Goal: Task Accomplishment & Management: Use online tool/utility

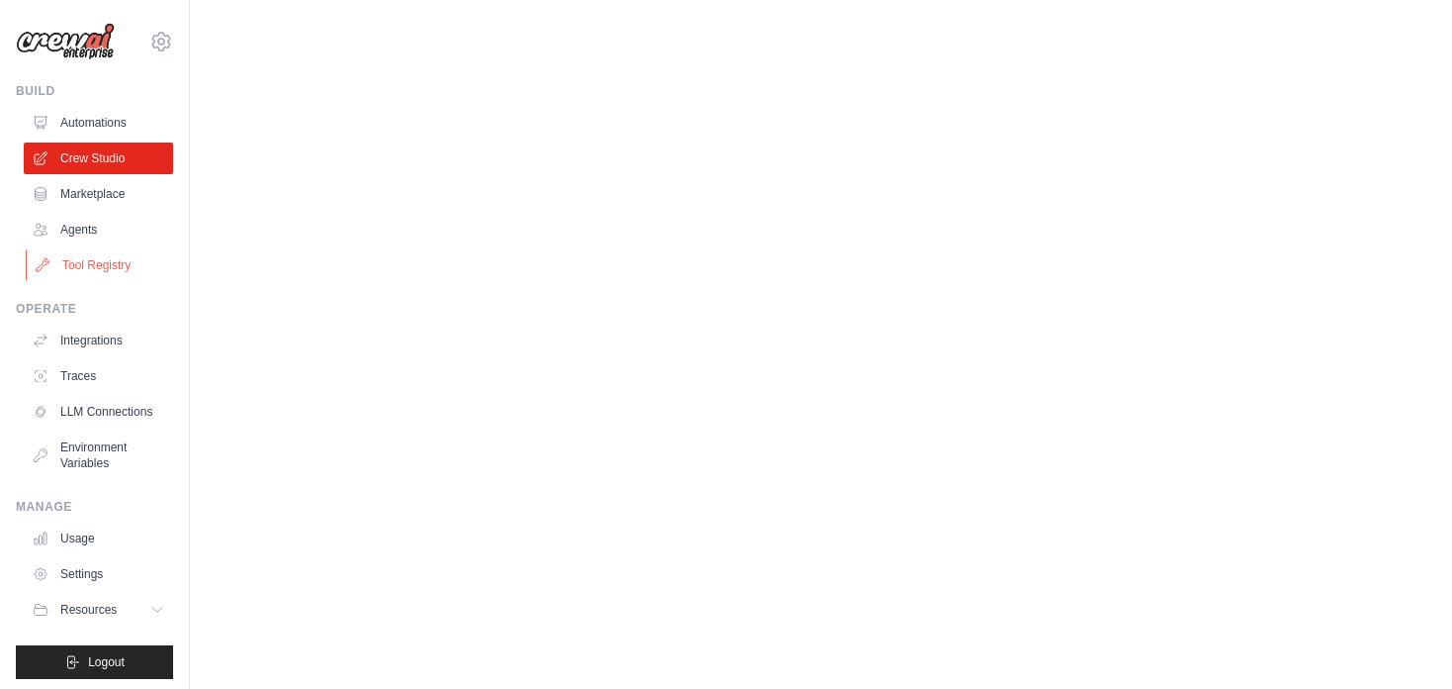
scroll to position [3853, 0]
click at [128, 210] on link "Marketplace" at bounding box center [100, 194] width 149 height 32
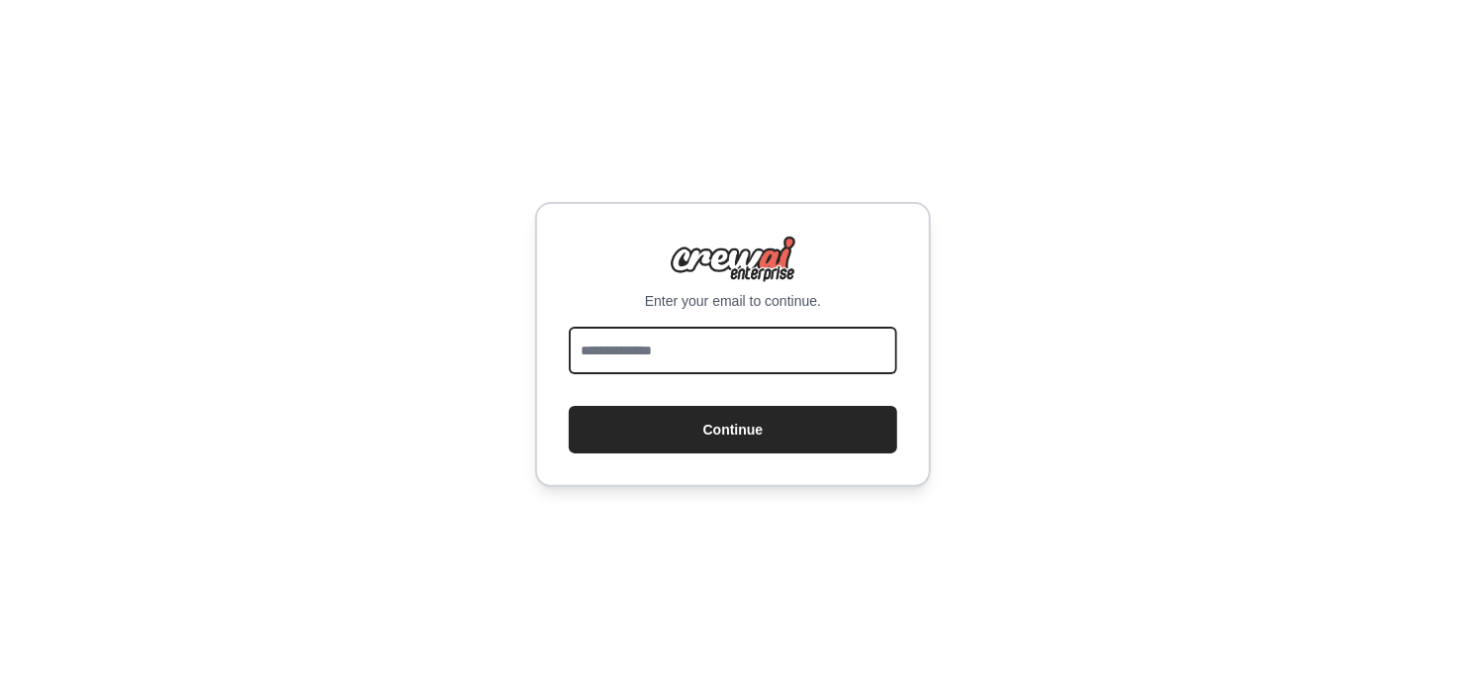
click at [676, 354] on input "email" at bounding box center [733, 349] width 328 height 47
type input "**********"
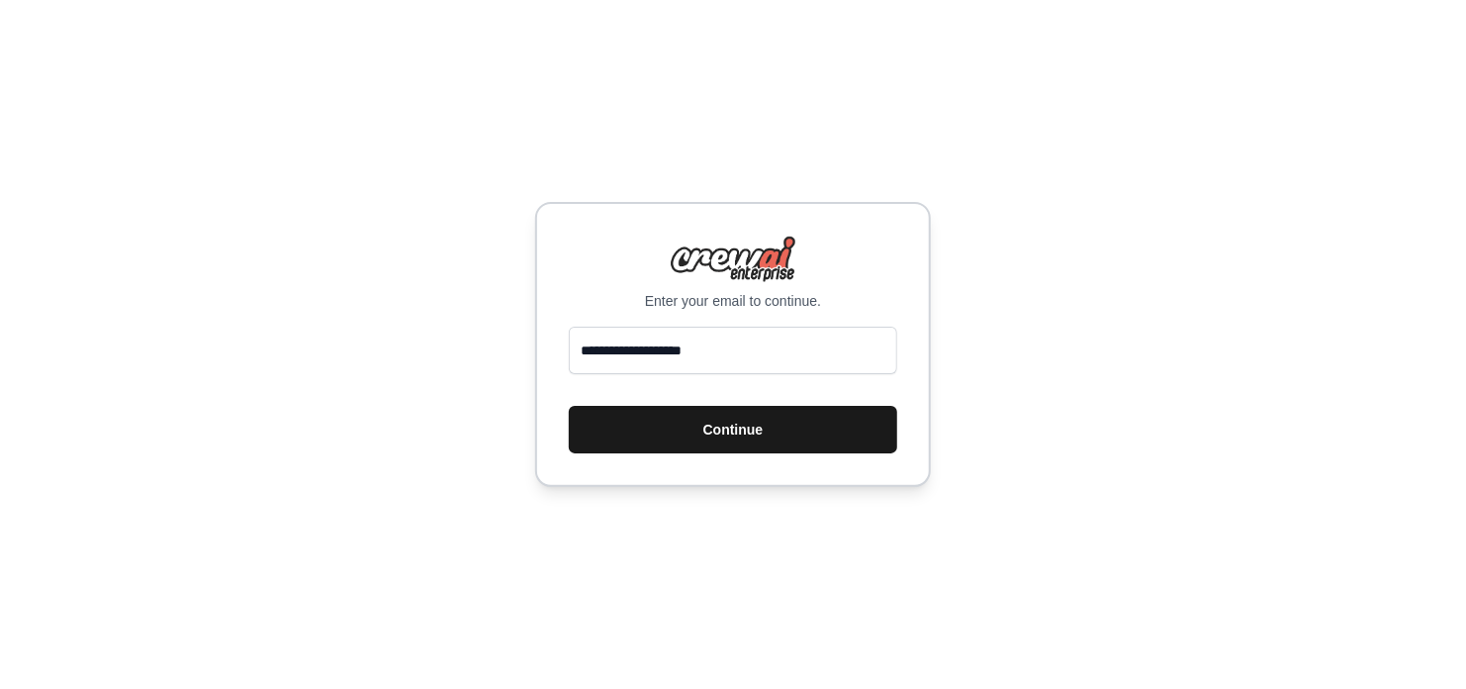
click at [730, 422] on button "Continue" at bounding box center [733, 429] width 328 height 47
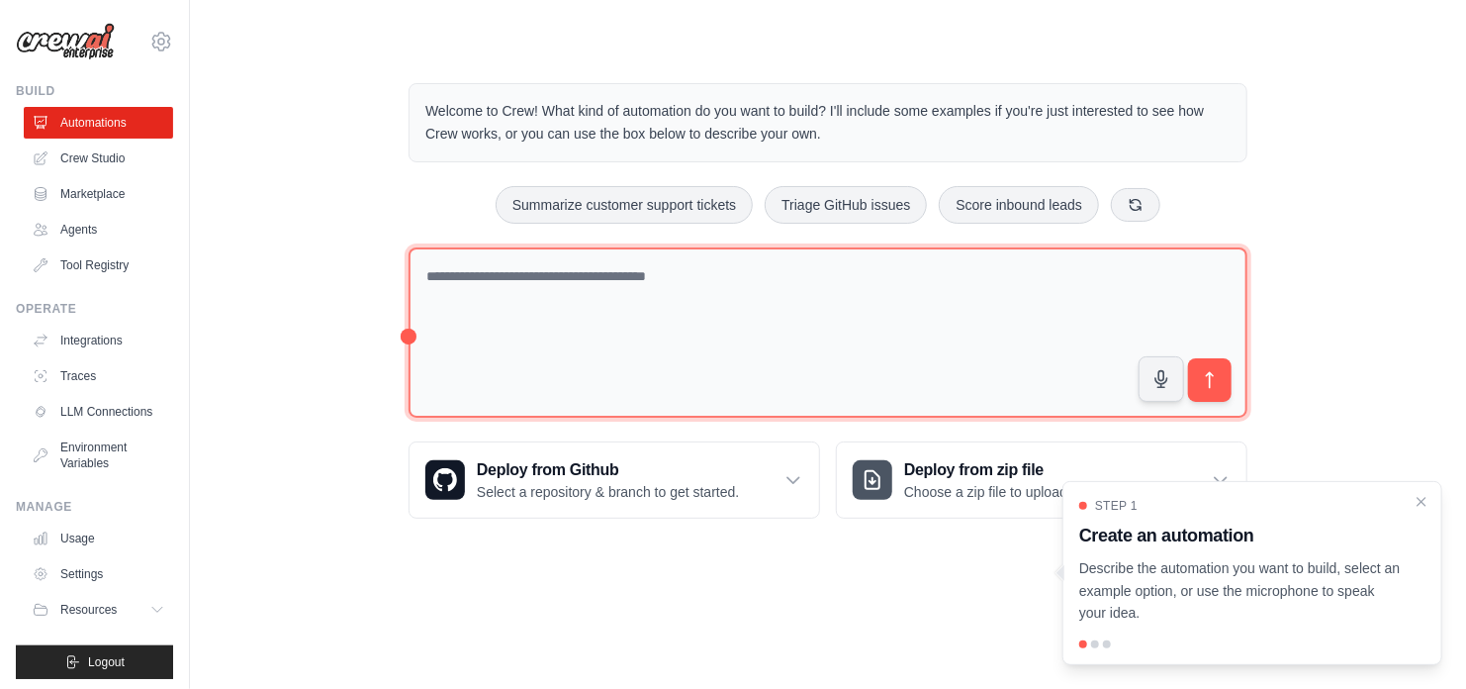
click at [727, 292] on textarea at bounding box center [828, 332] width 839 height 171
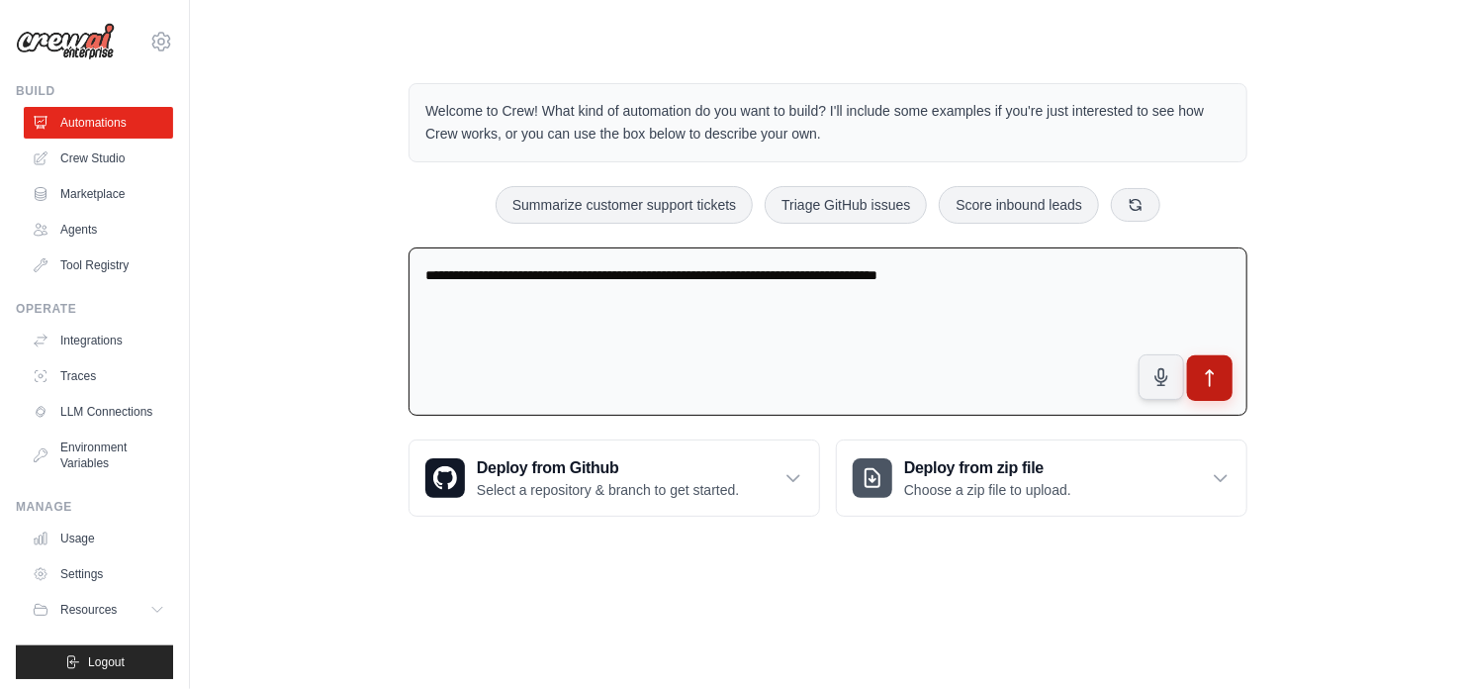
type textarea "**********"
click at [1215, 374] on icon "submit" at bounding box center [1210, 378] width 21 height 21
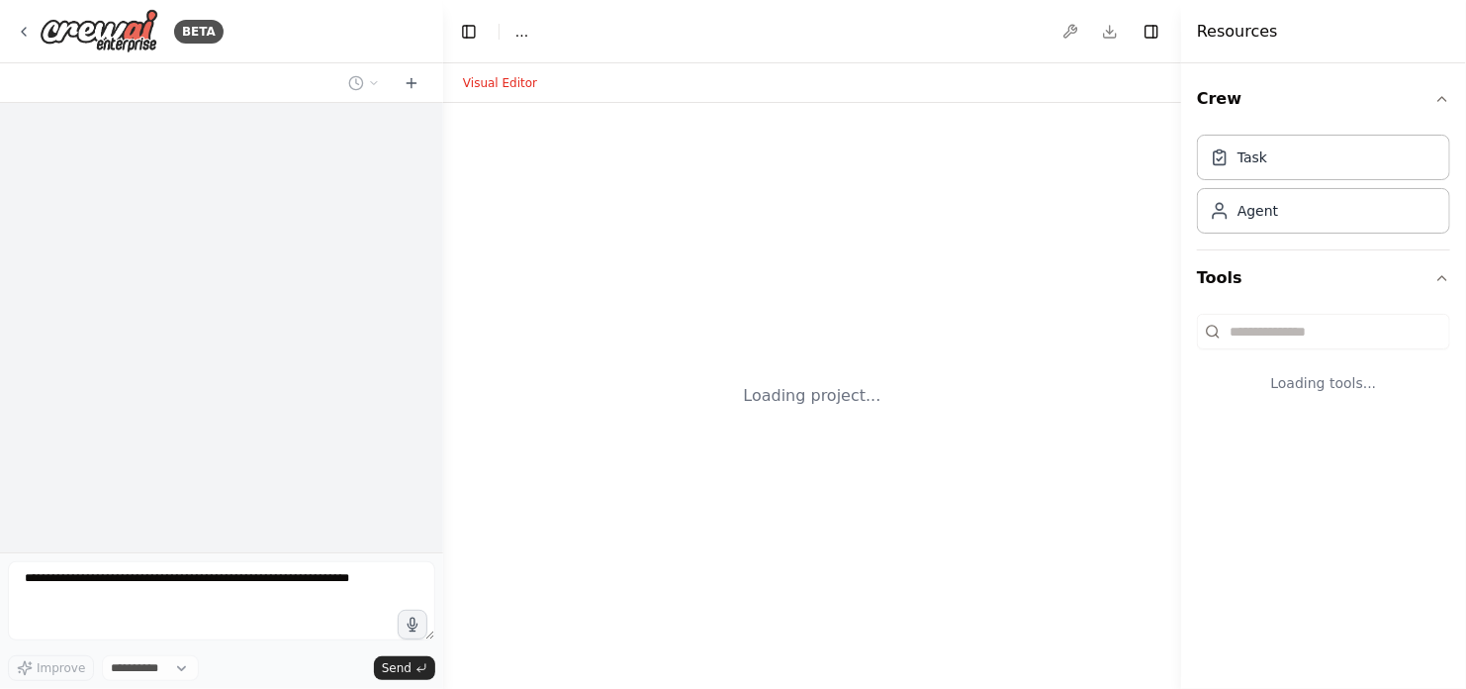
select select "****"
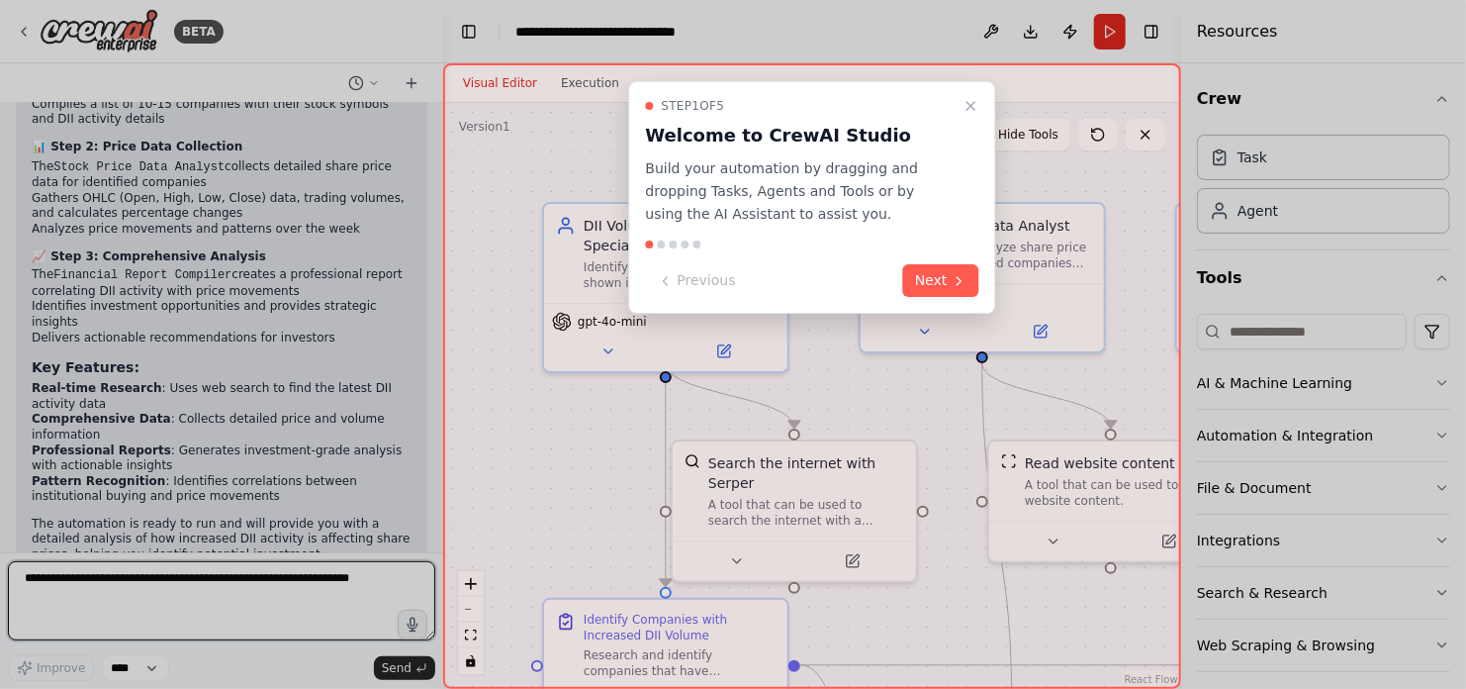
scroll to position [1684, 0]
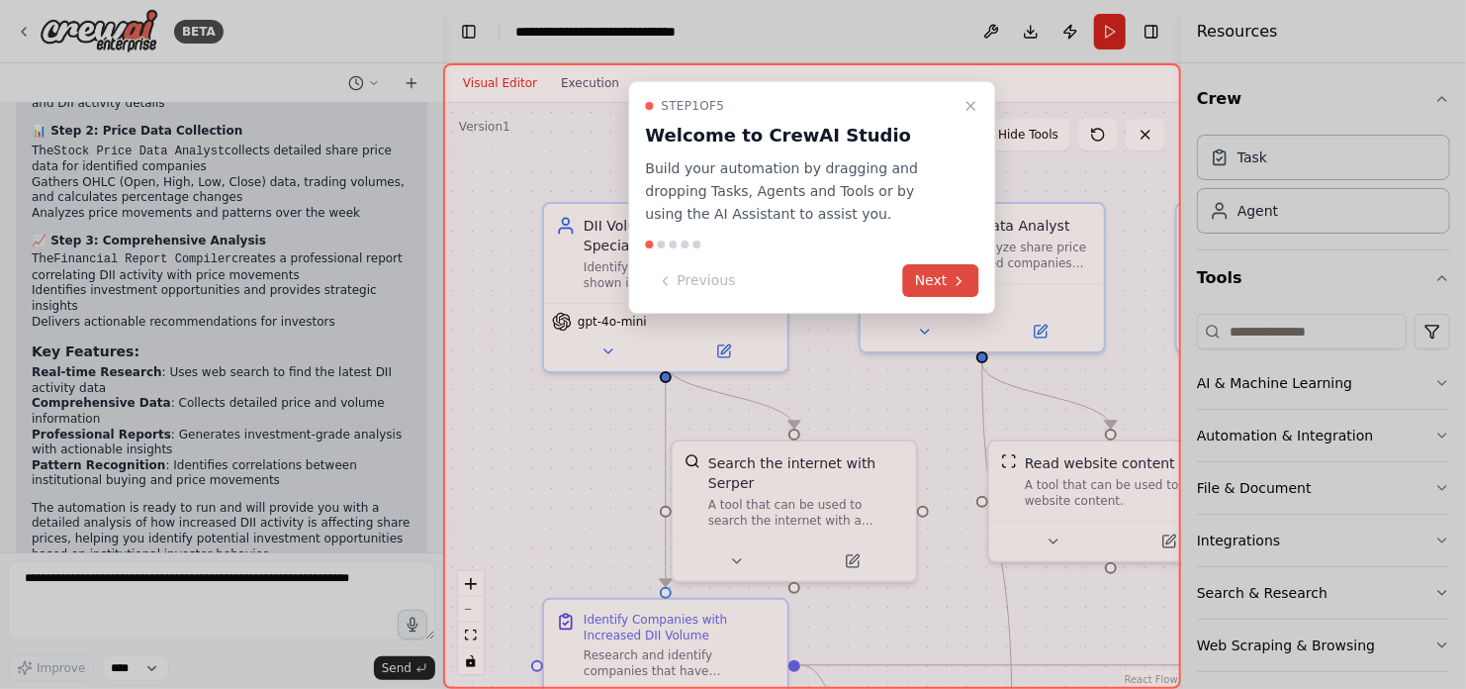
click at [938, 270] on button "Next" at bounding box center [941, 280] width 76 height 33
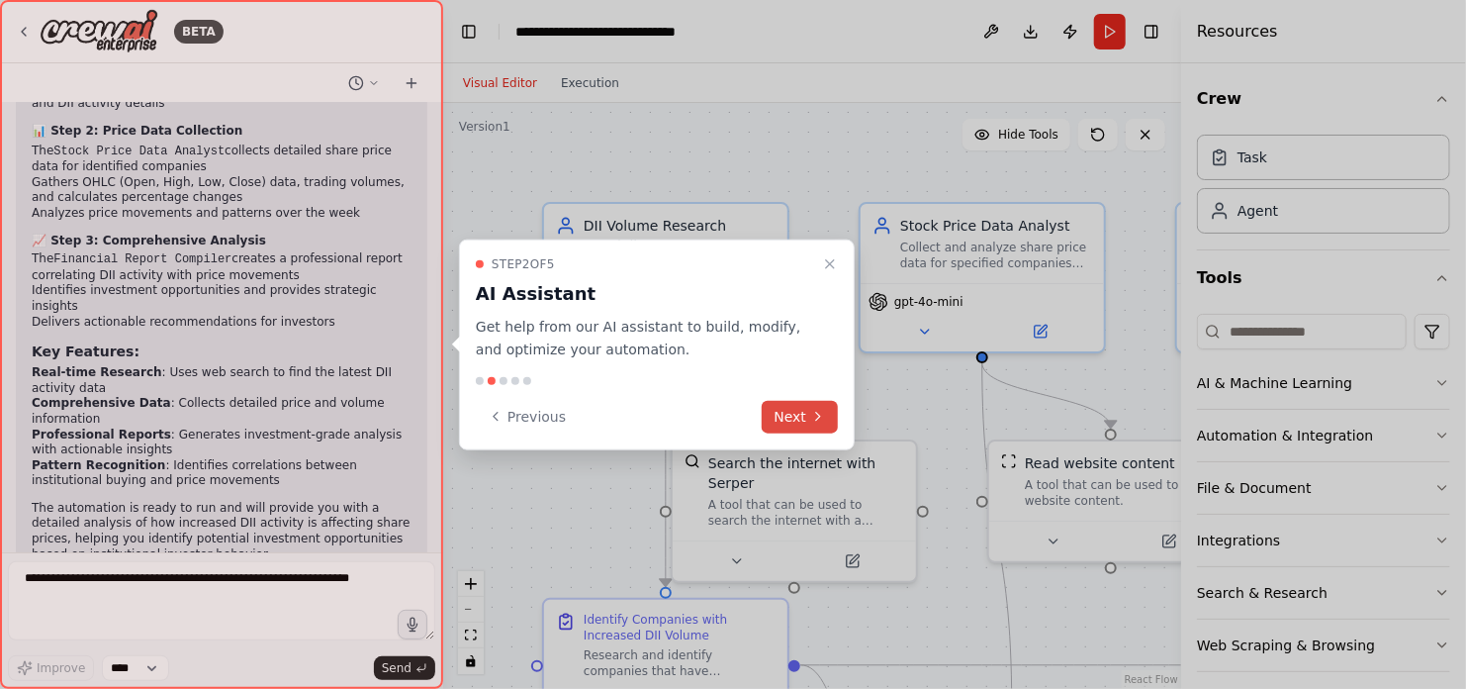
click at [795, 410] on button "Next" at bounding box center [800, 416] width 76 height 33
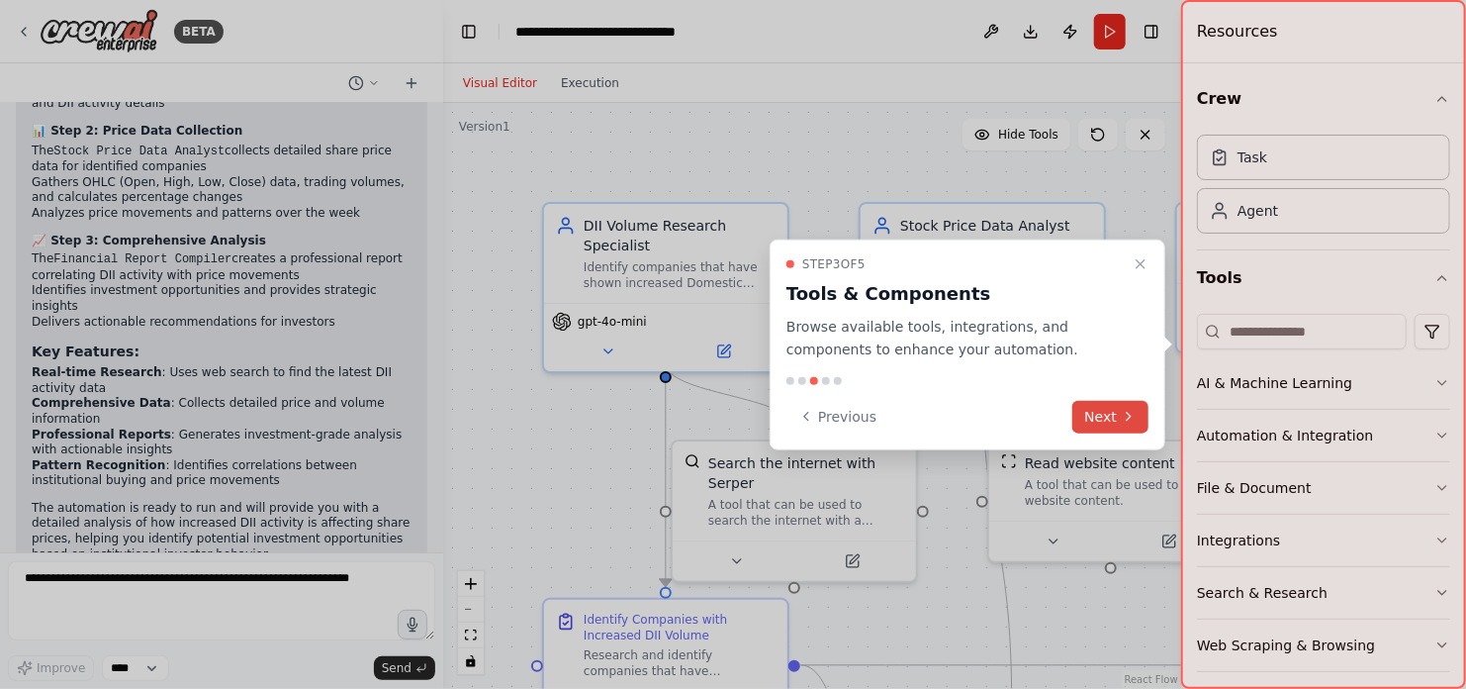
click at [1107, 416] on button "Next" at bounding box center [1110, 416] width 76 height 33
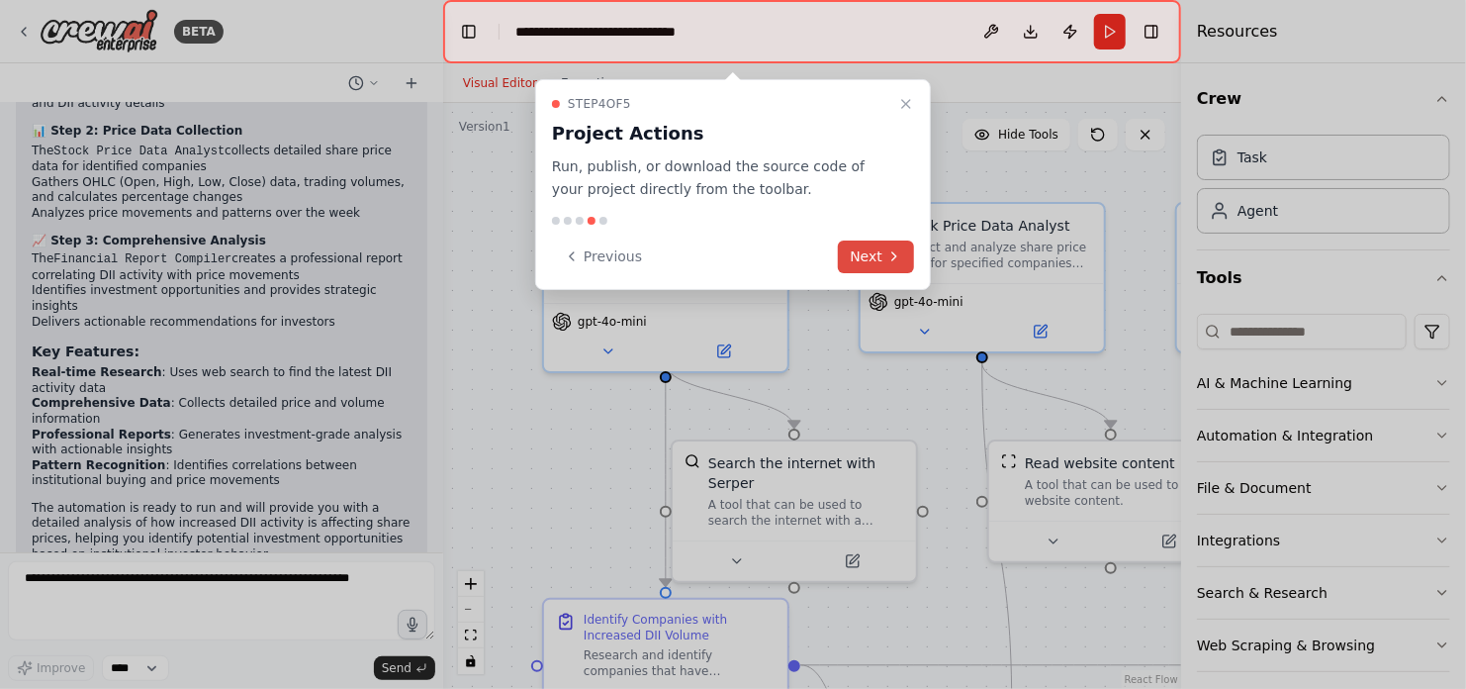
click at [876, 262] on button "Next" at bounding box center [876, 256] width 76 height 33
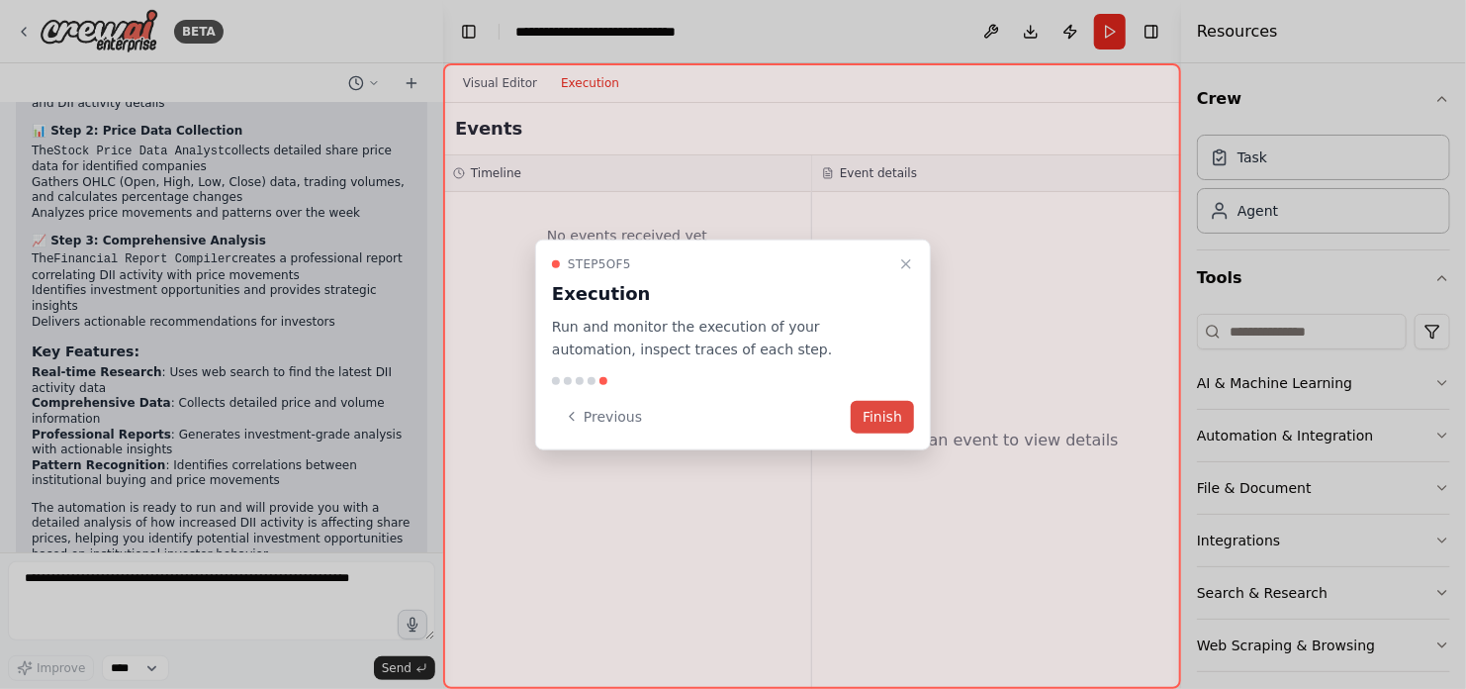
click at [884, 414] on button "Finish" at bounding box center [882, 416] width 63 height 33
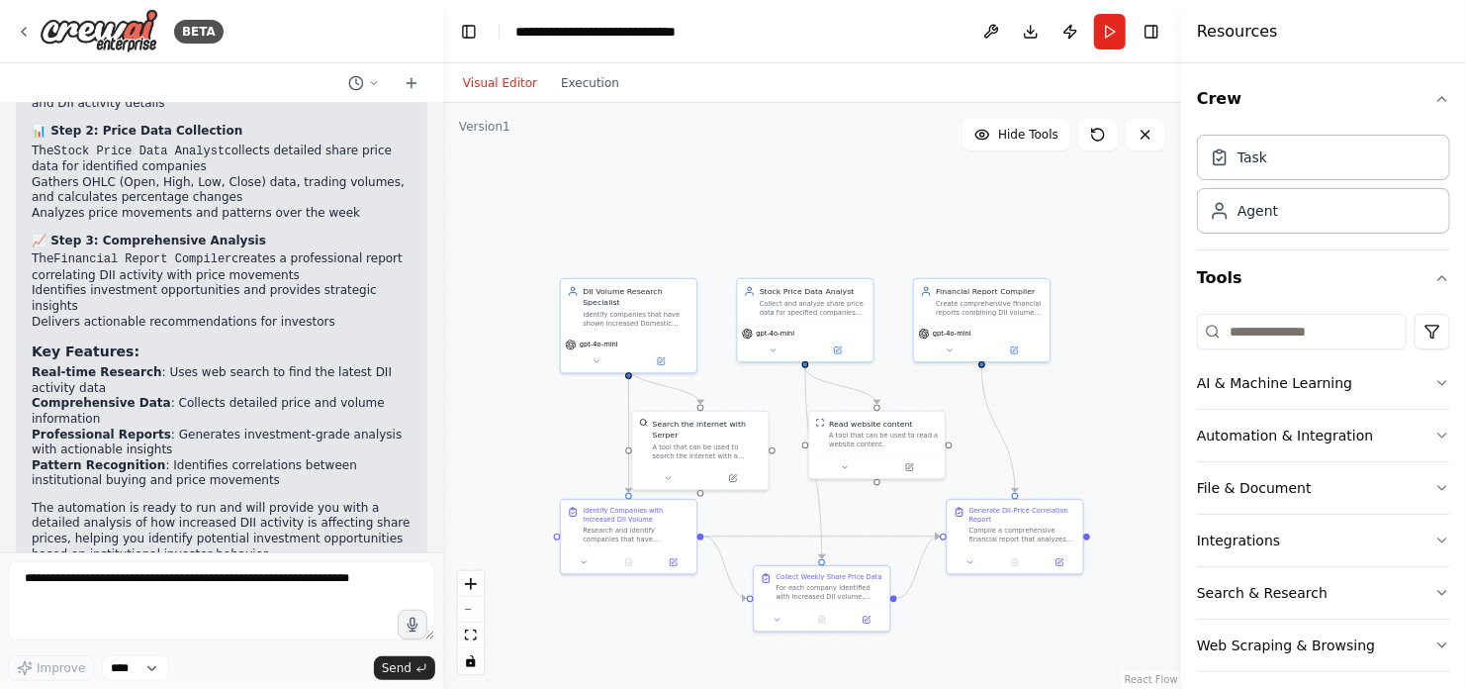
drag, startPoint x: 645, startPoint y: 395, endPoint x: 537, endPoint y: 398, distance: 107.9
click at [537, 398] on div ".deletable-edge-delete-btn { width: 20px; height: 20px; border: 0px solid #ffff…" at bounding box center [812, 396] width 738 height 586
click at [474, 587] on icon "zoom in" at bounding box center [471, 584] width 12 height 12
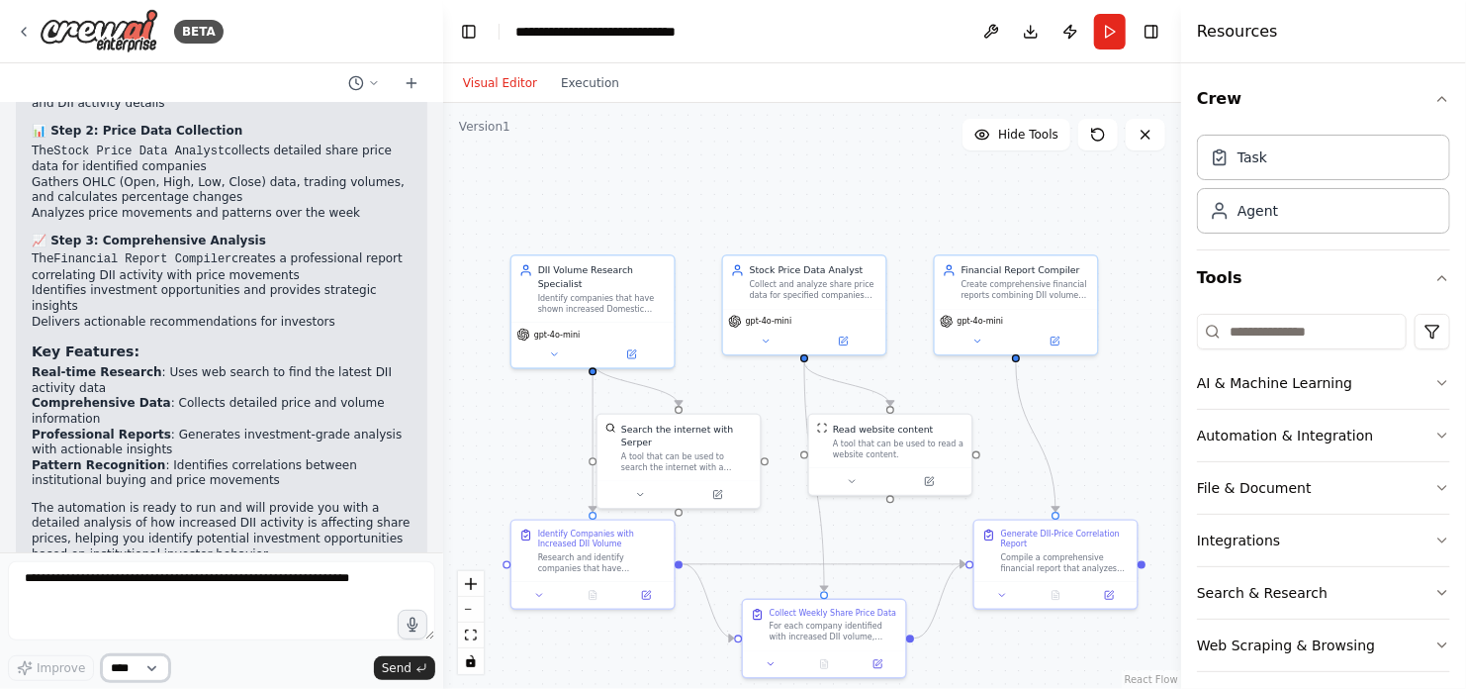
click at [152, 666] on select "****" at bounding box center [135, 668] width 67 height 26
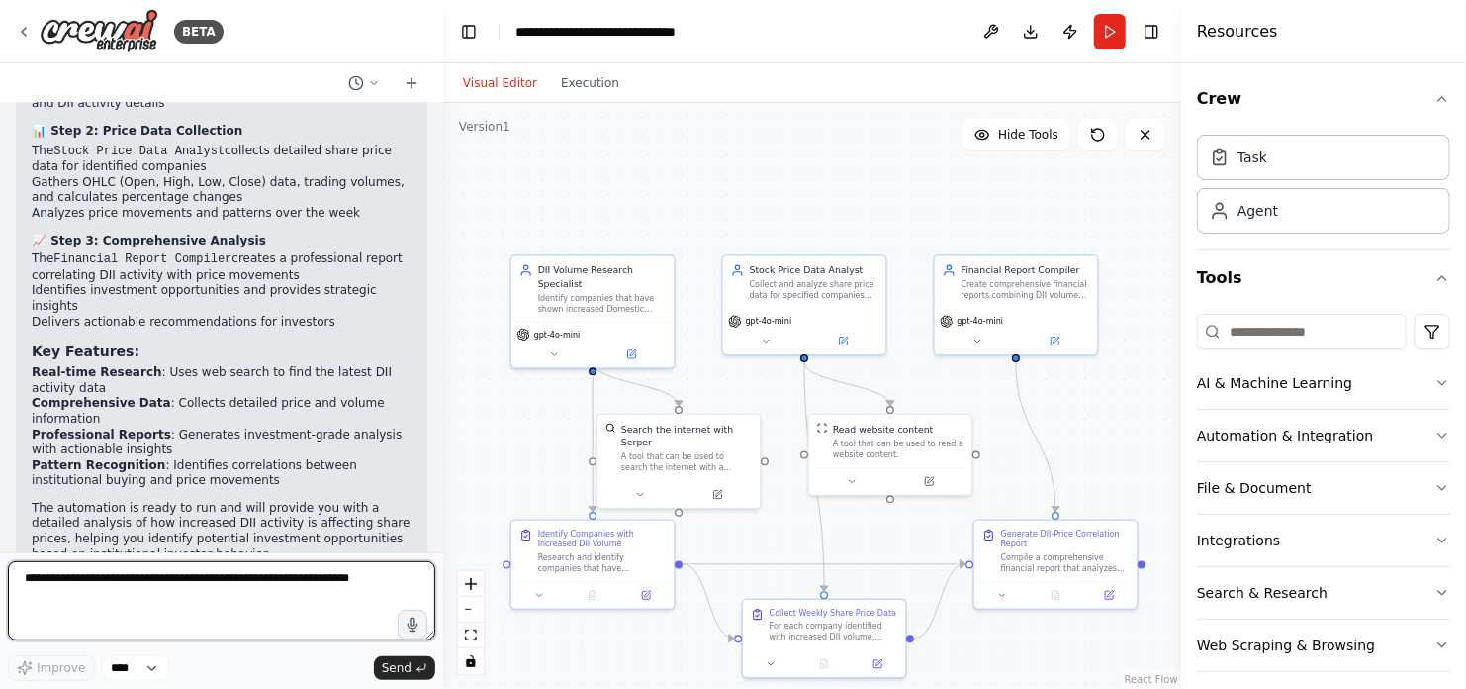
click at [240, 595] on textarea at bounding box center [221, 600] width 427 height 79
type textarea "**********"
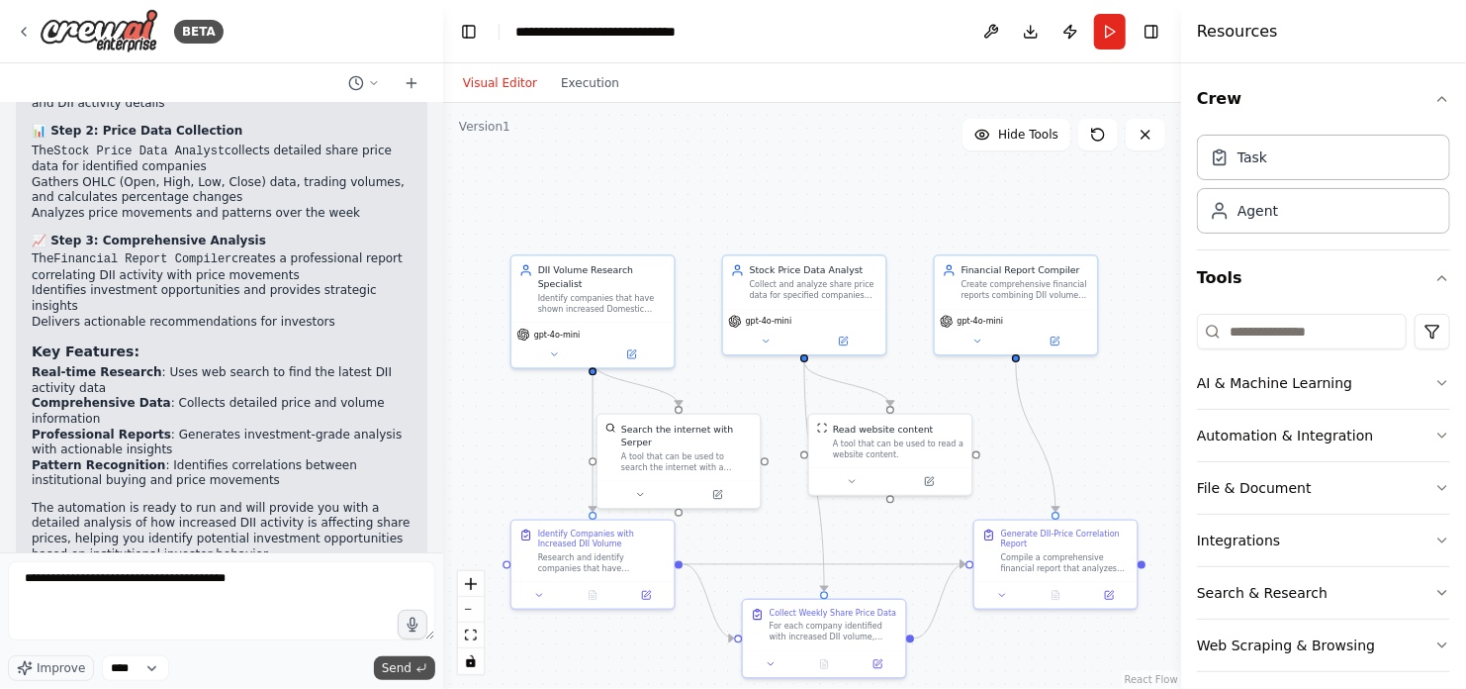
click at [400, 666] on span "Send" at bounding box center [397, 668] width 30 height 16
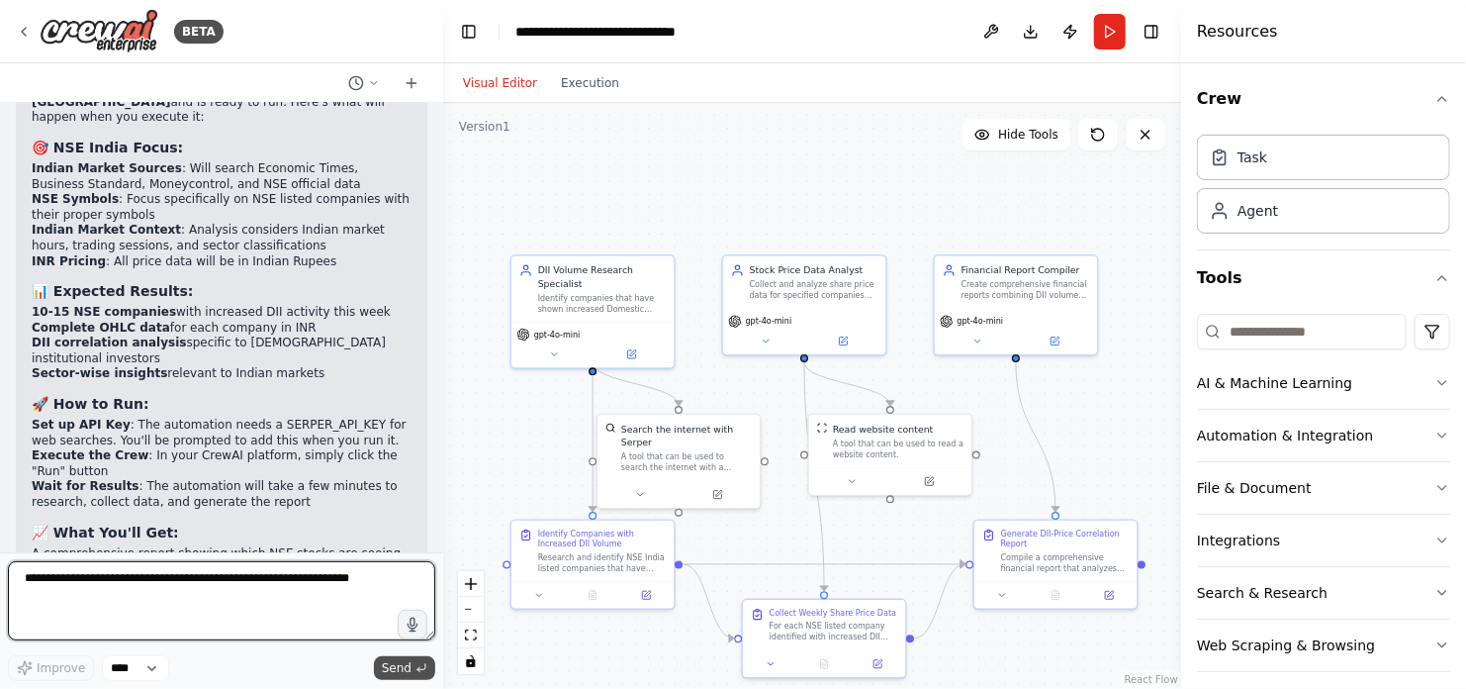
scroll to position [2858, 0]
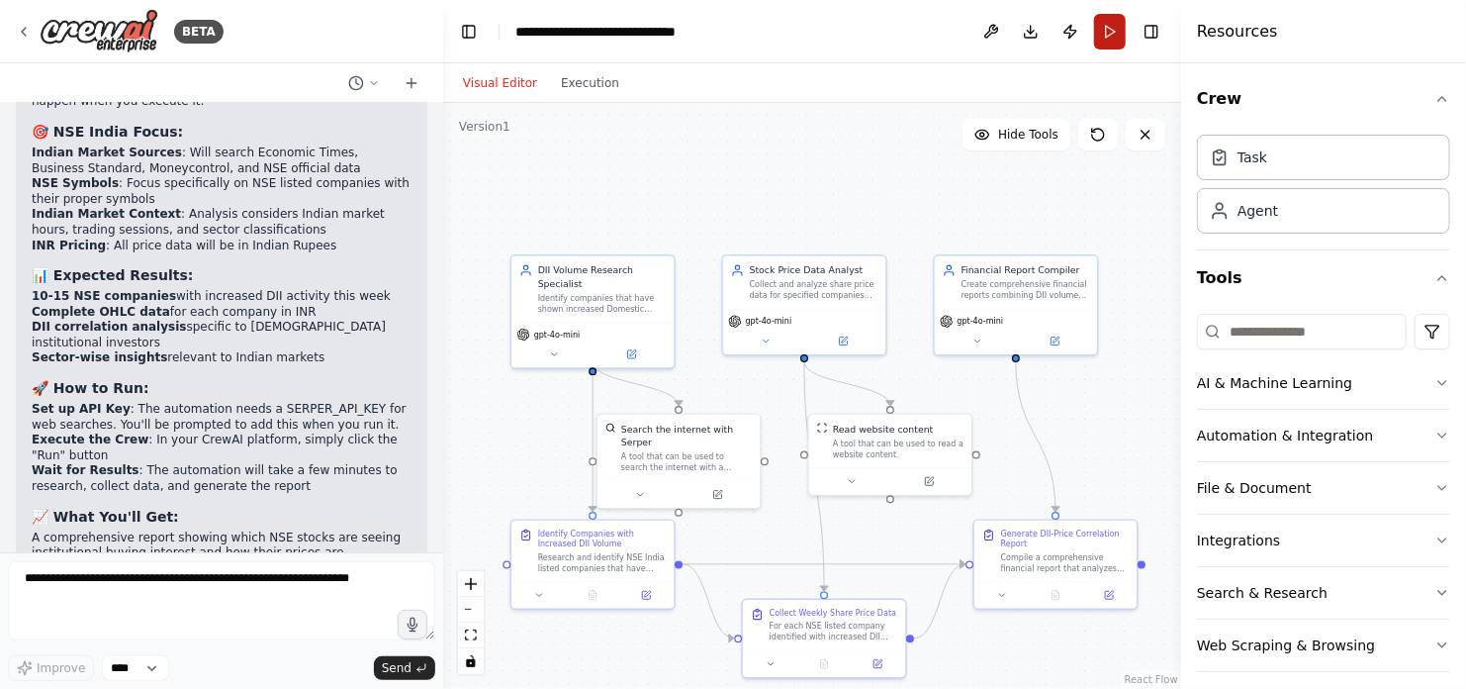
click at [1109, 34] on button "Run" at bounding box center [1110, 32] width 32 height 36
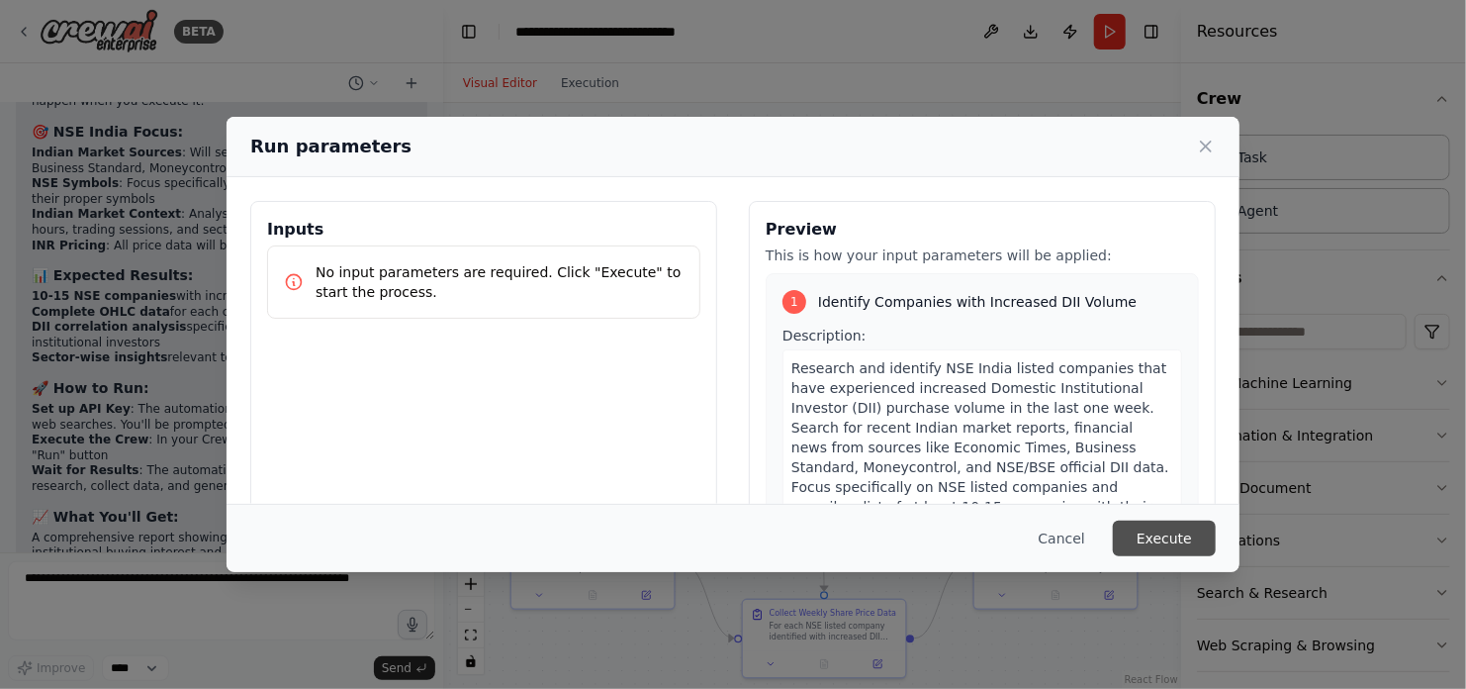
click at [1162, 535] on button "Execute" at bounding box center [1164, 538] width 103 height 36
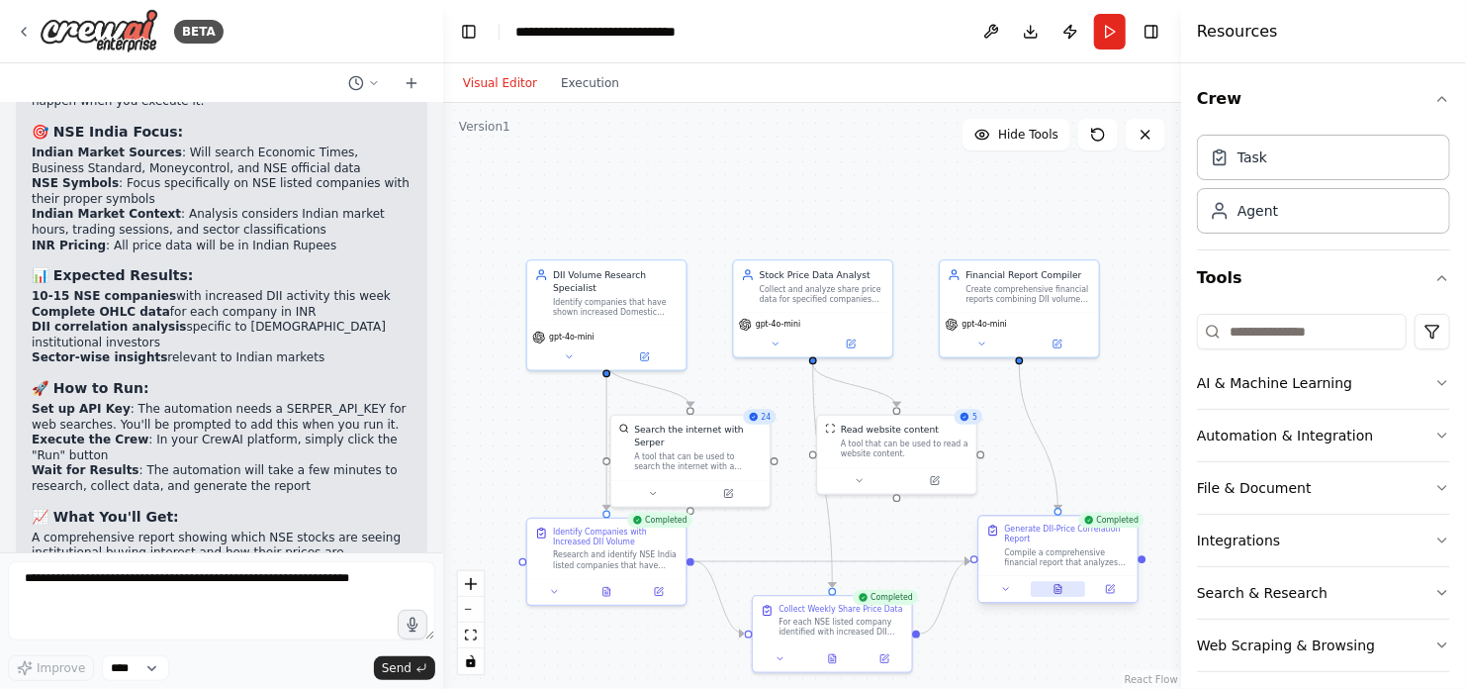
click at [1060, 588] on icon at bounding box center [1058, 589] width 7 height 9
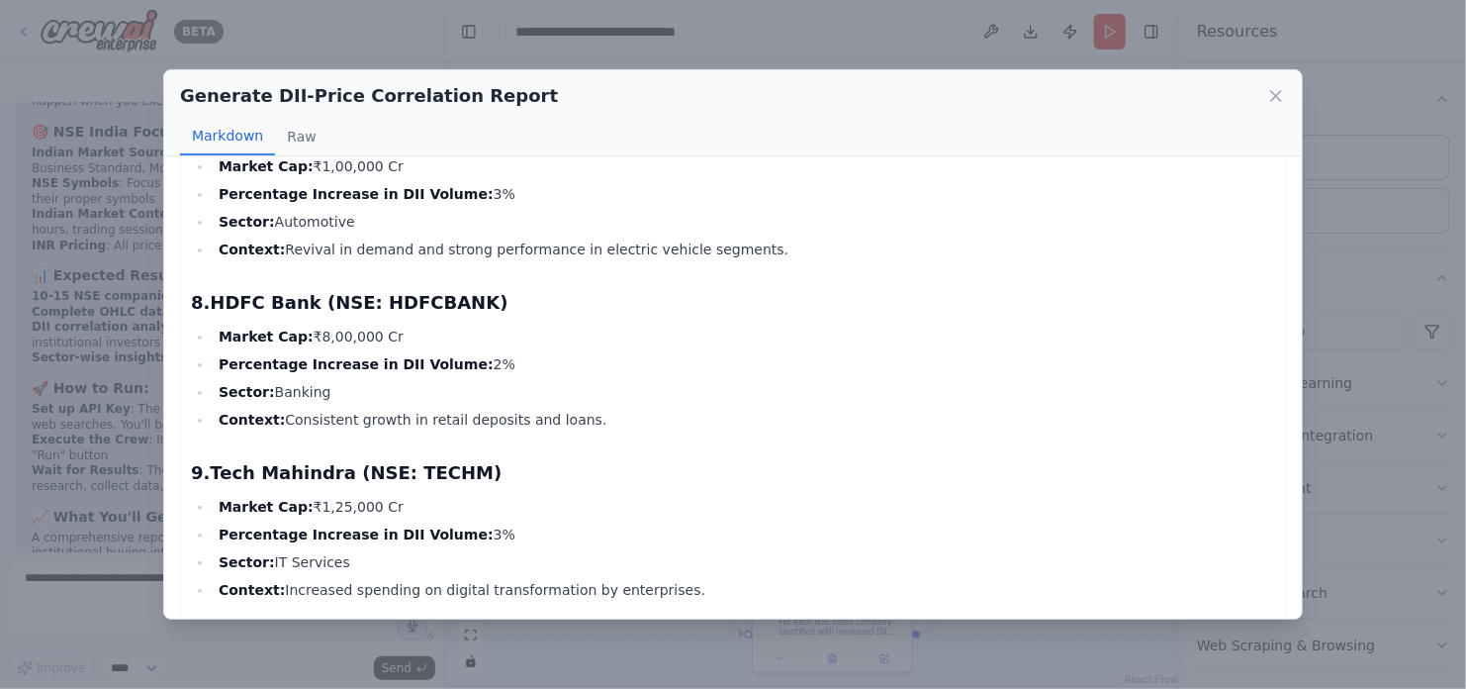
scroll to position [1450, 0]
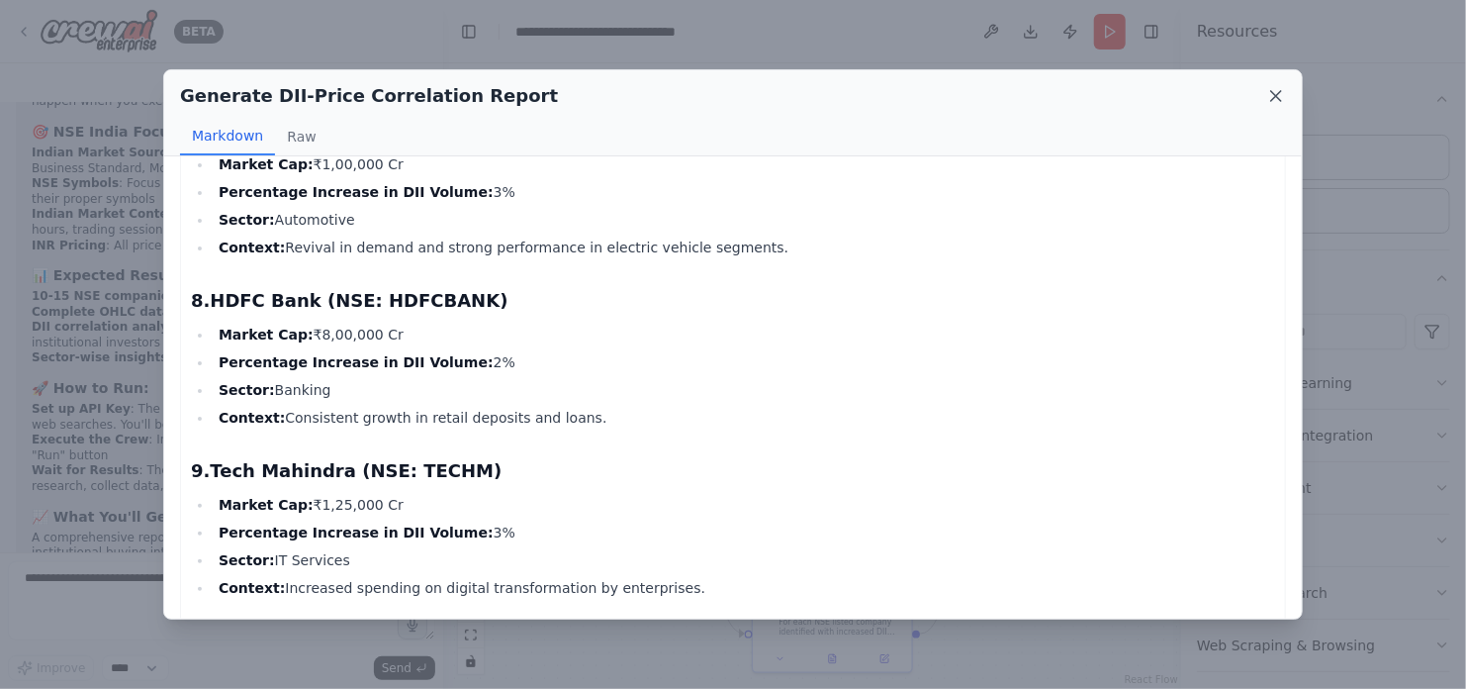
click at [1278, 94] on icon at bounding box center [1276, 96] width 20 height 20
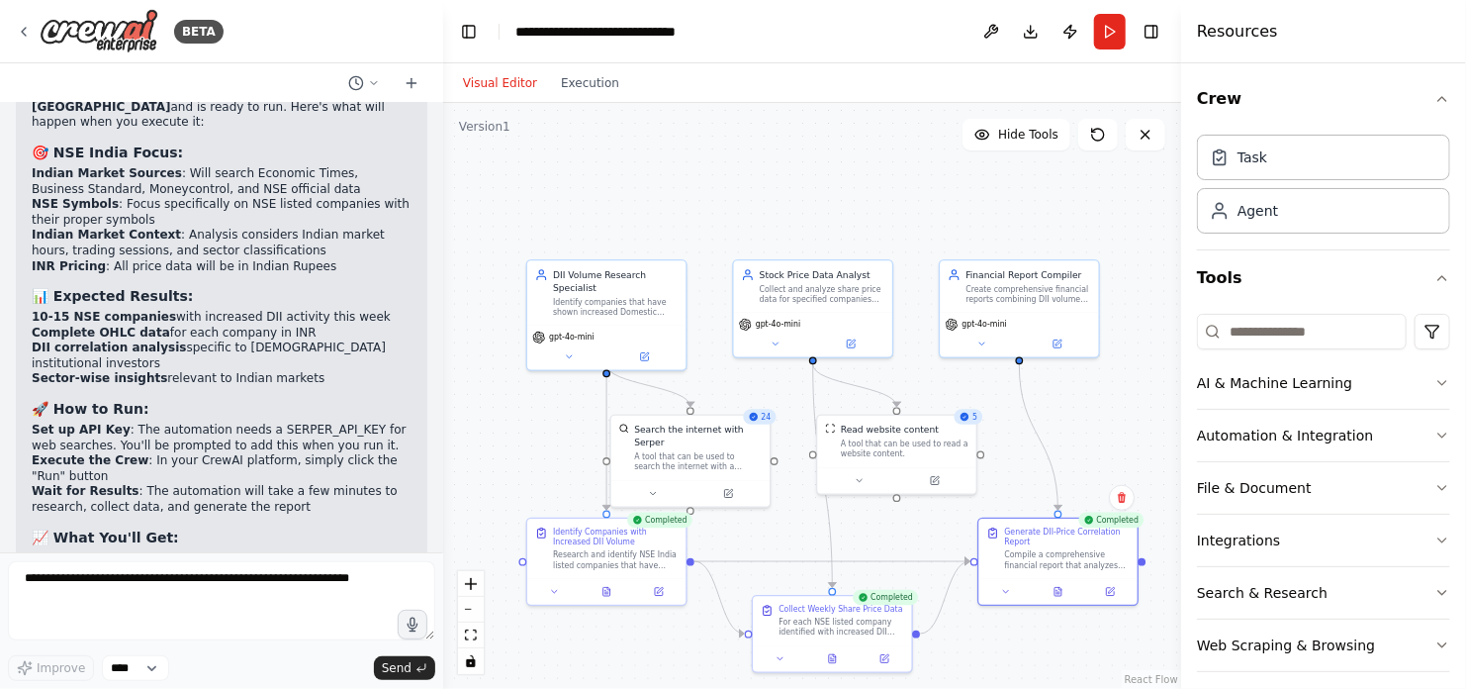
scroll to position [2841, 0]
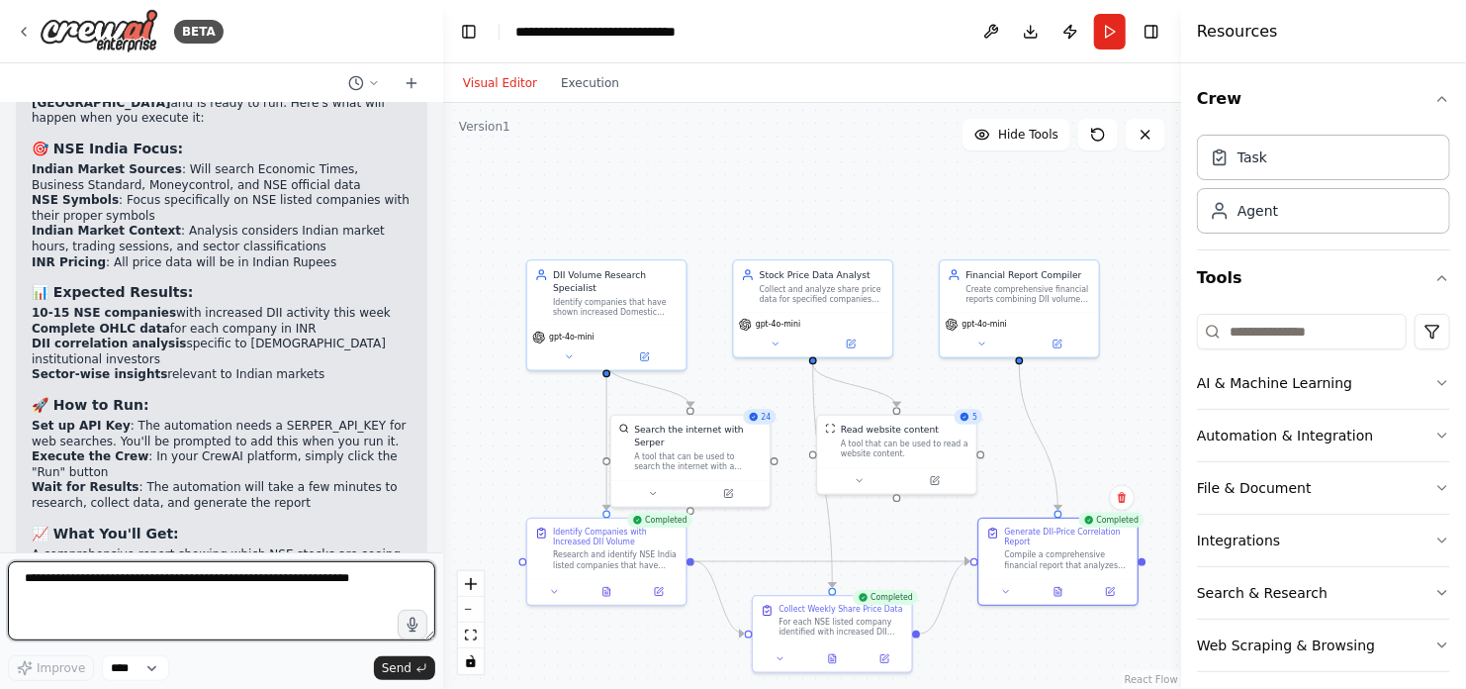
click at [344, 577] on textarea at bounding box center [221, 600] width 427 height 79
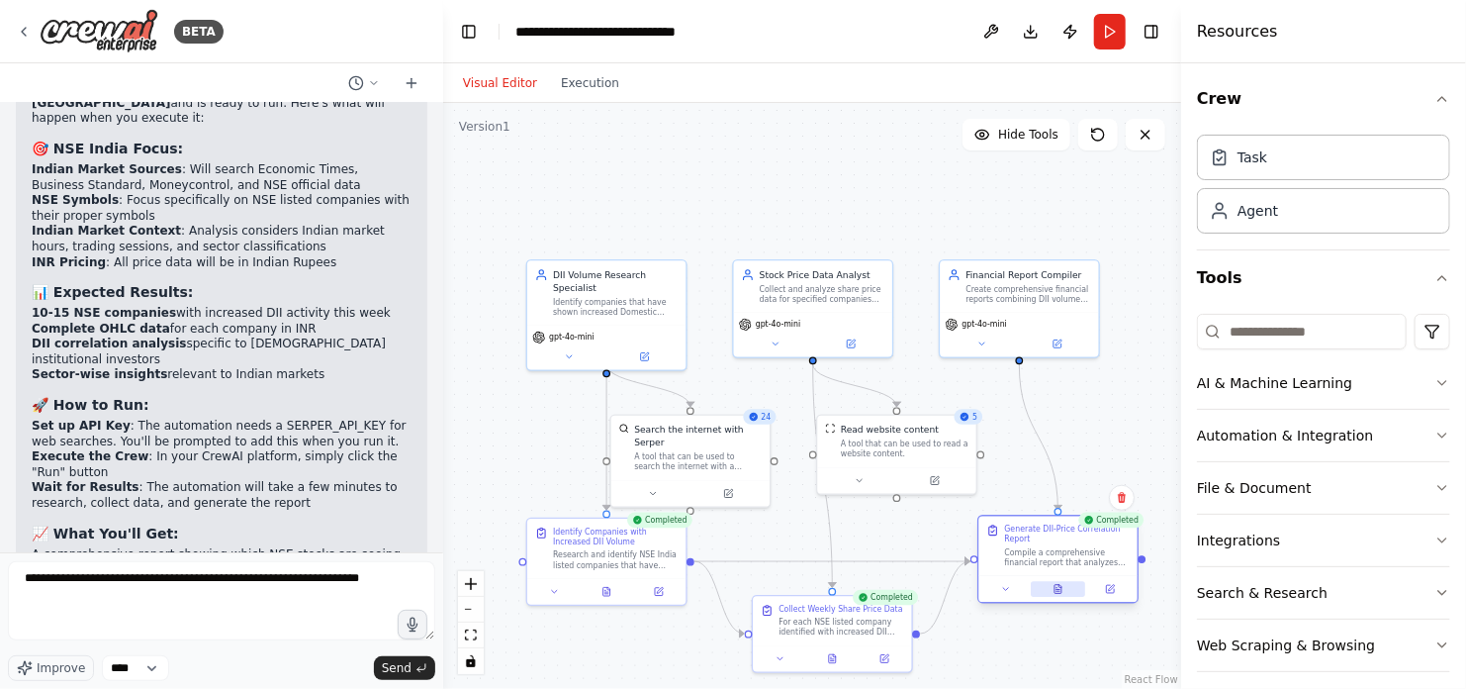
click at [1059, 591] on icon at bounding box center [1058, 591] width 3 height 0
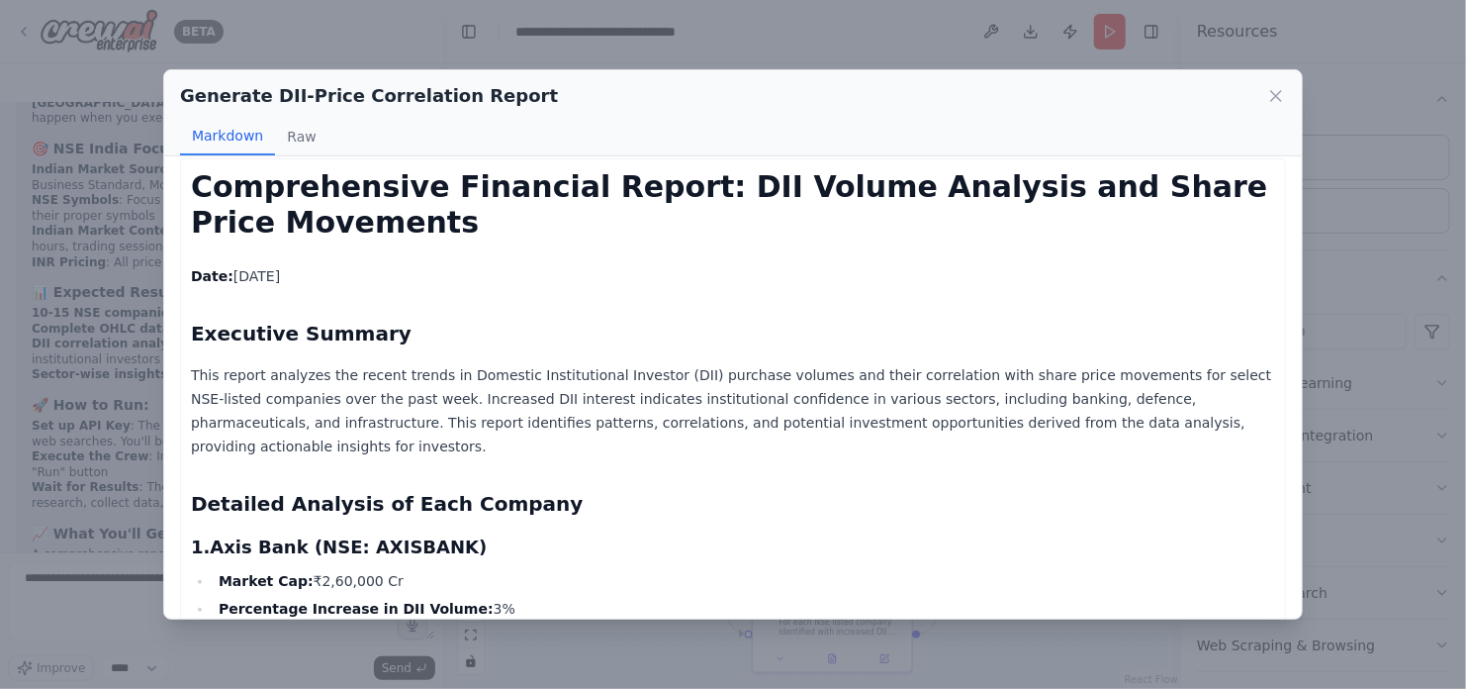
scroll to position [12, 0]
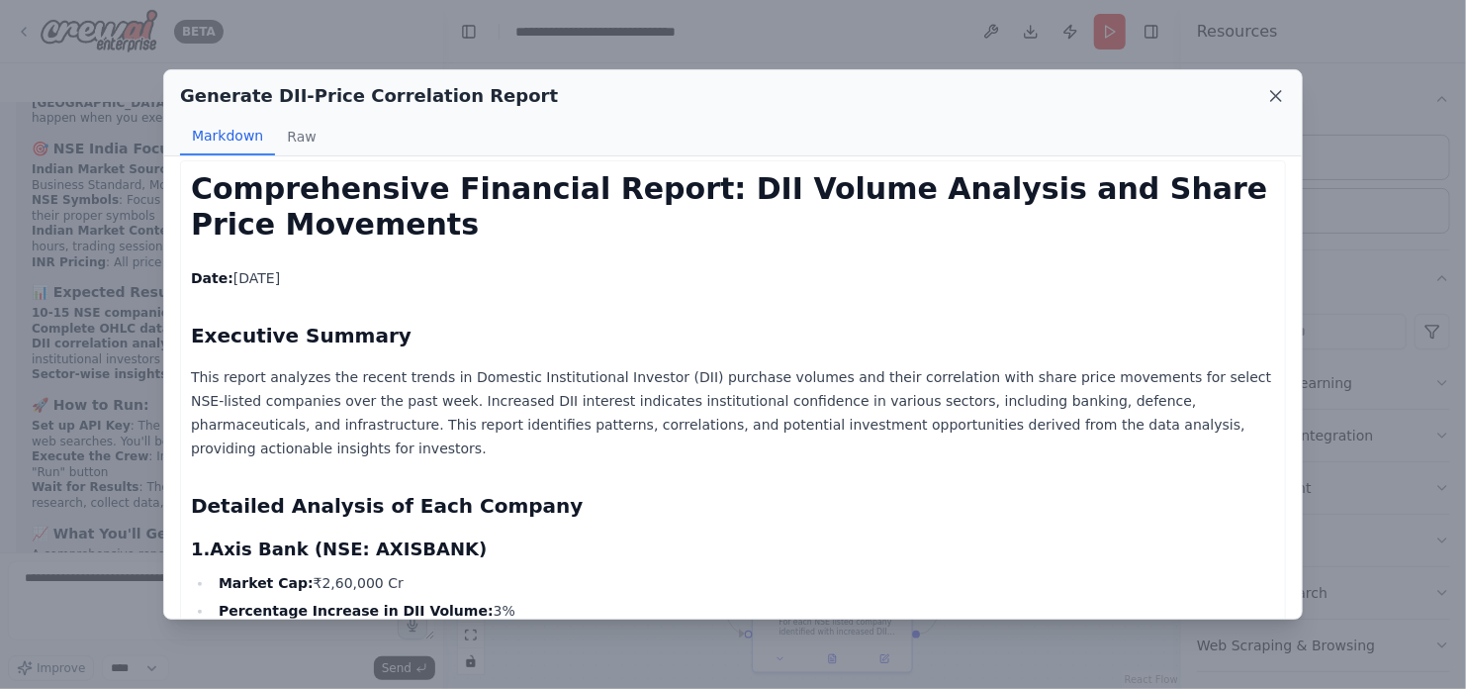
click at [1273, 94] on icon at bounding box center [1276, 96] width 20 height 20
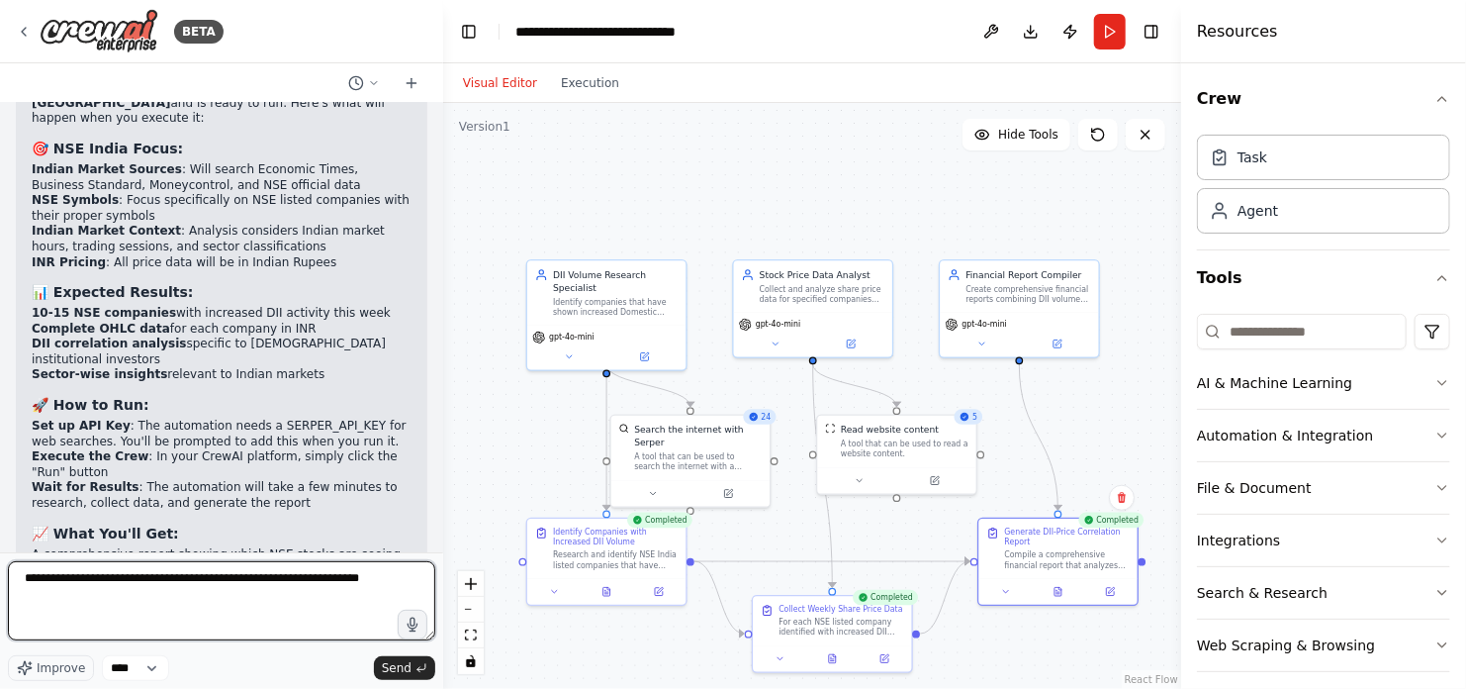
click at [387, 575] on textarea "**********" at bounding box center [221, 600] width 427 height 79
type textarea "**********"
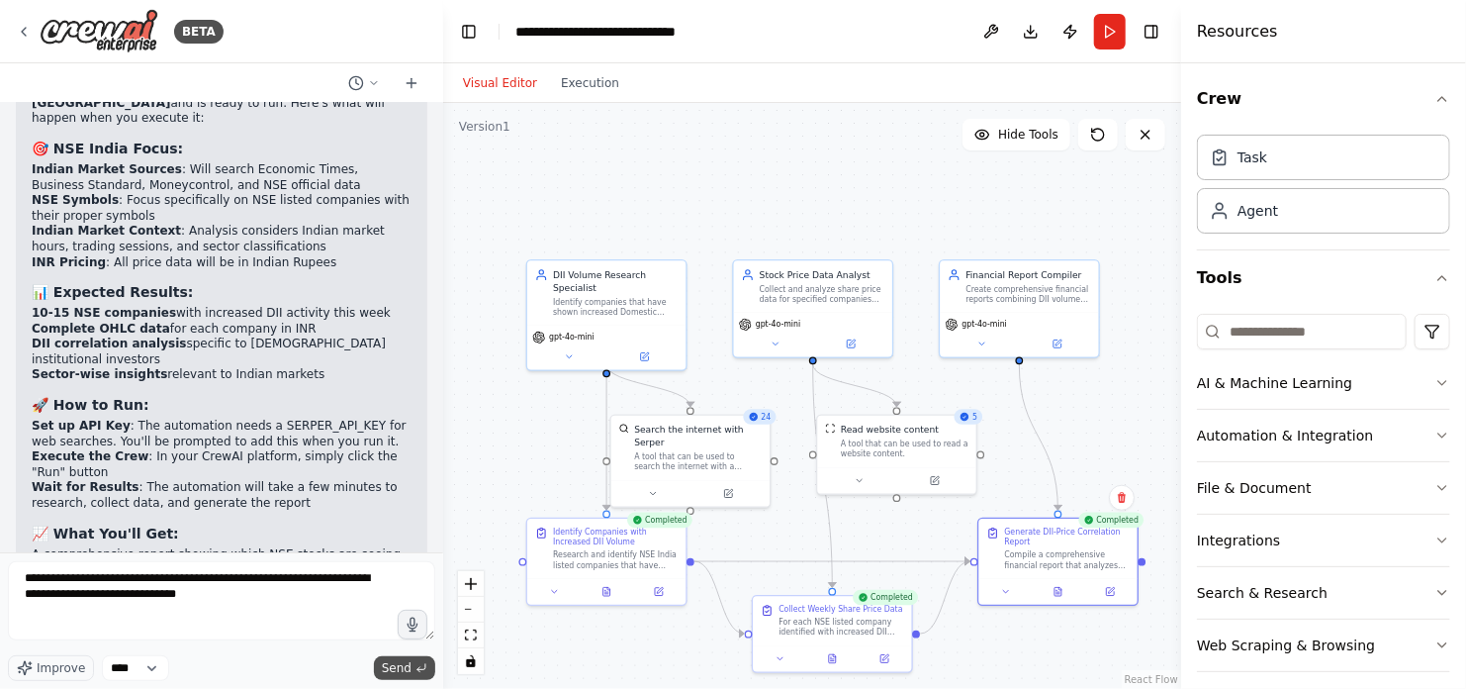
click at [403, 667] on span "Send" at bounding box center [397, 668] width 30 height 16
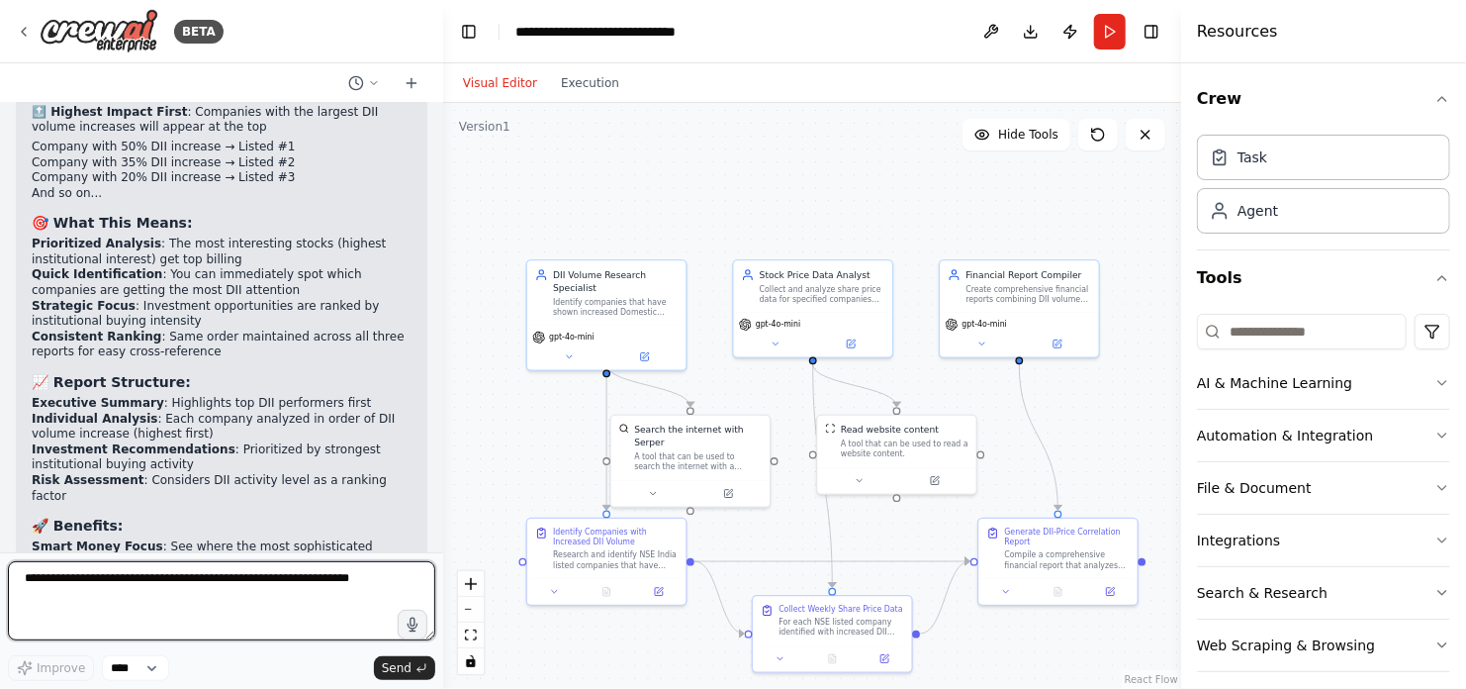
scroll to position [3986, 0]
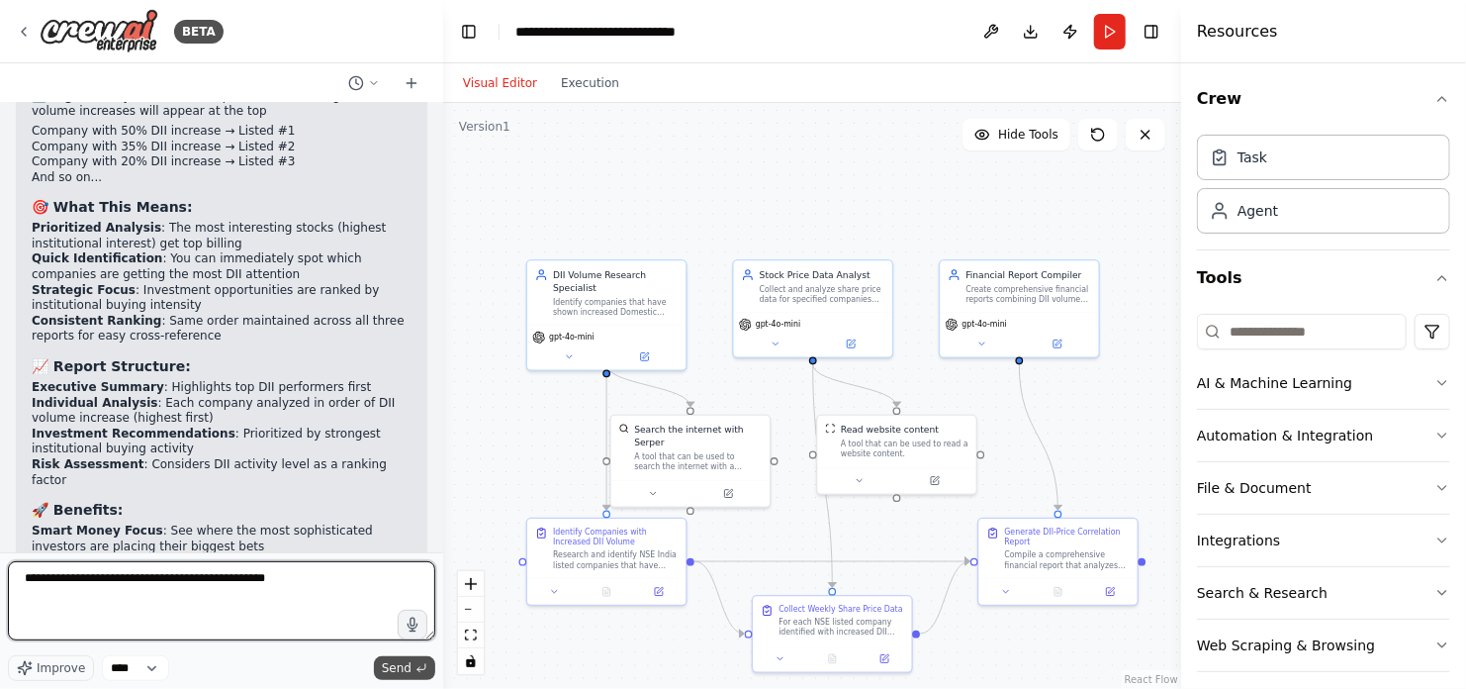
type textarea "**********"
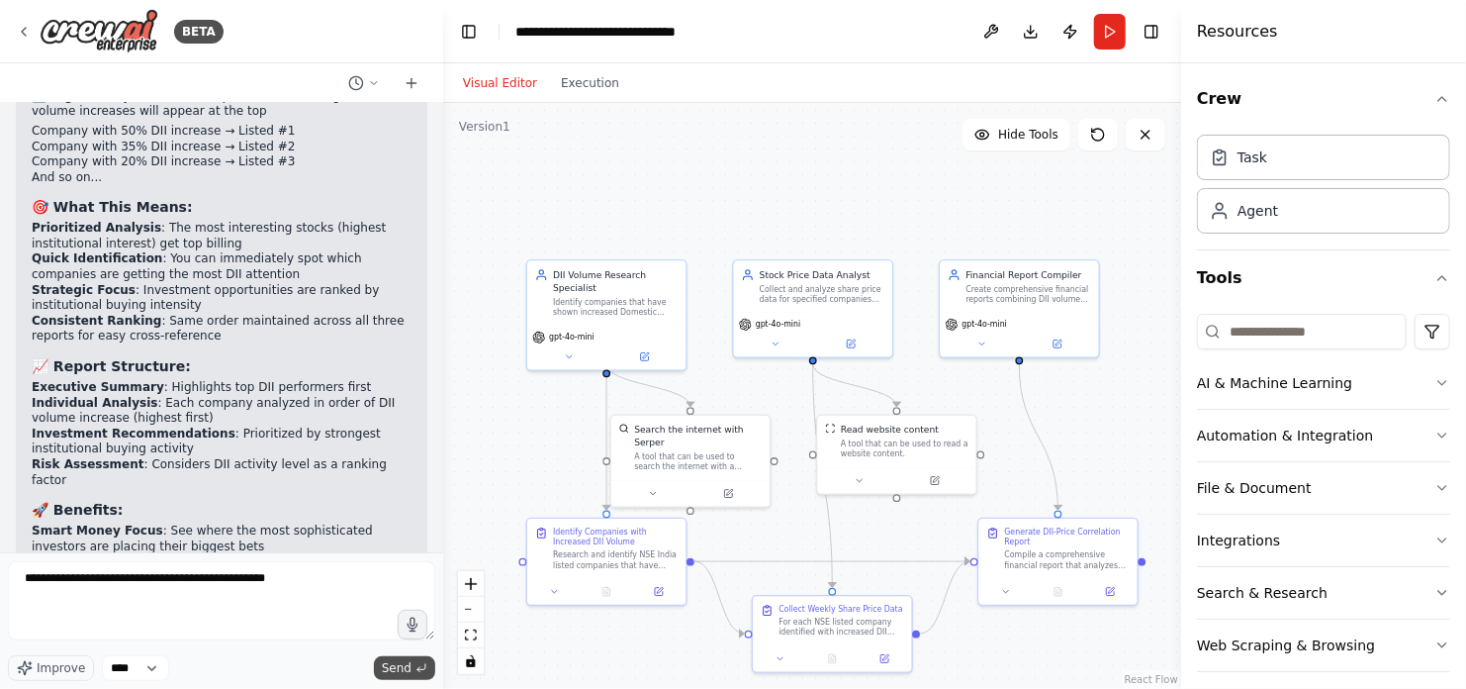
click at [395, 665] on span "Send" at bounding box center [397, 668] width 30 height 16
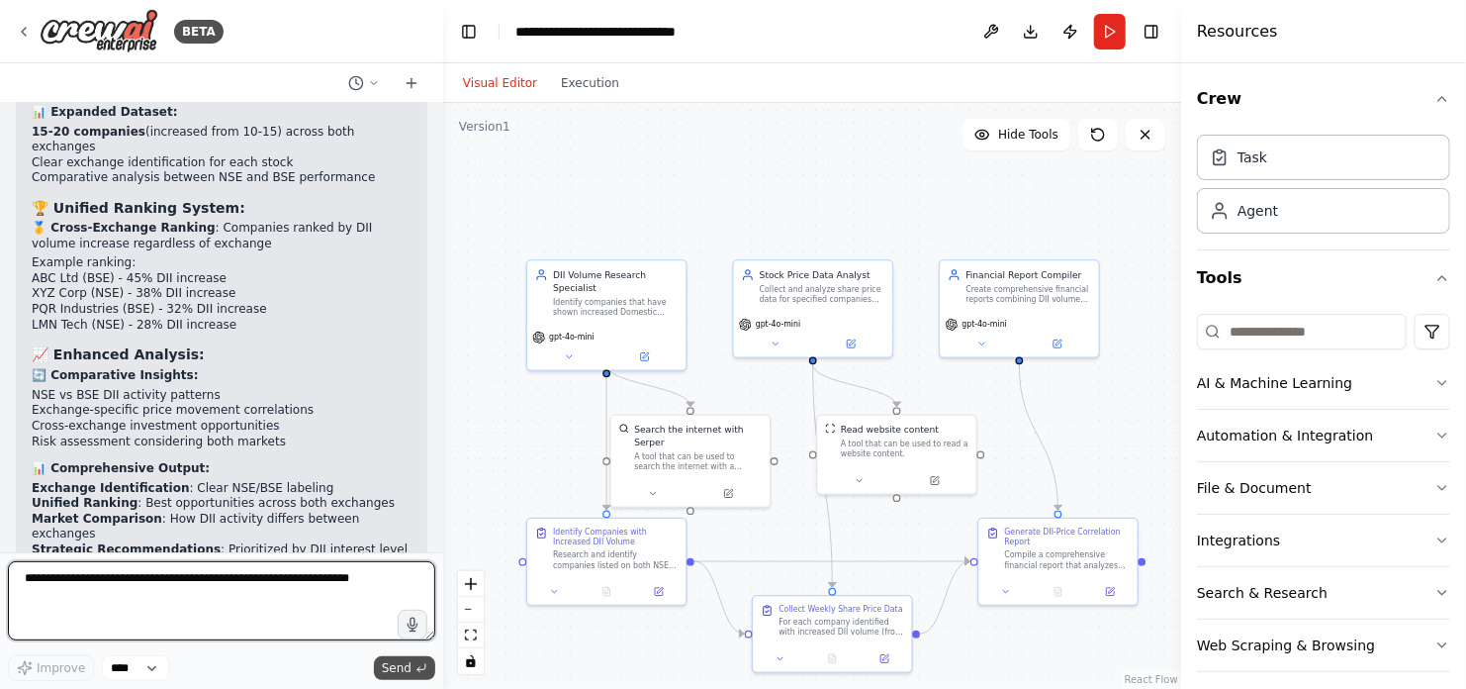
scroll to position [5386, 0]
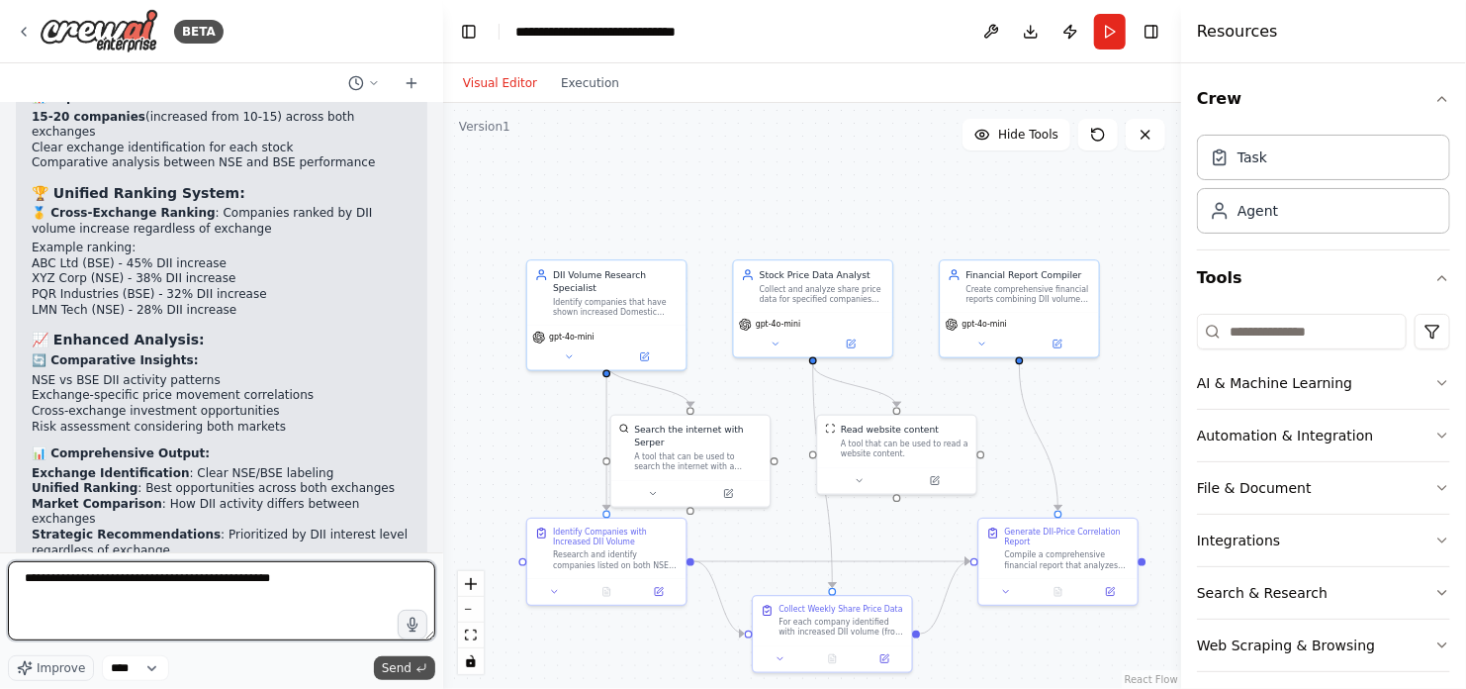
type textarea "**********"
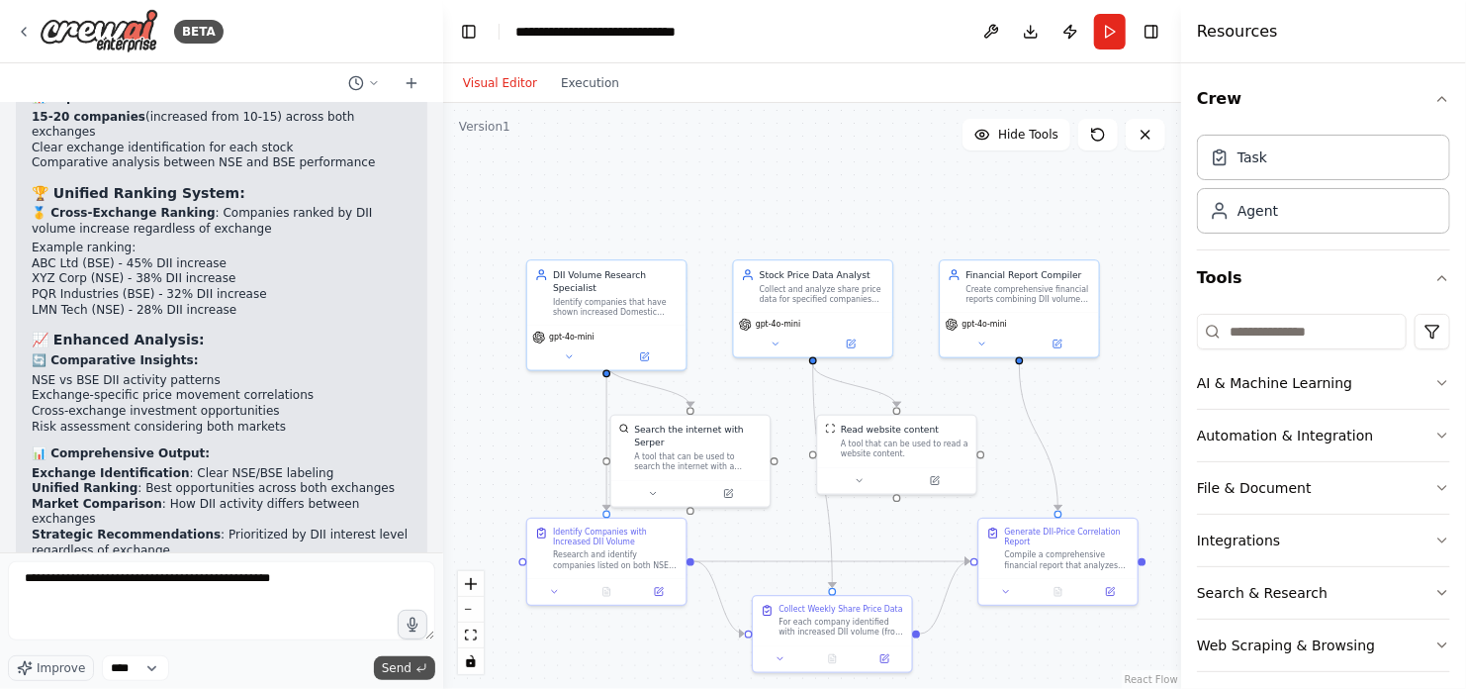
click at [399, 666] on span "Send" at bounding box center [397, 668] width 30 height 16
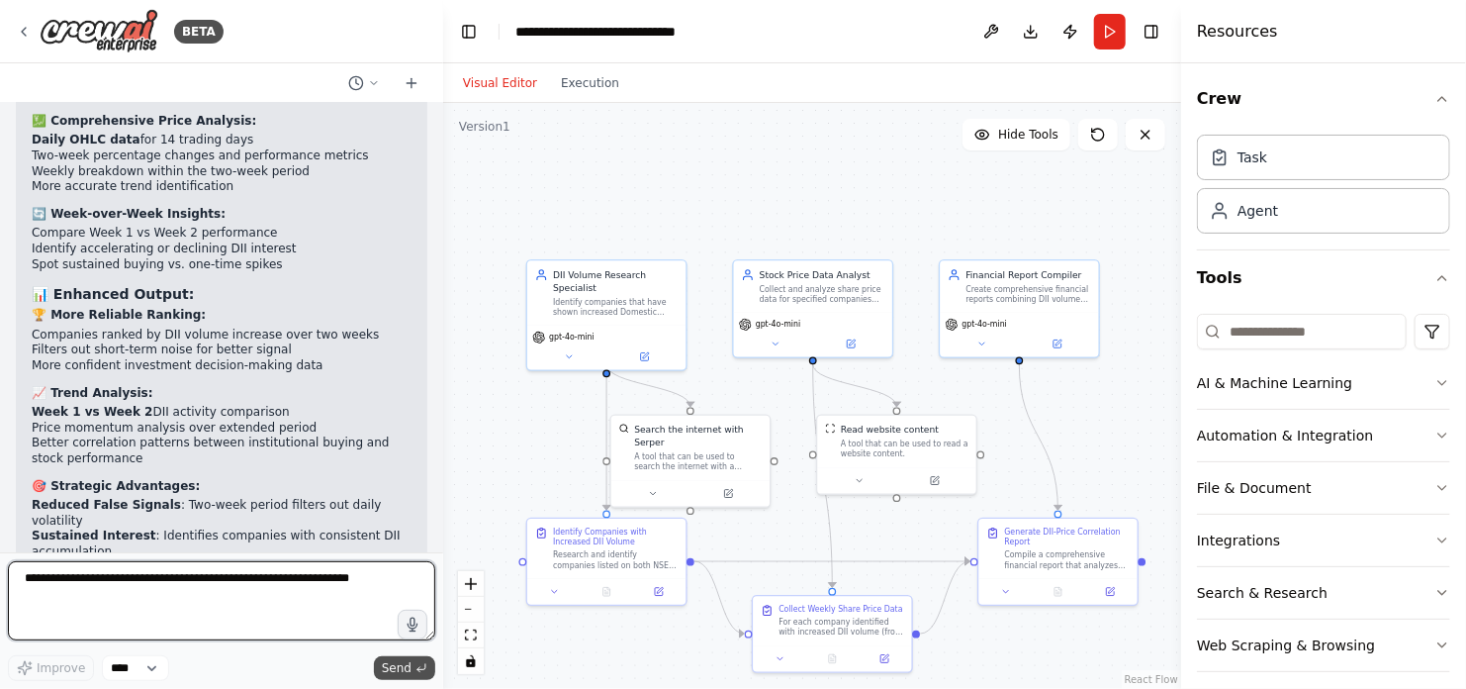
scroll to position [6809, 0]
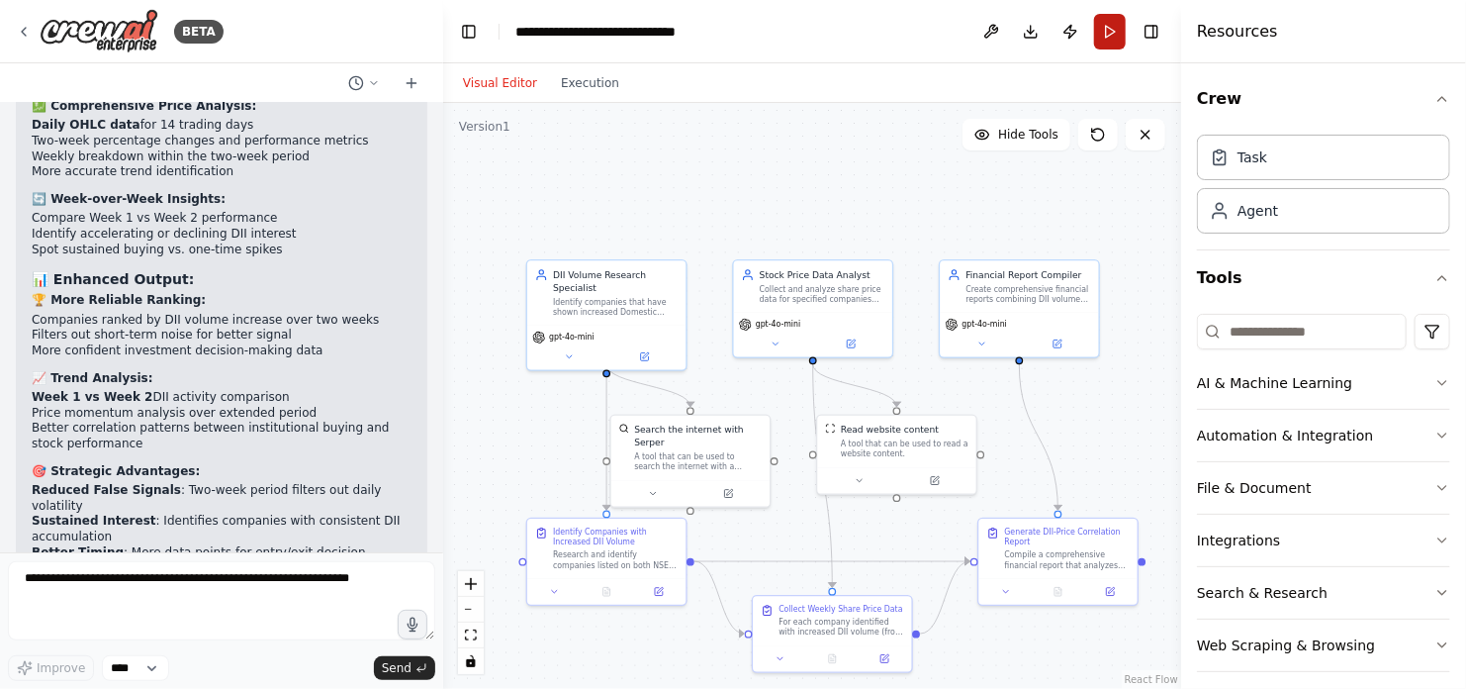
click at [1108, 29] on button "Run" at bounding box center [1110, 32] width 32 height 36
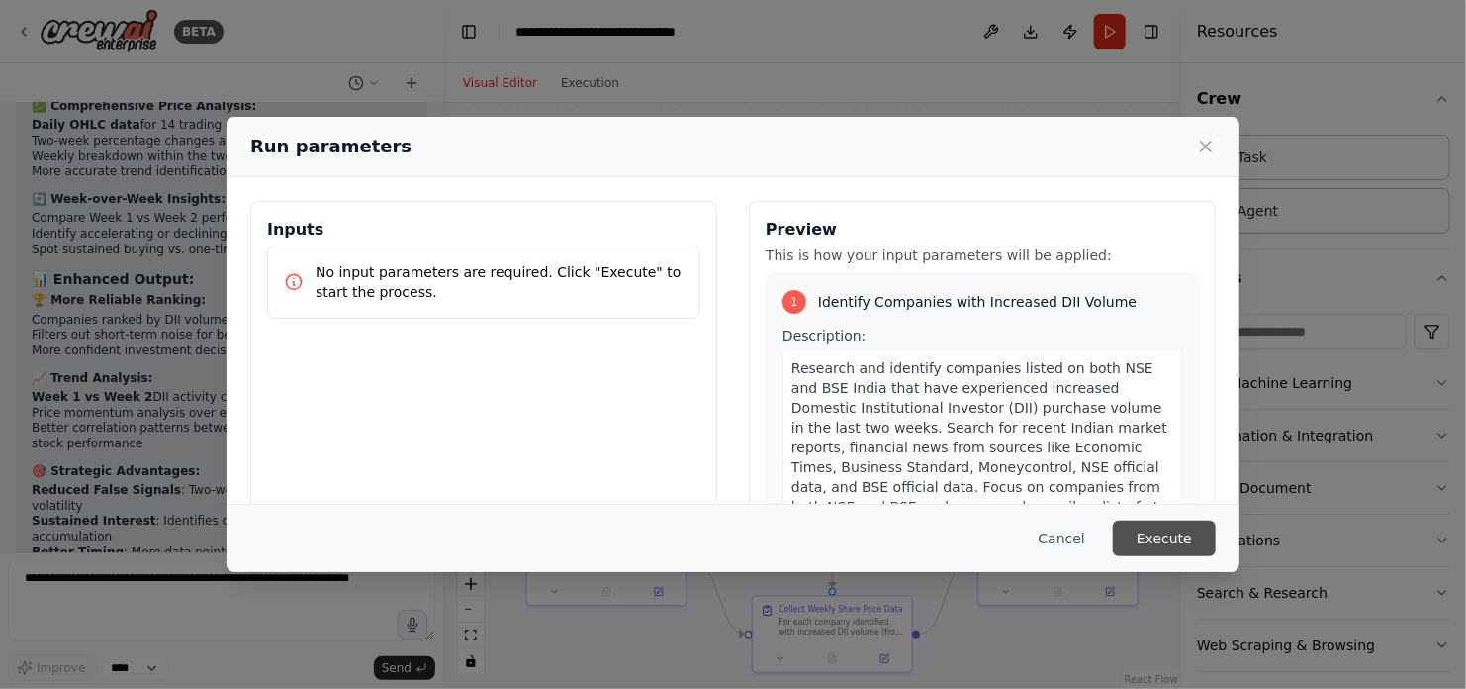
click at [1158, 538] on button "Execute" at bounding box center [1164, 538] width 103 height 36
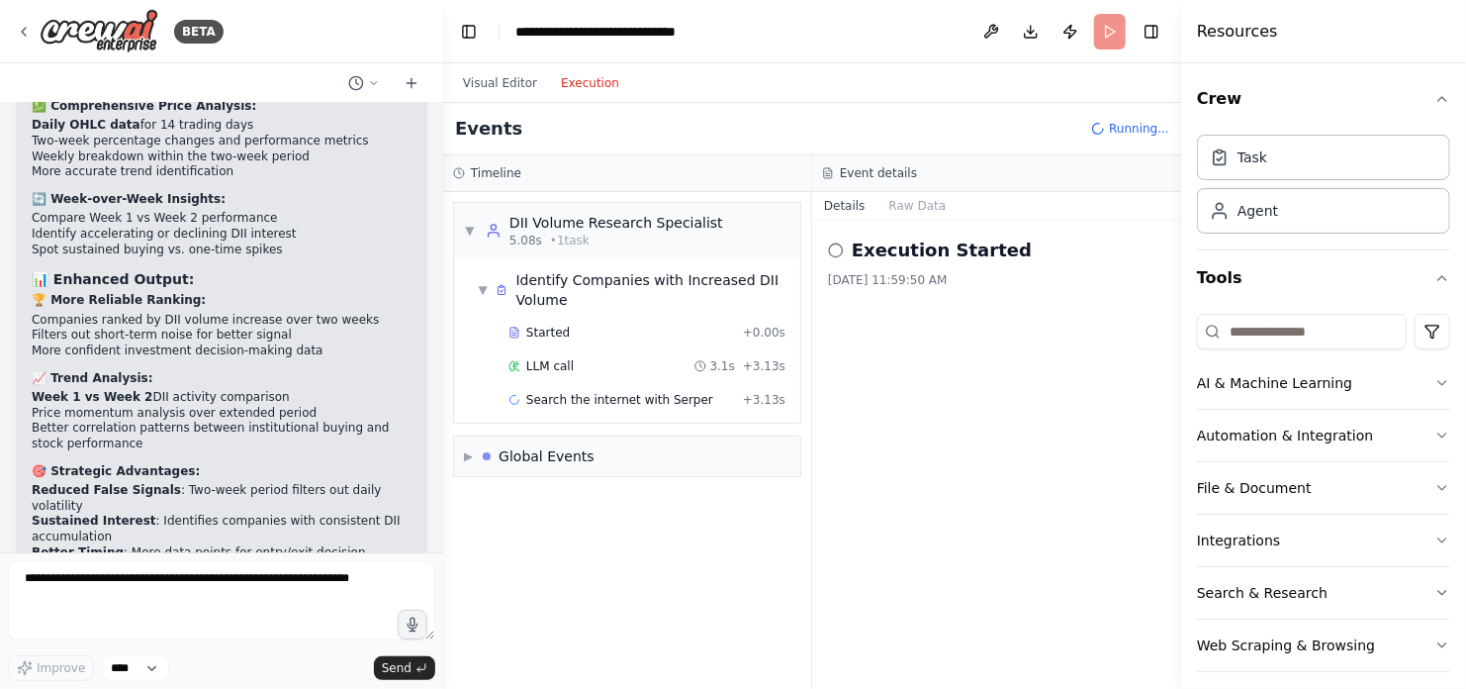
click at [595, 84] on button "Execution" at bounding box center [590, 83] width 82 height 24
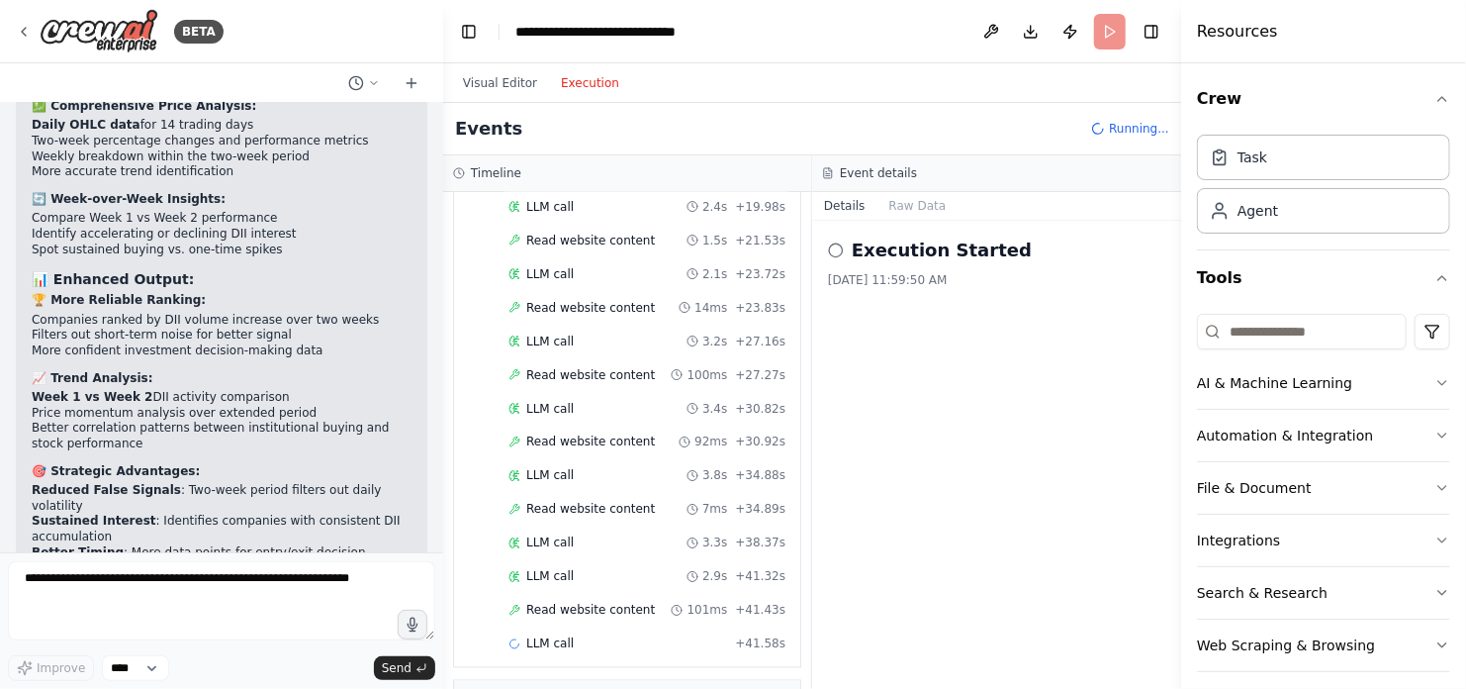
scroll to position [1622, 0]
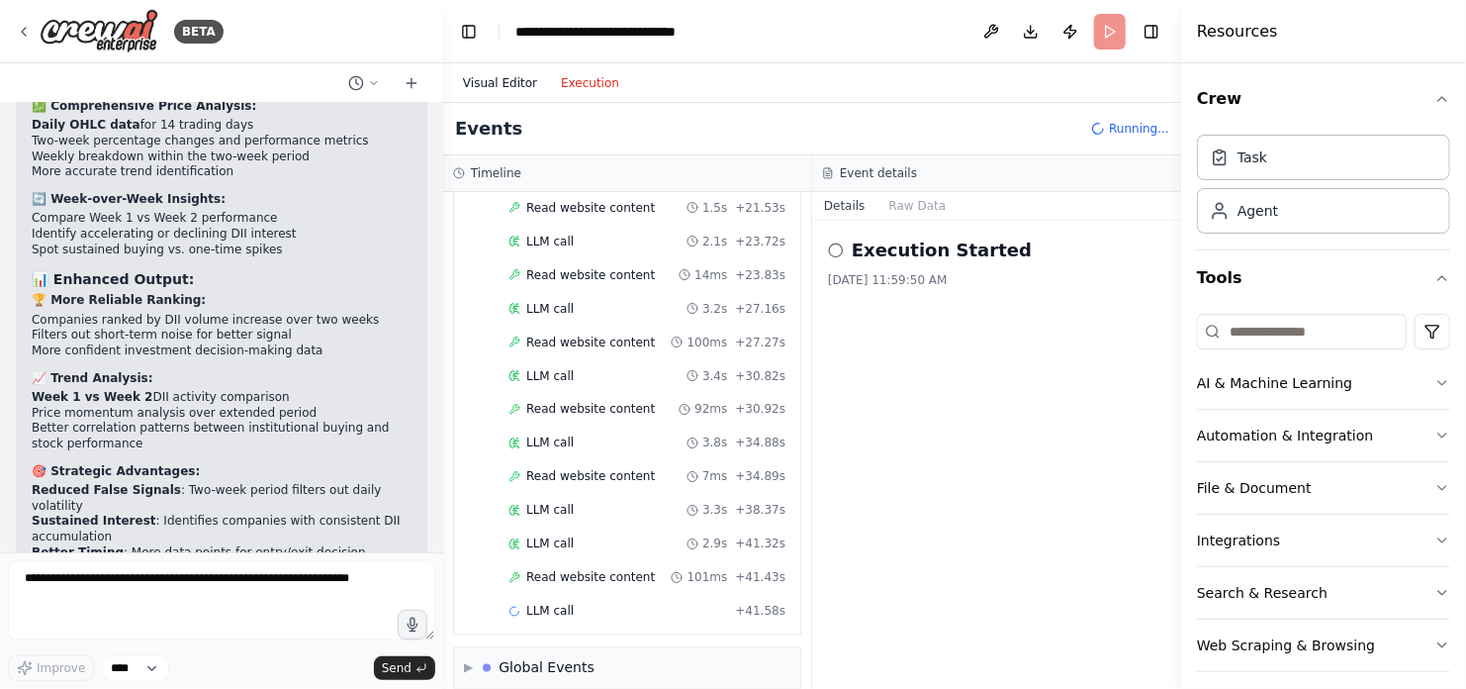
click at [486, 82] on button "Visual Editor" at bounding box center [500, 83] width 98 height 24
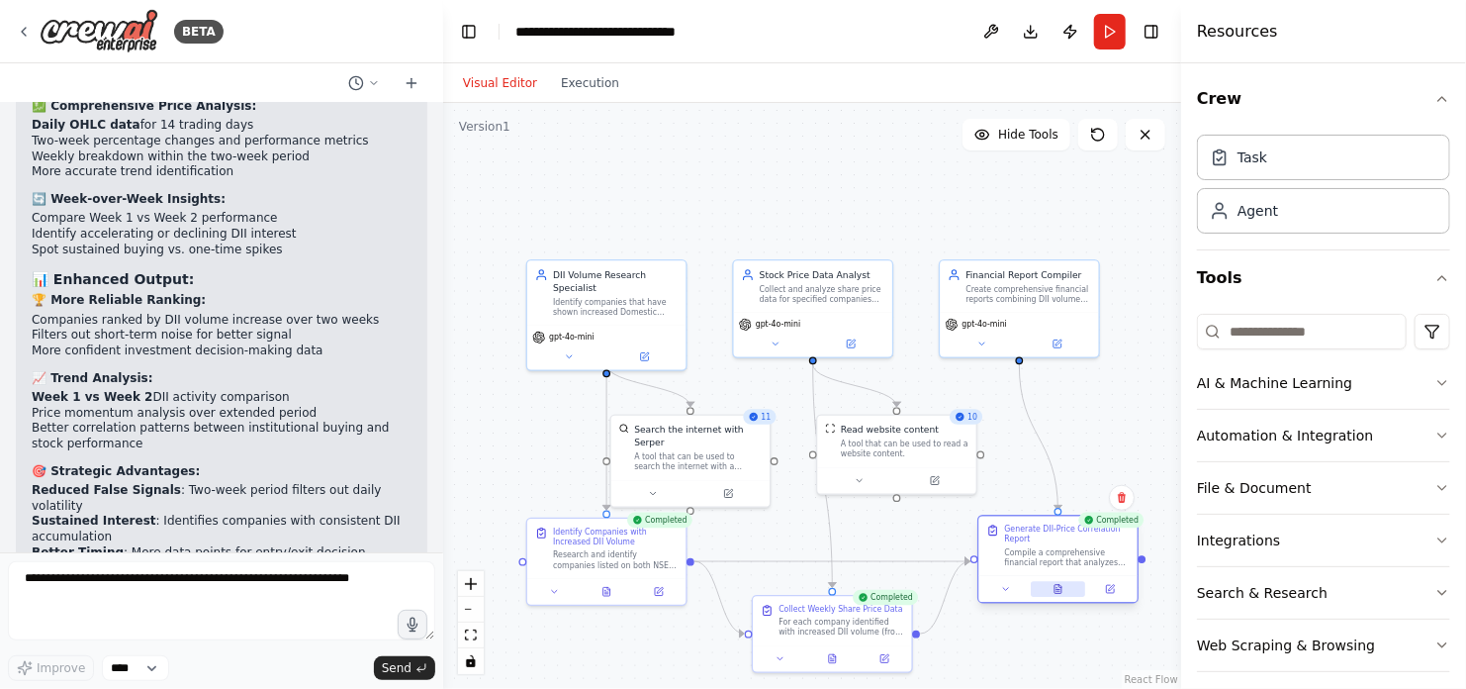
click at [1056, 588] on icon at bounding box center [1058, 589] width 7 height 9
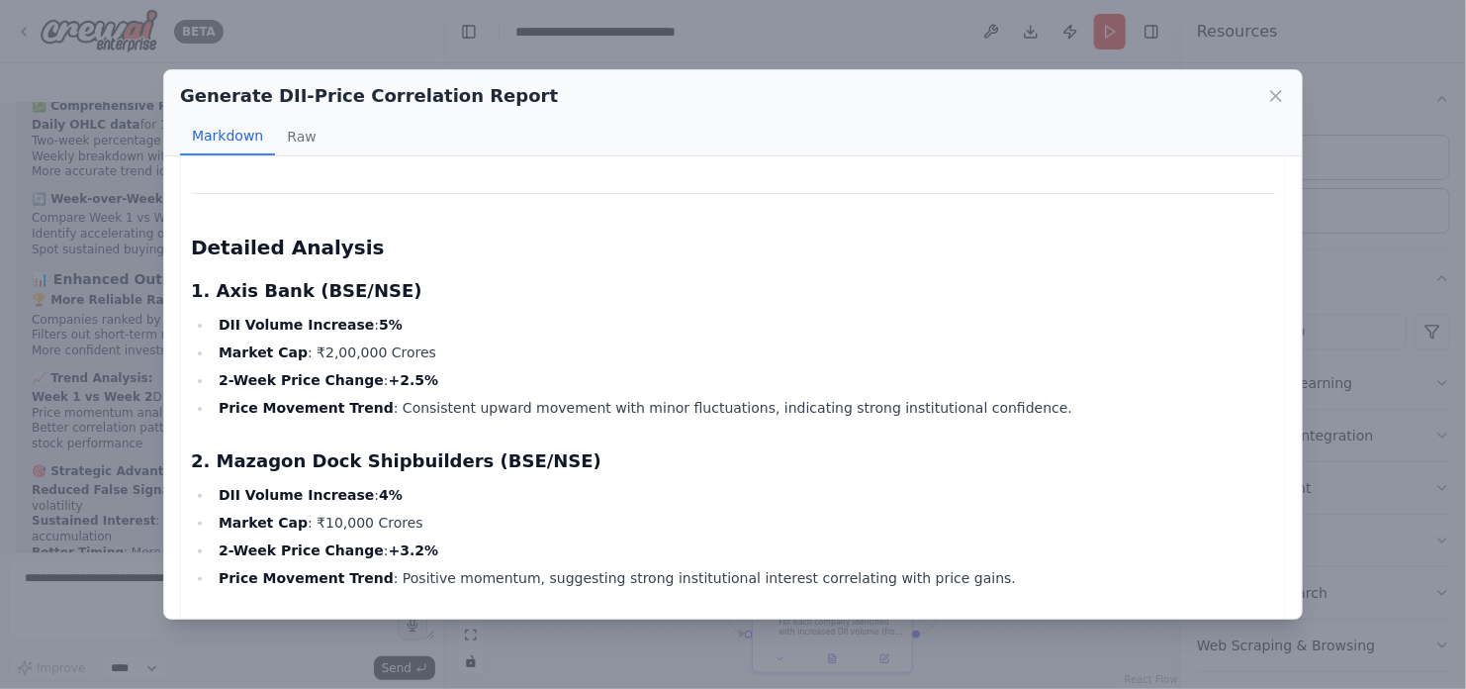
scroll to position [784, 0]
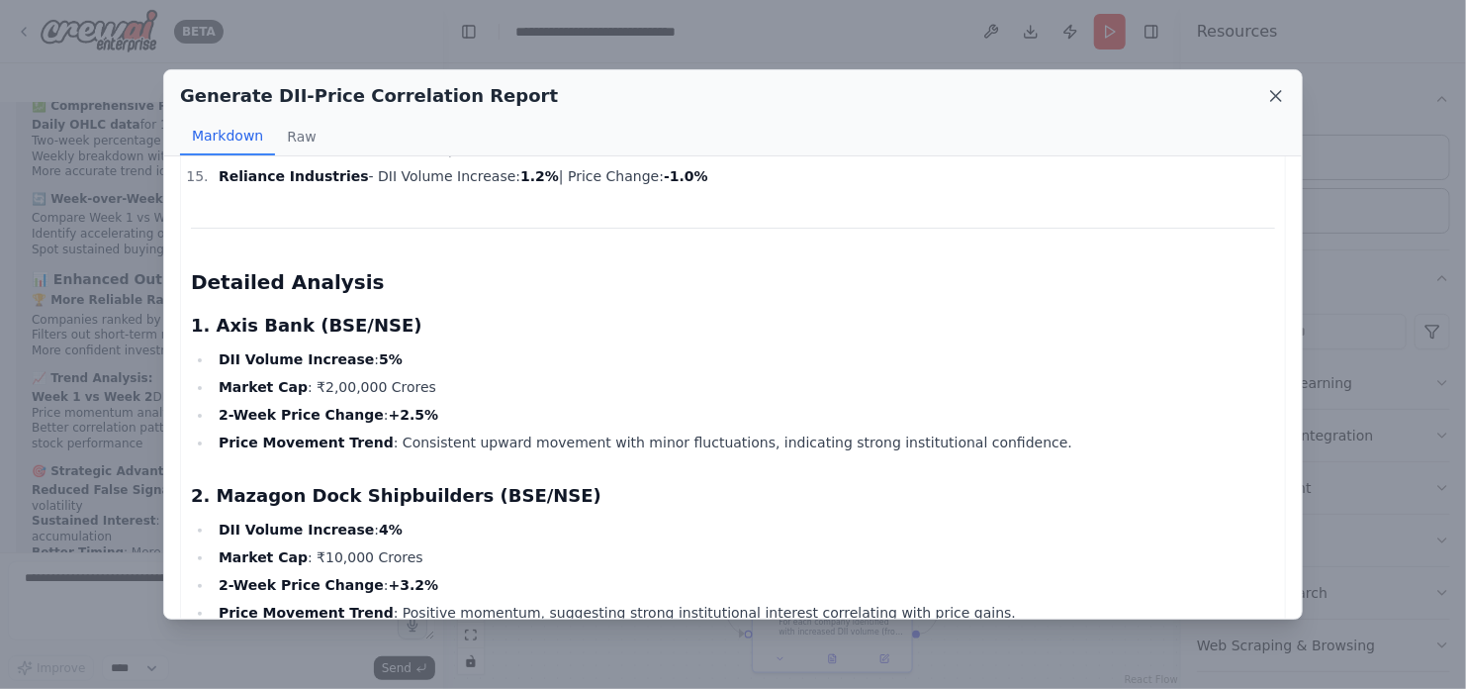
click at [1275, 94] on icon at bounding box center [1276, 96] width 10 height 10
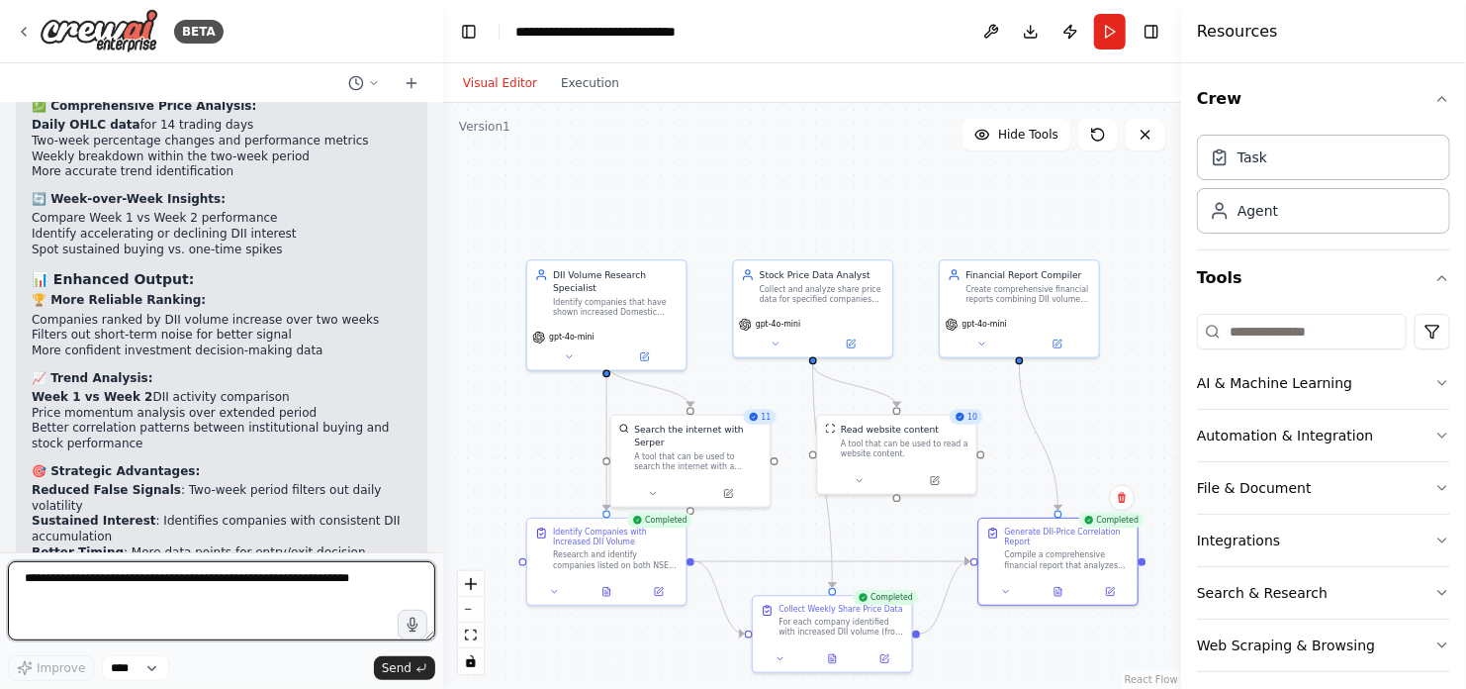
click at [220, 581] on textarea at bounding box center [221, 600] width 427 height 79
type textarea "**********"
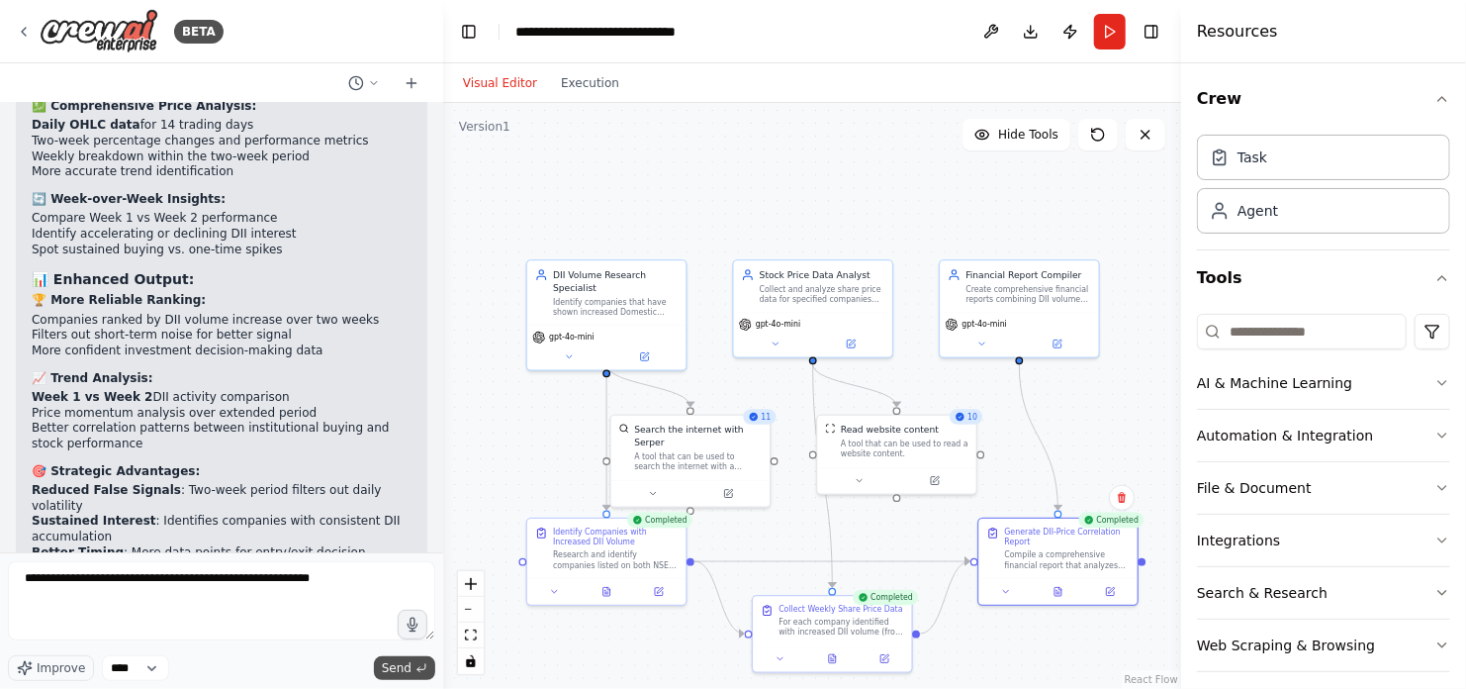
click at [391, 664] on span "Send" at bounding box center [397, 668] width 30 height 16
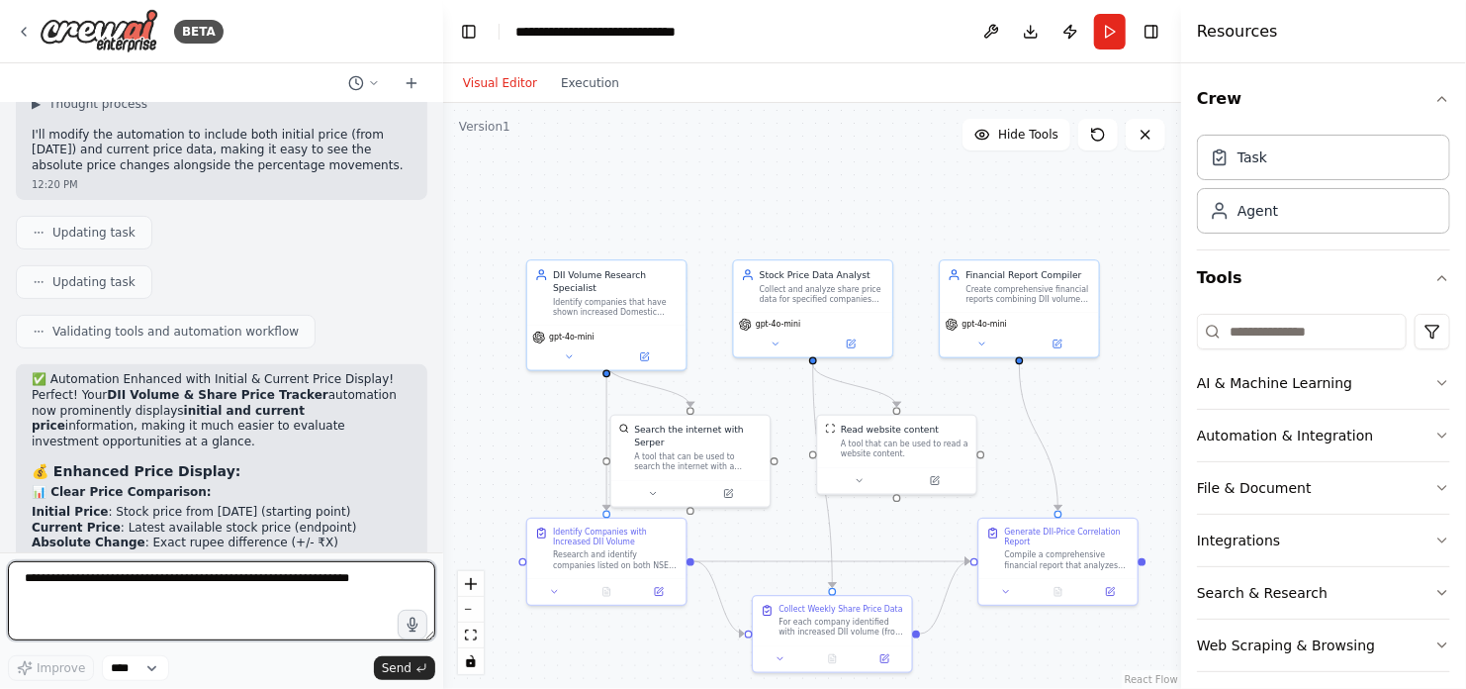
scroll to position [7572, 0]
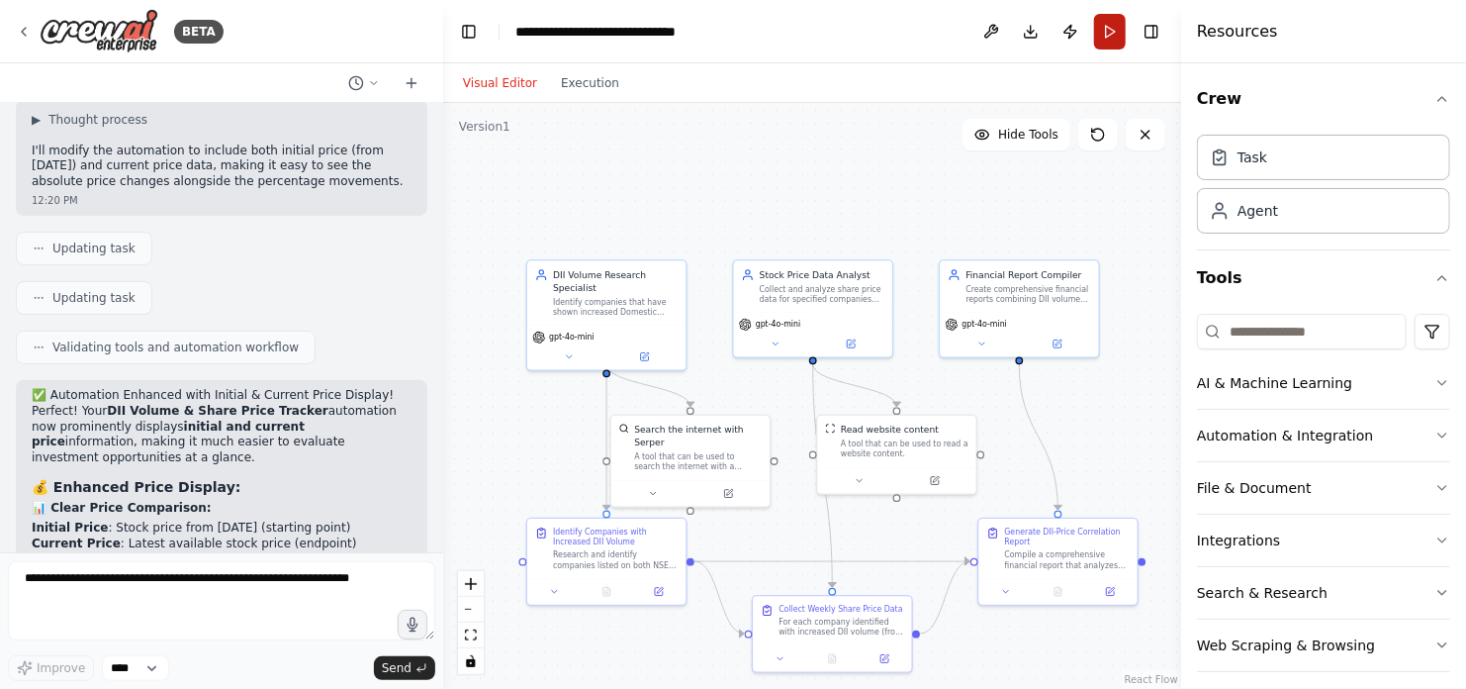
click at [1107, 36] on button "Run" at bounding box center [1110, 32] width 32 height 36
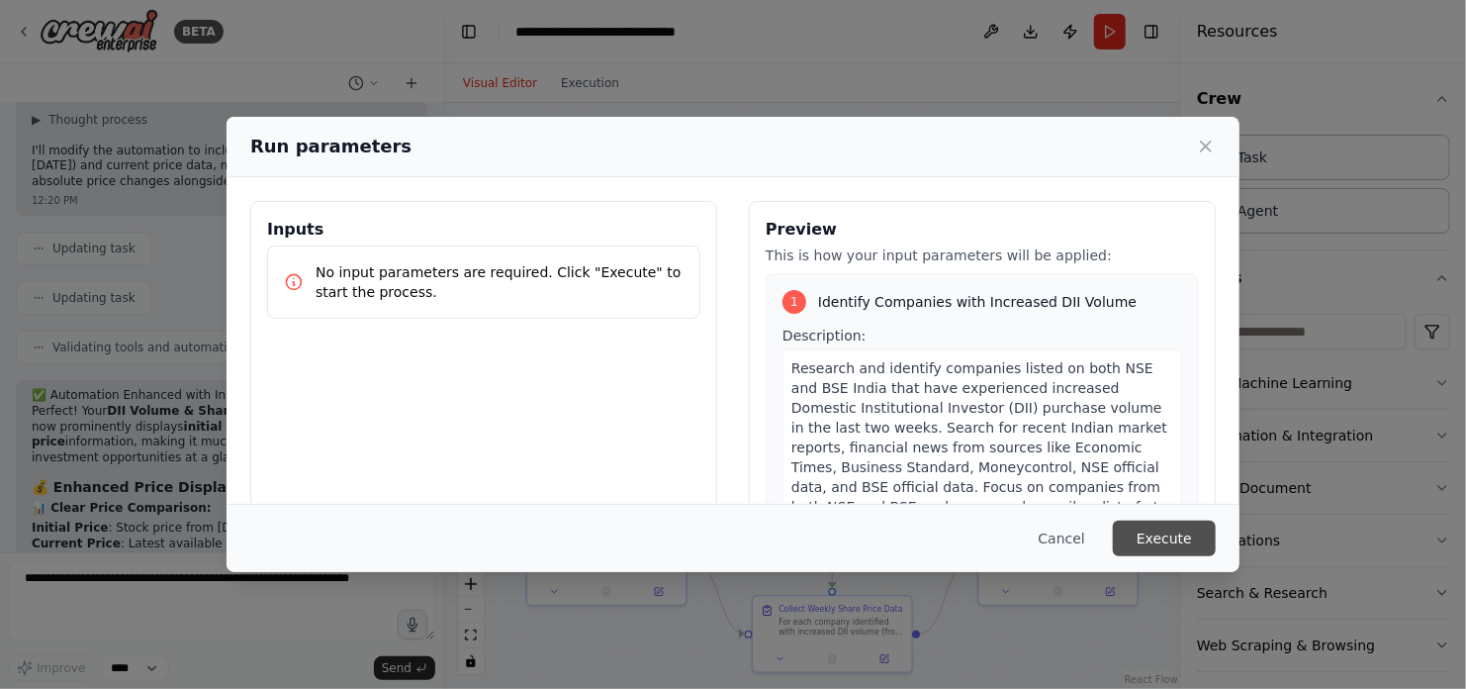
click at [1173, 541] on button "Execute" at bounding box center [1164, 538] width 103 height 36
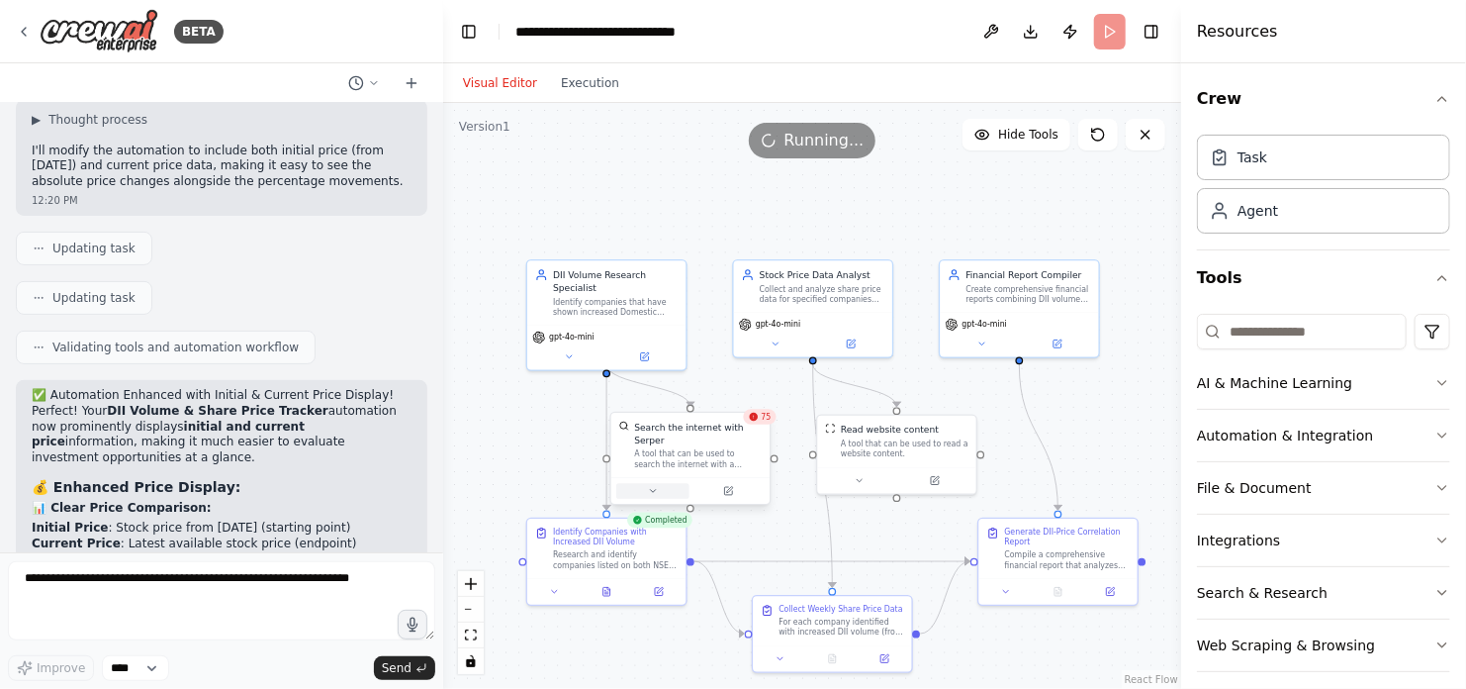
click at [656, 486] on icon at bounding box center [653, 491] width 10 height 10
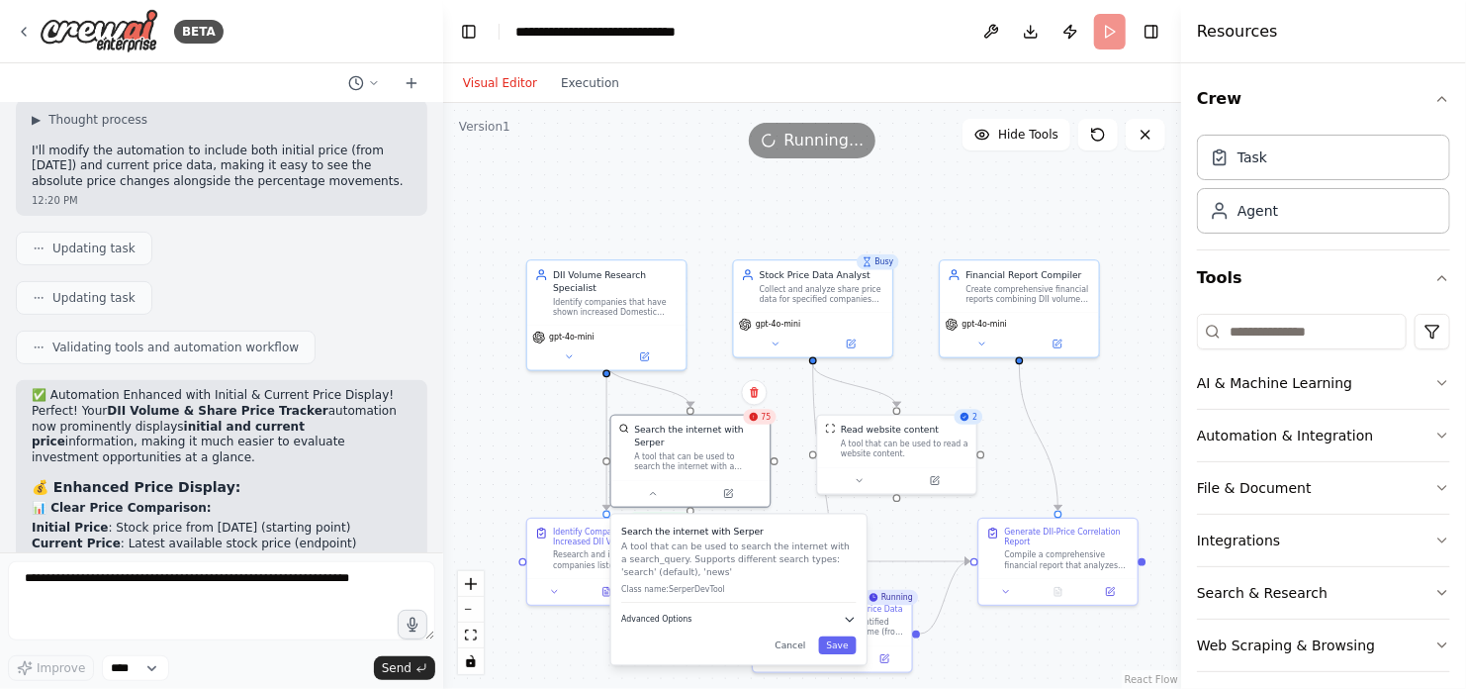
click at [854, 612] on icon "button" at bounding box center [850, 618] width 13 height 13
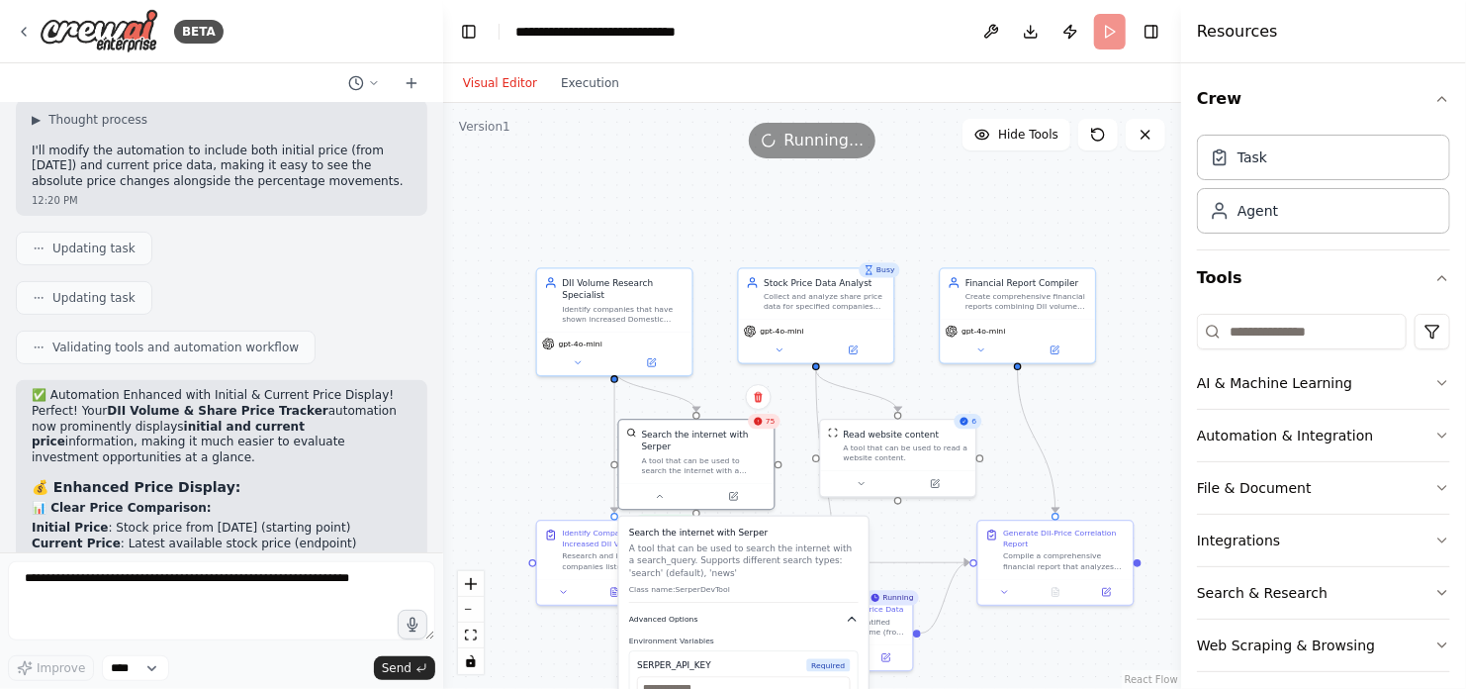
click at [851, 617] on icon "button" at bounding box center [852, 619] width 7 height 4
click at [802, 635] on button "Cancel" at bounding box center [794, 644] width 45 height 18
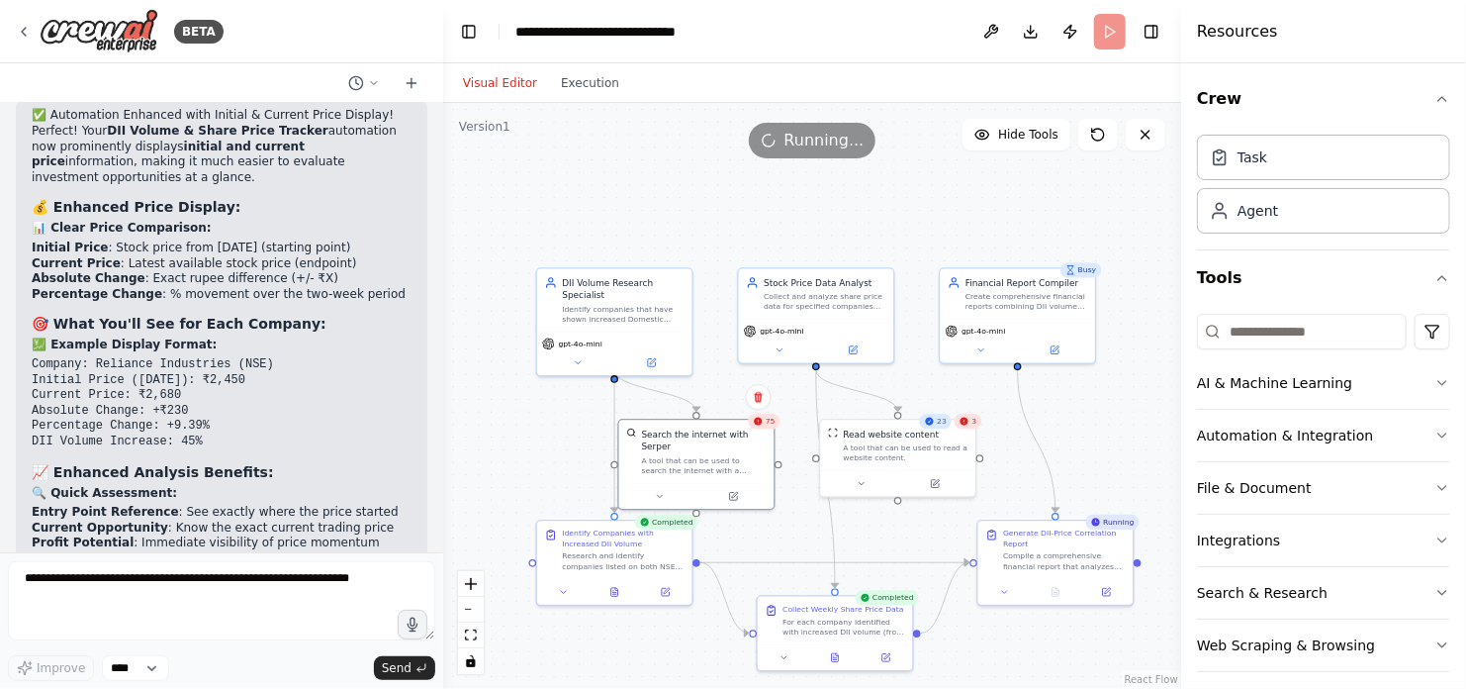
scroll to position [8234, 0]
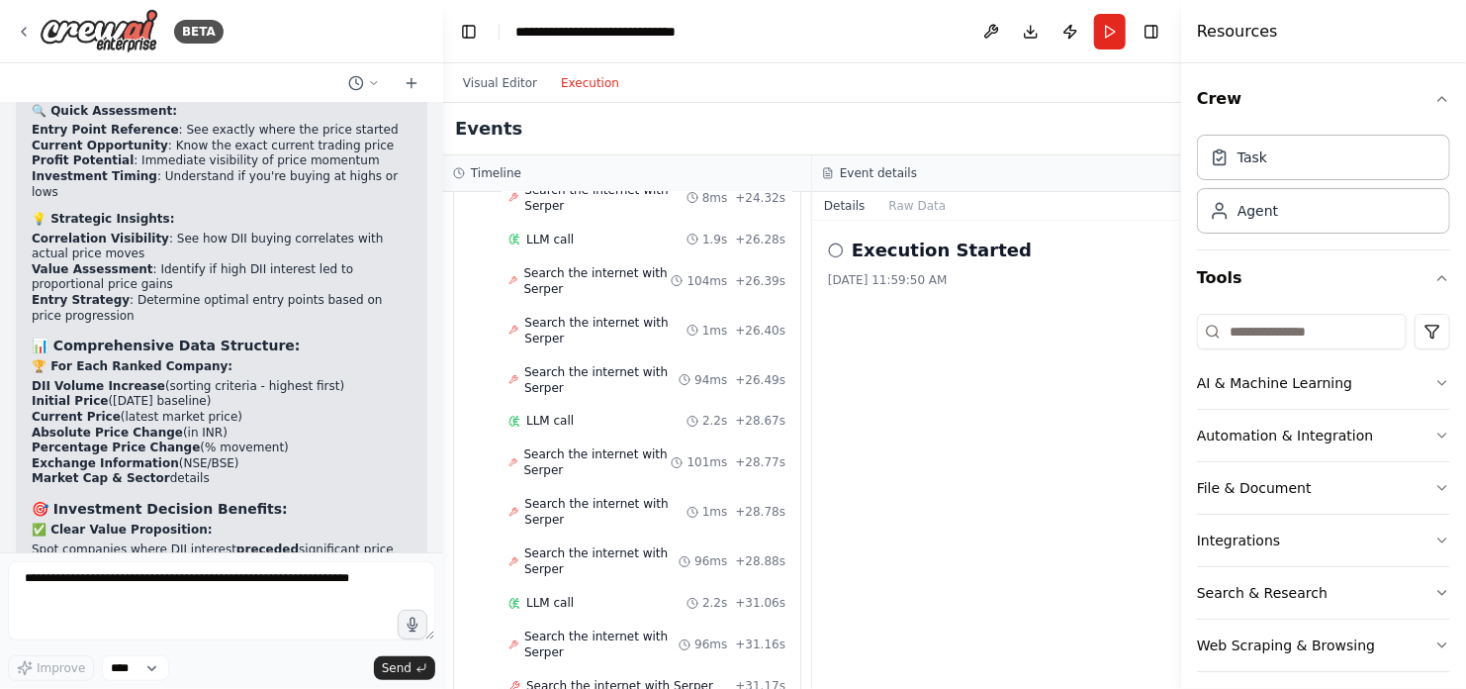
click at [578, 94] on button "Execution" at bounding box center [590, 83] width 82 height 24
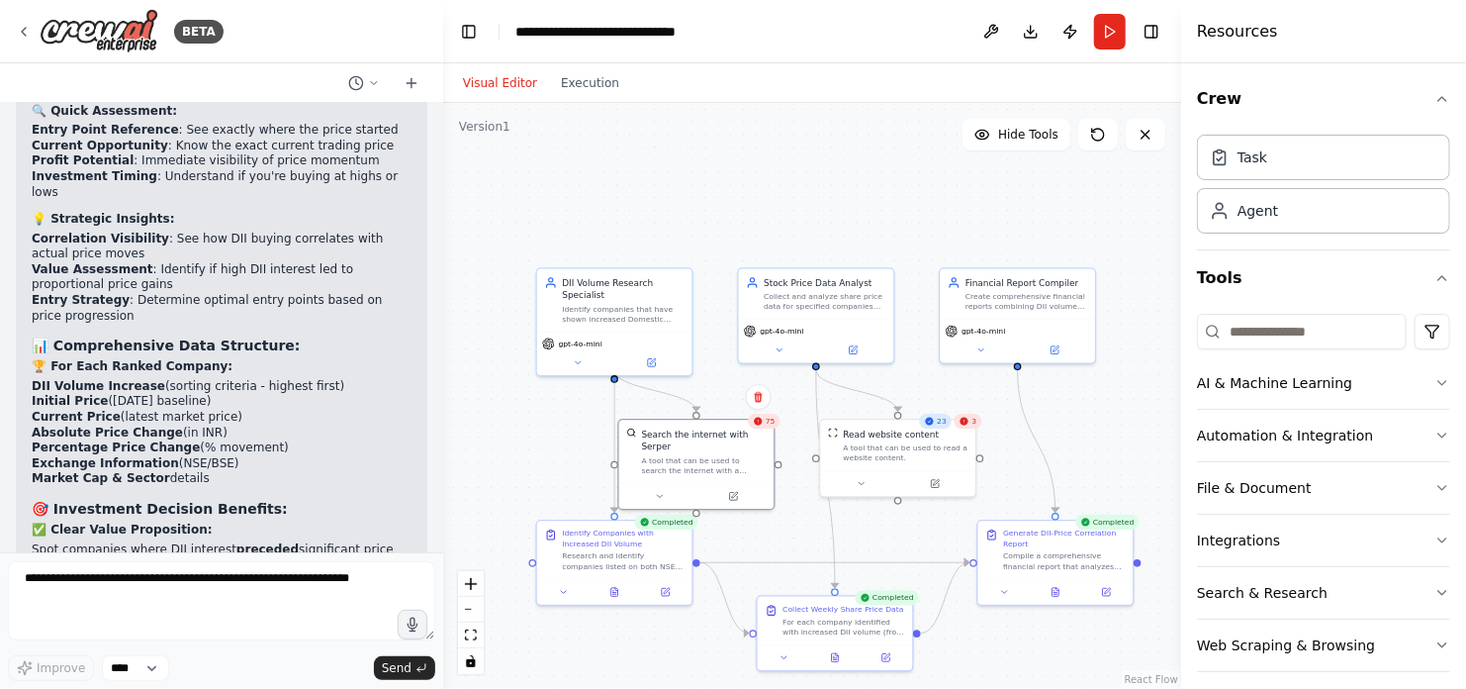
click at [493, 82] on button "Visual Editor" at bounding box center [500, 83] width 98 height 24
click at [1056, 592] on icon at bounding box center [1055, 592] width 3 height 0
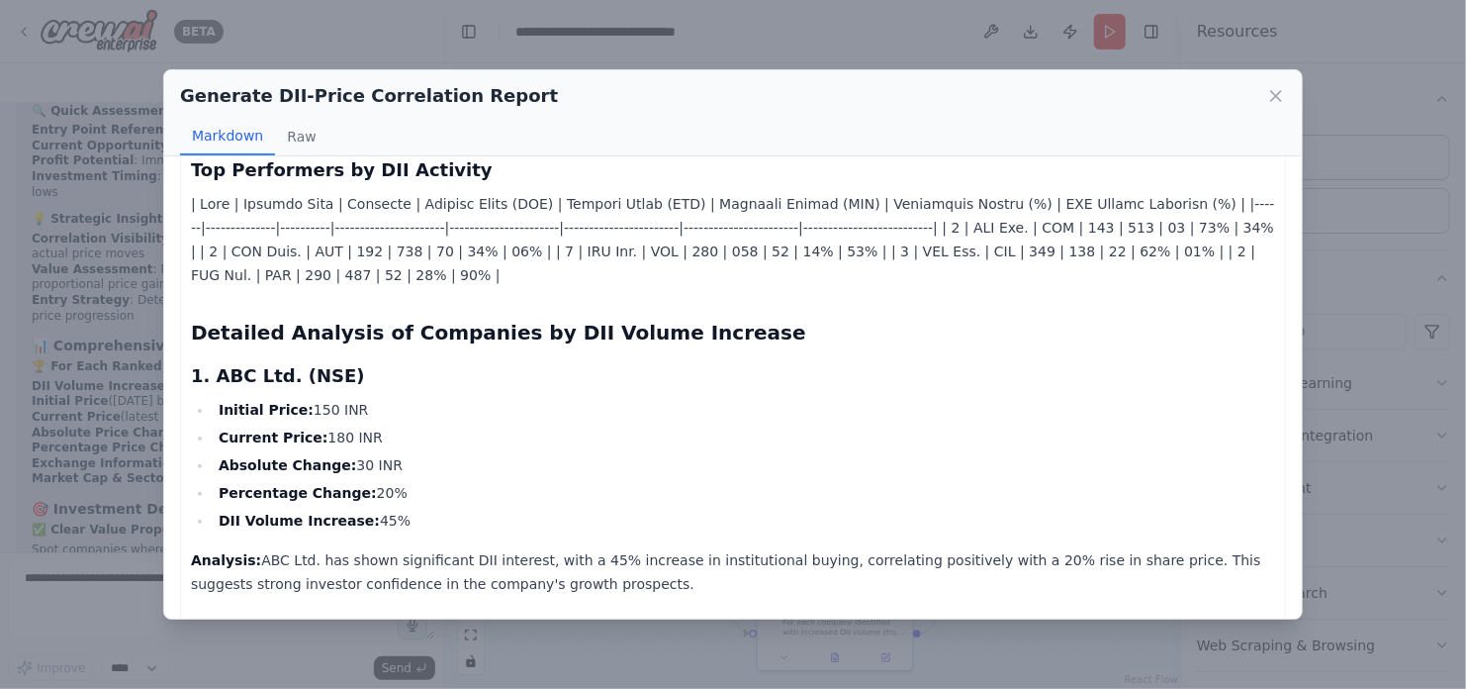
scroll to position [0, 0]
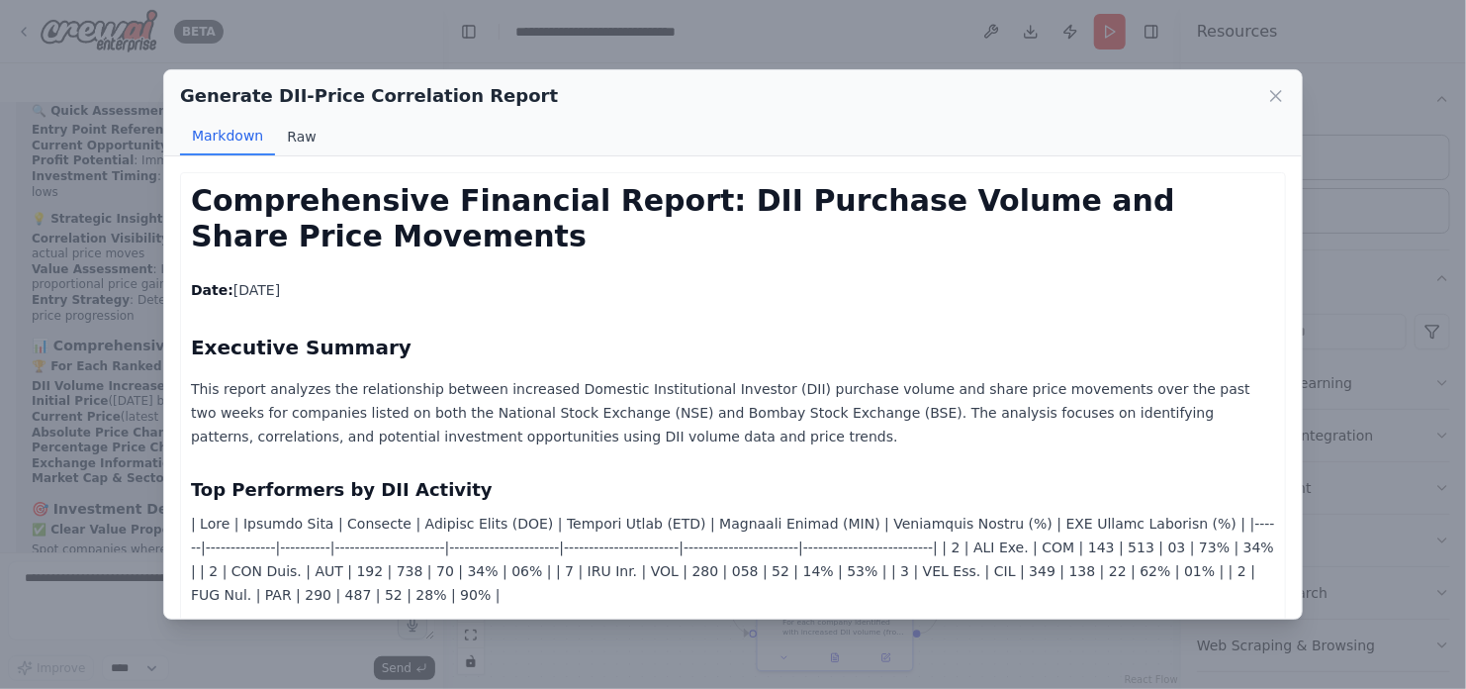
click at [296, 139] on button "Raw" at bounding box center [301, 137] width 52 height 38
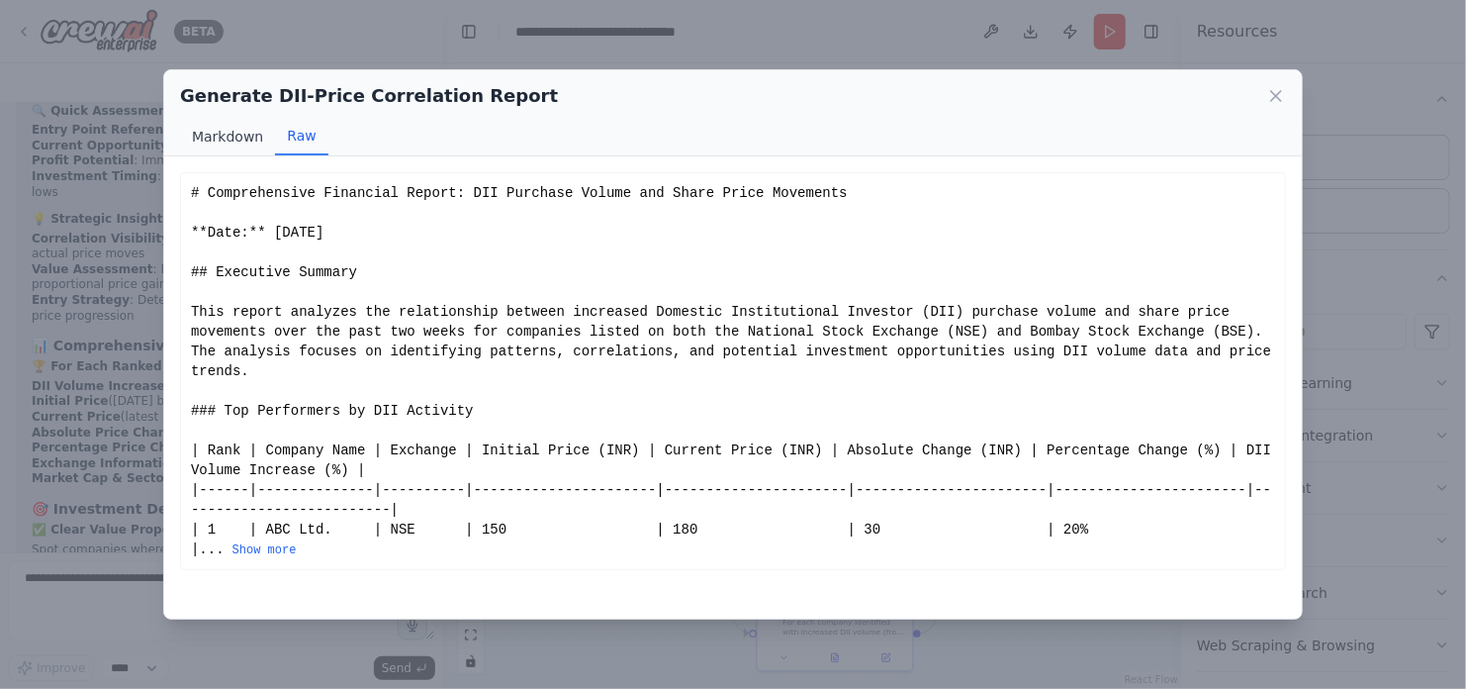
click at [213, 139] on button "Markdown" at bounding box center [227, 137] width 95 height 38
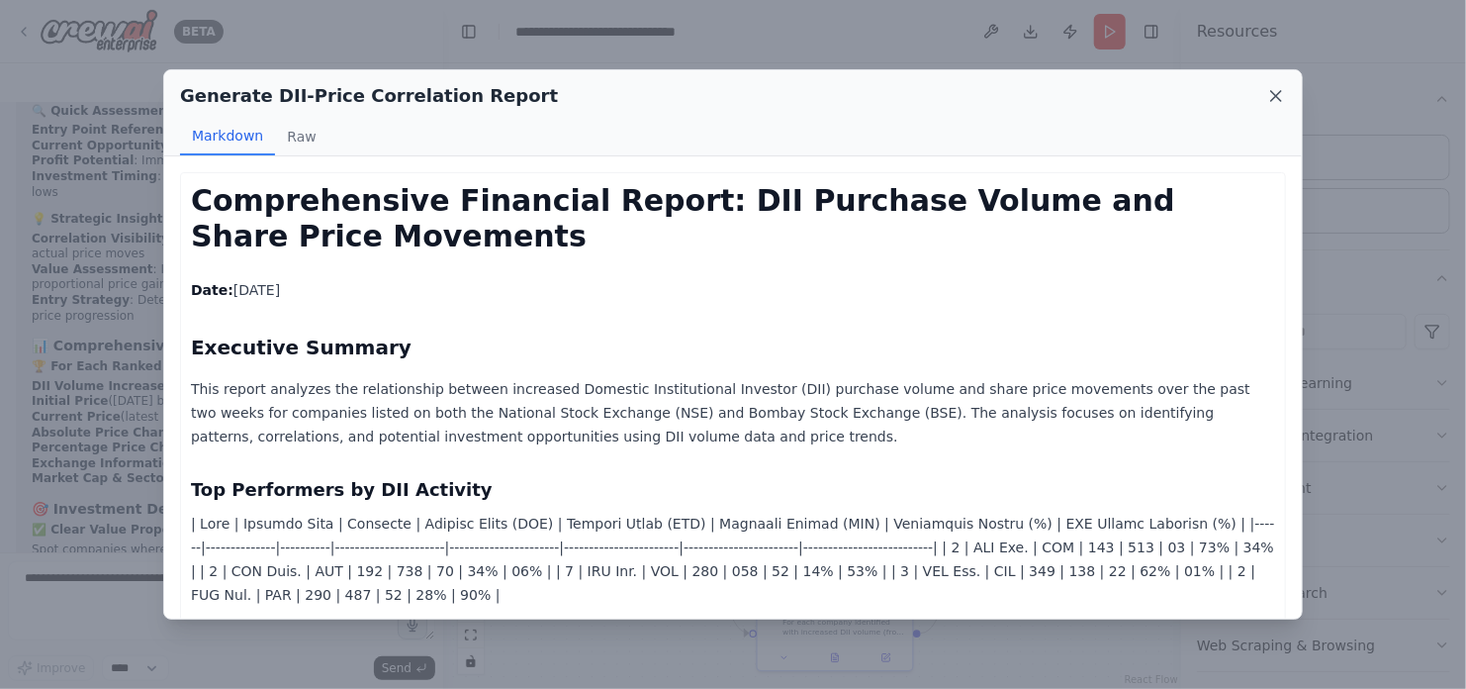
click at [1279, 100] on icon at bounding box center [1276, 96] width 20 height 20
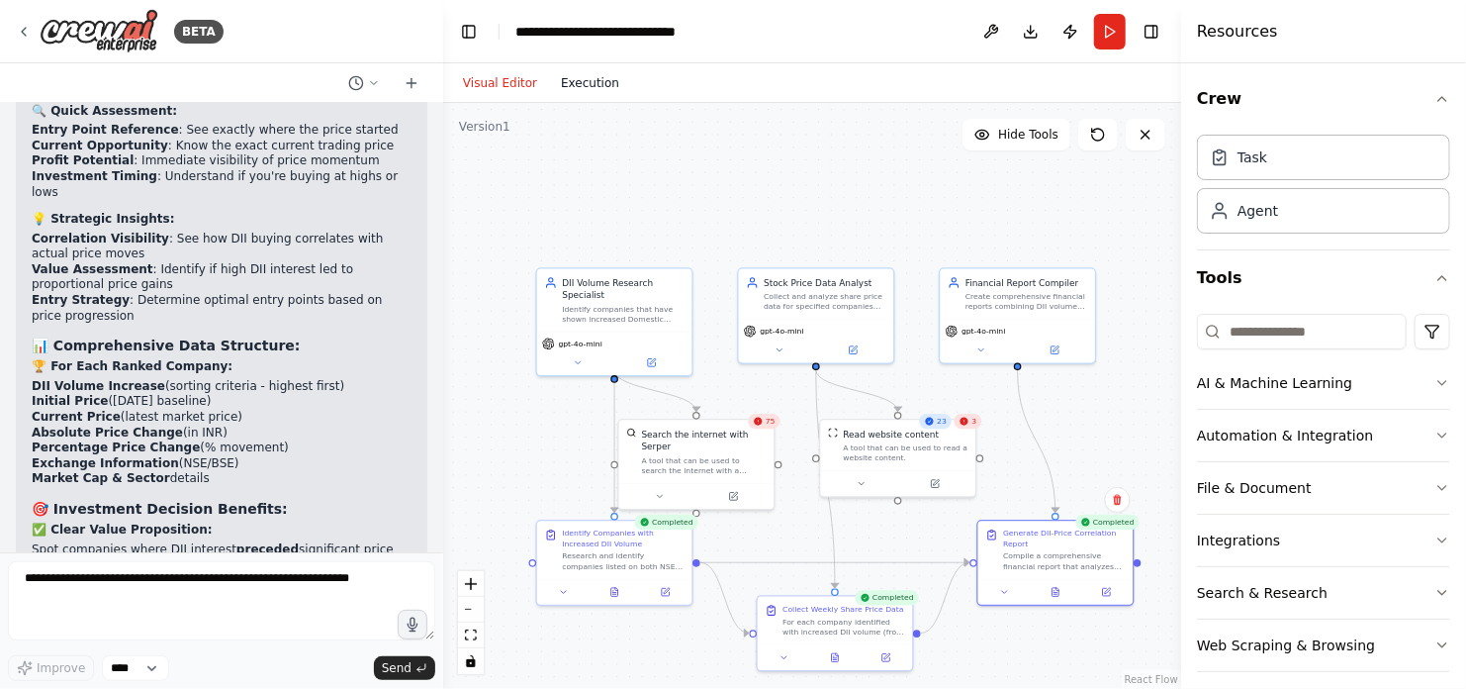
click at [581, 87] on button "Execution" at bounding box center [590, 83] width 82 height 24
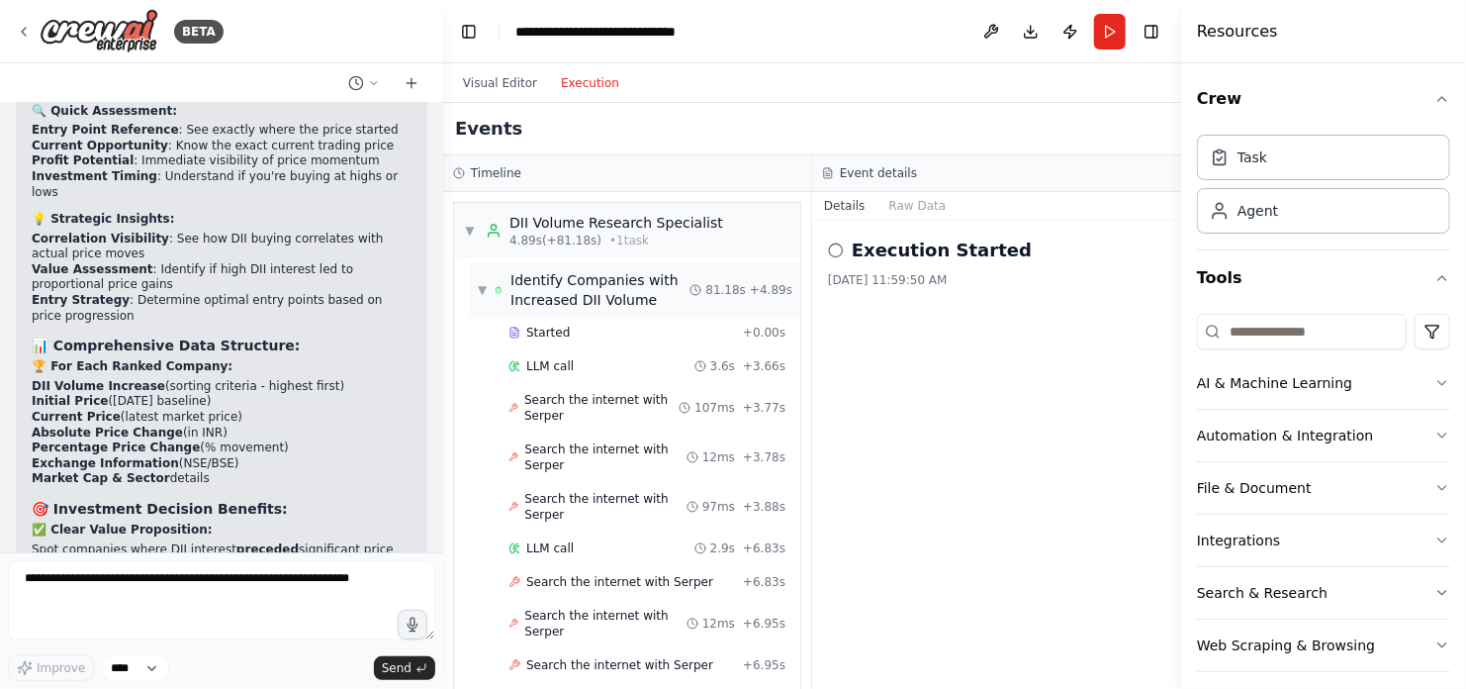
click at [482, 287] on span "▼" at bounding box center [482, 290] width 9 height 16
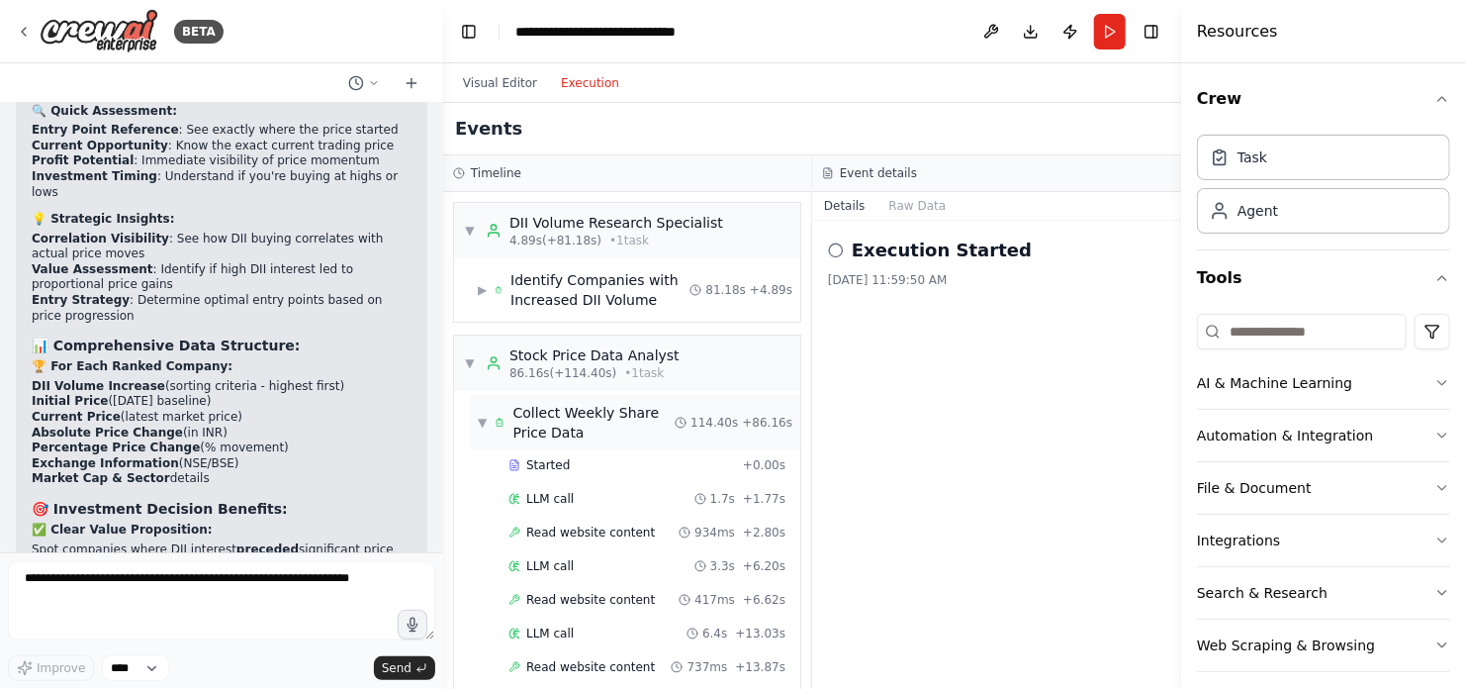
click at [482, 424] on span "▼" at bounding box center [482, 423] width 9 height 16
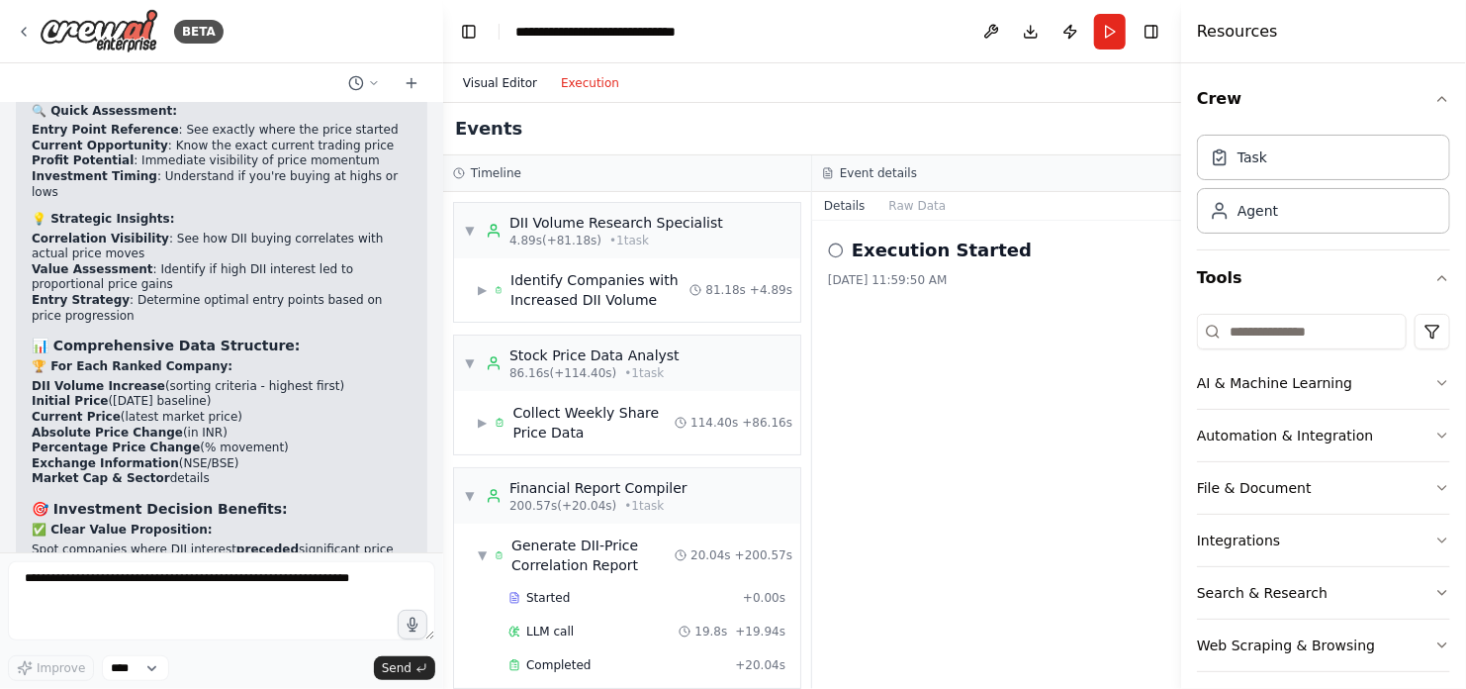
click at [481, 80] on button "Visual Editor" at bounding box center [500, 83] width 98 height 24
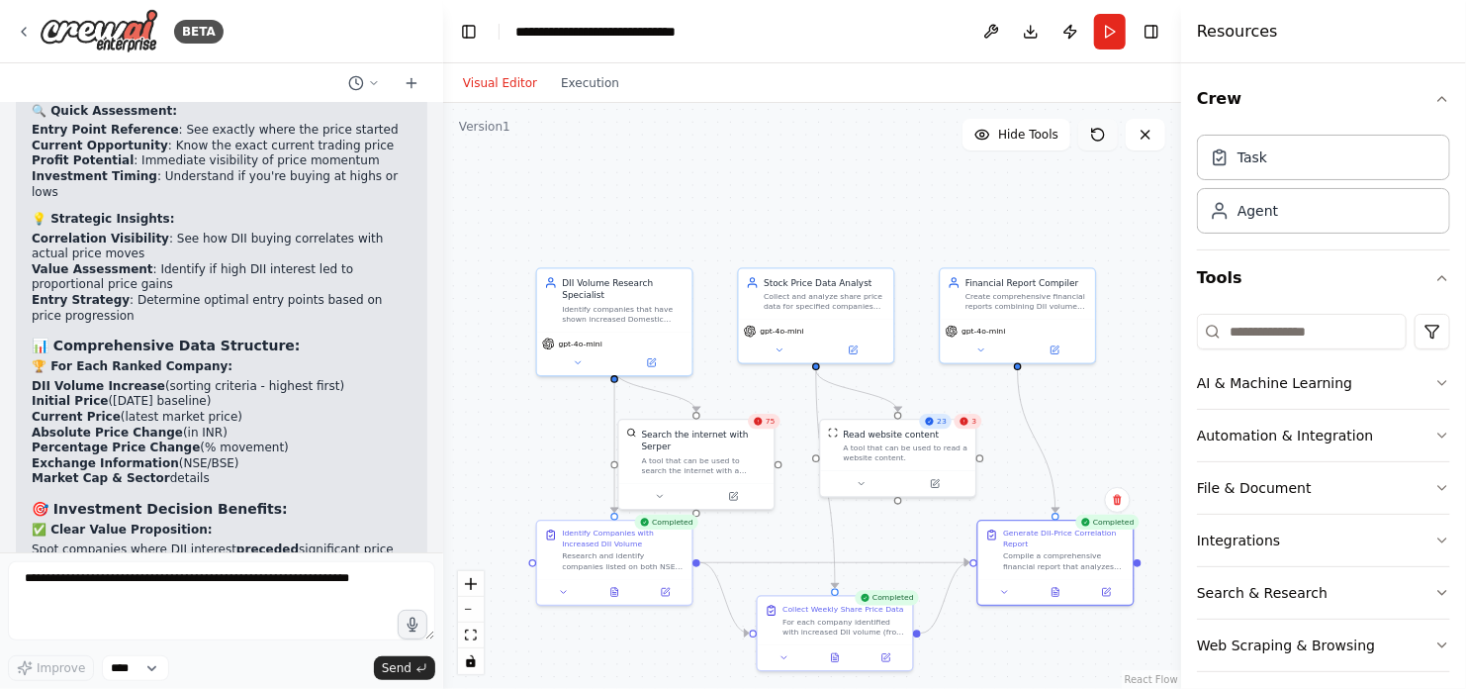
click at [1095, 132] on icon at bounding box center [1093, 130] width 3 height 3
click at [1110, 29] on button "Run" at bounding box center [1110, 32] width 32 height 36
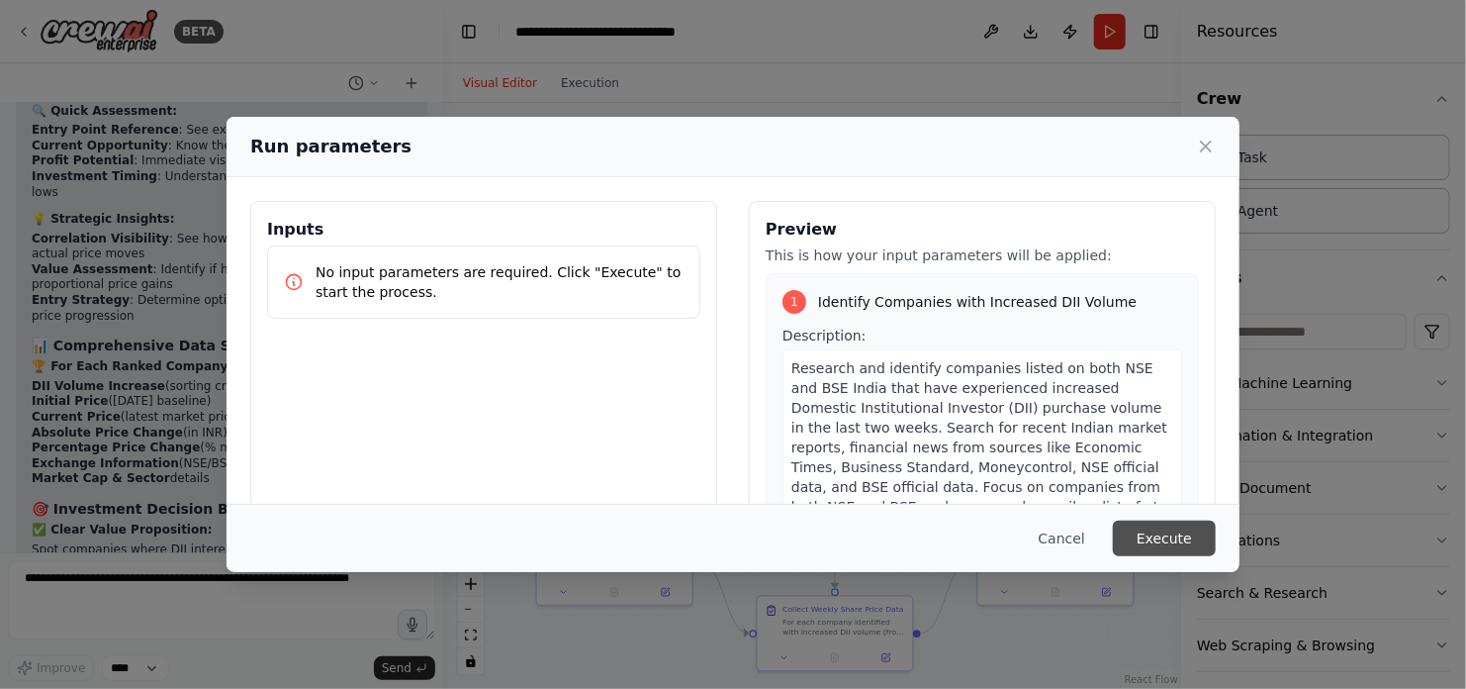
click at [1159, 538] on button "Execute" at bounding box center [1164, 538] width 103 height 36
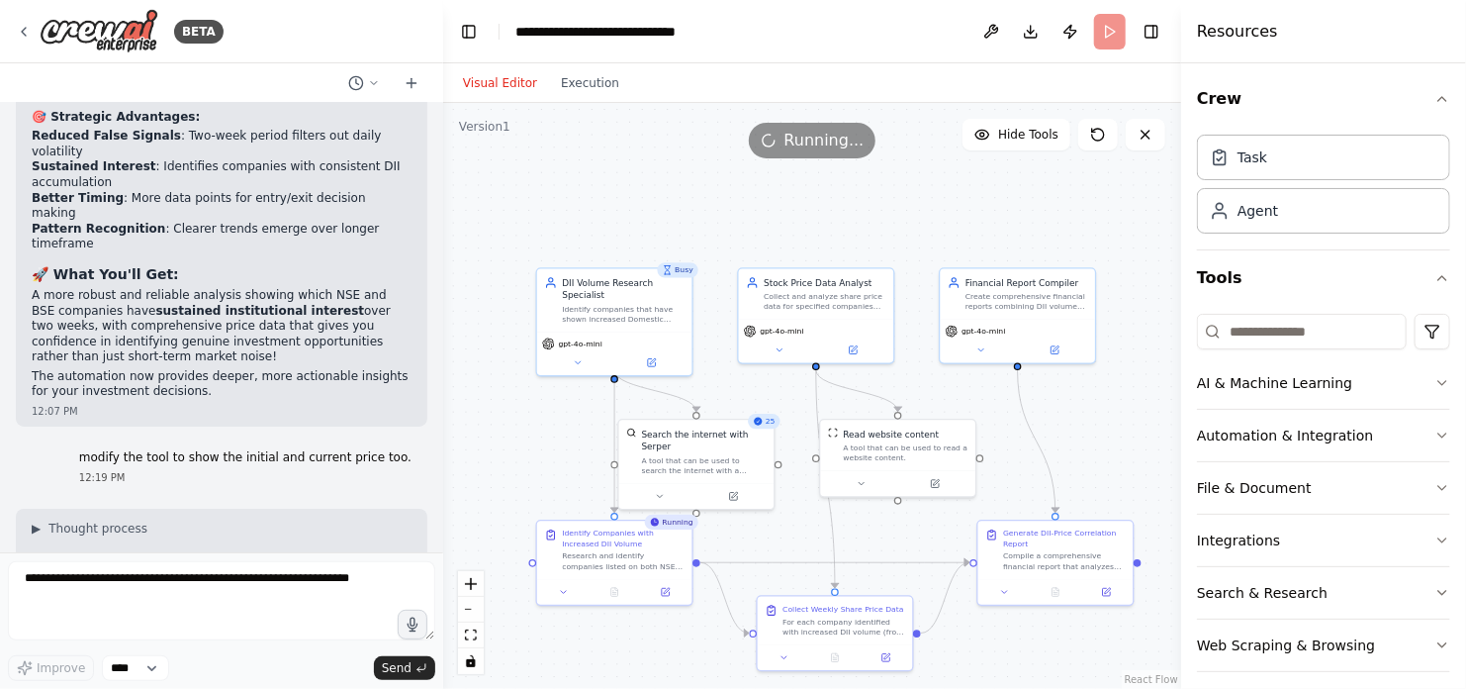
scroll to position [7164, 0]
click at [937, 478] on icon at bounding box center [935, 481] width 10 height 10
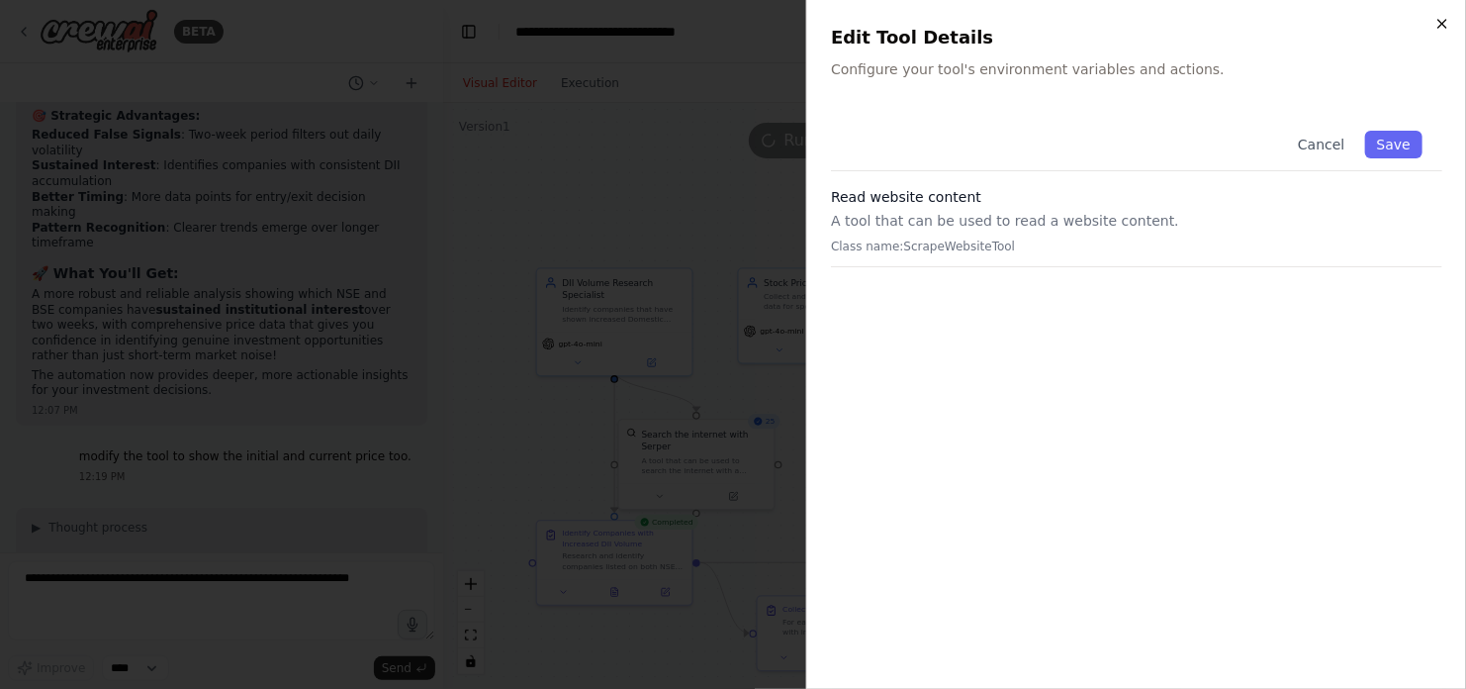
click at [1438, 22] on icon "button" at bounding box center [1442, 24] width 16 height 16
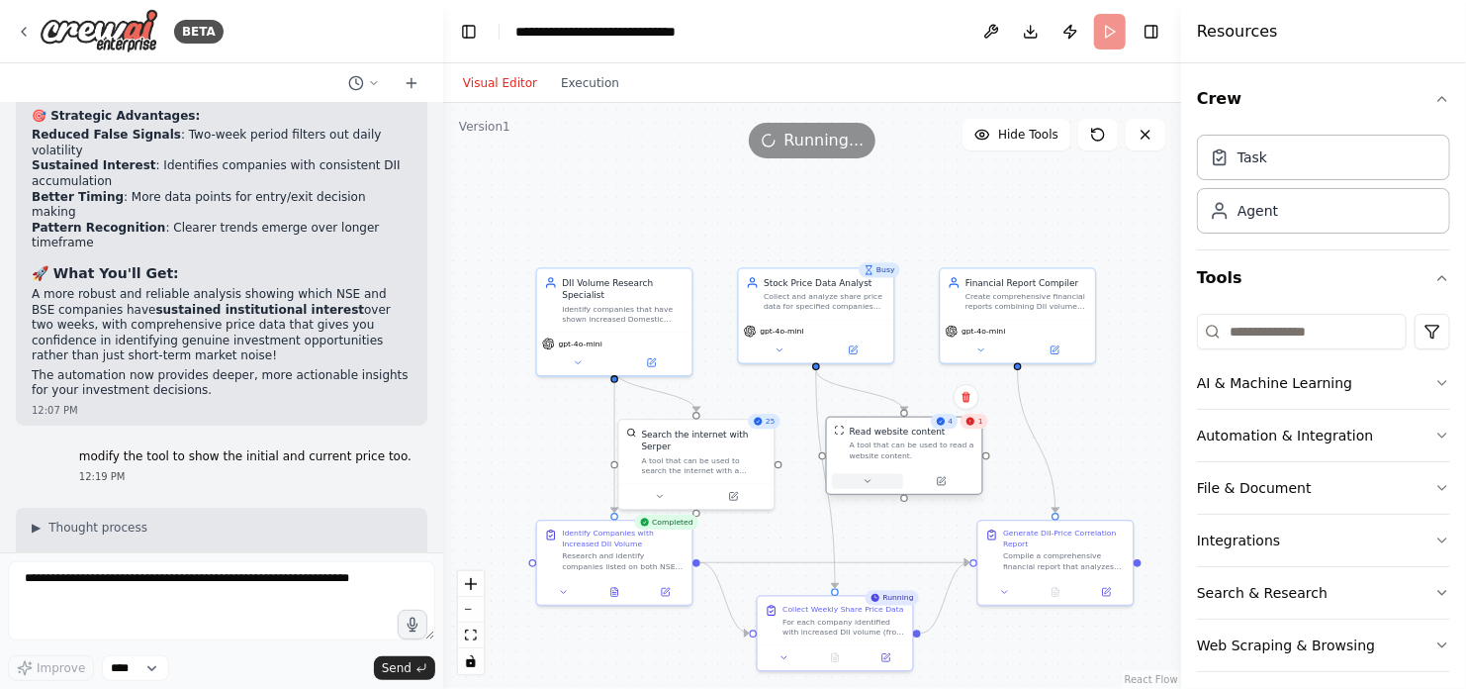
click at [863, 485] on icon at bounding box center [868, 481] width 10 height 10
click at [868, 486] on button at bounding box center [867, 481] width 71 height 15
click at [616, 592] on icon at bounding box center [614, 589] width 7 height 8
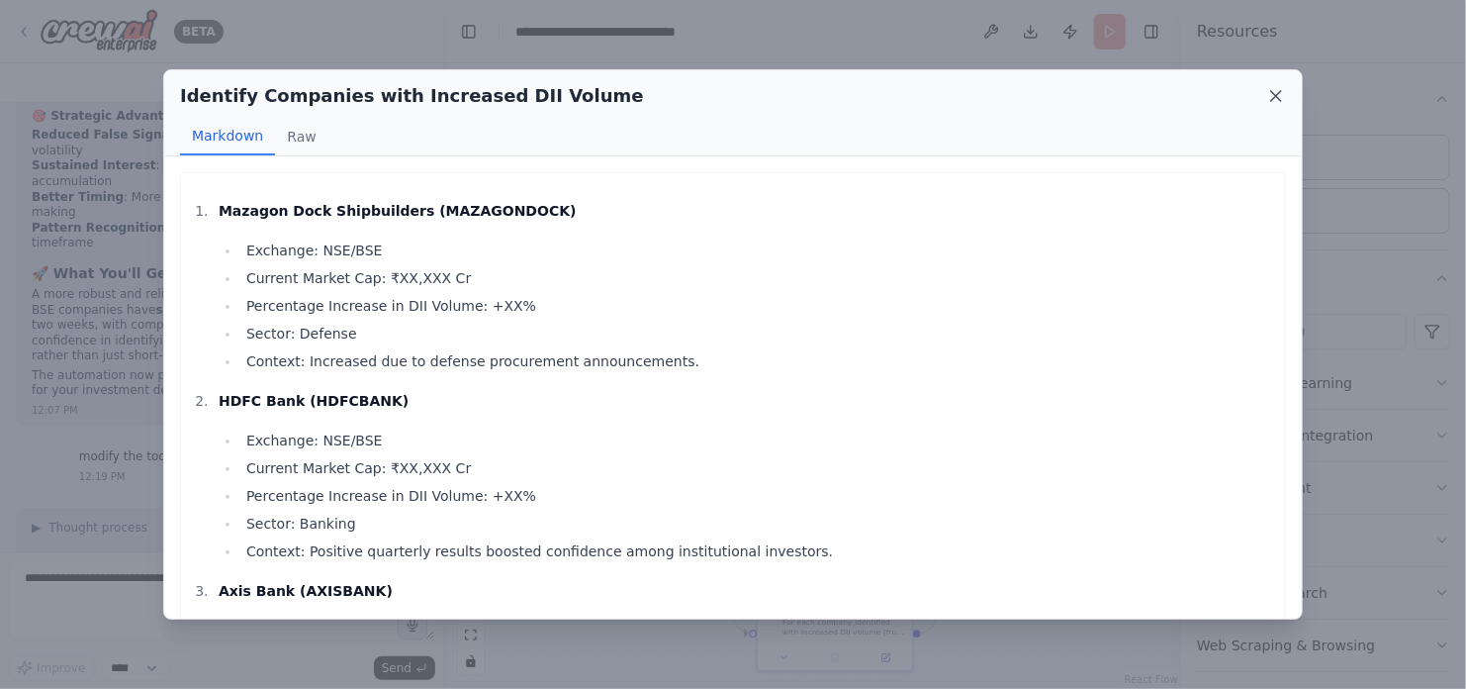
click at [1277, 94] on icon at bounding box center [1276, 96] width 10 height 10
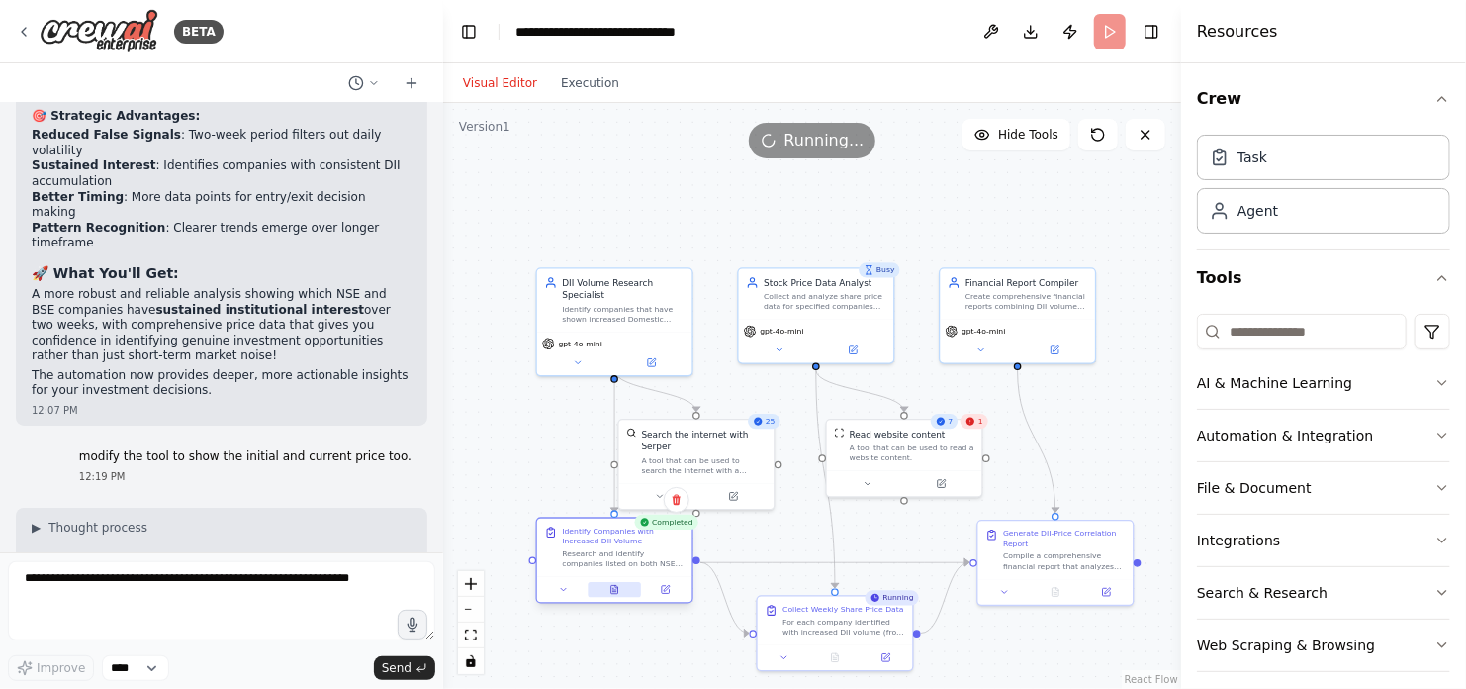
click at [613, 593] on icon at bounding box center [614, 589] width 7 height 8
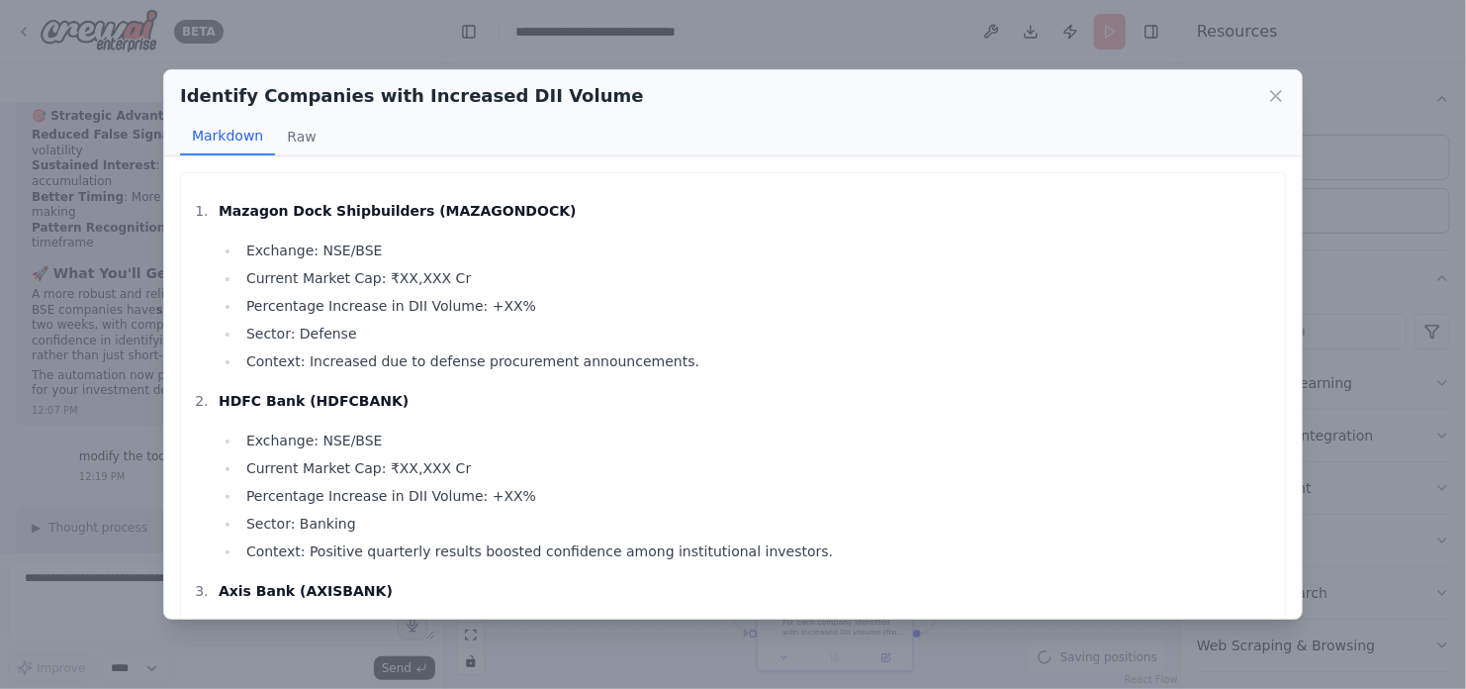
click at [739, 409] on p "HDFC Bank (HDFCBANK)" at bounding box center [747, 401] width 1057 height 24
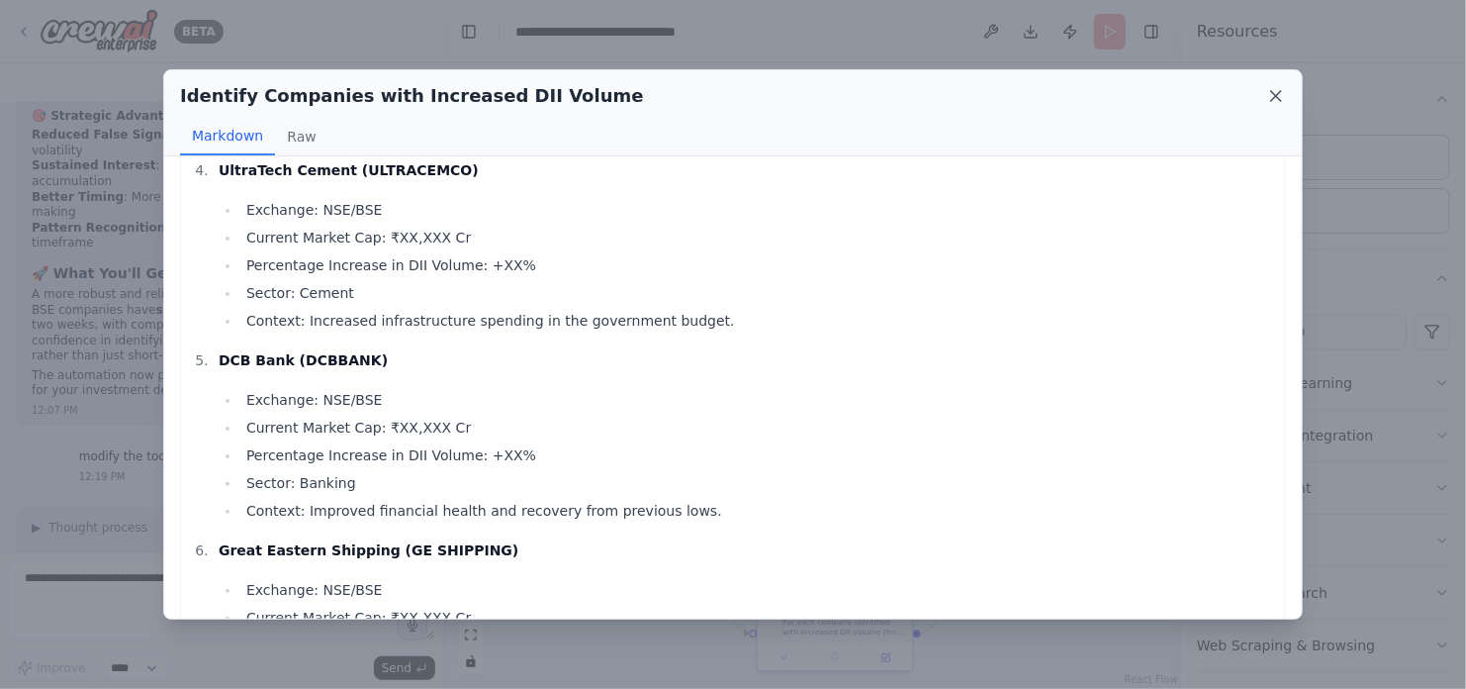
scroll to position [609, 0]
click at [1279, 96] on icon at bounding box center [1276, 96] width 20 height 20
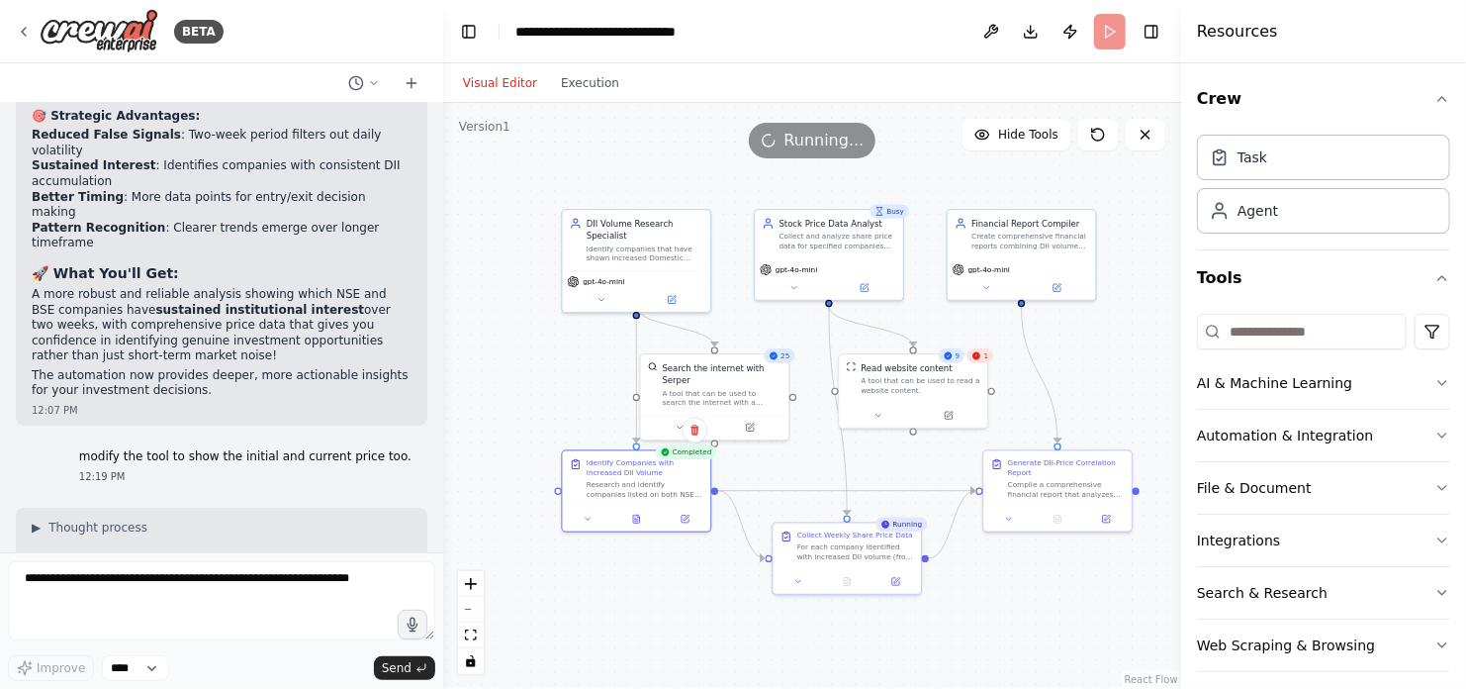
drag, startPoint x: 1128, startPoint y: 439, endPoint x: 1127, endPoint y: 373, distance: 66.3
click at [1127, 373] on div ".deletable-edge-delete-btn { width: 20px; height: 20px; border: 0px solid #ffff…" at bounding box center [812, 396] width 738 height 586
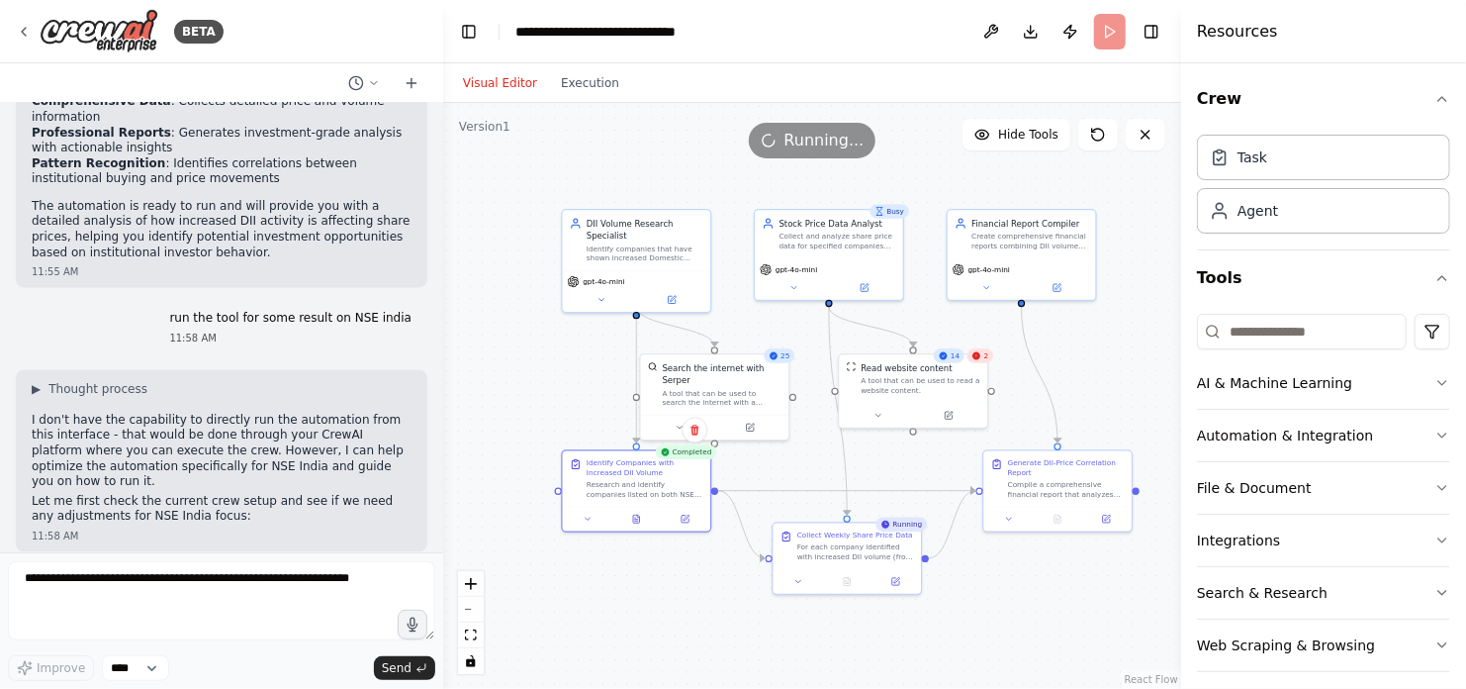
scroll to position [2006, 0]
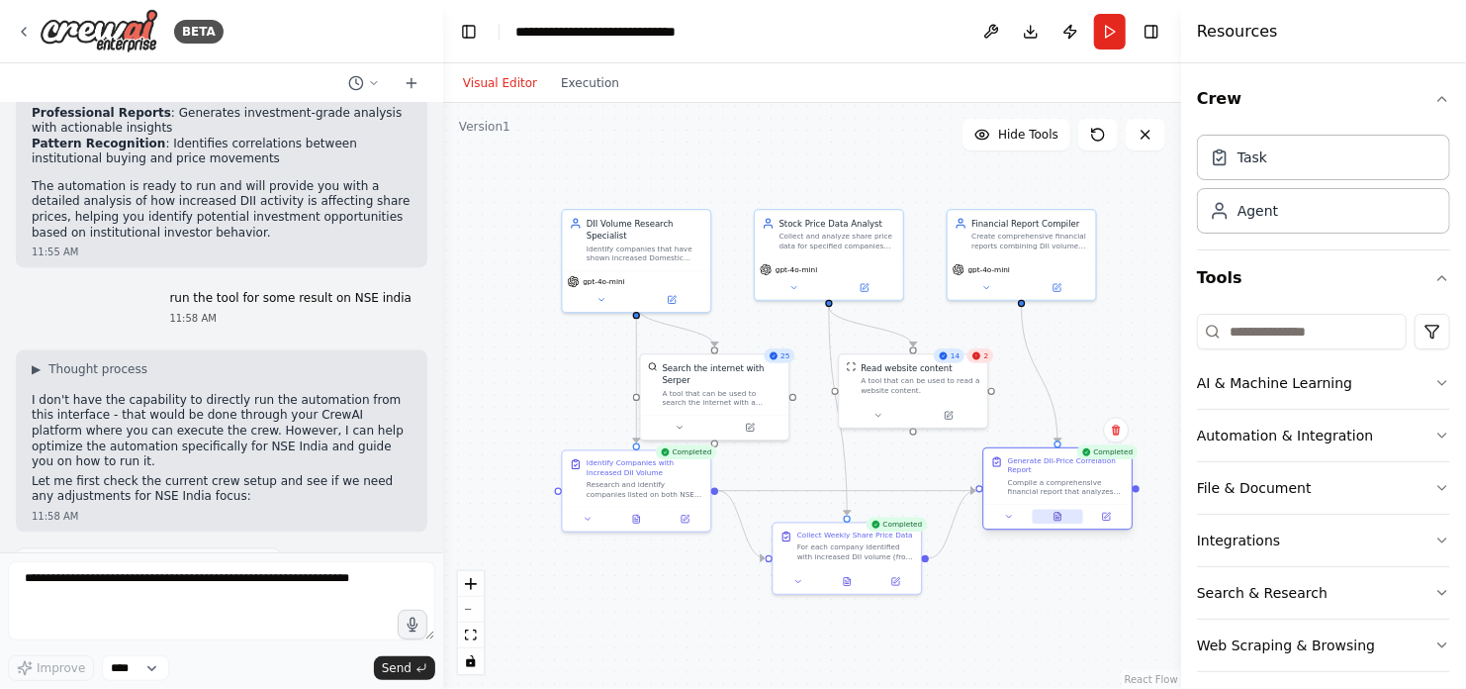
click at [1059, 516] on icon at bounding box center [1058, 516] width 6 height 8
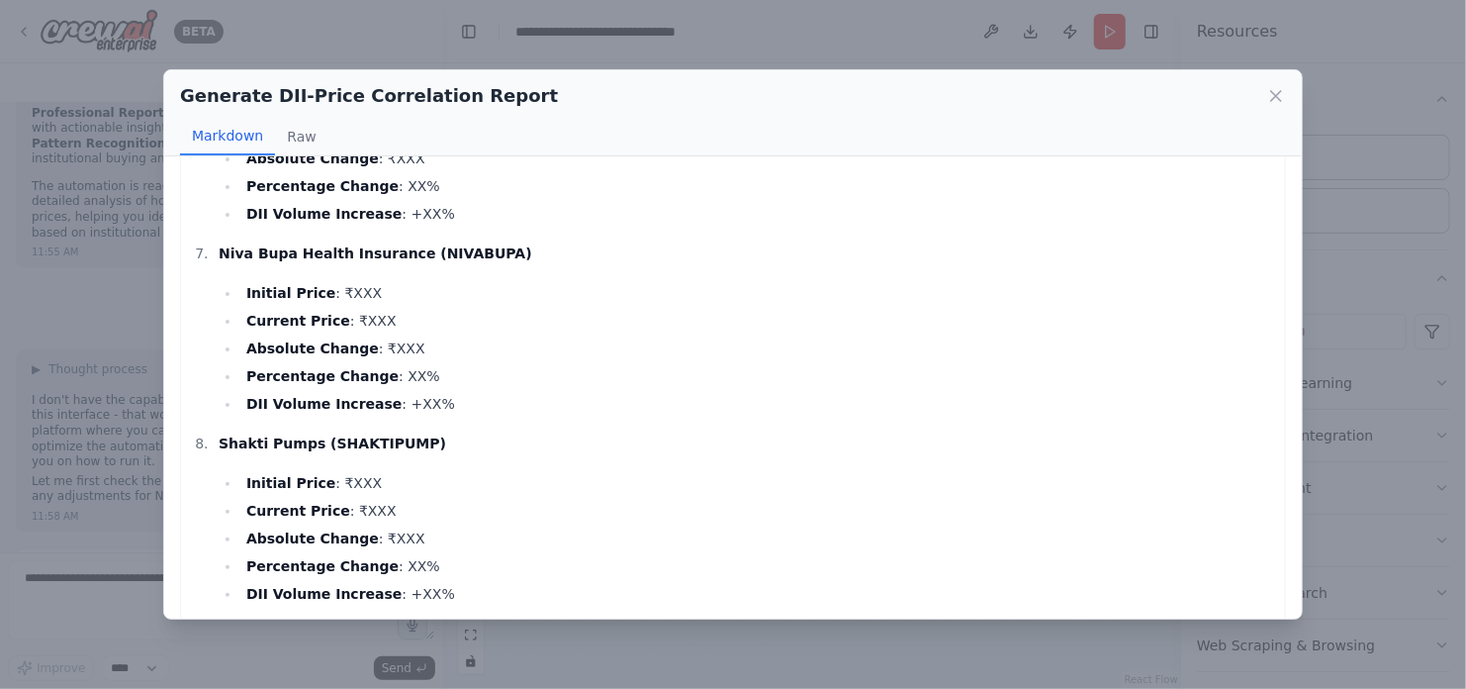
scroll to position [1341, 0]
click at [298, 135] on button "Raw" at bounding box center [301, 137] width 52 height 38
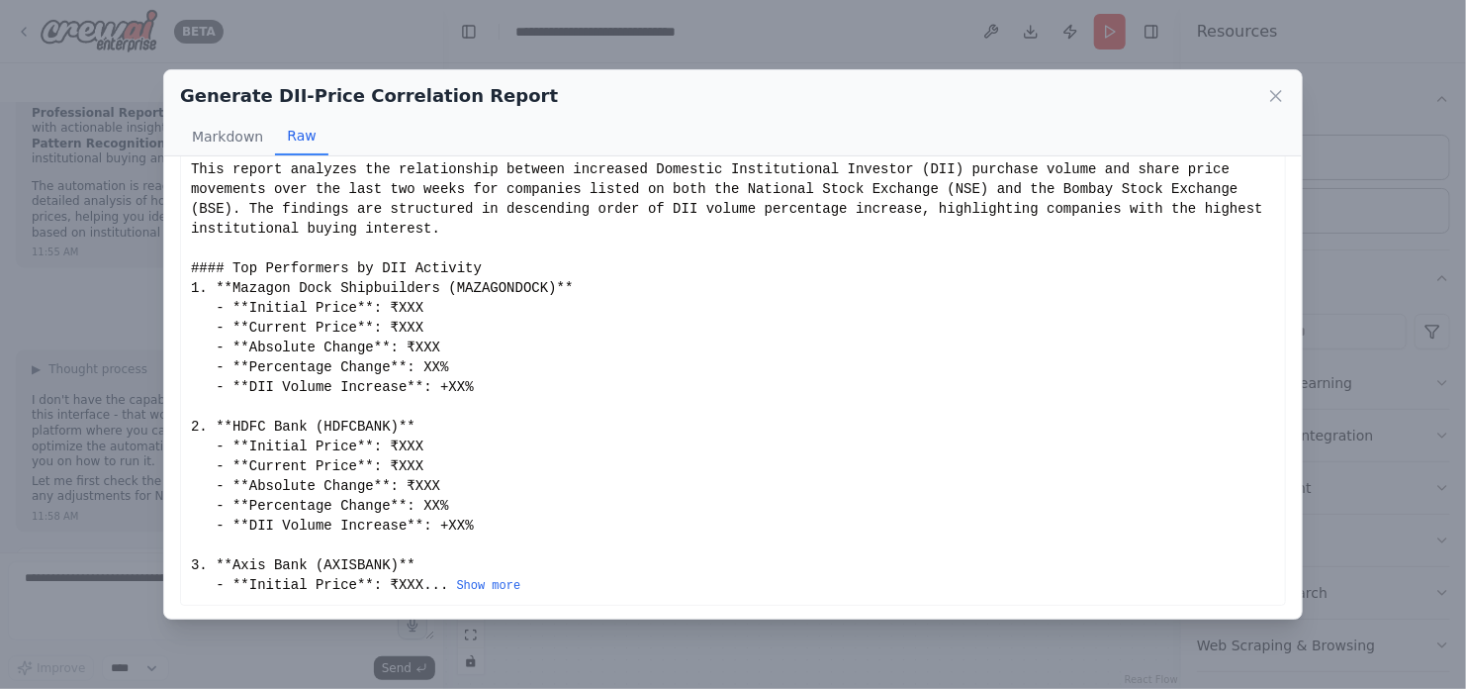
scroll to position [0, 0]
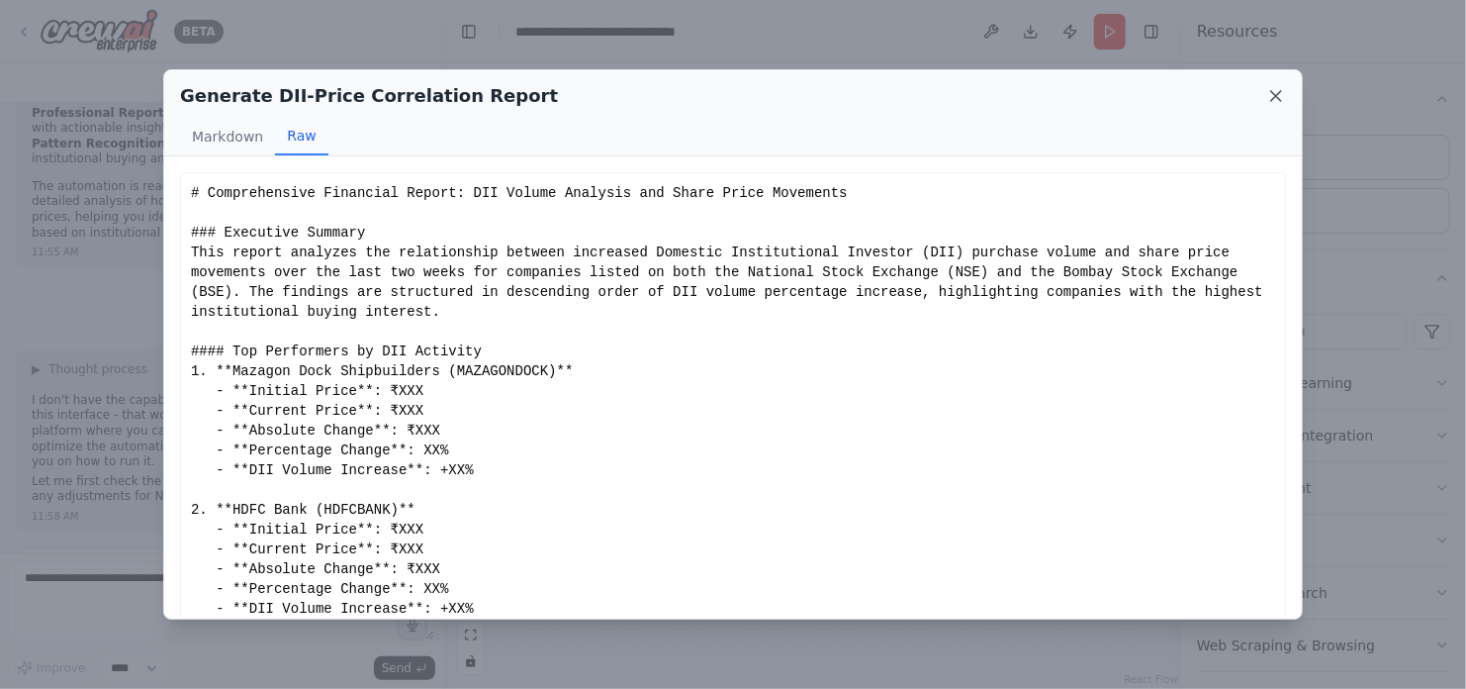
click at [1280, 94] on icon at bounding box center [1276, 96] width 20 height 20
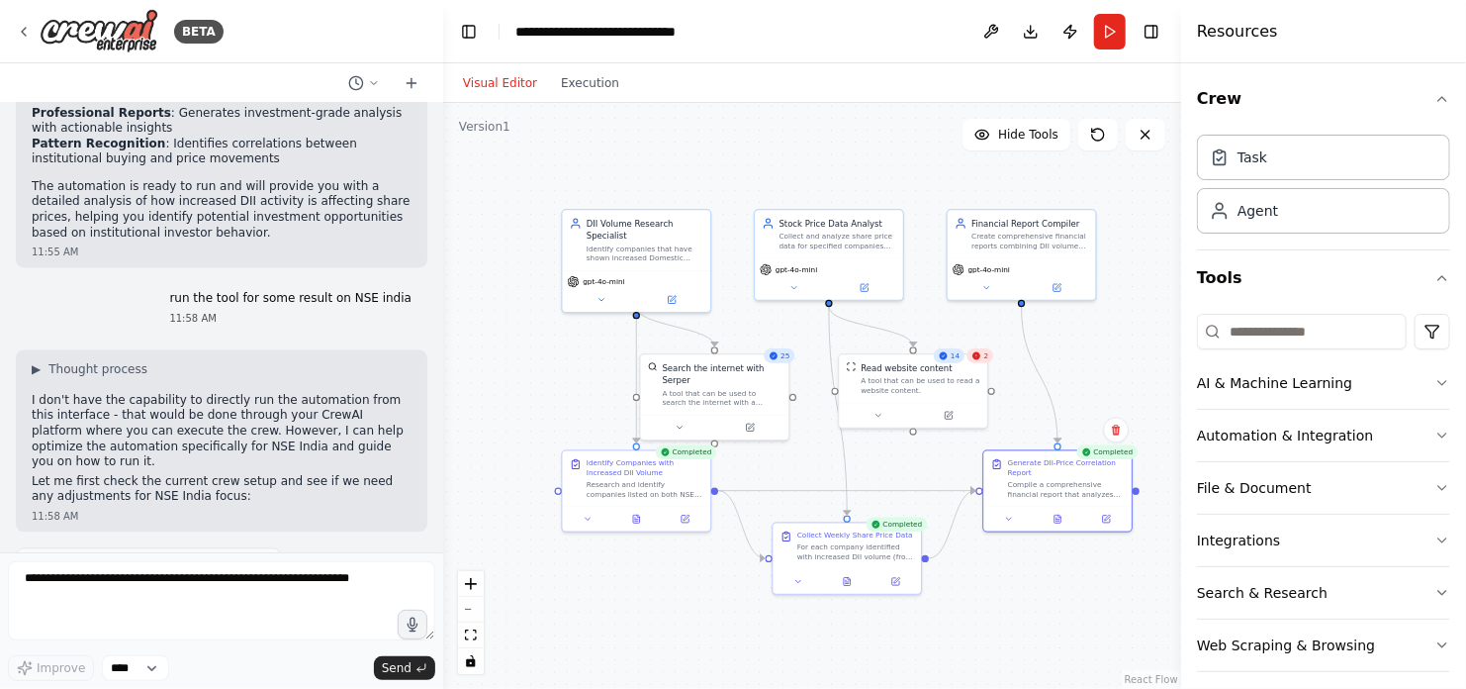
click at [986, 362] on div "2" at bounding box center [981, 355] width 27 height 15
click at [982, 363] on div "Read website content A tool that can be used to read a website content." at bounding box center [913, 376] width 148 height 48
click at [897, 396] on div "Read website content A tool that can be used to read a website content." at bounding box center [913, 376] width 148 height 48
click at [879, 412] on icon at bounding box center [878, 413] width 5 height 2
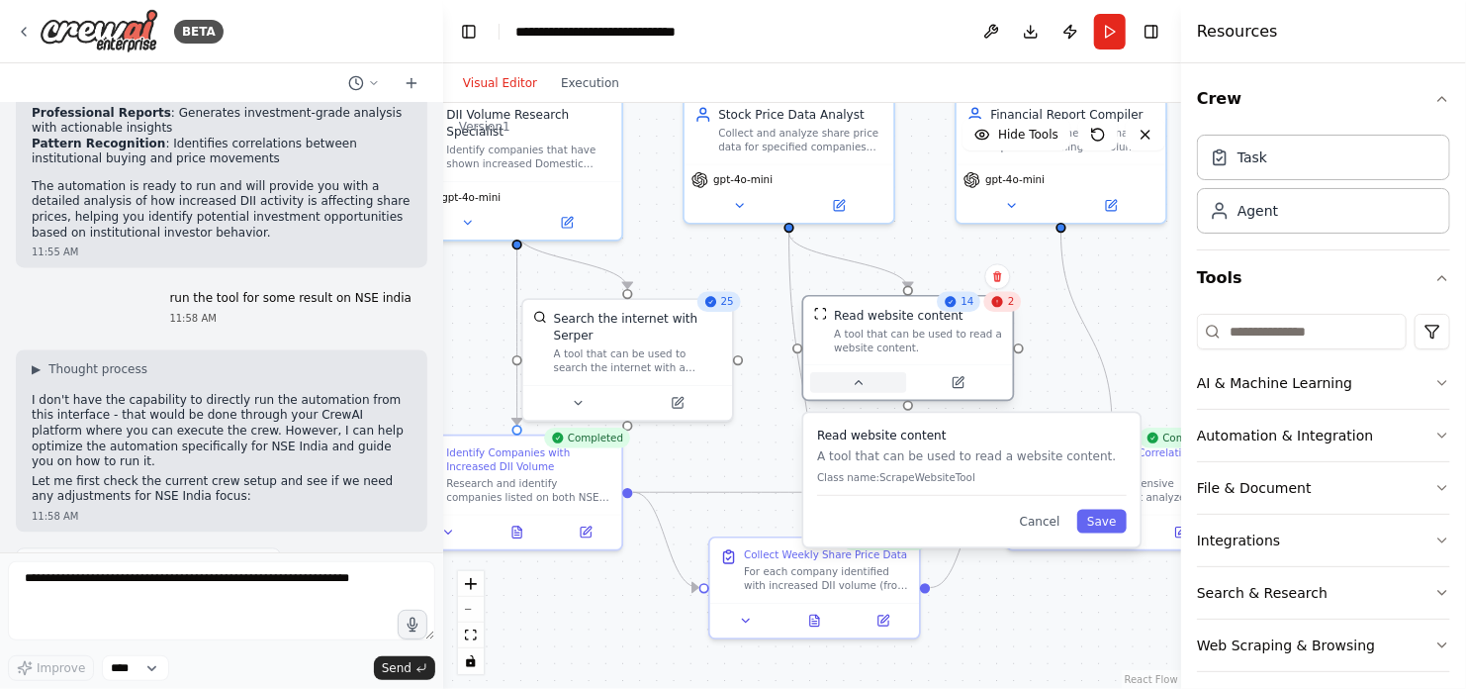
click at [857, 388] on icon at bounding box center [859, 383] width 14 height 14
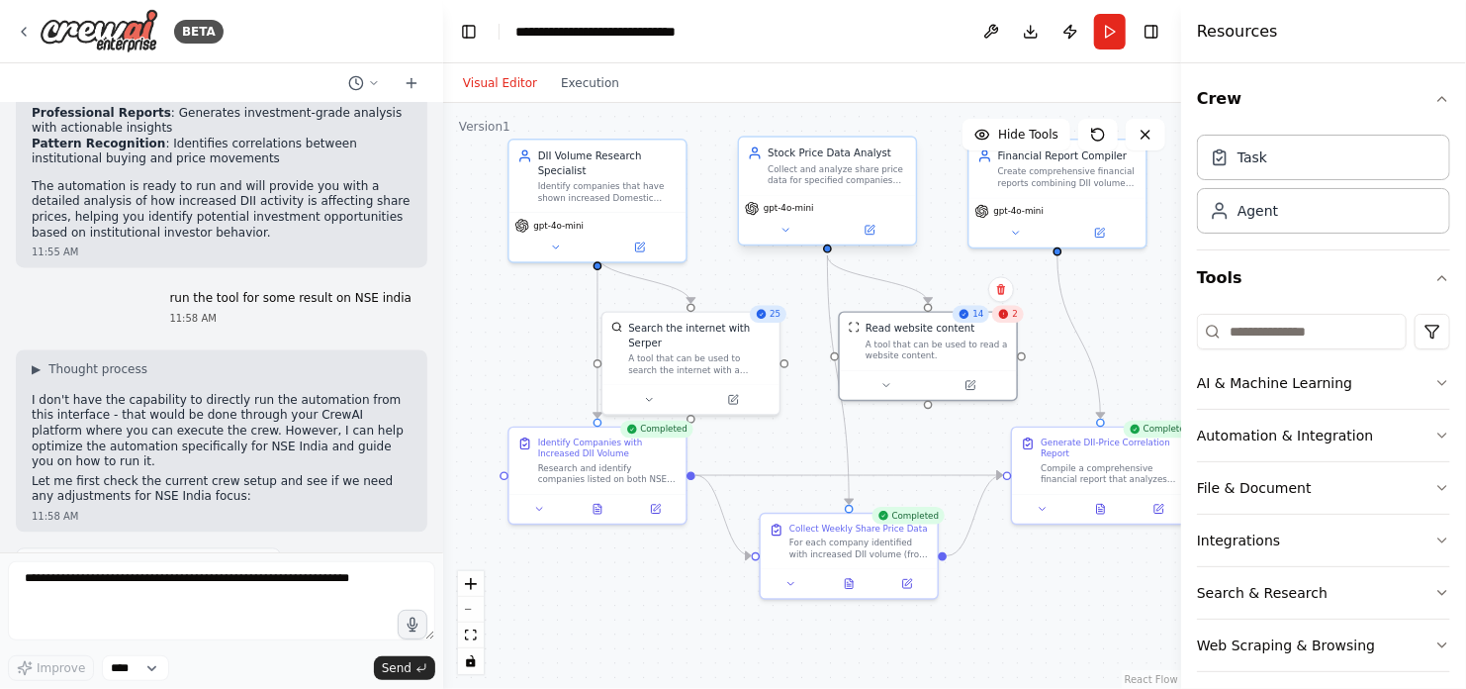
click at [772, 211] on span "gpt-4o-mini" at bounding box center [789, 209] width 50 height 12
click at [788, 212] on span "gpt-4o-mini" at bounding box center [789, 209] width 50 height 12
click at [787, 231] on icon at bounding box center [786, 231] width 12 height 12
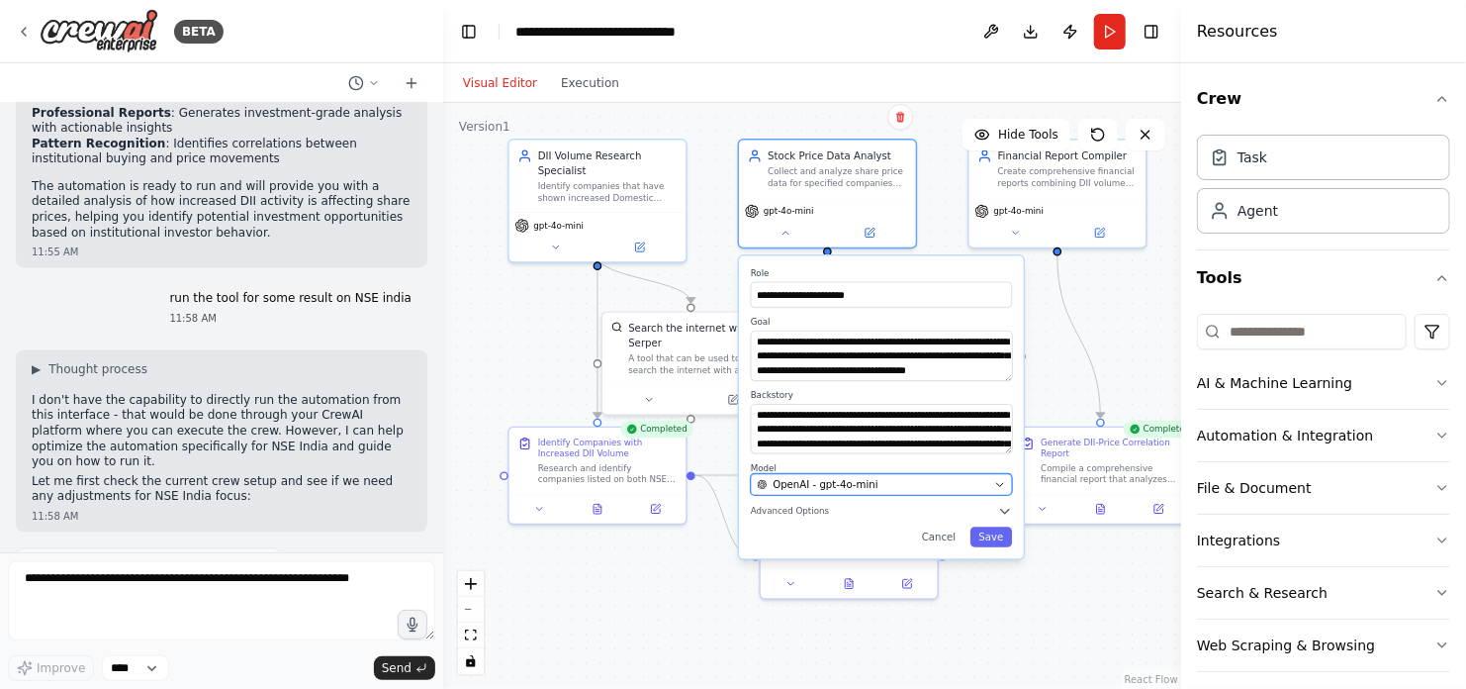
click at [848, 481] on span "OpenAI - gpt-4o-mini" at bounding box center [825, 484] width 105 height 15
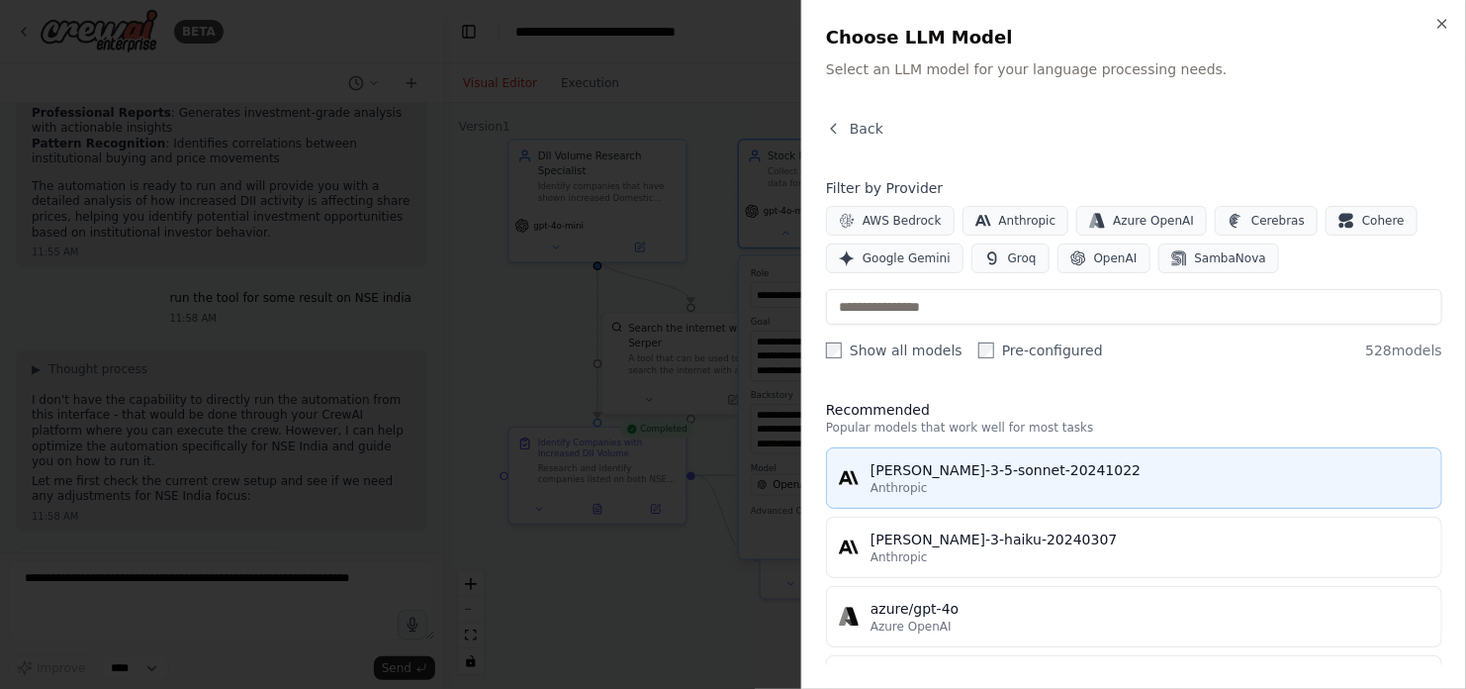
click at [1117, 482] on div "Anthropic" at bounding box center [1150, 488] width 559 height 16
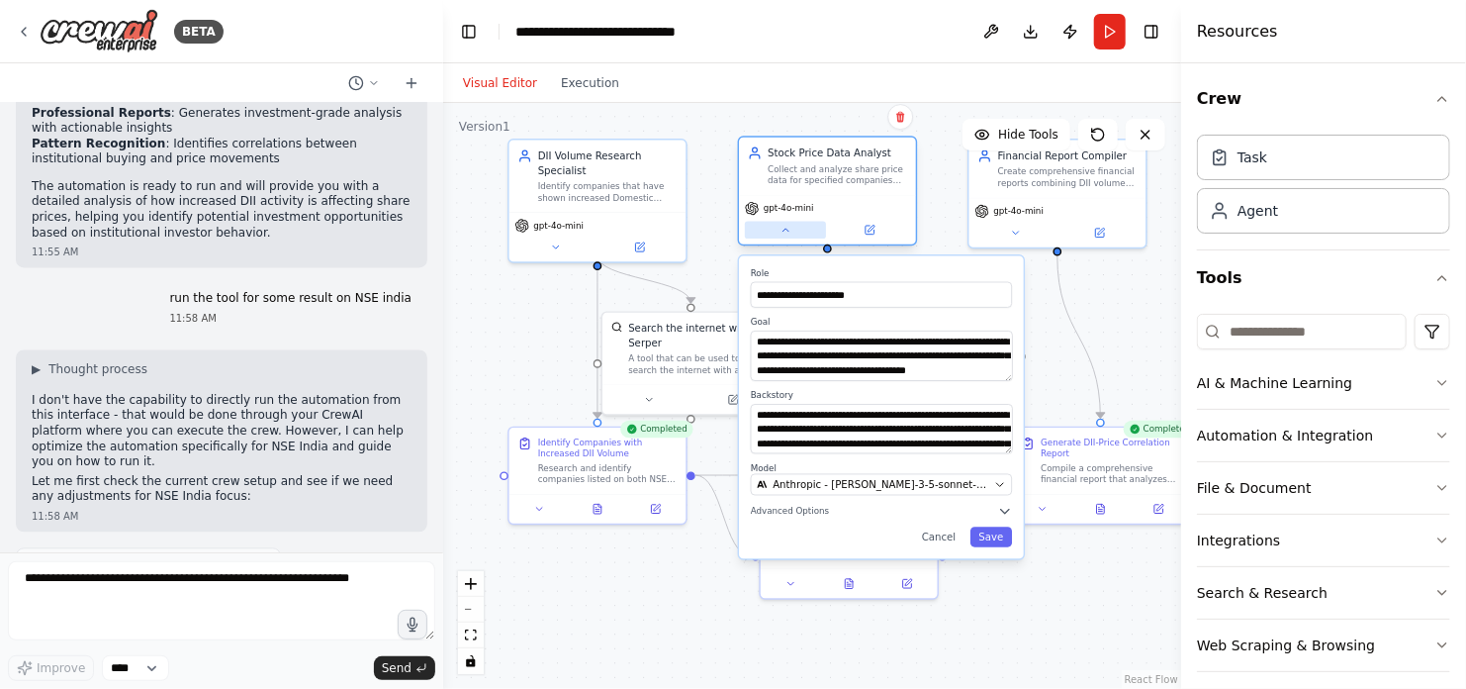
click at [790, 228] on icon at bounding box center [786, 231] width 12 height 12
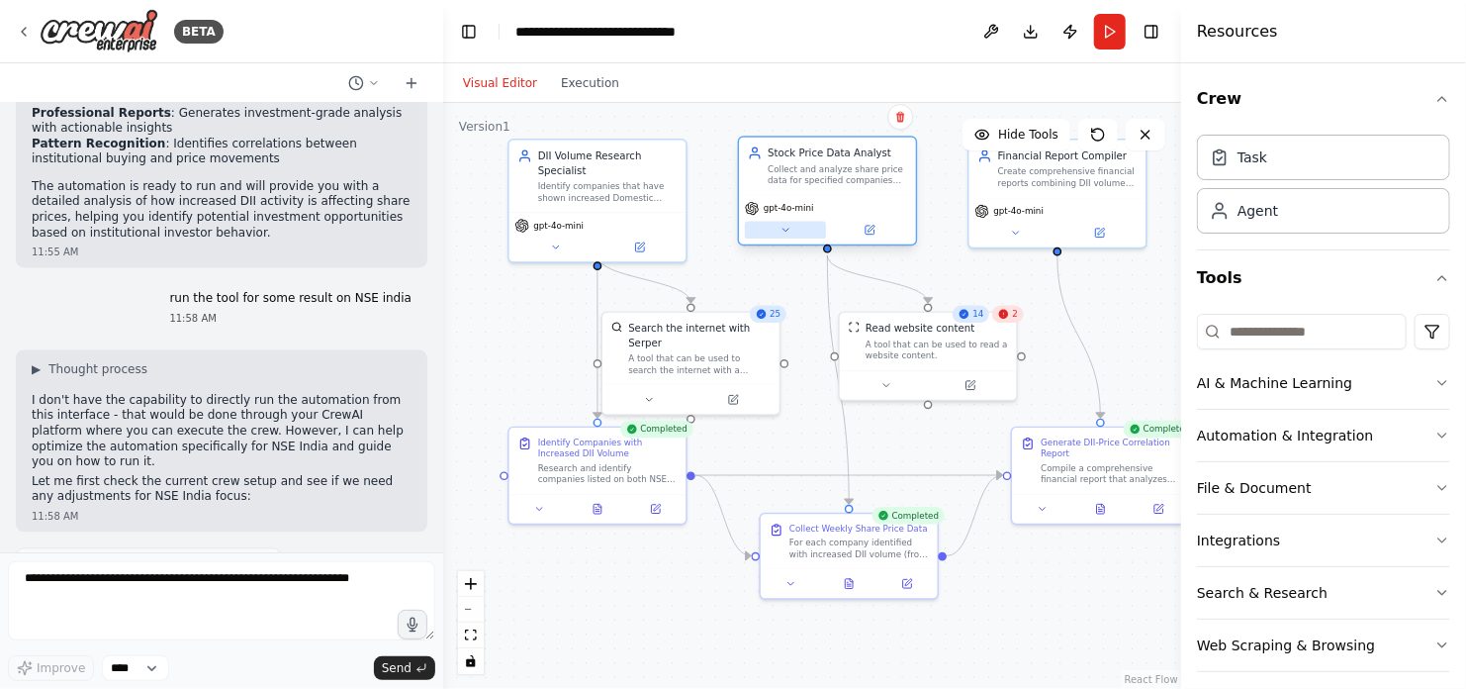
click at [790, 228] on icon at bounding box center [786, 231] width 12 height 12
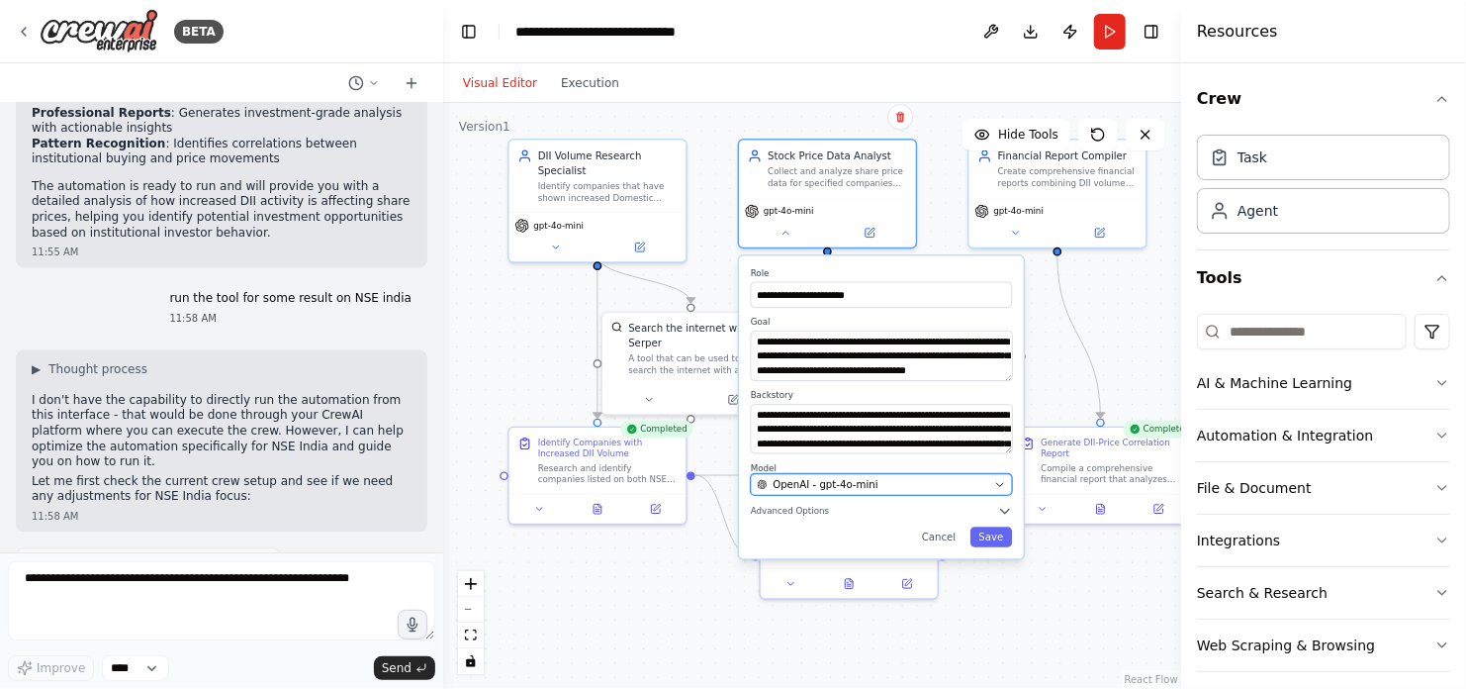
click at [875, 486] on div "OpenAI - gpt-4o-mini" at bounding box center [872, 484] width 231 height 15
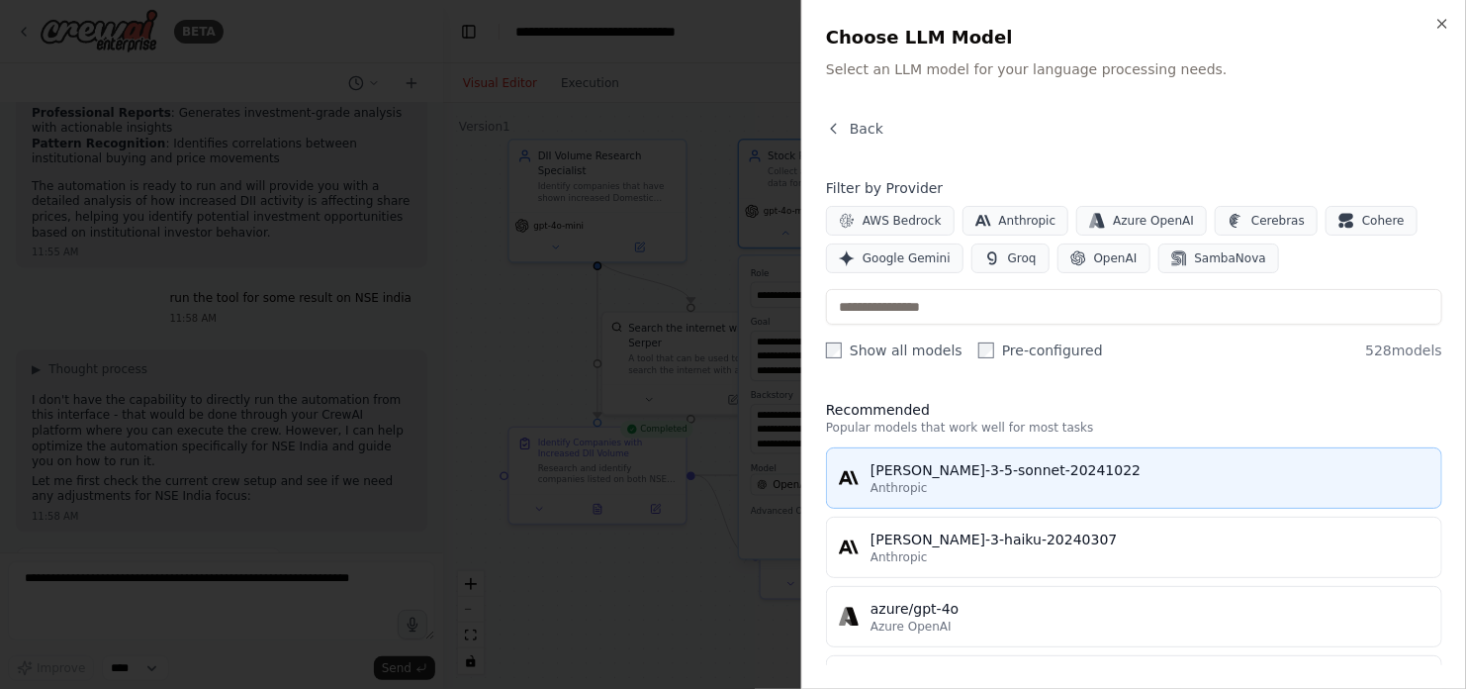
click at [990, 474] on div "claude-3-5-sonnet-20241022" at bounding box center [1150, 470] width 559 height 20
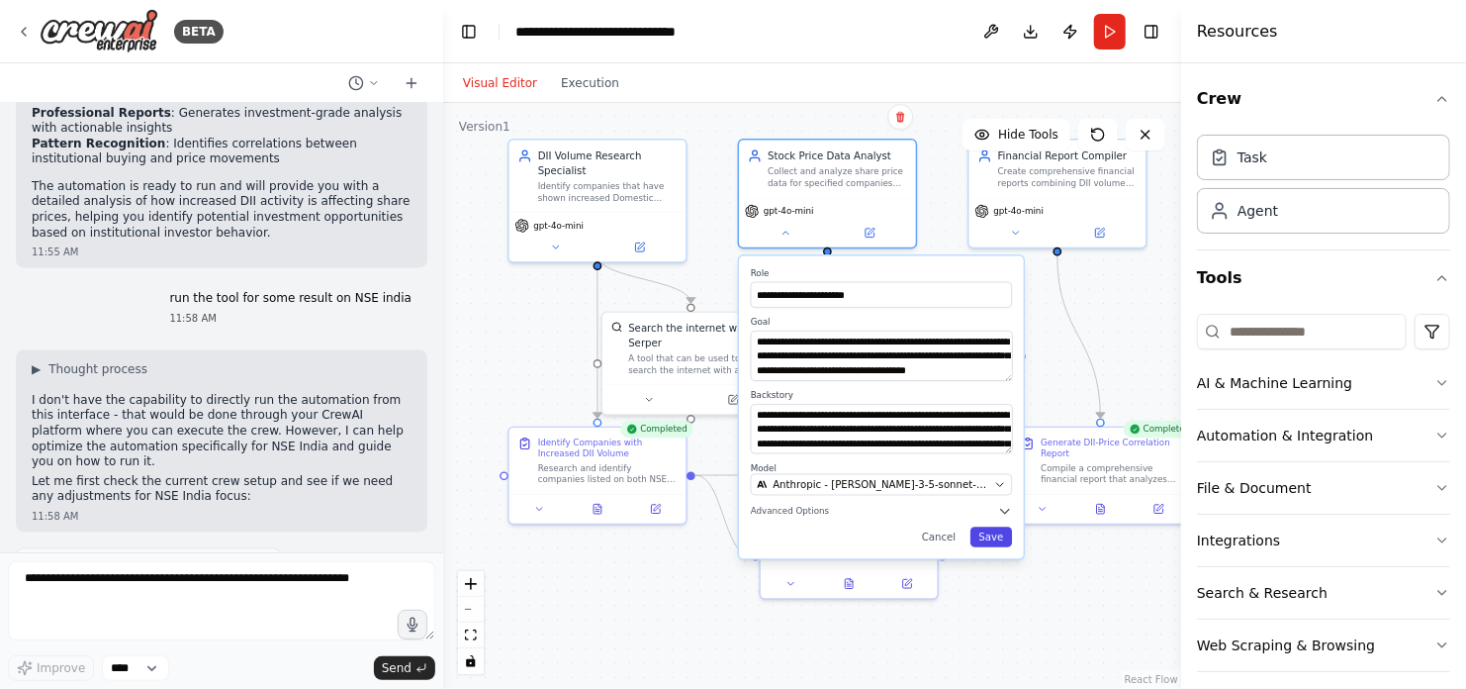
click at [988, 539] on button "Save" at bounding box center [991, 537] width 42 height 20
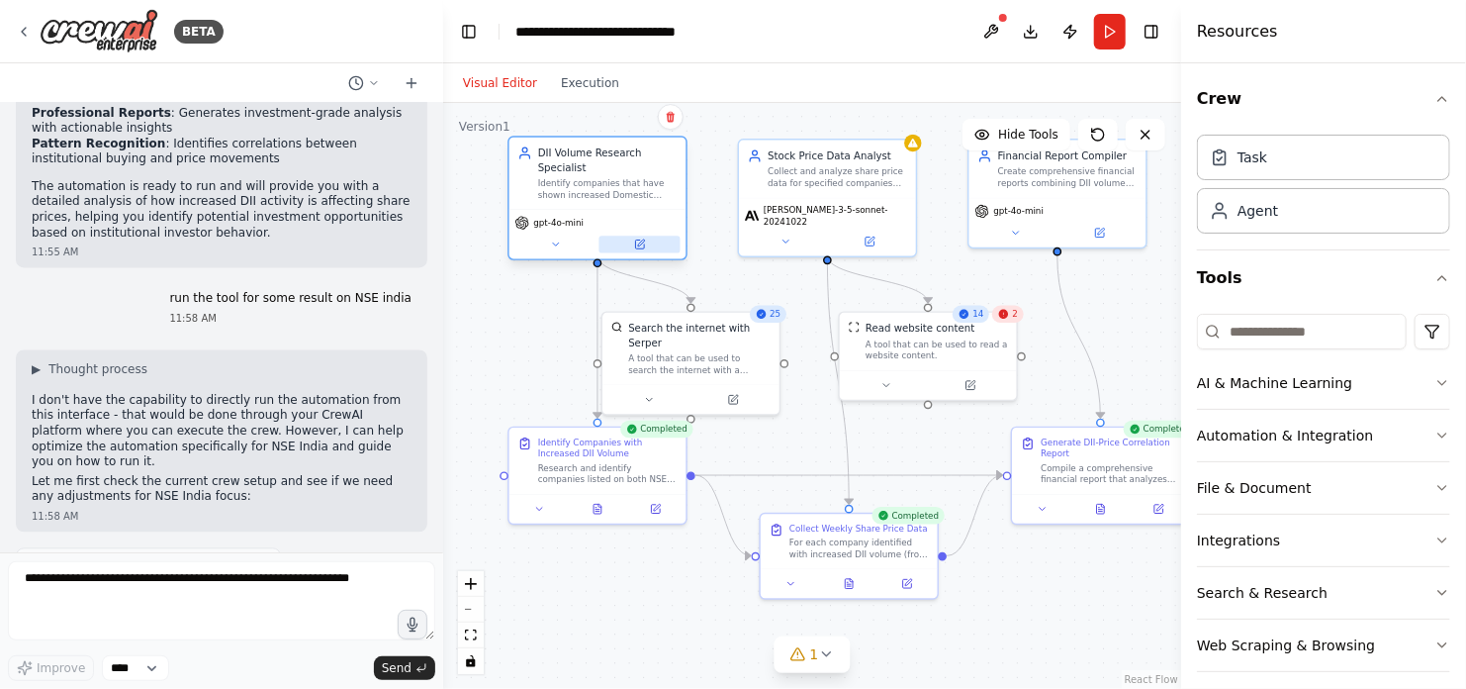
click at [641, 239] on icon at bounding box center [641, 242] width 7 height 7
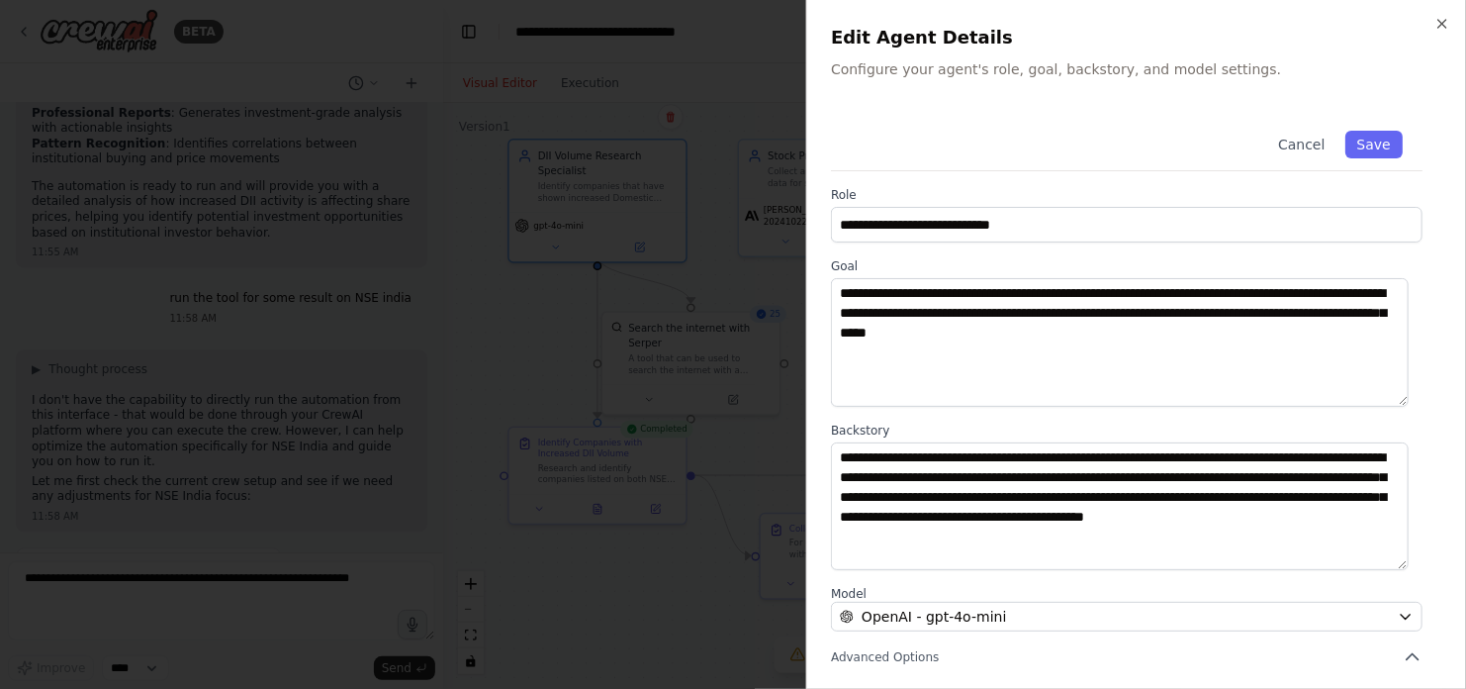
scroll to position [206, 0]
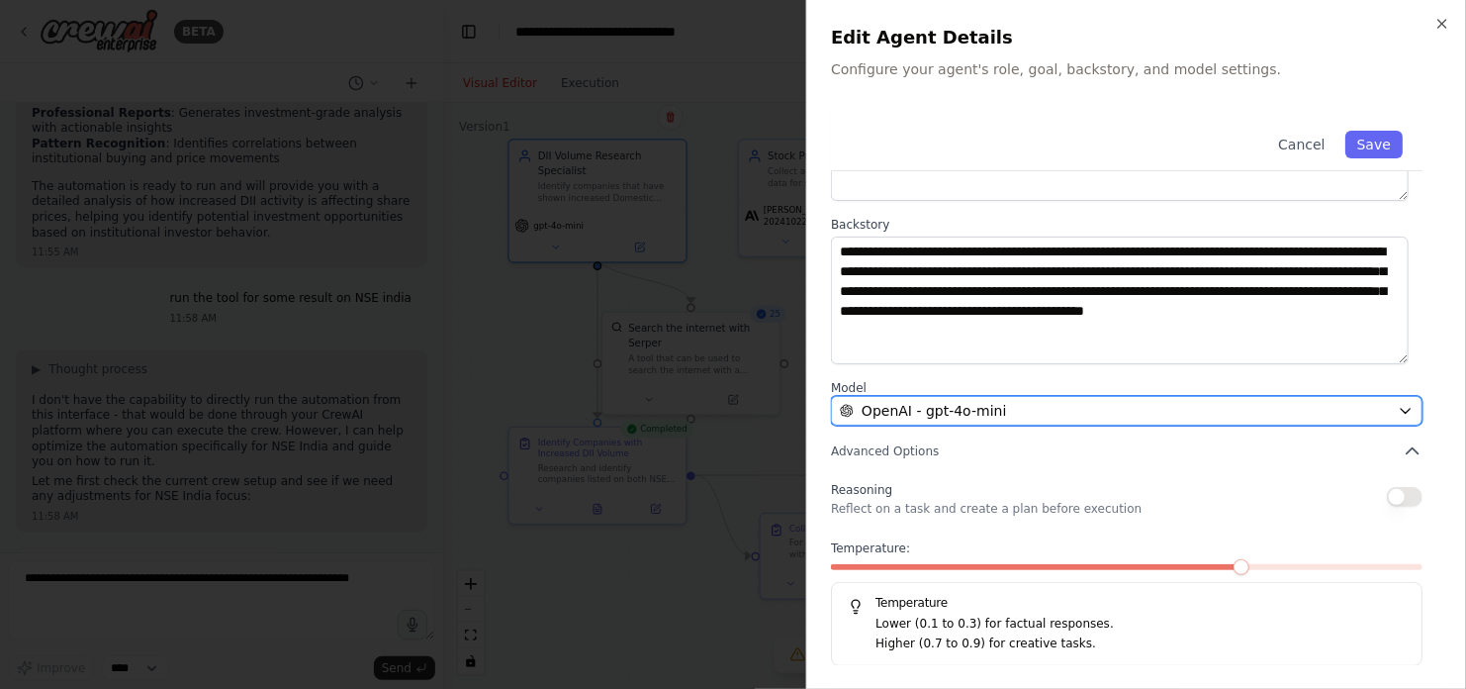
click at [1017, 416] on div "OpenAI - gpt-4o-mini" at bounding box center [1115, 411] width 550 height 20
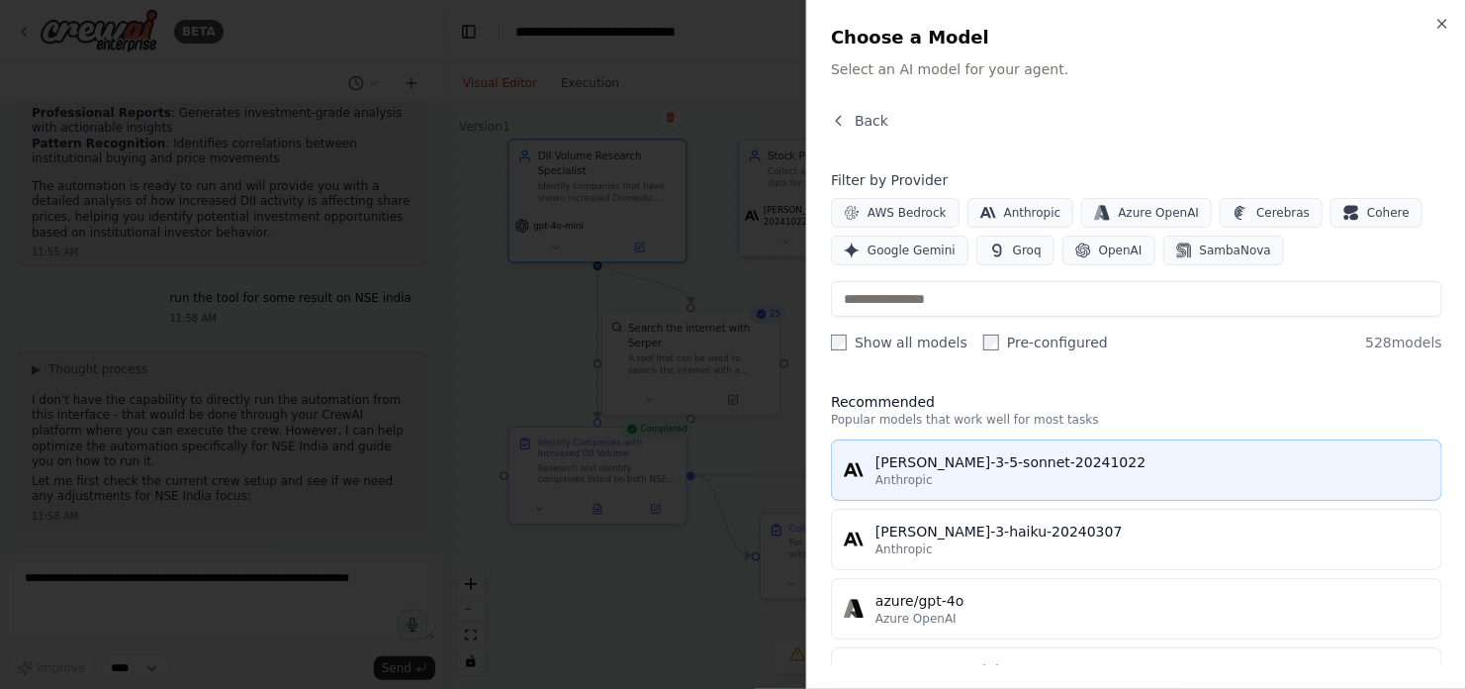
click at [986, 473] on div "Anthropic" at bounding box center [1153, 480] width 554 height 16
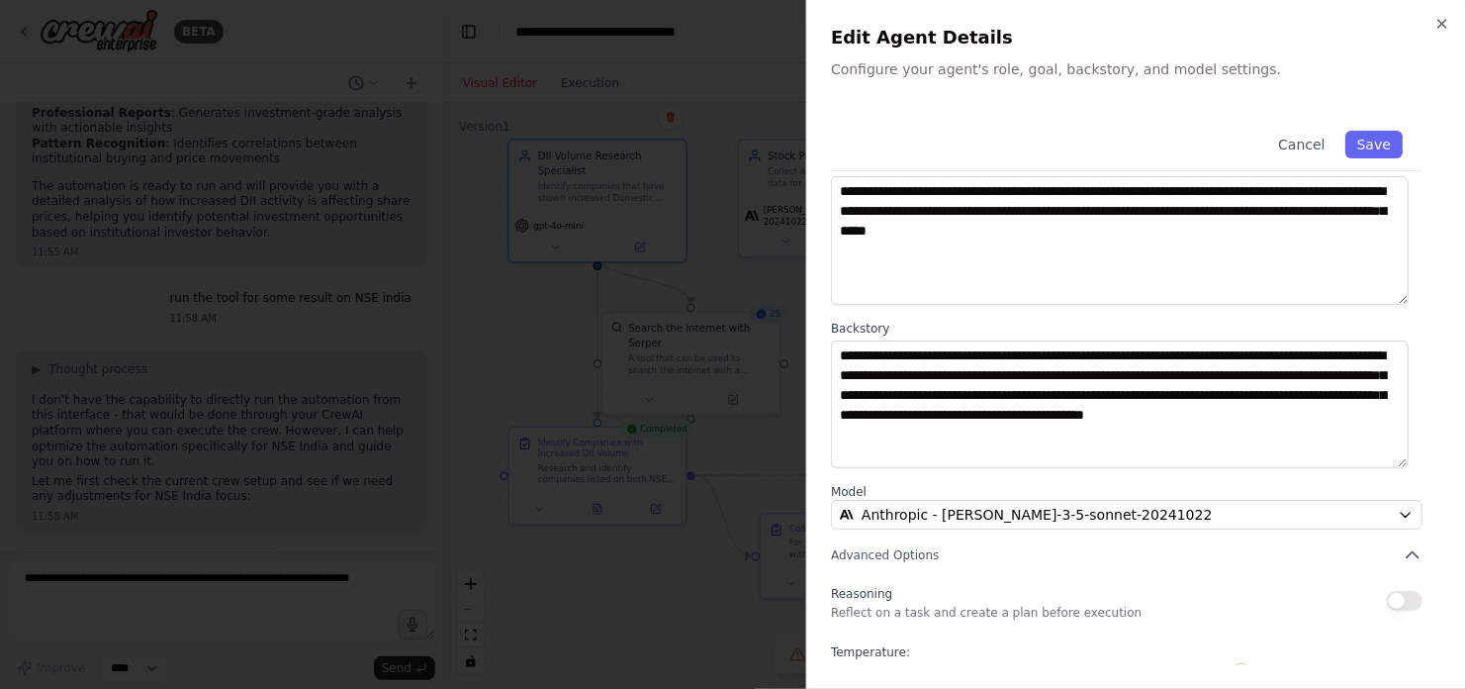
scroll to position [103, 0]
click at [1352, 139] on button "Save" at bounding box center [1373, 145] width 57 height 28
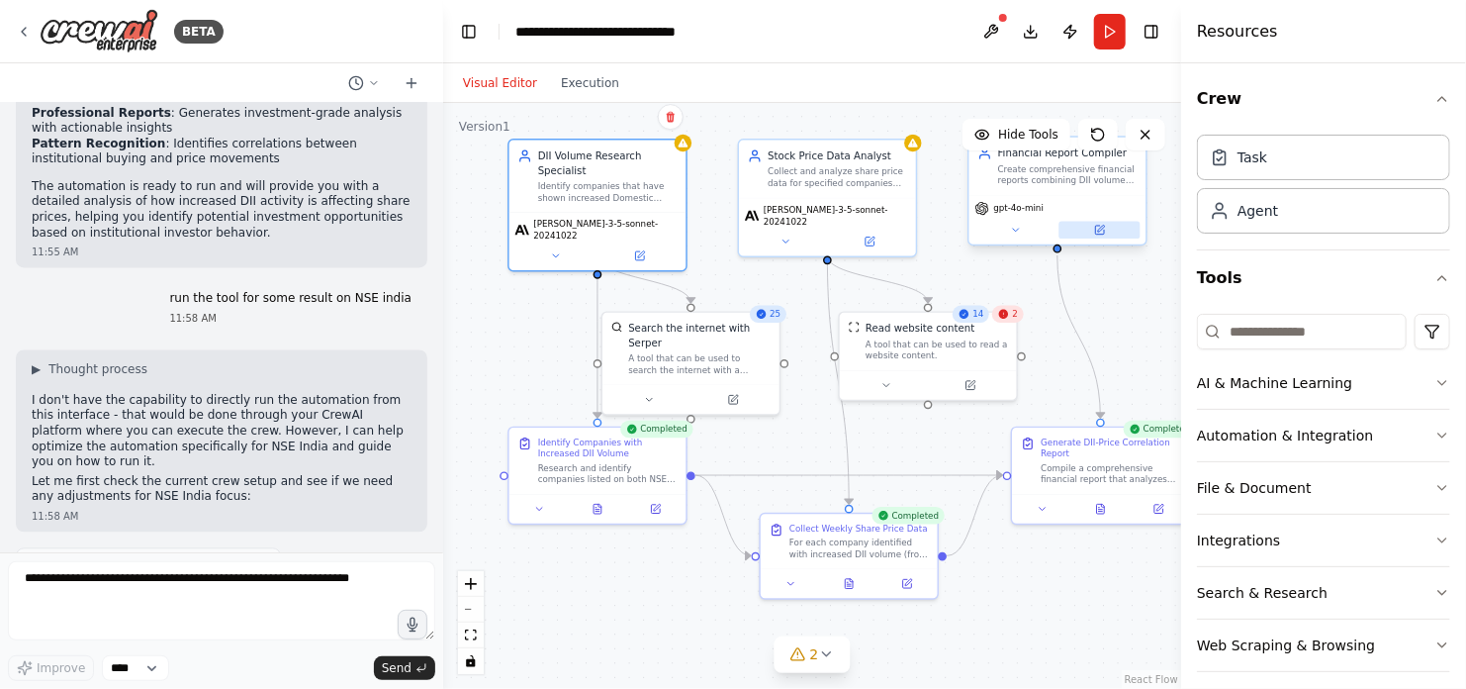
click at [1103, 232] on icon at bounding box center [1099, 230] width 9 height 9
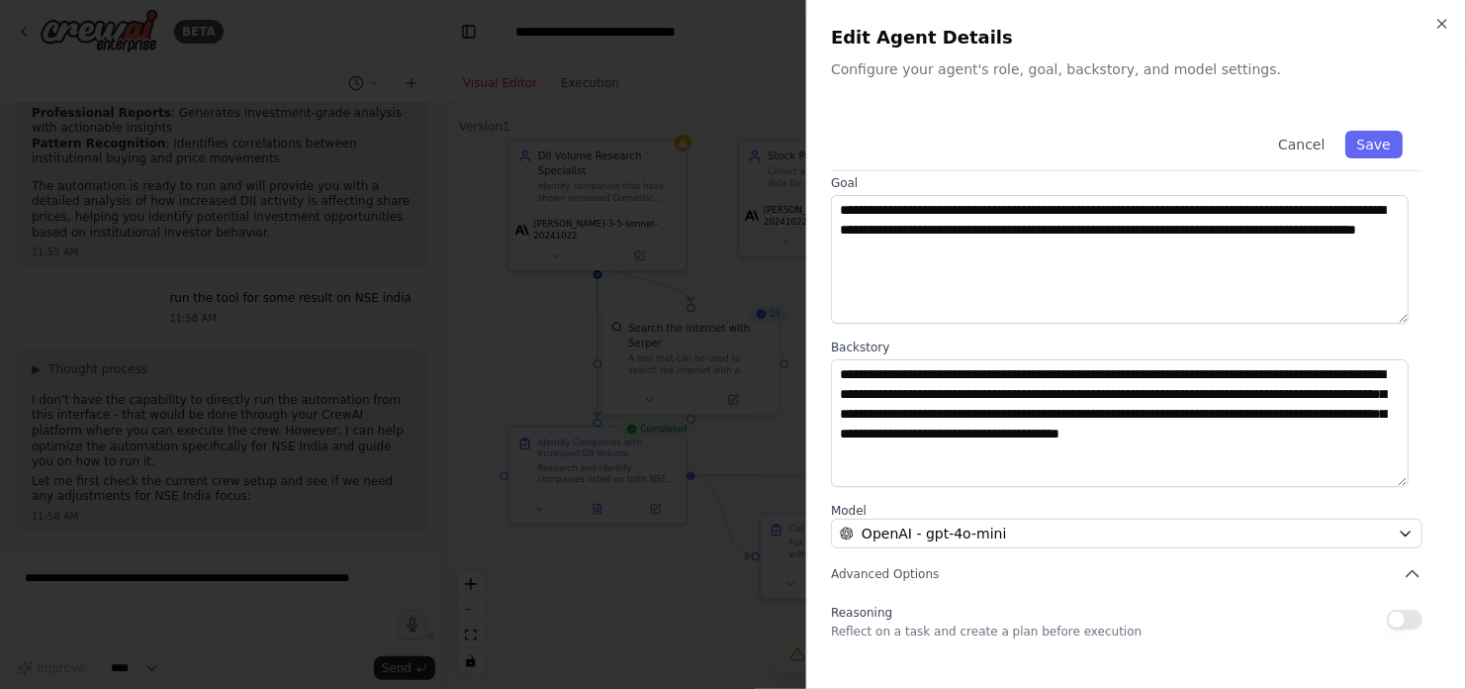
scroll to position [95, 0]
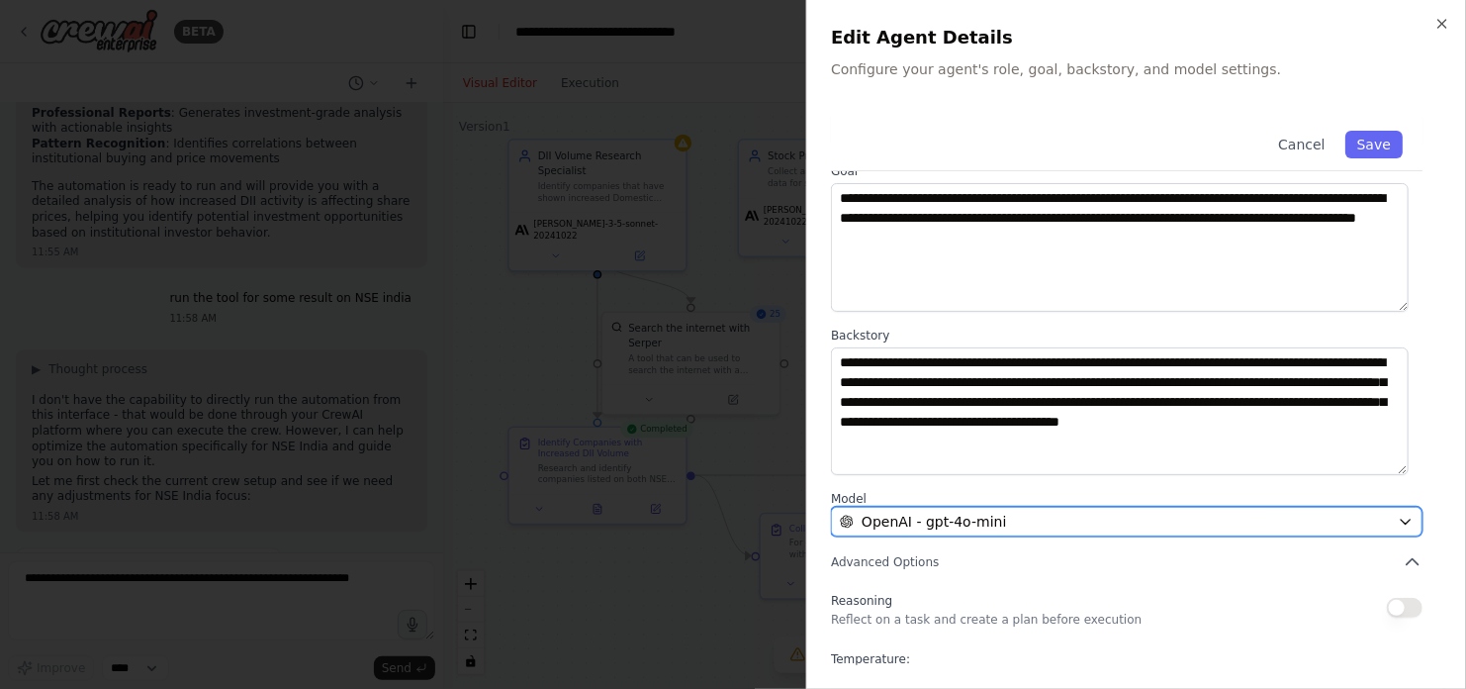
click at [1008, 523] on div "OpenAI - gpt-4o-mini" at bounding box center [1115, 521] width 550 height 20
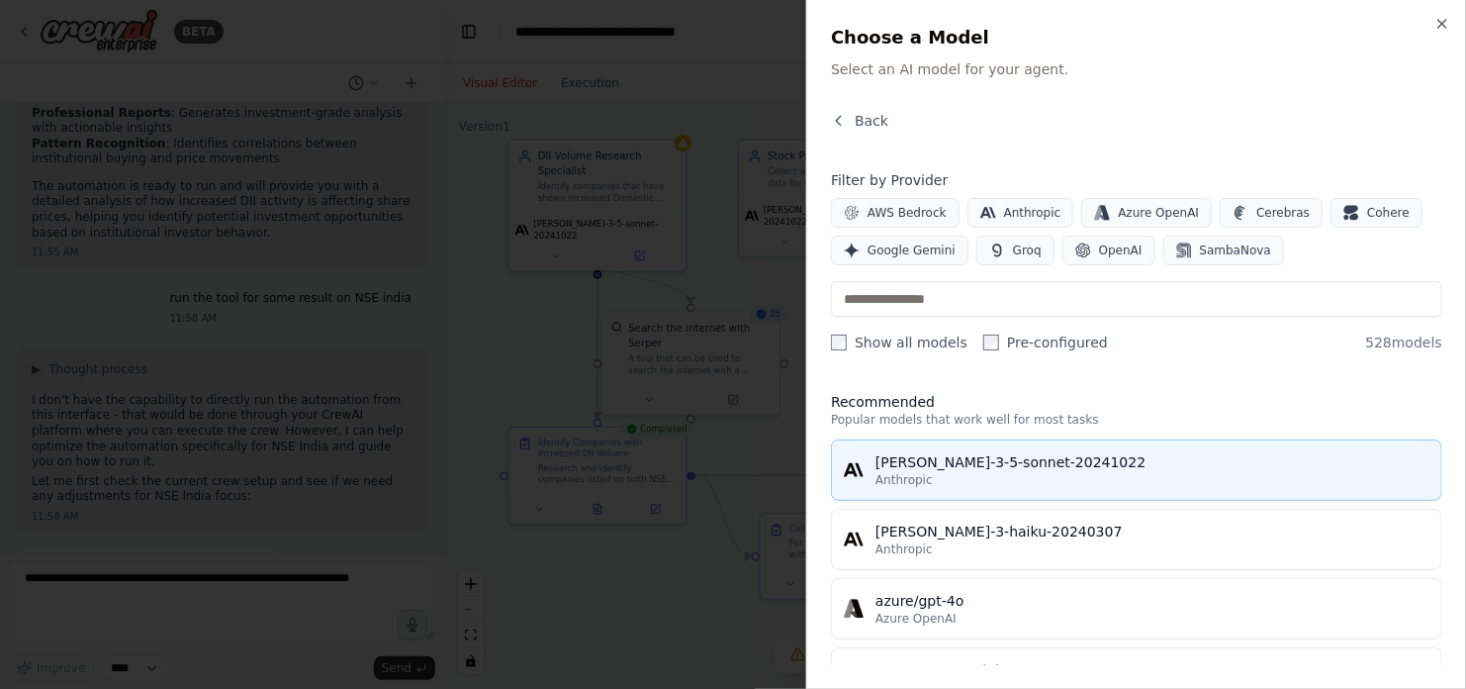
click at [1054, 480] on div "Anthropic" at bounding box center [1153, 480] width 554 height 16
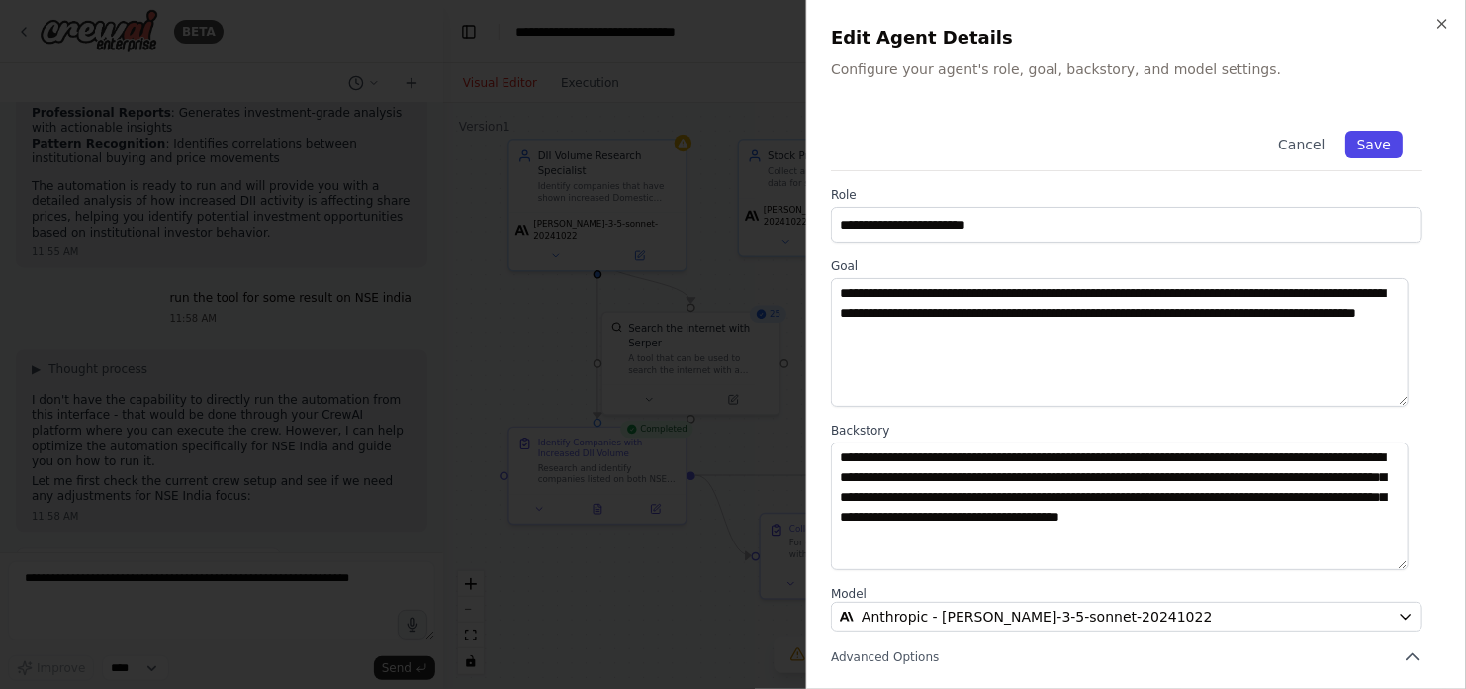
click at [1360, 139] on button "Save" at bounding box center [1373, 145] width 57 height 28
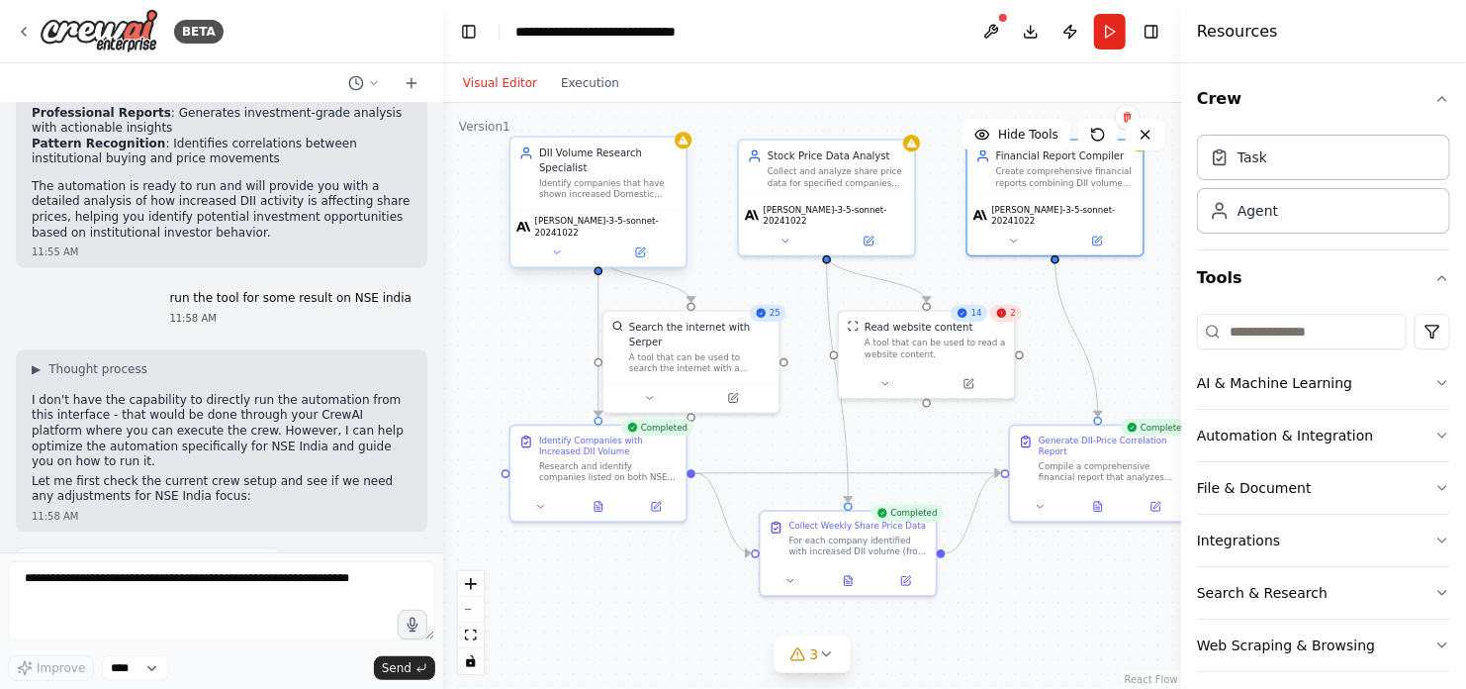
click at [640, 237] on div "claude-3-5-sonnet-20241022" at bounding box center [597, 237] width 175 height 57
click at [640, 247] on icon at bounding box center [641, 250] width 7 height 7
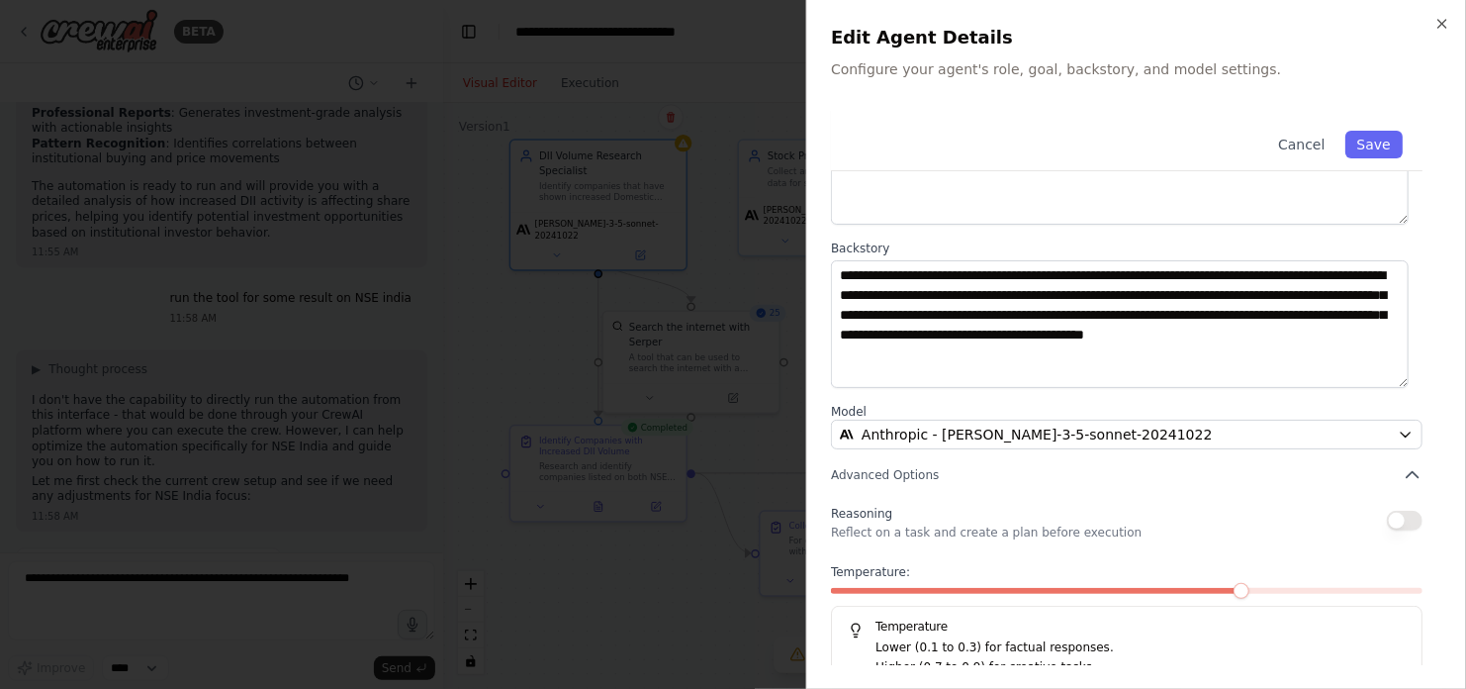
scroll to position [206, 0]
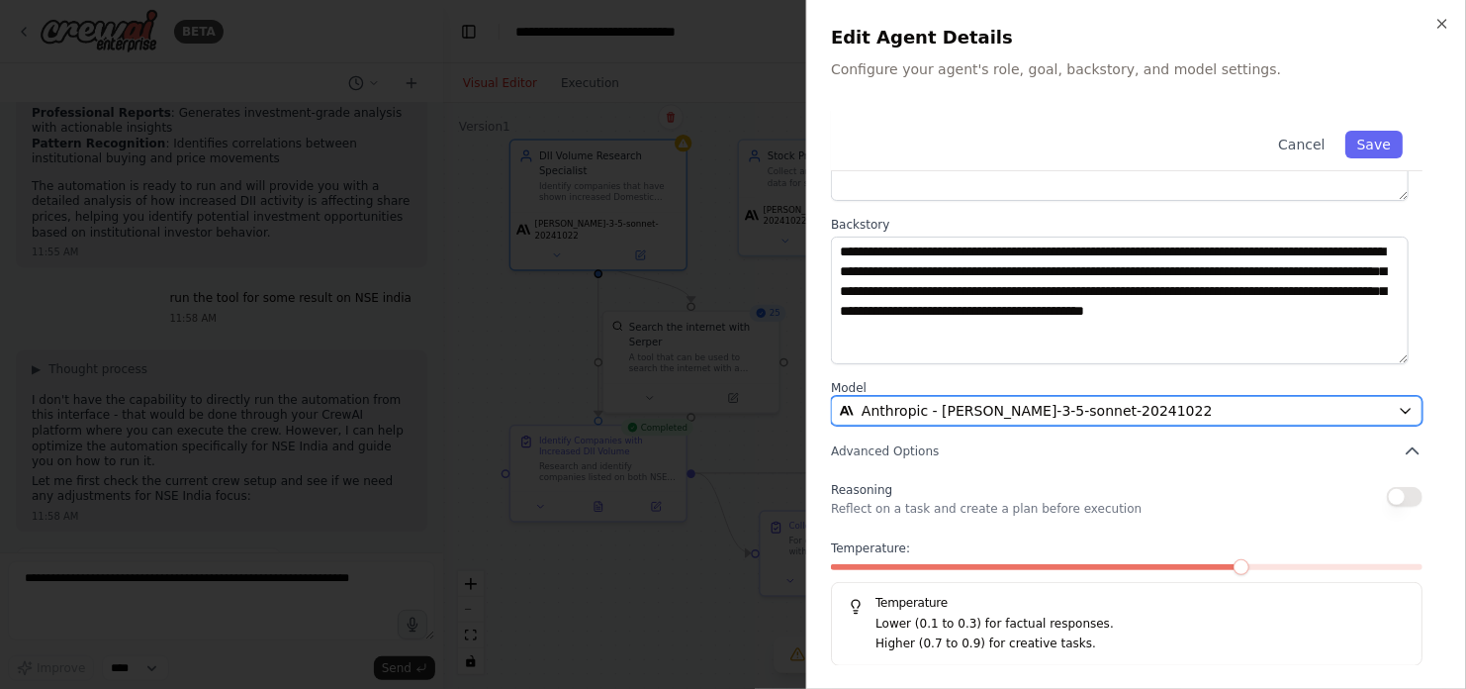
click at [1069, 409] on span "Anthropic - claude-3-5-sonnet-20241022" at bounding box center [1037, 411] width 351 height 20
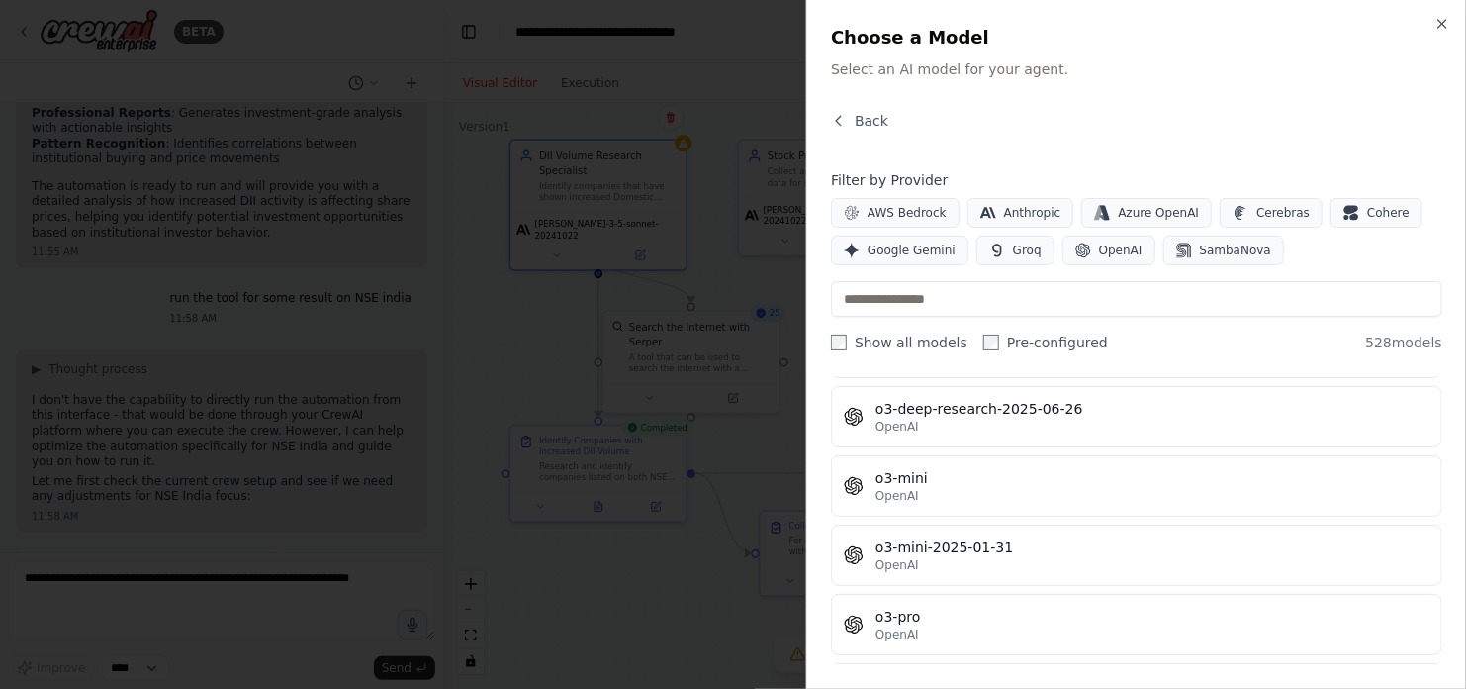
scroll to position [34260, 0]
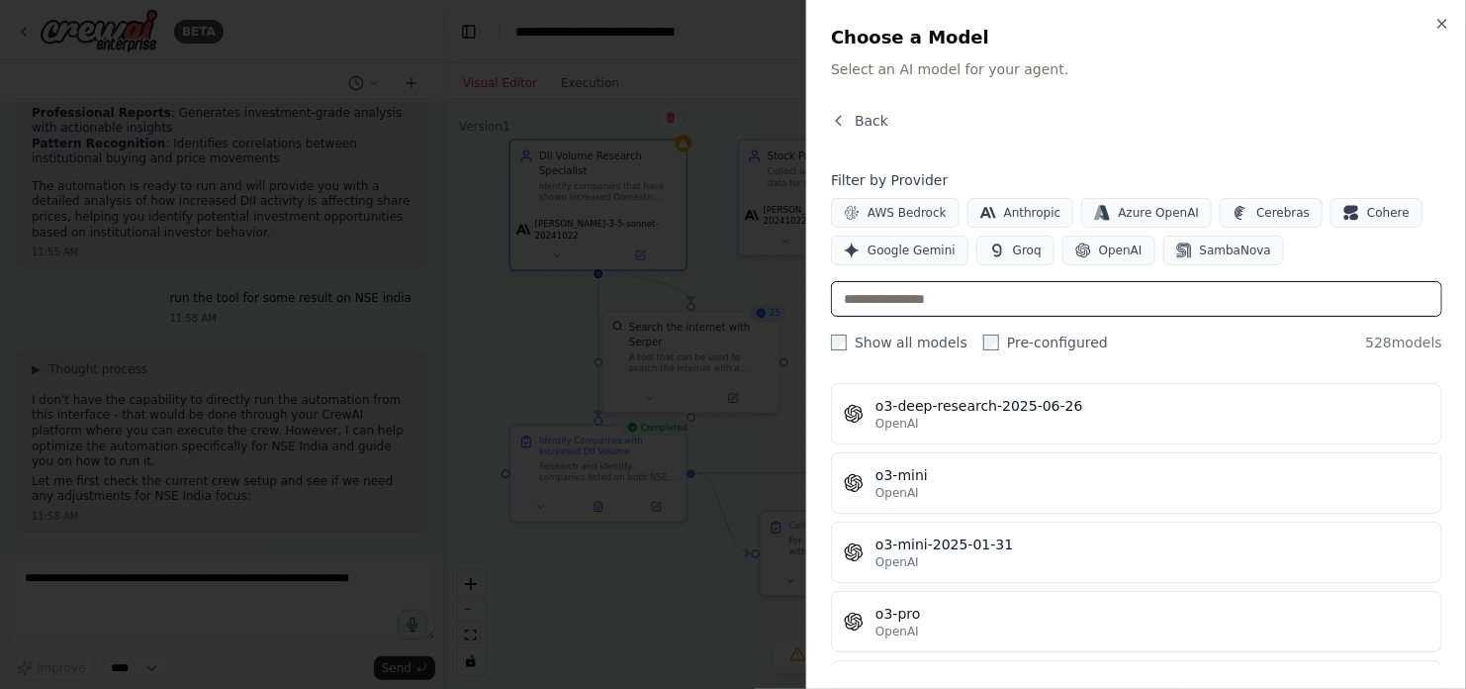
click at [989, 305] on input "text" at bounding box center [1136, 299] width 611 height 36
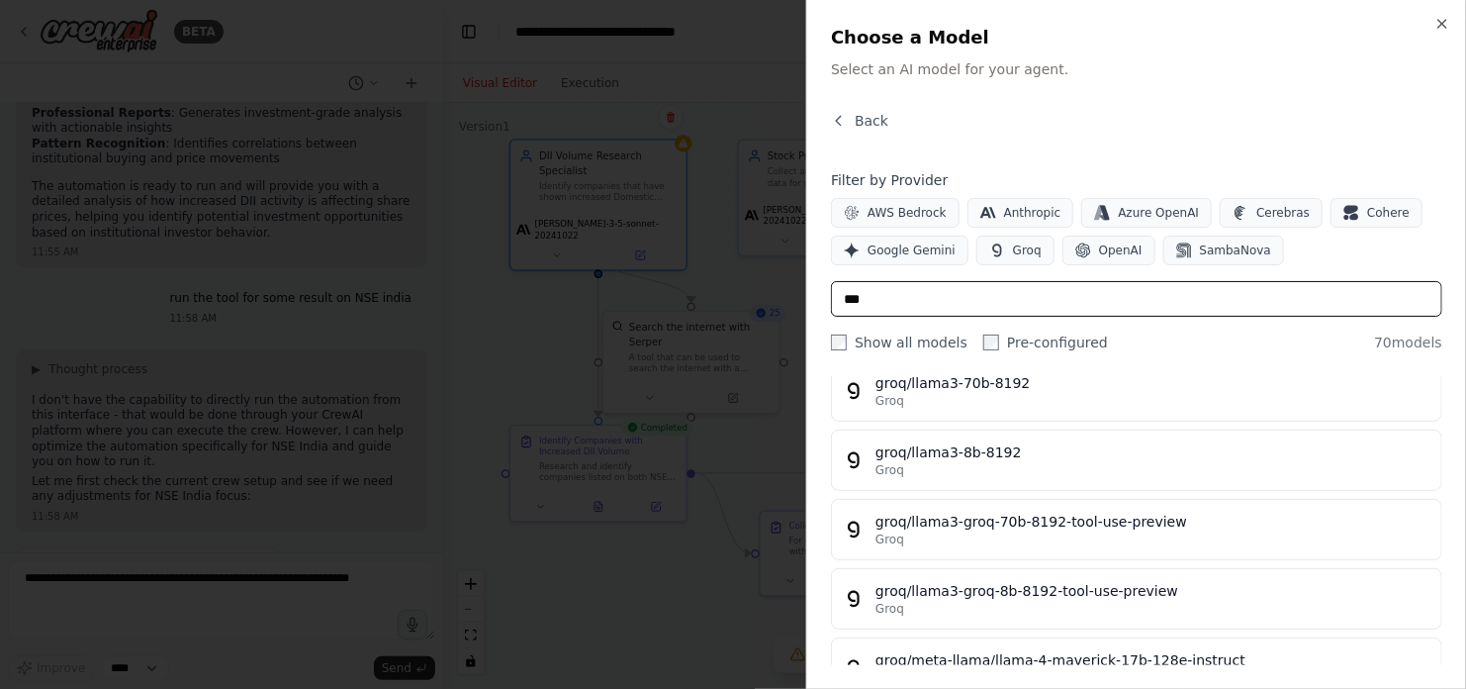
scroll to position [3887, 0]
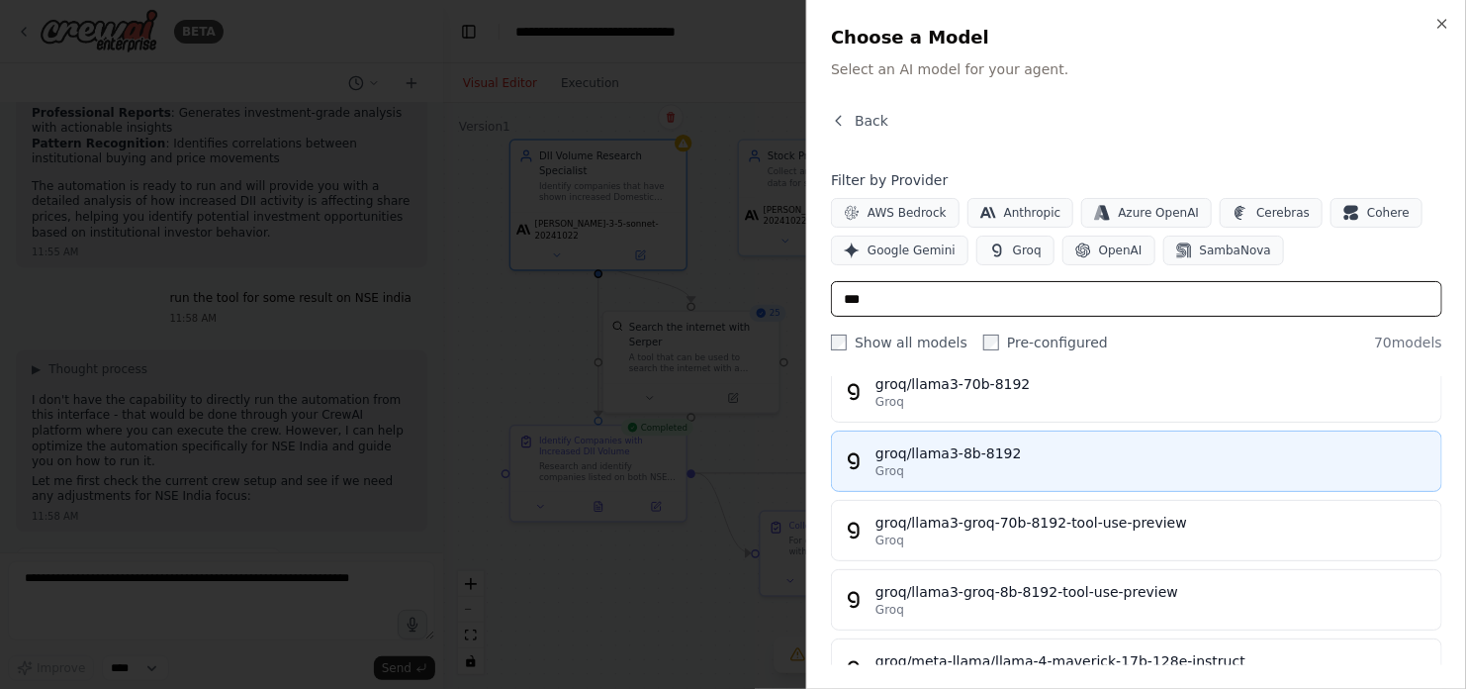
type input "***"
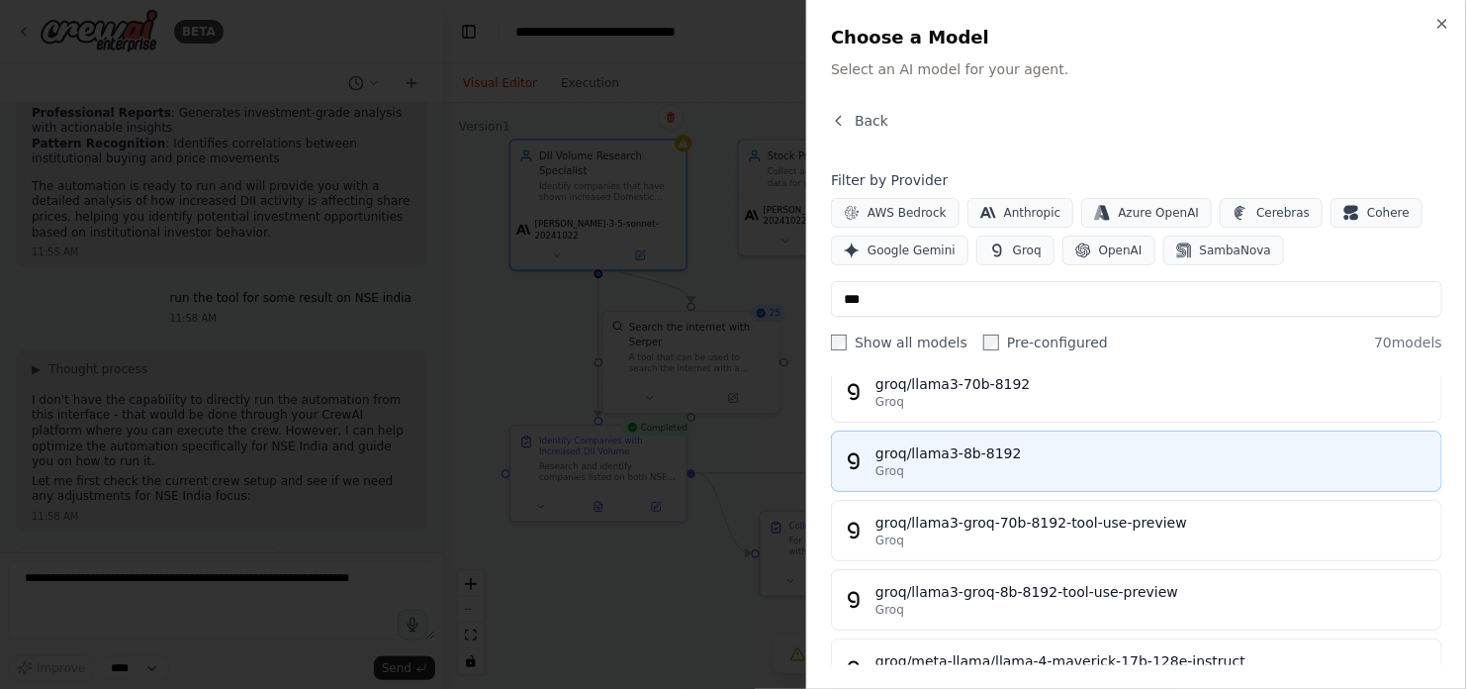
click at [1063, 443] on div "groq/llama3-8b-8192" at bounding box center [1153, 453] width 554 height 20
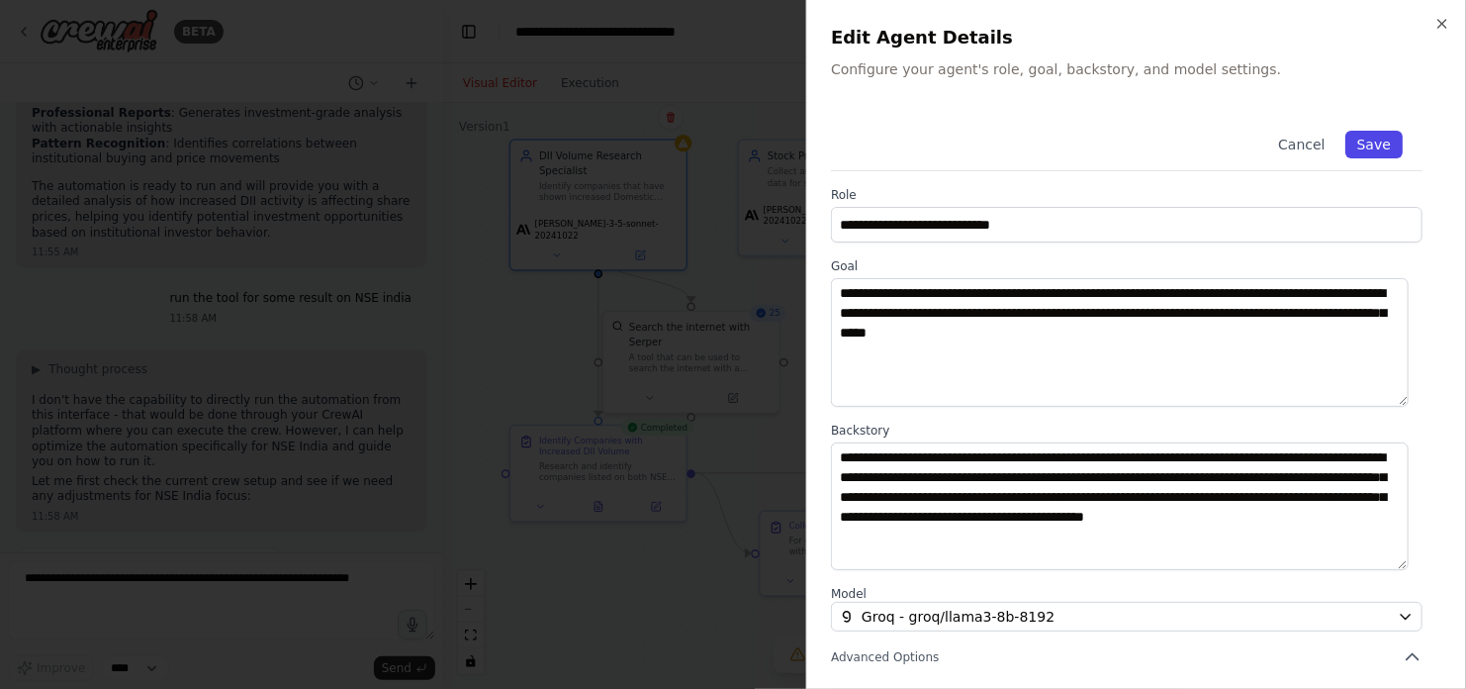
click at [1355, 146] on button "Save" at bounding box center [1373, 145] width 57 height 28
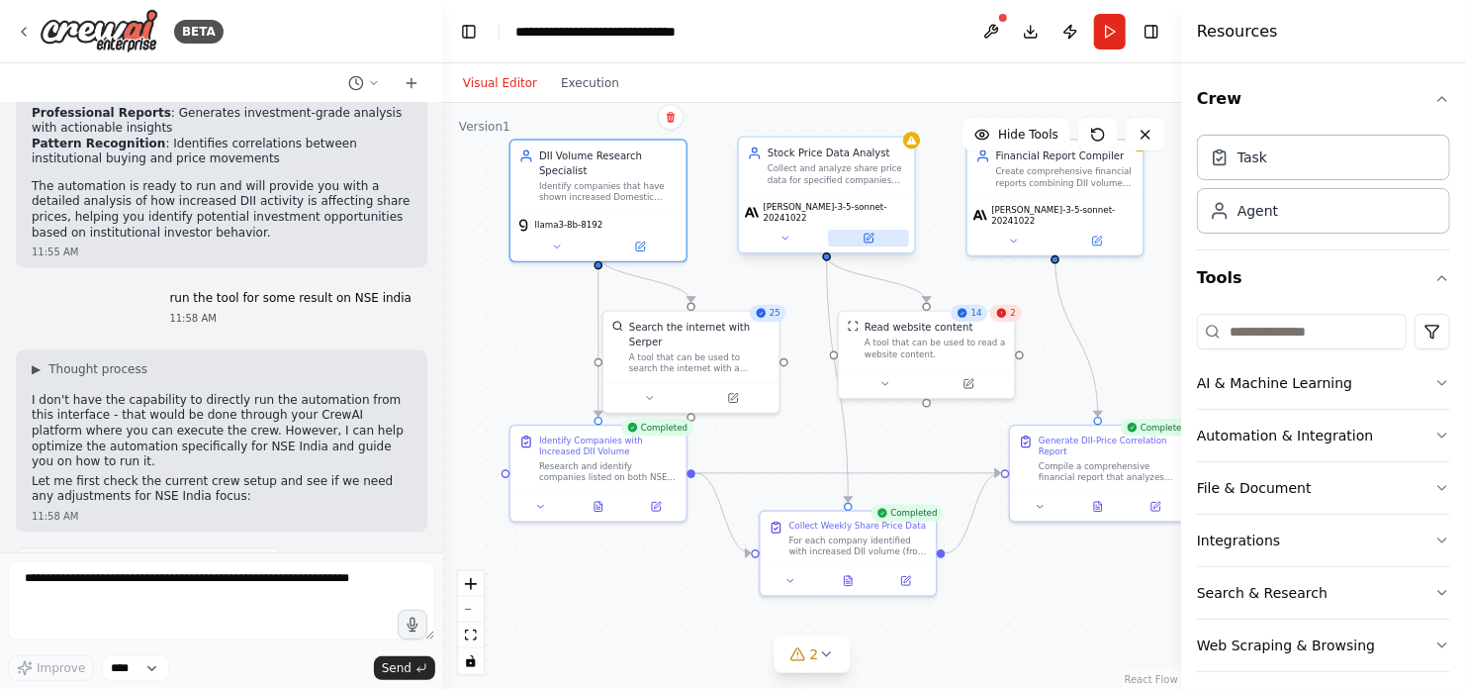
click at [866, 233] on icon at bounding box center [869, 237] width 9 height 9
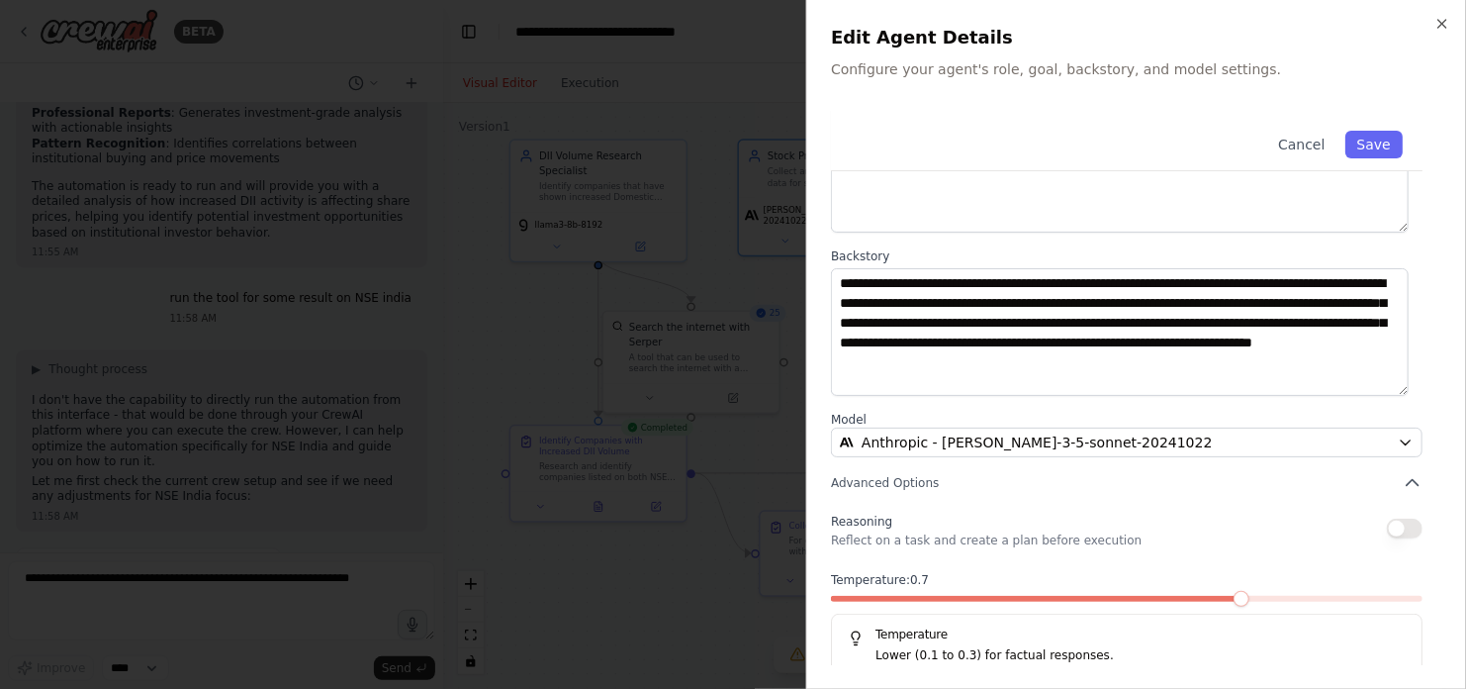
scroll to position [201, 0]
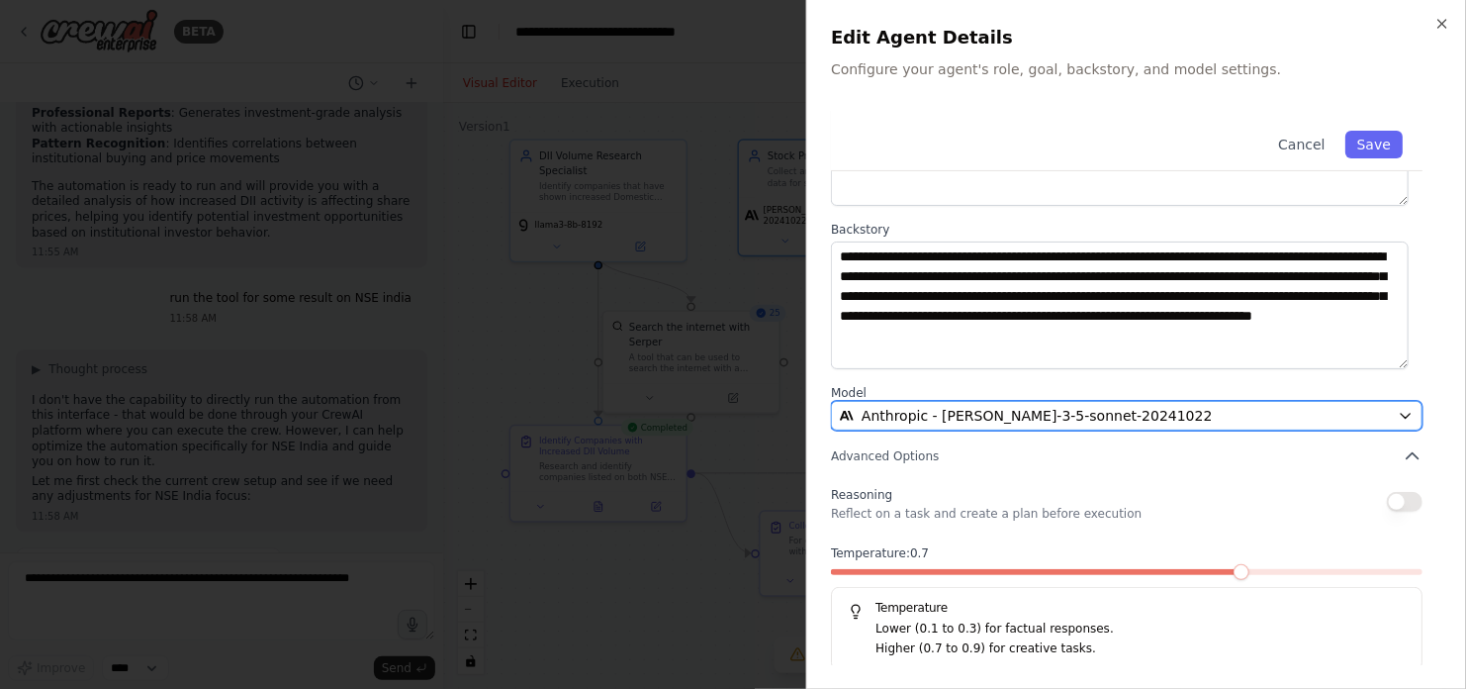
click at [1143, 412] on div "Anthropic - claude-3-5-sonnet-20241022" at bounding box center [1115, 416] width 550 height 20
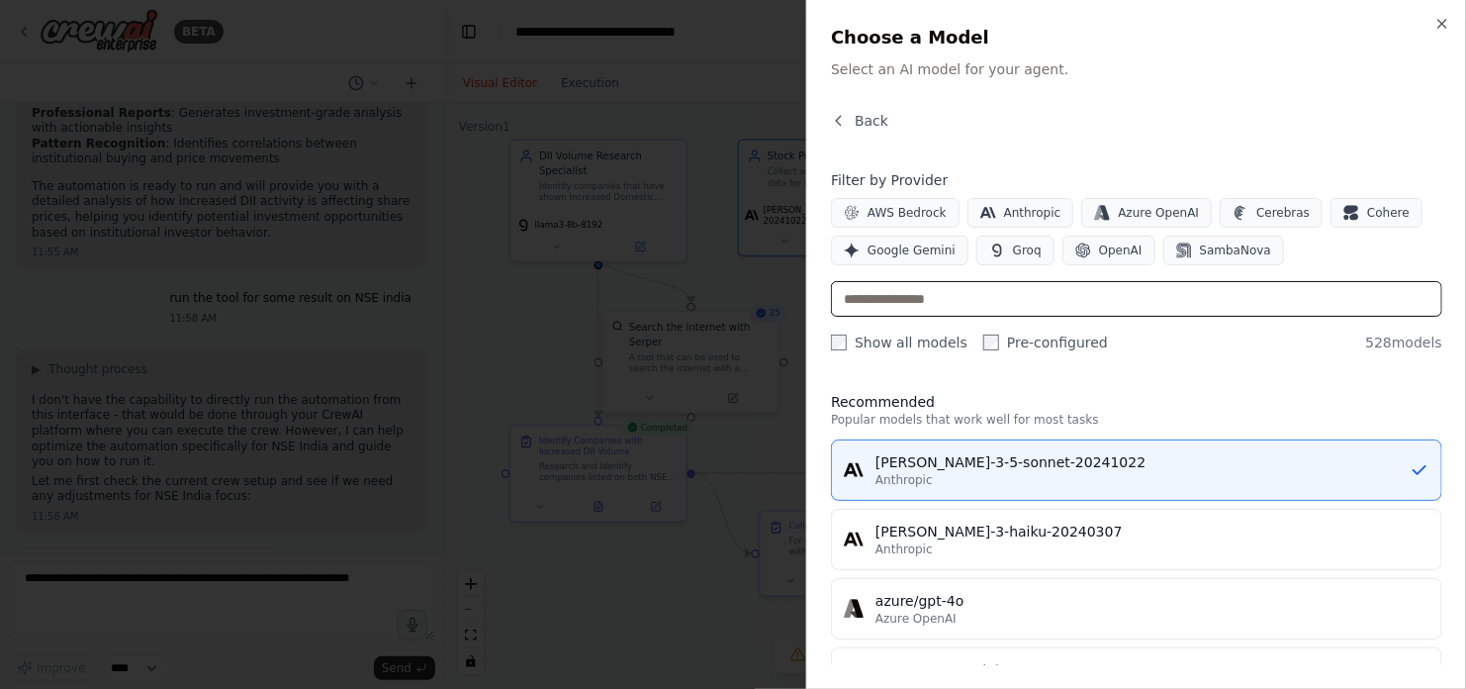
click at [985, 304] on input "text" at bounding box center [1136, 299] width 611 height 36
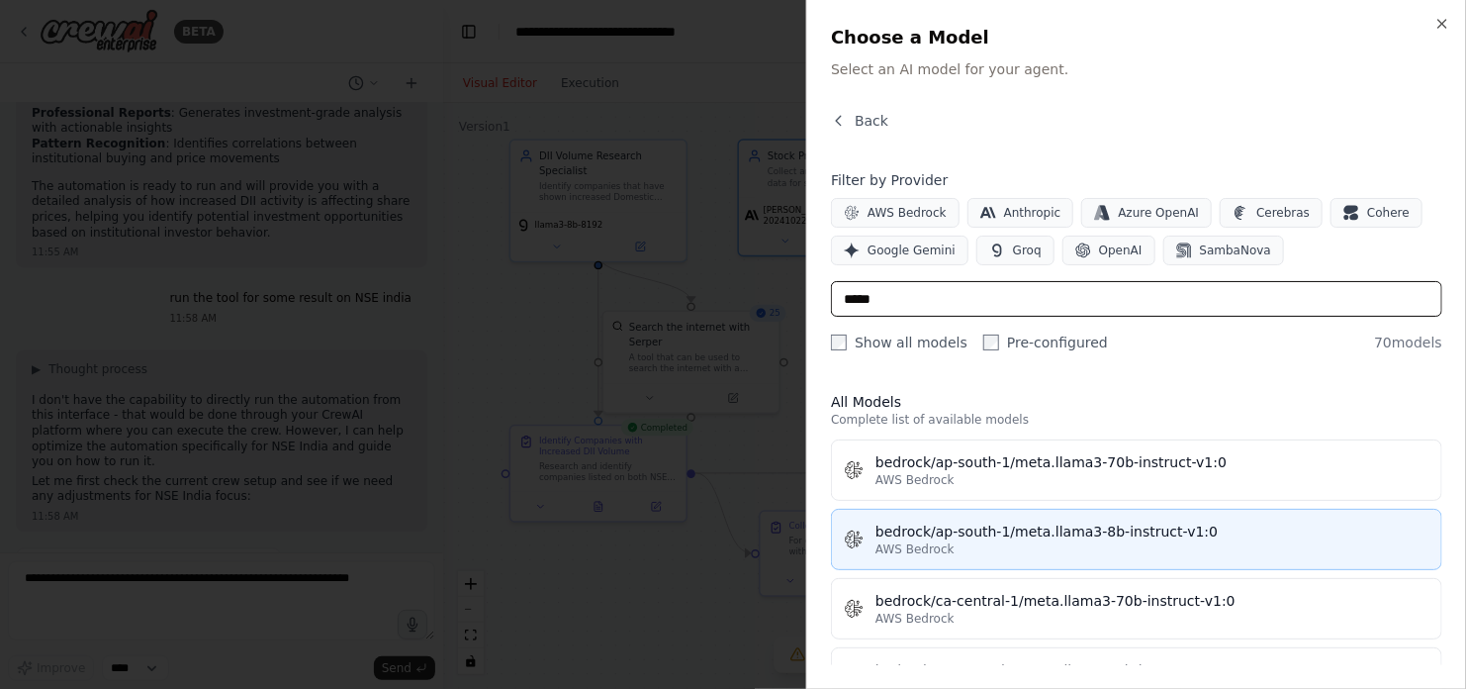
type input "*****"
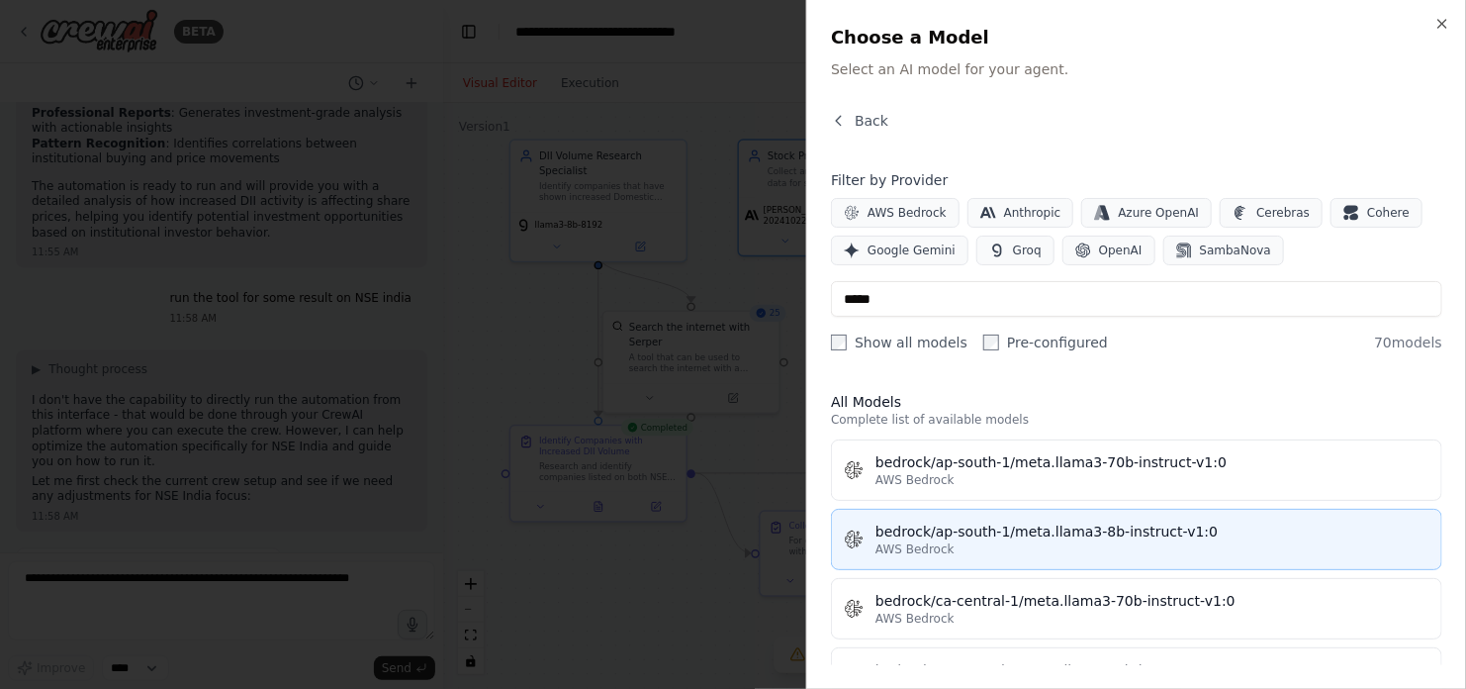
click at [1042, 531] on div "bedrock/ap-south-1/meta.llama3-8b-instruct-v1:0" at bounding box center [1153, 531] width 554 height 20
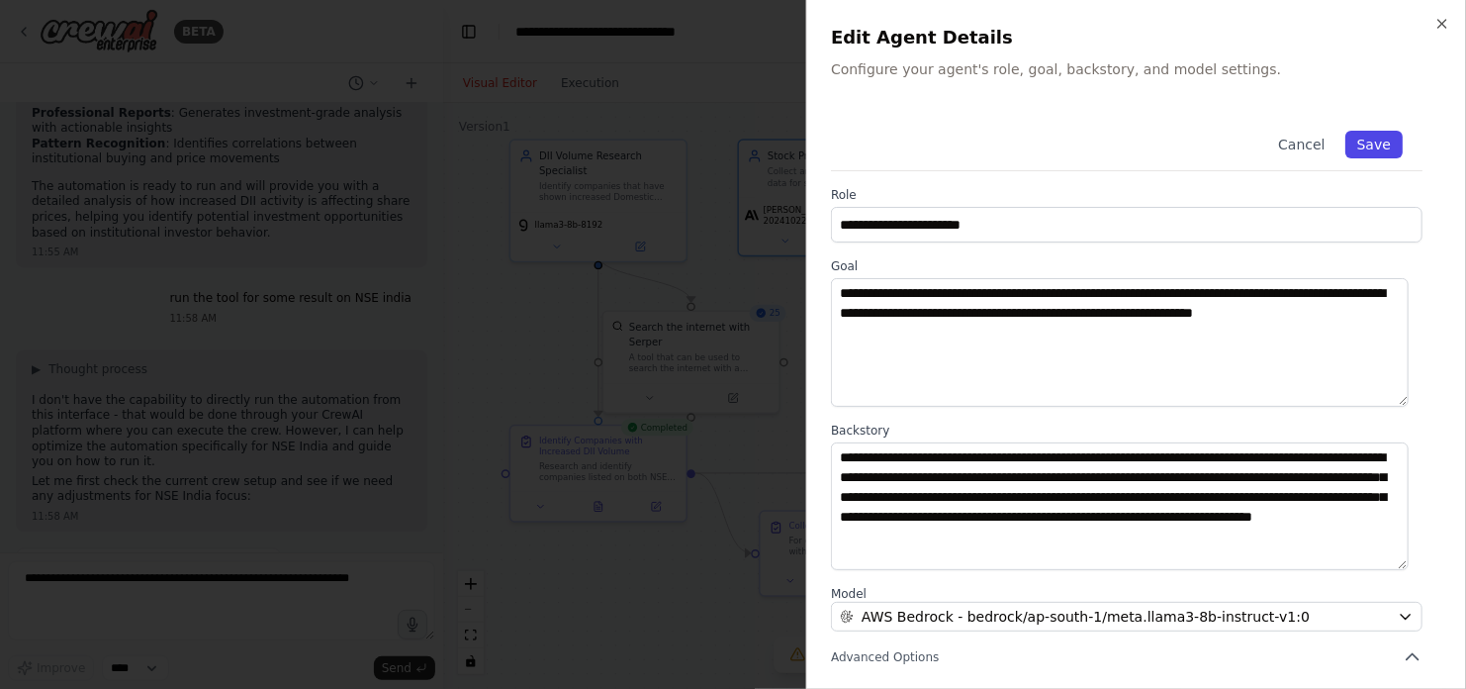
click at [1356, 139] on button "Save" at bounding box center [1373, 145] width 57 height 28
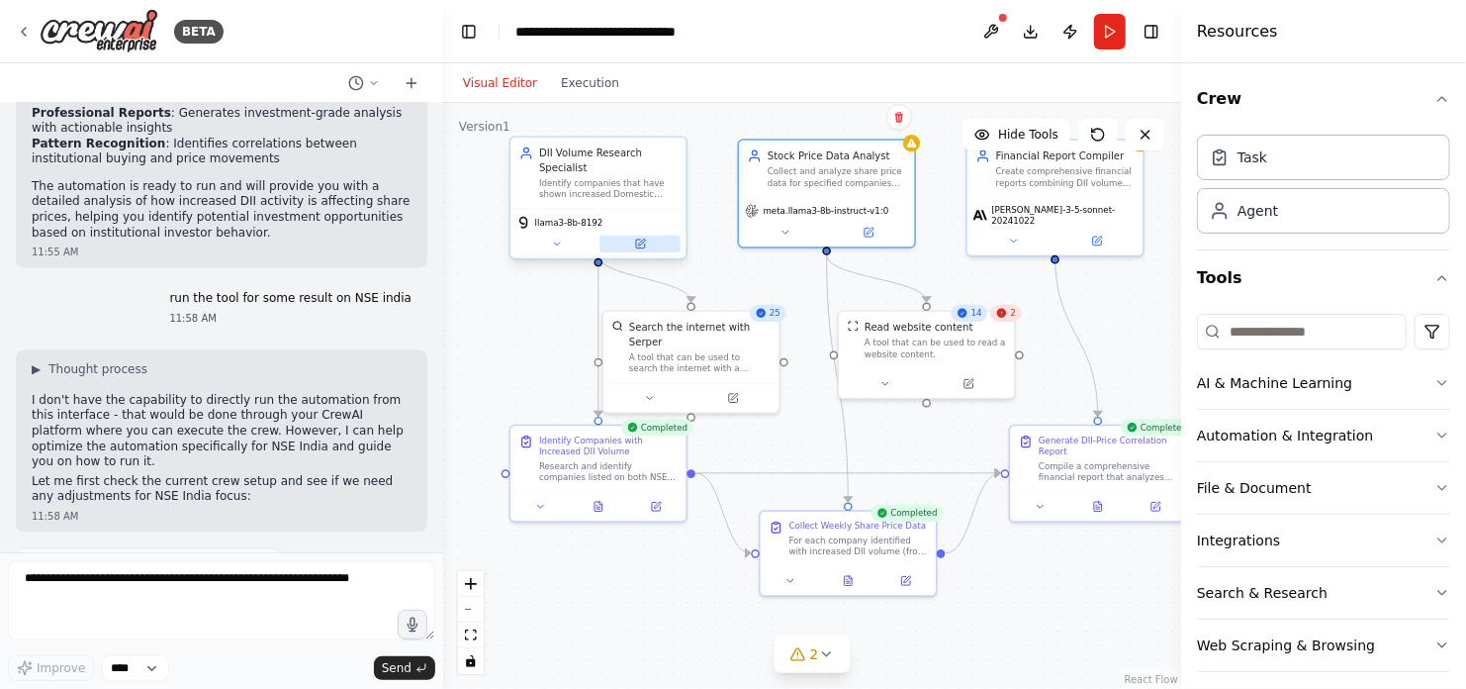
click at [637, 238] on icon at bounding box center [640, 244] width 12 height 12
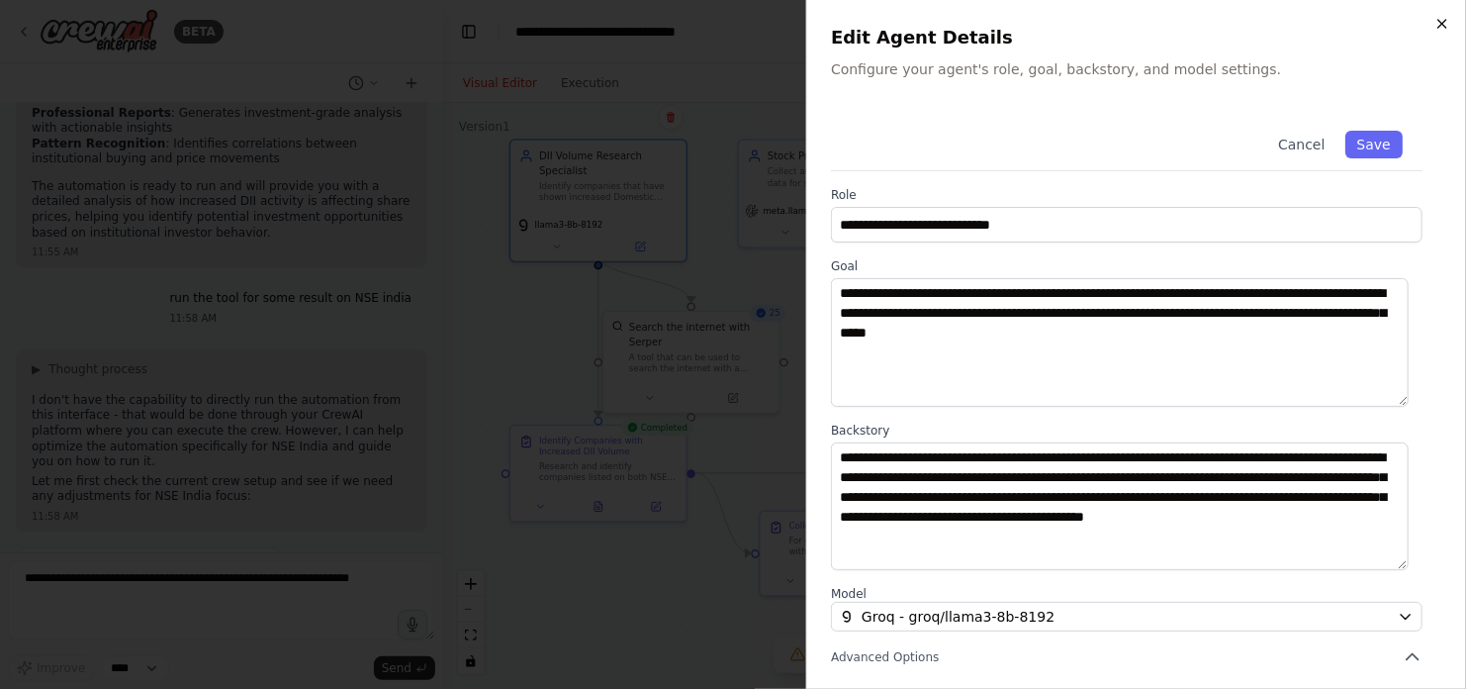
click at [1442, 19] on icon "button" at bounding box center [1442, 24] width 16 height 16
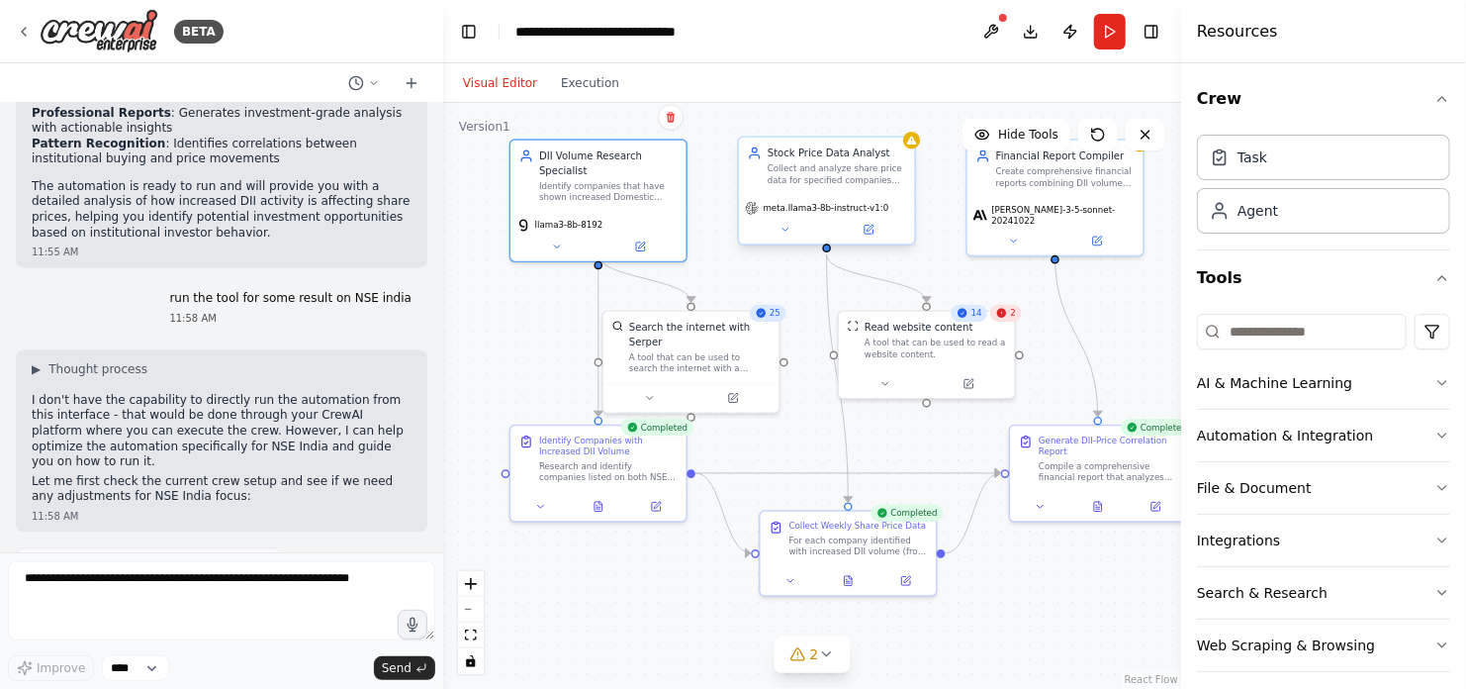
click at [835, 210] on span "meta.llama3-8b-instruct-v1:0" at bounding box center [827, 209] width 126 height 12
click at [869, 229] on icon at bounding box center [870, 228] width 7 height 7
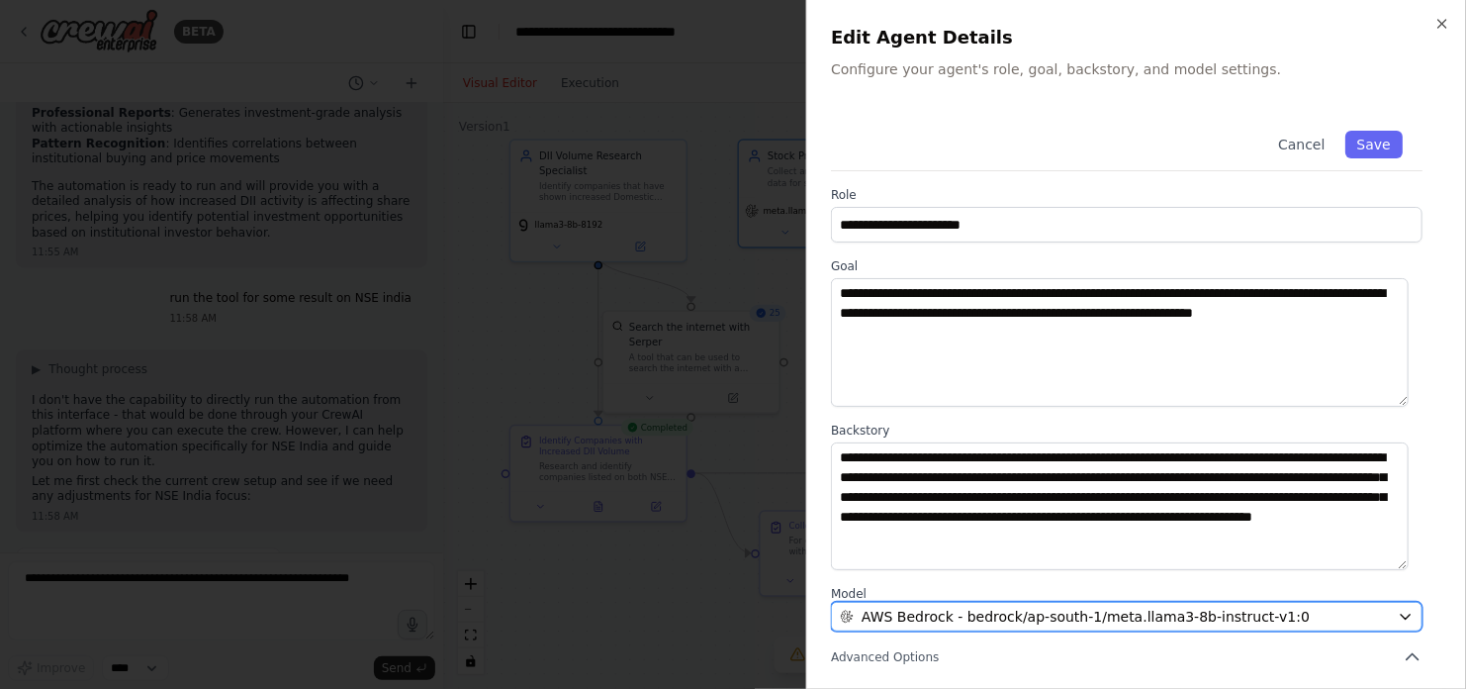
click at [1036, 621] on span "AWS Bedrock - bedrock/ap-south-1/meta.llama3-8b-instruct-v1:0" at bounding box center [1086, 616] width 448 height 20
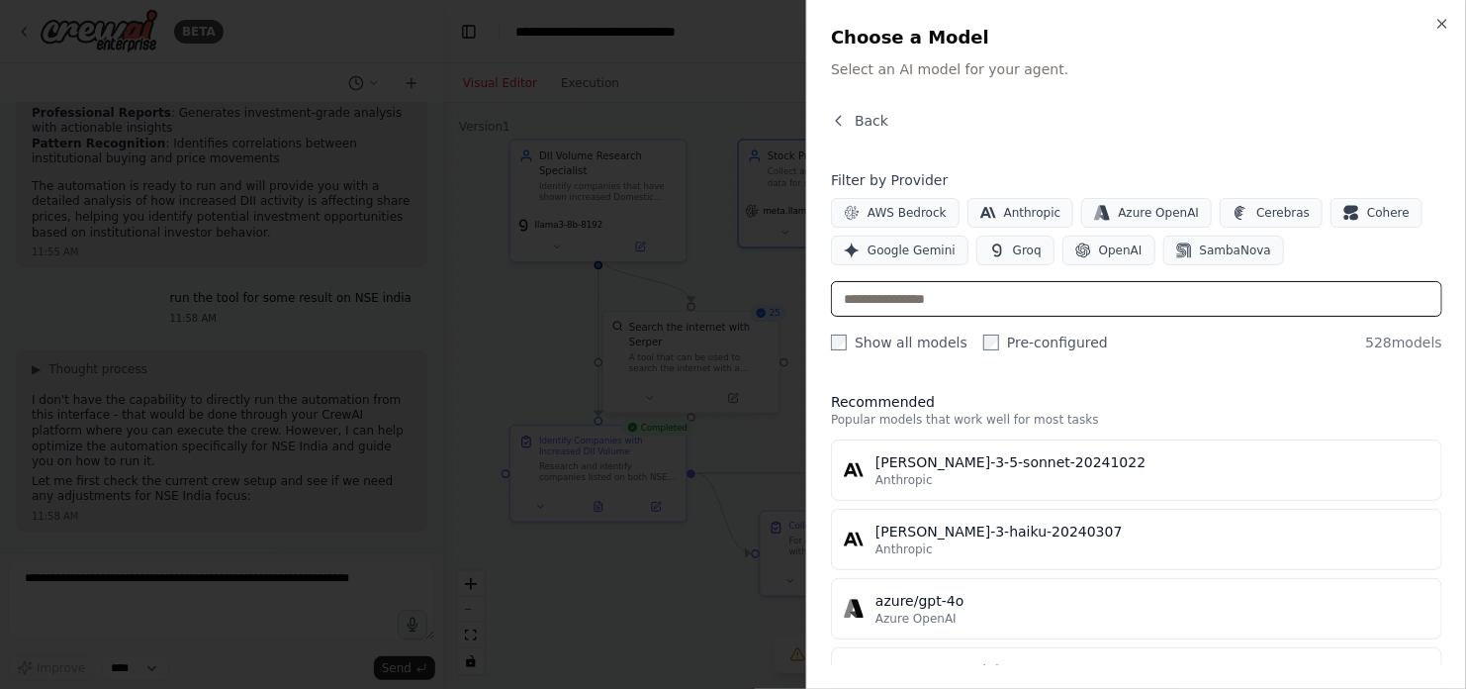
click at [951, 296] on input "text" at bounding box center [1136, 299] width 611 height 36
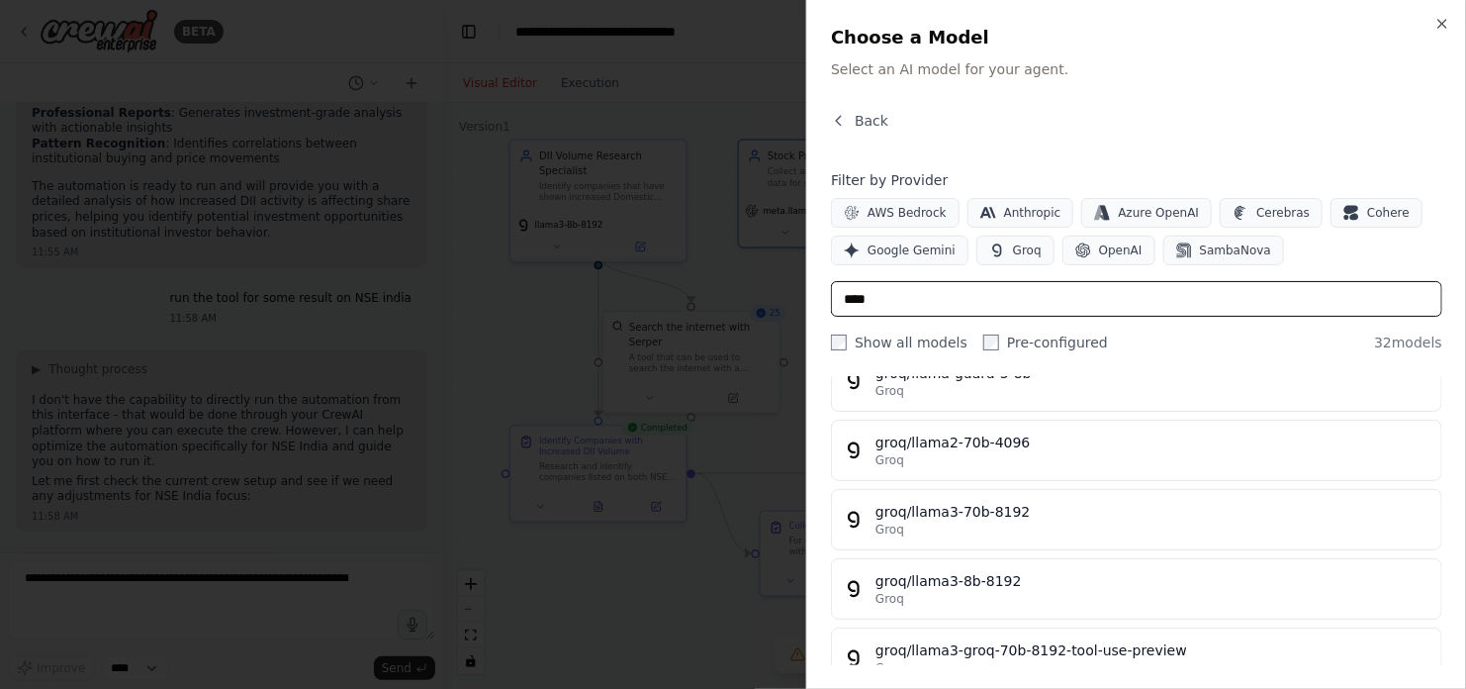
scroll to position [1199, 0]
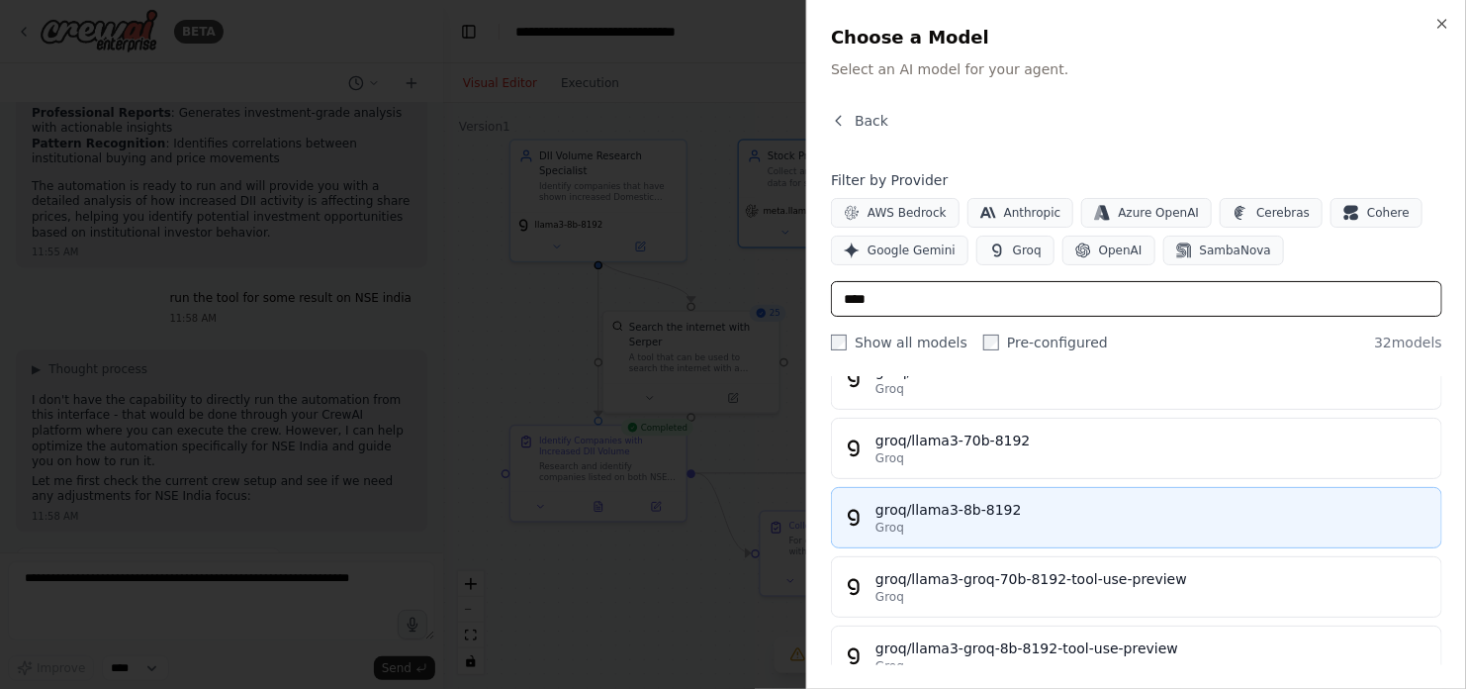
type input "****"
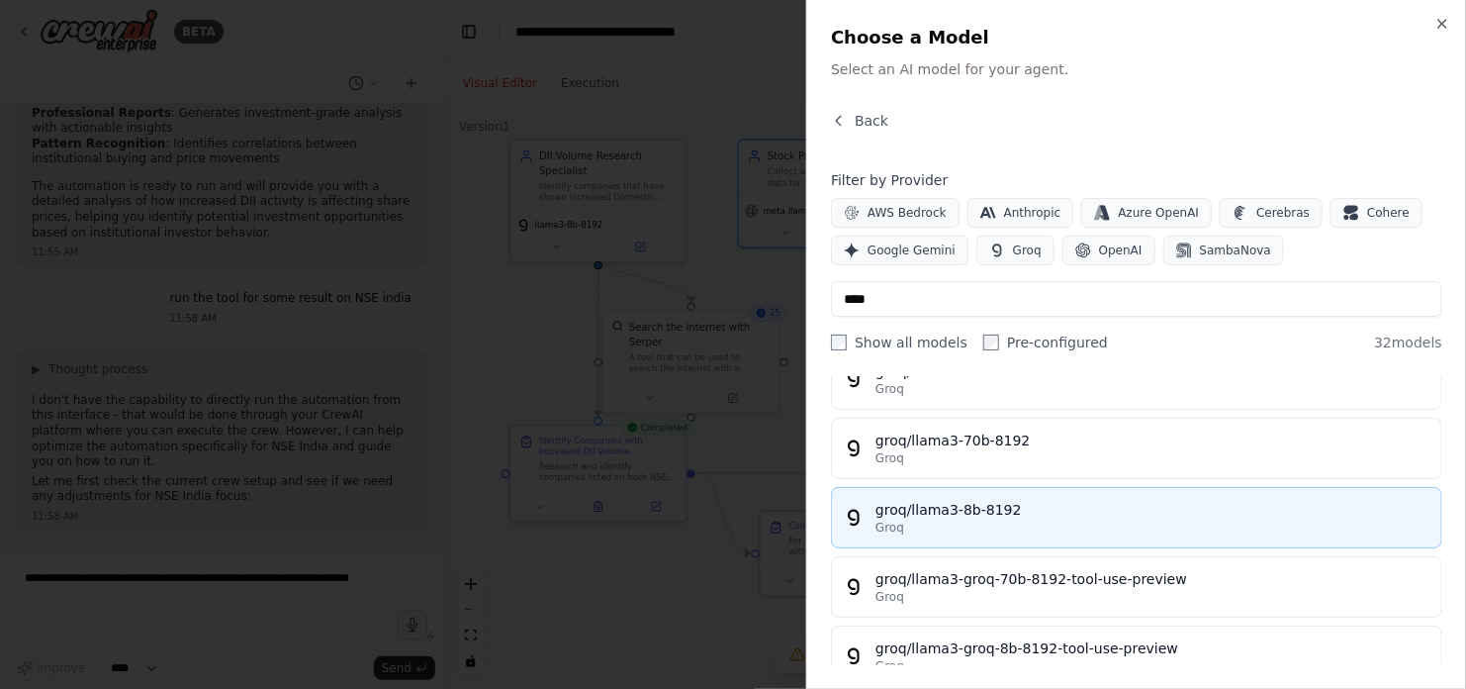
click at [980, 504] on div "groq/llama3-8b-8192" at bounding box center [1153, 510] width 554 height 20
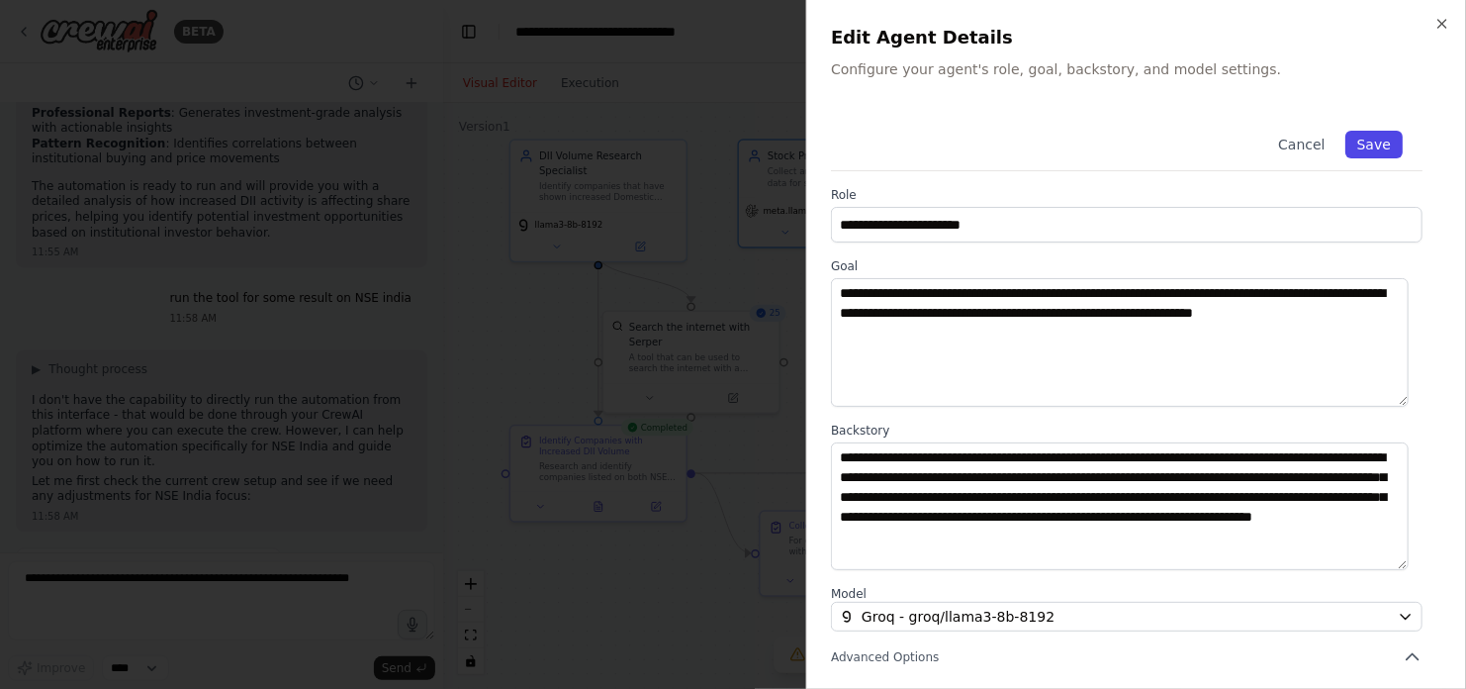
click at [1367, 143] on button "Save" at bounding box center [1373, 145] width 57 height 28
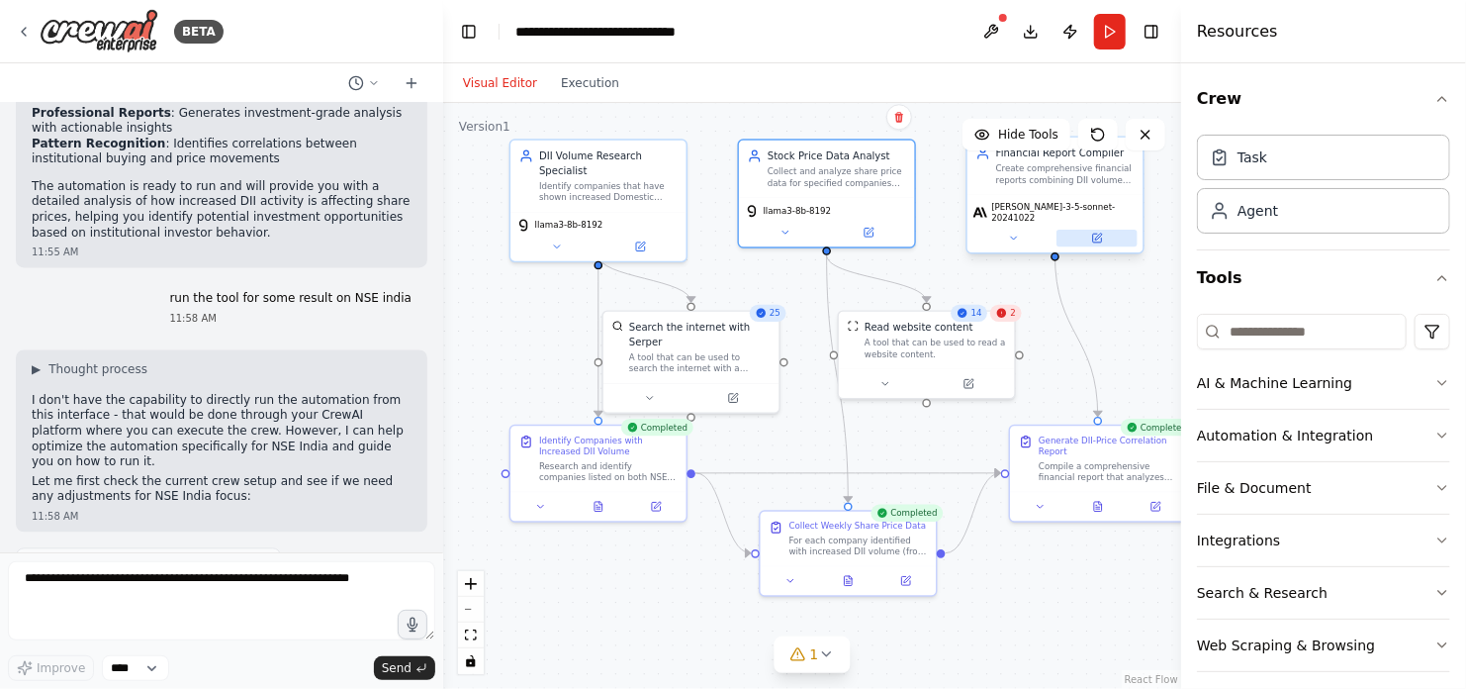
click at [1099, 233] on icon at bounding box center [1098, 236] width 7 height 7
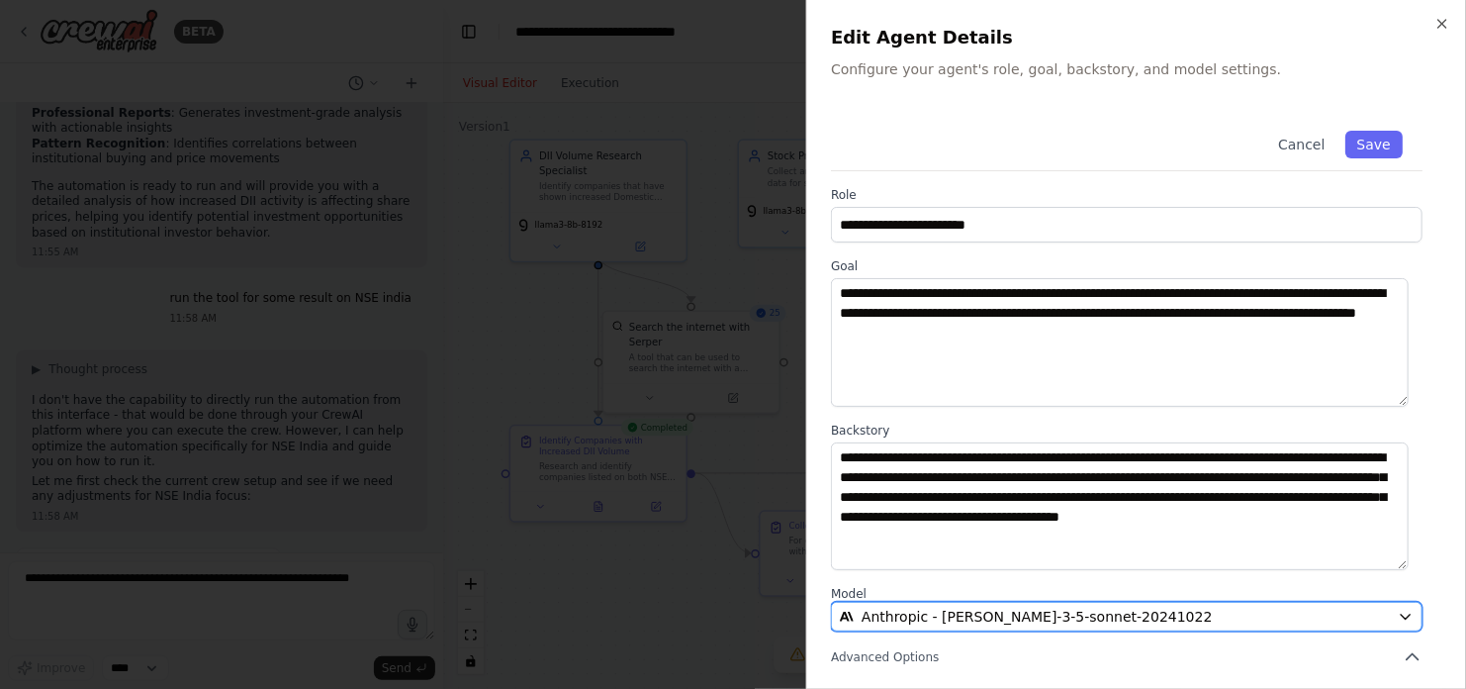
click at [1069, 613] on span "Anthropic - claude-3-5-sonnet-20241022" at bounding box center [1037, 616] width 351 height 20
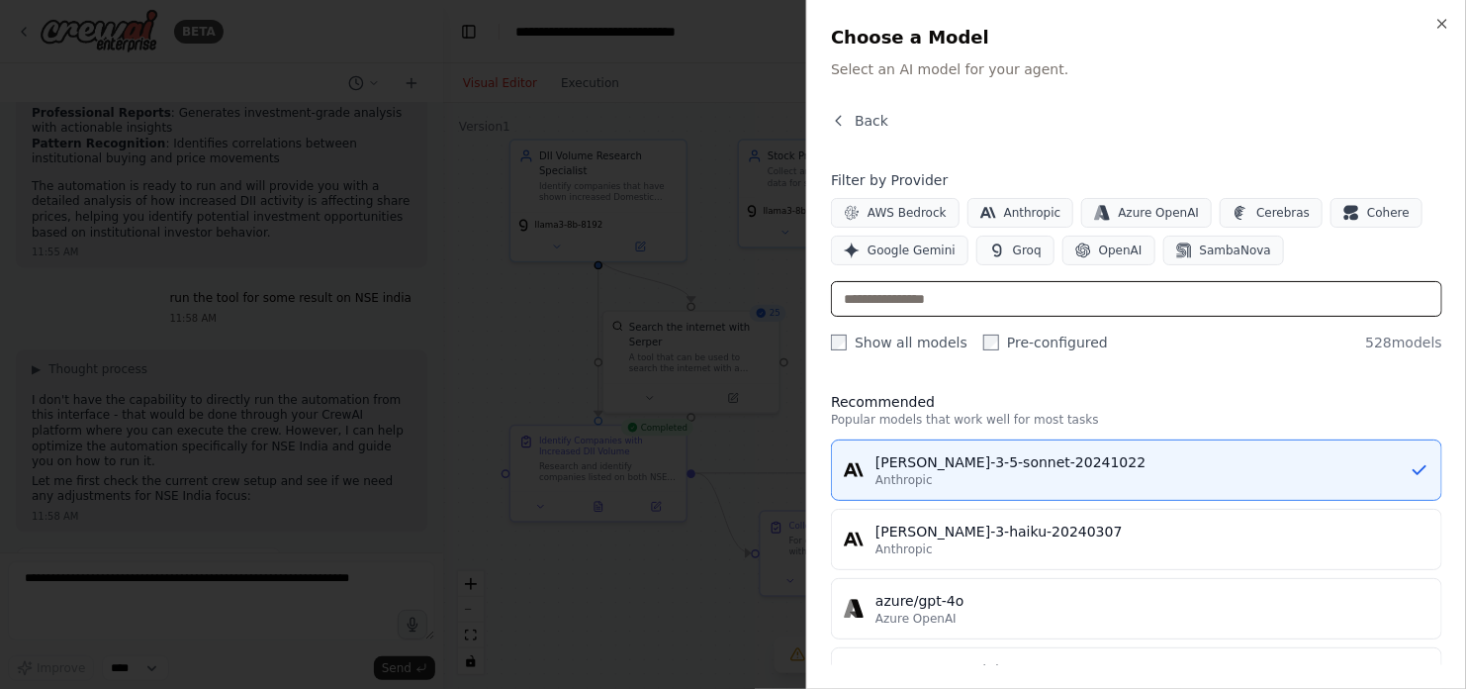
click at [974, 305] on input "text" at bounding box center [1136, 299] width 611 height 36
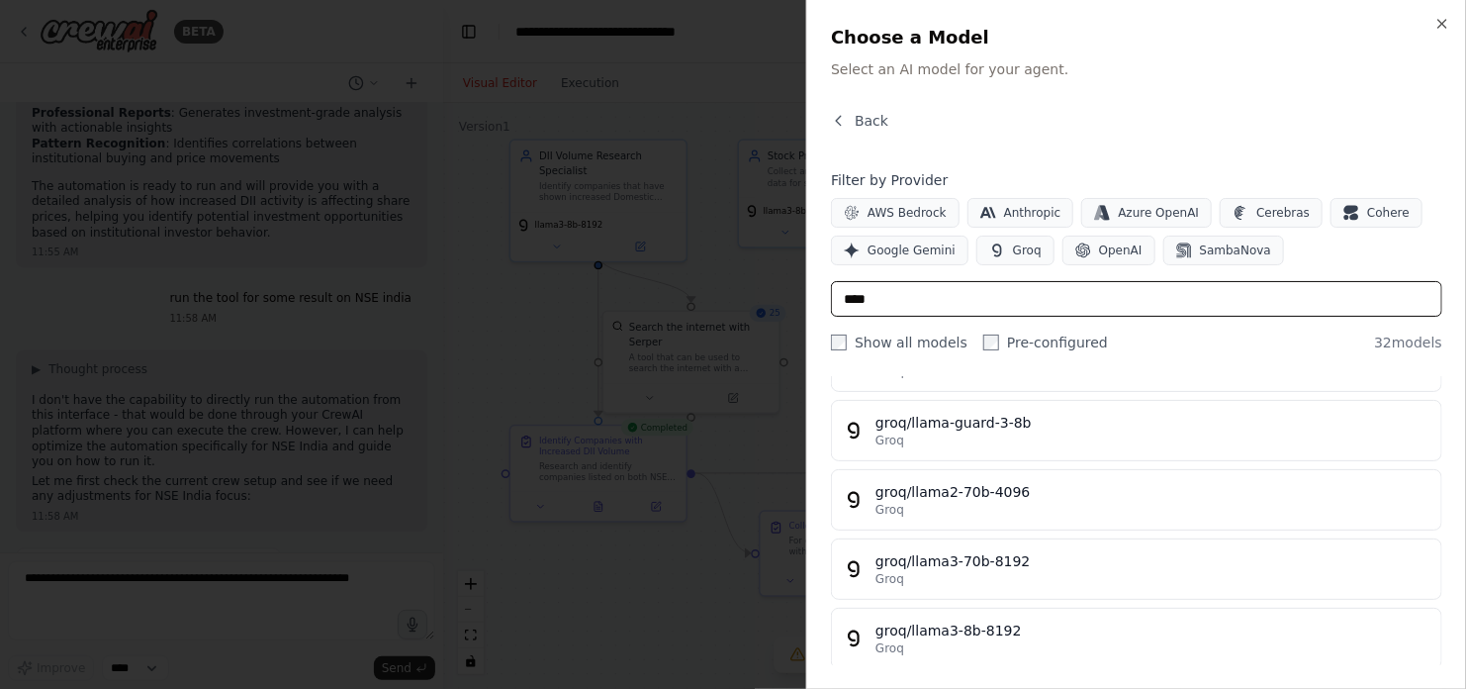
scroll to position [1094, 0]
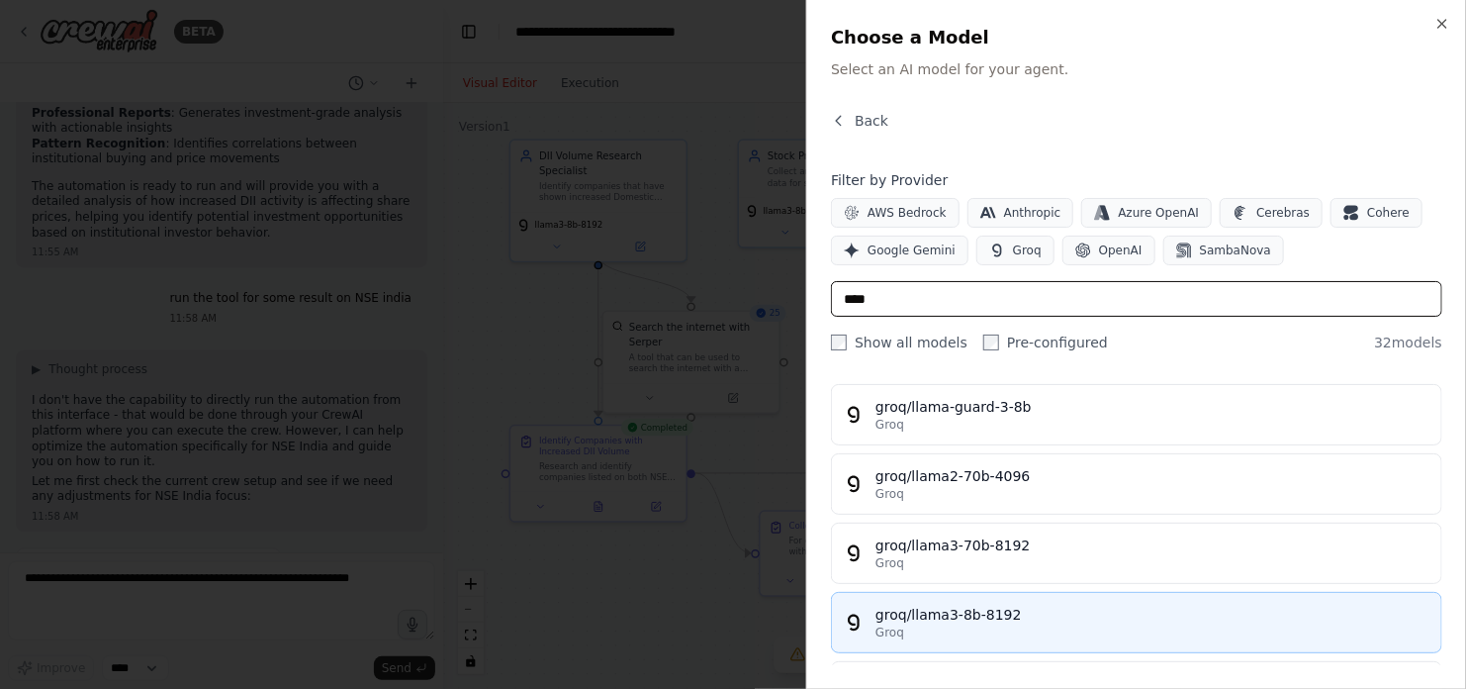
type input "****"
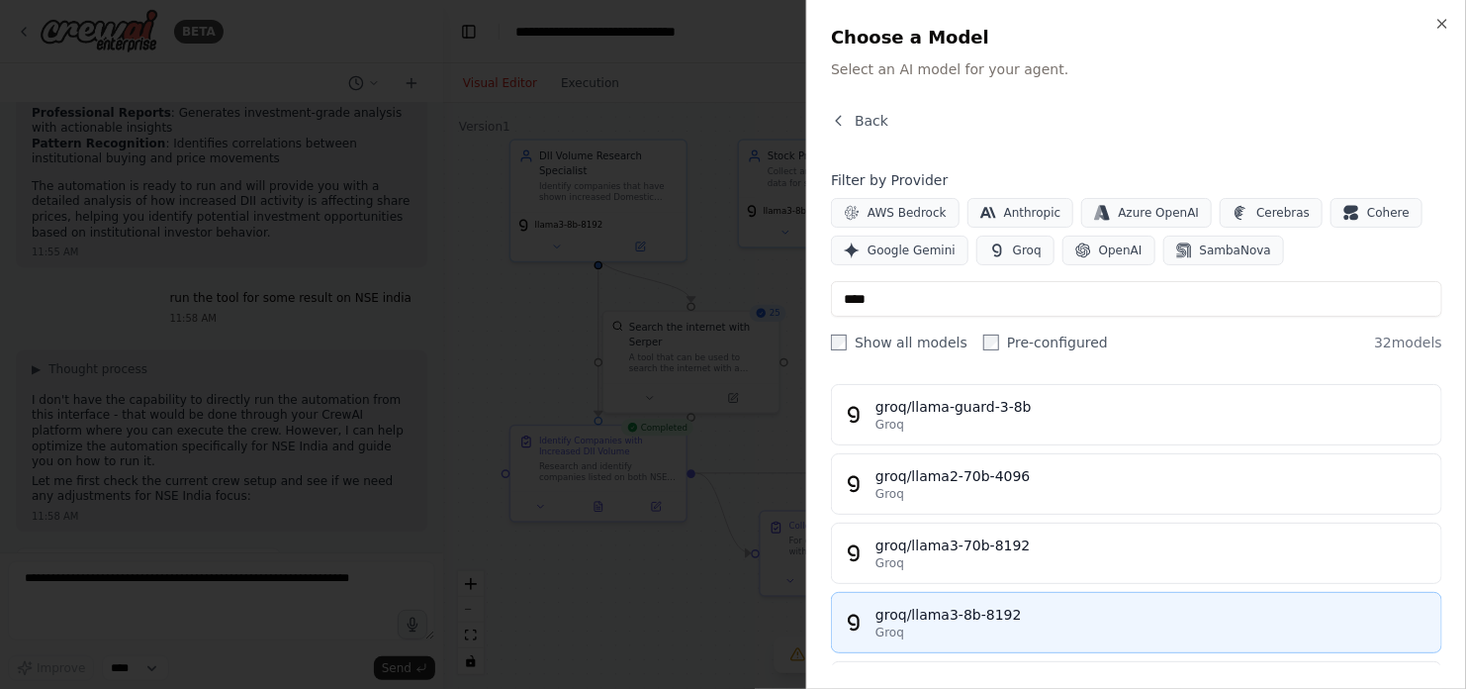
click at [996, 607] on div "groq/llama3-8b-8192" at bounding box center [1153, 614] width 554 height 20
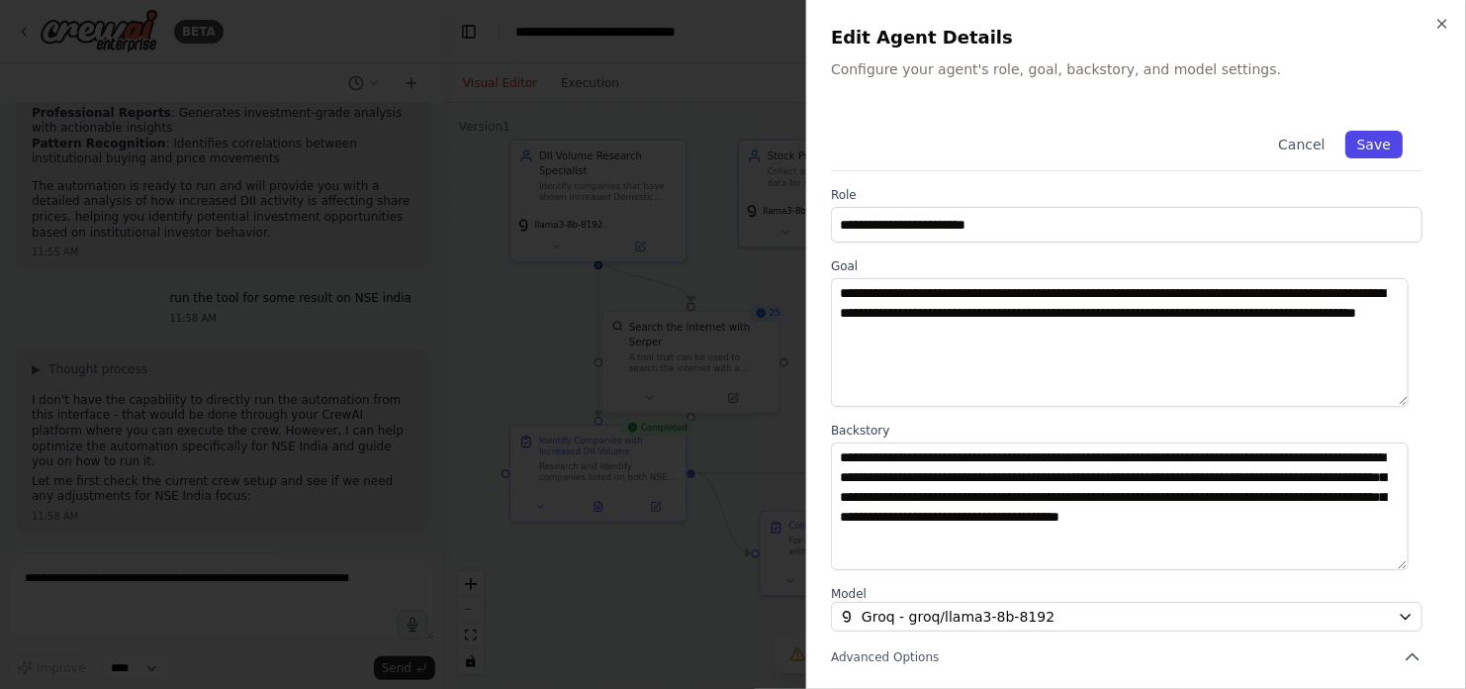
click at [1357, 139] on button "Save" at bounding box center [1373, 145] width 57 height 28
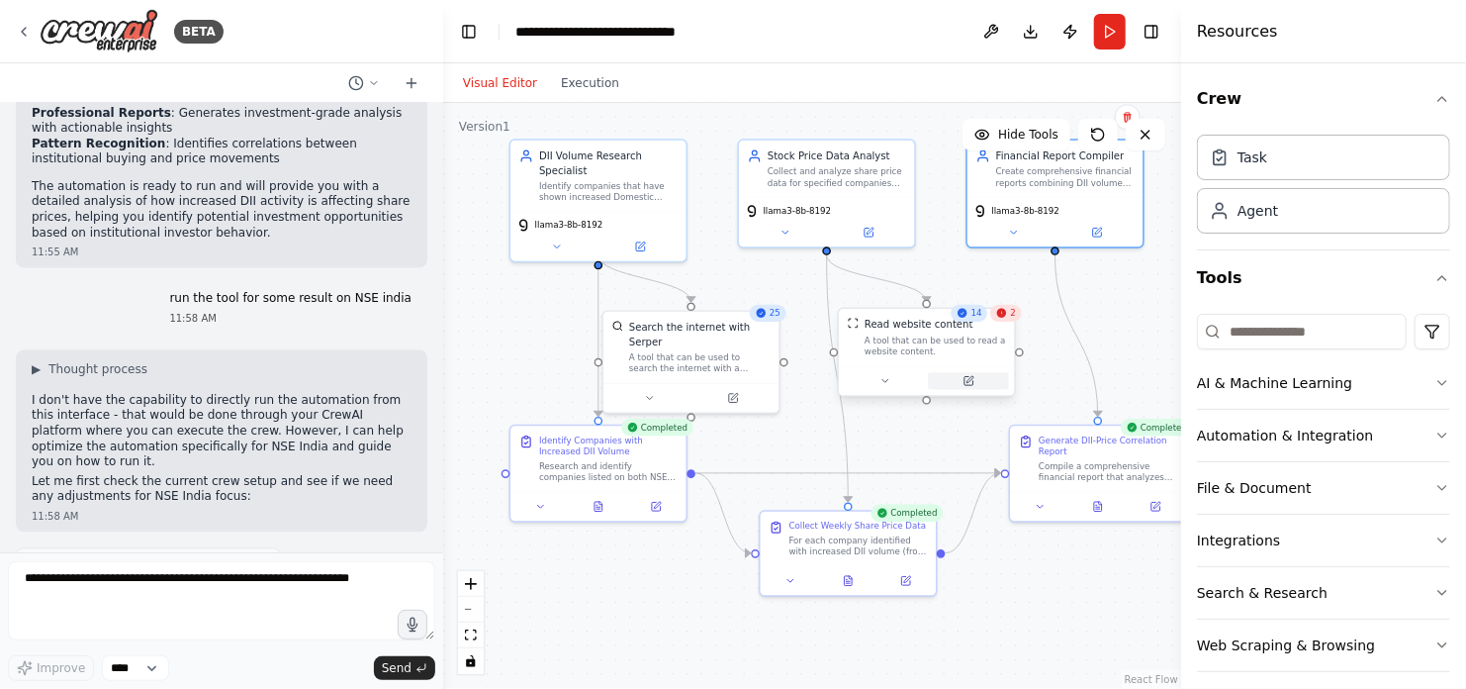
click at [969, 379] on icon at bounding box center [970, 379] width 7 height 7
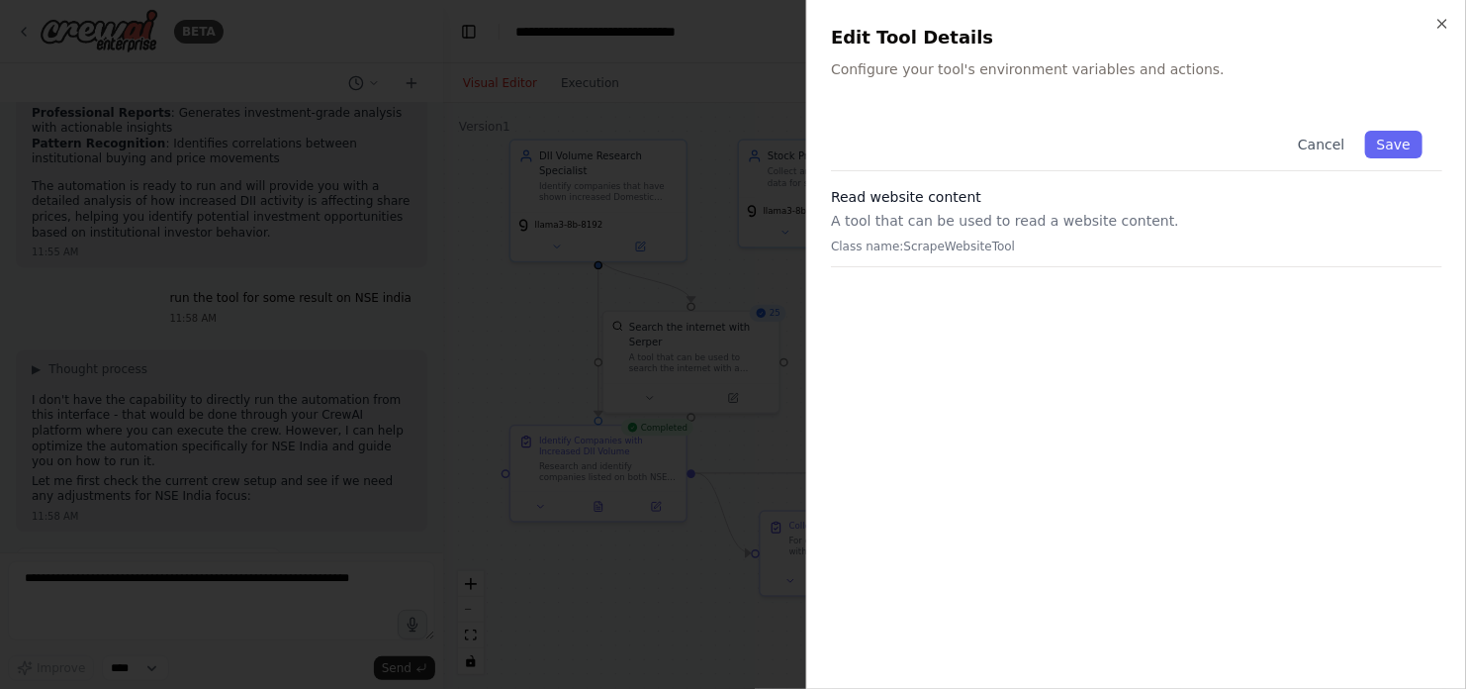
click at [998, 220] on p "A tool that can be used to read a website content." at bounding box center [1136, 221] width 611 height 20
click at [1383, 143] on button "Save" at bounding box center [1393, 145] width 57 height 28
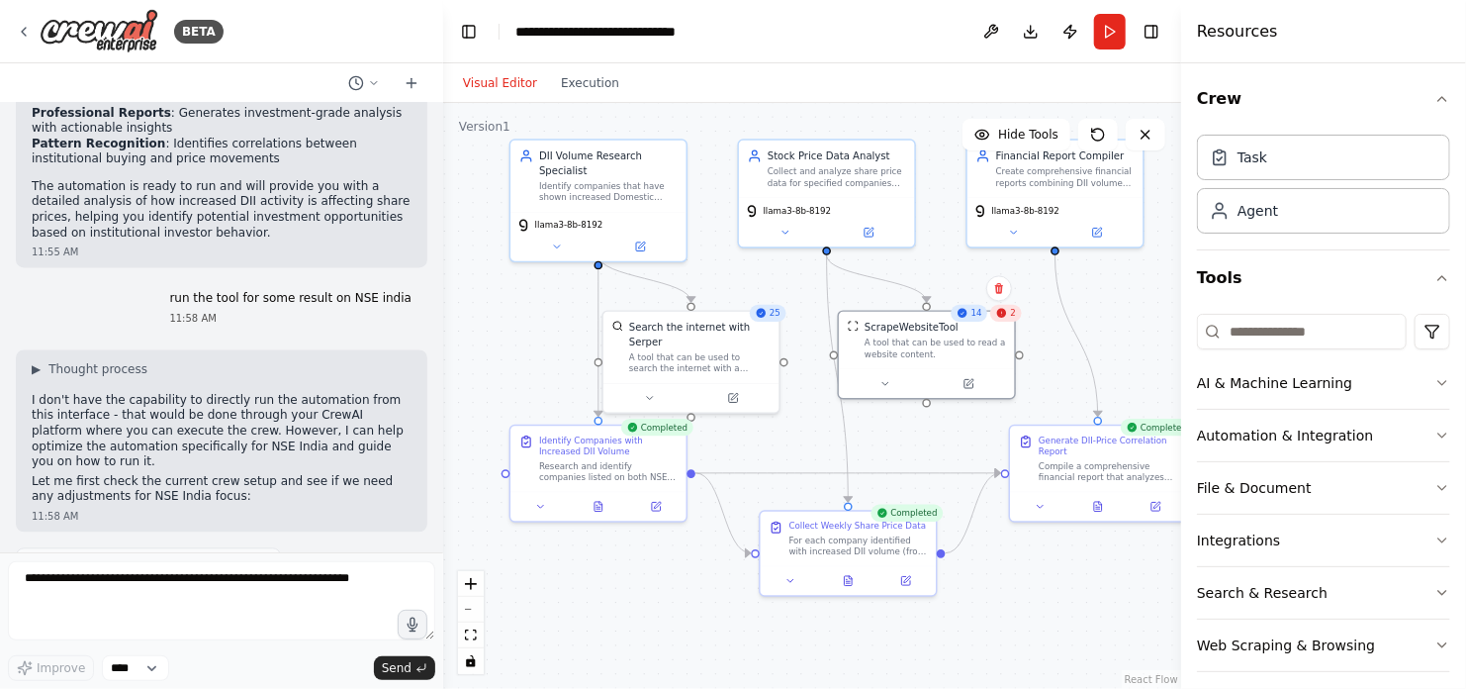
click at [887, 71] on div "Visual Editor Execution" at bounding box center [812, 83] width 738 height 40
click at [1096, 129] on icon at bounding box center [1098, 135] width 12 height 12
click at [1106, 30] on button "Run" at bounding box center [1110, 32] width 32 height 36
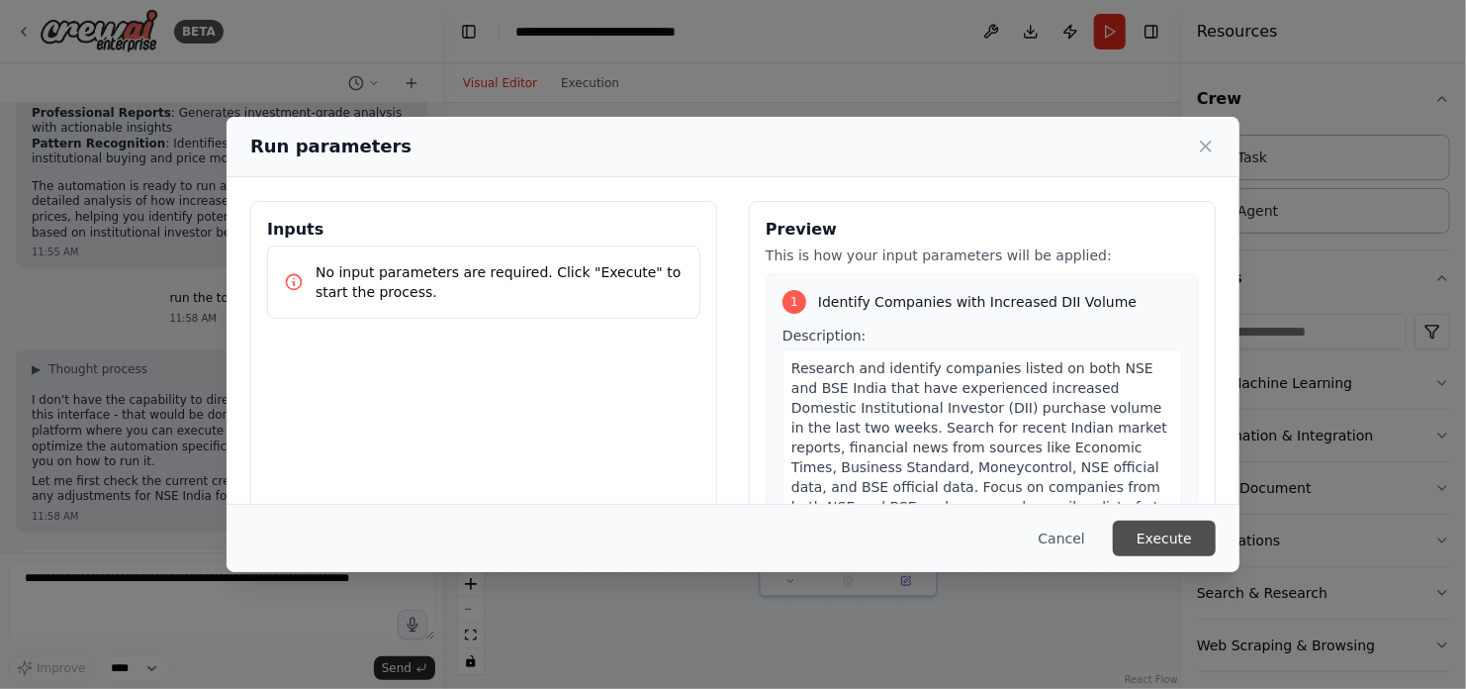
click at [1162, 538] on button "Execute" at bounding box center [1164, 538] width 103 height 36
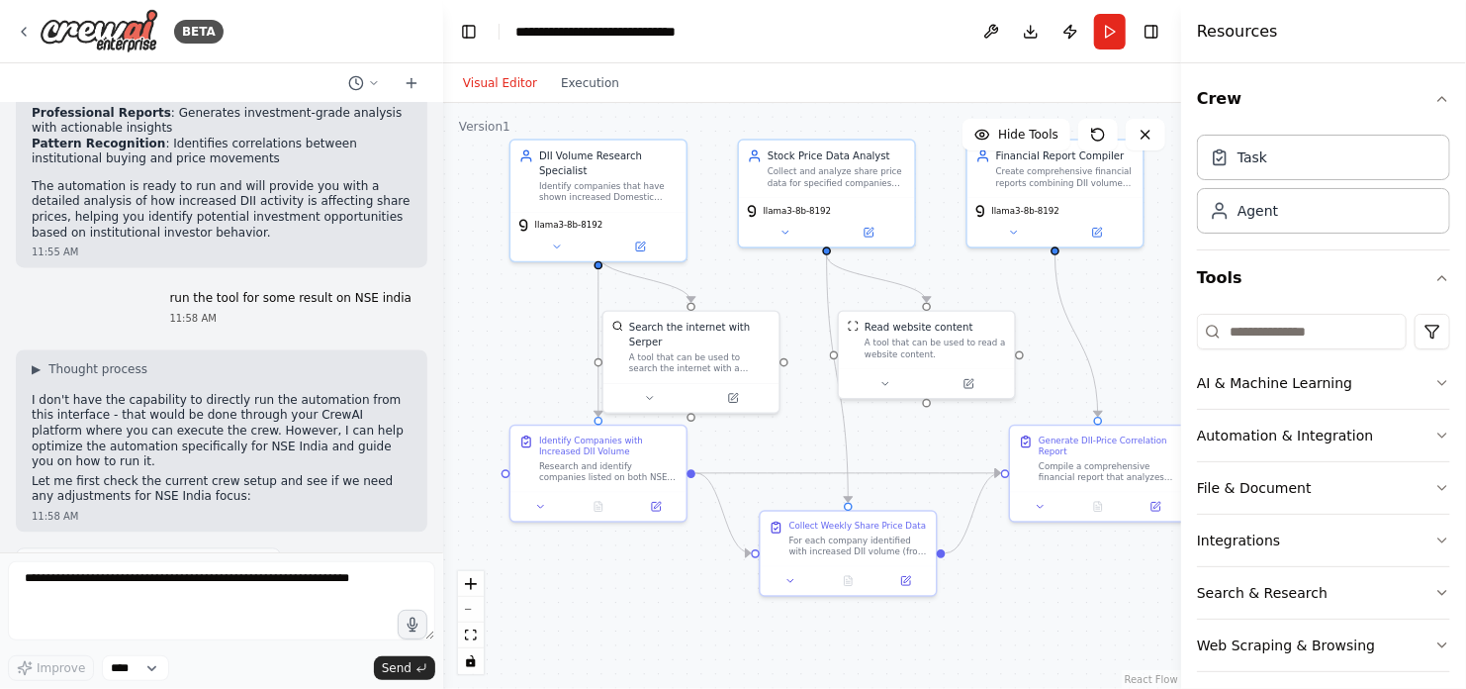
click at [854, 63] on div "Visual Editor Execution" at bounding box center [812, 83] width 738 height 40
click at [1107, 30] on button "Run" at bounding box center [1110, 32] width 32 height 36
click at [950, 657] on div ".deletable-edge-delete-btn { width: 20px; height: 20px; border: 0px solid #ffff…" at bounding box center [812, 396] width 738 height 586
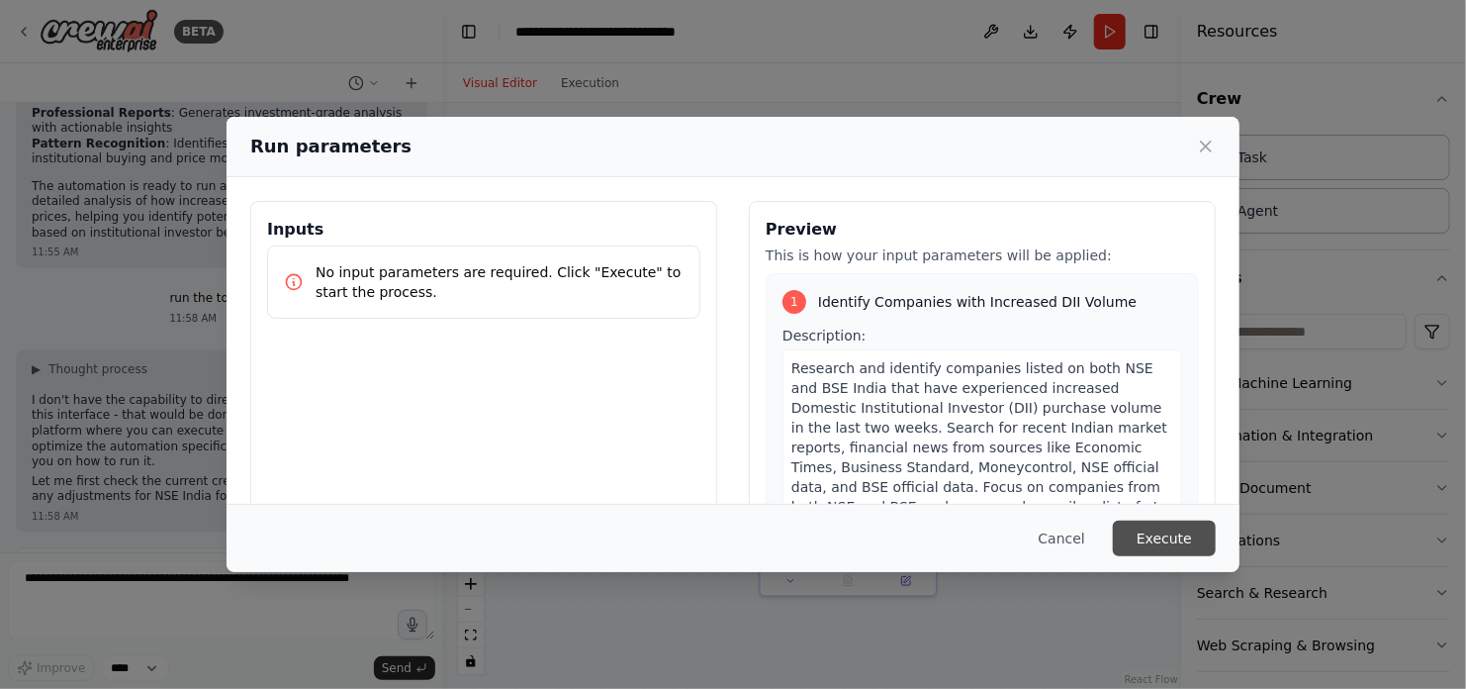
click at [1162, 533] on button "Execute" at bounding box center [1164, 538] width 103 height 36
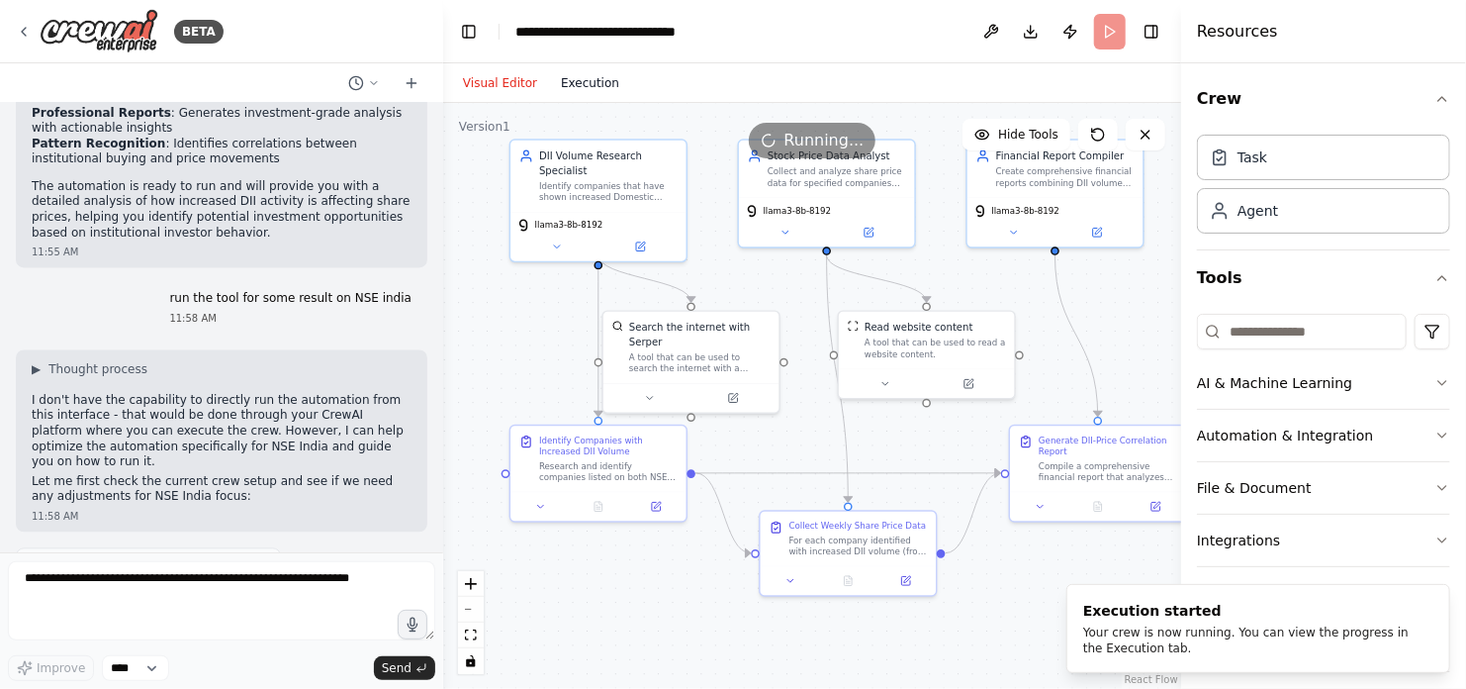
click at [579, 88] on button "Execution" at bounding box center [590, 83] width 82 height 24
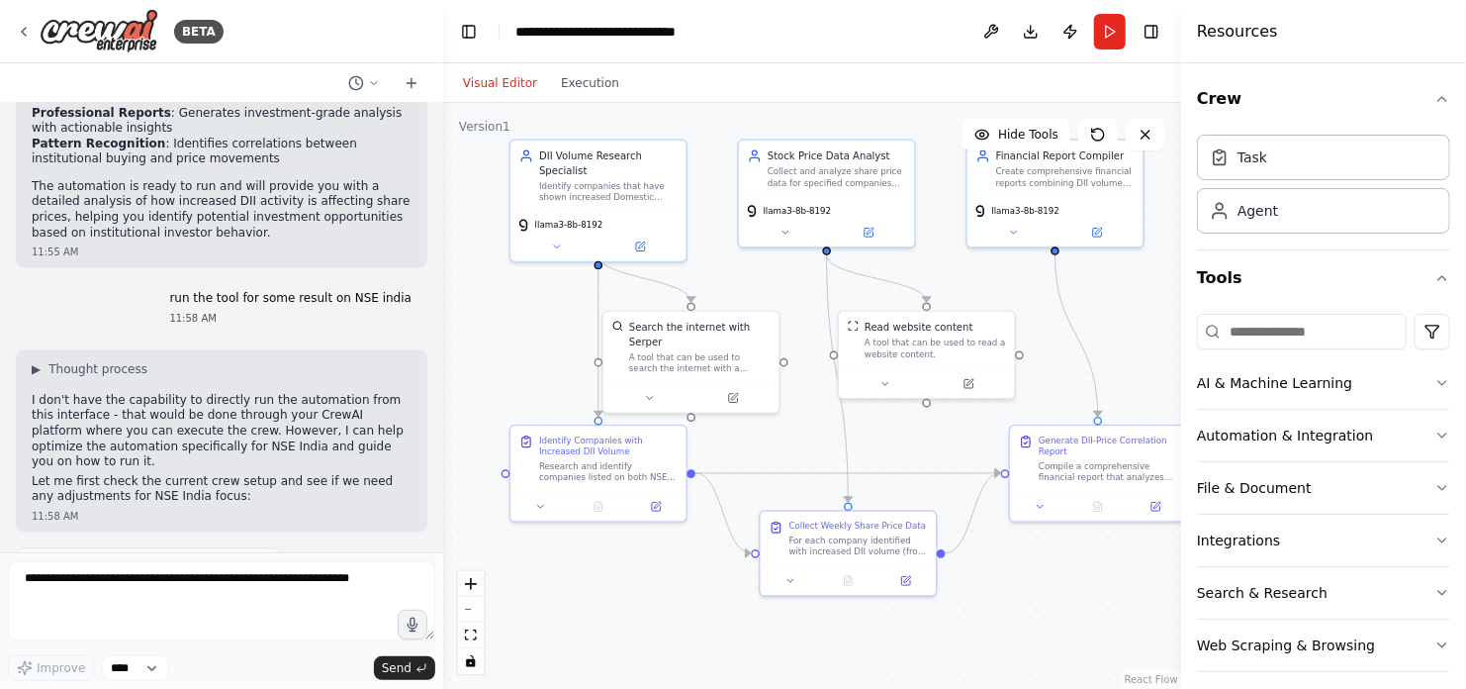
click at [507, 87] on button "Visual Editor" at bounding box center [500, 83] width 98 height 24
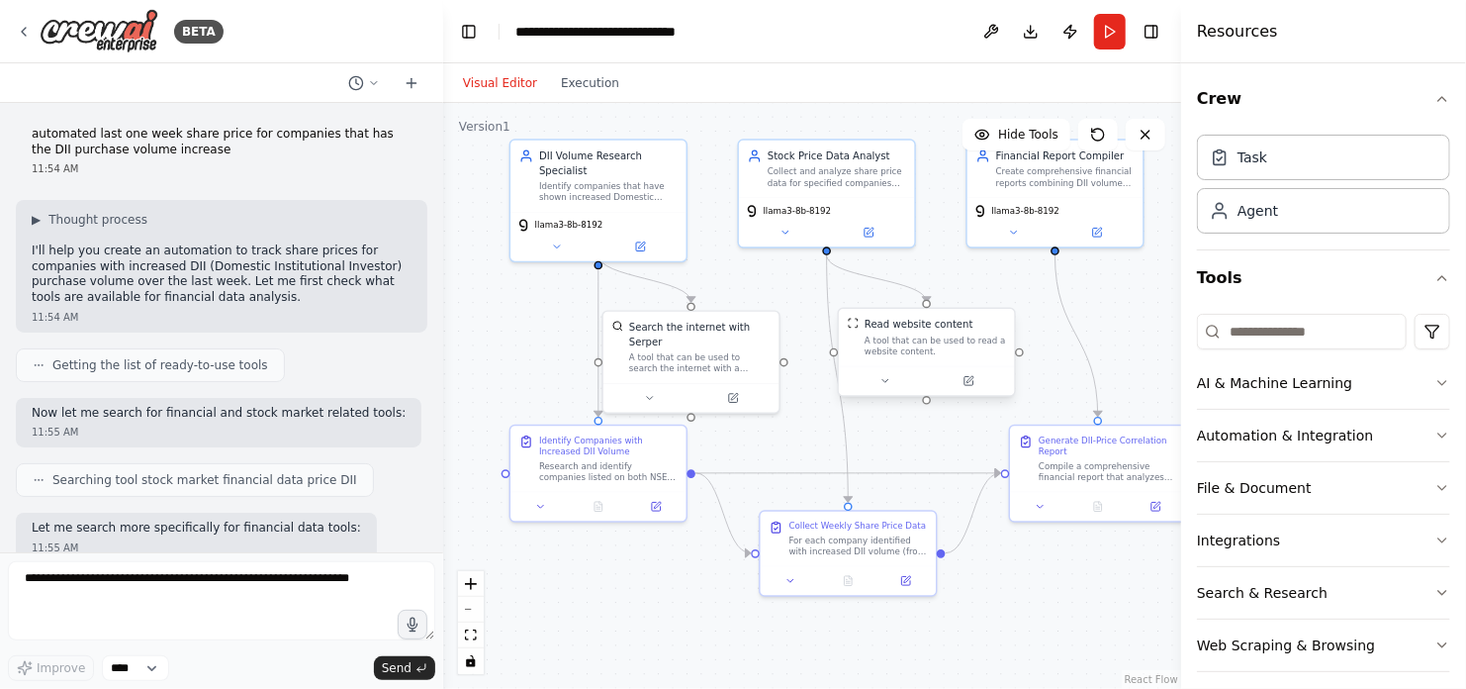
scroll to position [2006, 0]
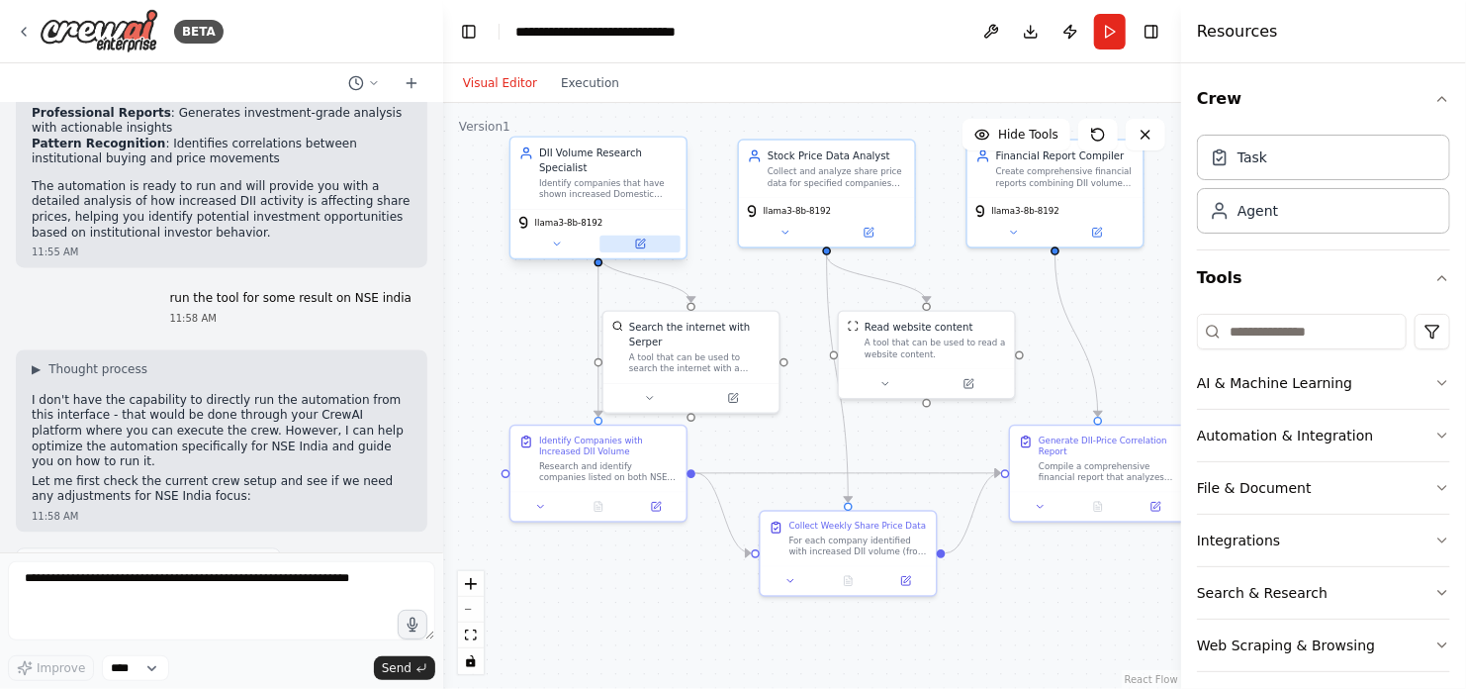
click at [637, 239] on icon at bounding box center [640, 243] width 9 height 9
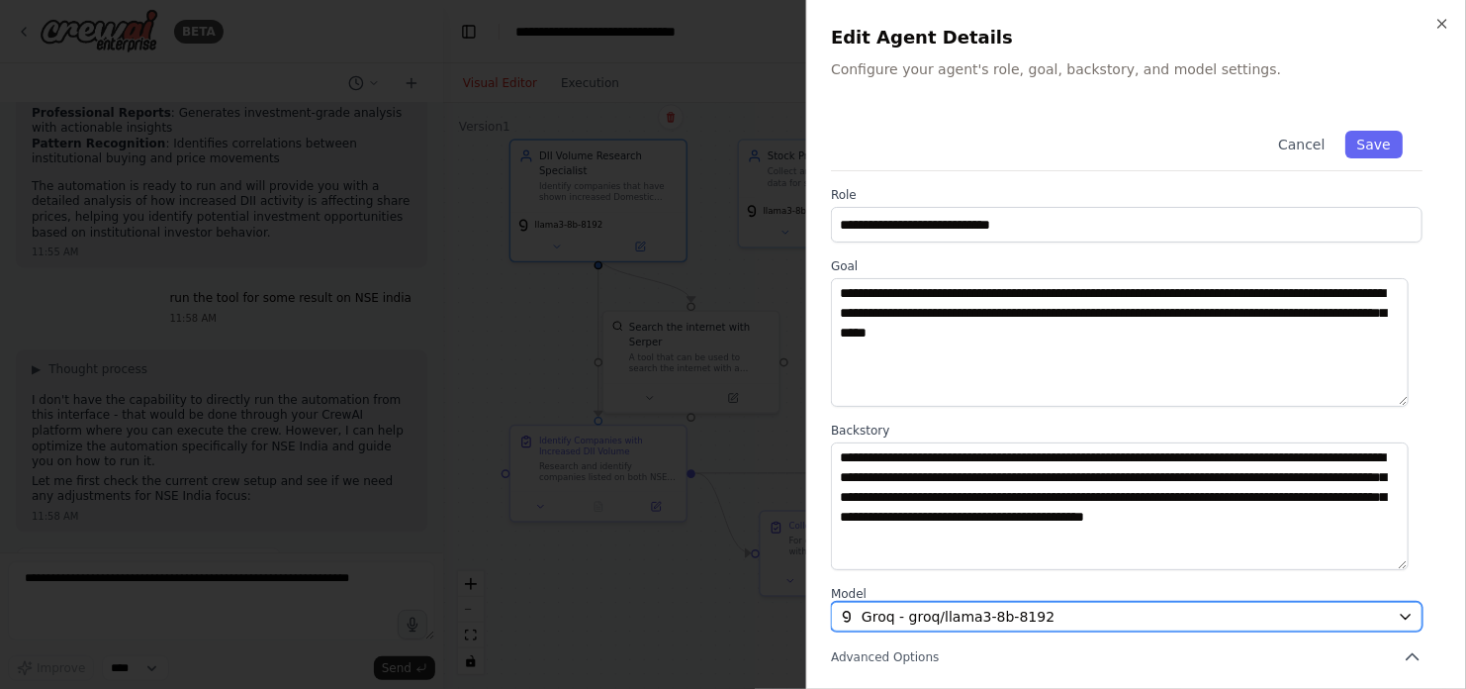
click at [1067, 617] on div "Groq - groq/llama3-8b-8192" at bounding box center [1115, 616] width 550 height 20
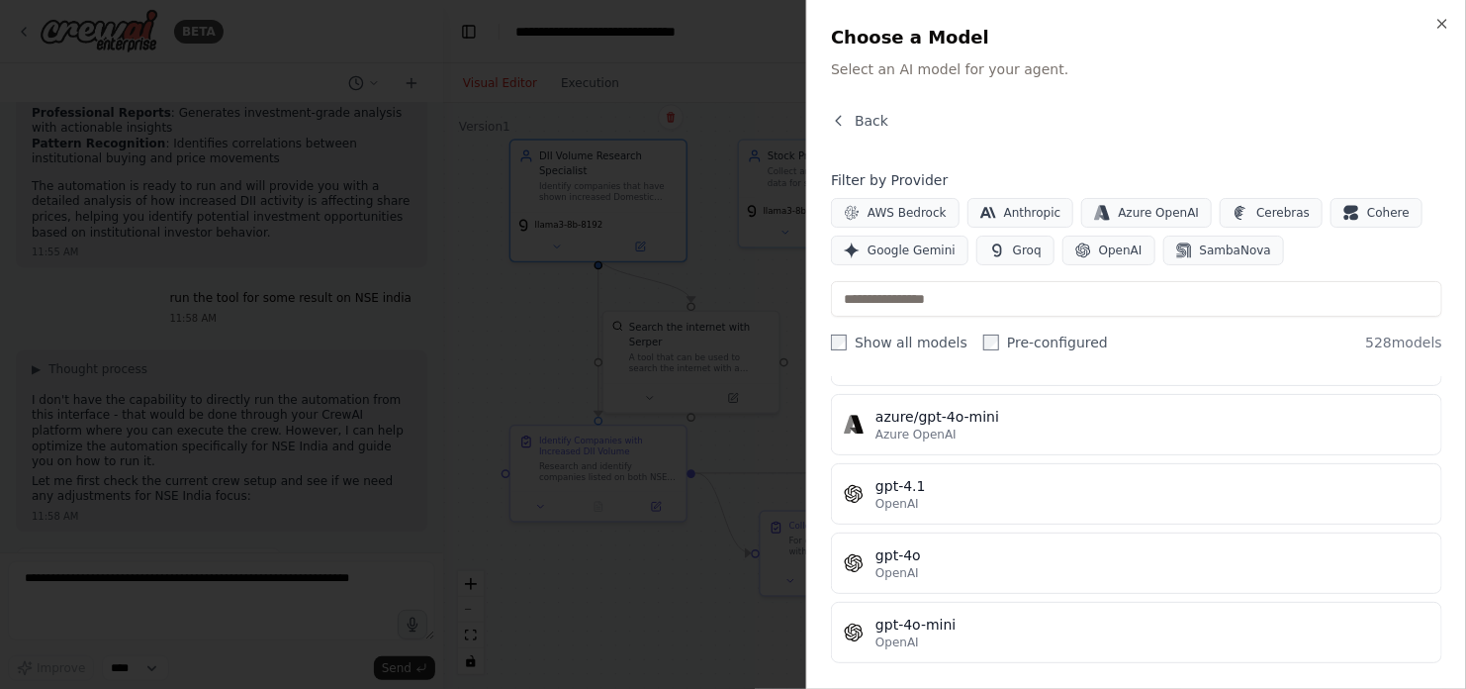
scroll to position [267, 0]
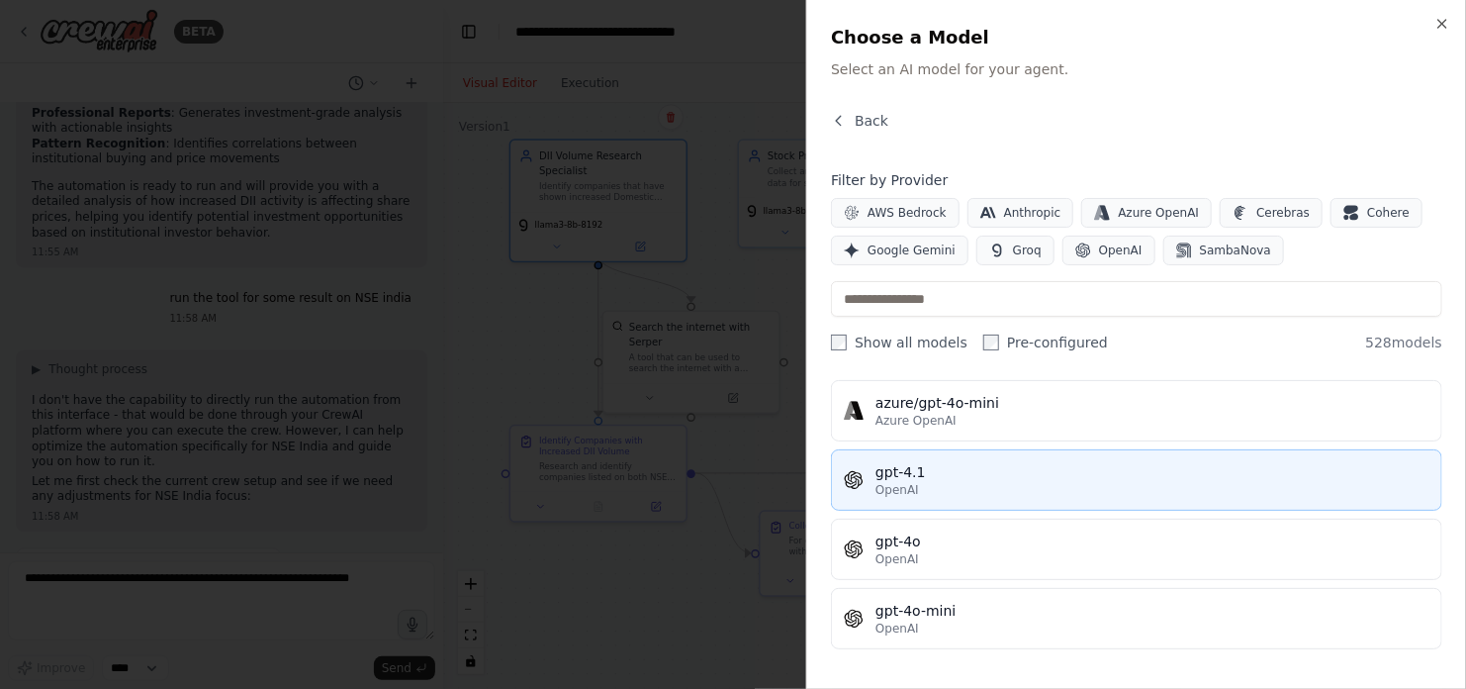
click at [1004, 476] on div "gpt-4.1" at bounding box center [1153, 472] width 554 height 20
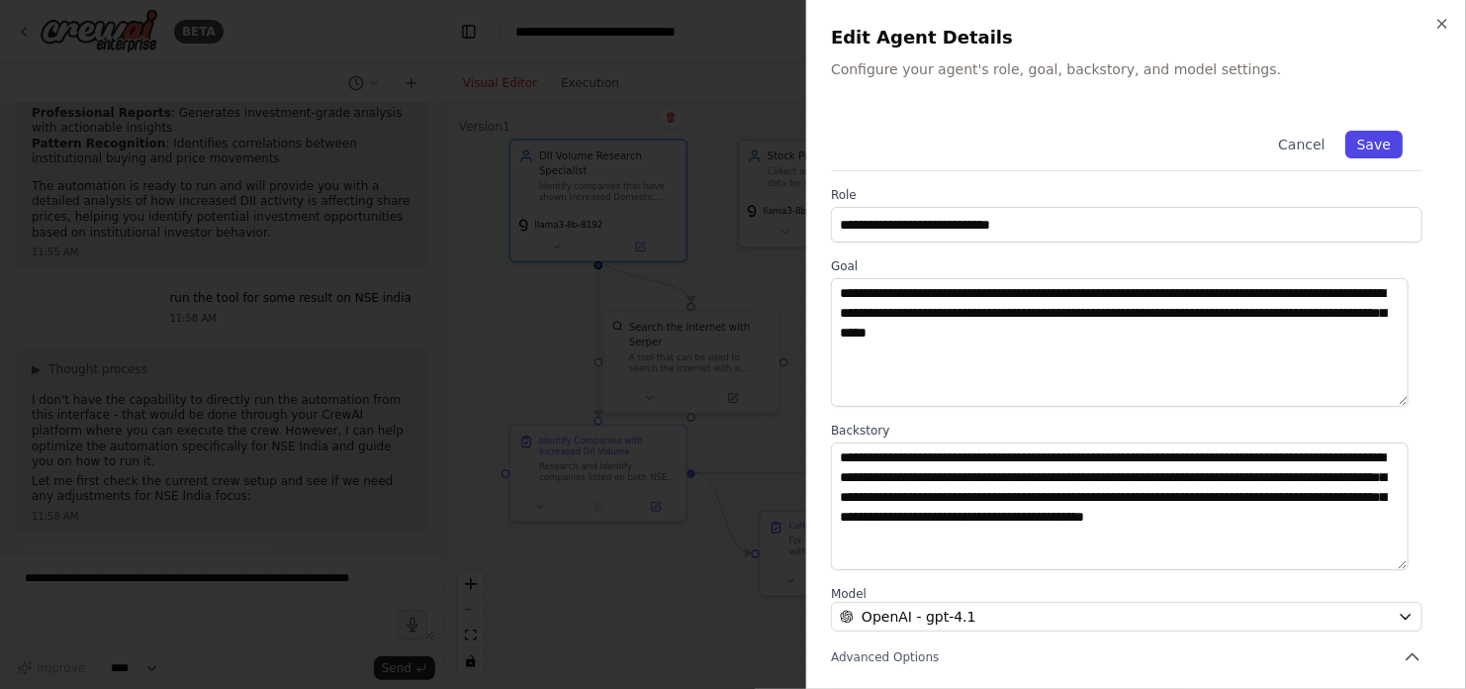
click at [1364, 147] on button "Save" at bounding box center [1373, 145] width 57 height 28
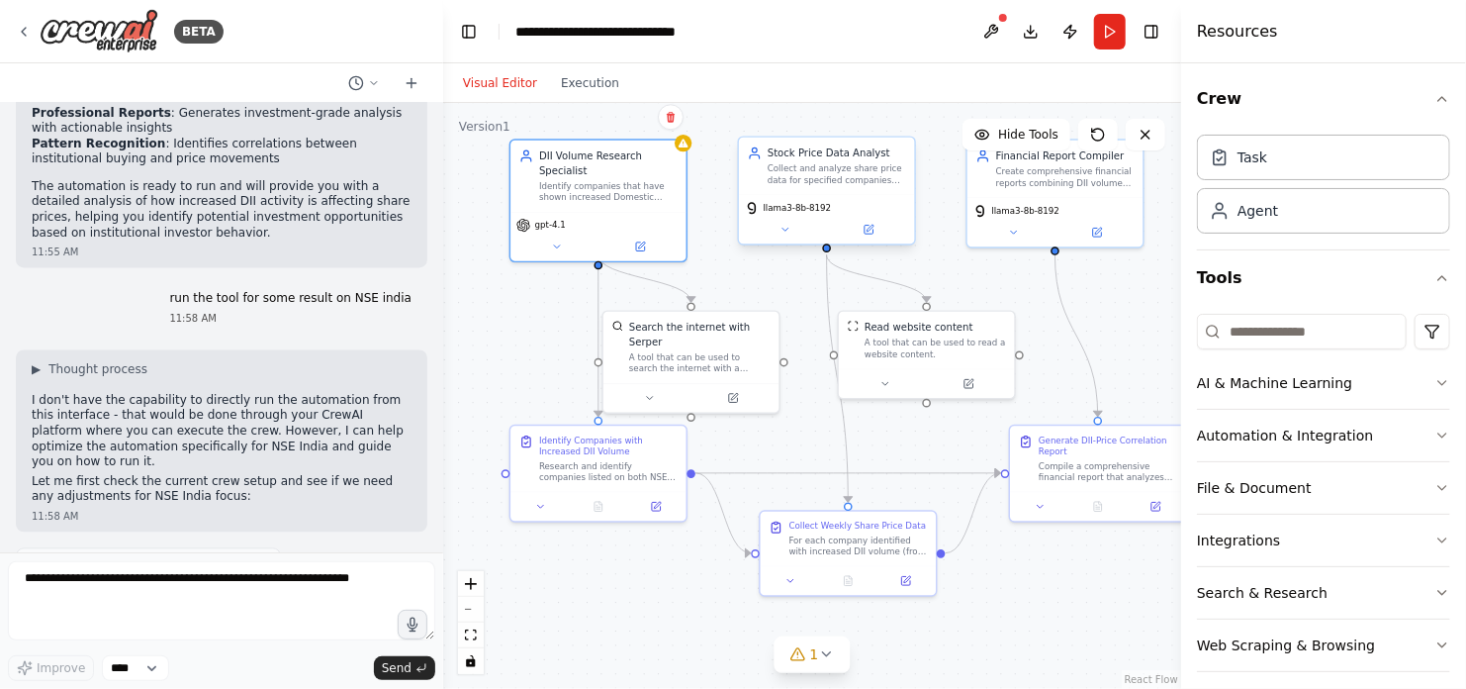
click at [872, 237] on div "llama3-8b-8192" at bounding box center [826, 219] width 175 height 49
click at [869, 227] on icon at bounding box center [870, 228] width 7 height 7
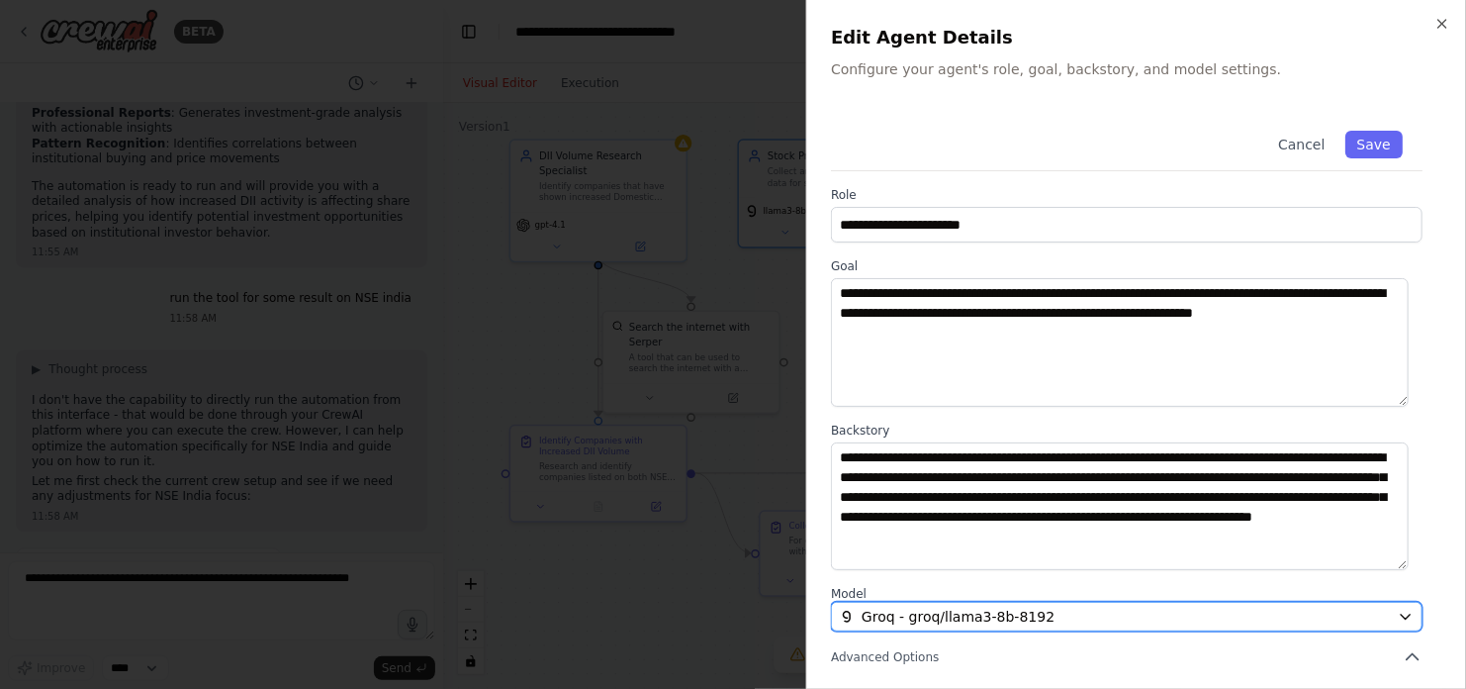
click at [1036, 618] on span "Groq - groq/llama3-8b-8192" at bounding box center [958, 616] width 193 height 20
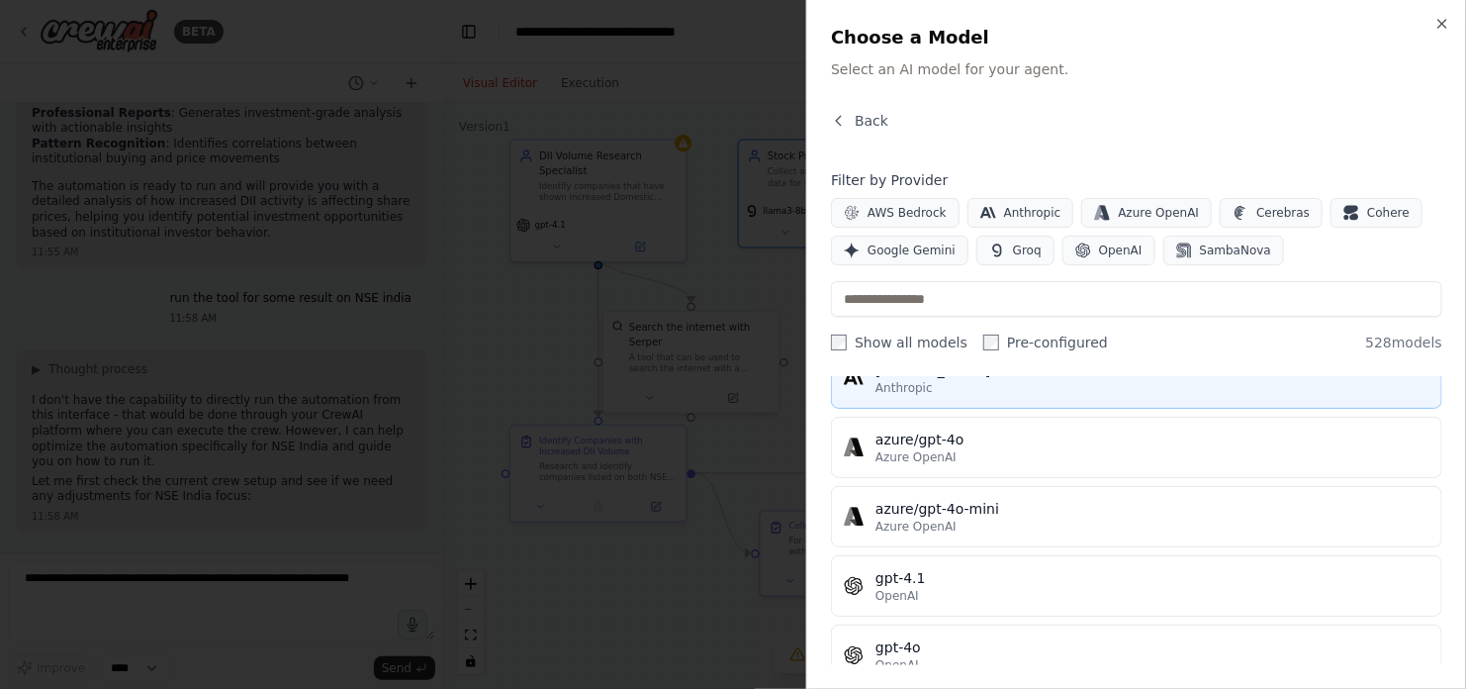
scroll to position [164, 0]
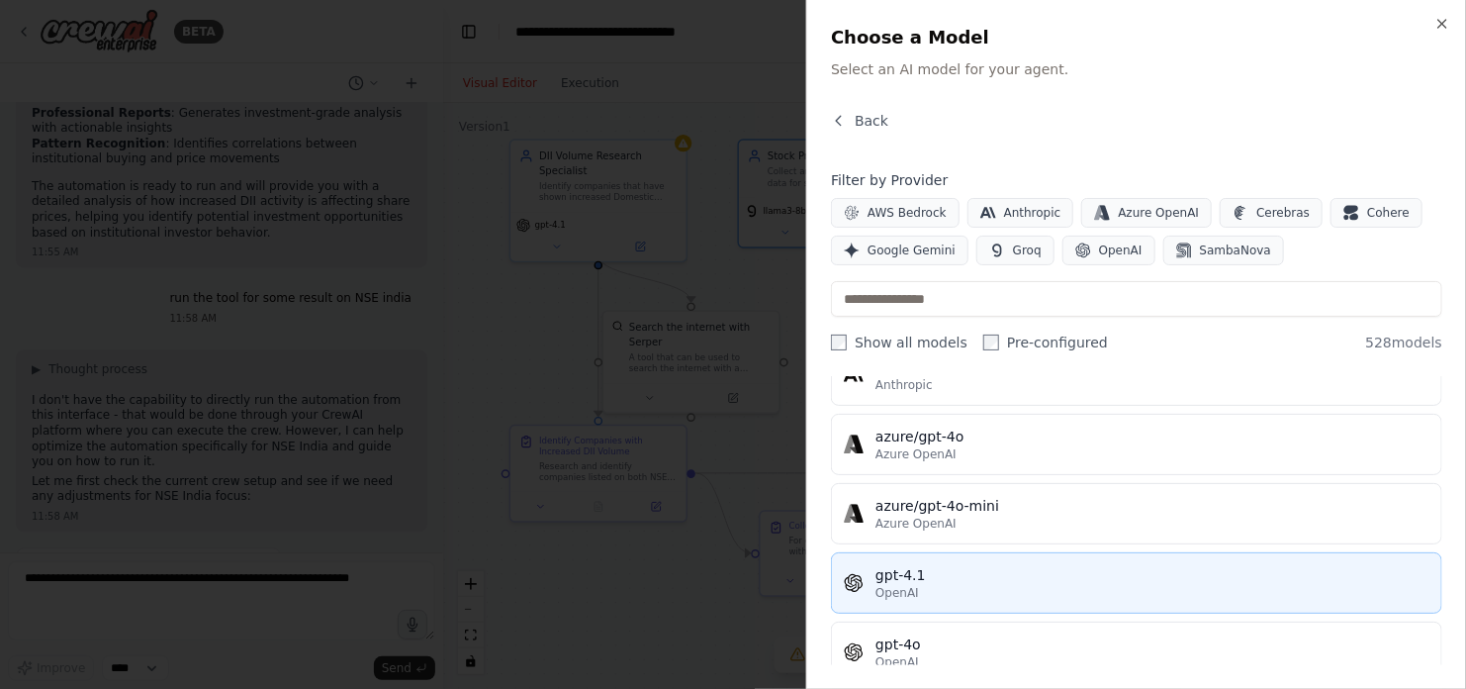
click at [972, 579] on div "gpt-4.1" at bounding box center [1153, 575] width 554 height 20
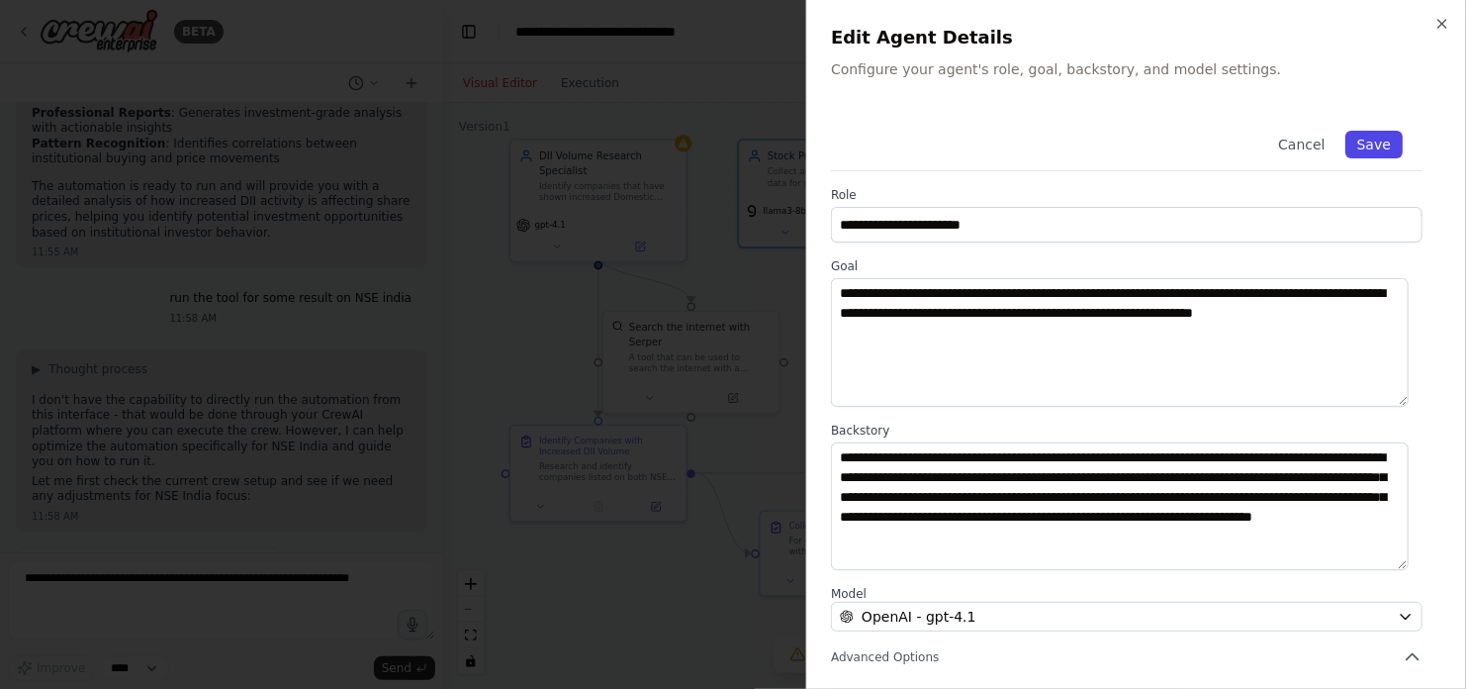
click at [1367, 145] on button "Save" at bounding box center [1373, 145] width 57 height 28
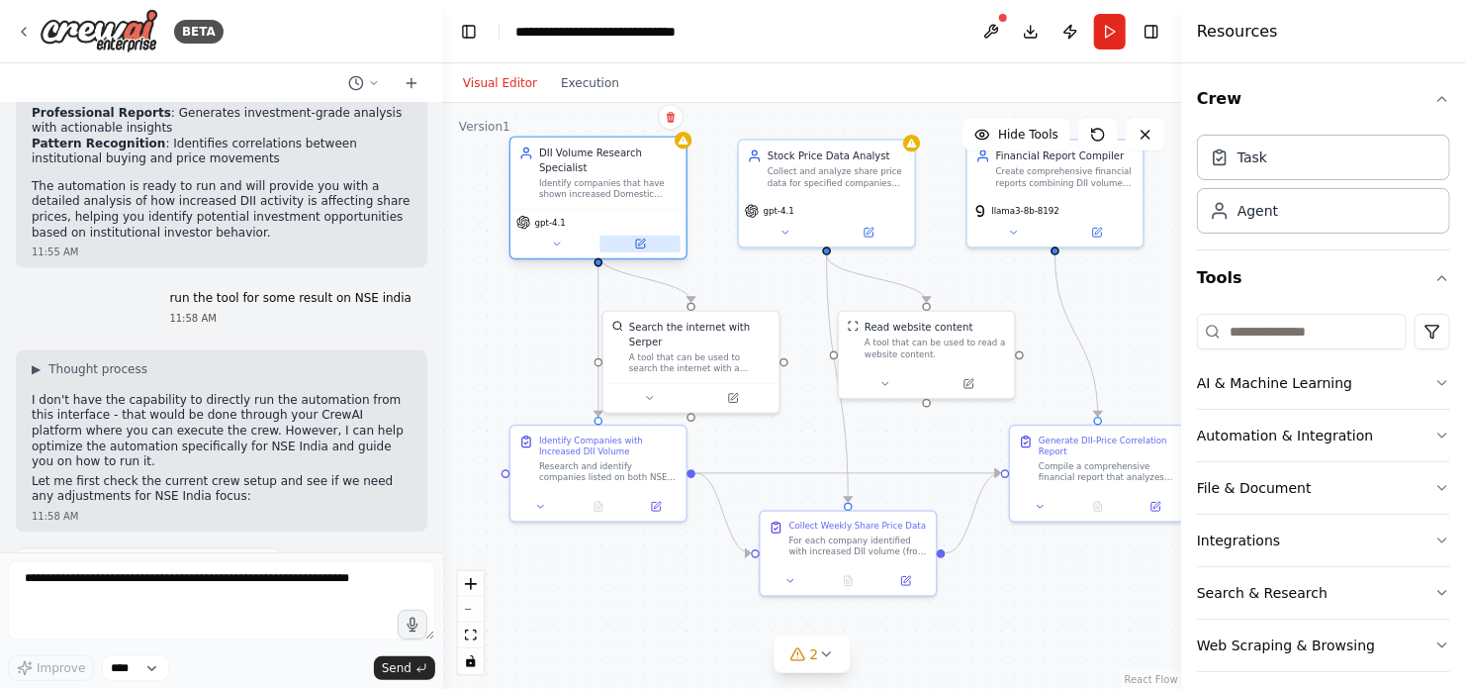
click at [644, 239] on icon at bounding box center [640, 243] width 9 height 9
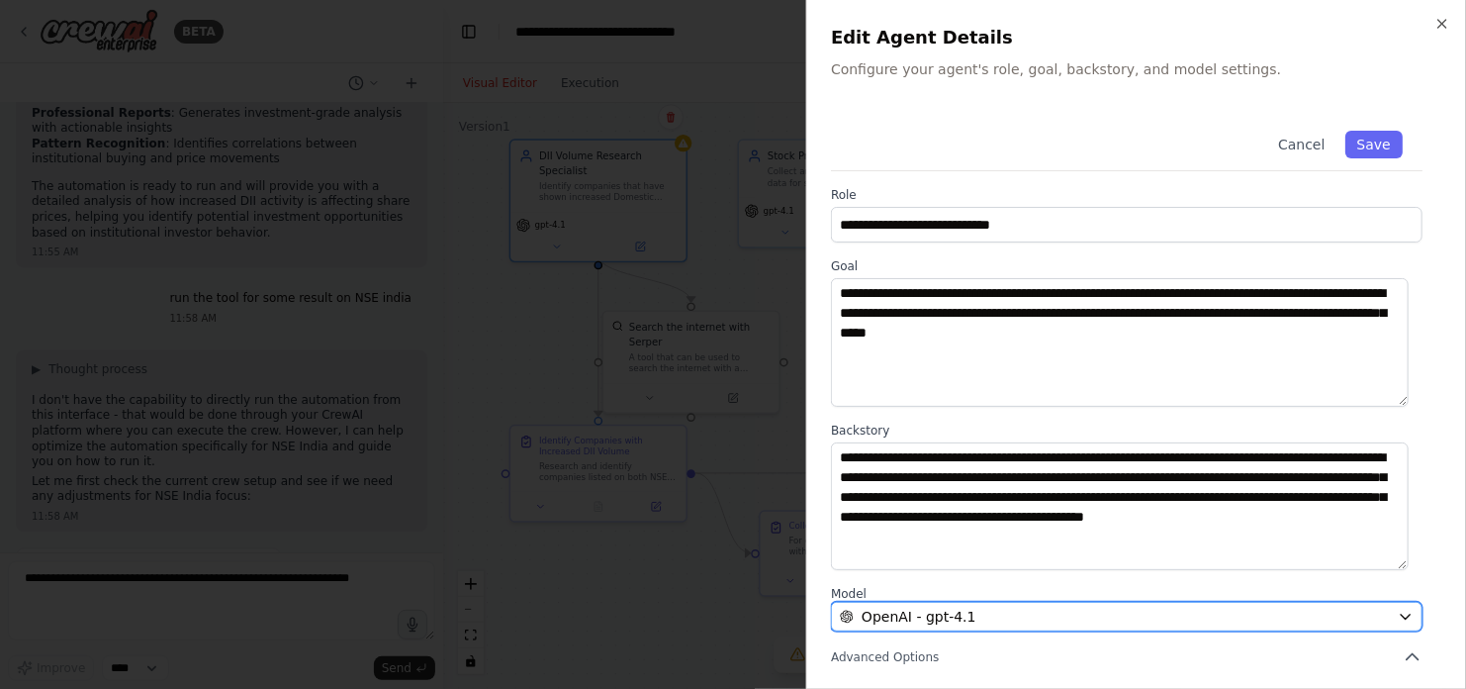
click at [968, 614] on div "OpenAI - gpt-4.1" at bounding box center [1115, 616] width 550 height 20
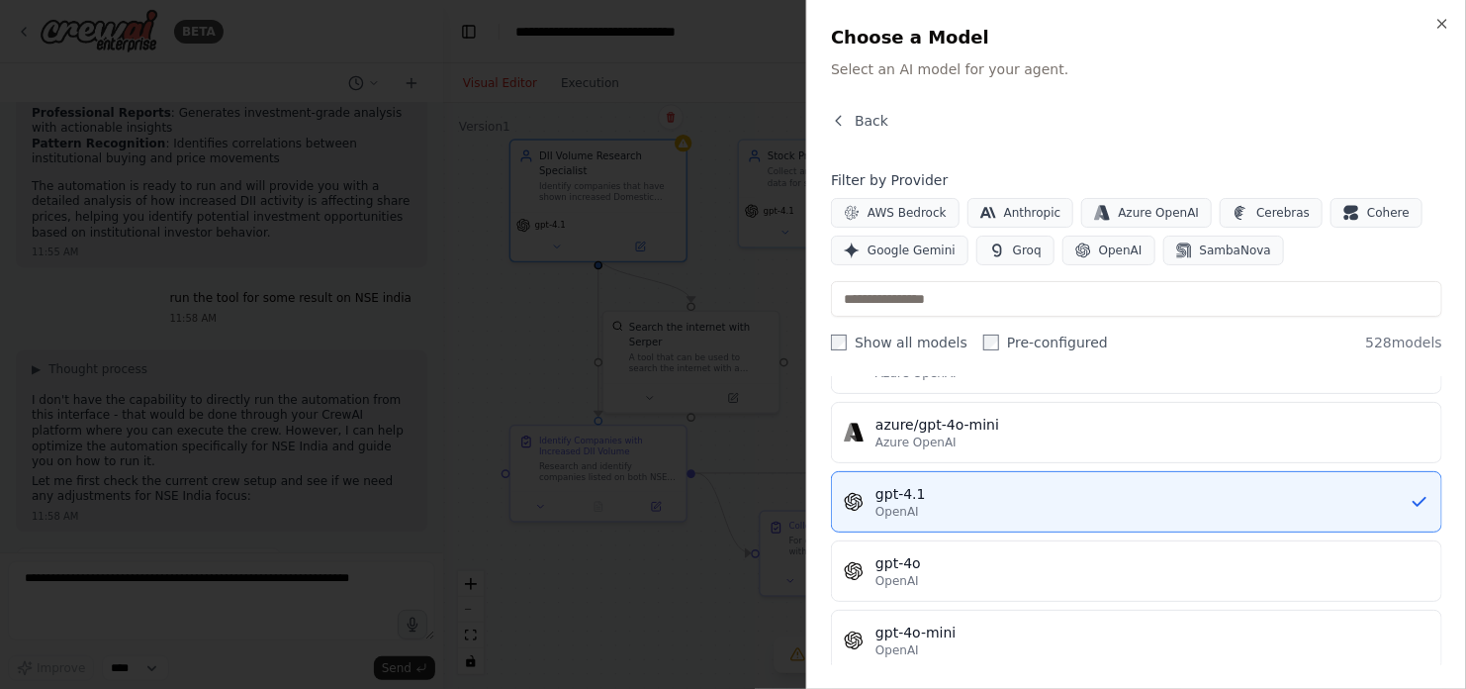
scroll to position [308, 0]
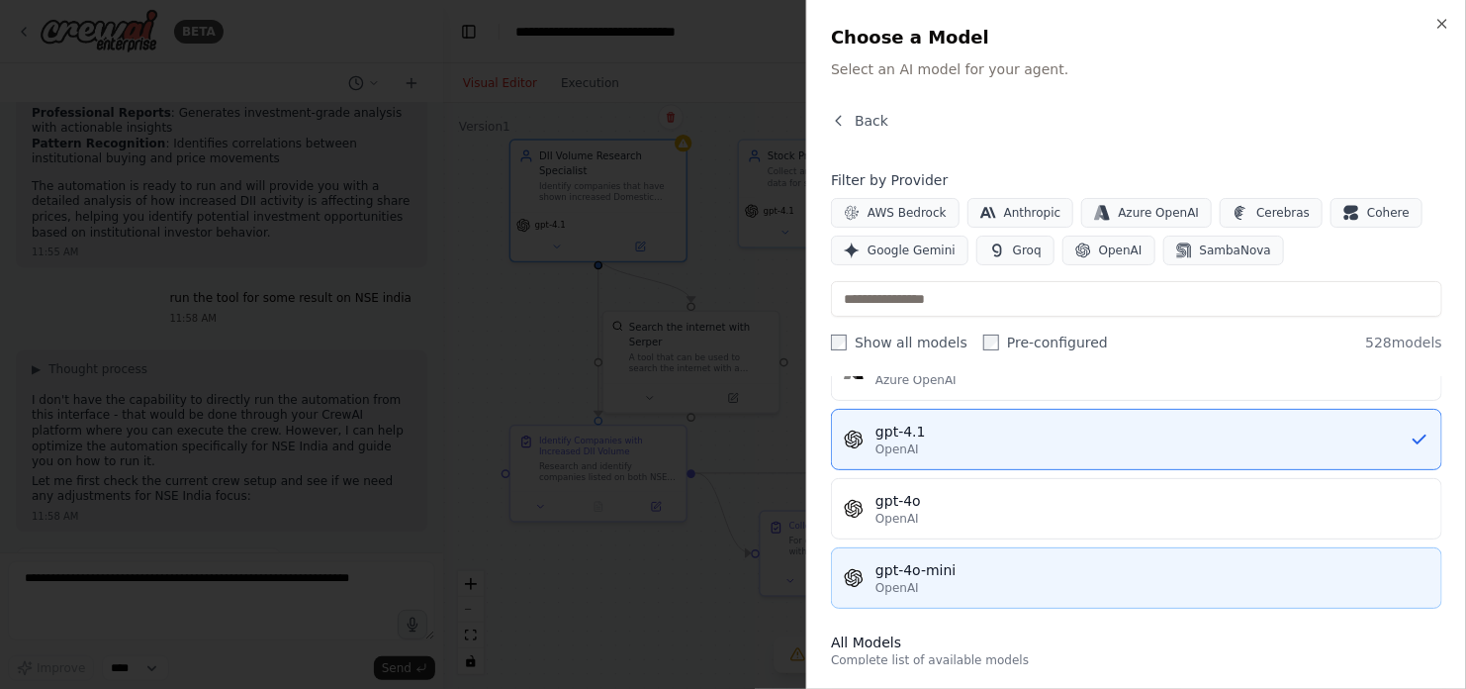
click at [959, 571] on div "gpt-4o-mini" at bounding box center [1153, 570] width 554 height 20
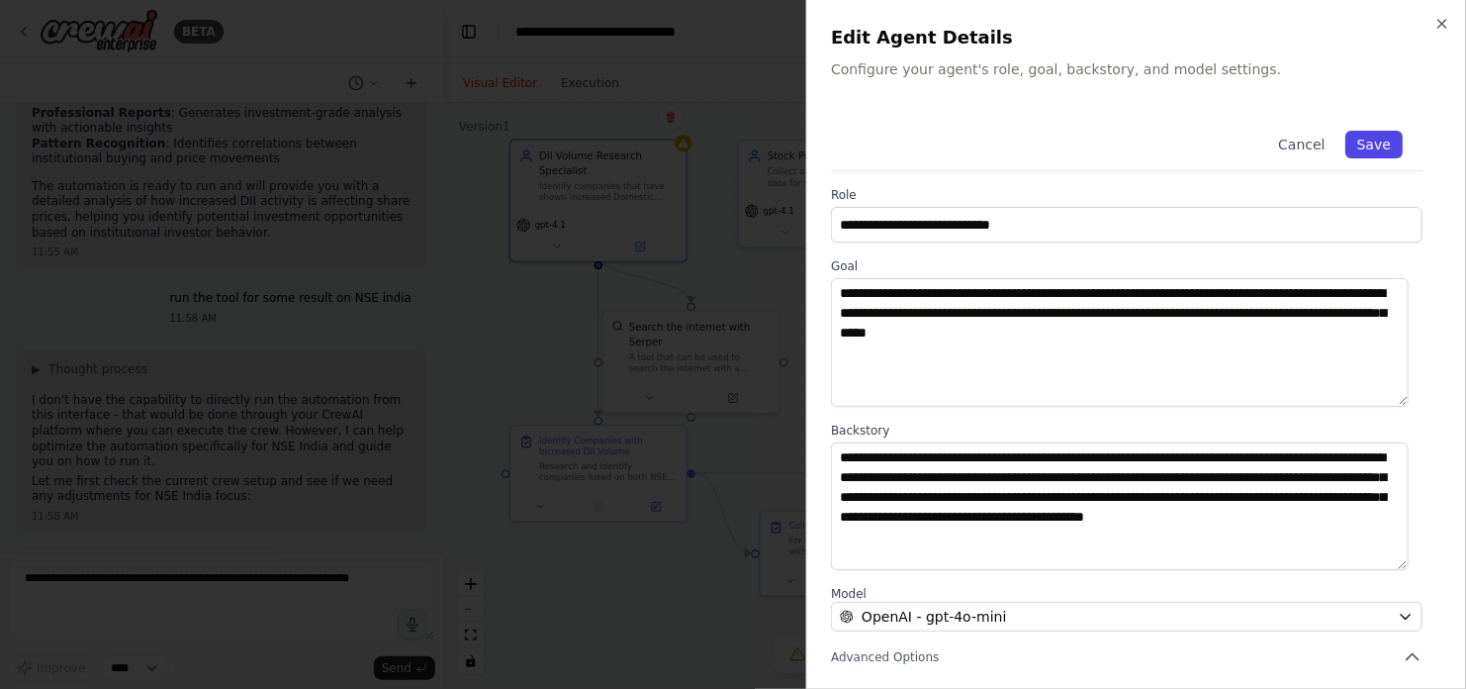
click at [1368, 142] on button "Save" at bounding box center [1373, 145] width 57 height 28
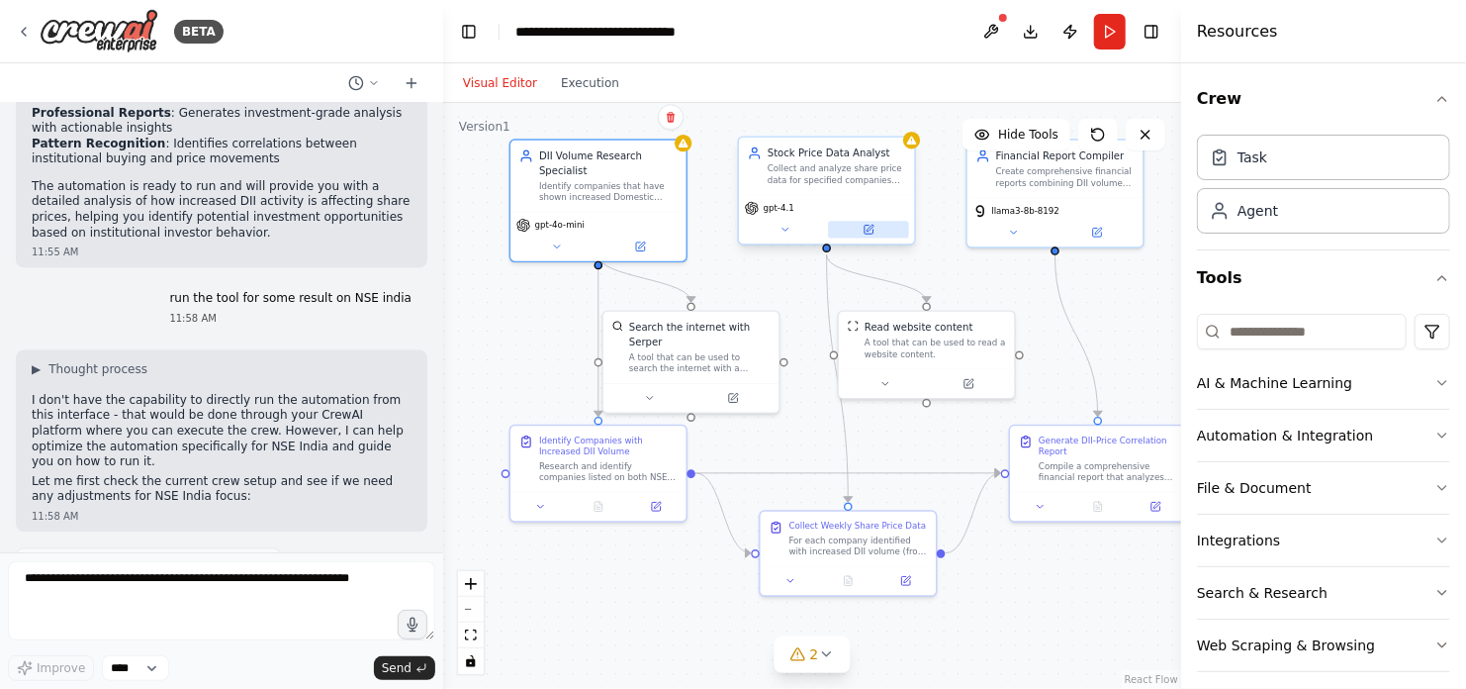
click at [871, 228] on icon at bounding box center [870, 228] width 7 height 7
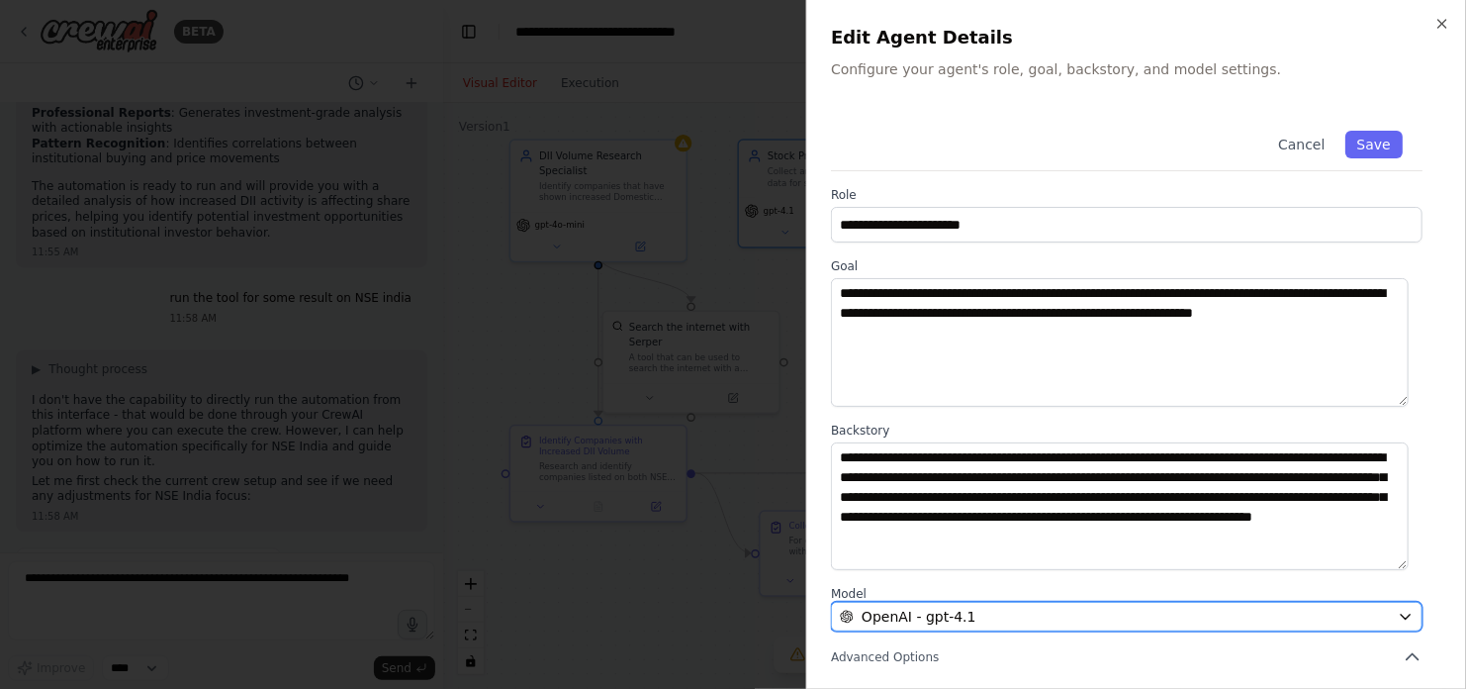
click at [1002, 611] on div "OpenAI - gpt-4.1" at bounding box center [1115, 616] width 550 height 20
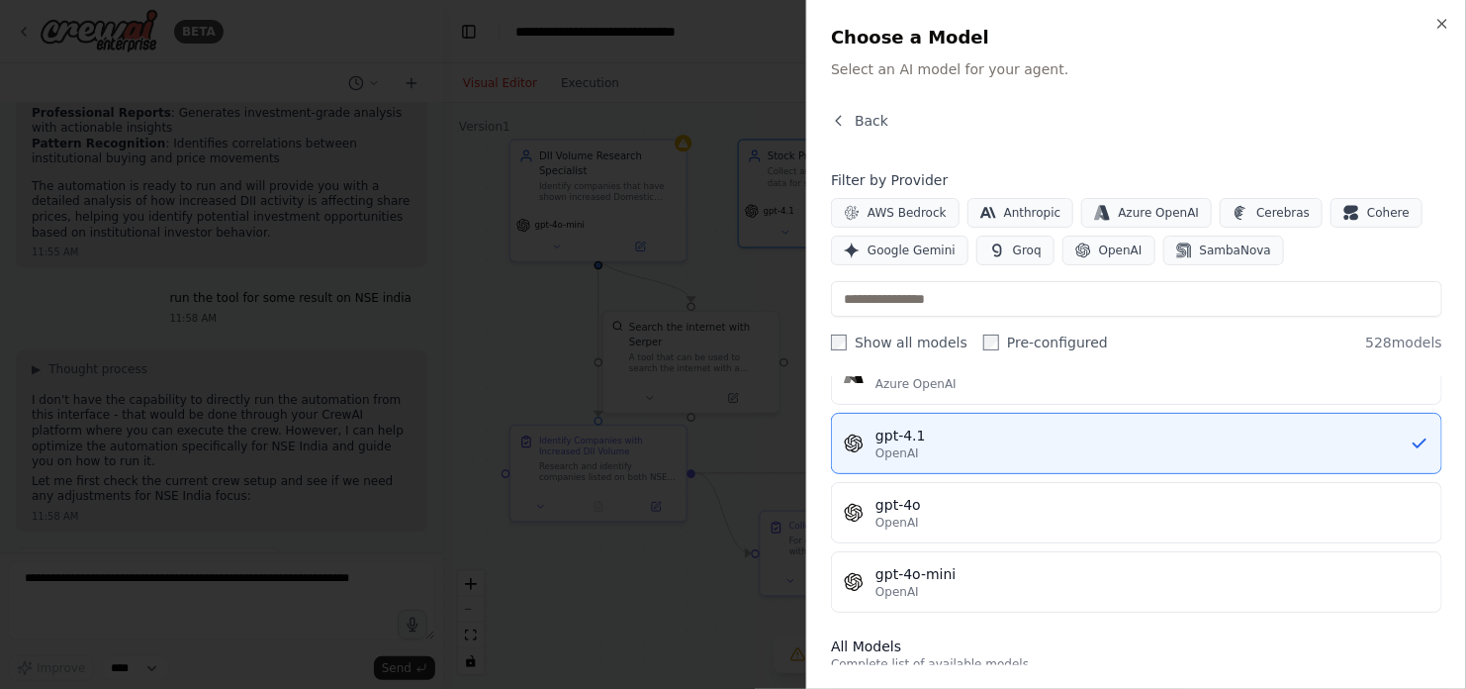
scroll to position [317, 0]
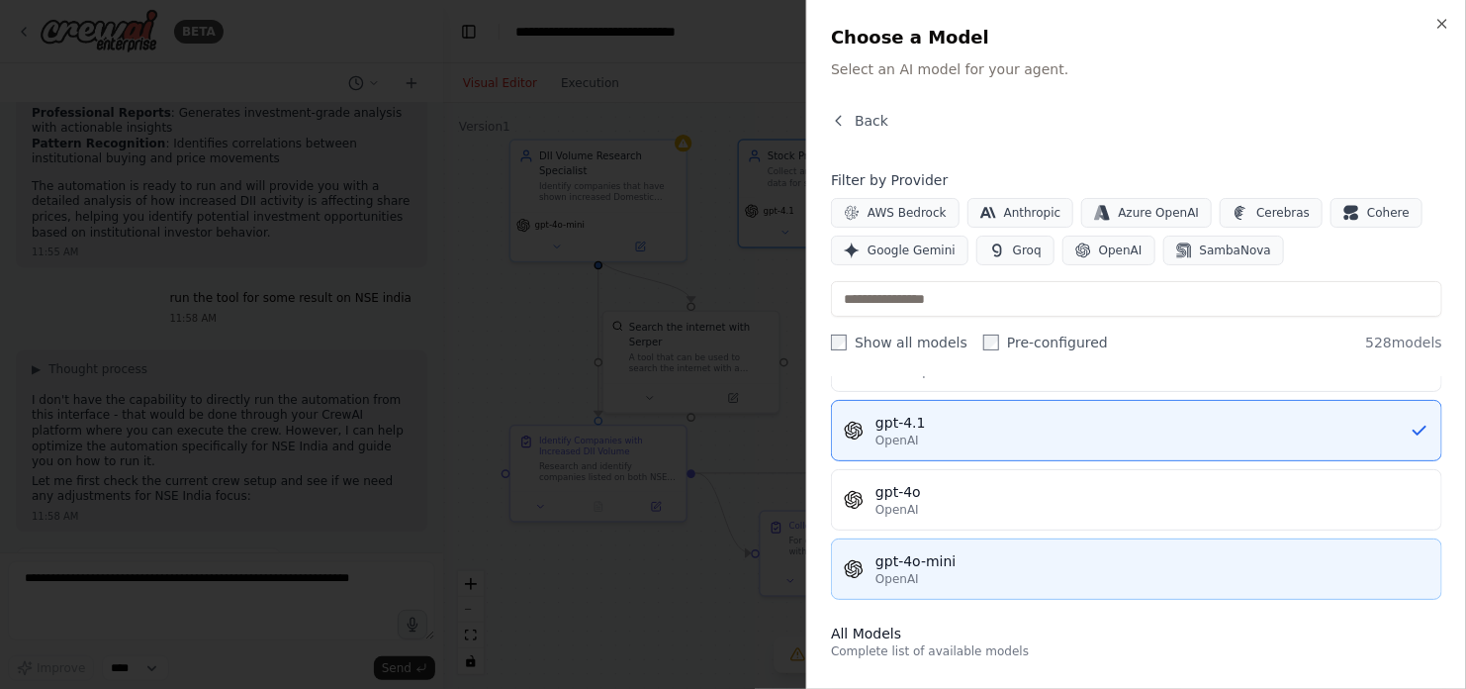
click at [966, 563] on div "gpt-4o-mini" at bounding box center [1153, 561] width 554 height 20
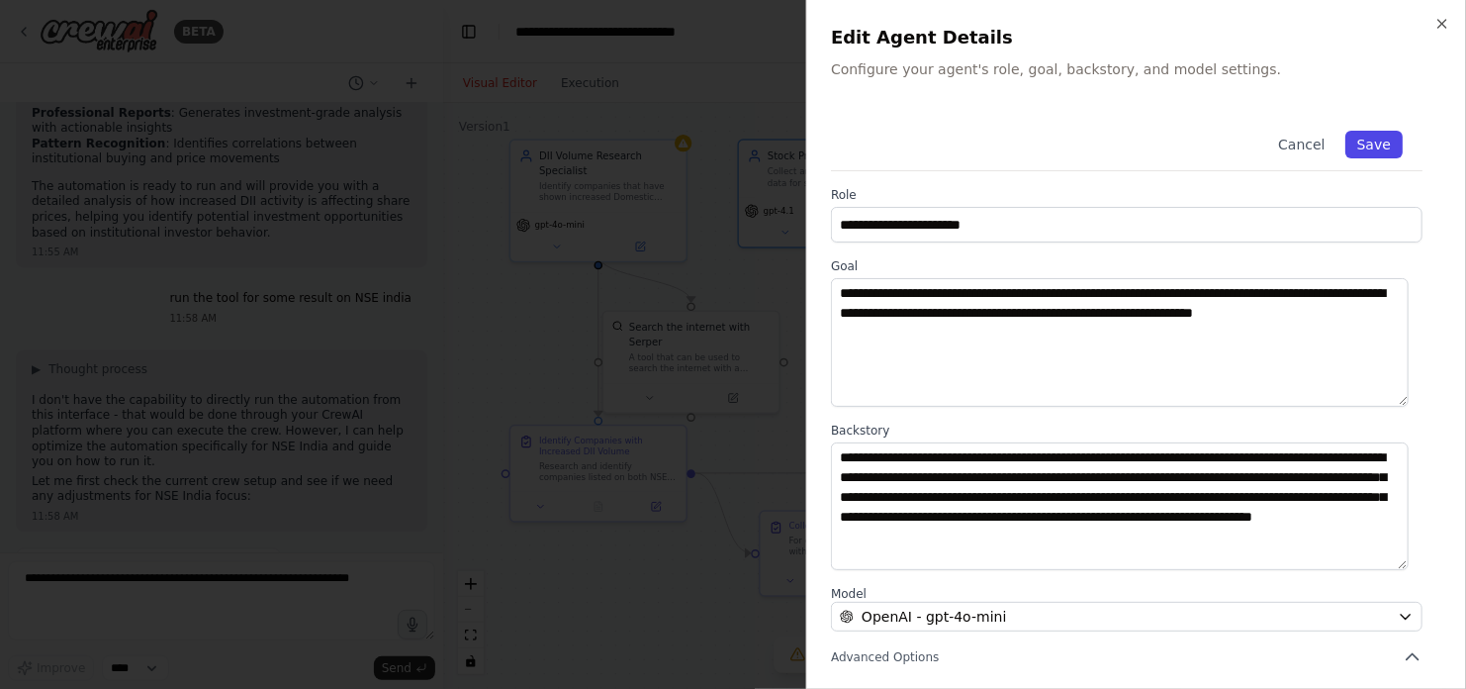
click at [1362, 144] on button "Save" at bounding box center [1373, 145] width 57 height 28
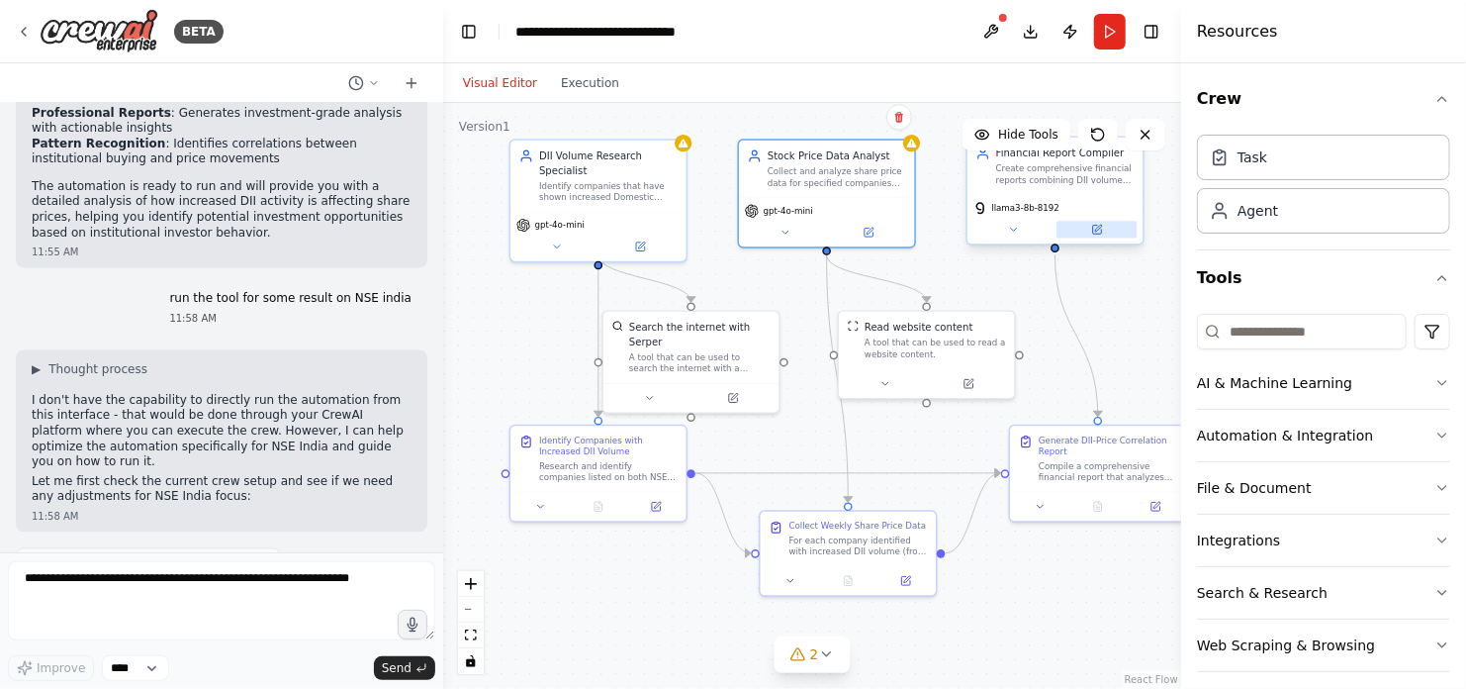
click at [1099, 231] on icon at bounding box center [1097, 230] width 9 height 9
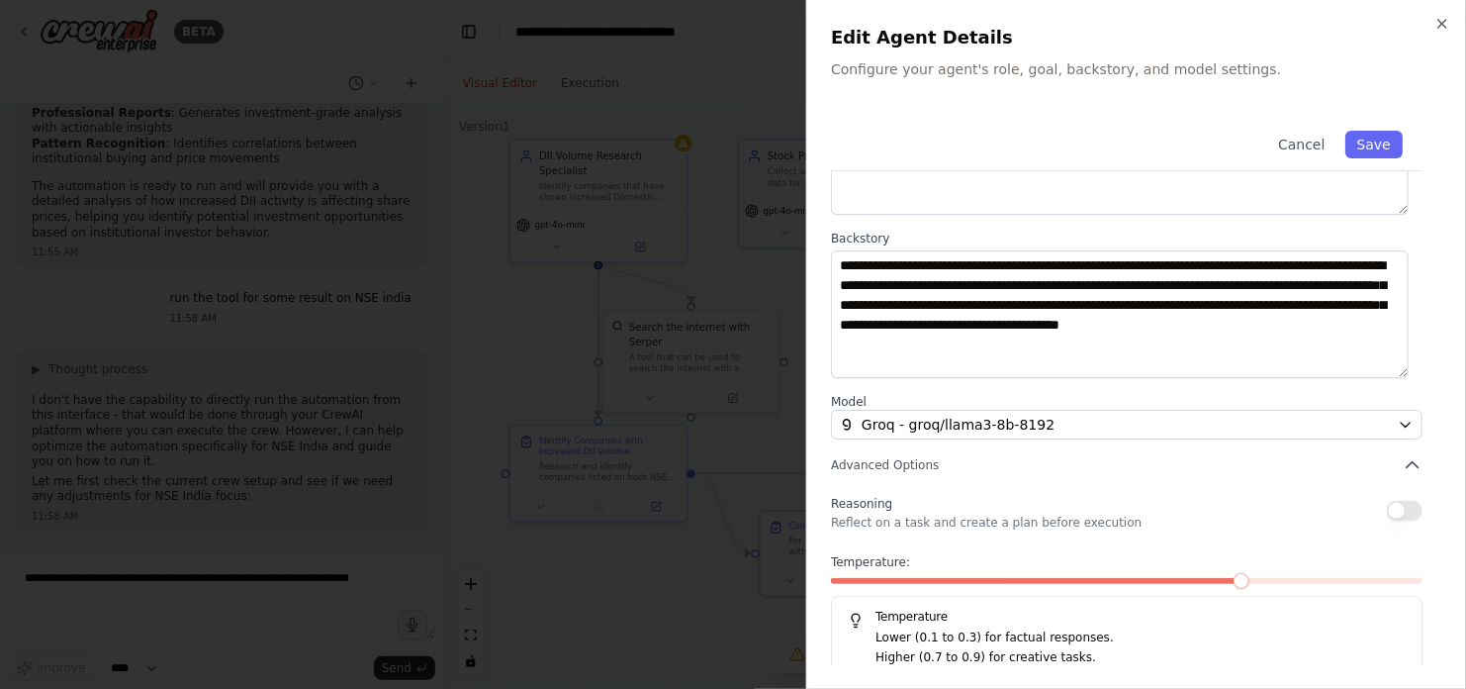
scroll to position [194, 0]
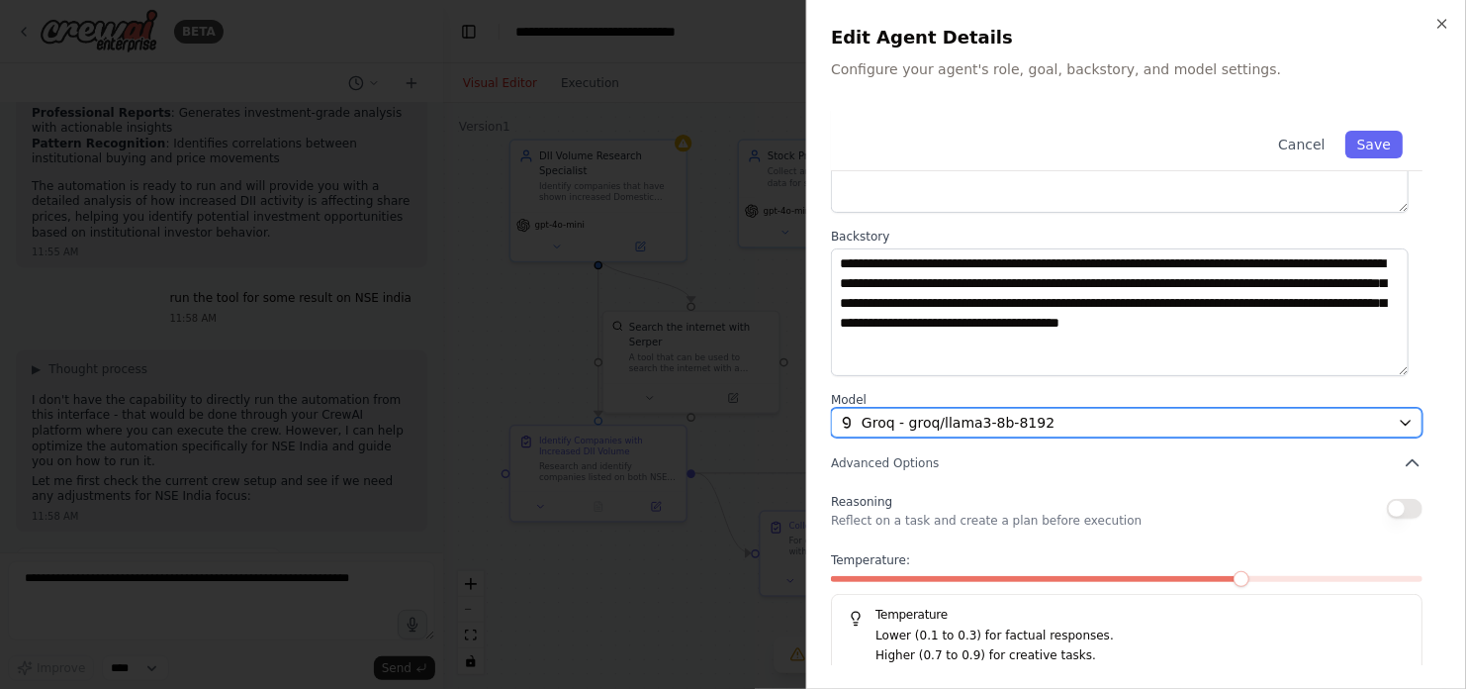
click at [1054, 424] on div "Groq - groq/llama3-8b-8192" at bounding box center [1115, 423] width 550 height 20
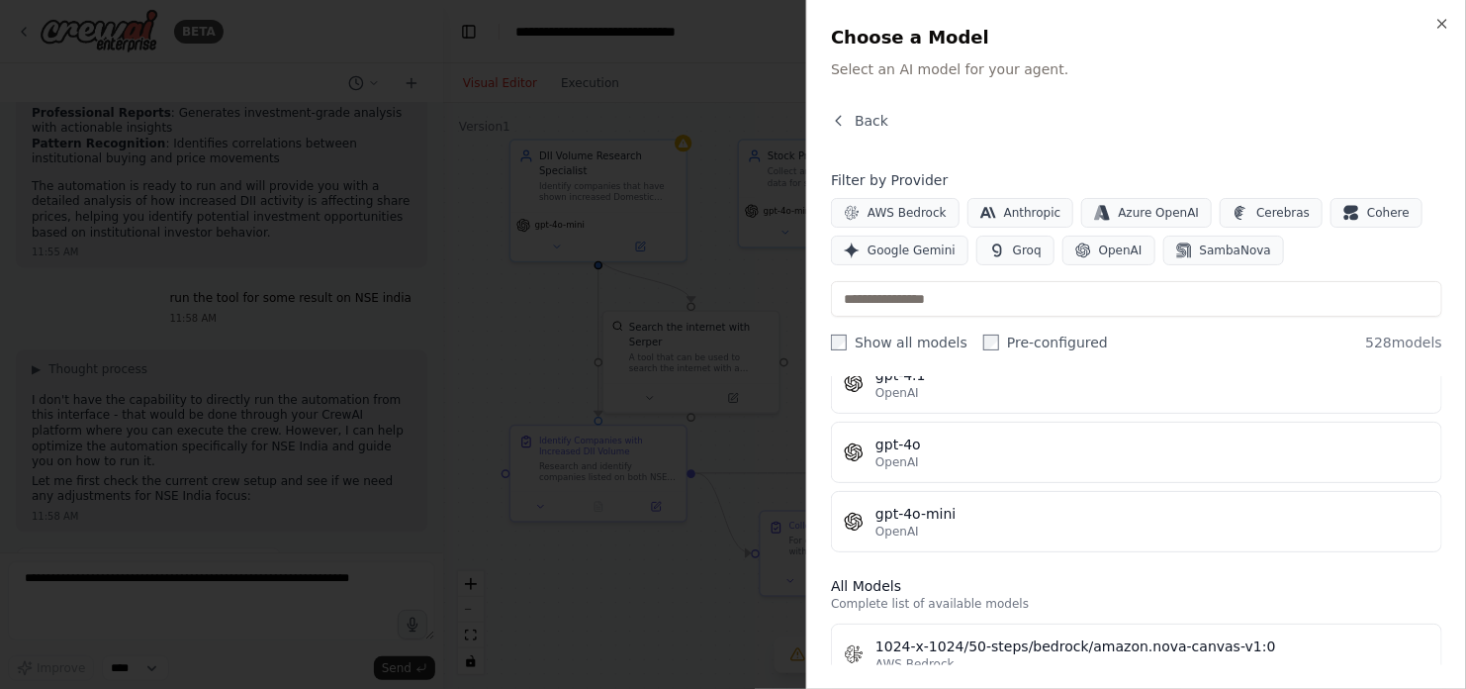
scroll to position [364, 0]
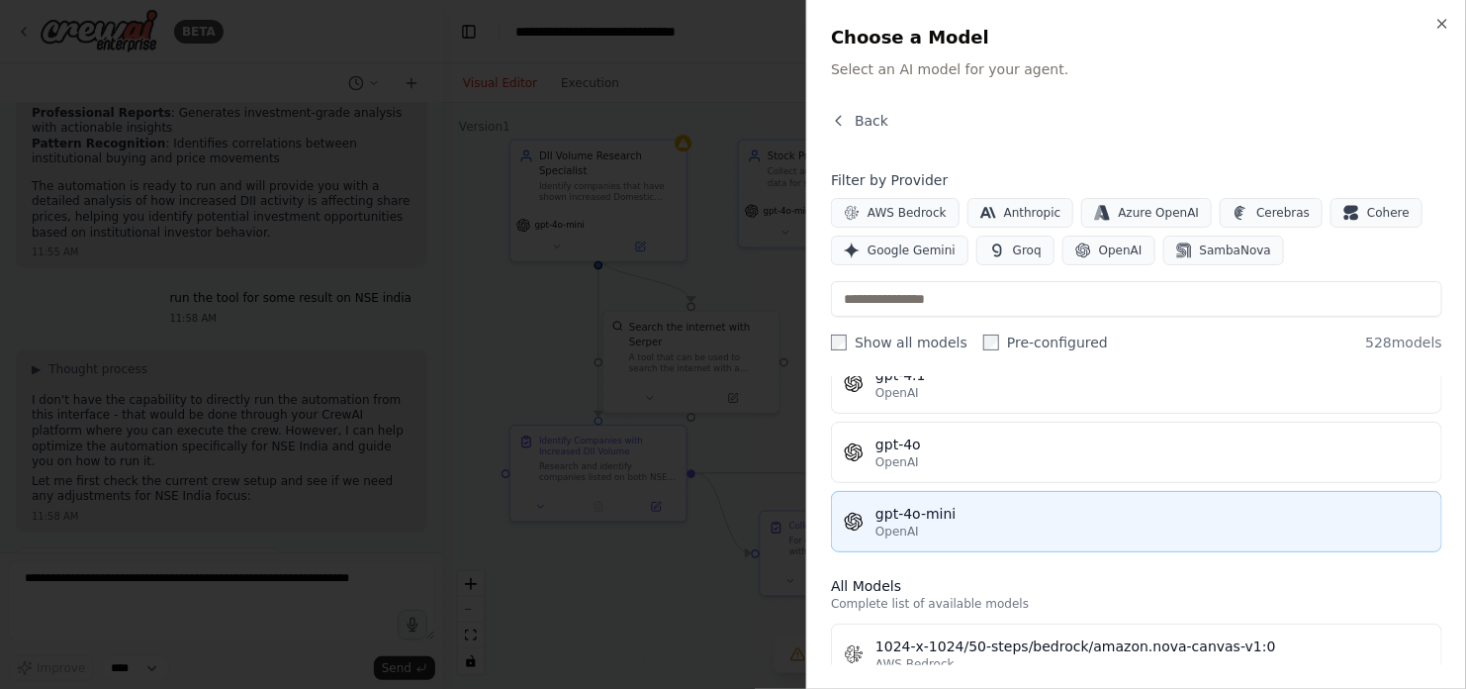
click at [981, 523] on div "OpenAI" at bounding box center [1153, 531] width 554 height 16
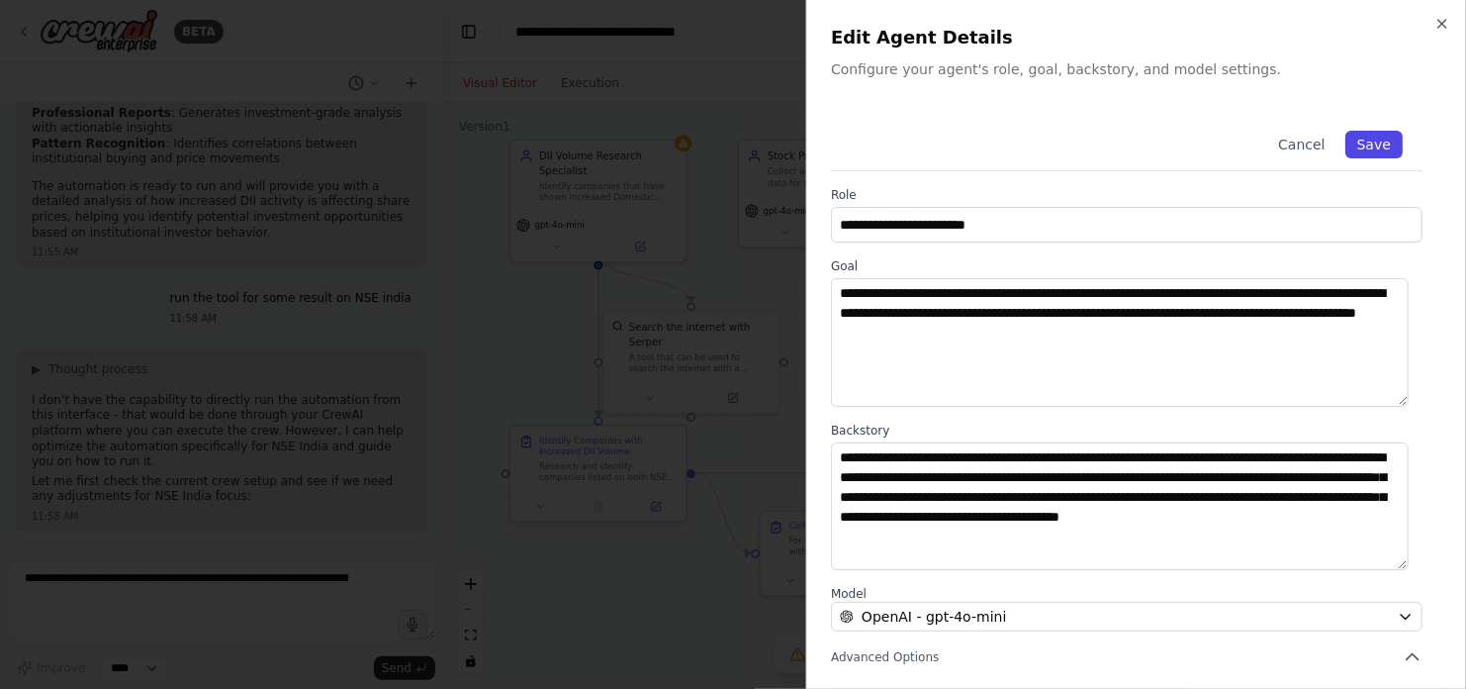
click at [1361, 147] on button "Save" at bounding box center [1373, 145] width 57 height 28
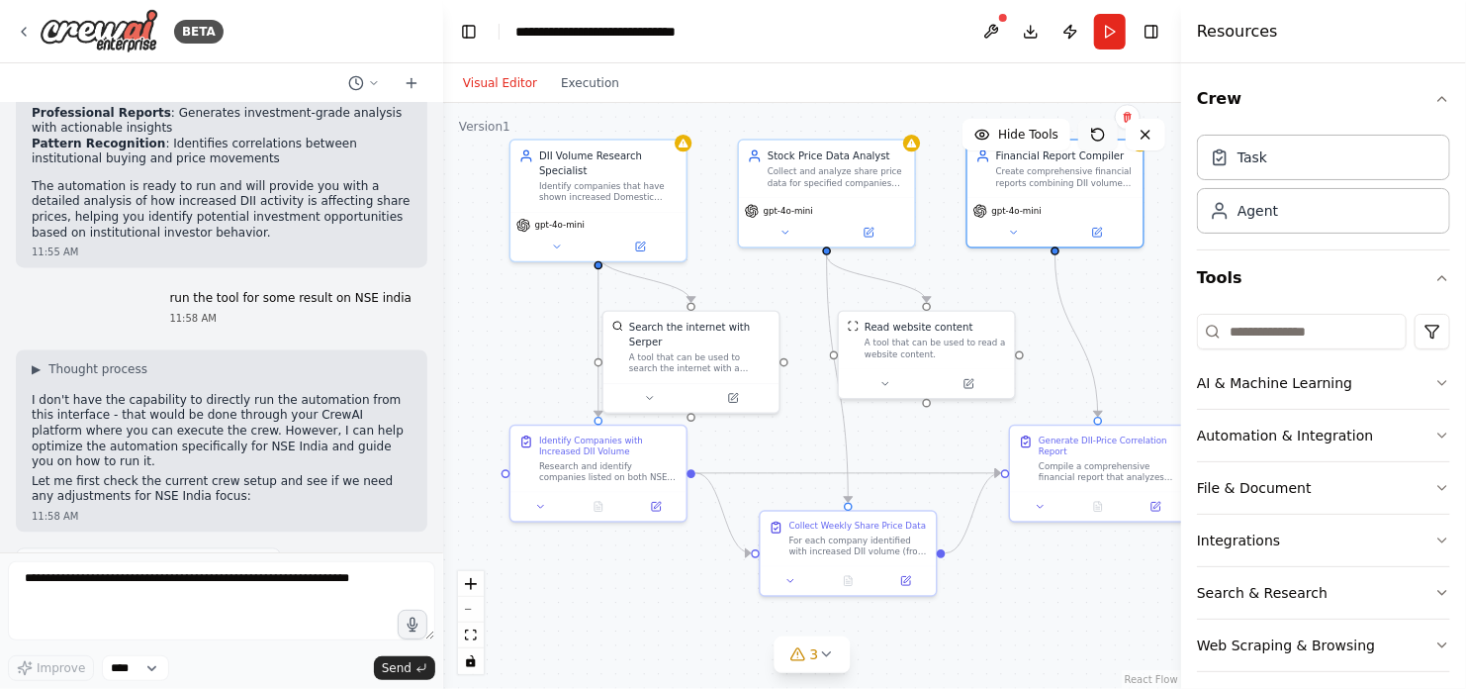
click at [1097, 136] on icon at bounding box center [1098, 135] width 16 height 16
click at [1118, 318] on div ".deletable-edge-delete-btn { width: 20px; height: 20px; border: 0px solid #ffff…" at bounding box center [812, 396] width 738 height 586
click at [943, 123] on div ".deletable-edge-delete-btn { width: 20px; height: 20px; border: 0px solid #ffff…" at bounding box center [812, 396] width 738 height 586
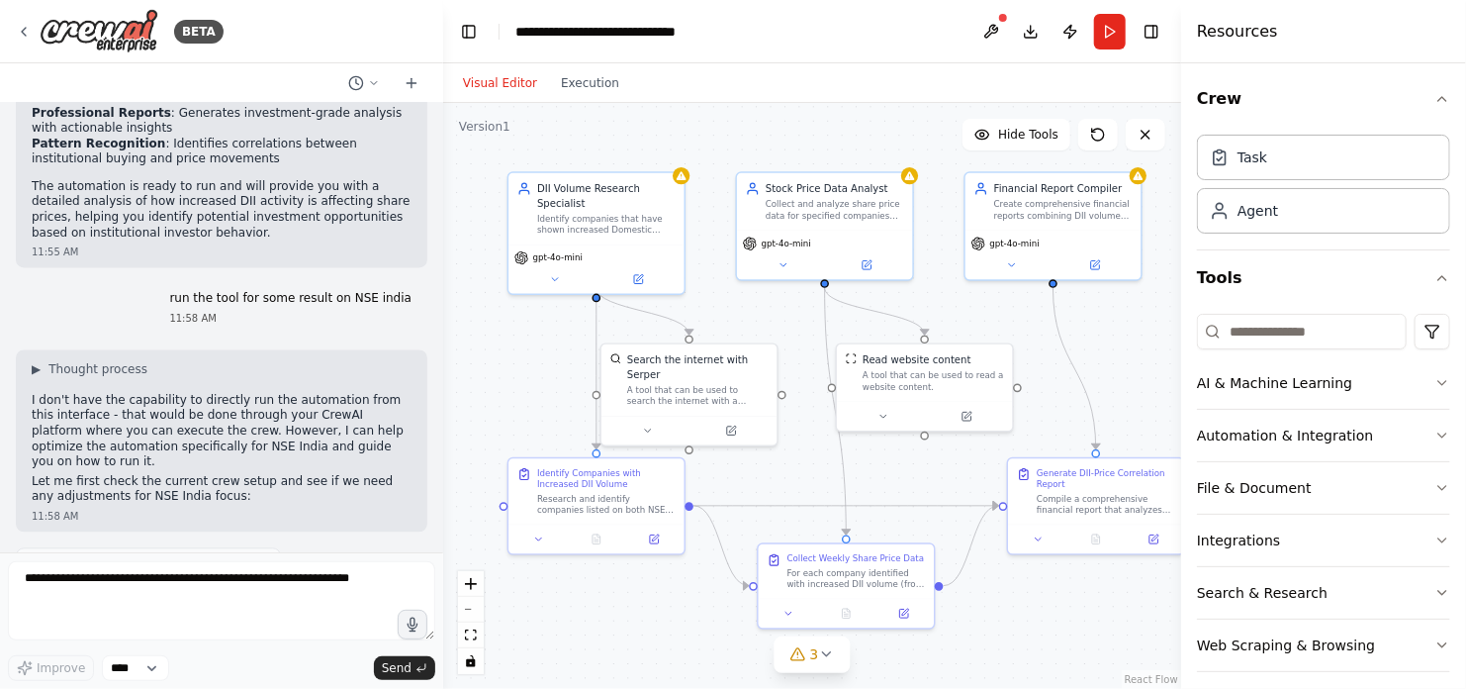
drag, startPoint x: 930, startPoint y: 235, endPoint x: 928, endPoint y: 268, distance: 32.7
click at [928, 268] on div ".deletable-edge-delete-btn { width: 20px; height: 20px; border: 0px solid #ffff…" at bounding box center [812, 396] width 738 height 586
click at [822, 657] on icon at bounding box center [826, 654] width 16 height 16
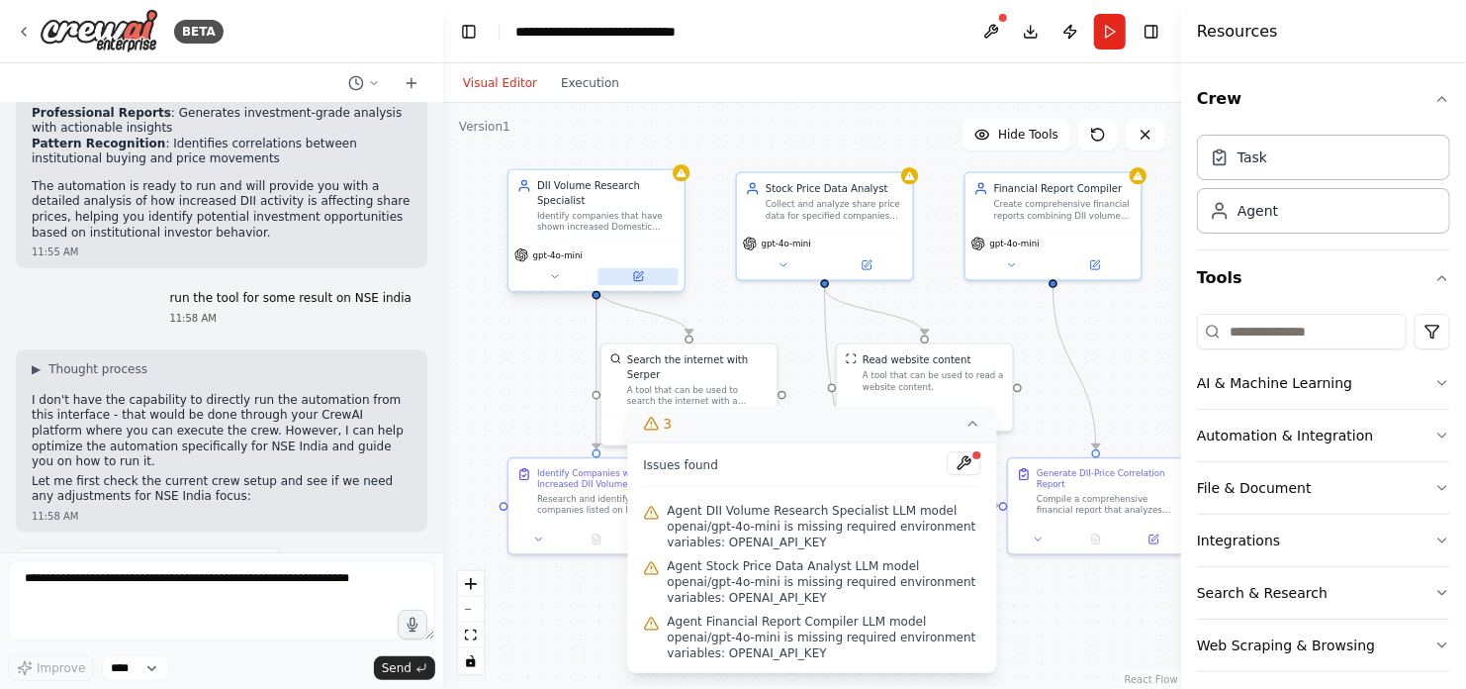
click at [640, 272] on icon at bounding box center [639, 275] width 7 height 7
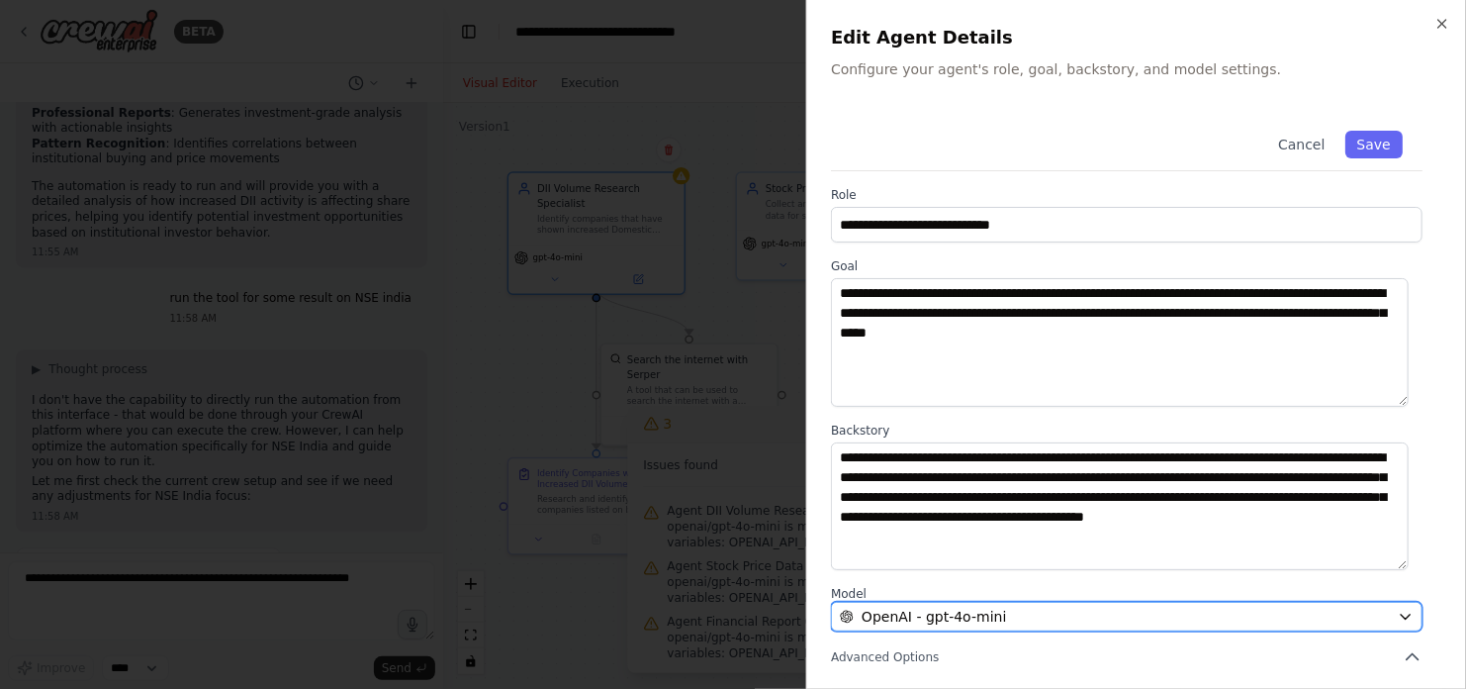
click at [970, 618] on span "OpenAI - gpt-4o-mini" at bounding box center [934, 616] width 144 height 20
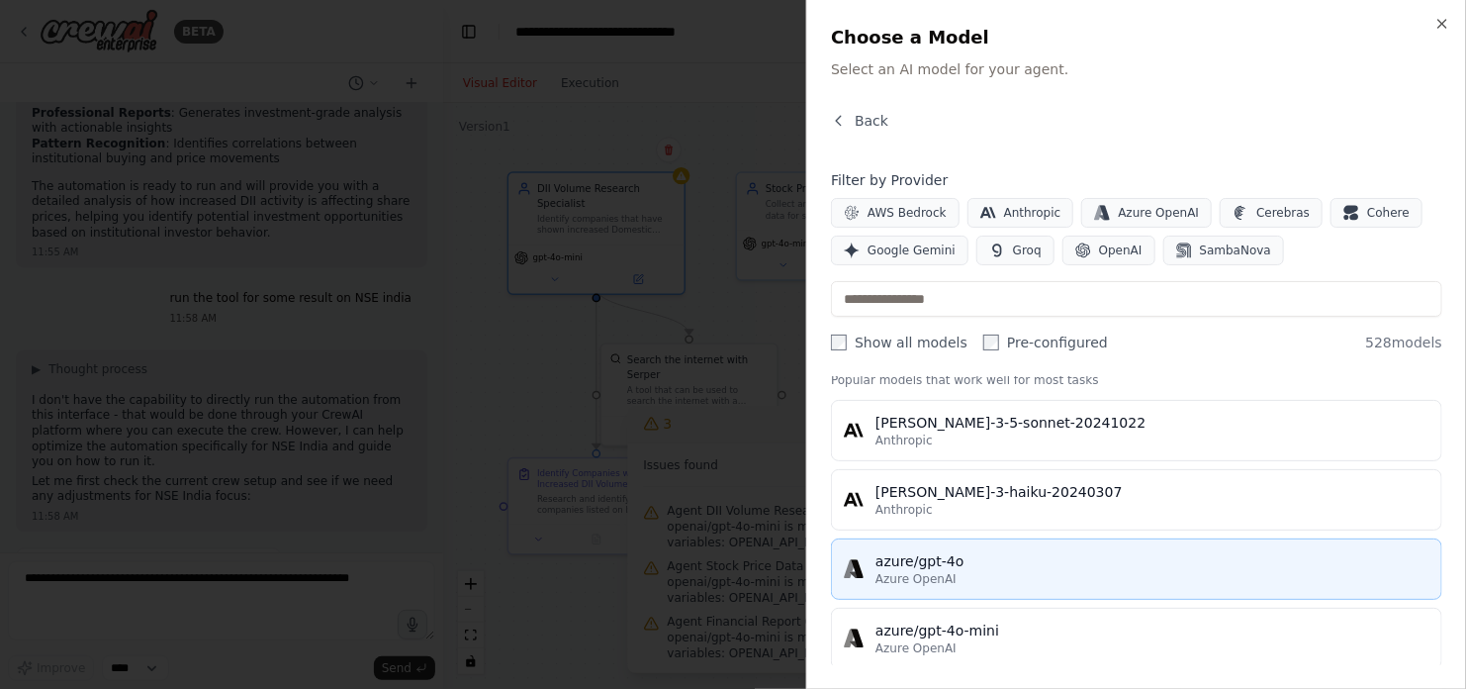
scroll to position [0, 0]
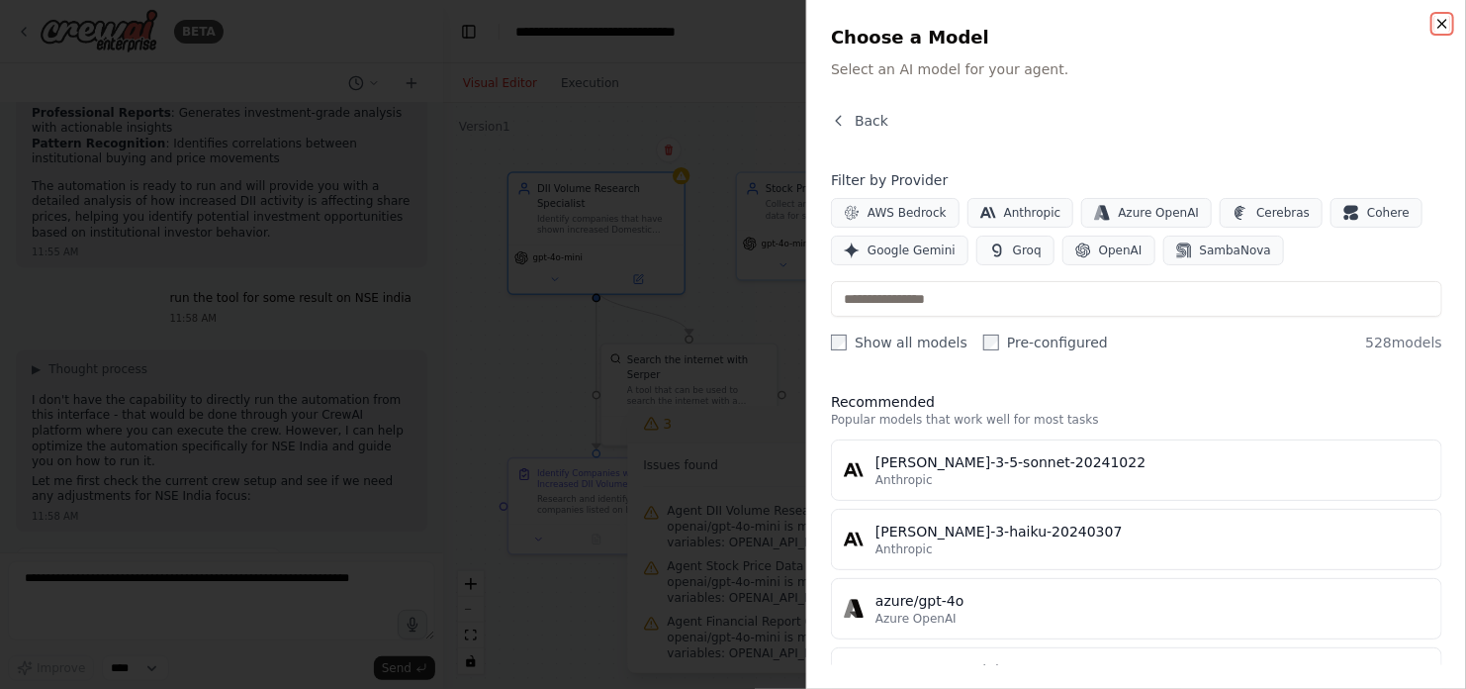
click at [1441, 20] on icon "button" at bounding box center [1442, 24] width 16 height 16
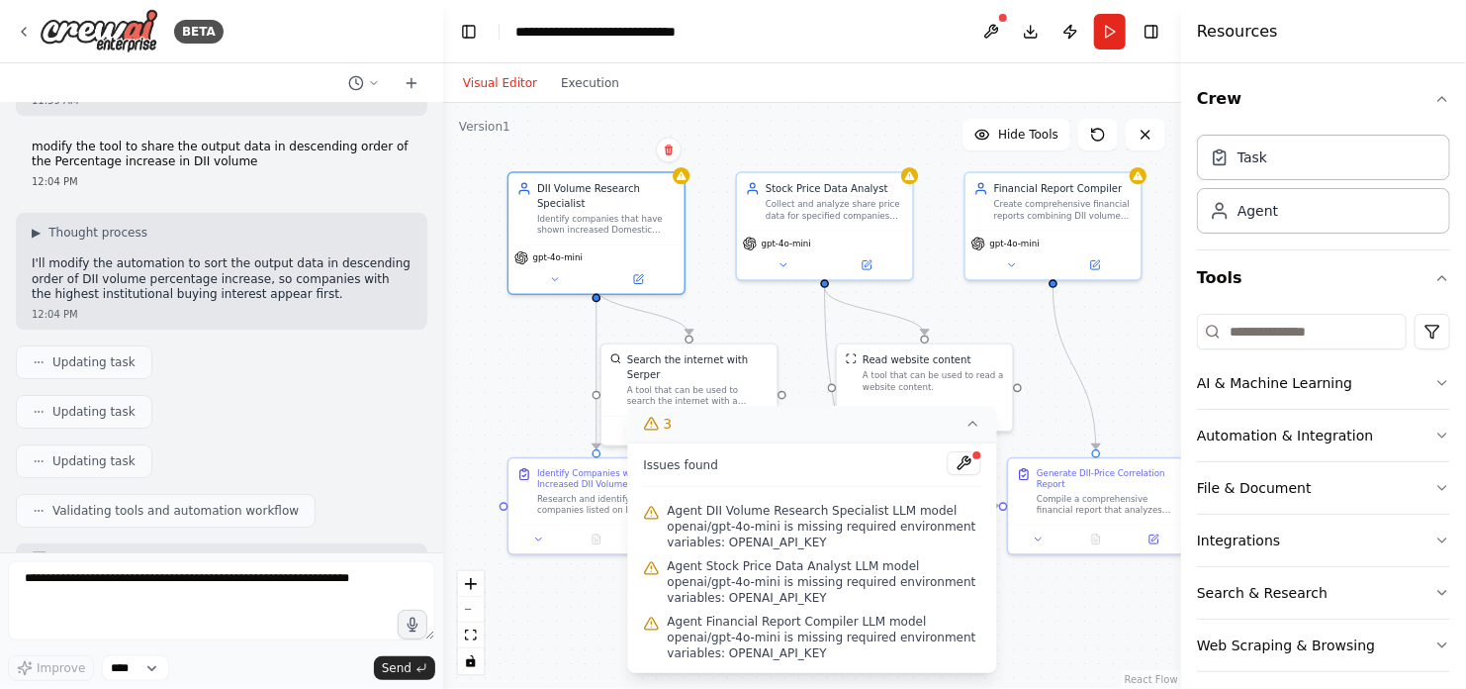
scroll to position [3425, 0]
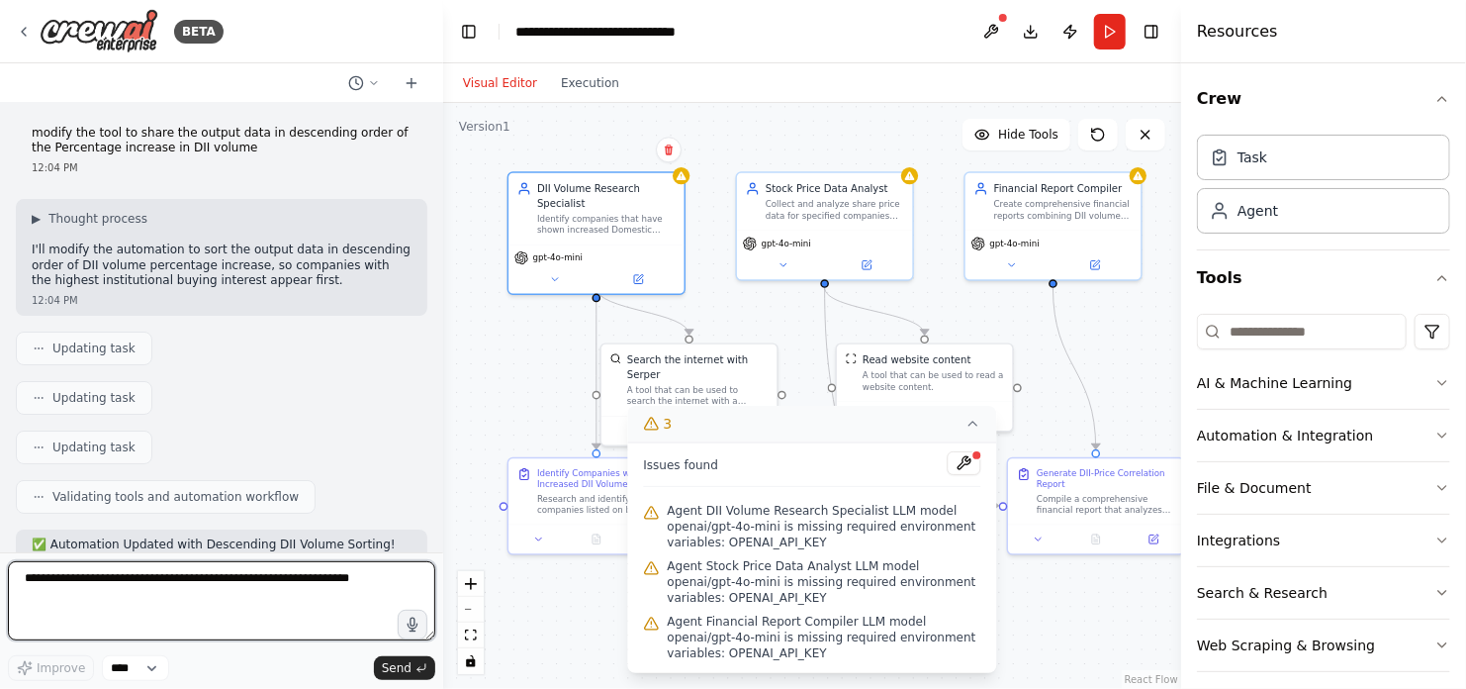
click at [351, 585] on textarea at bounding box center [221, 600] width 427 height 79
click at [45, 581] on textarea "**********" at bounding box center [221, 600] width 427 height 79
type textarea "**********"
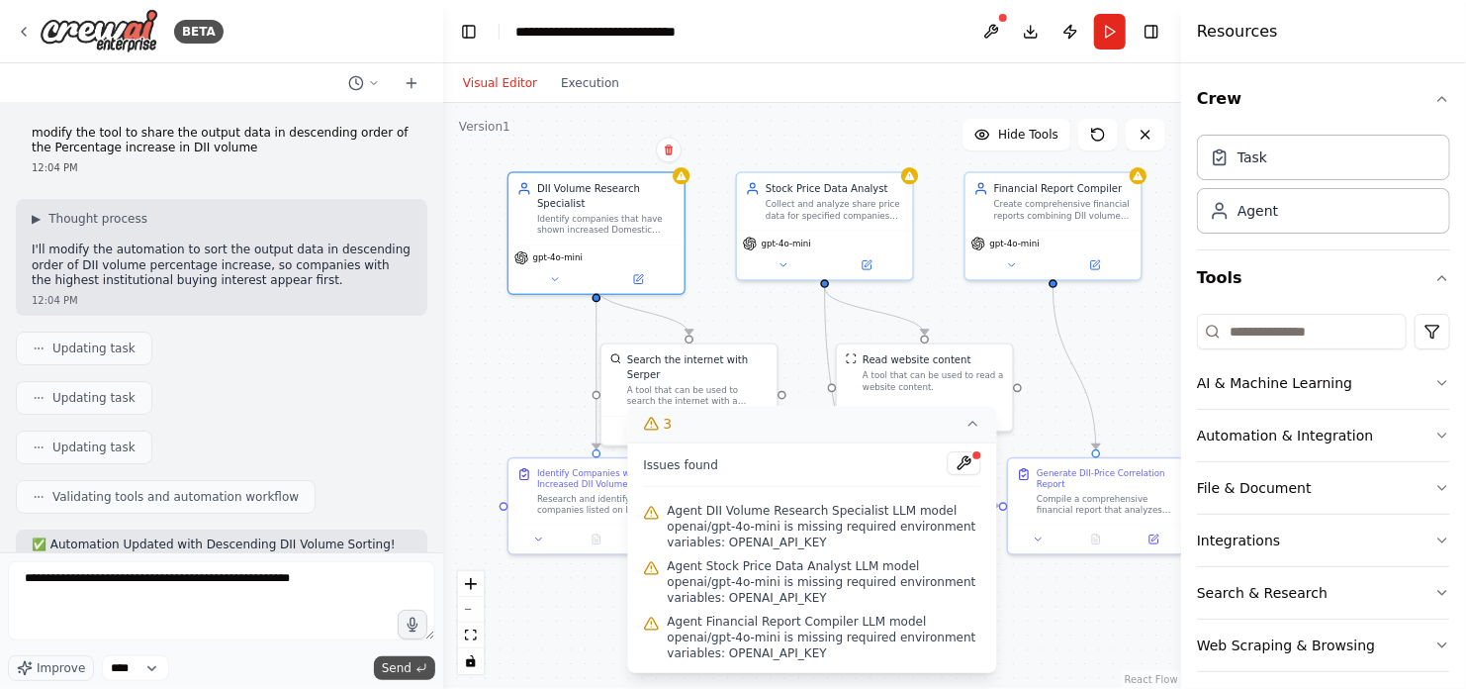
click at [391, 670] on span "Send" at bounding box center [397, 668] width 30 height 16
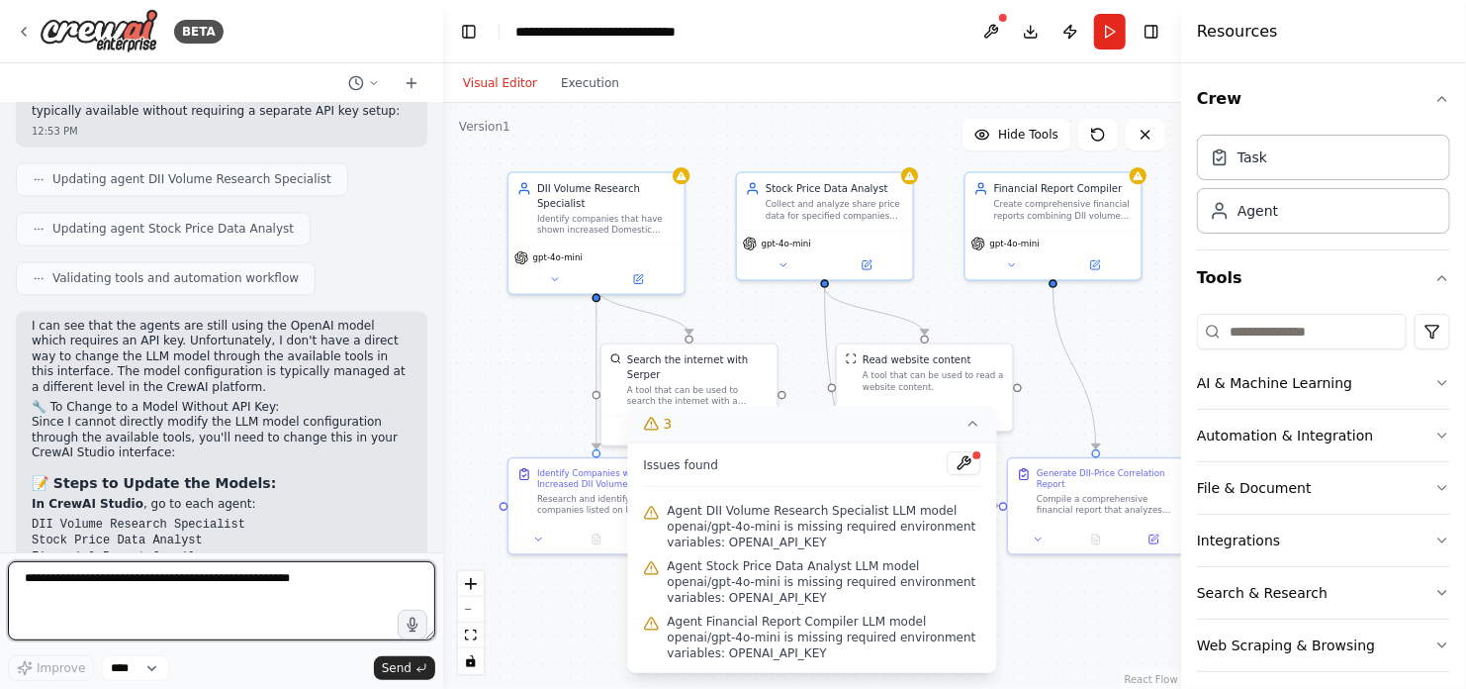
scroll to position [9347, 0]
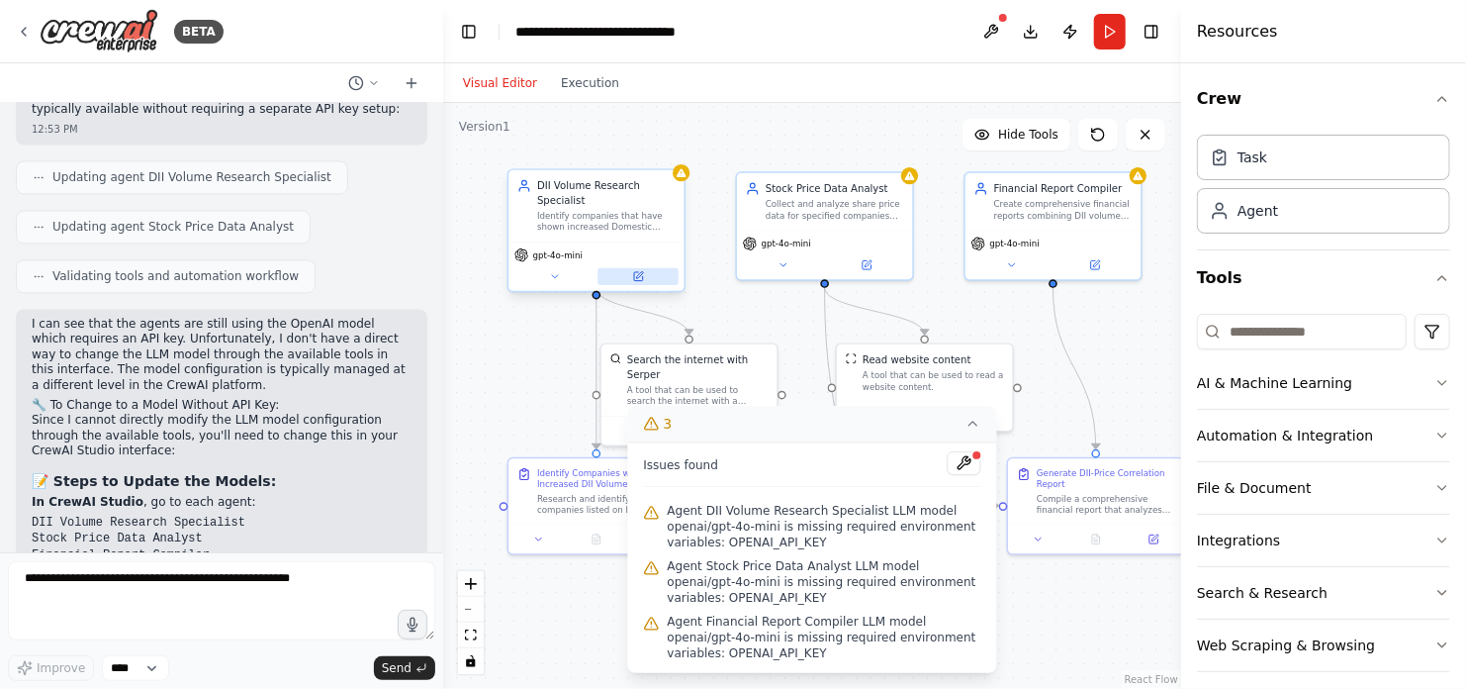
click at [634, 272] on icon at bounding box center [638, 276] width 9 height 9
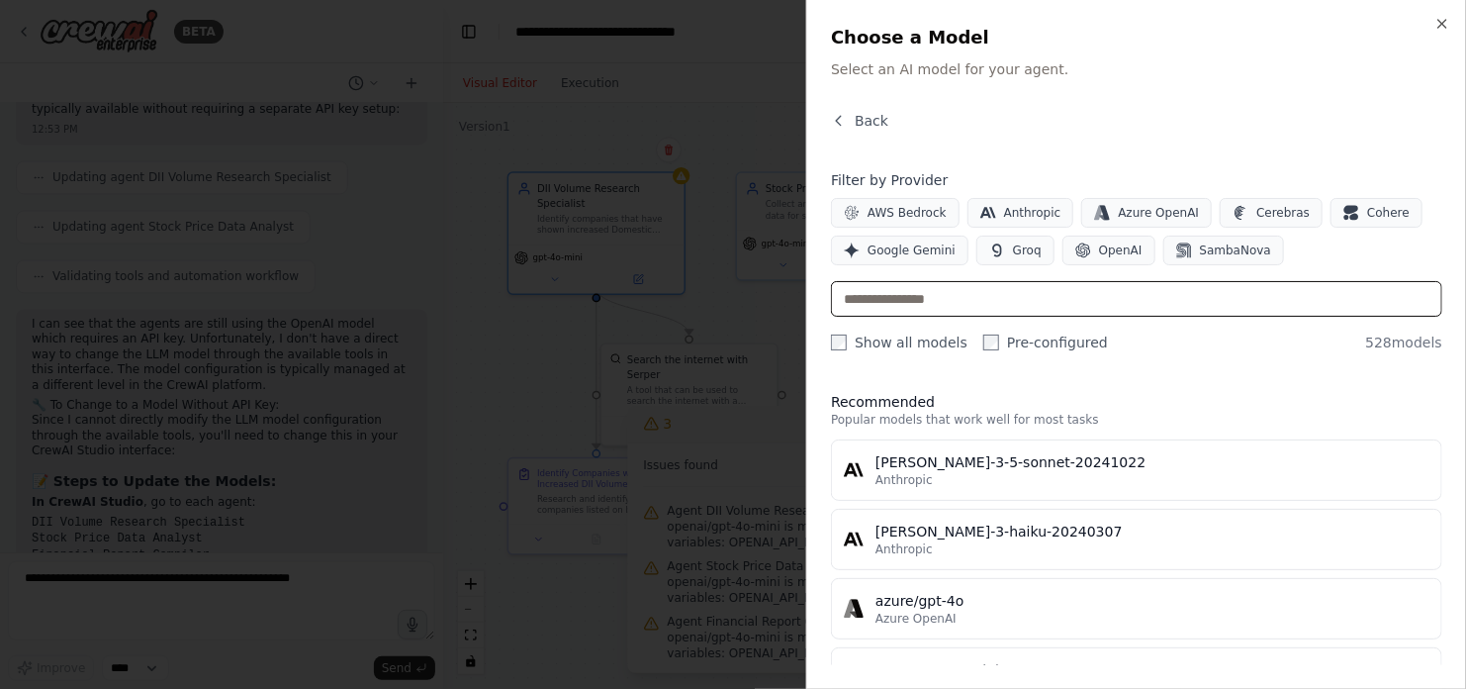
click at [966, 300] on input "text" at bounding box center [1136, 299] width 611 height 36
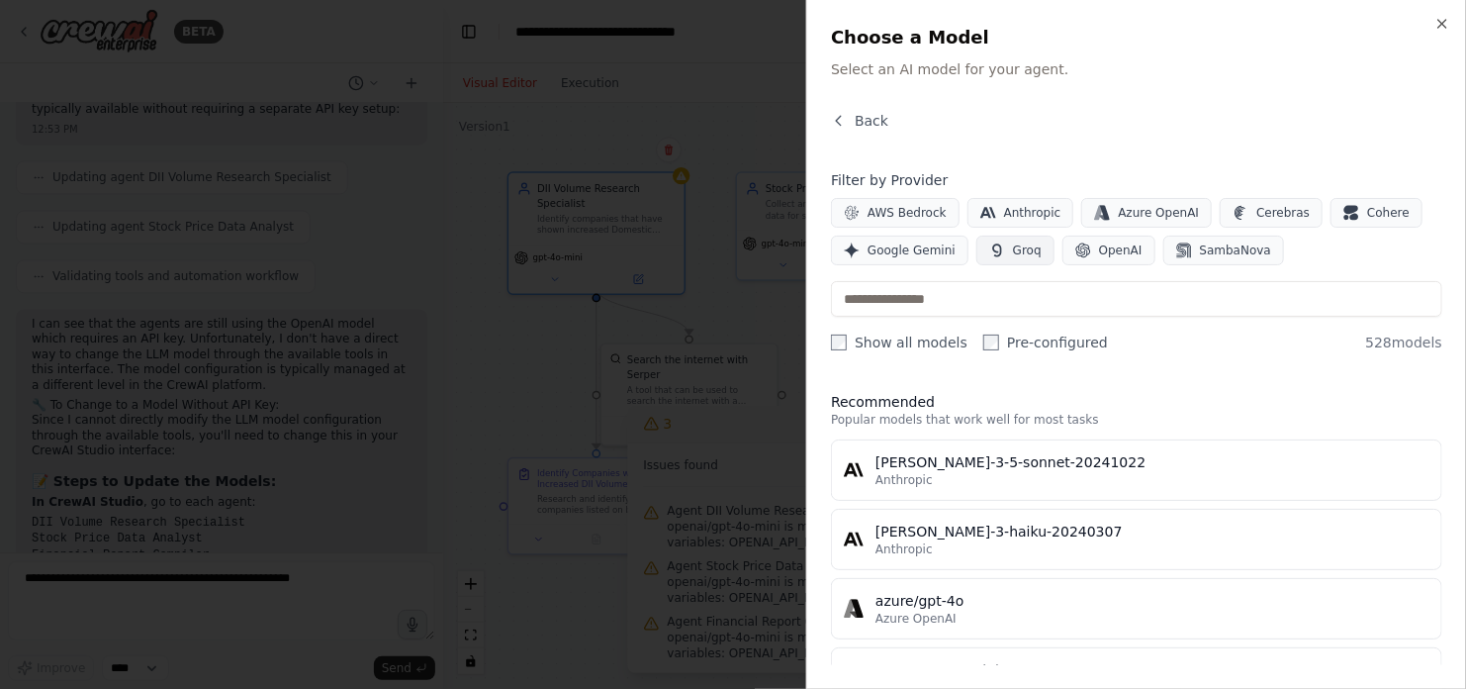
click at [1013, 250] on span "Groq" at bounding box center [1027, 250] width 29 height 16
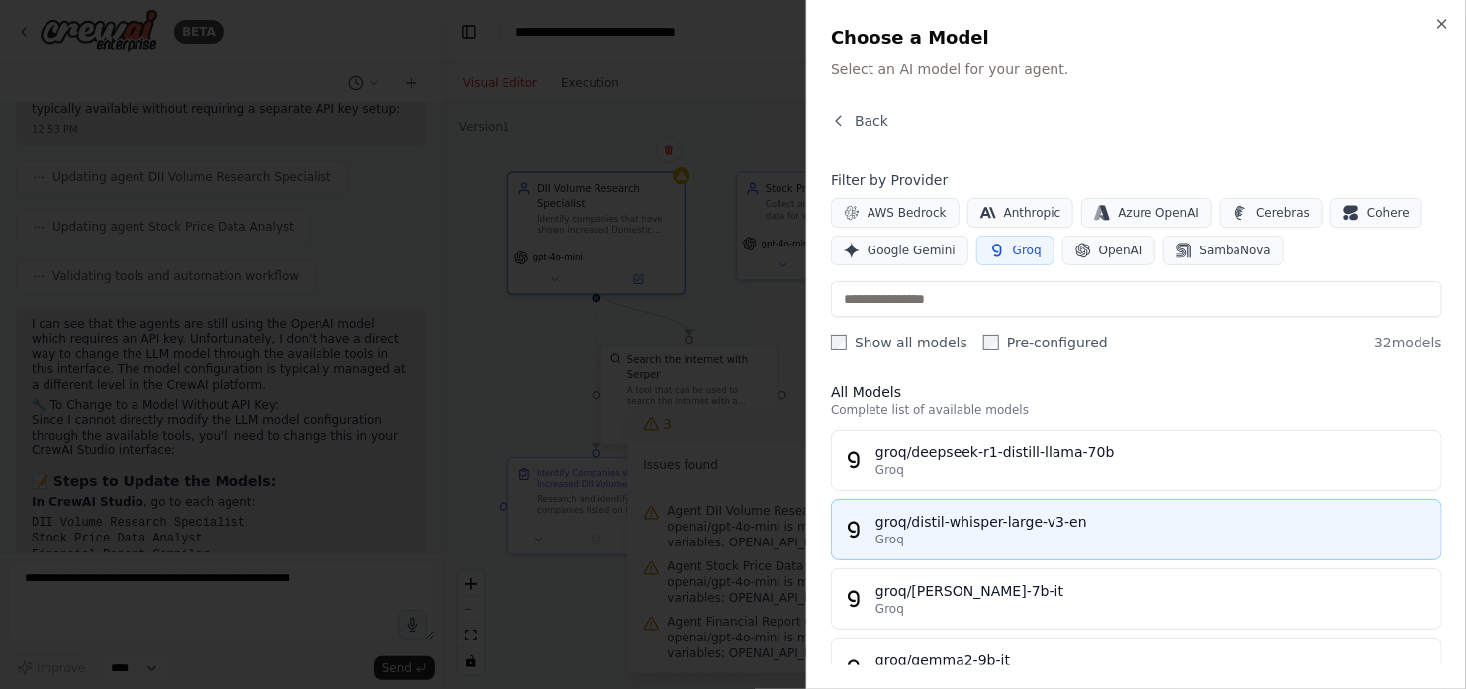
scroll to position [8, 0]
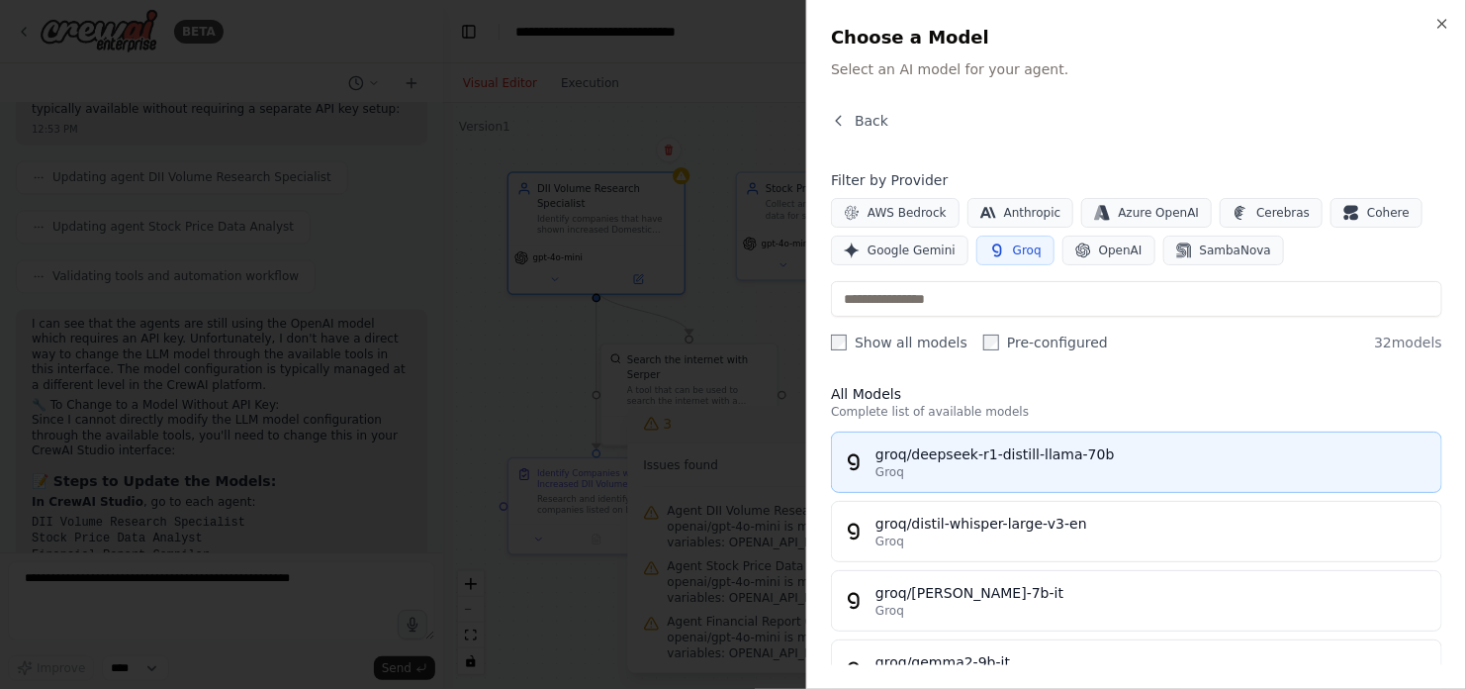
click at [1076, 469] on div "Groq" at bounding box center [1153, 472] width 554 height 16
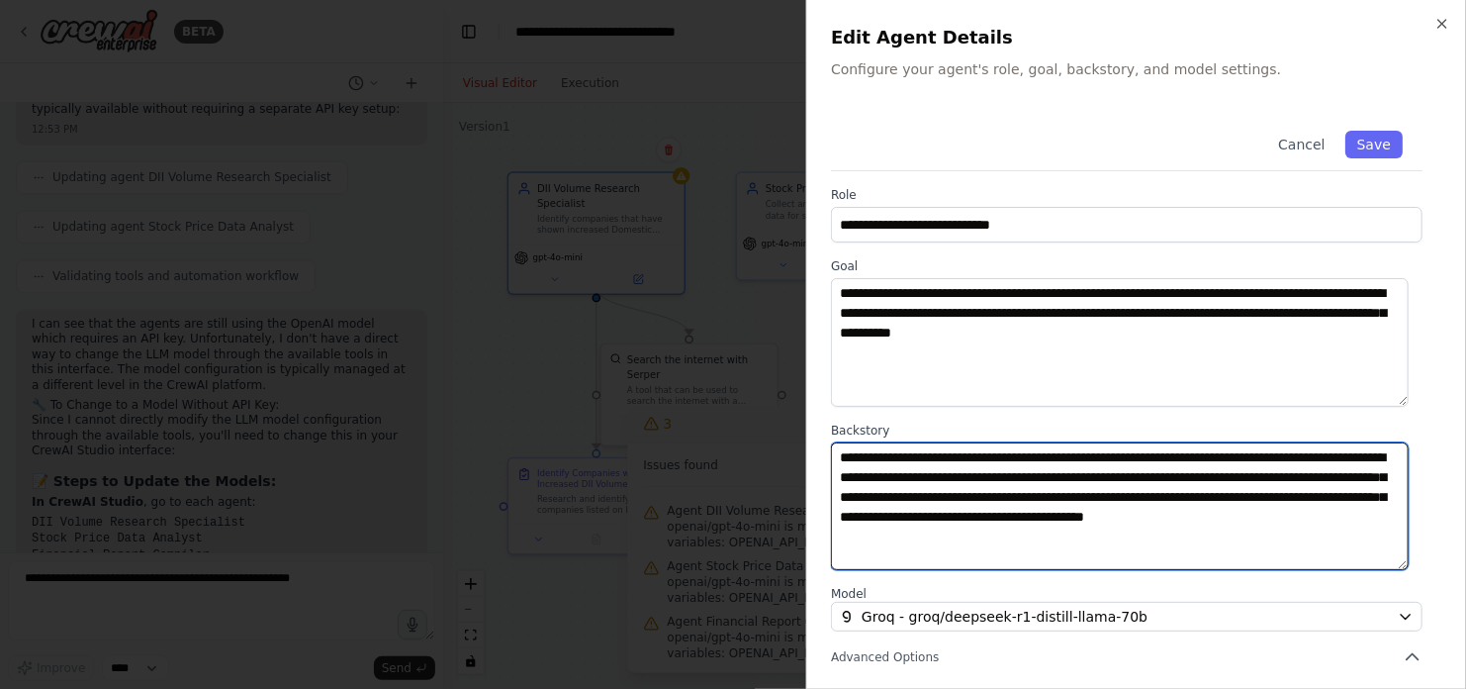
click at [1076, 469] on textarea "**********" at bounding box center [1120, 506] width 578 height 129
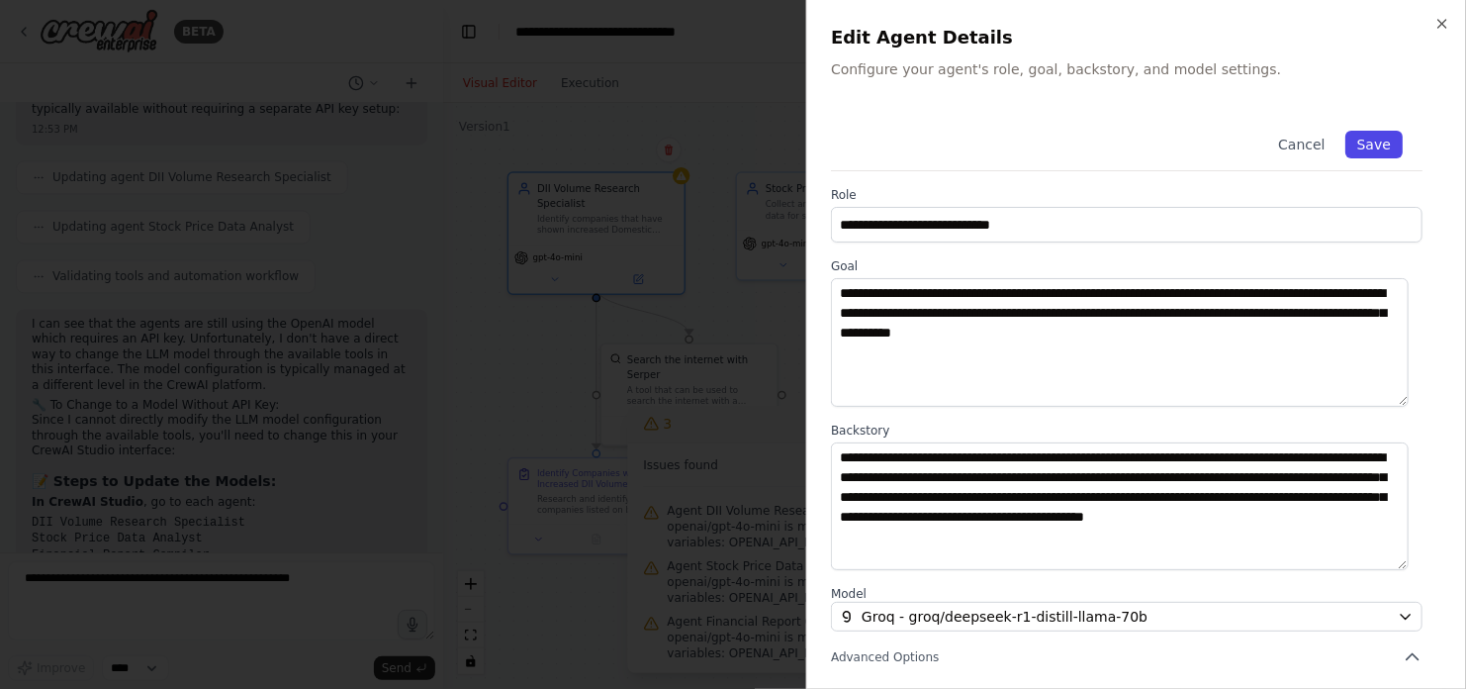
click at [1356, 141] on button "Save" at bounding box center [1373, 145] width 57 height 28
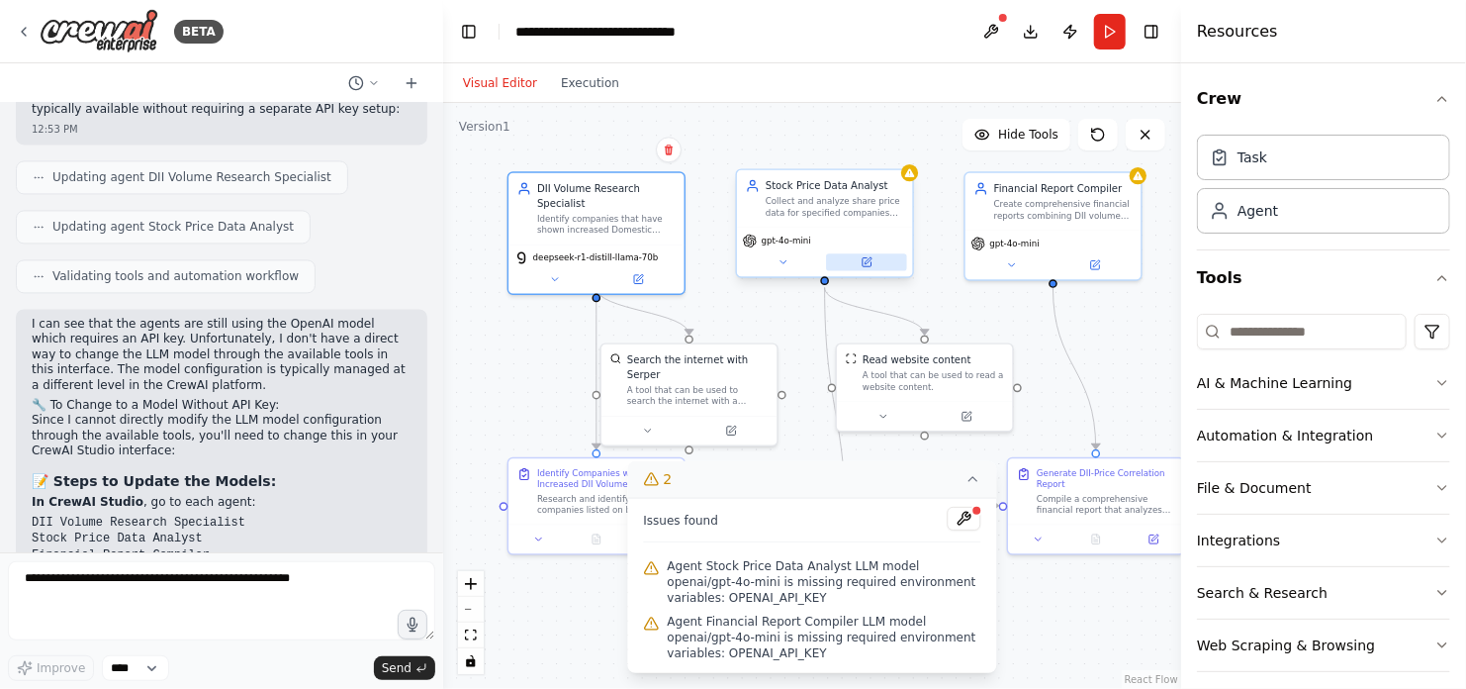
click at [870, 262] on icon at bounding box center [867, 262] width 9 height 9
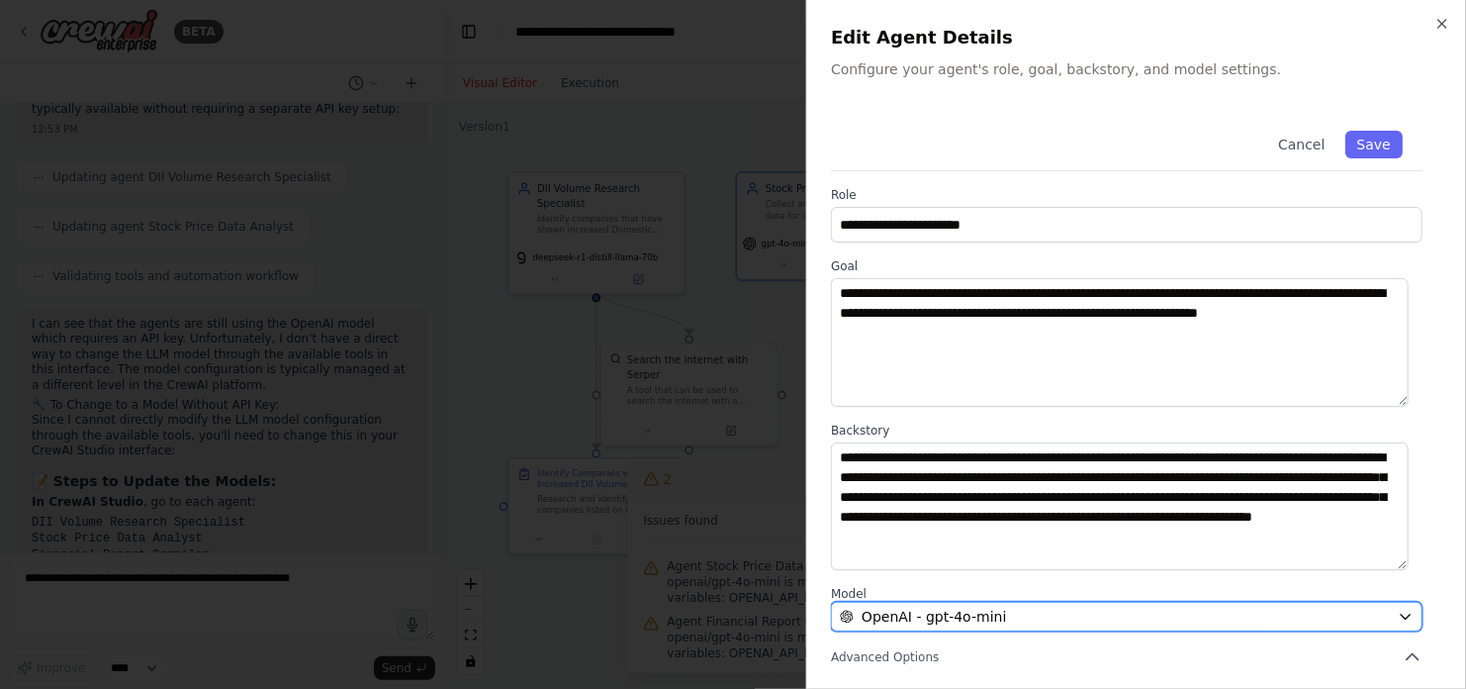
click at [1022, 615] on div "OpenAI - gpt-4o-mini" at bounding box center [1115, 616] width 550 height 20
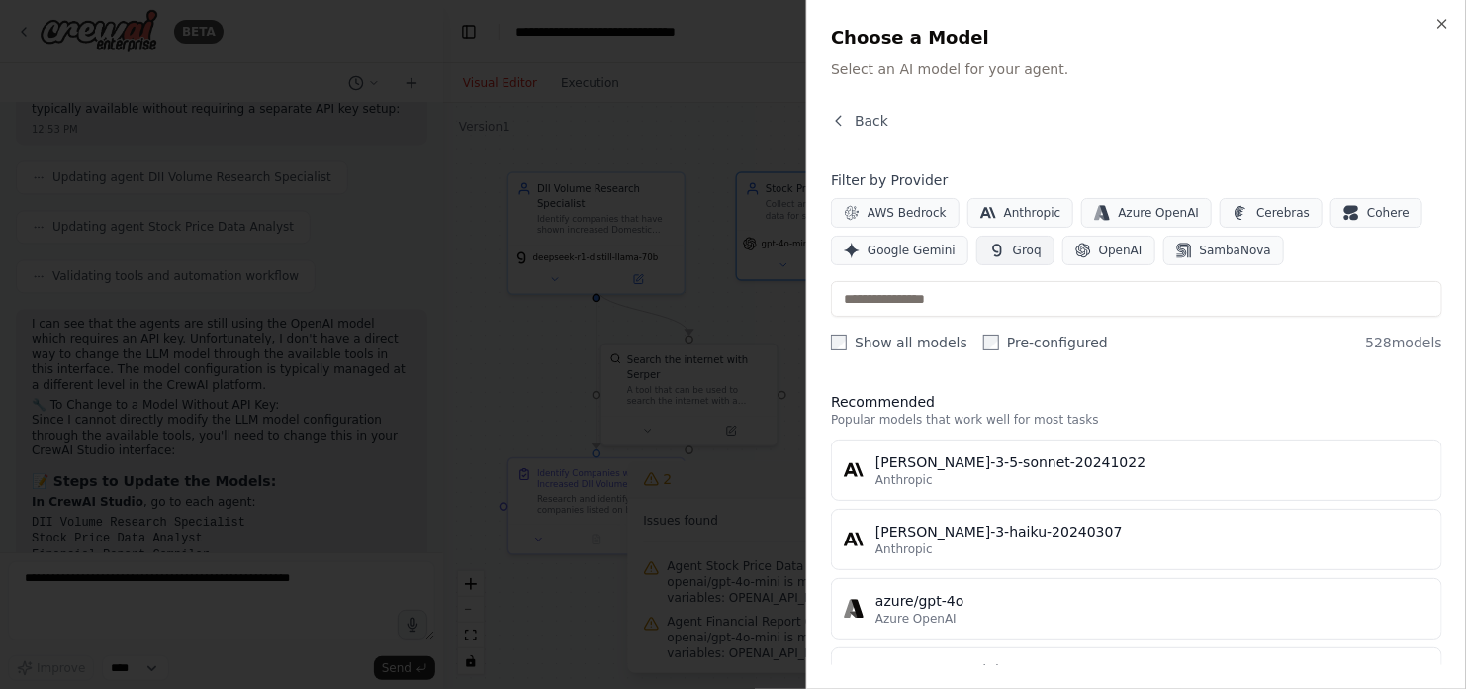
click at [992, 246] on icon "button" at bounding box center [997, 250] width 16 height 16
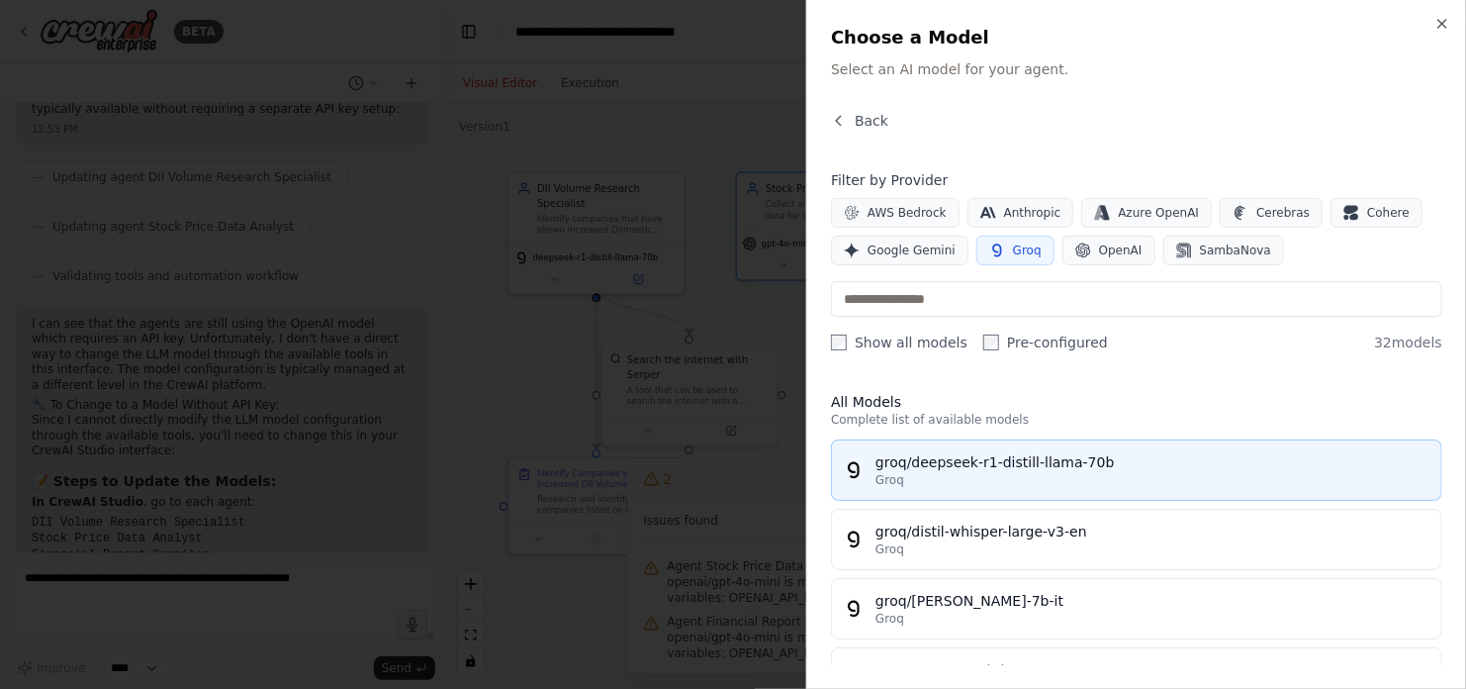
click at [1103, 468] on div "groq/deepseek-r1-distill-llama-70b" at bounding box center [1153, 462] width 554 height 20
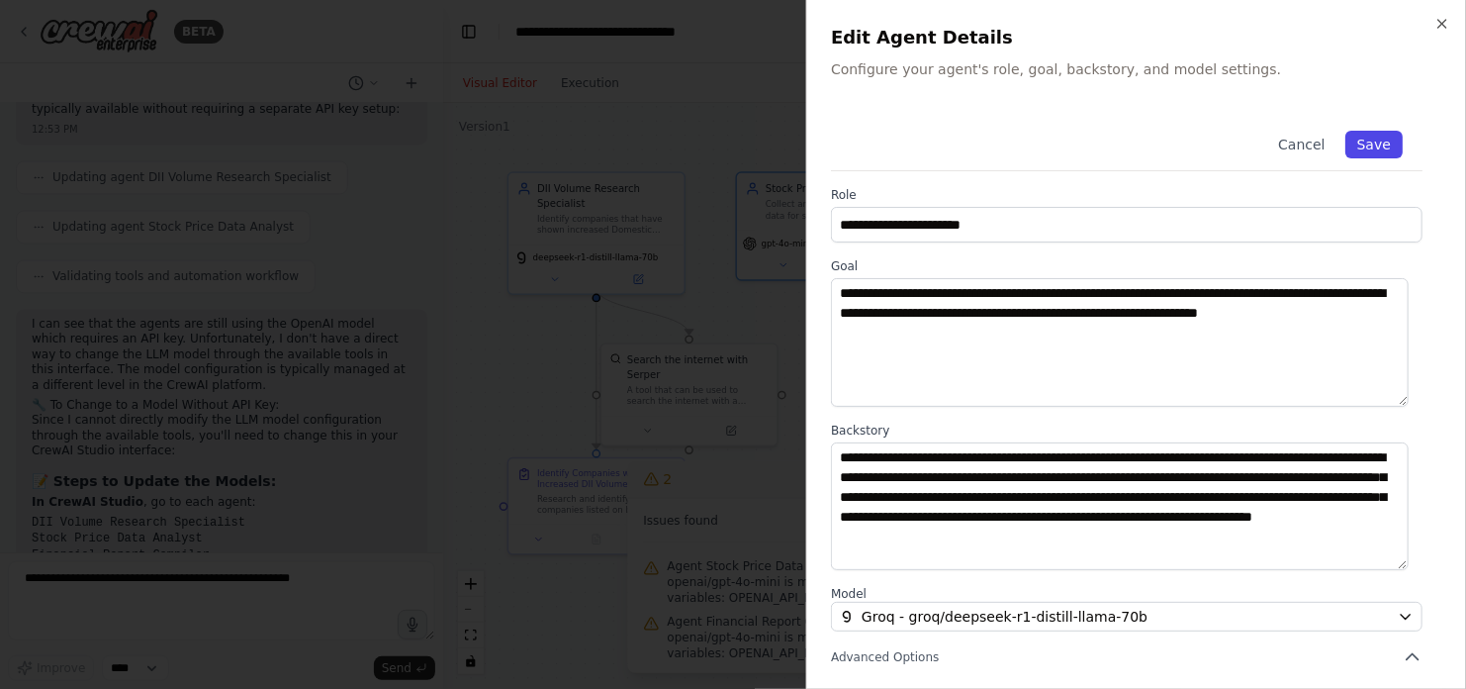
click at [1349, 149] on button "Save" at bounding box center [1373, 145] width 57 height 28
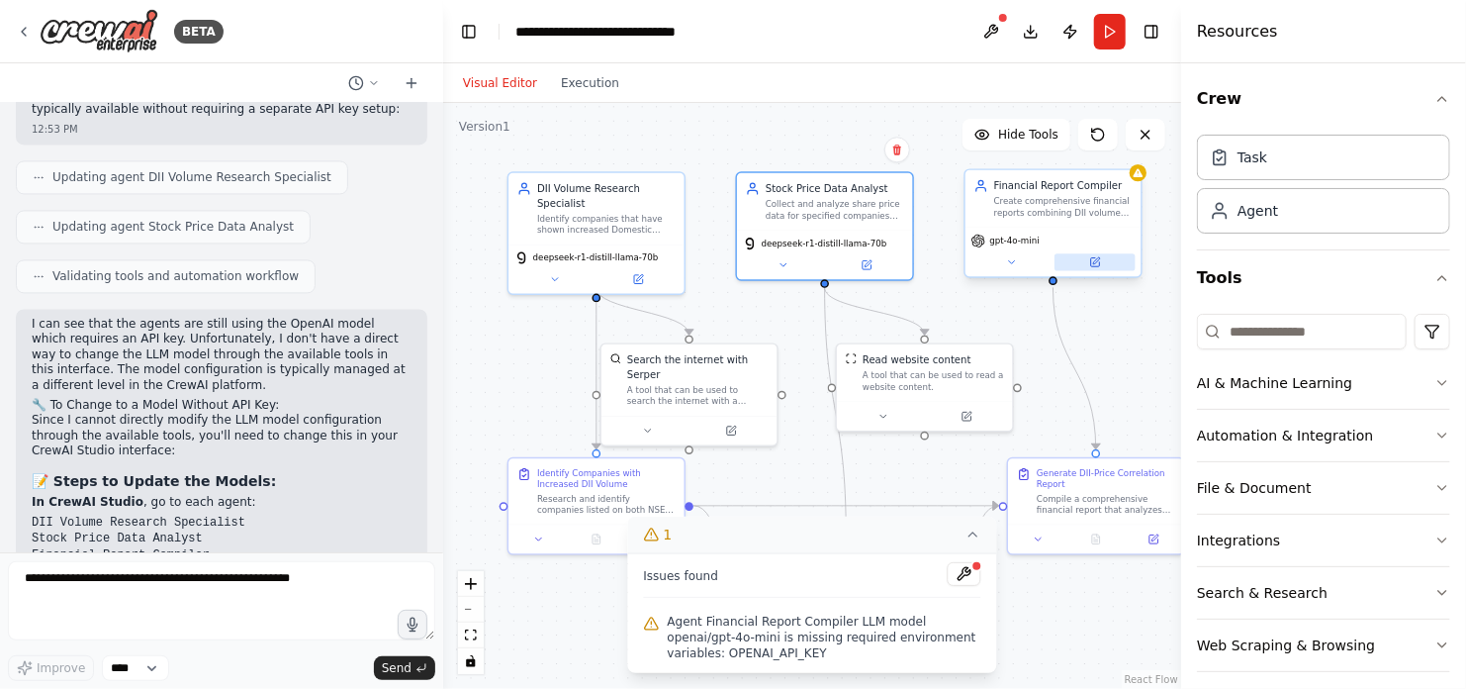
click at [1097, 262] on icon at bounding box center [1095, 262] width 9 height 9
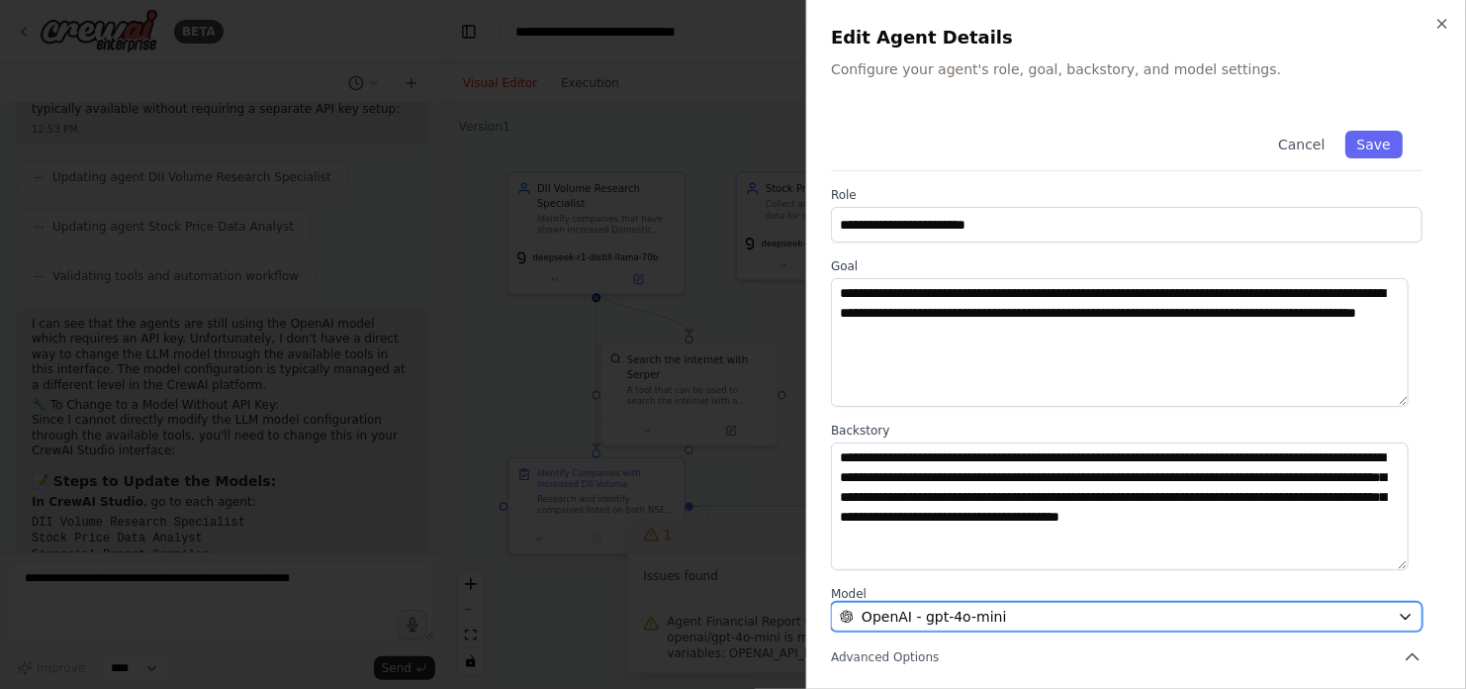
click at [1032, 617] on div "OpenAI - gpt-4o-mini" at bounding box center [1115, 616] width 550 height 20
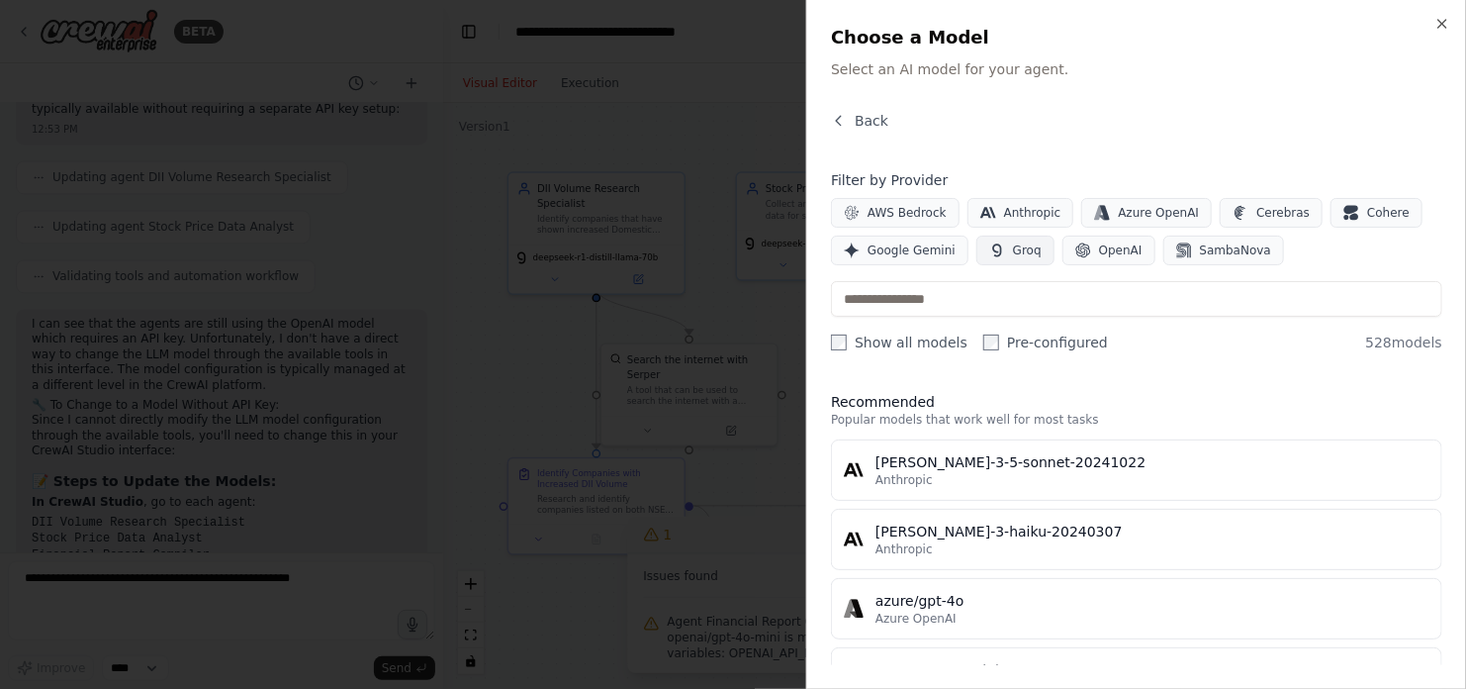
click at [1013, 242] on span "Groq" at bounding box center [1027, 250] width 29 height 16
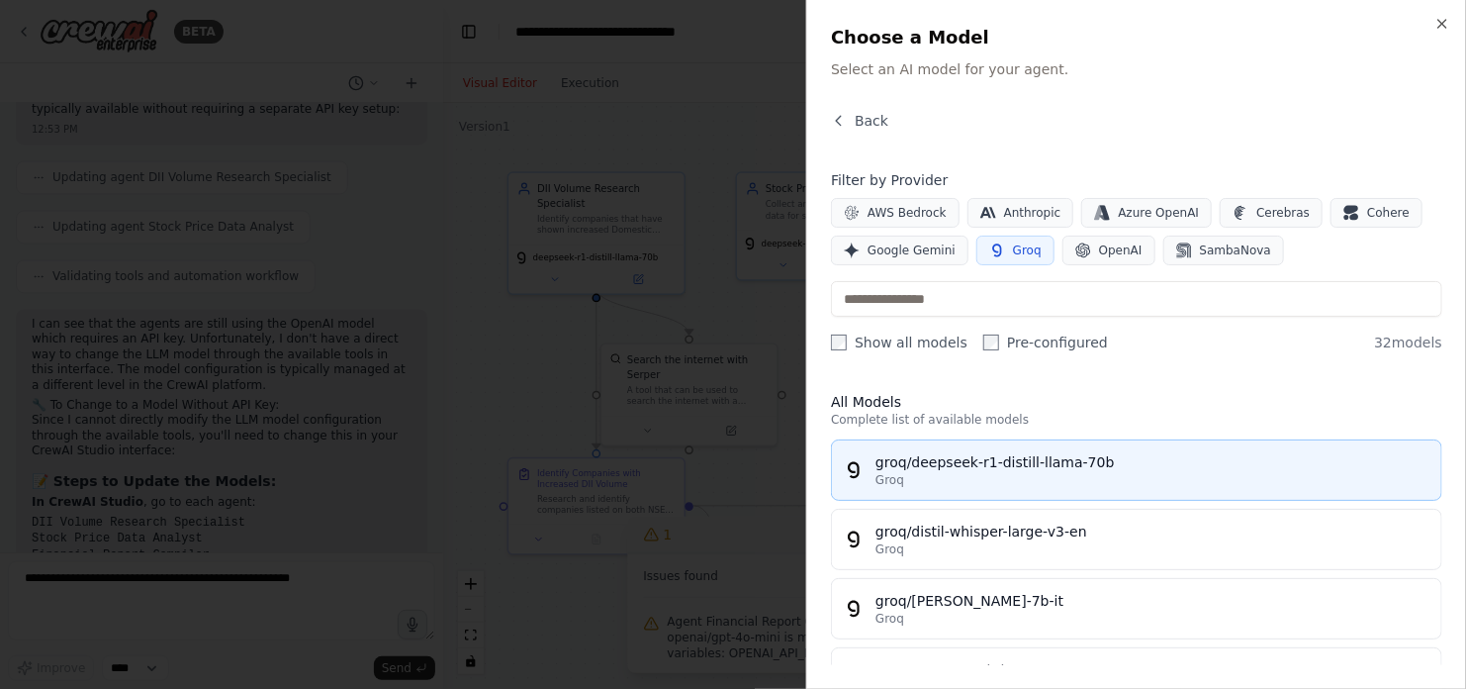
click at [1063, 456] on div "groq/deepseek-r1-distill-llama-70b" at bounding box center [1153, 462] width 554 height 20
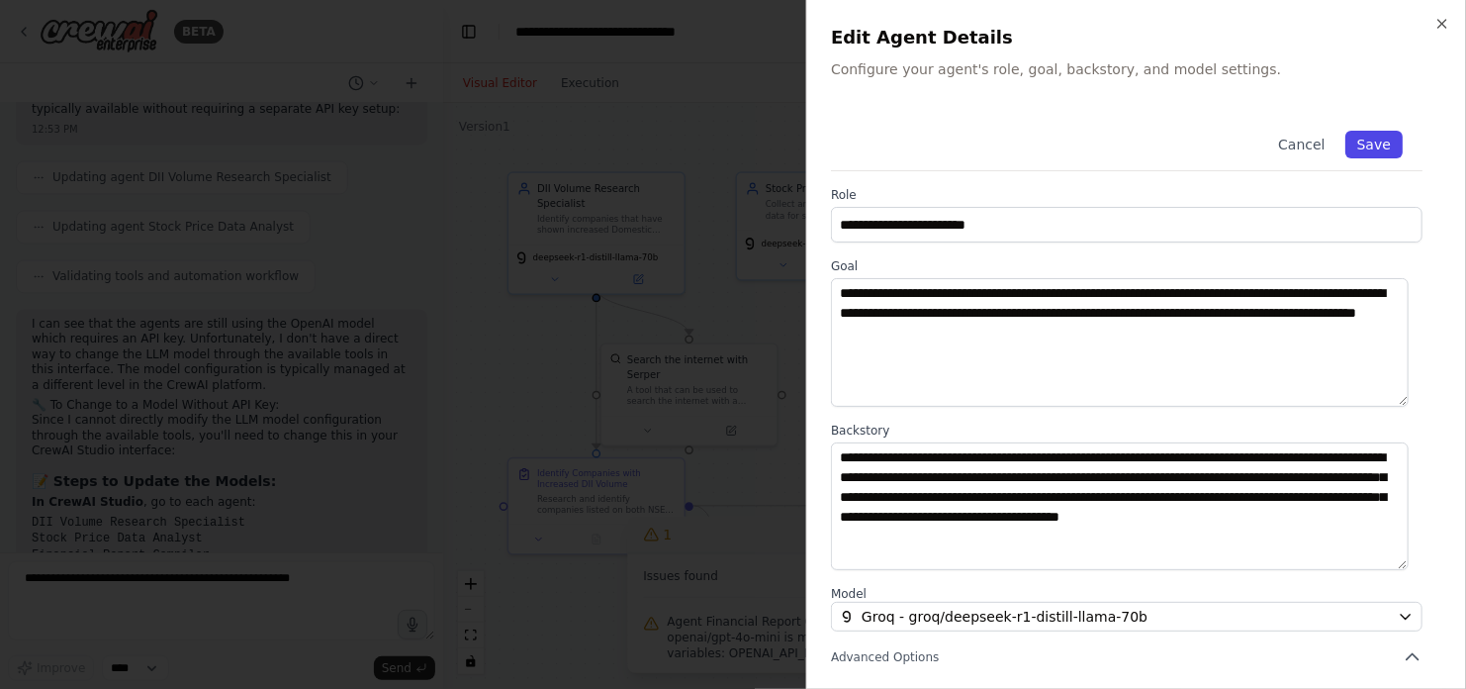
click at [1357, 144] on button "Save" at bounding box center [1373, 145] width 57 height 28
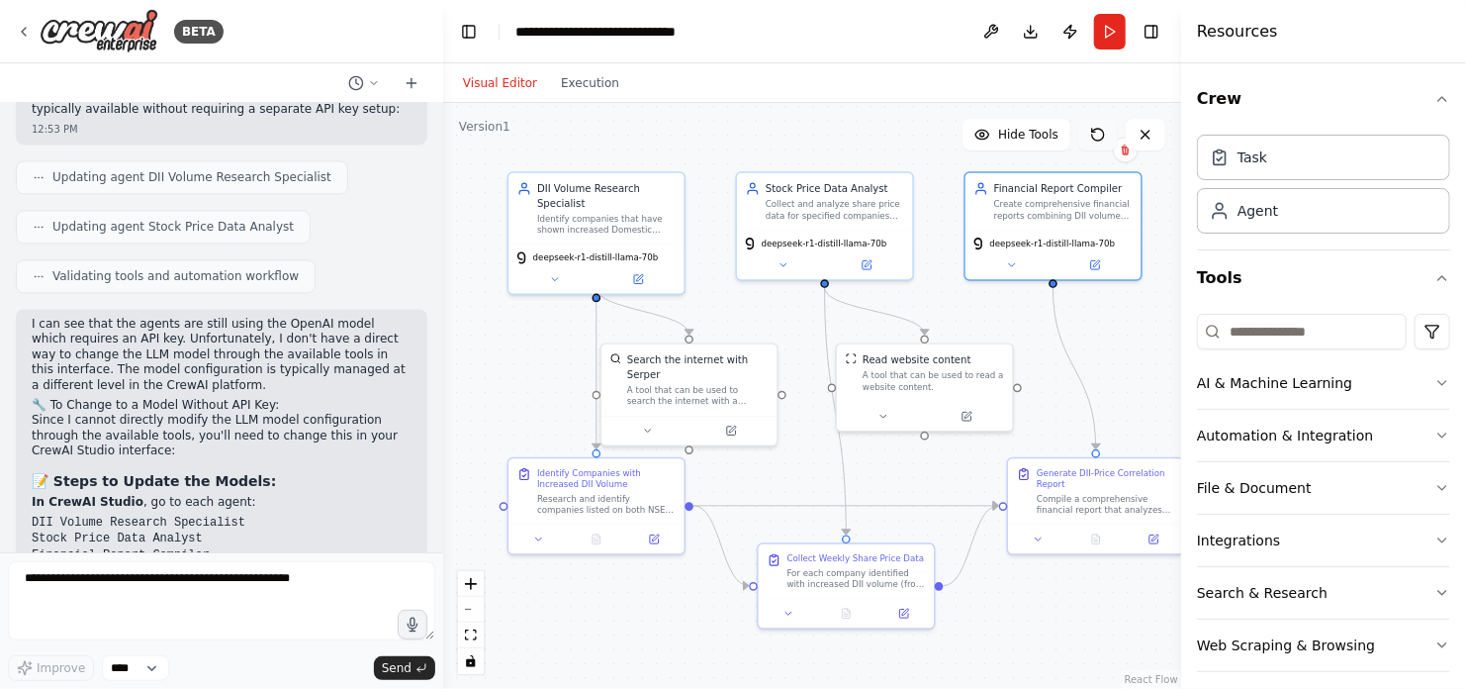
click at [1099, 135] on icon at bounding box center [1098, 135] width 16 height 16
click at [1111, 32] on button "Run" at bounding box center [1110, 32] width 32 height 36
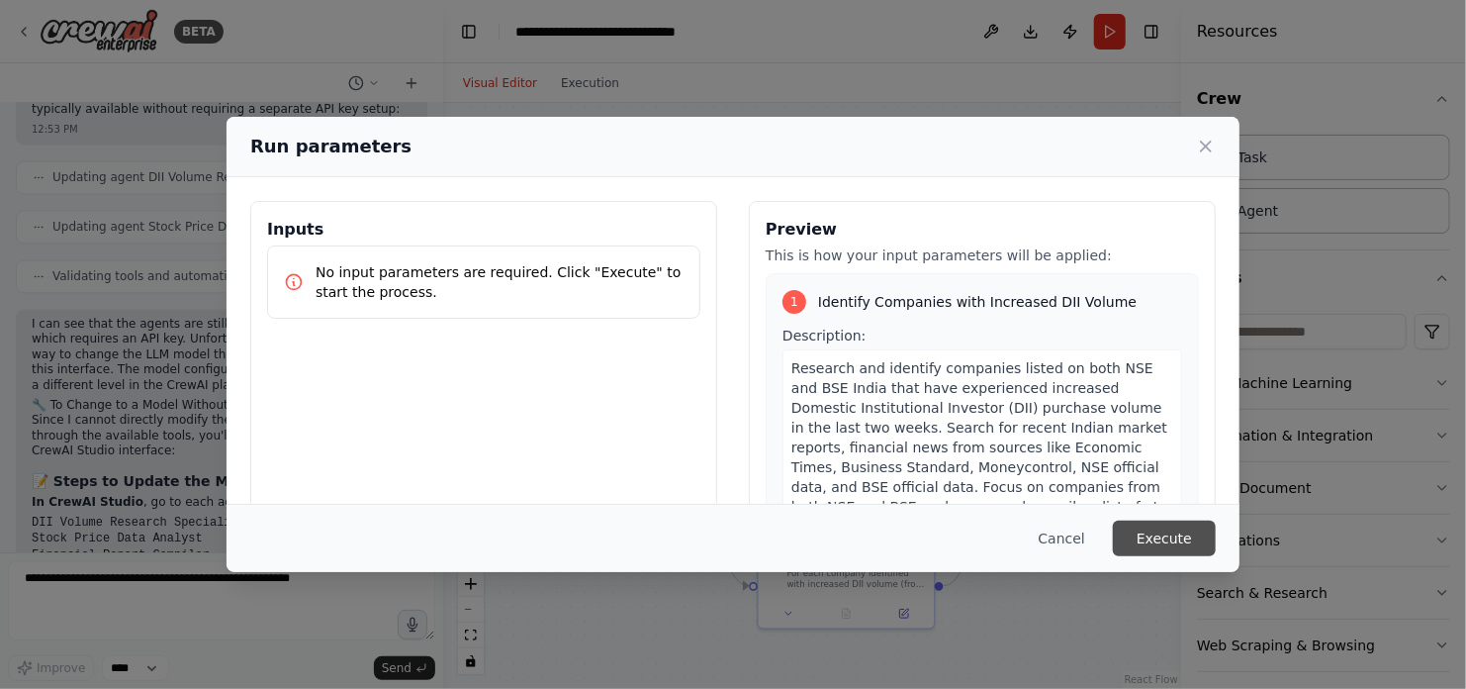
click at [1173, 535] on button "Execute" at bounding box center [1164, 538] width 103 height 36
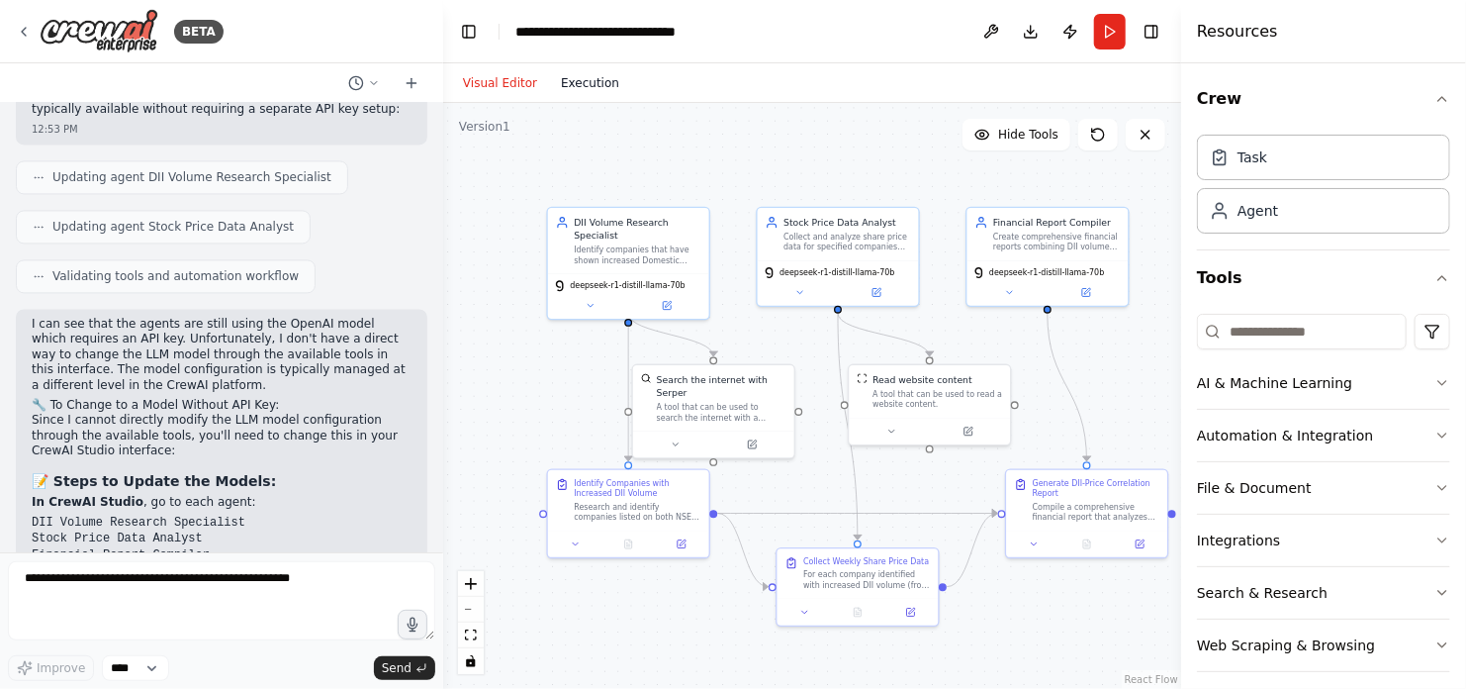
click at [568, 84] on button "Execution" at bounding box center [590, 83] width 82 height 24
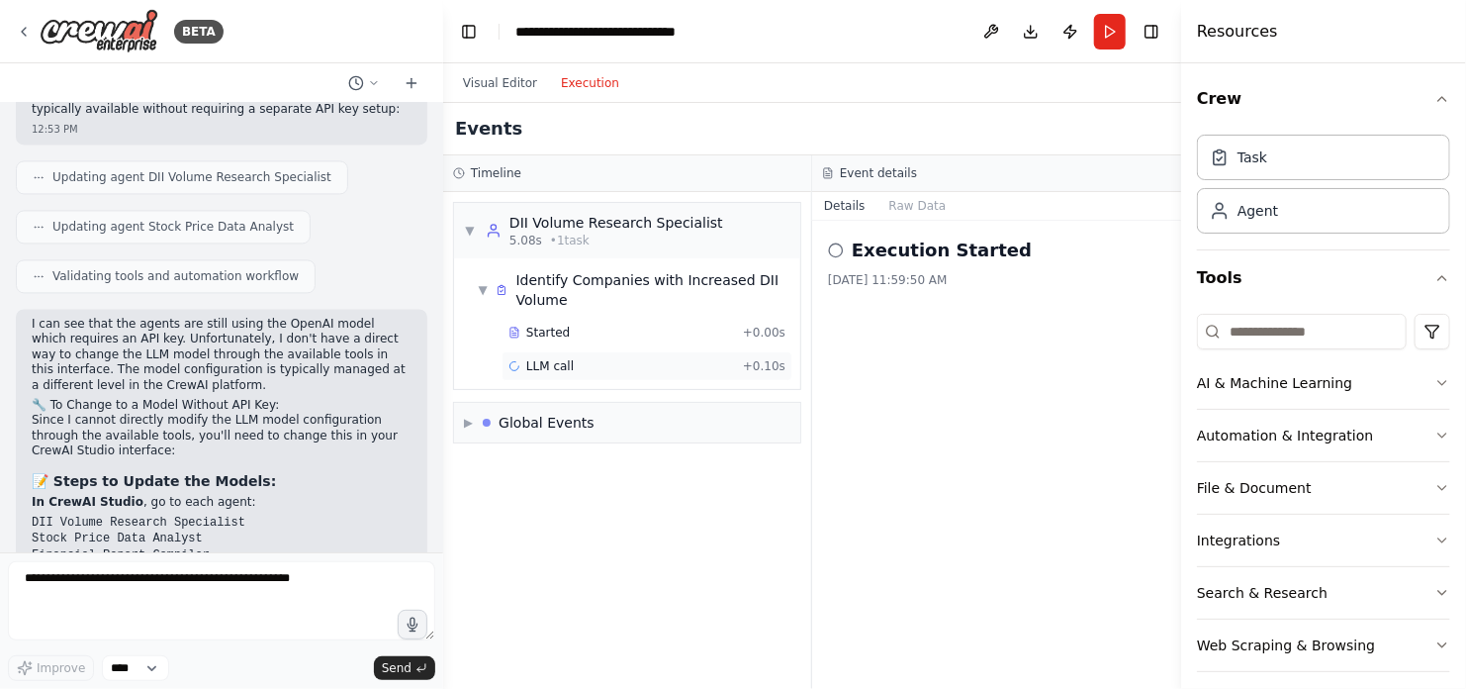
click at [557, 369] on span "LLM call" at bounding box center [549, 366] width 47 height 16
click at [580, 232] on span "• 1 task" at bounding box center [570, 240] width 40 height 16
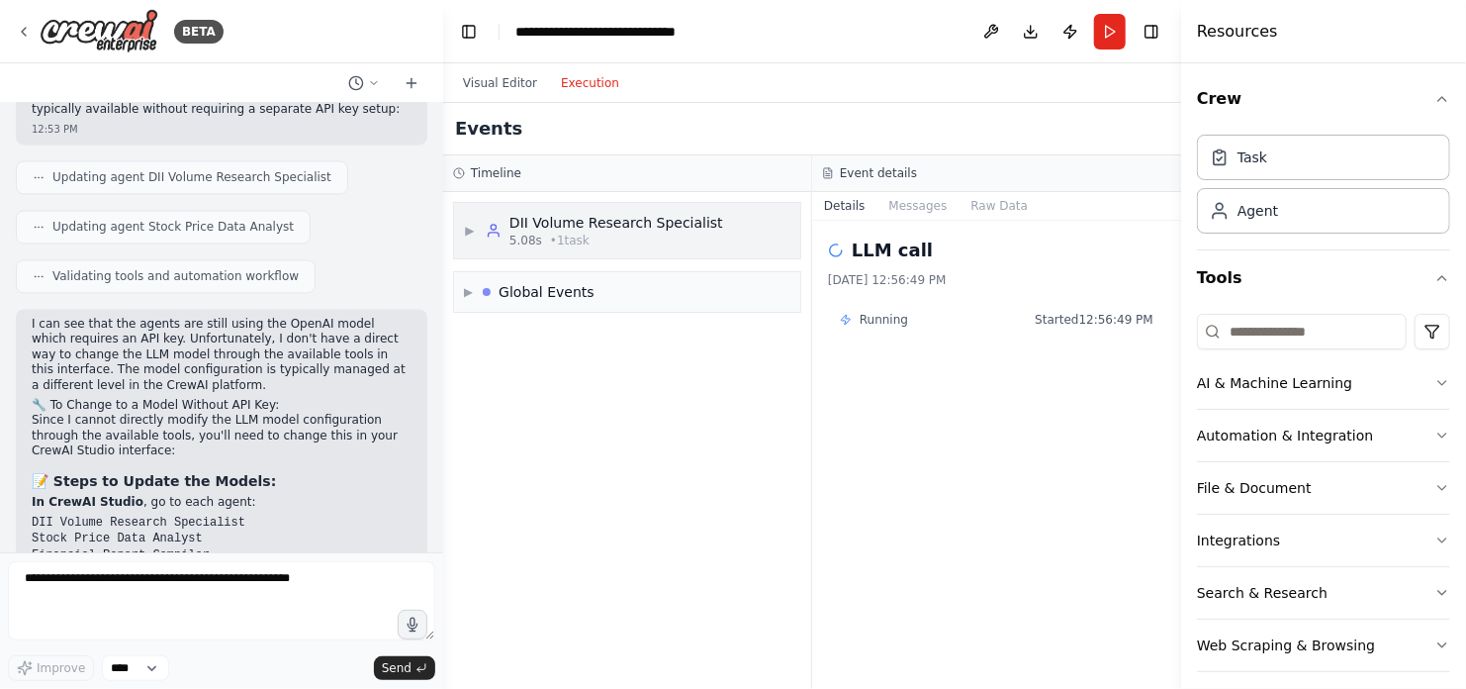
click at [579, 232] on span "• 1 task" at bounding box center [570, 240] width 40 height 16
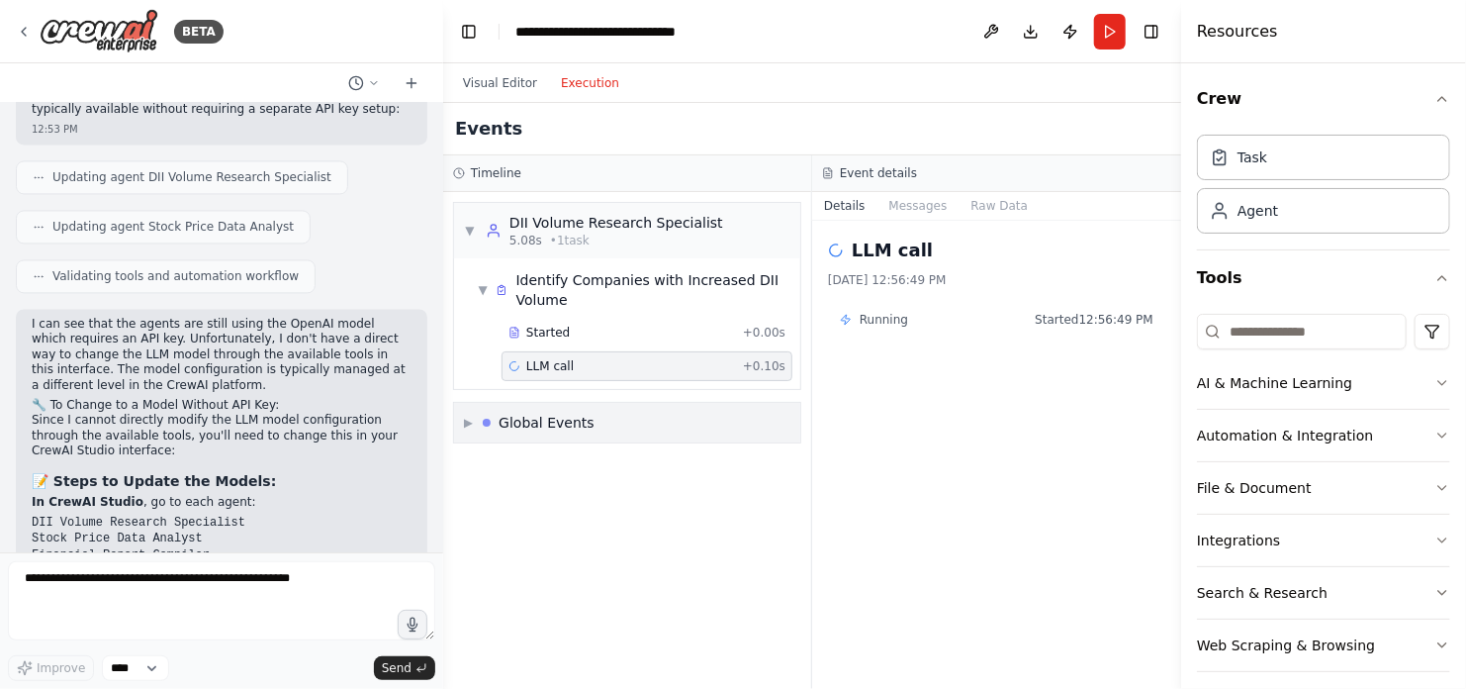
click at [545, 420] on div "Global Events" at bounding box center [547, 423] width 96 height 20
click at [524, 525] on span "Task Failed" at bounding box center [519, 532] width 64 height 16
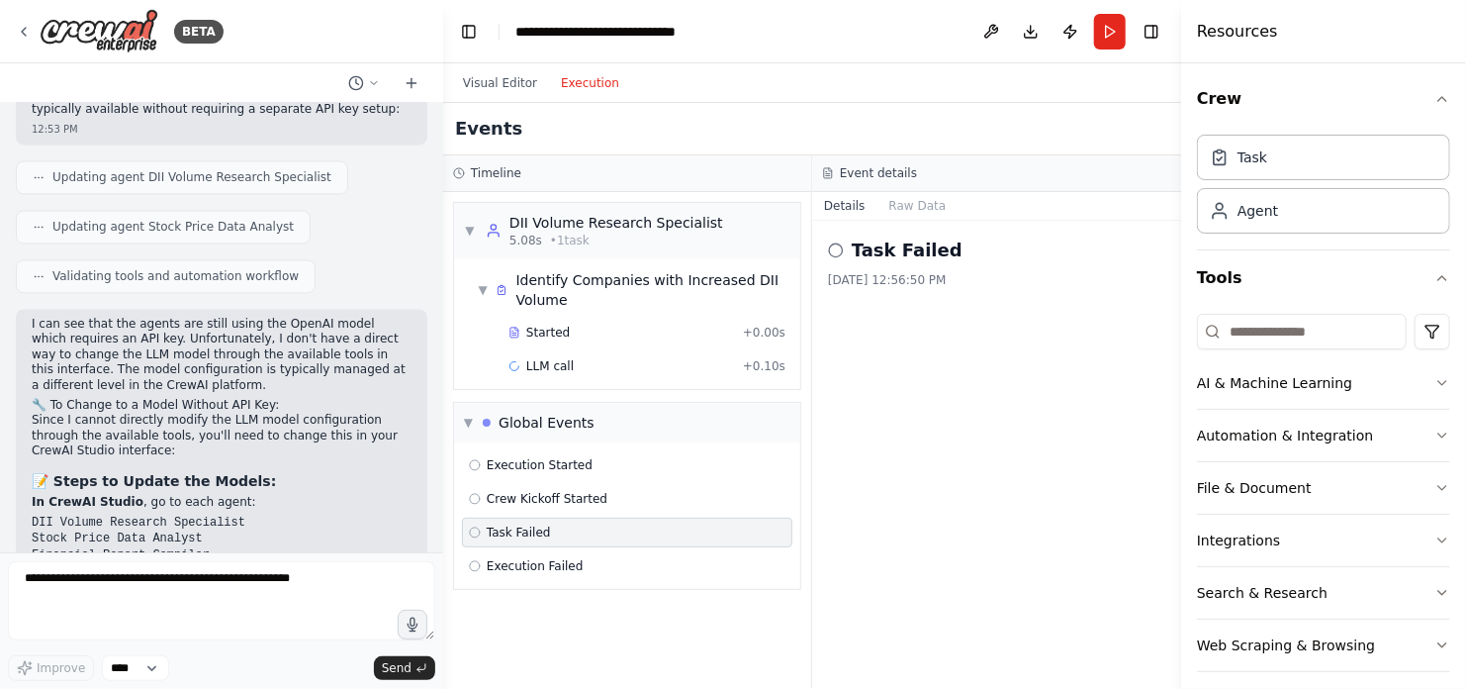
click at [471, 528] on icon at bounding box center [475, 532] width 12 height 12
click at [476, 529] on icon at bounding box center [475, 532] width 12 height 12
click at [511, 85] on button "Visual Editor" at bounding box center [500, 83] width 98 height 24
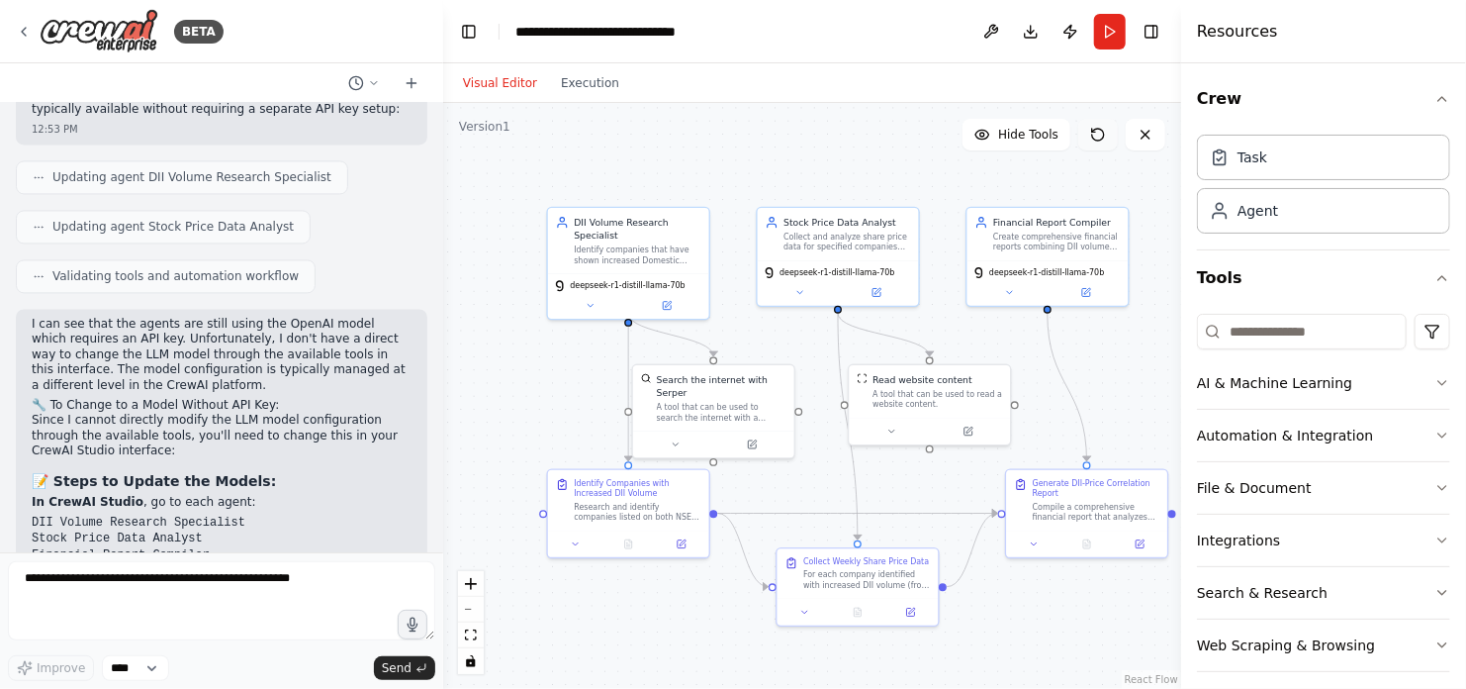
click at [1095, 131] on icon at bounding box center [1098, 135] width 16 height 16
click at [668, 299] on icon at bounding box center [668, 302] width 6 height 6
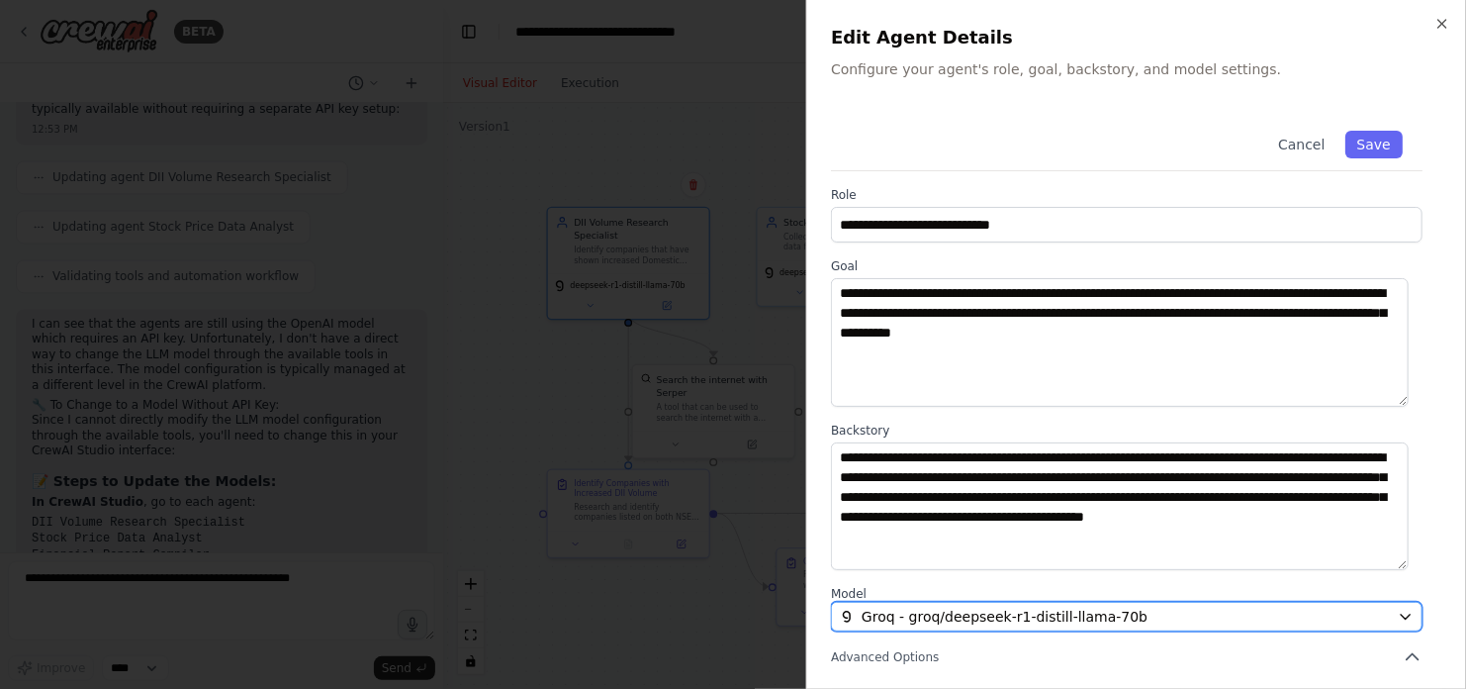
click at [1034, 614] on span "Groq - groq/deepseek-r1-distill-llama-70b" at bounding box center [1005, 616] width 286 height 20
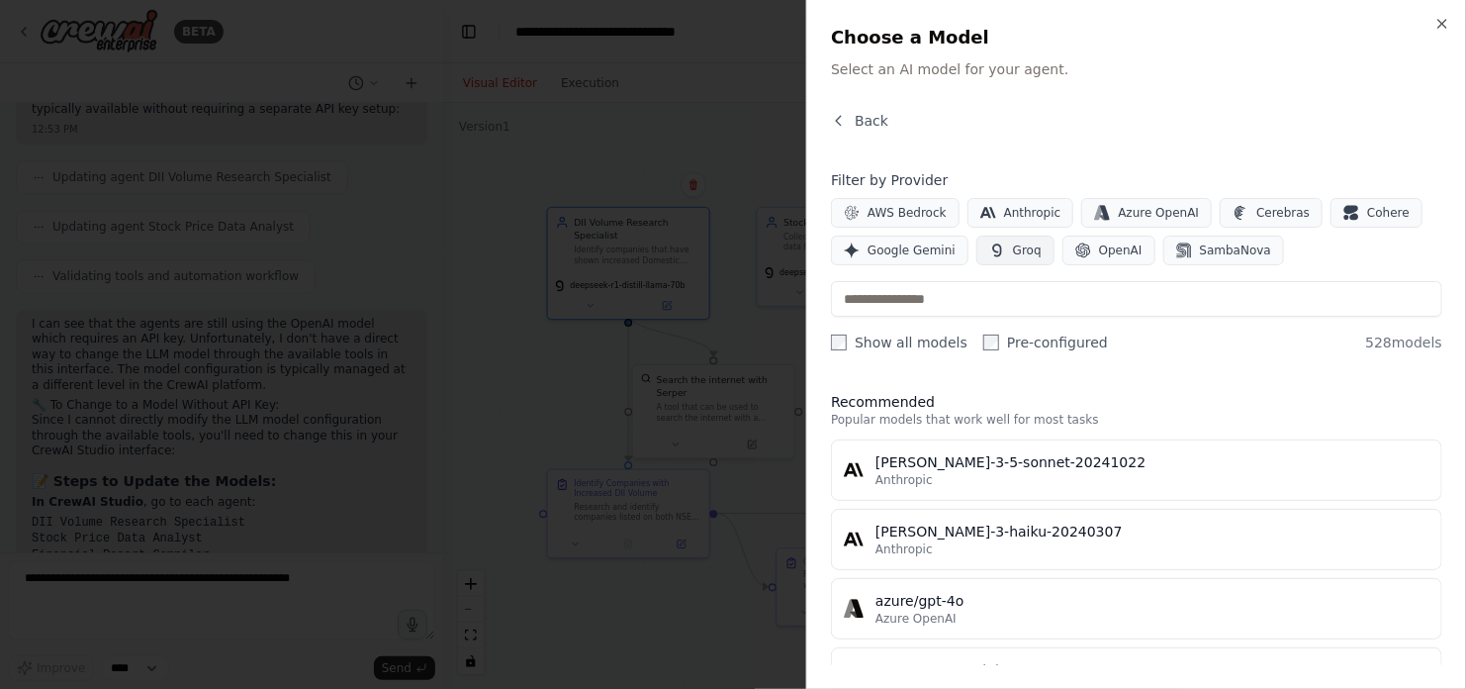
click at [1000, 255] on button "Groq" at bounding box center [1015, 250] width 78 height 30
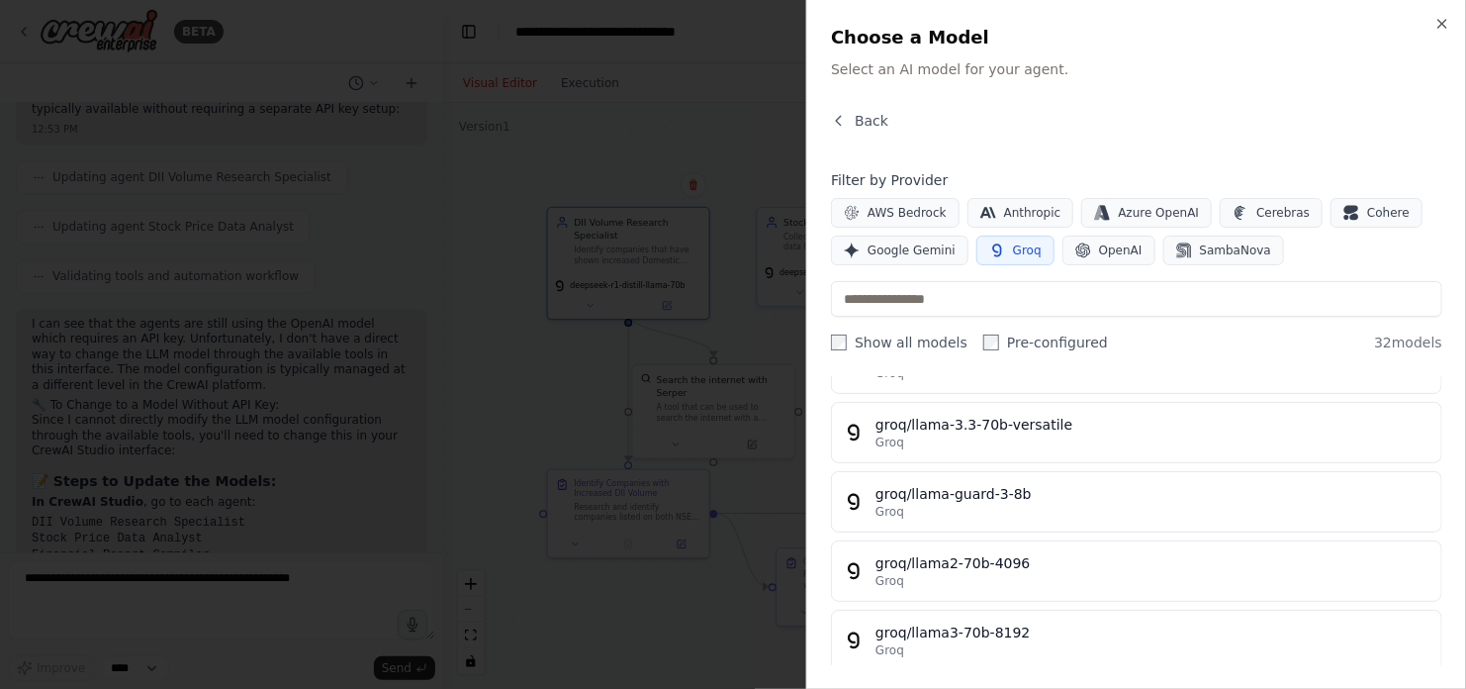
scroll to position [1146, 0]
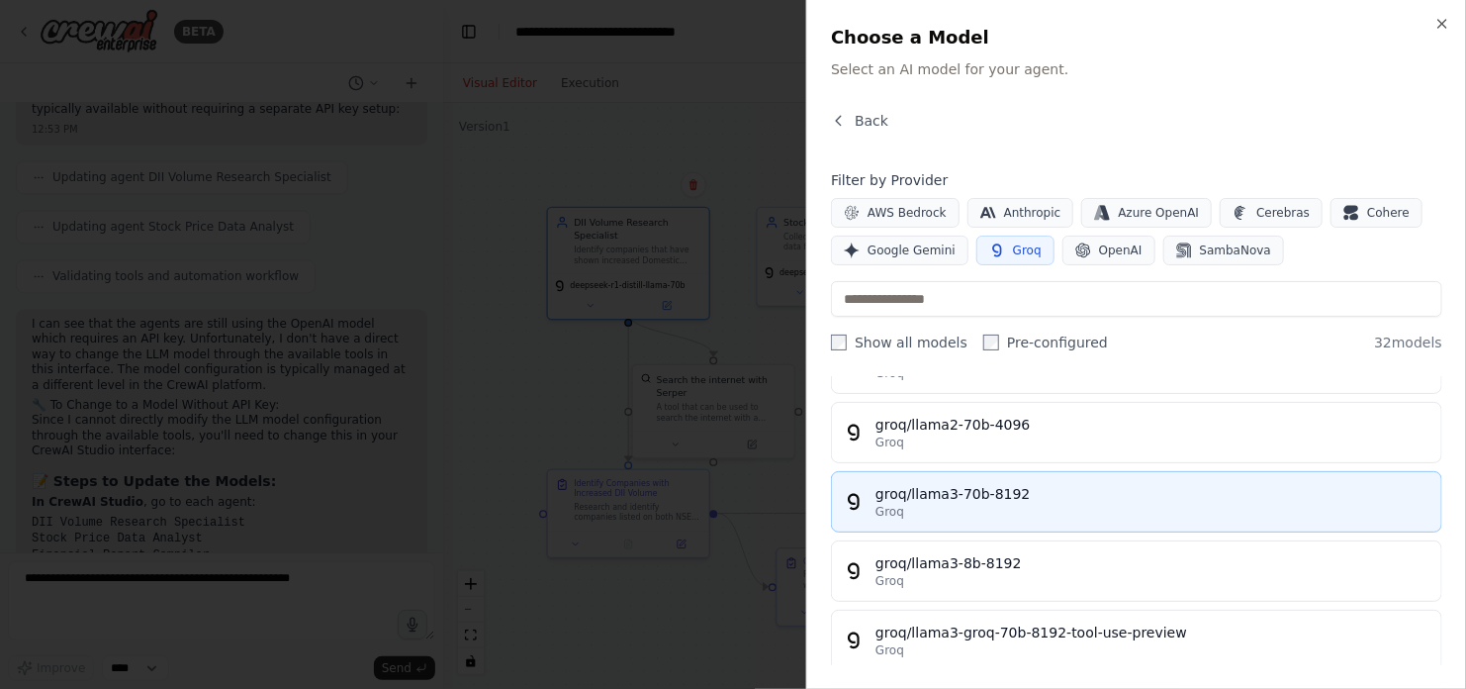
click at [1036, 484] on div "groq/llama3-70b-8192" at bounding box center [1153, 494] width 554 height 20
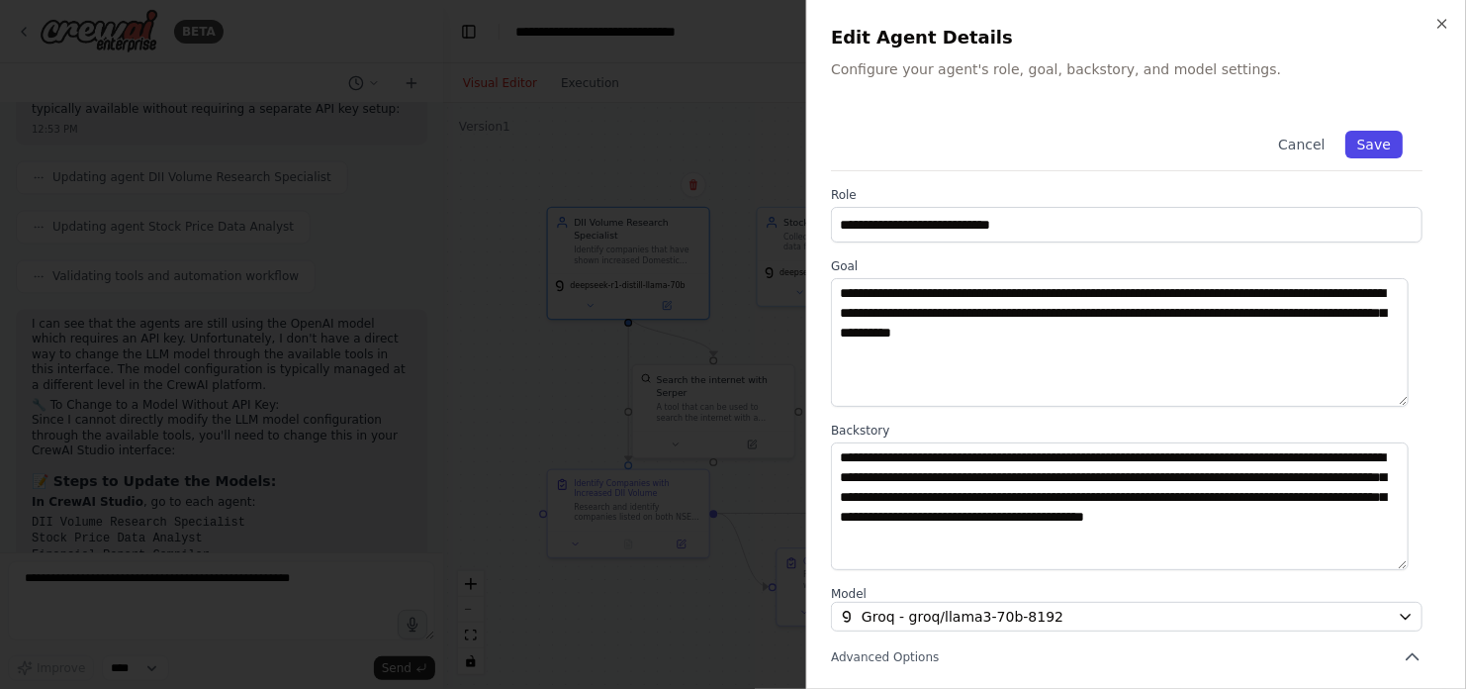
click at [1362, 153] on button "Save" at bounding box center [1373, 145] width 57 height 28
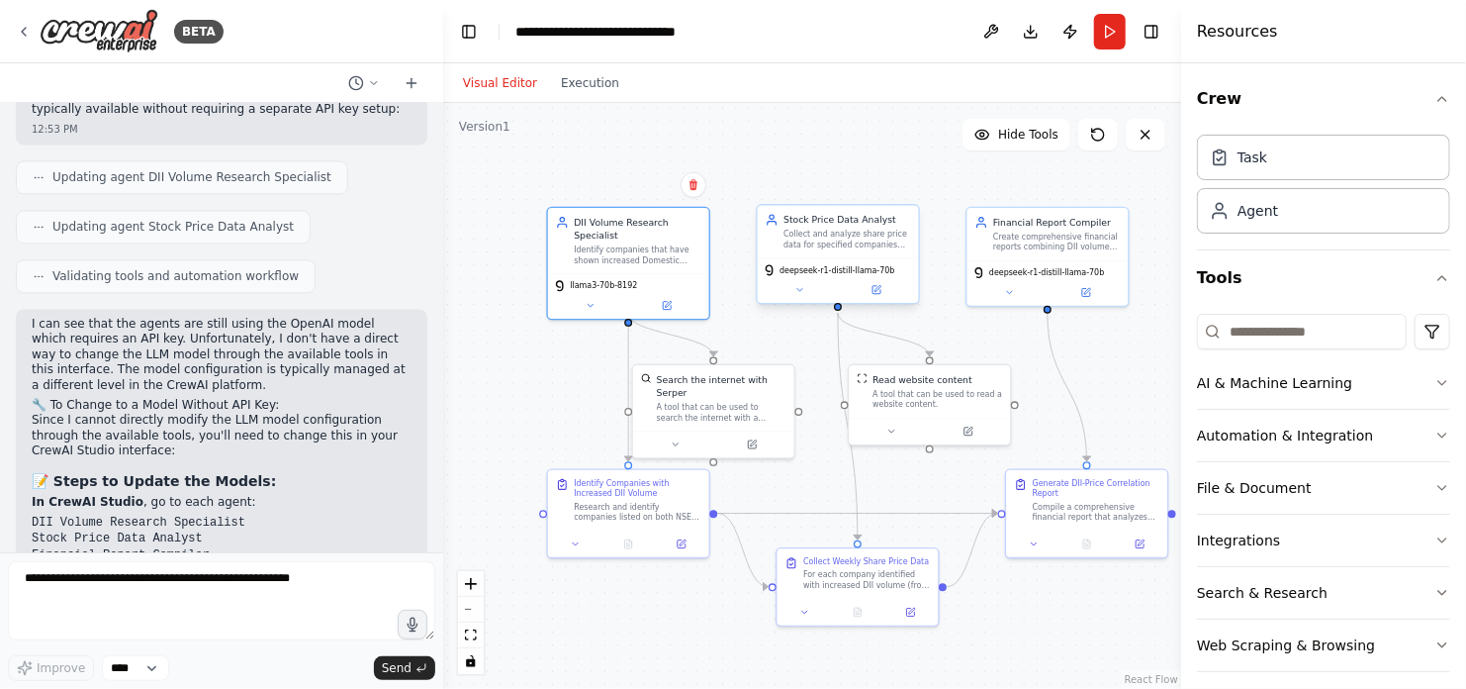
click at [878, 298] on div "deepseek-r1-distill-llama-70b" at bounding box center [838, 280] width 161 height 46
click at [876, 288] on icon at bounding box center [878, 288] width 6 height 6
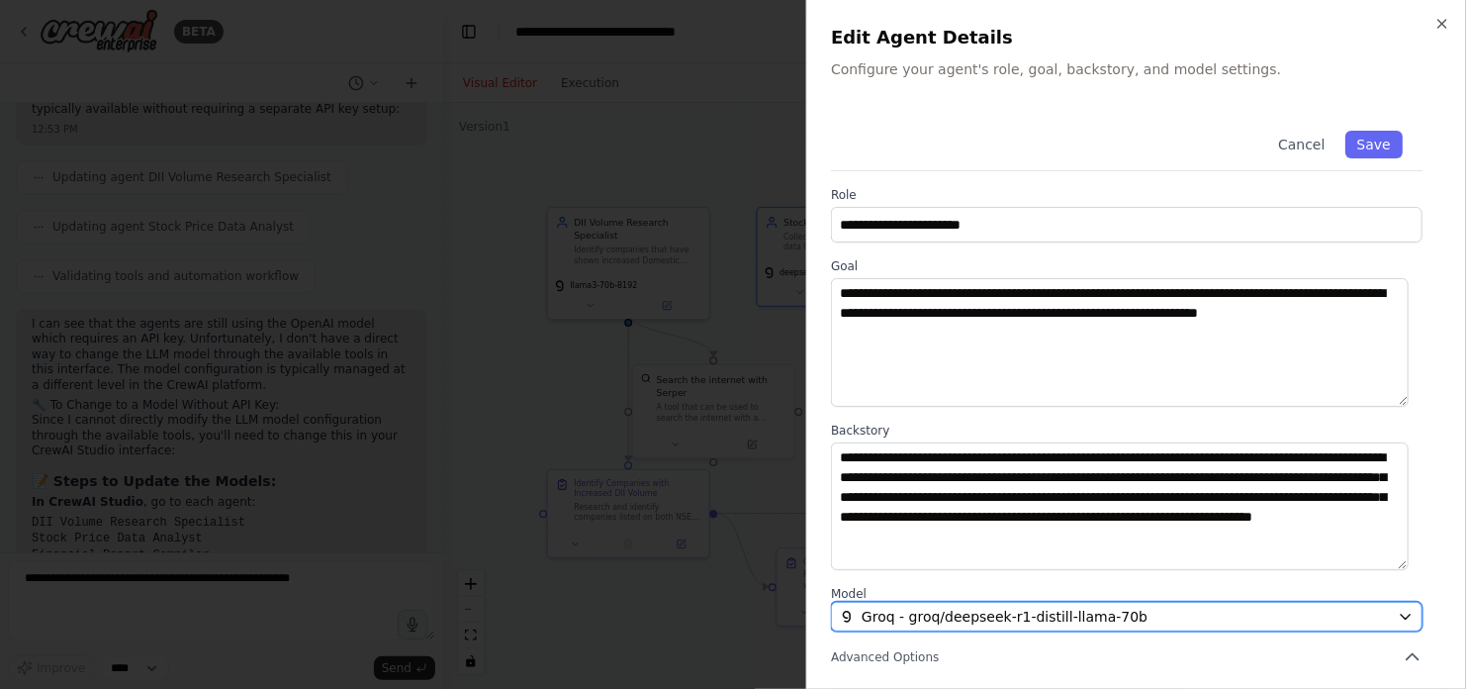
click at [953, 613] on span "Groq - groq/deepseek-r1-distill-llama-70b" at bounding box center [1005, 616] width 286 height 20
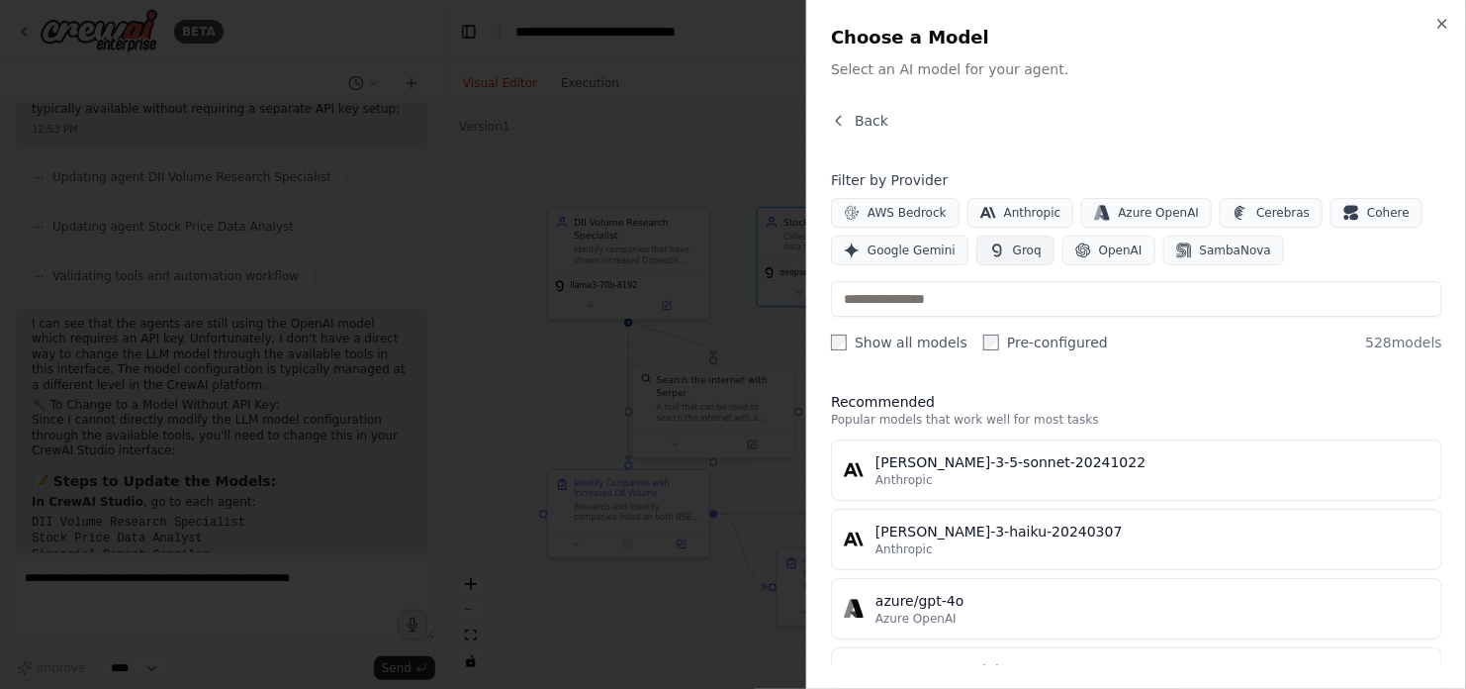
click at [1013, 248] on span "Groq" at bounding box center [1027, 250] width 29 height 16
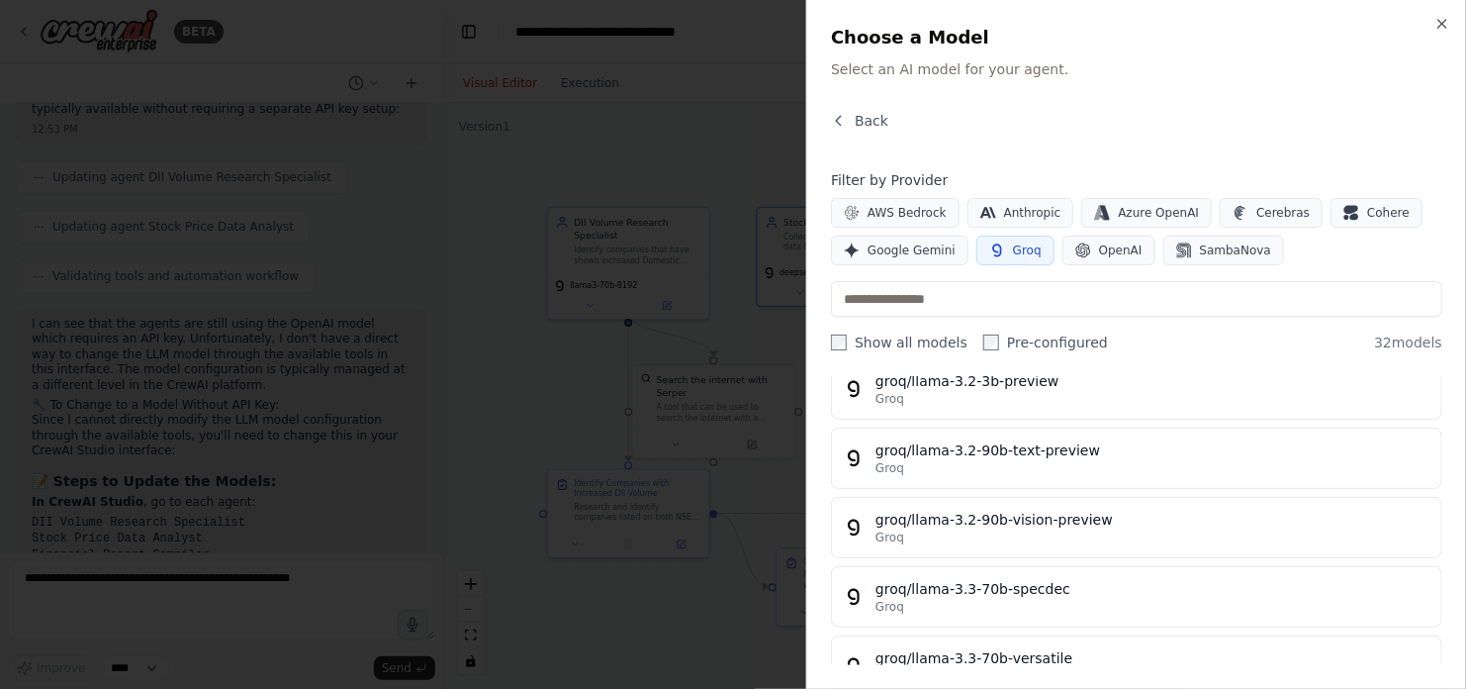
scroll to position [1045, 0]
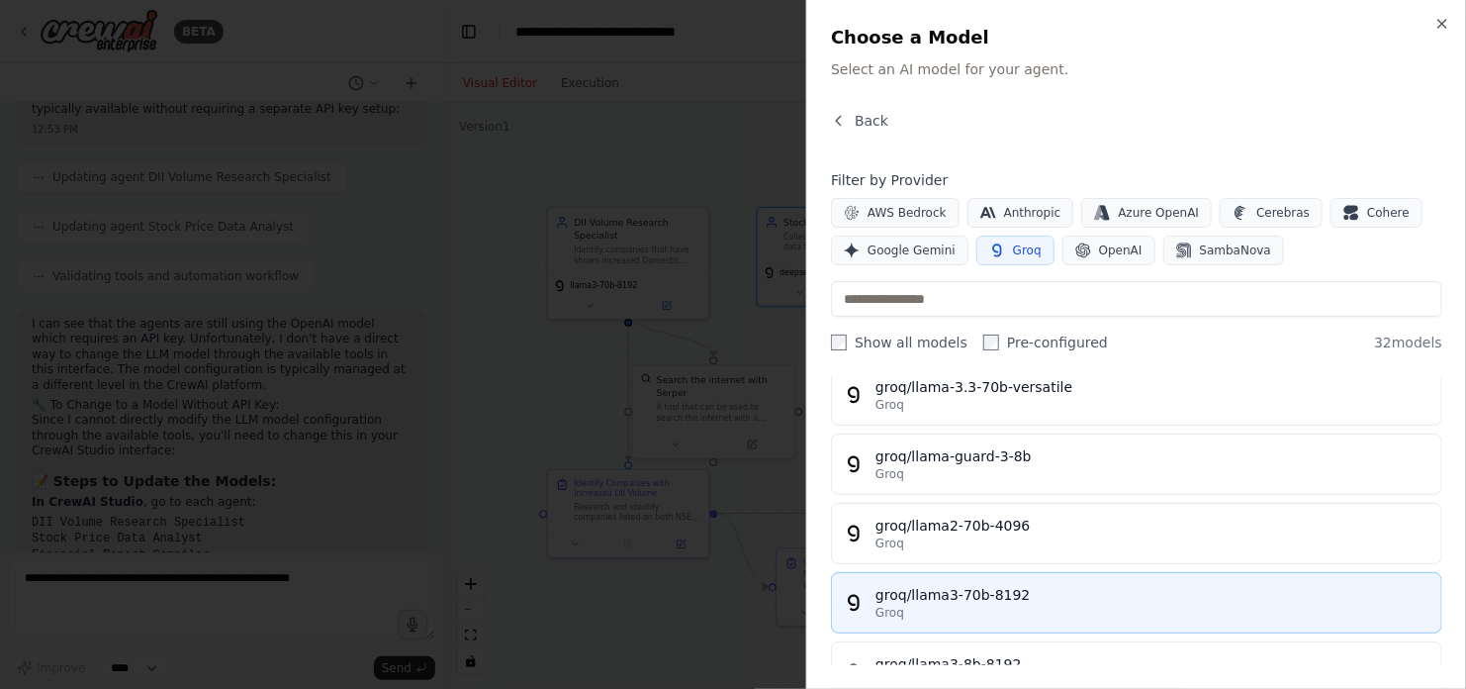
click at [1040, 589] on div "groq/llama3-70b-8192" at bounding box center [1153, 595] width 554 height 20
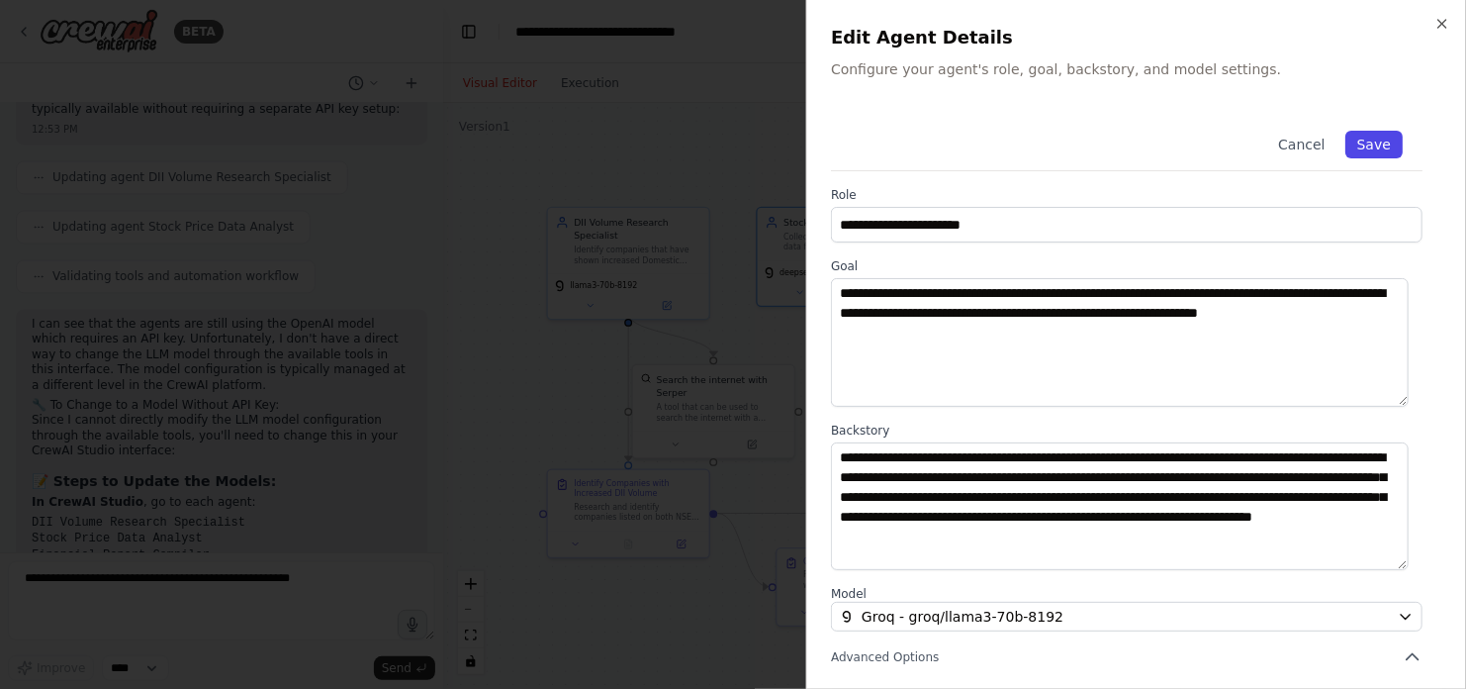
click at [1356, 146] on button "Save" at bounding box center [1373, 145] width 57 height 28
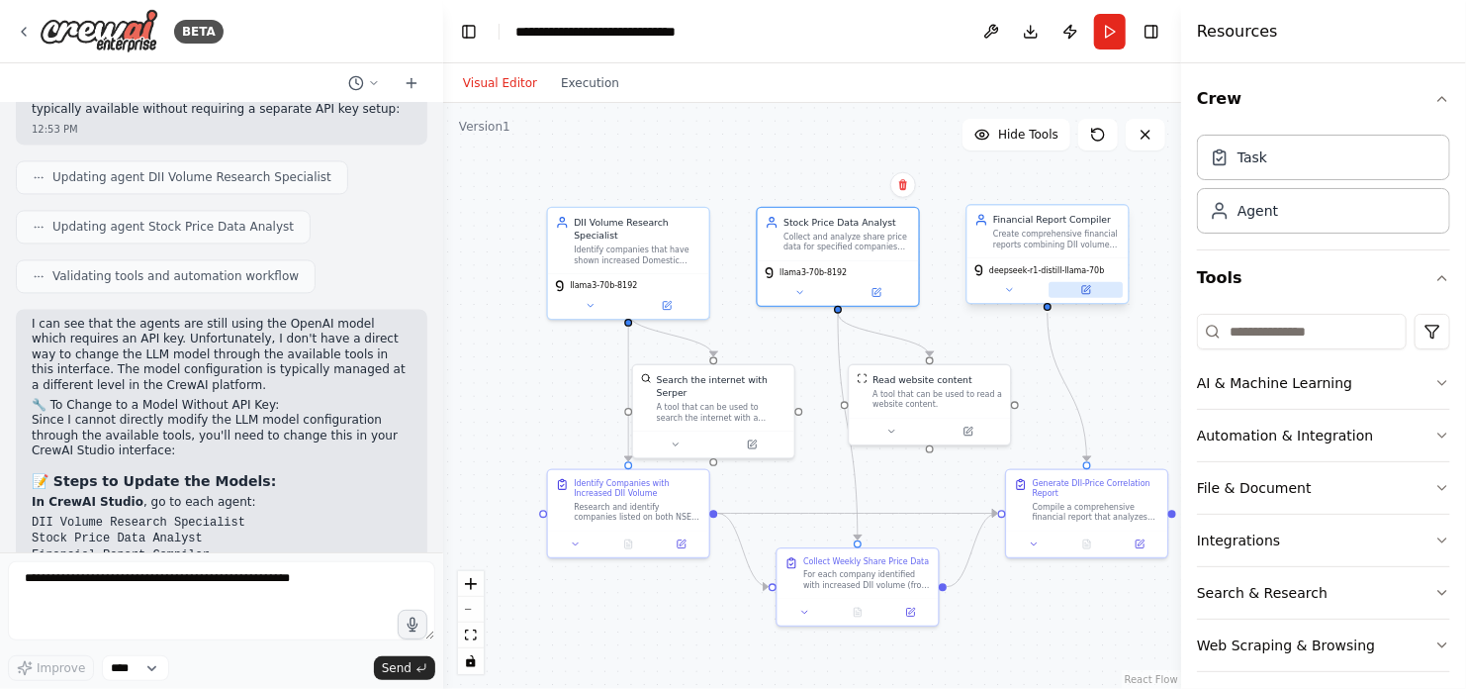
click at [1086, 287] on icon at bounding box center [1087, 288] width 6 height 6
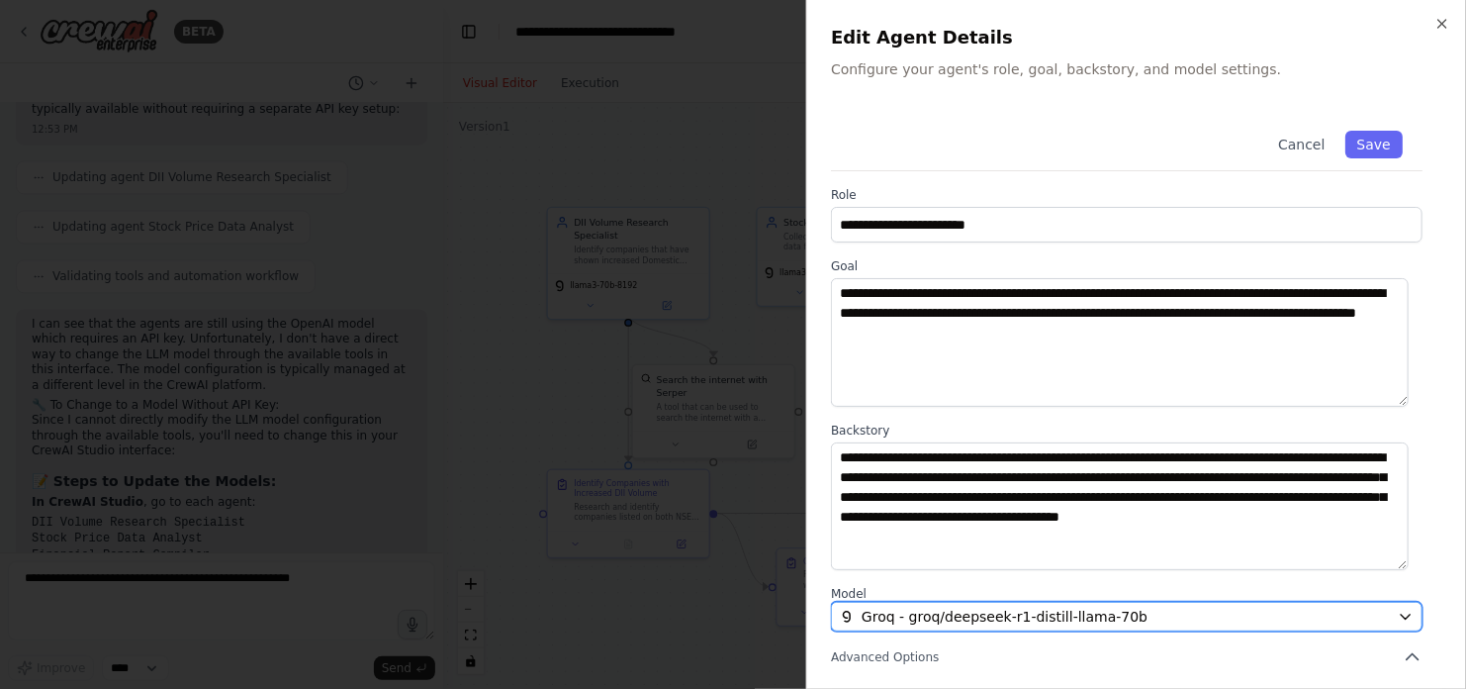
click at [1162, 616] on div "Groq - groq/deepseek-r1-distill-llama-70b" at bounding box center [1115, 616] width 550 height 20
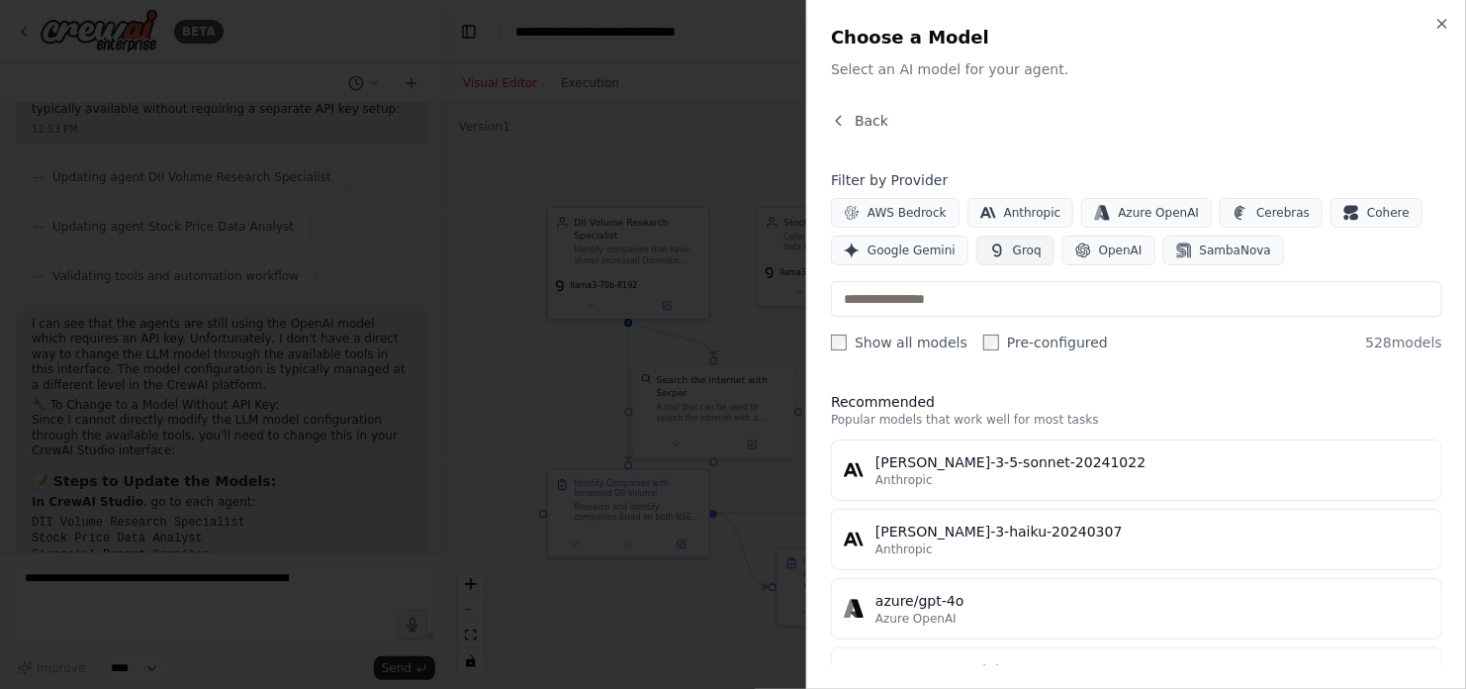
click at [992, 246] on icon "button" at bounding box center [996, 249] width 9 height 13
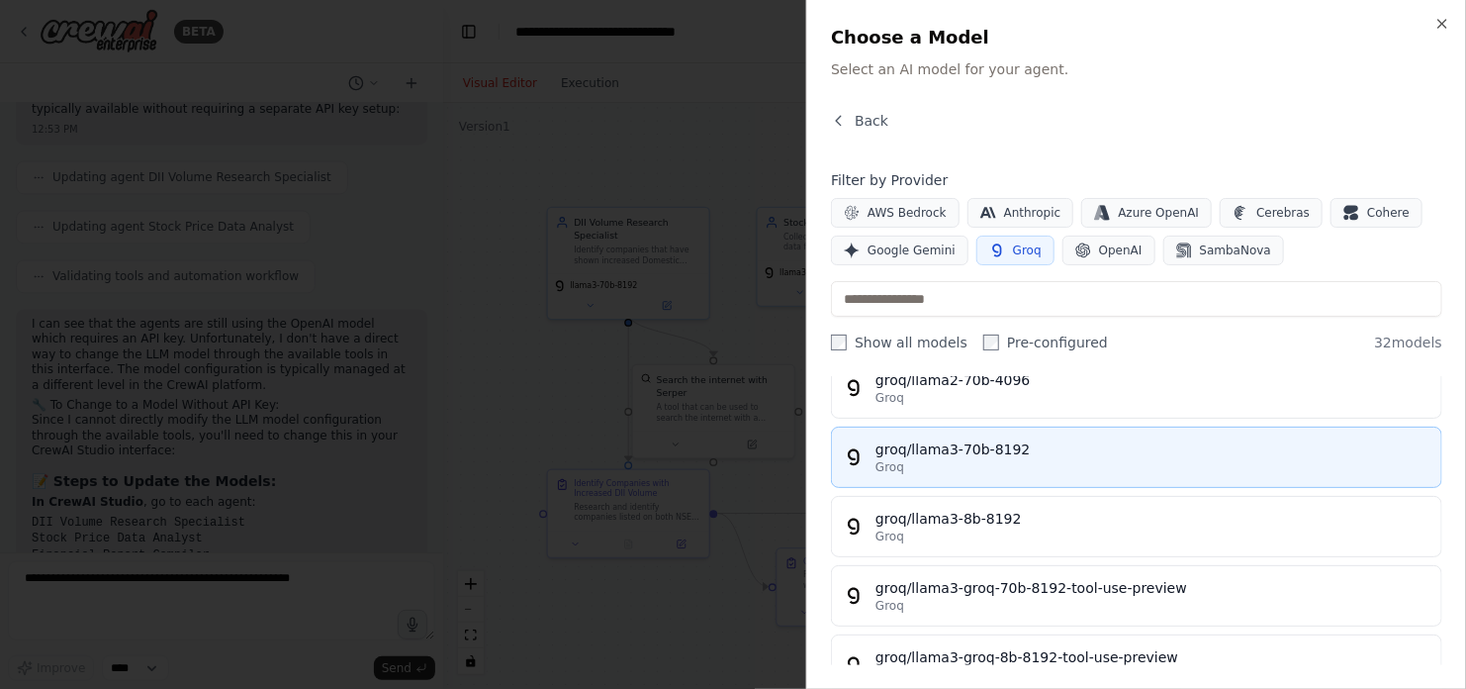
scroll to position [1191, 0]
click at [1045, 445] on div "groq/llama3-70b-8192" at bounding box center [1153, 448] width 554 height 20
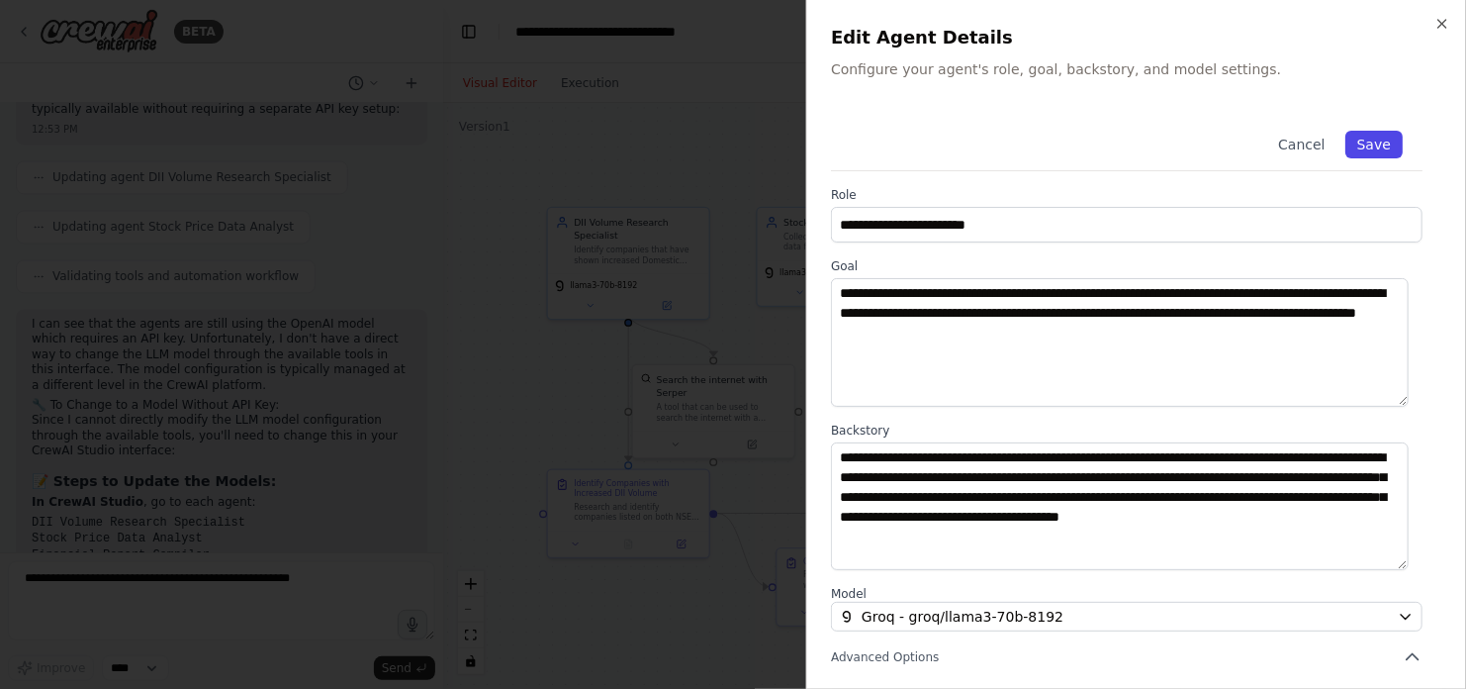
click at [1352, 143] on button "Save" at bounding box center [1373, 145] width 57 height 28
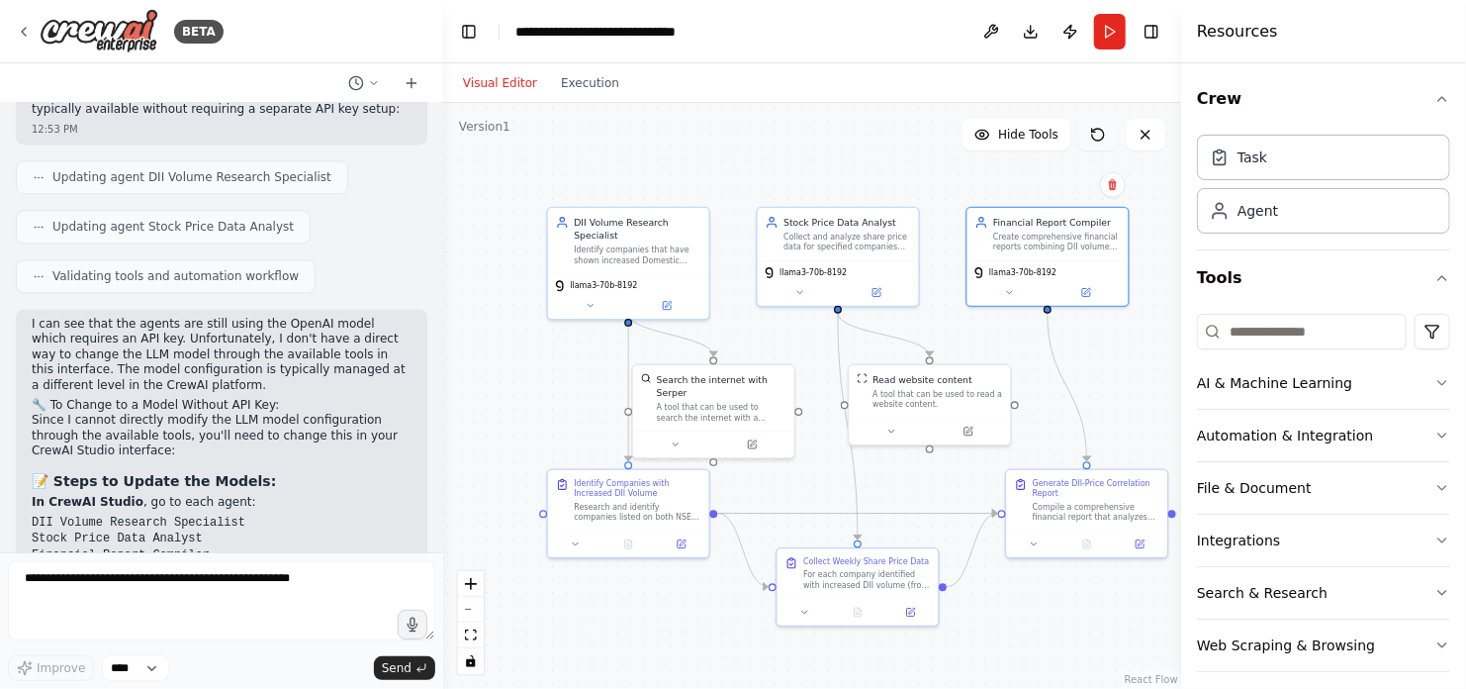
click at [1100, 133] on icon at bounding box center [1098, 135] width 16 height 16
click at [1109, 30] on button "Run" at bounding box center [1110, 32] width 32 height 36
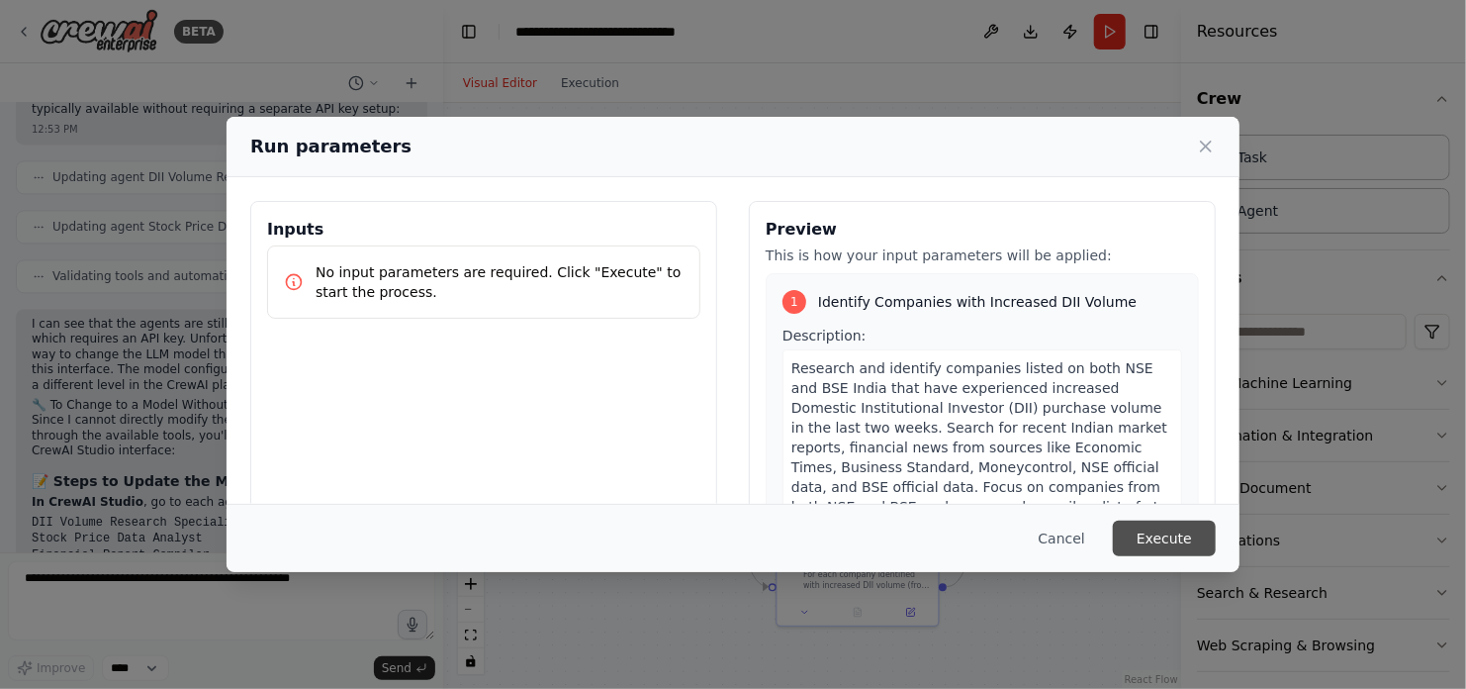
click at [1166, 537] on button "Execute" at bounding box center [1164, 538] width 103 height 36
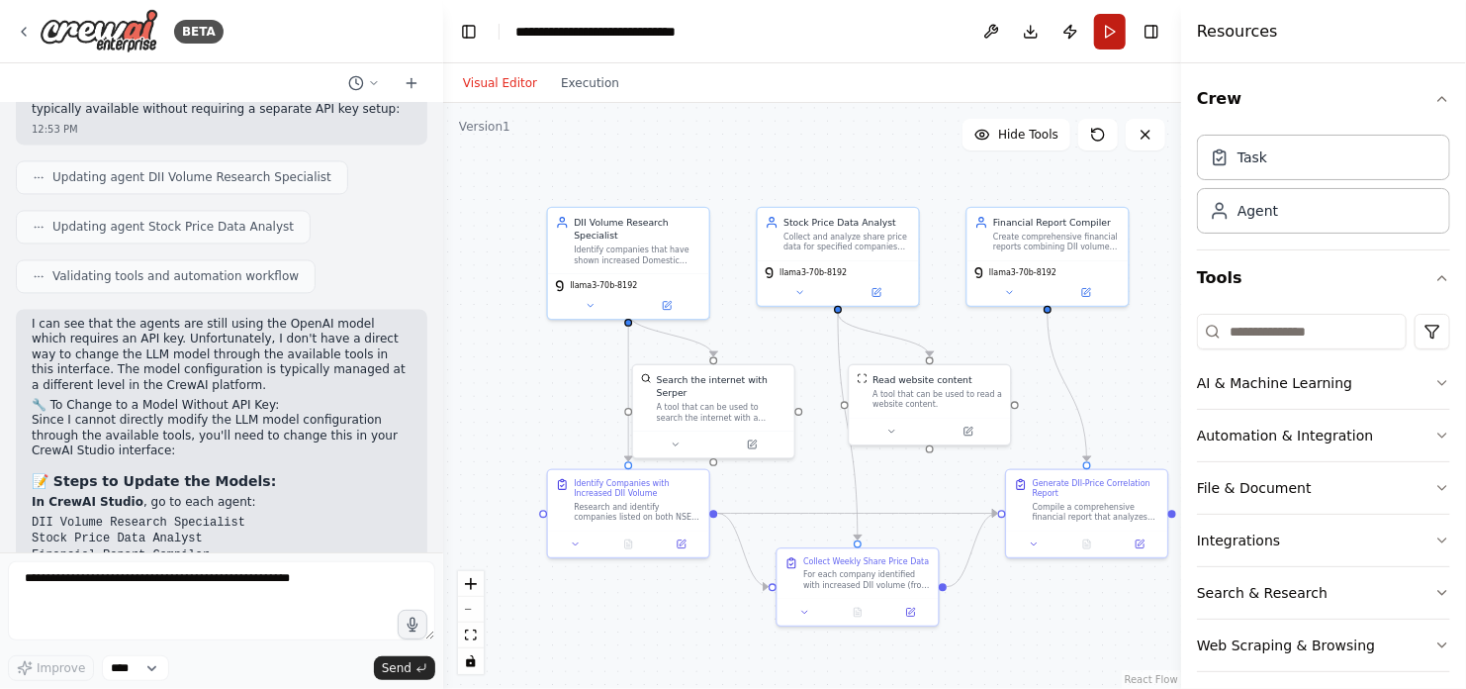
click at [1110, 30] on button "Run" at bounding box center [1110, 32] width 32 height 36
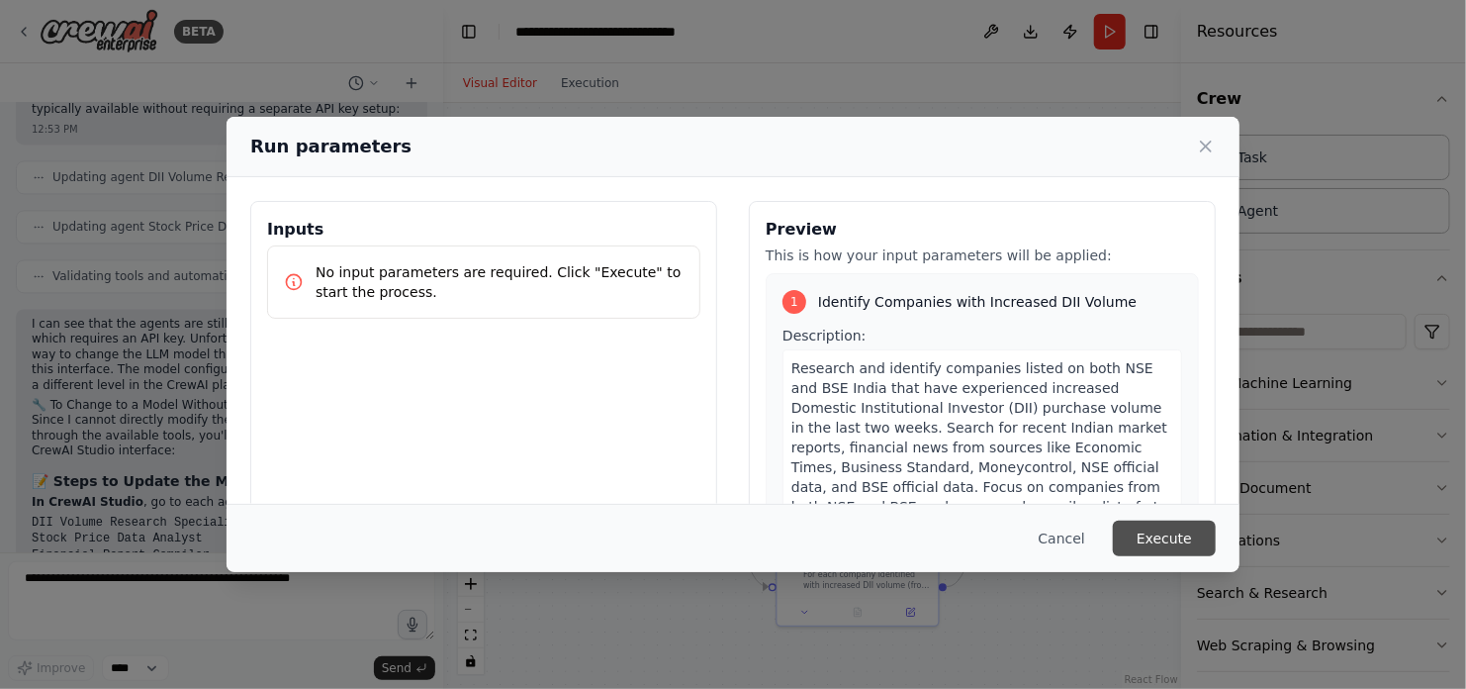
click at [1141, 543] on button "Execute" at bounding box center [1164, 538] width 103 height 36
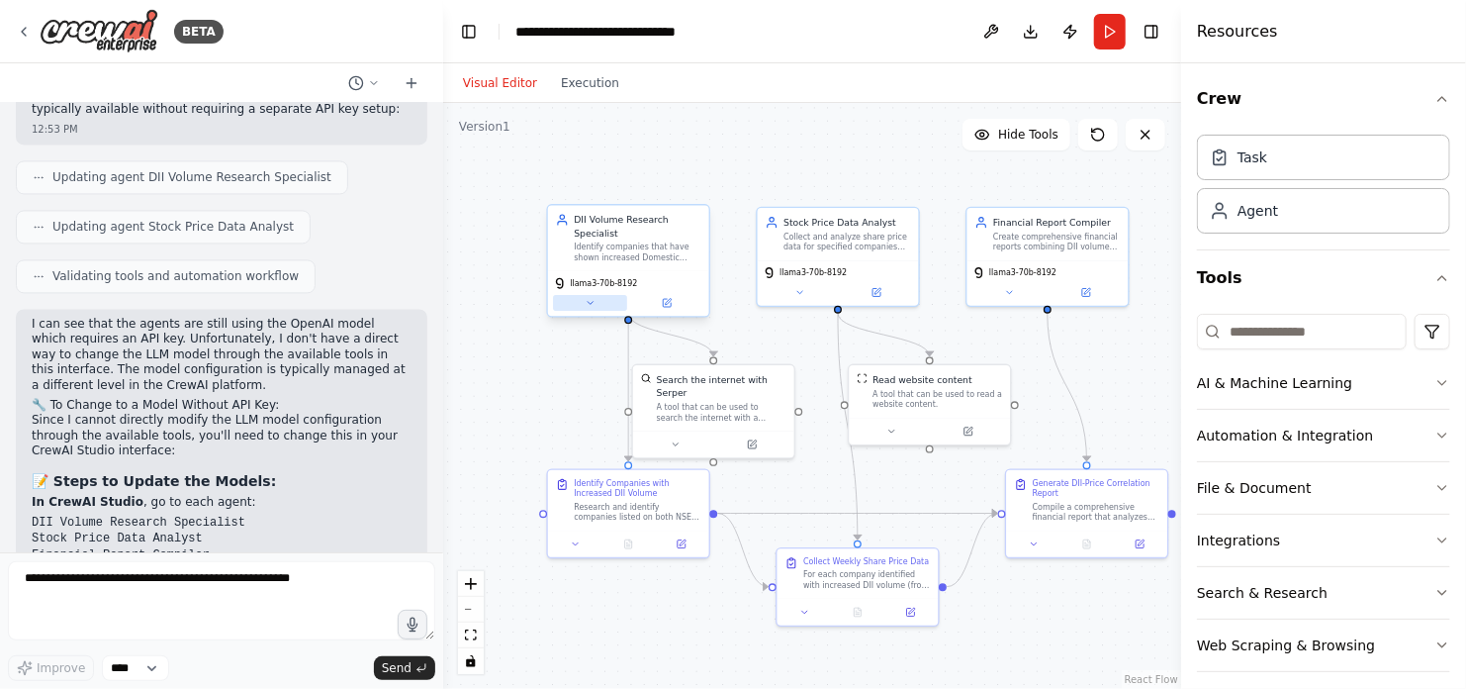
click at [592, 298] on icon at bounding box center [590, 303] width 11 height 11
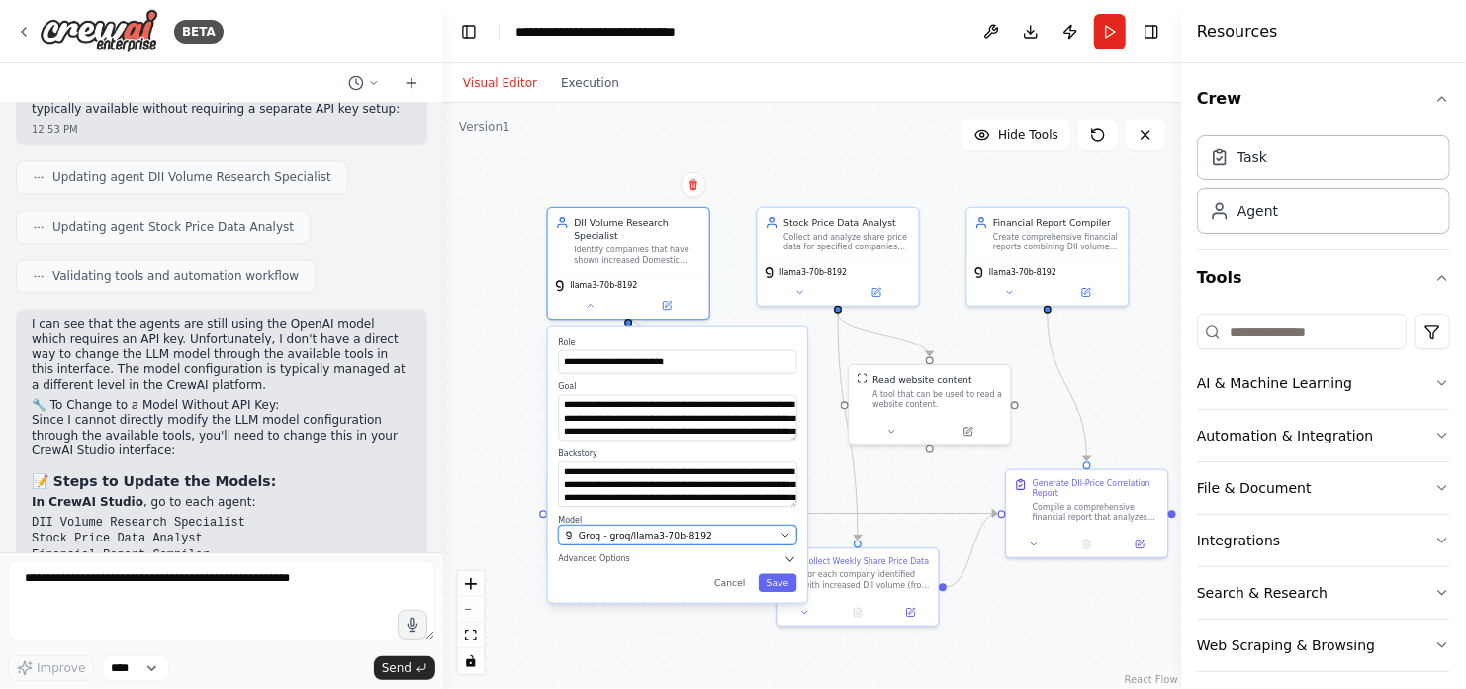
click at [708, 528] on div "Groq - groq/llama3-70b-8192" at bounding box center [669, 534] width 211 height 13
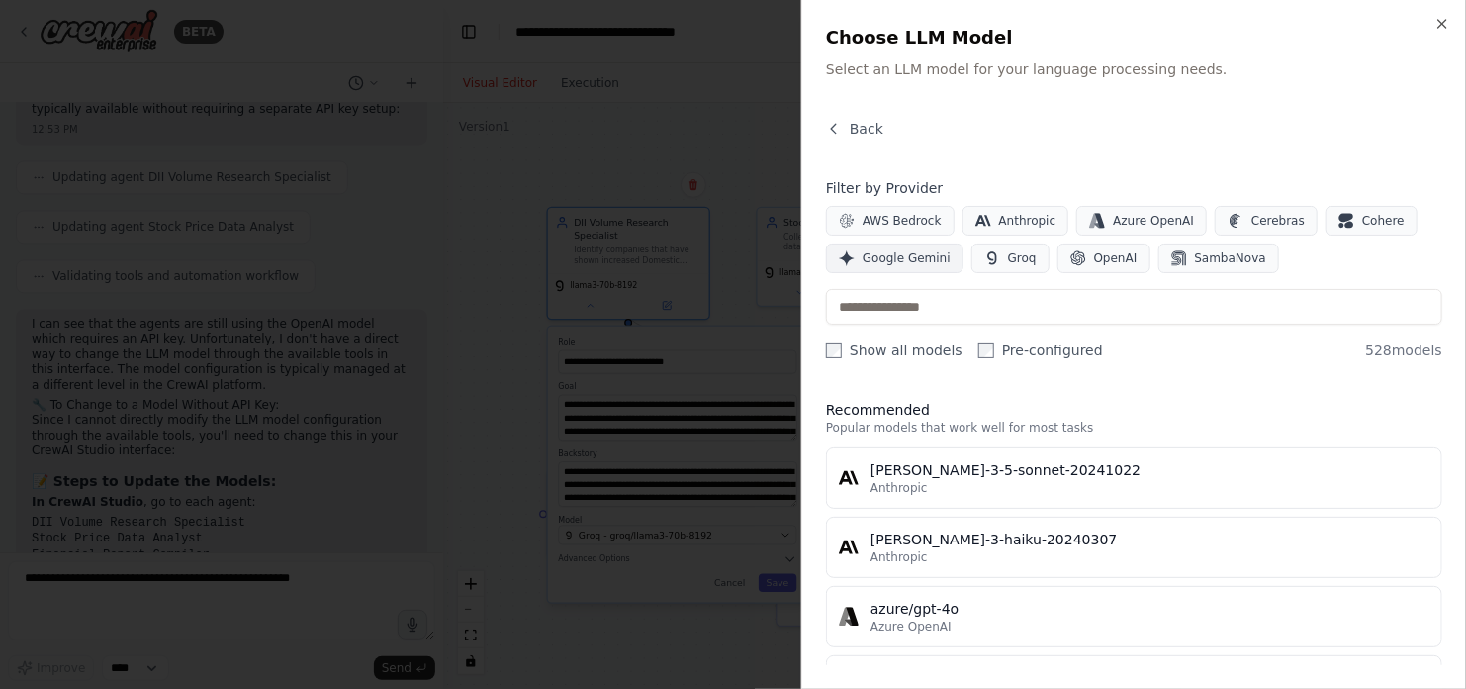
click at [905, 253] on span "Google Gemini" at bounding box center [907, 258] width 88 height 16
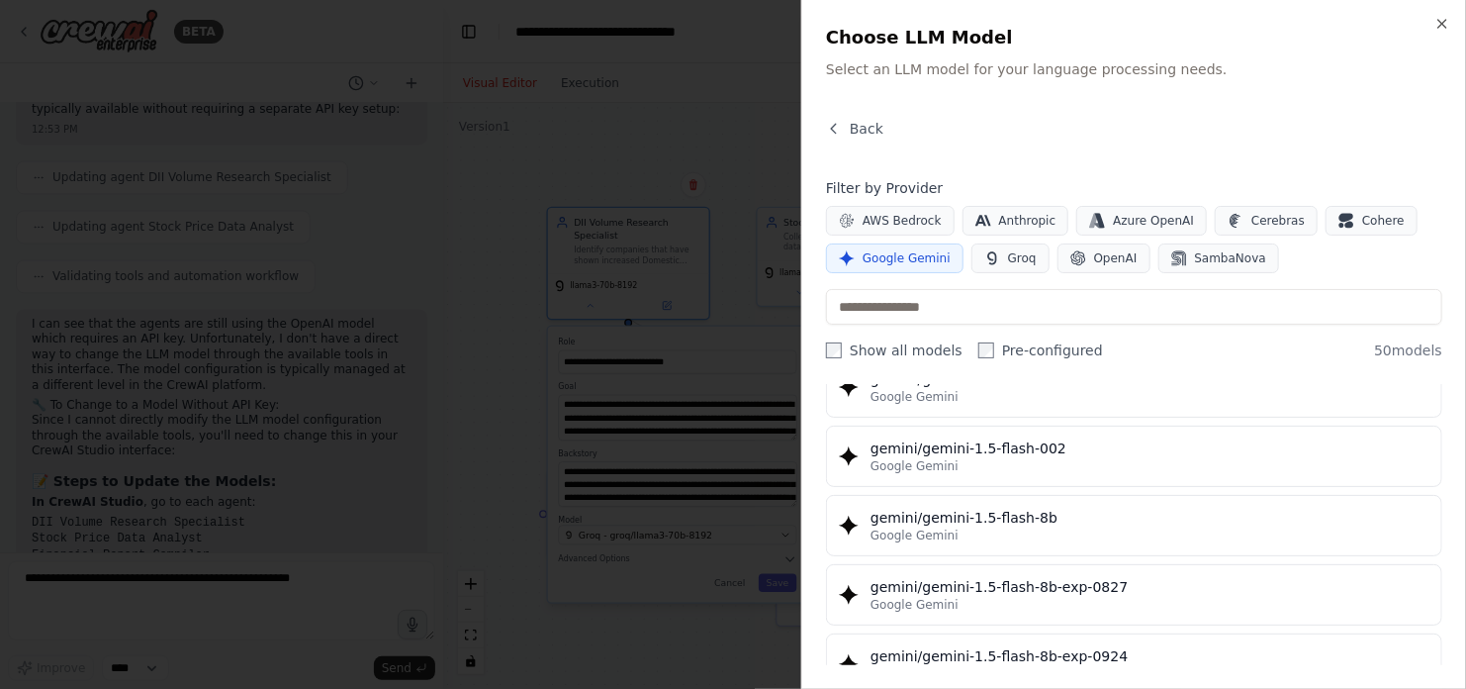
scroll to position [0, 0]
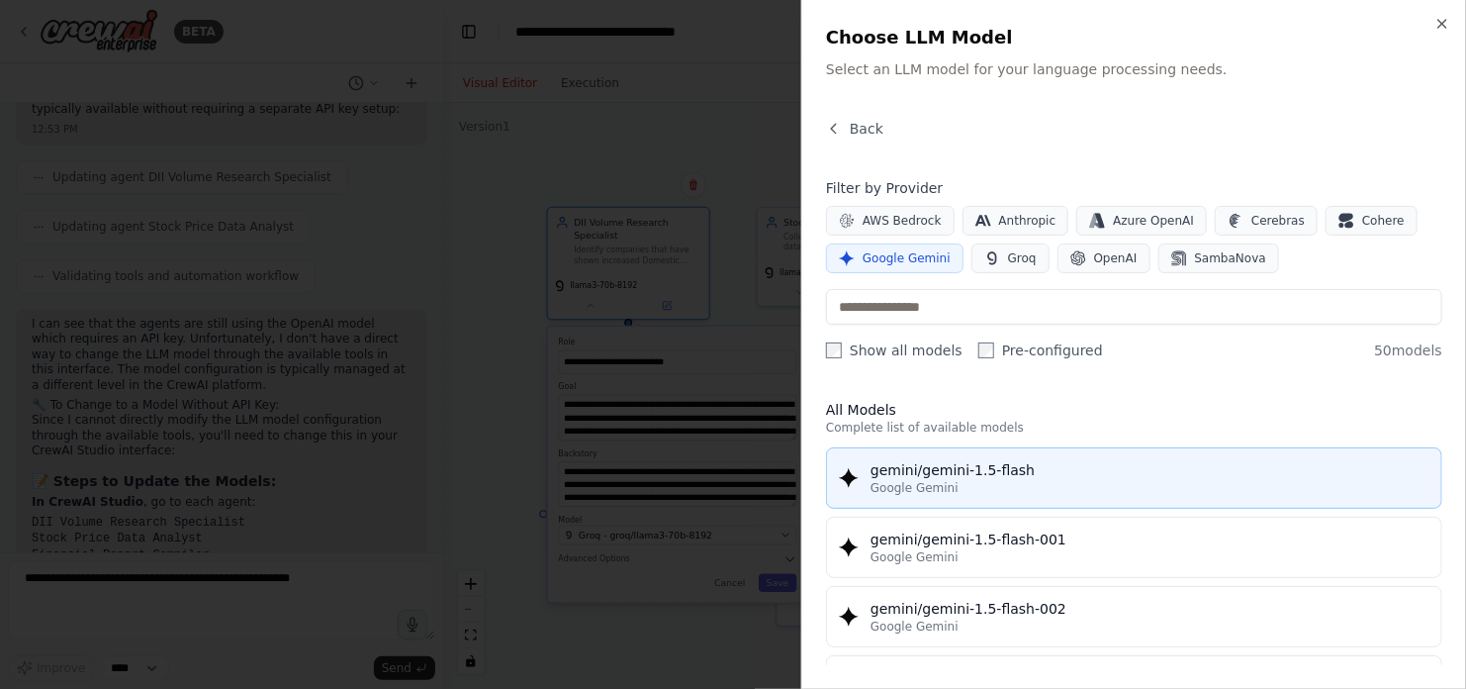
click at [1046, 476] on div "gemini/gemini-1.5-flash" at bounding box center [1150, 470] width 559 height 20
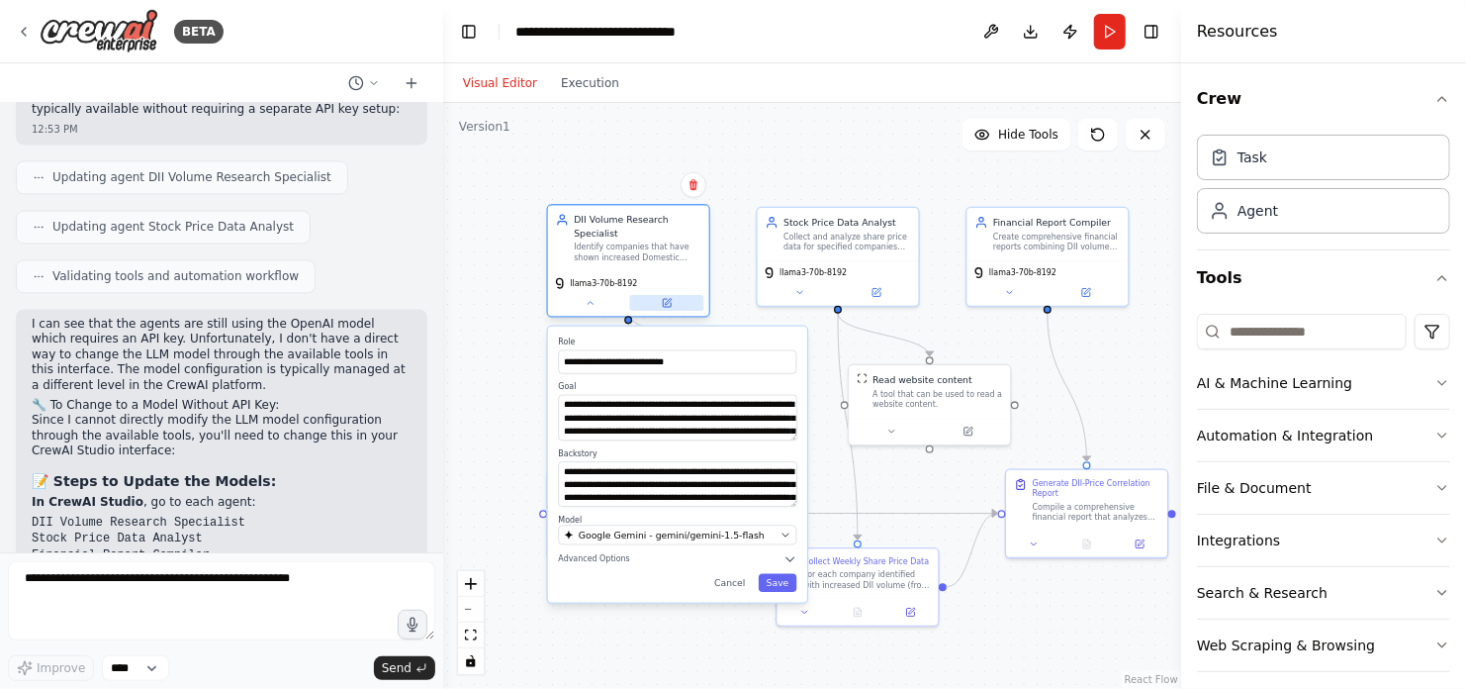
click at [668, 298] on icon at bounding box center [667, 303] width 11 height 11
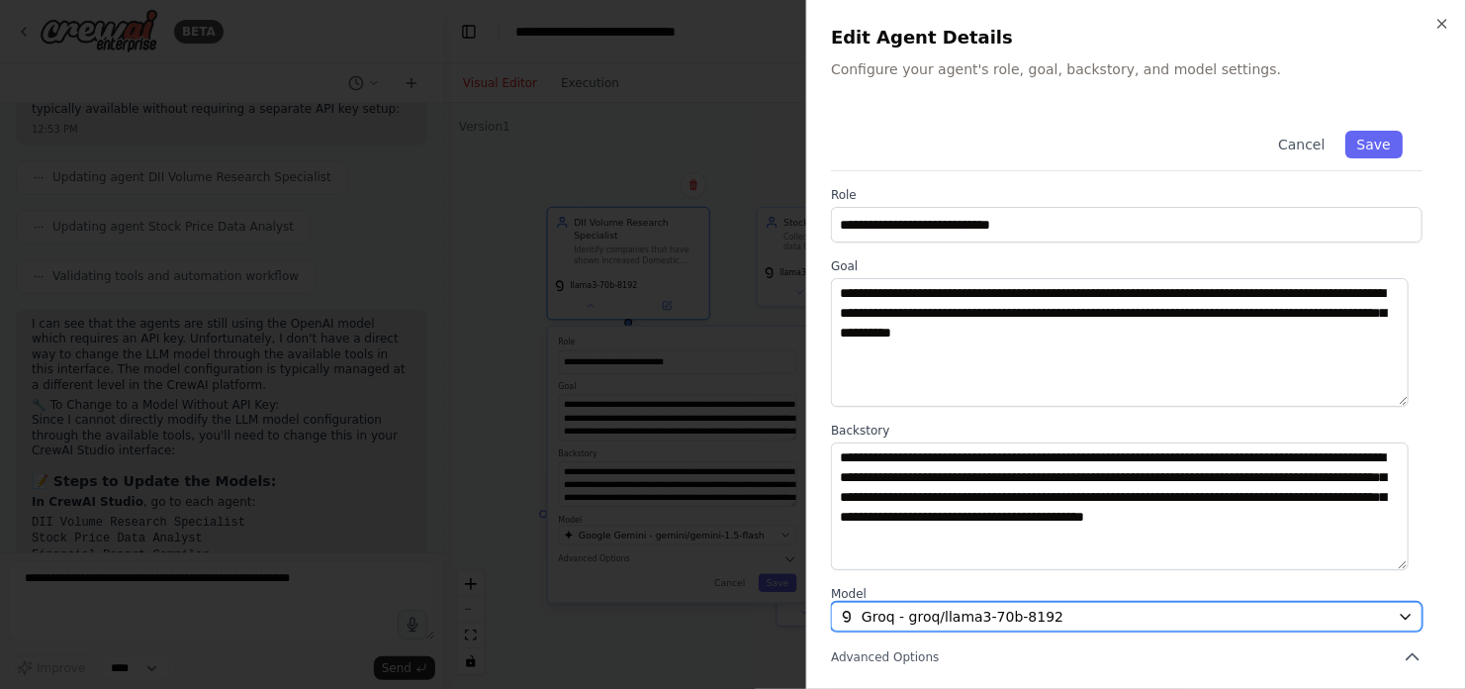
click at [1101, 613] on div "Groq - groq/llama3-70b-8192" at bounding box center [1115, 616] width 550 height 20
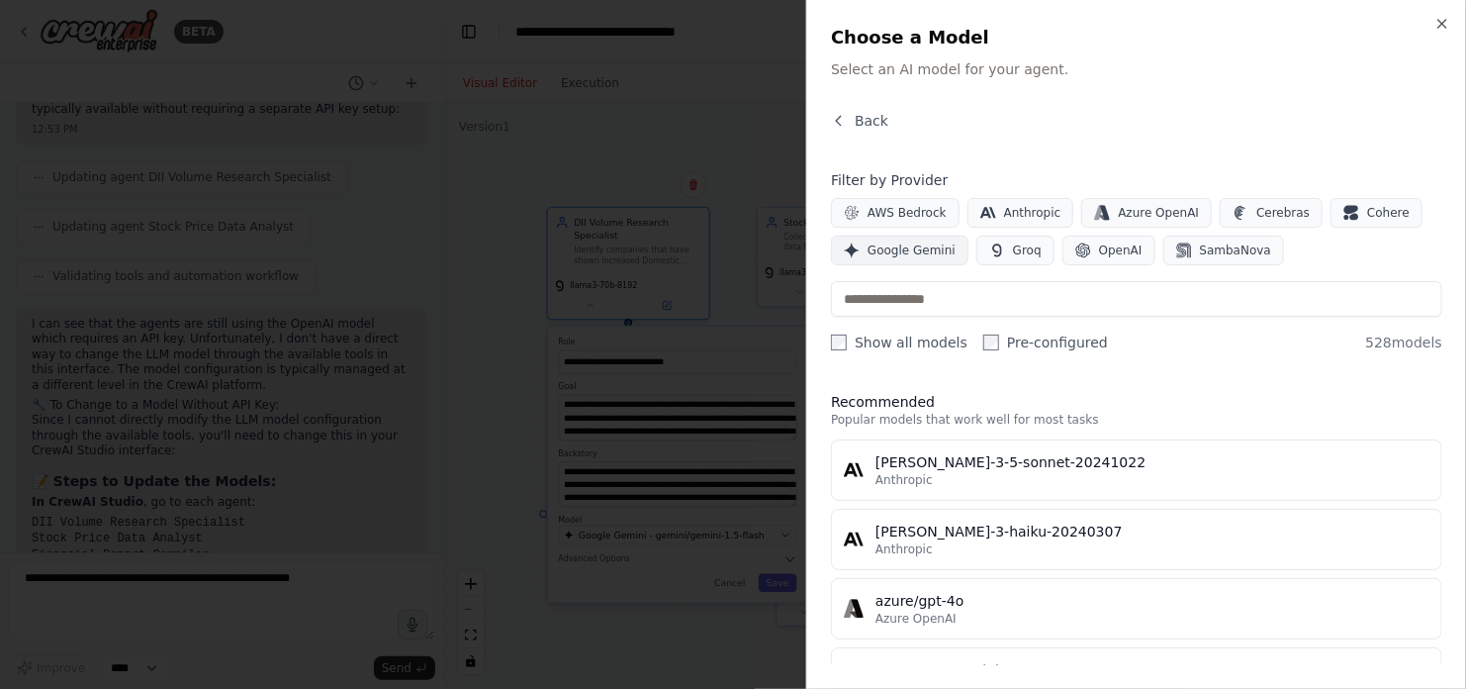
click at [889, 247] on span "Google Gemini" at bounding box center [912, 250] width 88 height 16
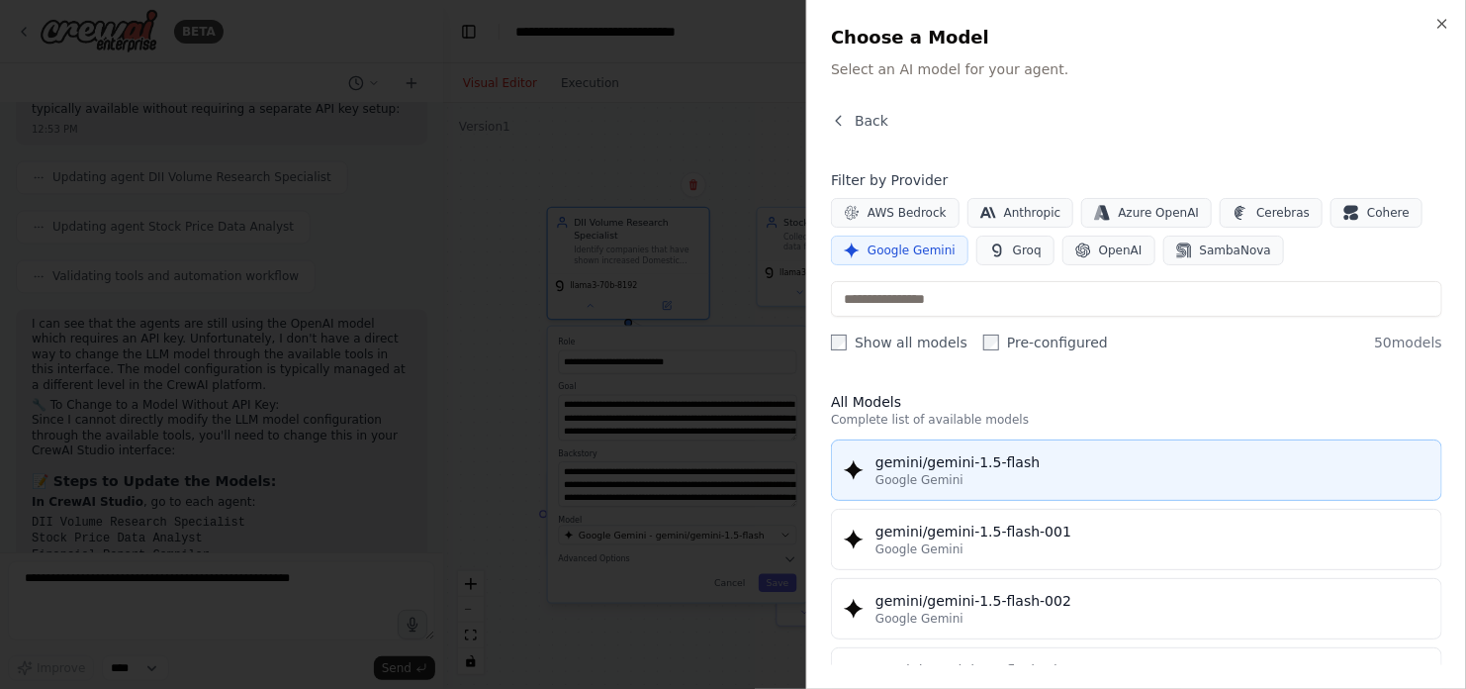
click at [1062, 467] on div "gemini/gemini-1.5-flash" at bounding box center [1153, 462] width 554 height 20
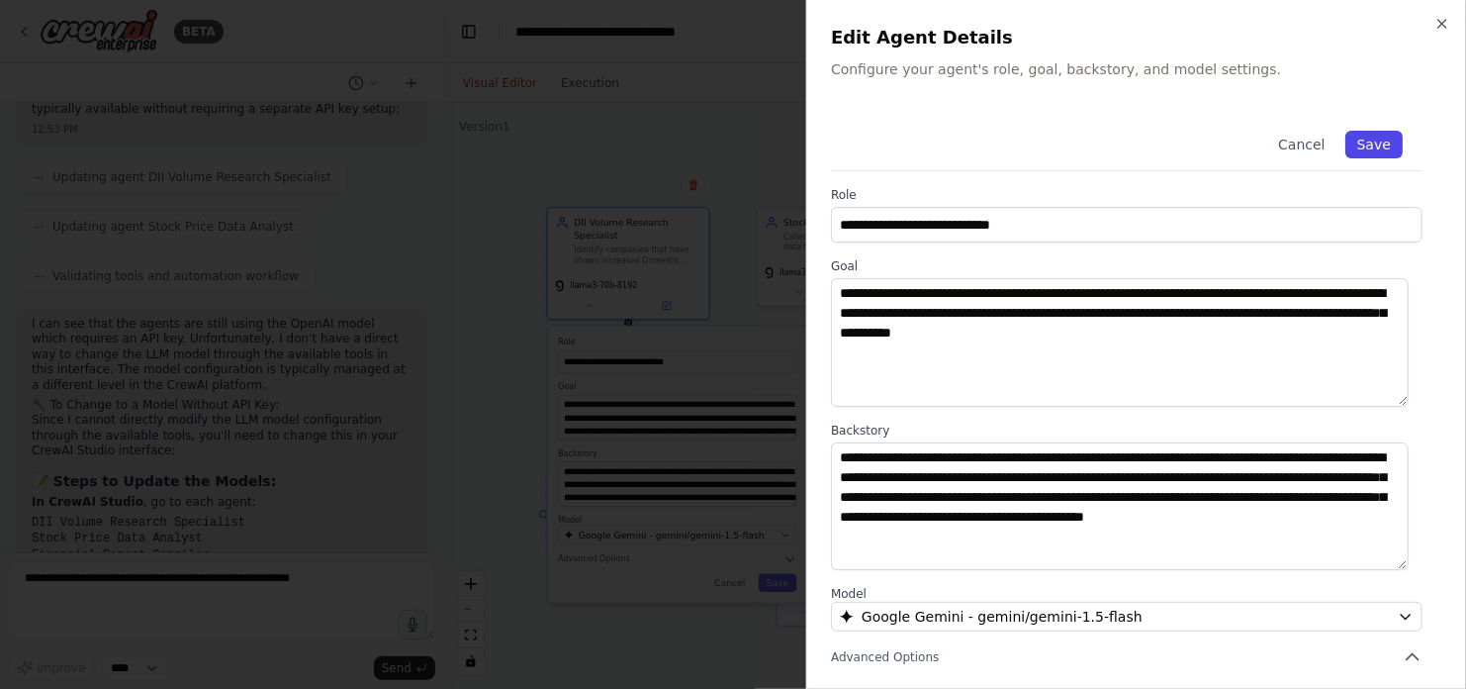
click at [1353, 148] on button "Save" at bounding box center [1373, 145] width 57 height 28
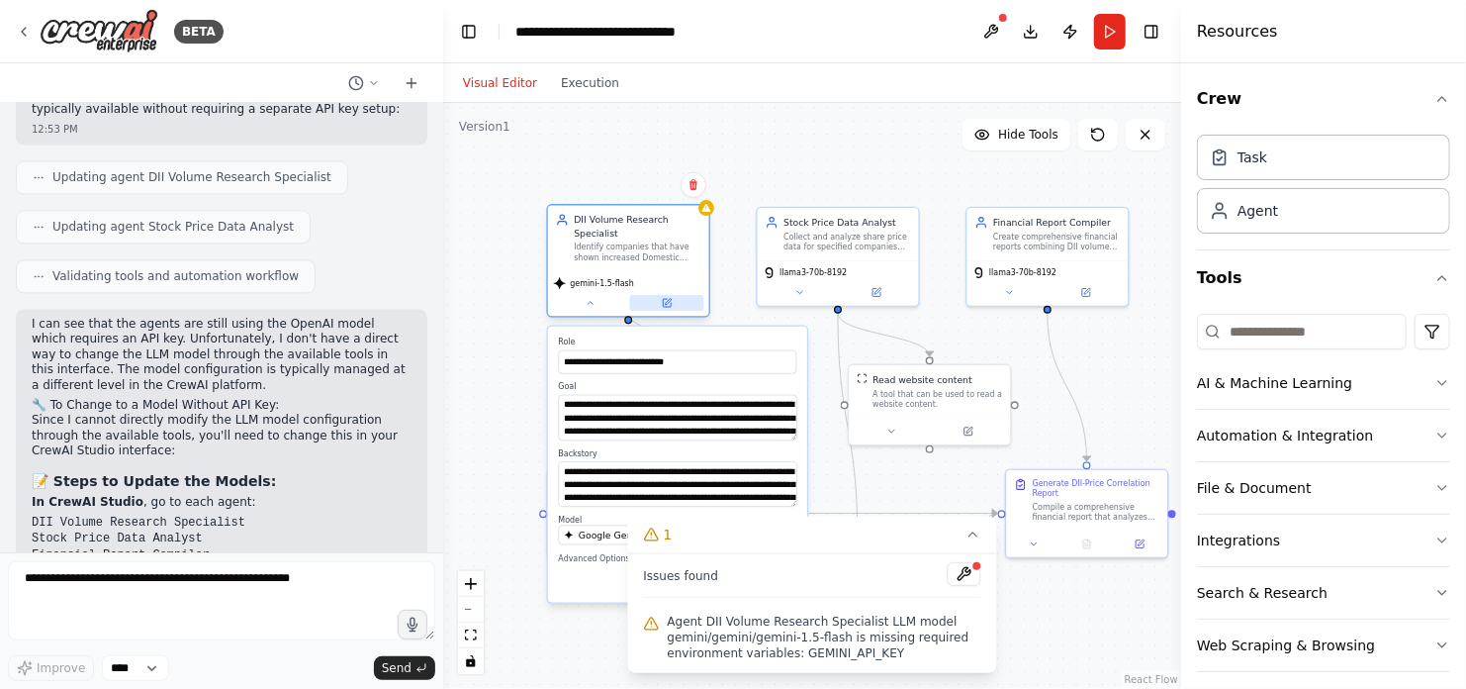
click at [668, 299] on icon at bounding box center [668, 302] width 6 height 6
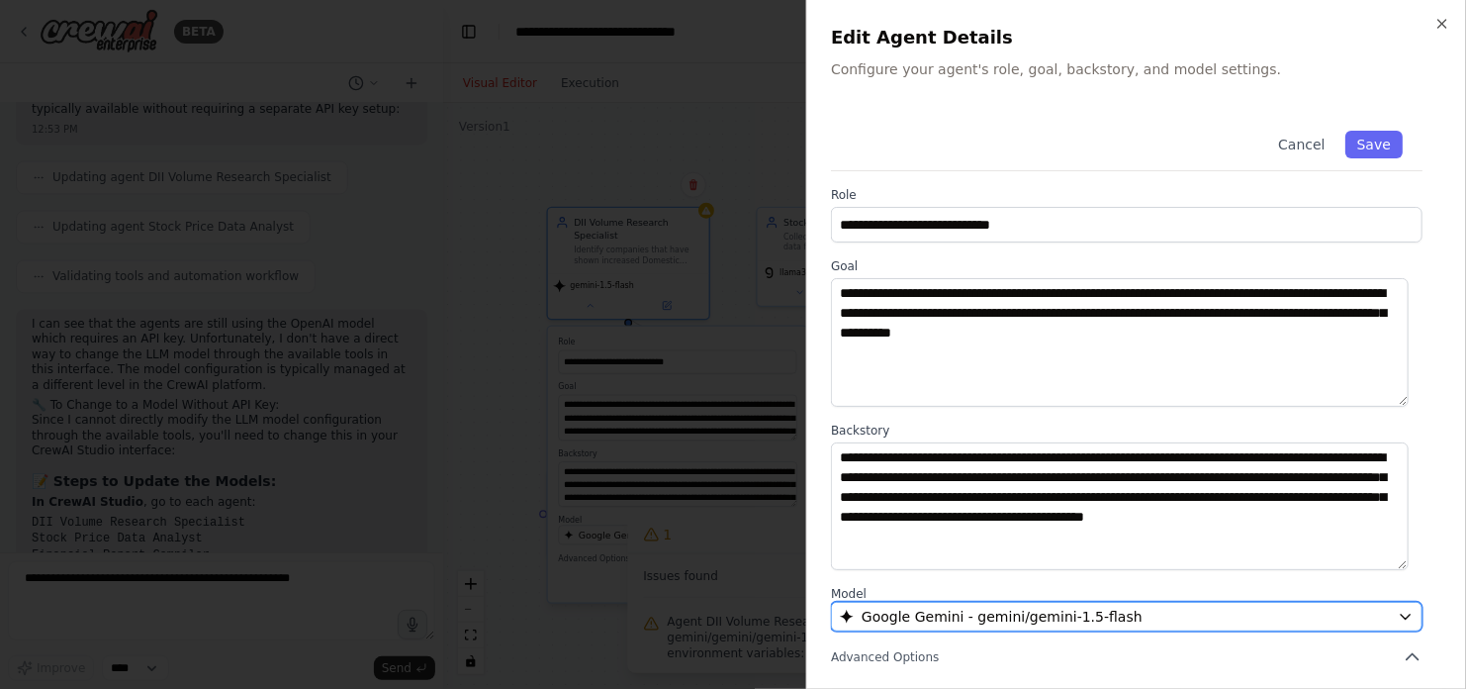
click at [1131, 623] on div "Google Gemini - gemini/gemini-1.5-flash" at bounding box center [1115, 616] width 550 height 20
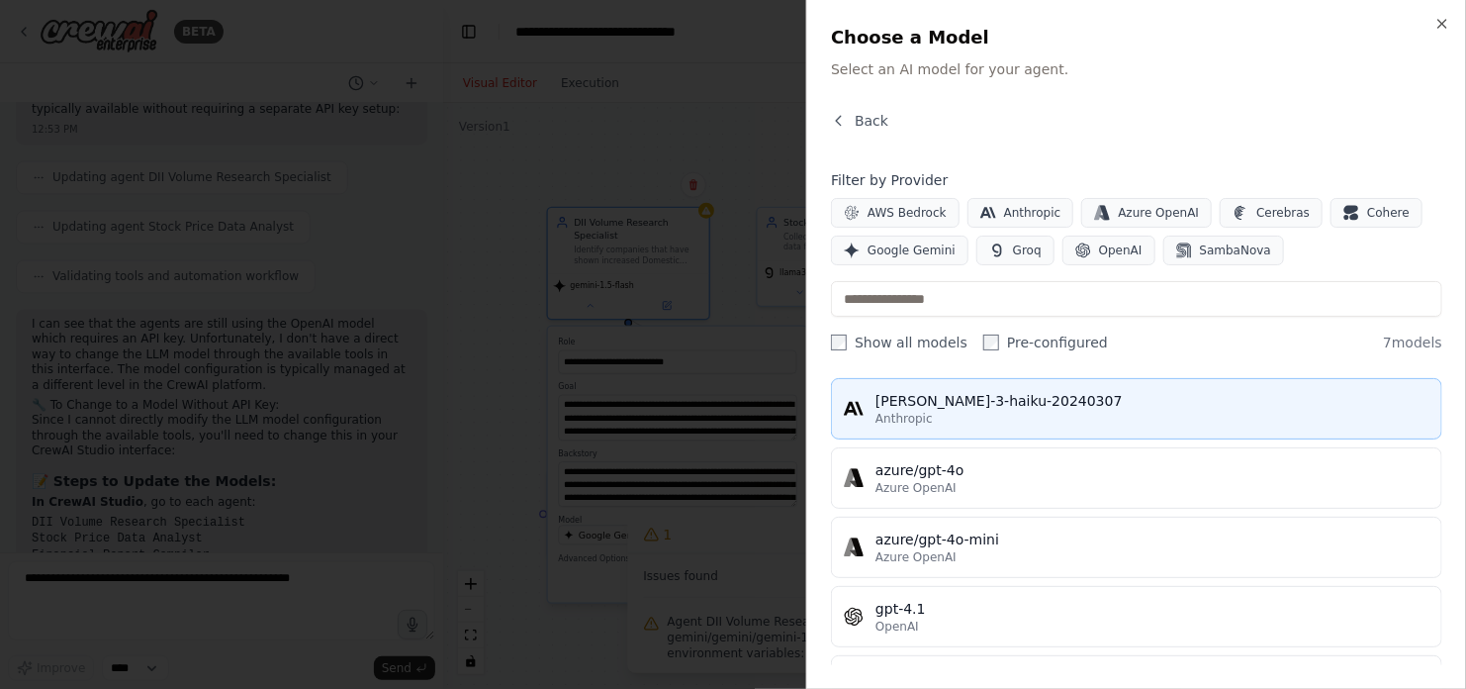
scroll to position [137, 0]
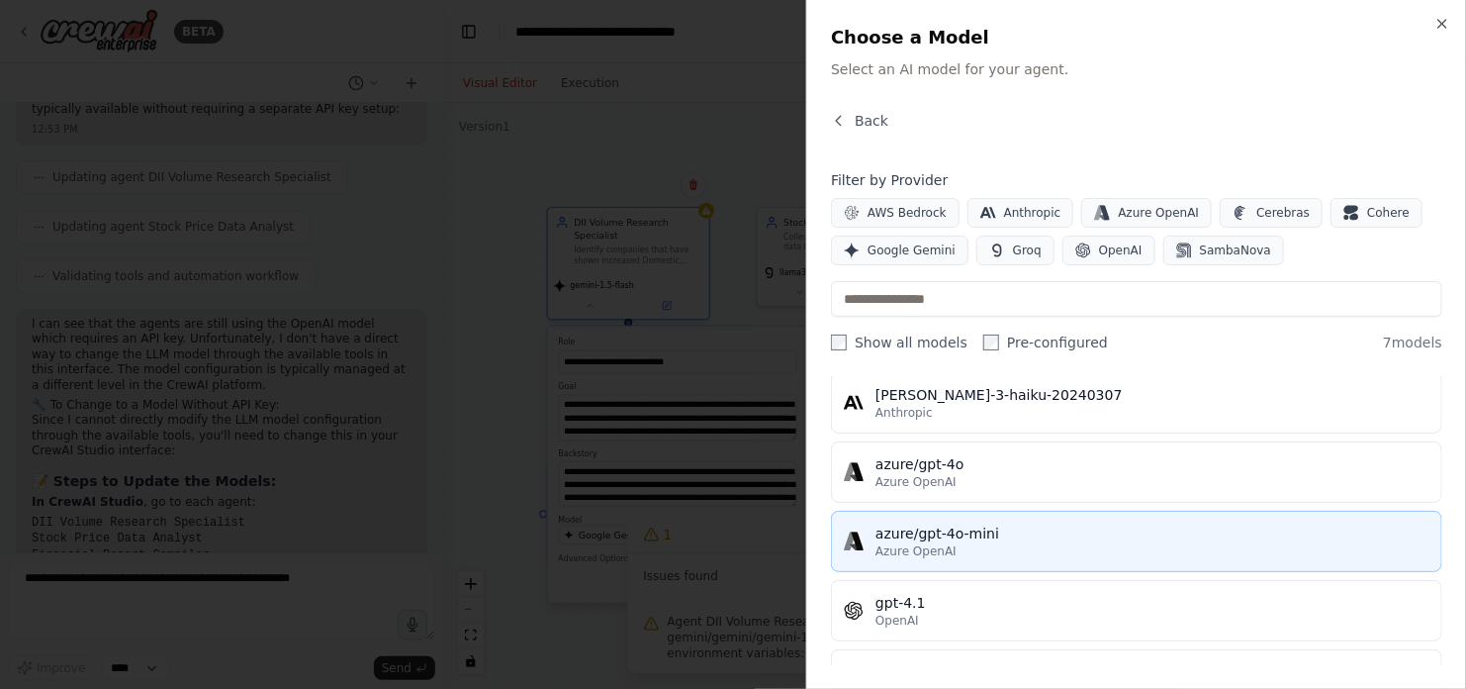
click at [1016, 533] on div "azure/gpt-4o-mini" at bounding box center [1153, 533] width 554 height 20
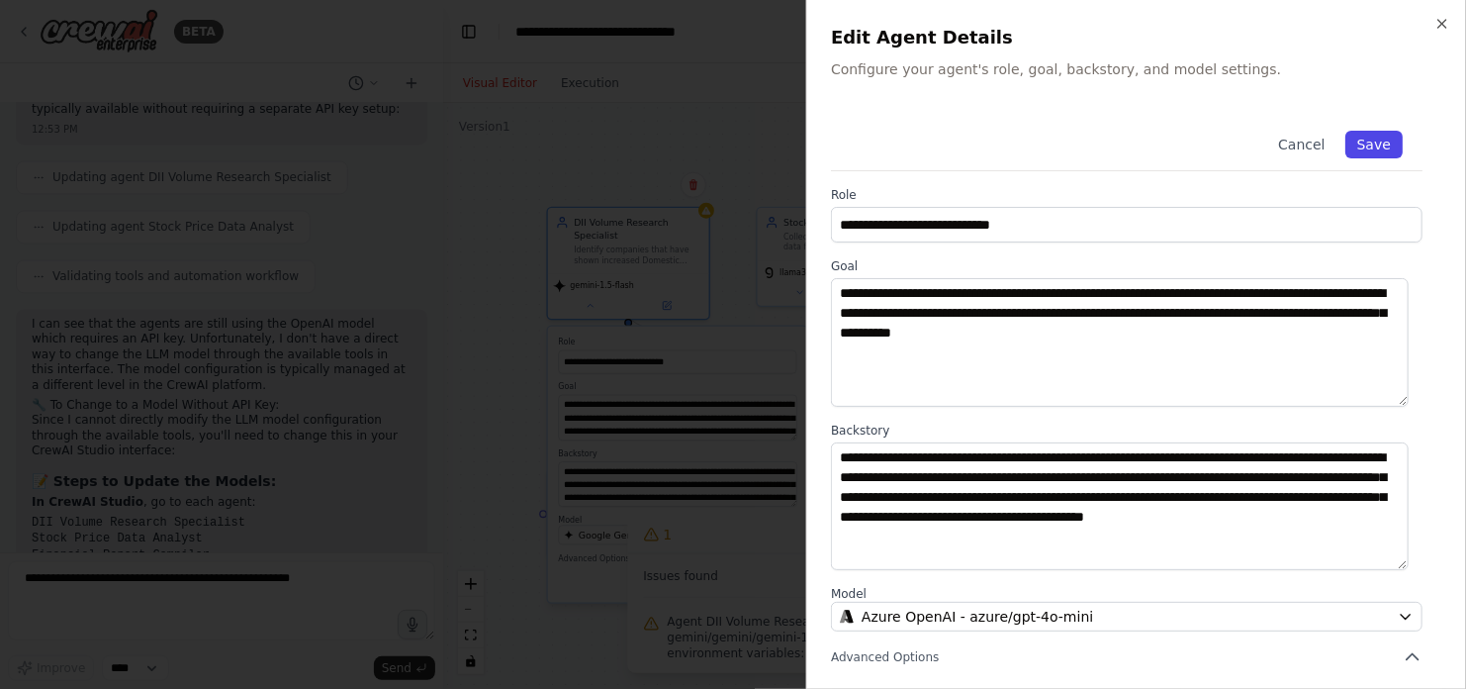
click at [1366, 141] on button "Save" at bounding box center [1373, 145] width 57 height 28
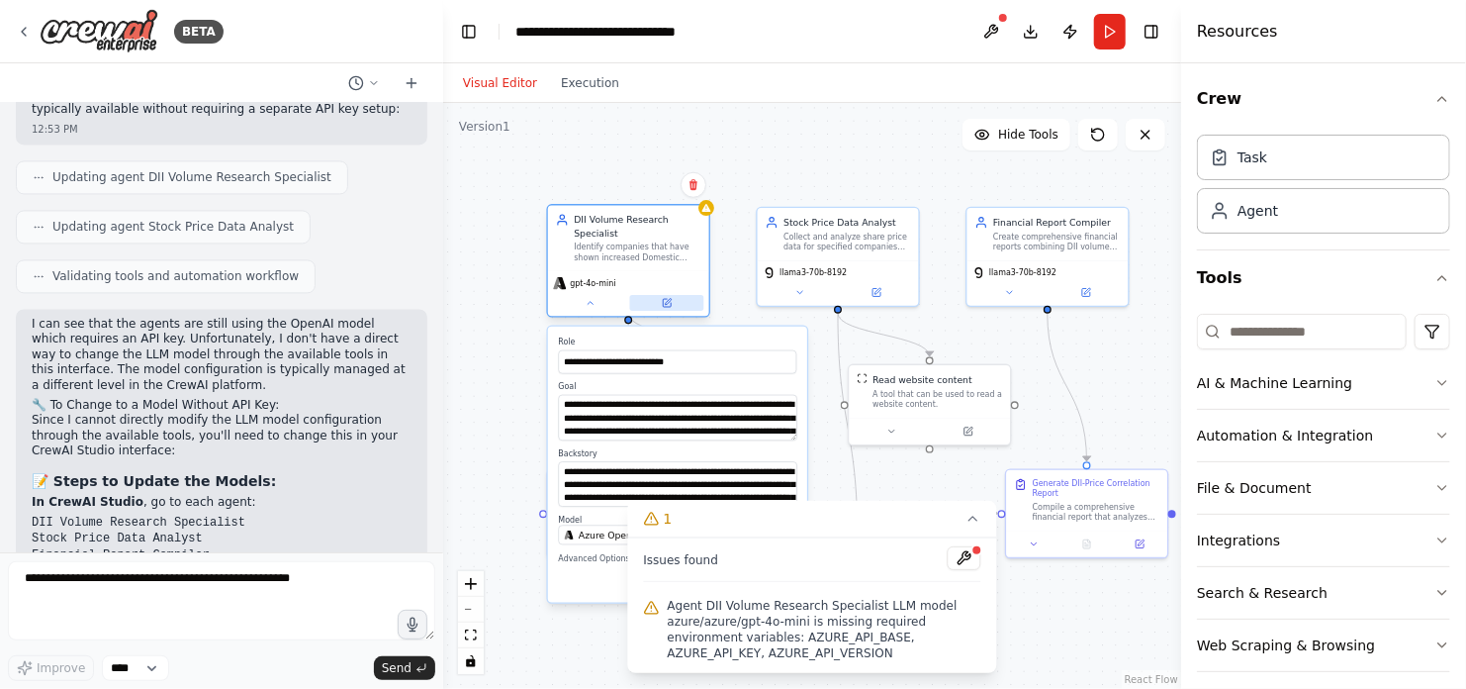
click at [667, 299] on icon at bounding box center [667, 303] width 8 height 8
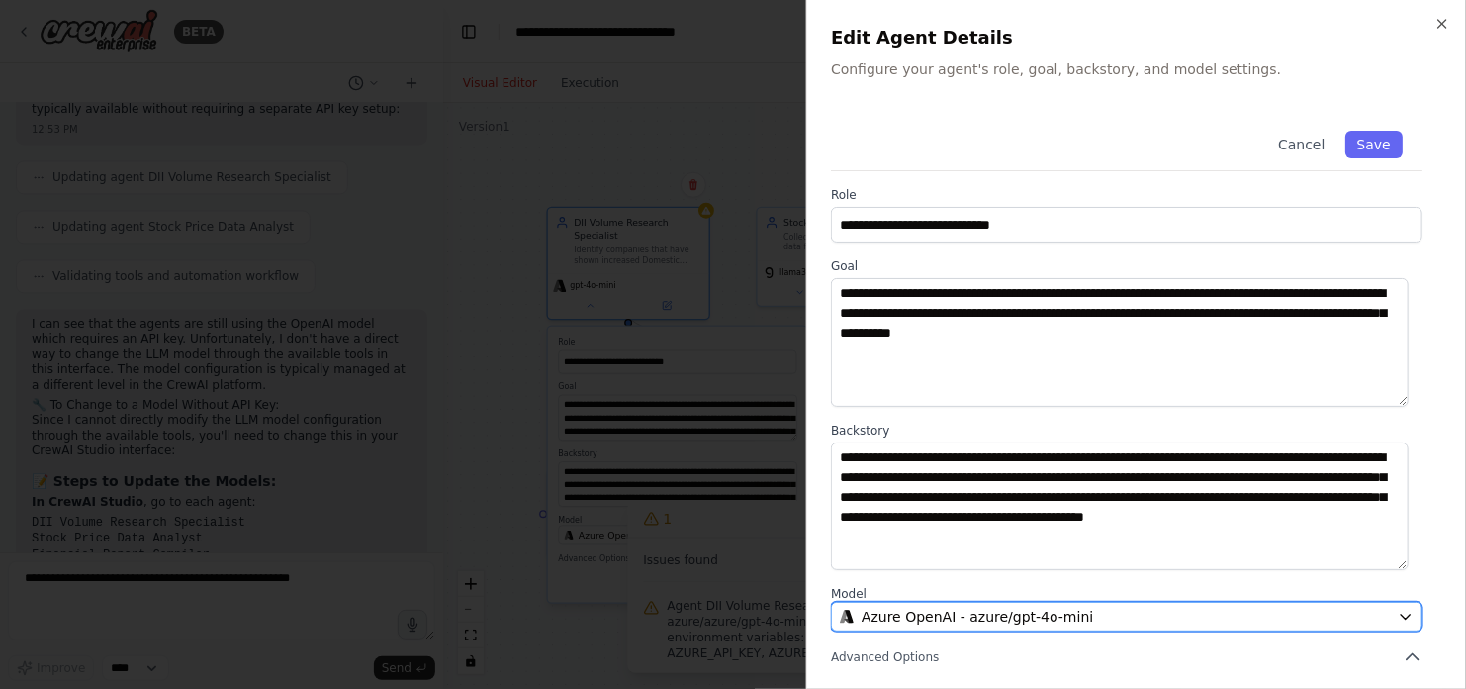
click at [1083, 609] on div "Azure OpenAI - azure/gpt-4o-mini" at bounding box center [1115, 616] width 550 height 20
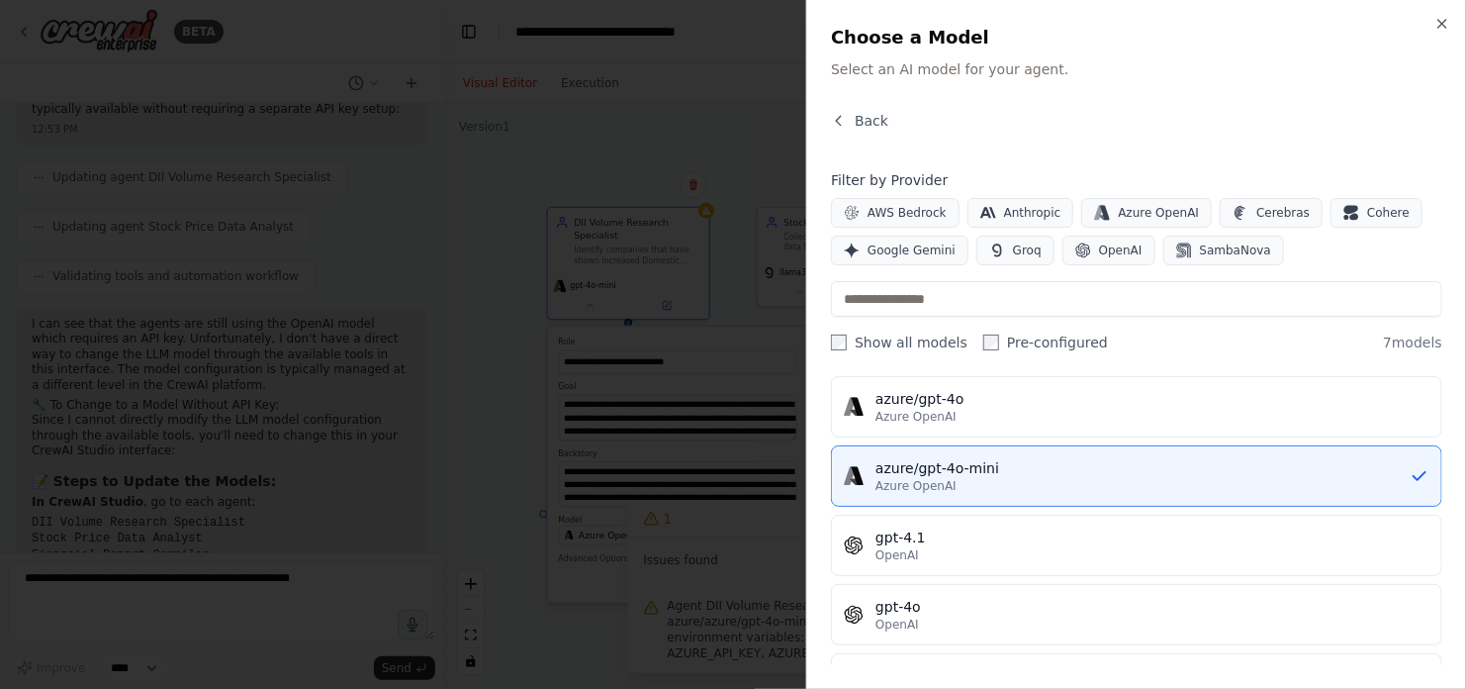
scroll to position [263, 0]
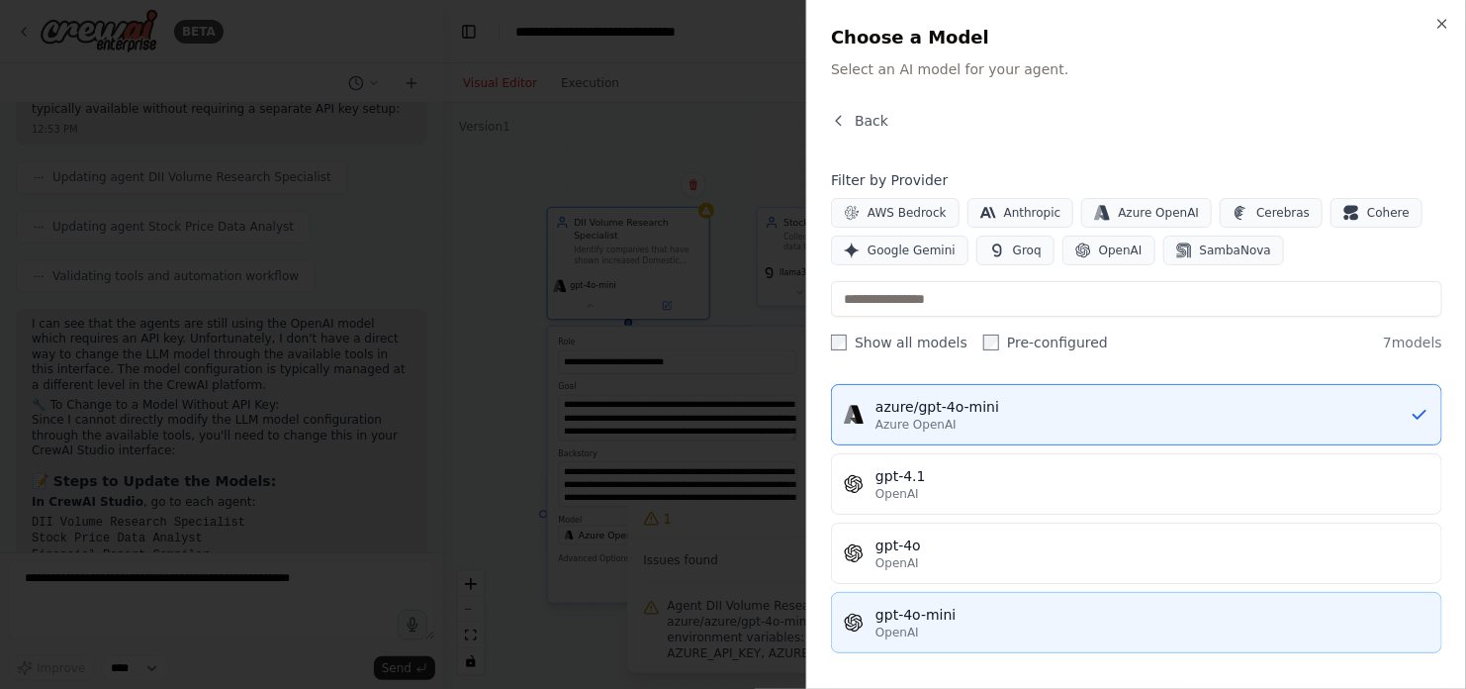
click at [974, 607] on div "gpt-4o-mini" at bounding box center [1153, 614] width 554 height 20
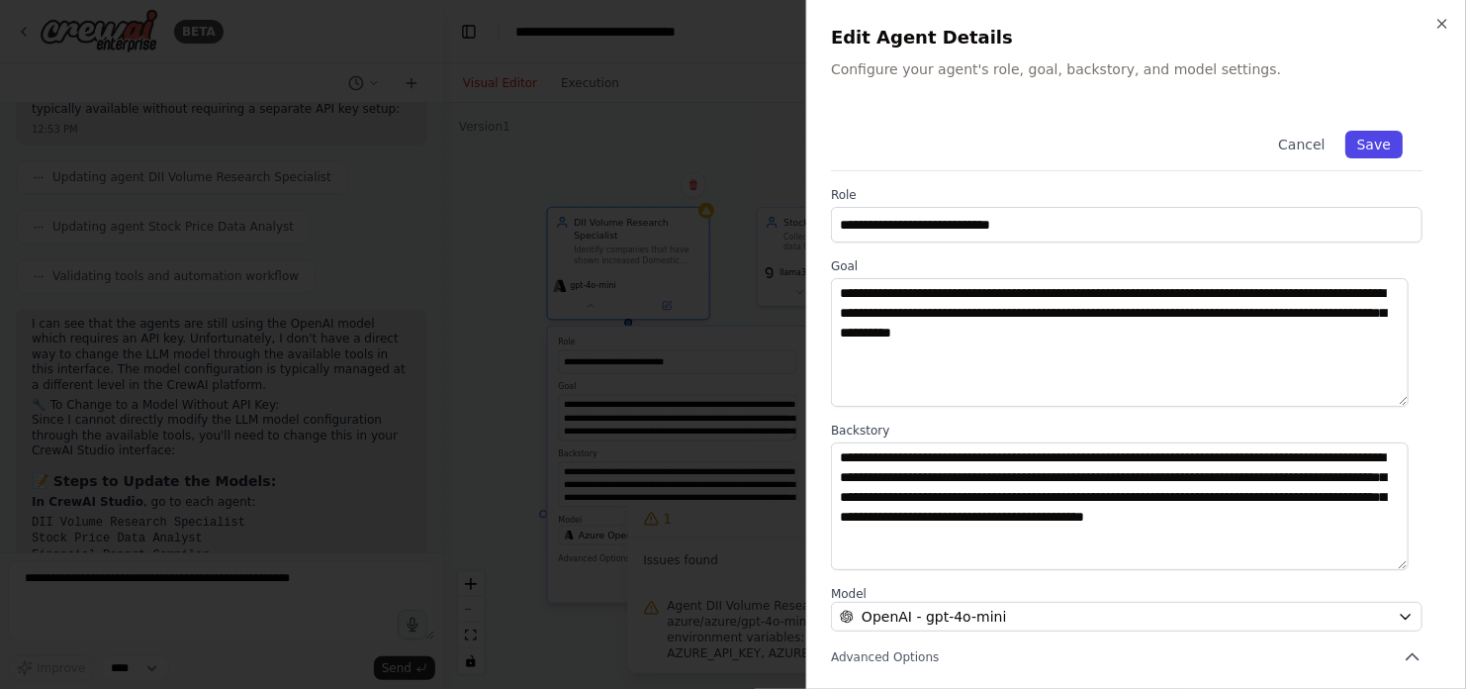
click at [1361, 139] on button "Save" at bounding box center [1373, 145] width 57 height 28
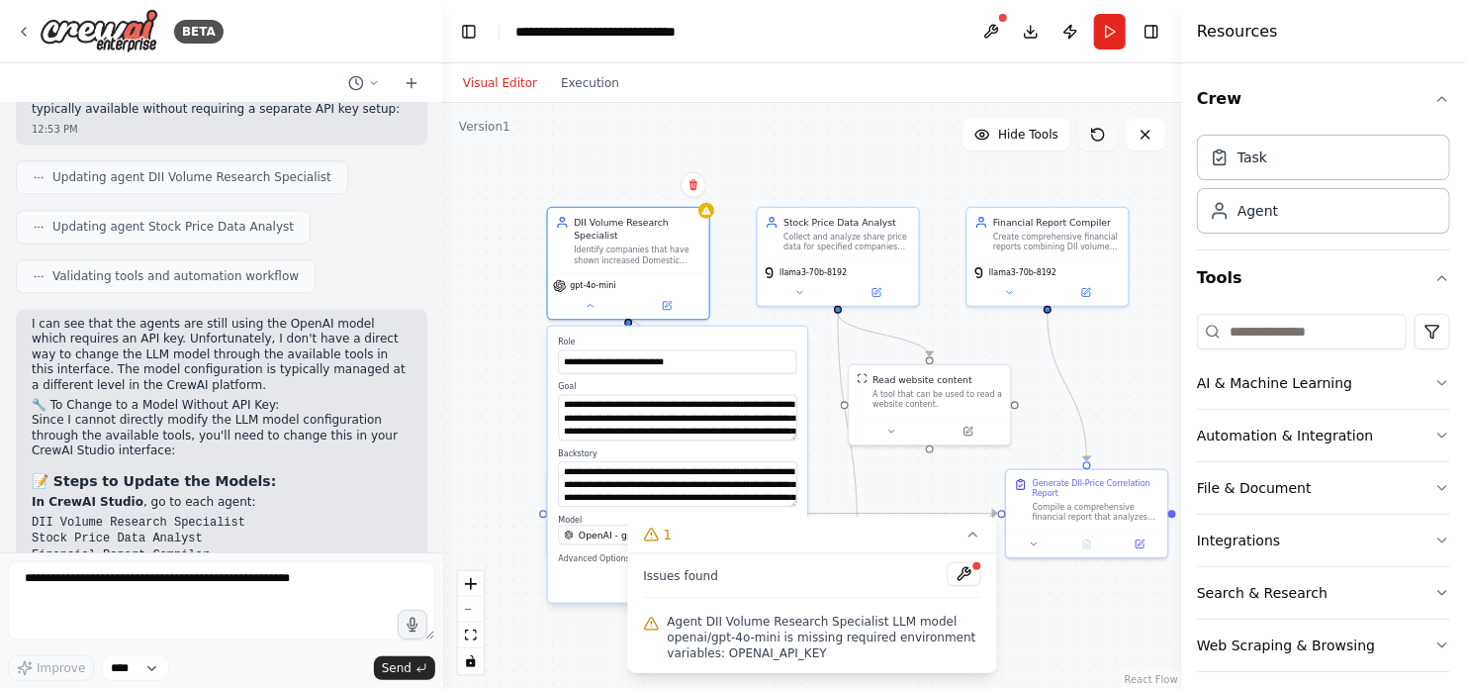
click at [1103, 136] on icon at bounding box center [1098, 135] width 16 height 16
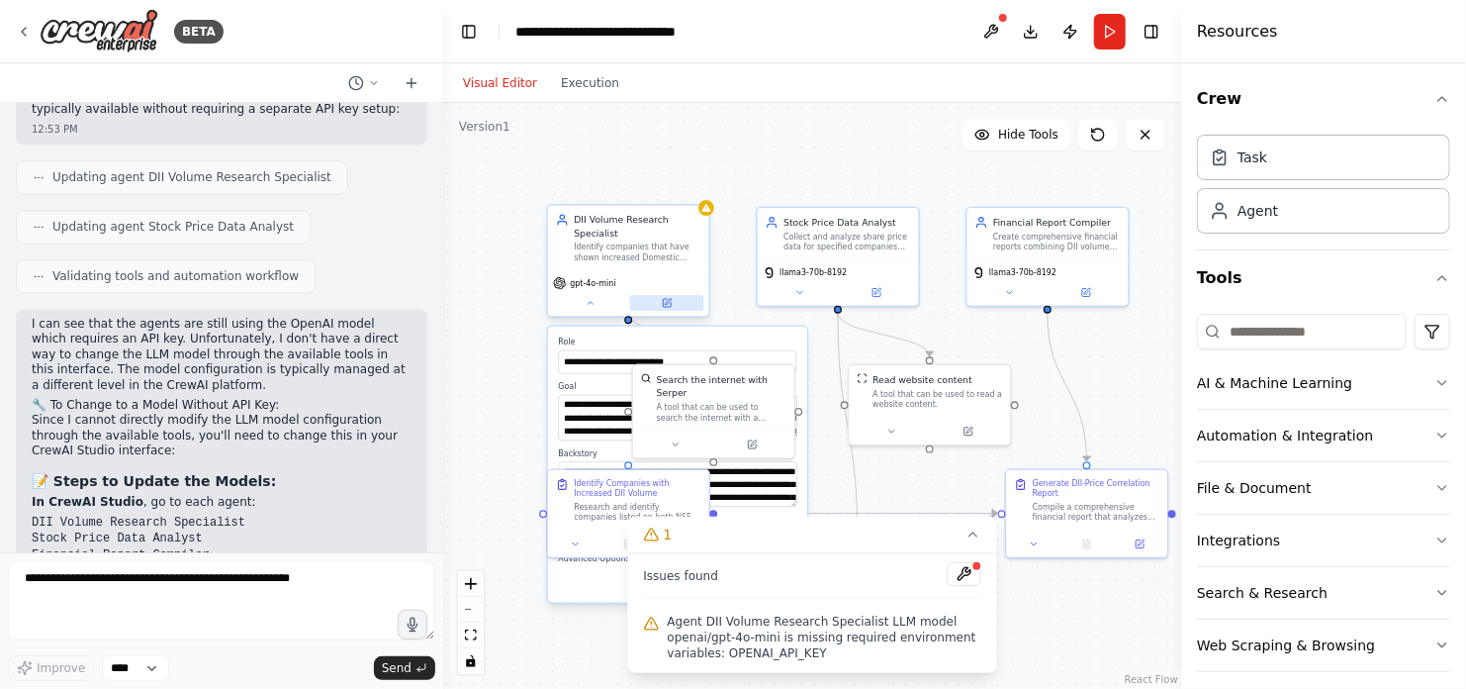
click at [668, 299] on icon at bounding box center [667, 303] width 8 height 8
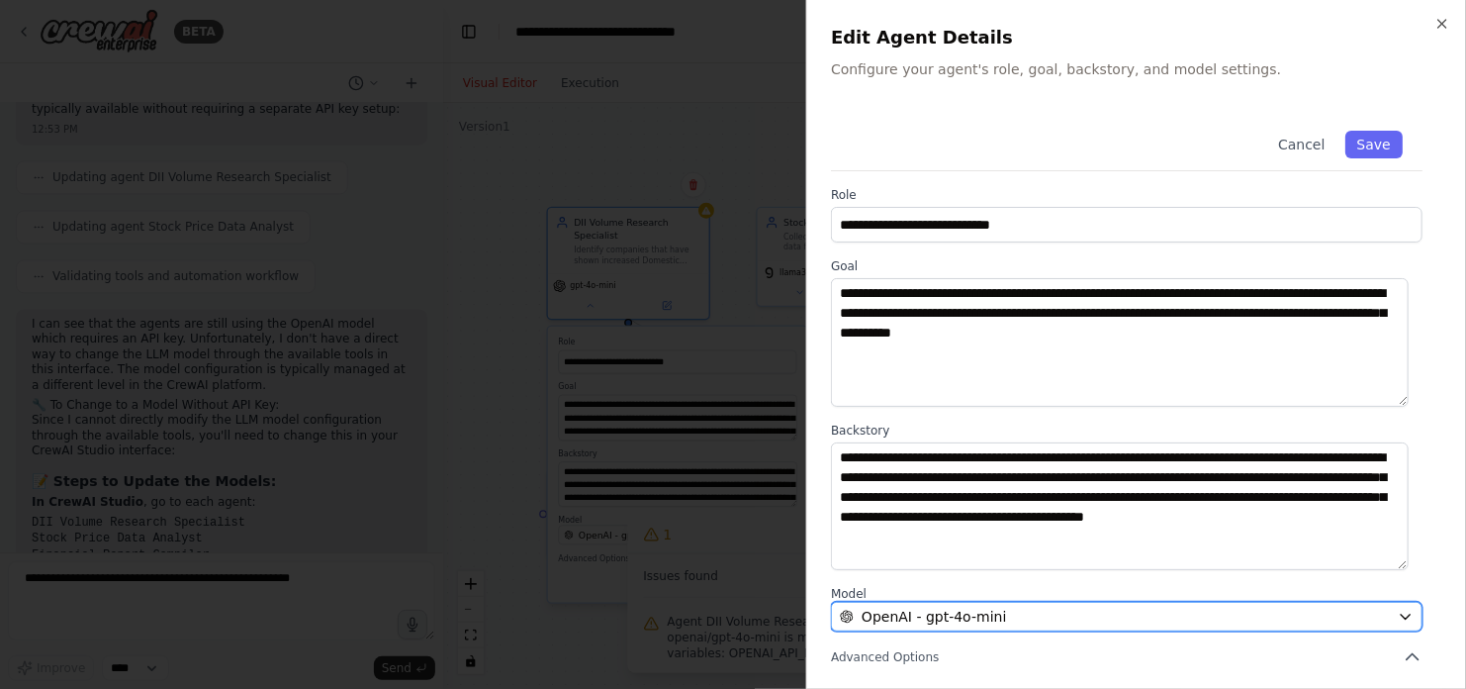
click at [1060, 615] on div "OpenAI - gpt-4o-mini" at bounding box center [1115, 616] width 550 height 20
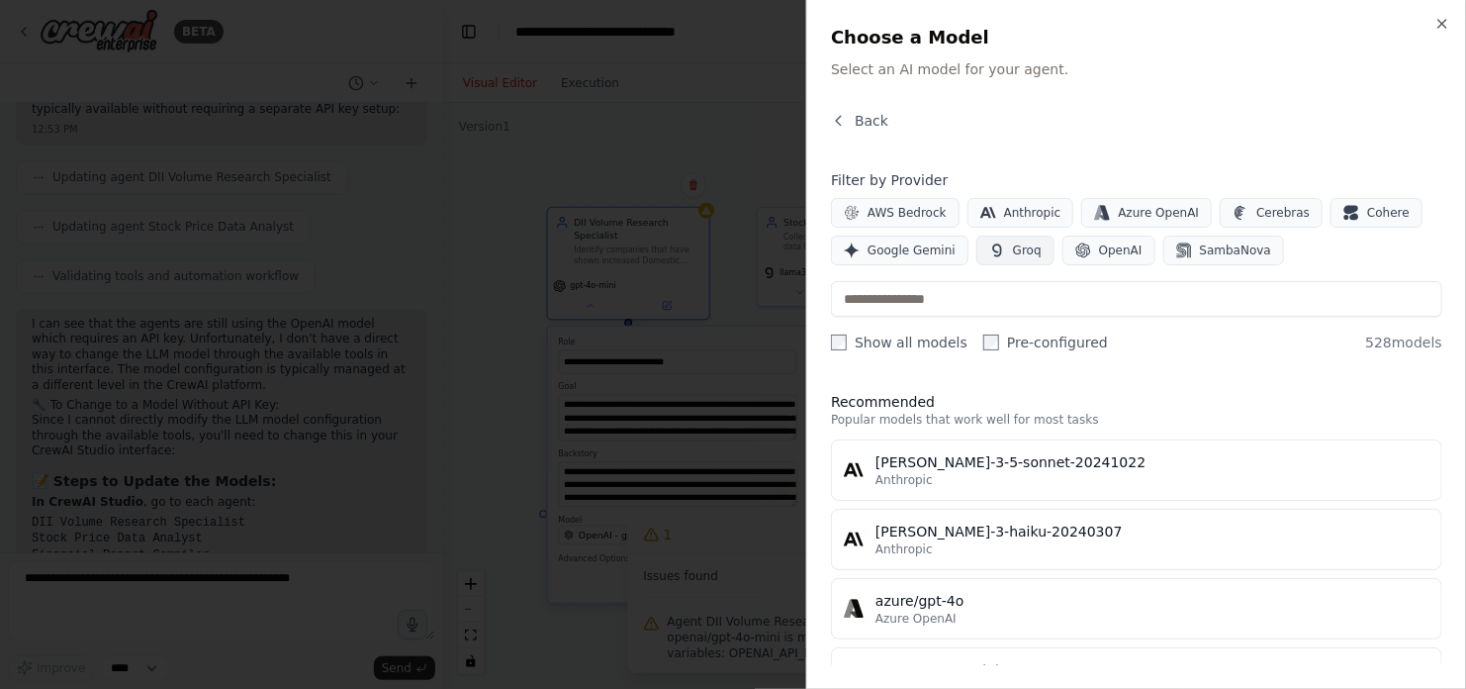
click at [1013, 256] on span "Groq" at bounding box center [1027, 250] width 29 height 16
click at [907, 251] on span "Google Gemini" at bounding box center [912, 250] width 88 height 16
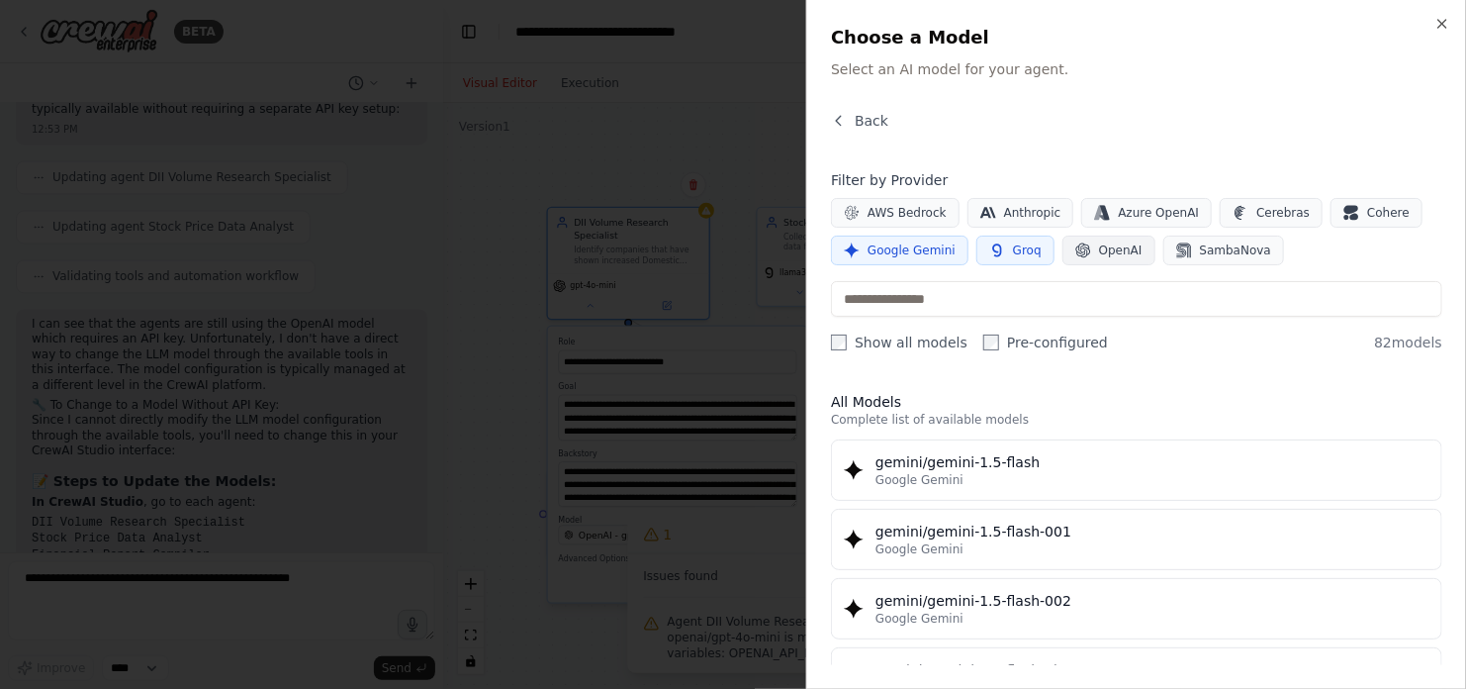
click at [1116, 257] on span "OpenAI" at bounding box center [1121, 250] width 44 height 16
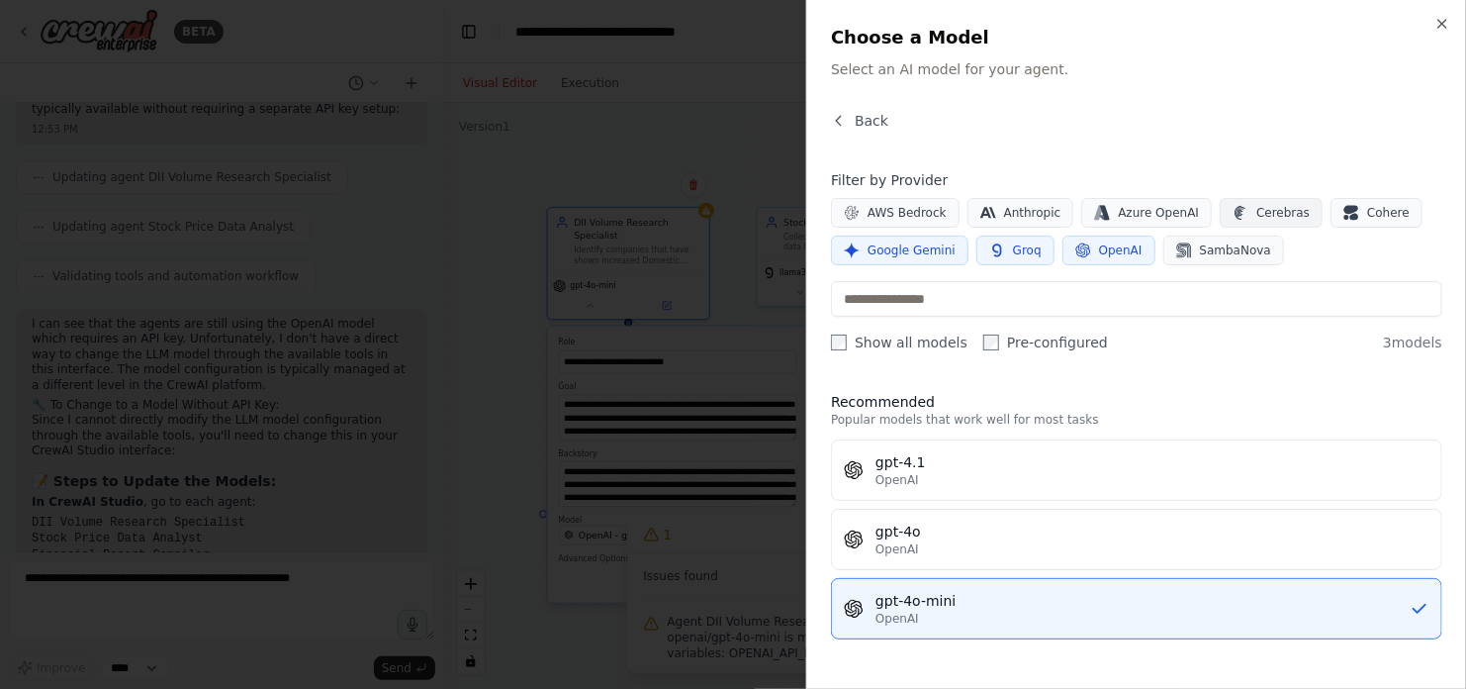
click at [1256, 213] on span "Cerebras" at bounding box center [1282, 213] width 53 height 16
click at [1367, 215] on span "Cohere" at bounding box center [1388, 213] width 43 height 16
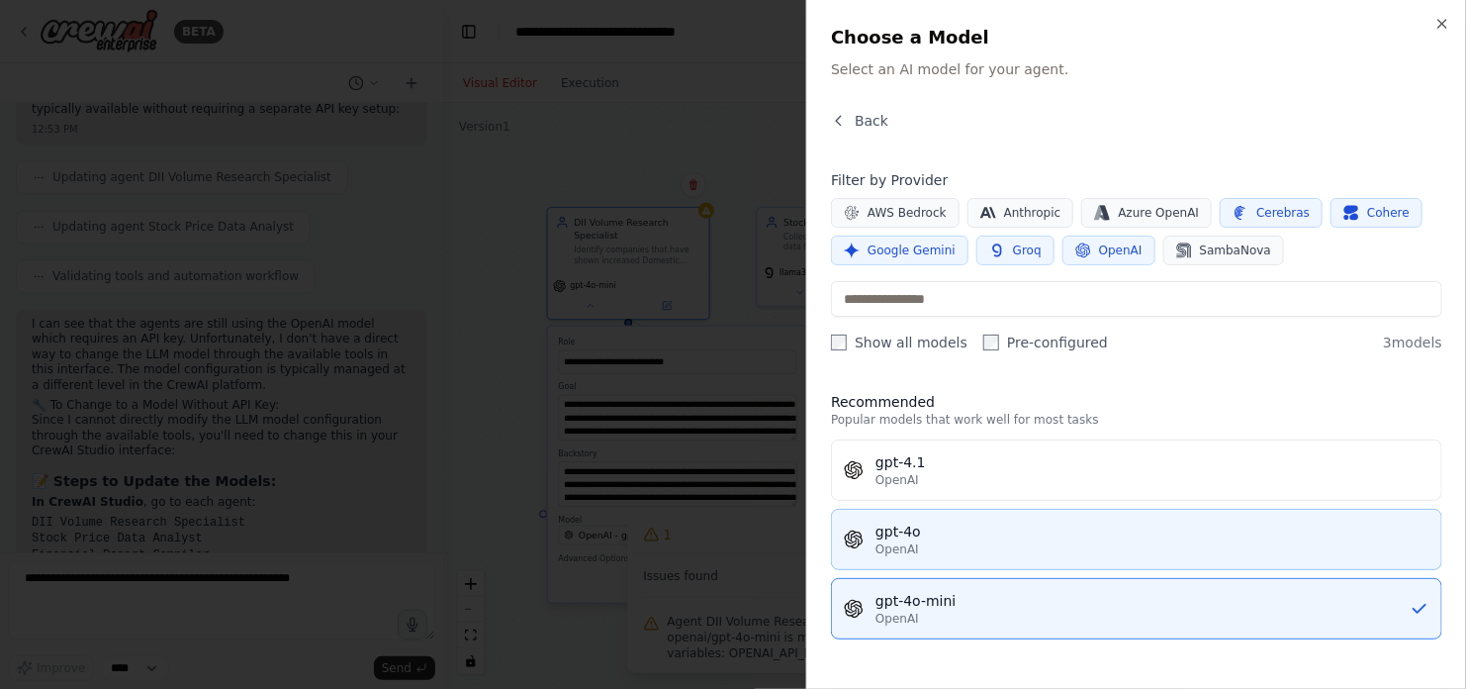
click at [993, 533] on div "gpt-4o" at bounding box center [1153, 531] width 554 height 20
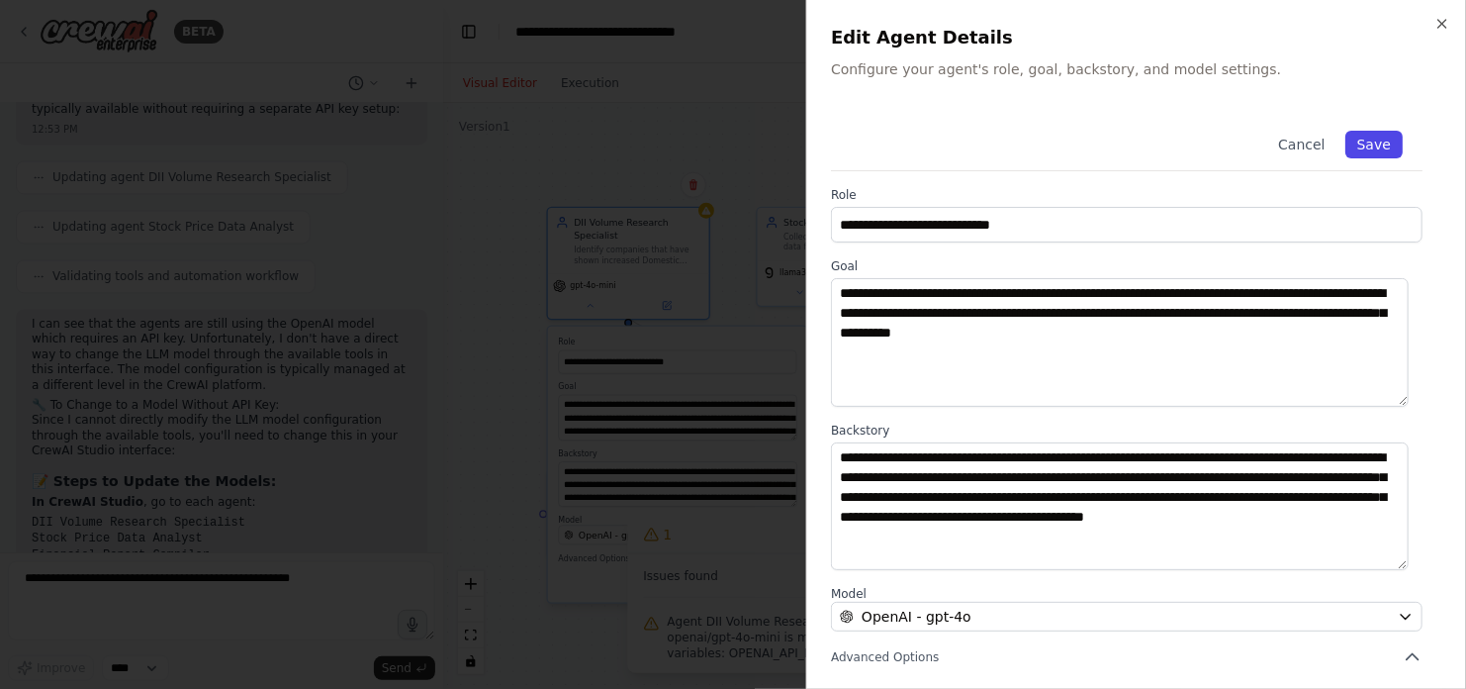
click at [1361, 143] on button "Save" at bounding box center [1373, 145] width 57 height 28
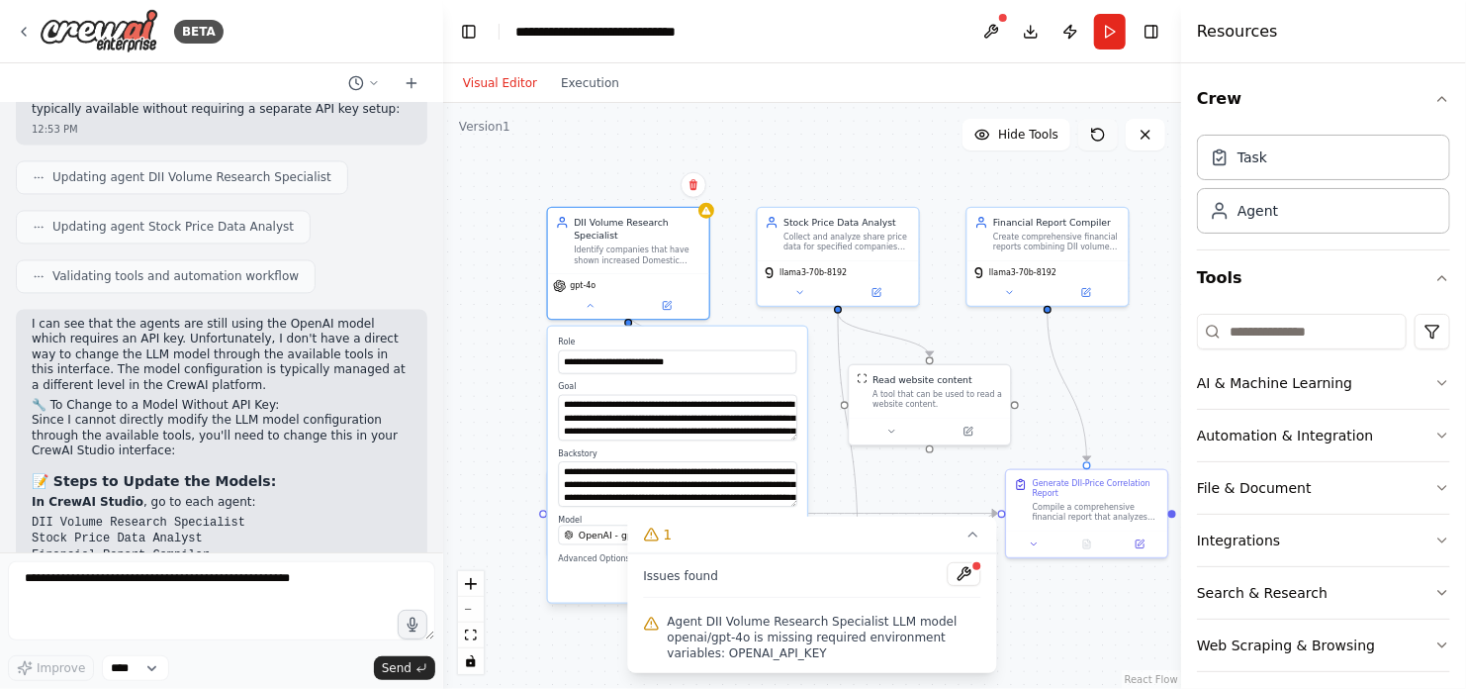
click at [1093, 132] on icon at bounding box center [1093, 130] width 3 height 3
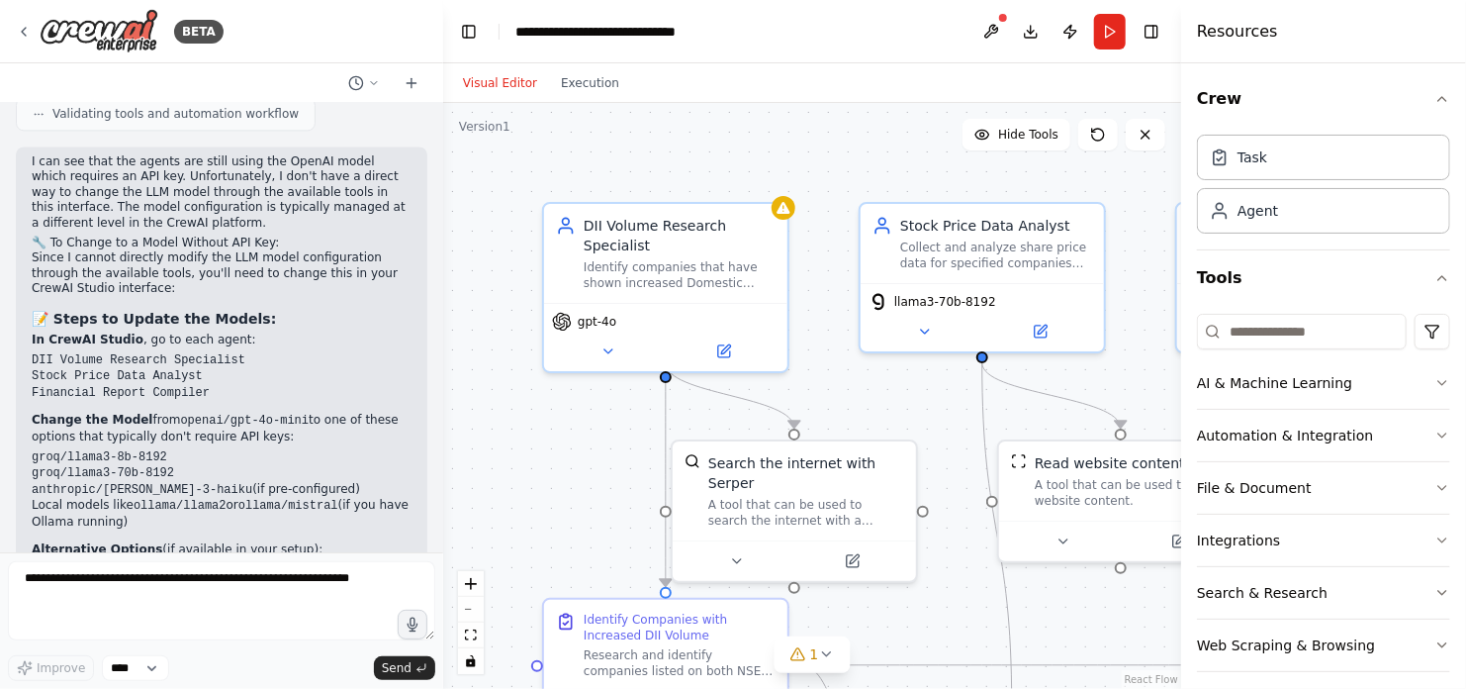
click at [351, 578] on li "huggingface/microsoft/DialoGPT-medium" at bounding box center [222, 586] width 380 height 17
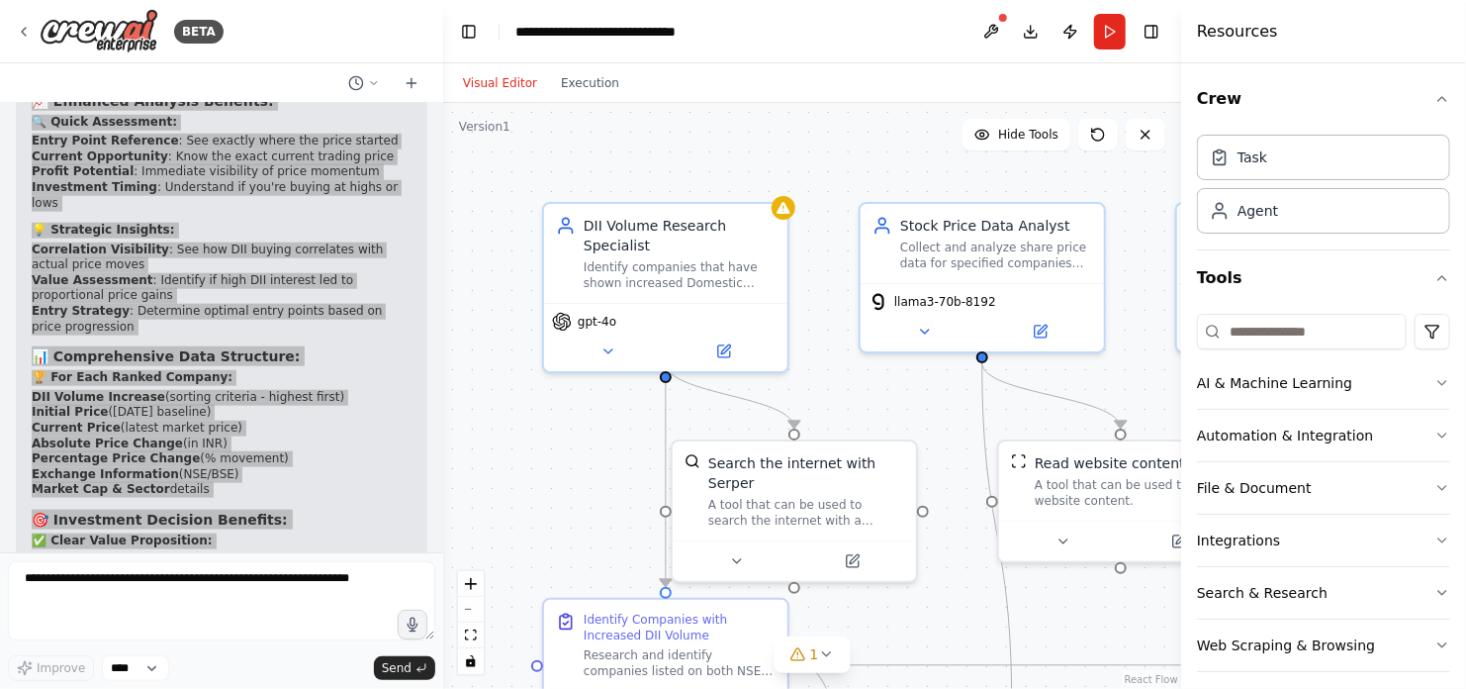
scroll to position [8233, 0]
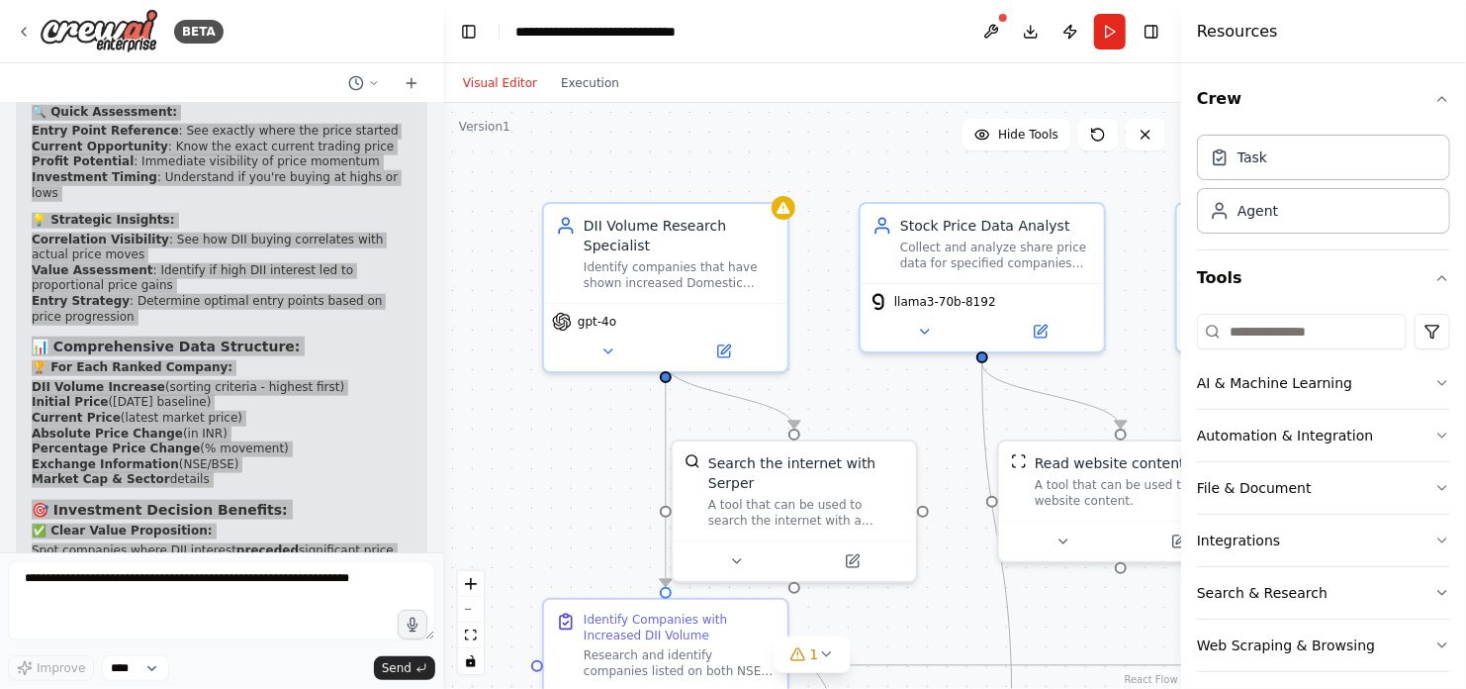
drag, startPoint x: 50, startPoint y: 212, endPoint x: 265, endPoint y: 504, distance: 362.3
click at [265, 504] on div "✅ Automation Enhanced with Initial & Current Price Display! Perfect! Your DII V…" at bounding box center [222, 264] width 380 height 1074
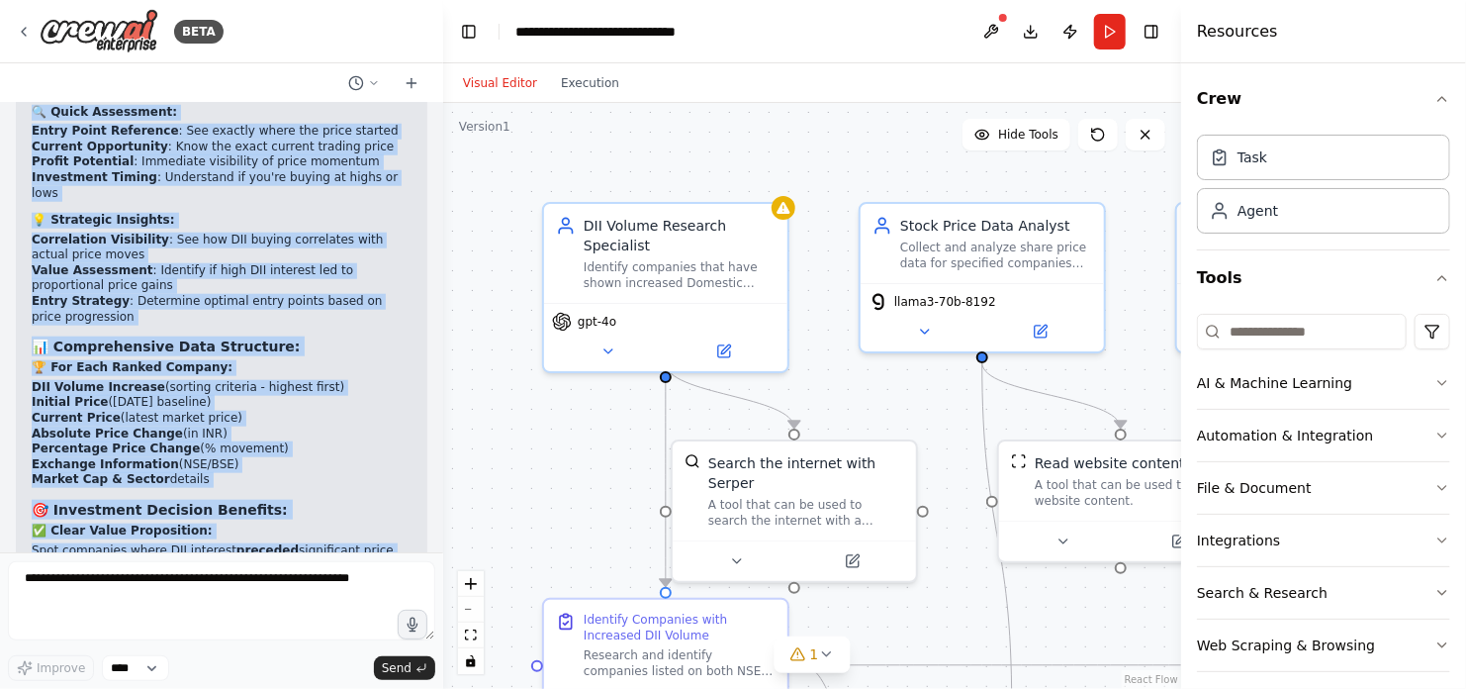
copy div "Automation Enhanced with Initial & Current Price Display! Perfect! Your DII Vol…"
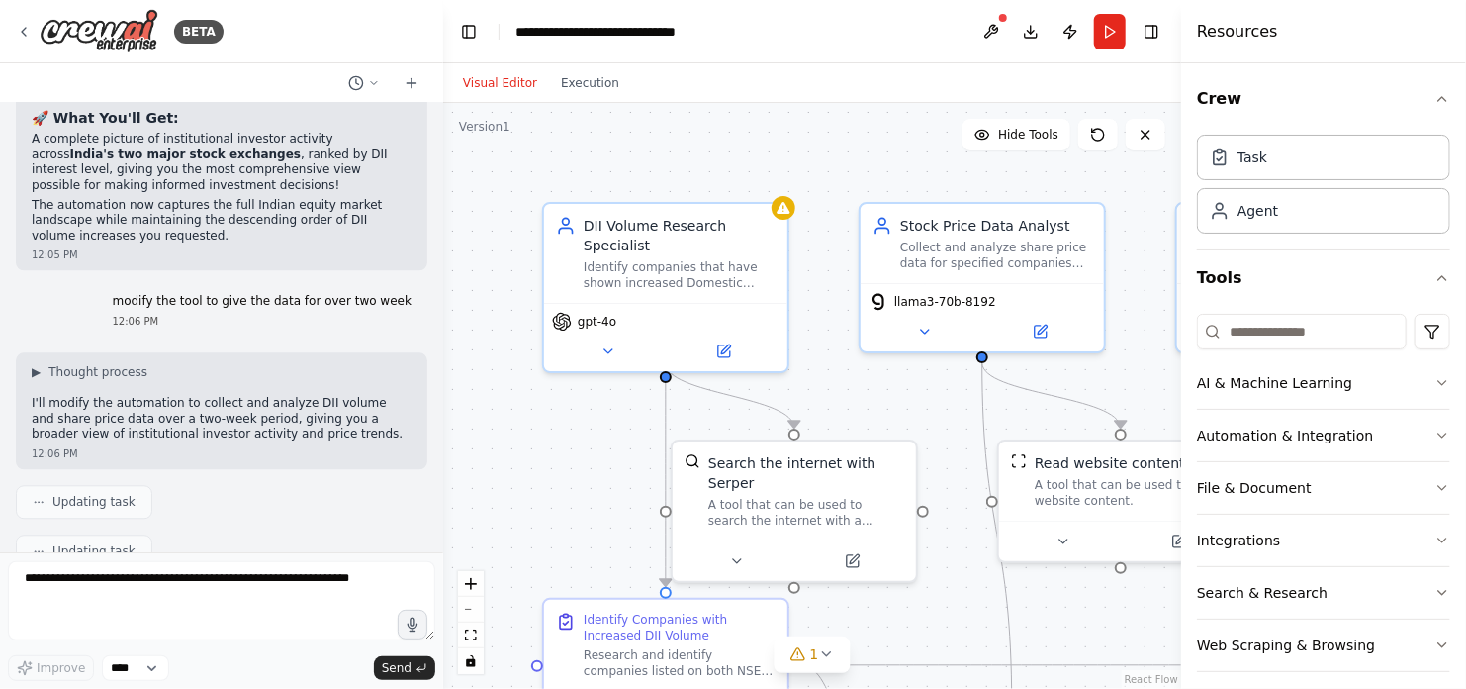
scroll to position [5908, 0]
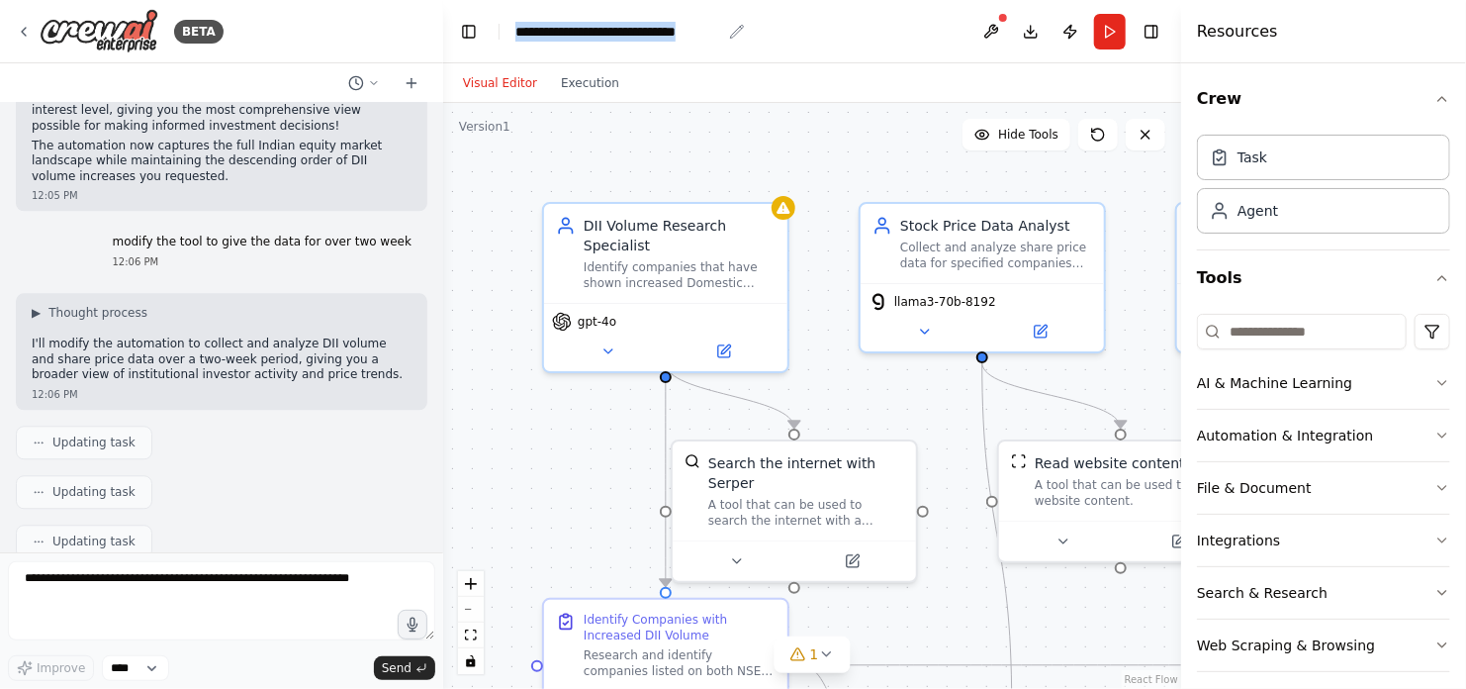
drag, startPoint x: 719, startPoint y: 29, endPoint x: 515, endPoint y: 29, distance: 203.8
click at [515, 29] on div "**********" at bounding box center [618, 32] width 206 height 20
copy div "**********"
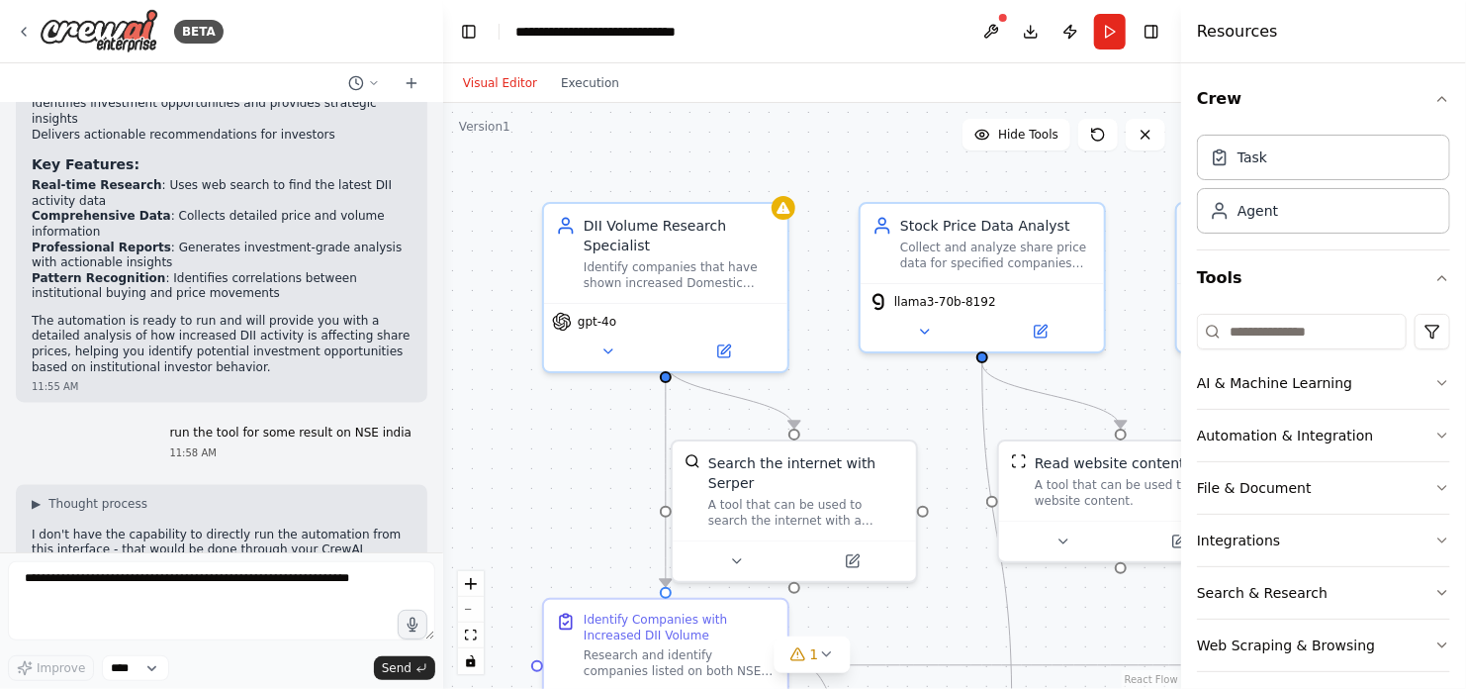
scroll to position [1813, 0]
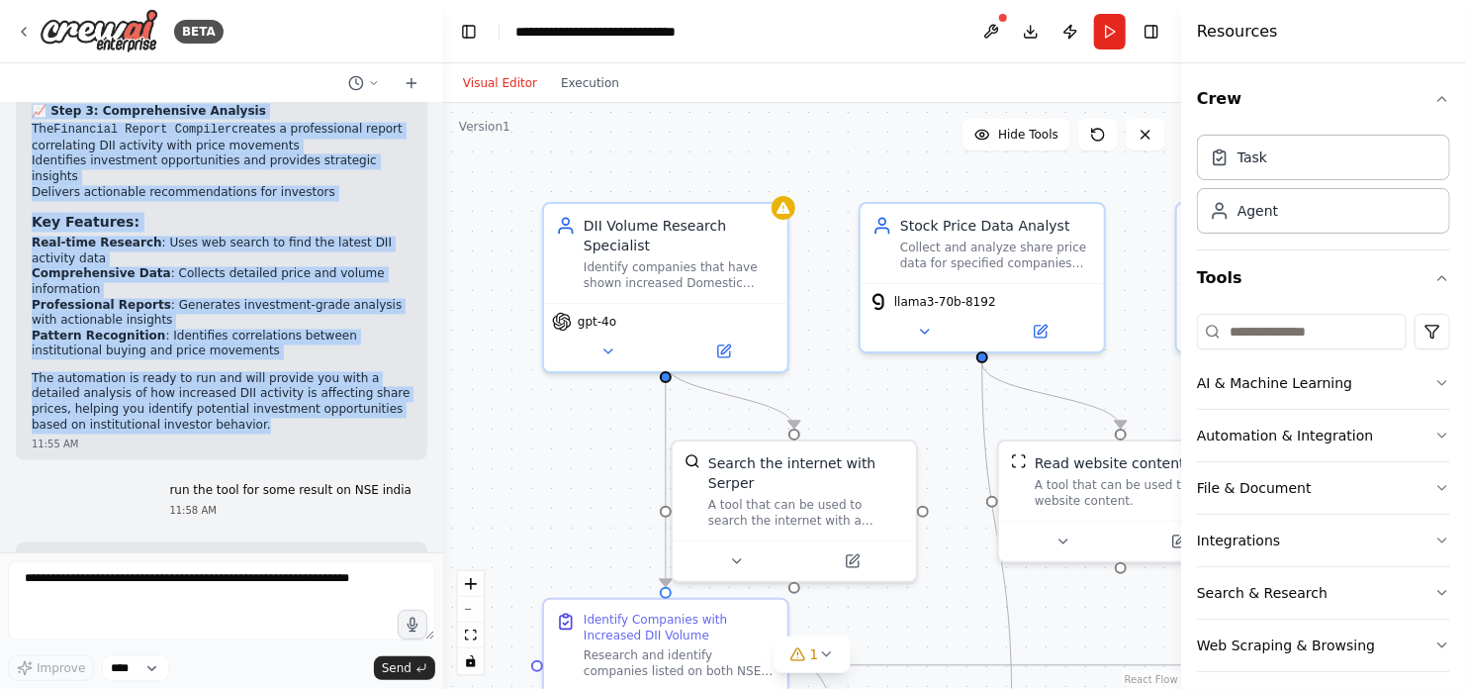
drag, startPoint x: 31, startPoint y: 171, endPoint x: 146, endPoint y: 370, distance: 230.1
click at [146, 370] on div "Automation Created Successfully! 🎯 I've created a comprehensive automation call…" at bounding box center [222, 102] width 380 height 662
copy div "Automation Created Successfully! 🎯 I've created a comprehensive automation call…"
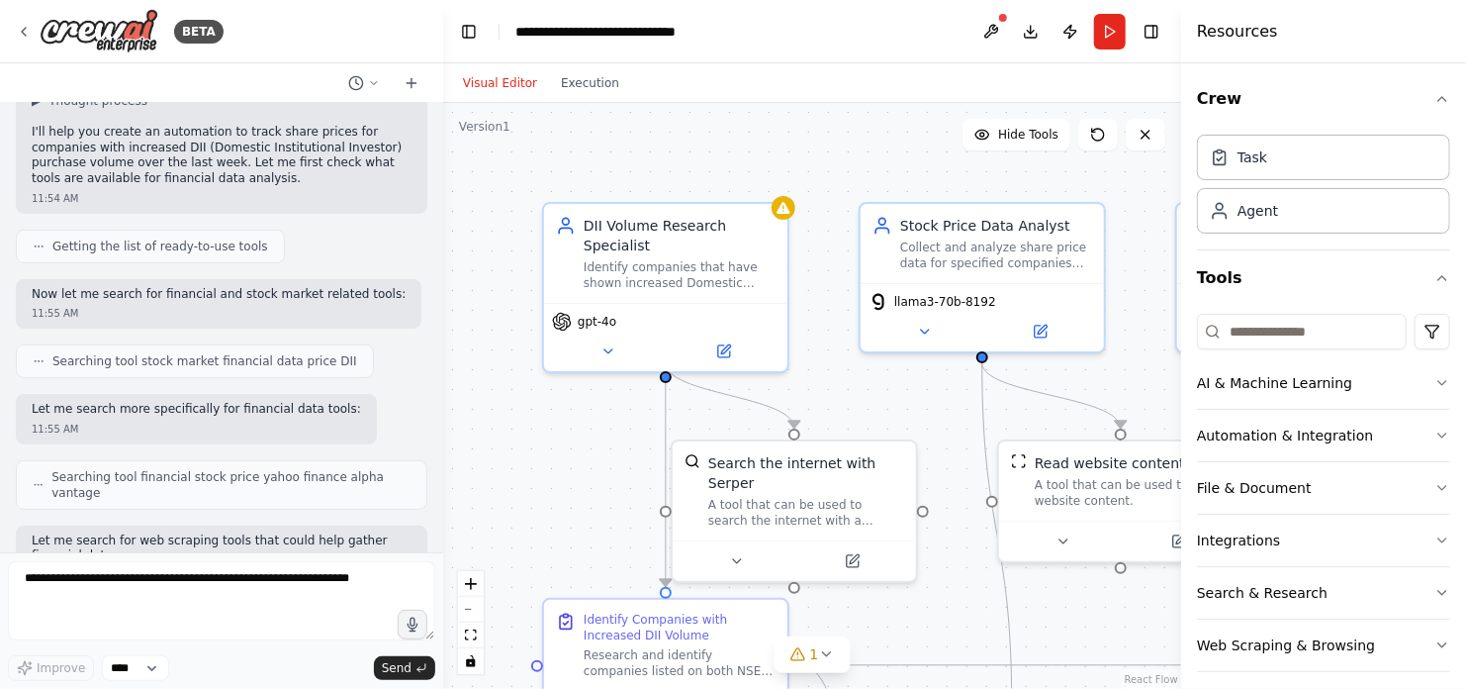
scroll to position [0, 0]
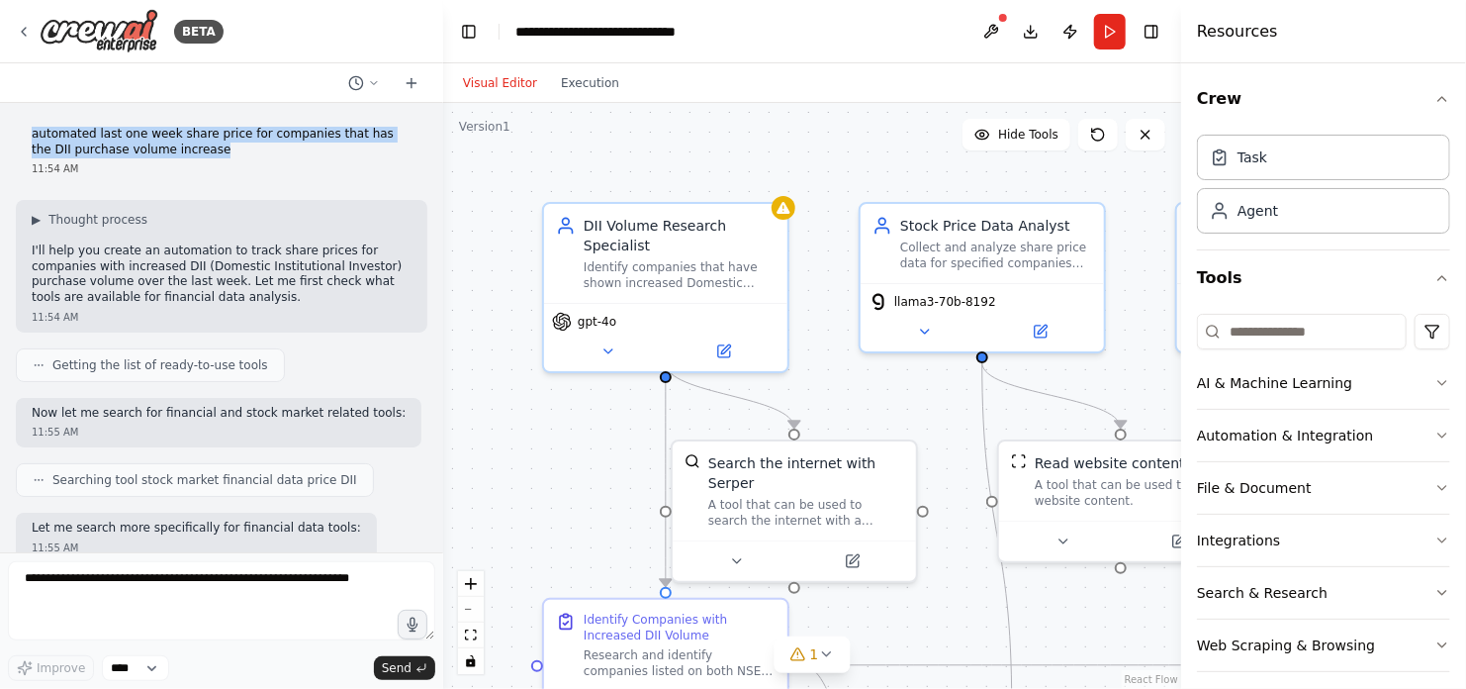
drag, startPoint x: 172, startPoint y: 150, endPoint x: 27, endPoint y: 128, distance: 147.2
click at [27, 128] on div "automated last one week share price for companies that has the DII purchase vol…" at bounding box center [222, 151] width 412 height 65
copy p "automated last one week share price for companies that has the DII purchase vol…"
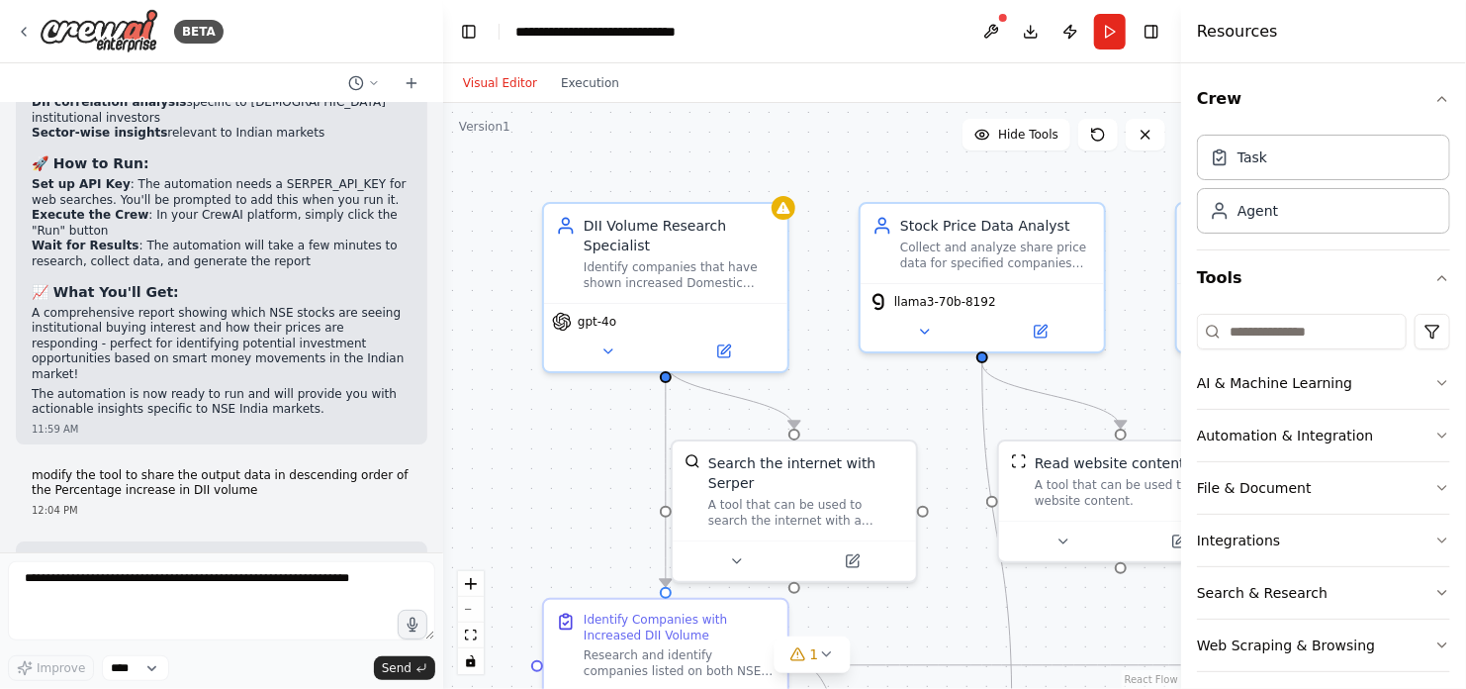
scroll to position [3091, 0]
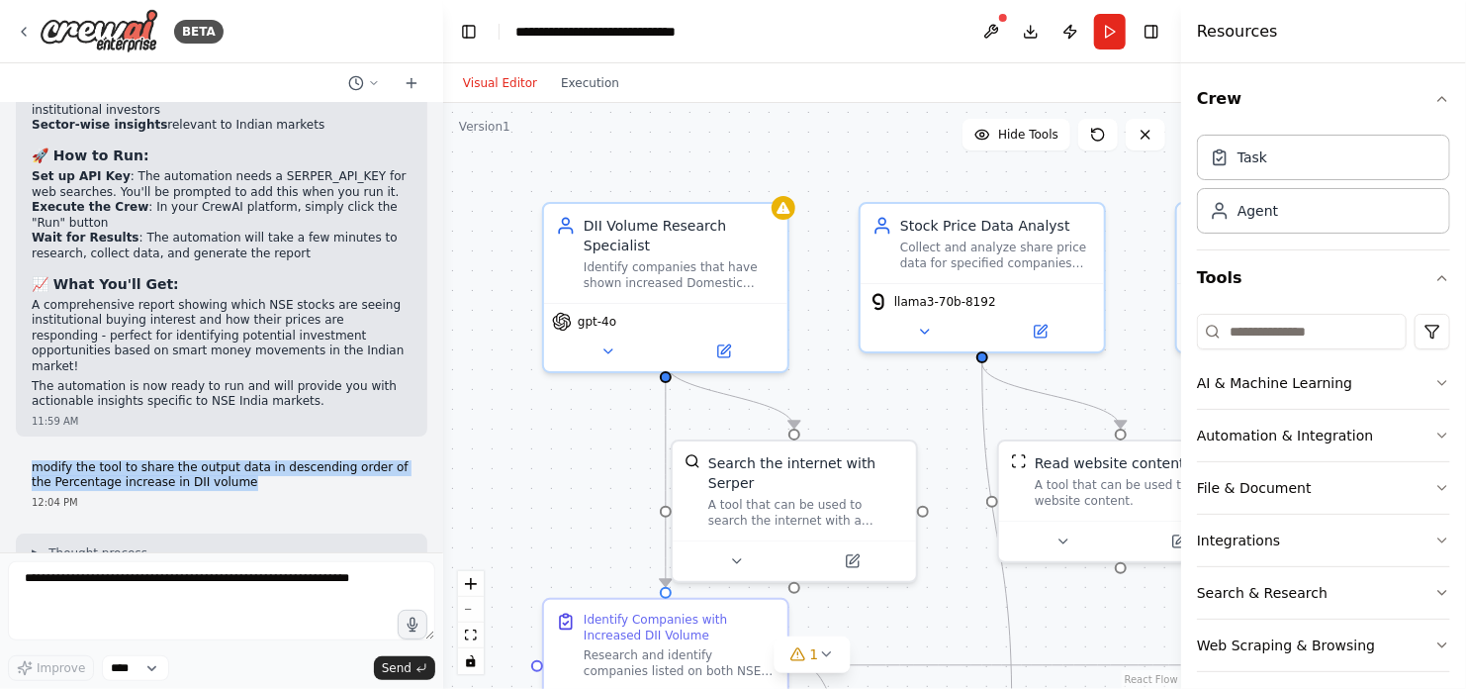
drag, startPoint x: 209, startPoint y: 353, endPoint x: 31, endPoint y: 337, distance: 178.8
click at [31, 452] on div "modify the tool to share the output data in descending order of the Percentage …" at bounding box center [222, 484] width 412 height 65
copy p "modify the tool to share the output data in descending order of the Percentage …"
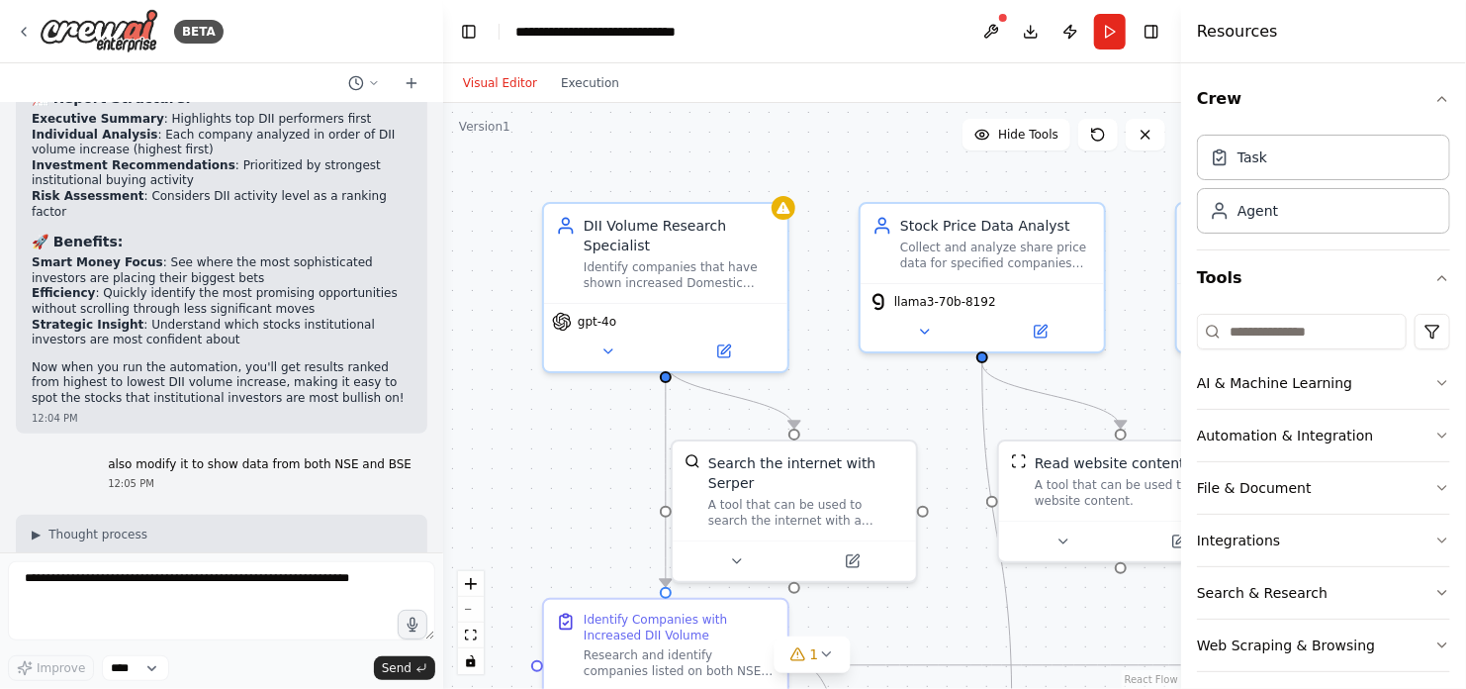
scroll to position [4278, 0]
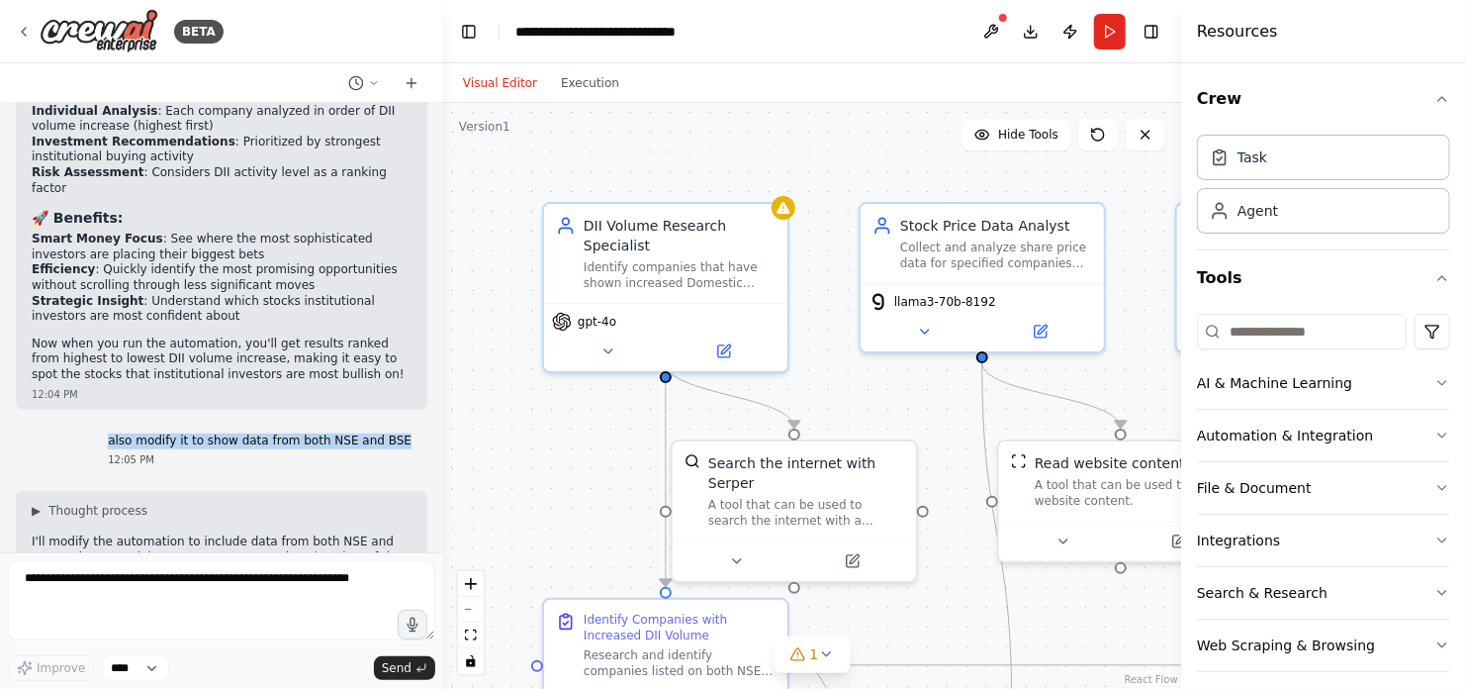
drag, startPoint x: 398, startPoint y: 278, endPoint x: 126, endPoint y: 267, distance: 272.3
click at [126, 425] on div "also modify it to show data from both NSE and BSE 12:05 PM" at bounding box center [259, 450] width 335 height 50
copy p "also modify it to show data from both NSE and BSE"
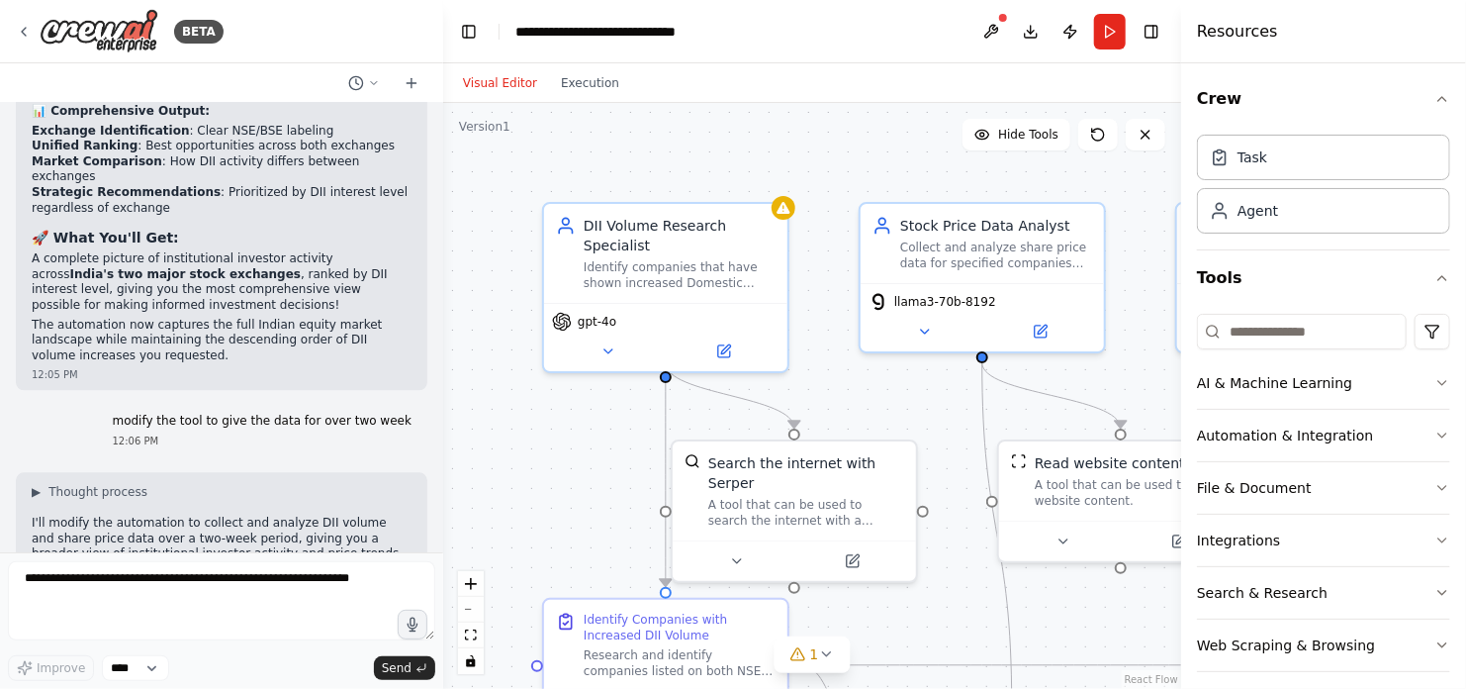
scroll to position [5730, 0]
drag, startPoint x: 398, startPoint y: 226, endPoint x: 128, endPoint y: 230, distance: 270.1
click at [128, 405] on div "modify the tool to give the data for over two week 12:06 PM" at bounding box center [261, 430] width 331 height 50
copy p "modify the tool to give the data for over two week"
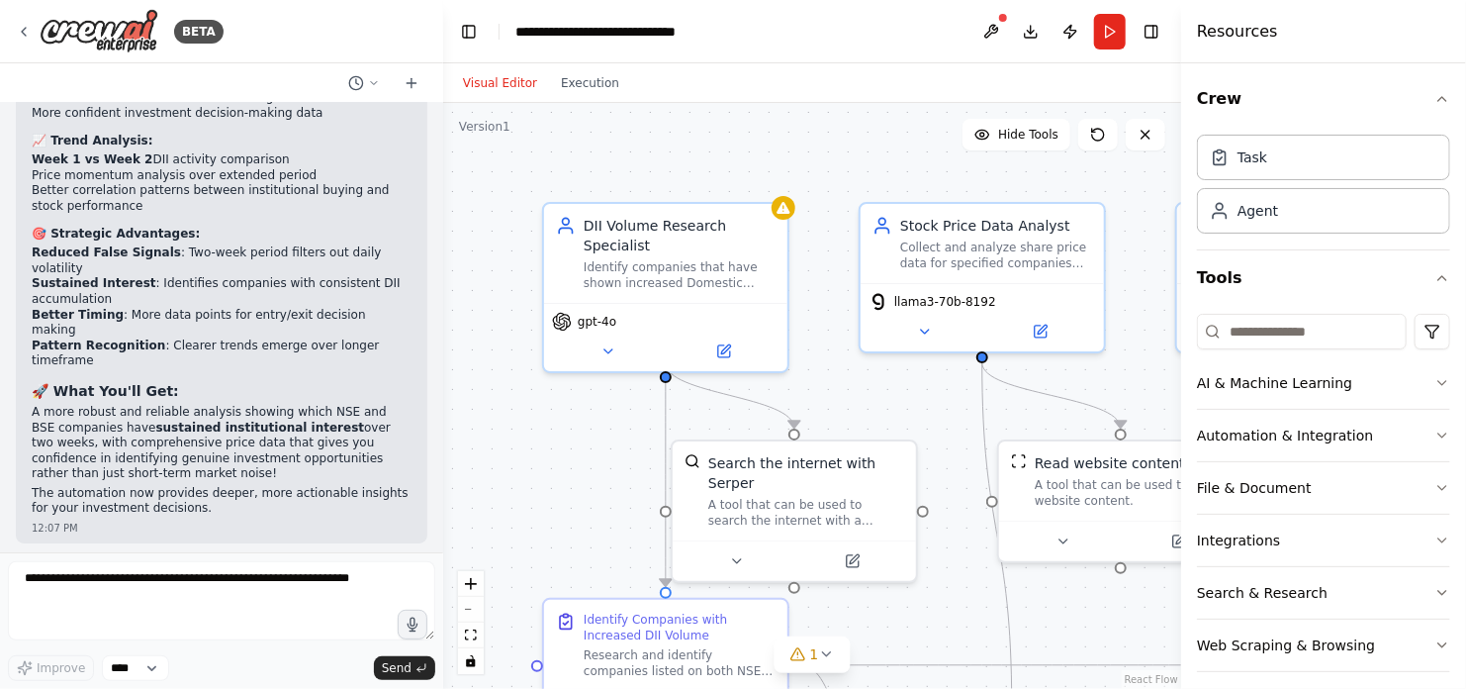
scroll to position [7048, 0]
drag, startPoint x: 398, startPoint y: 330, endPoint x: 103, endPoint y: 334, distance: 294.8
click at [103, 558] on div "modify the tool to show the initial and current price too. 12:19 PM" at bounding box center [245, 583] width 364 height 50
copy p "modify the tool to show the initial and current price too."
click at [722, 341] on icon at bounding box center [724, 347] width 12 height 12
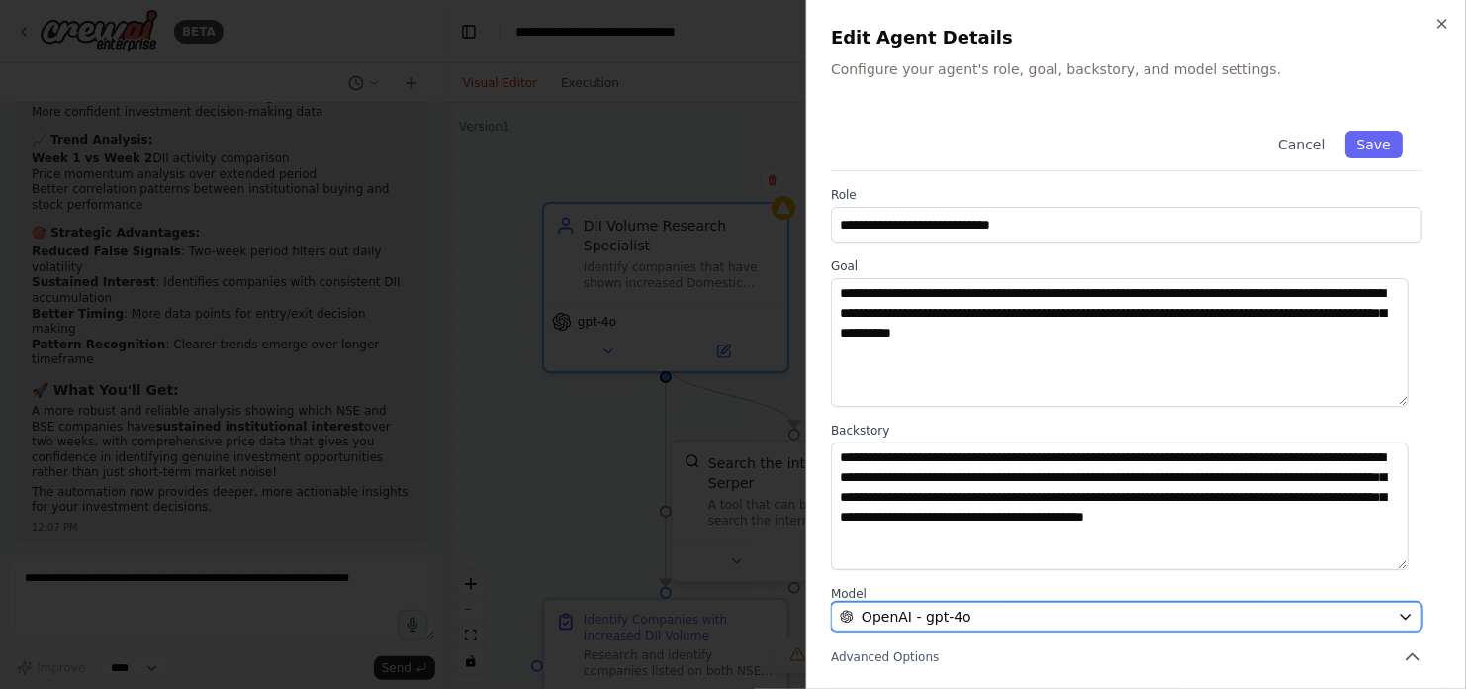
click at [1021, 612] on div "OpenAI - gpt-4o" at bounding box center [1115, 616] width 550 height 20
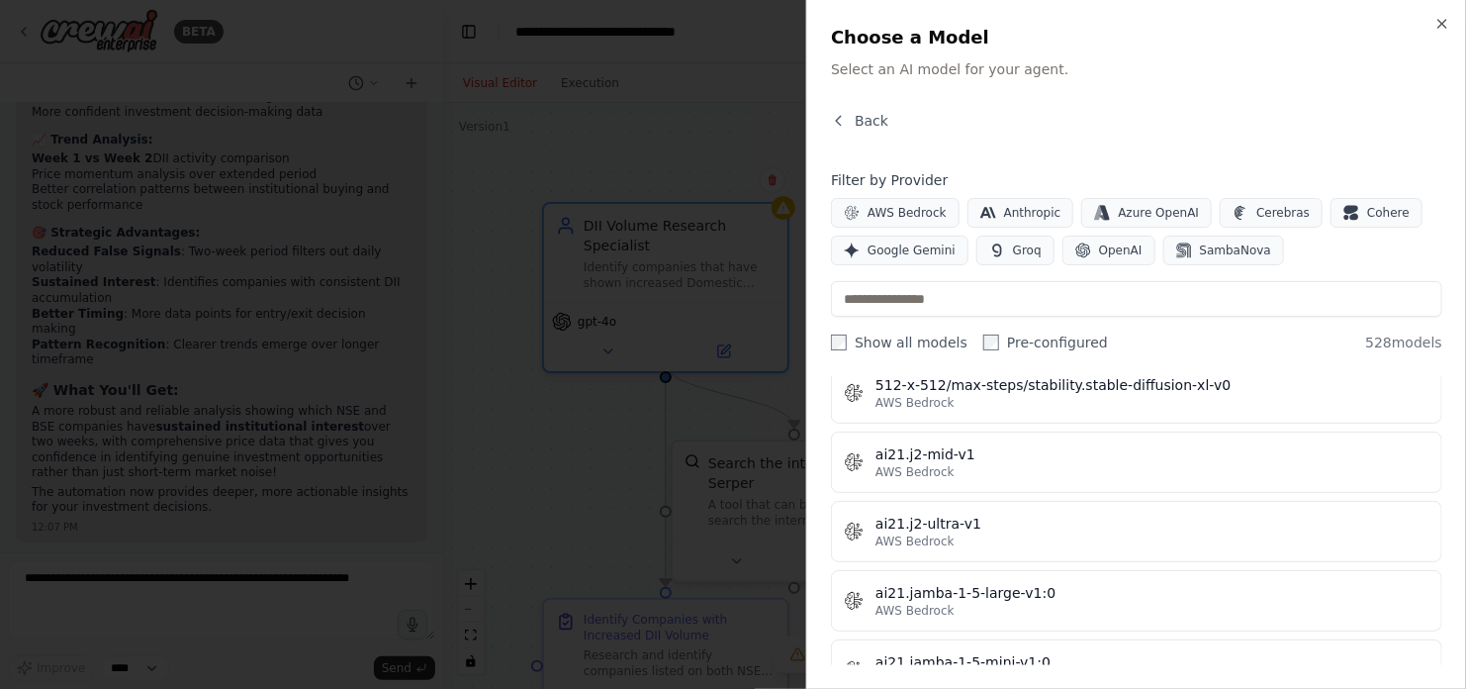
scroll to position [1167, 0]
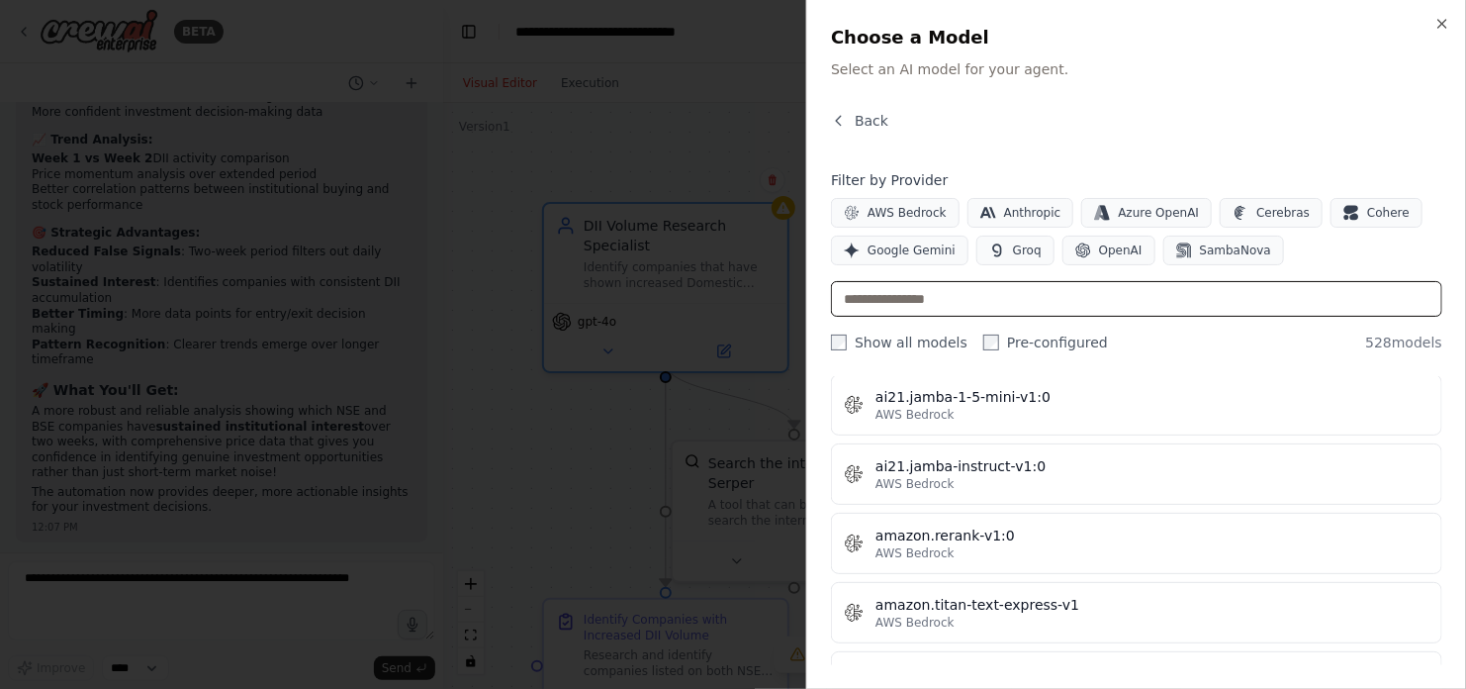
click at [974, 300] on input "text" at bounding box center [1136, 299] width 611 height 36
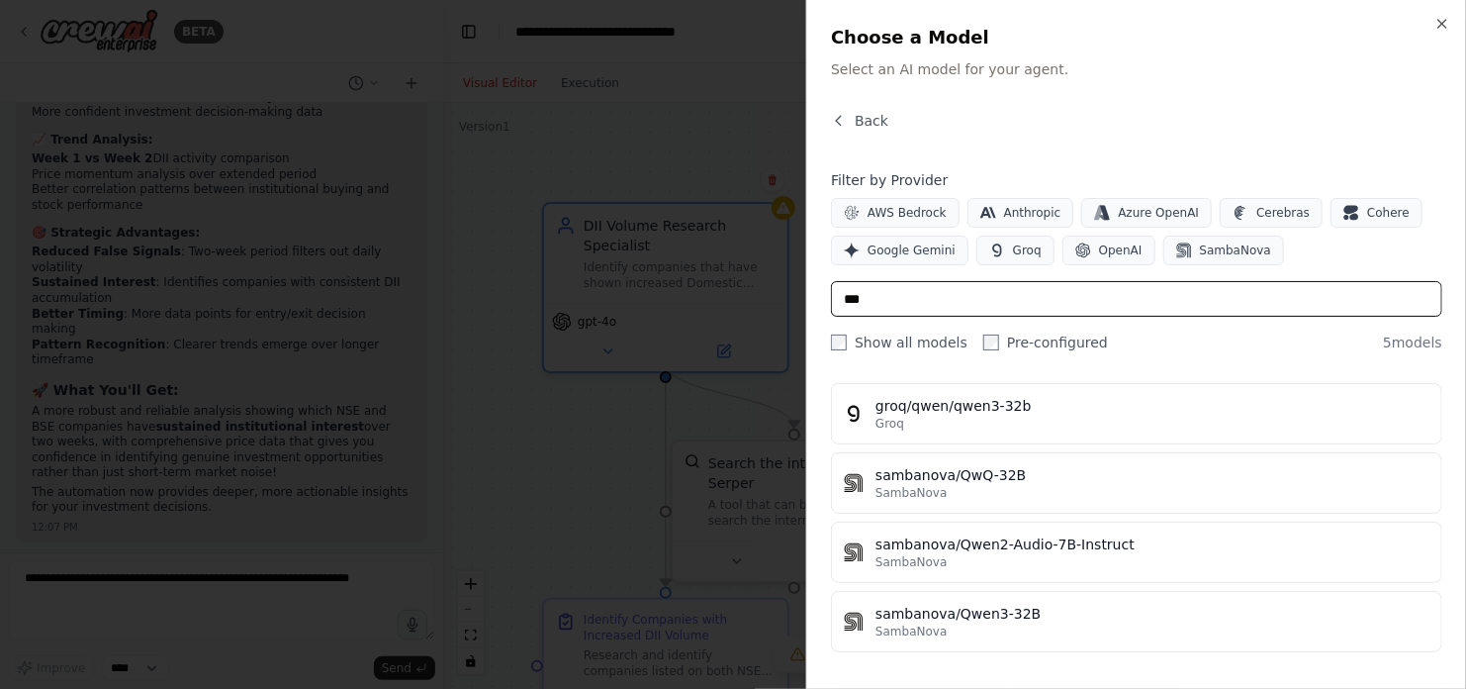
scroll to position [56, 0]
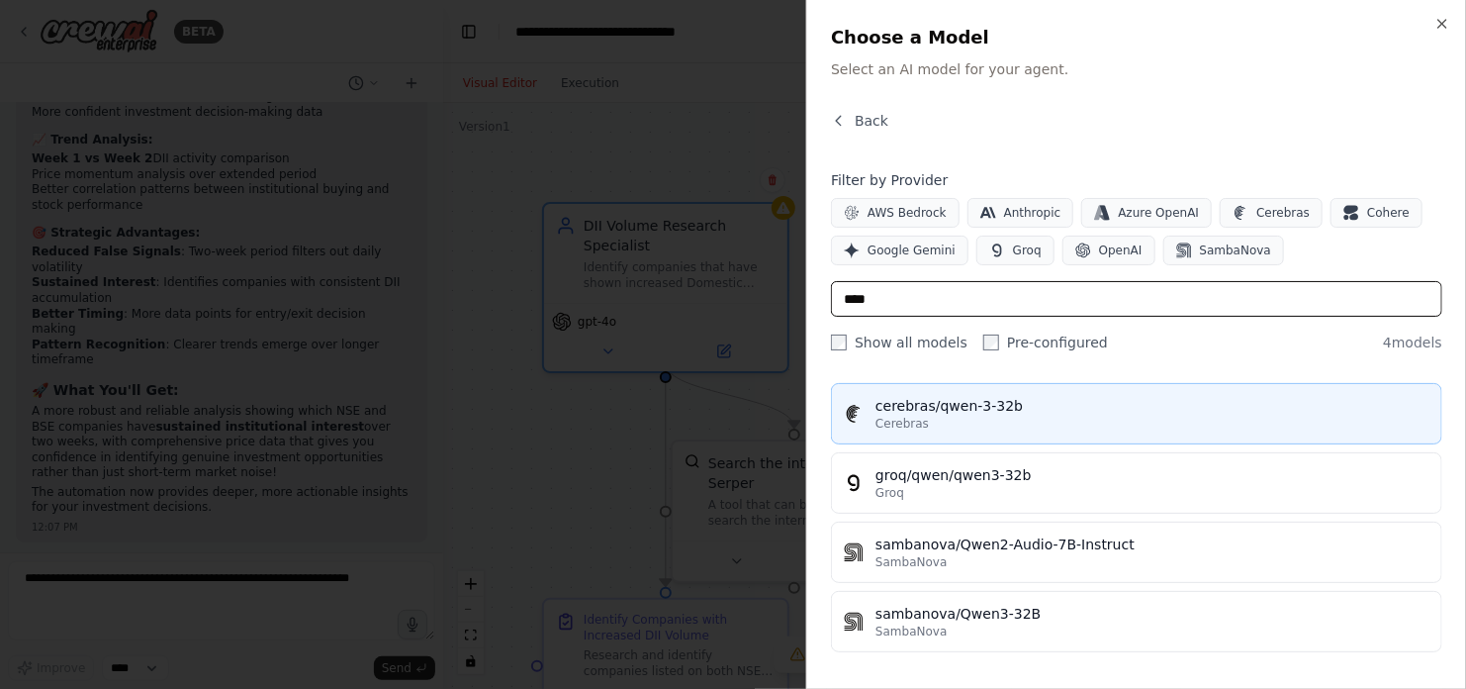
type input "****"
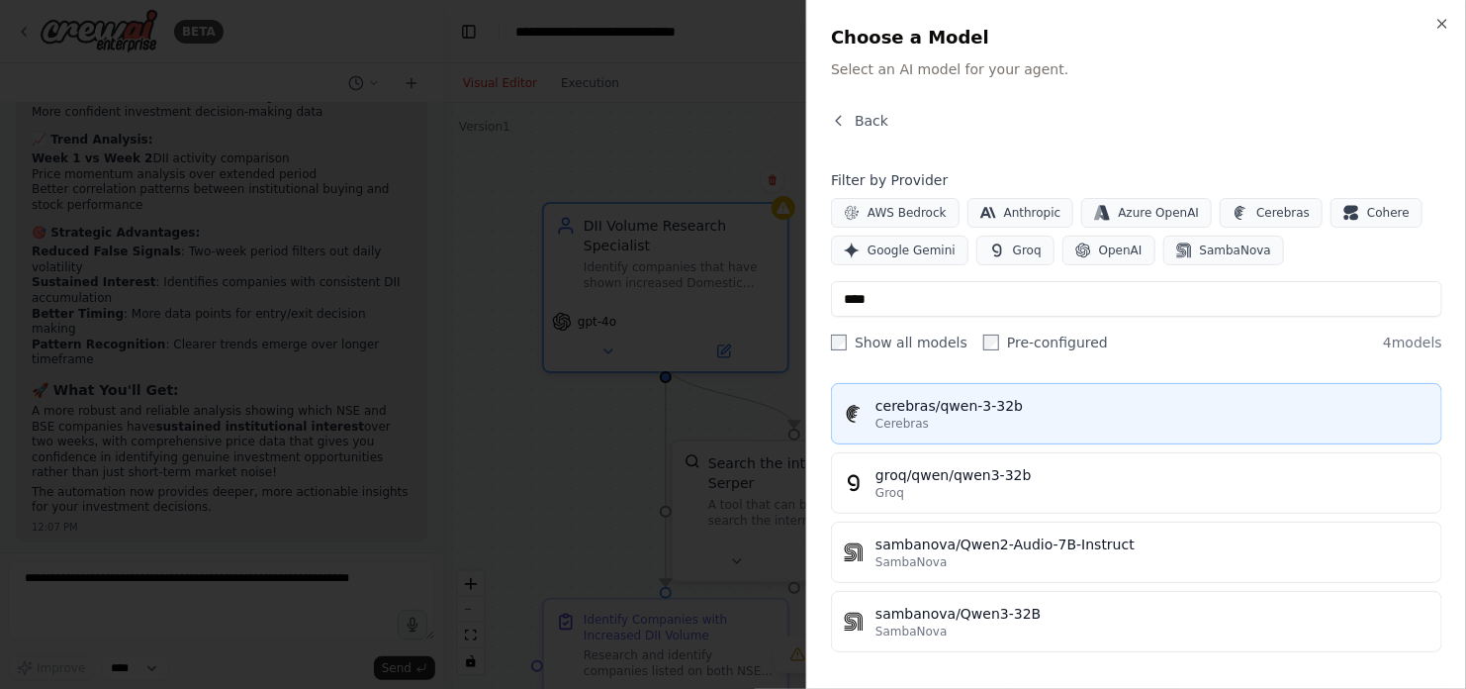
click at [1042, 413] on div "cerebras/qwen-3-32b" at bounding box center [1153, 406] width 554 height 20
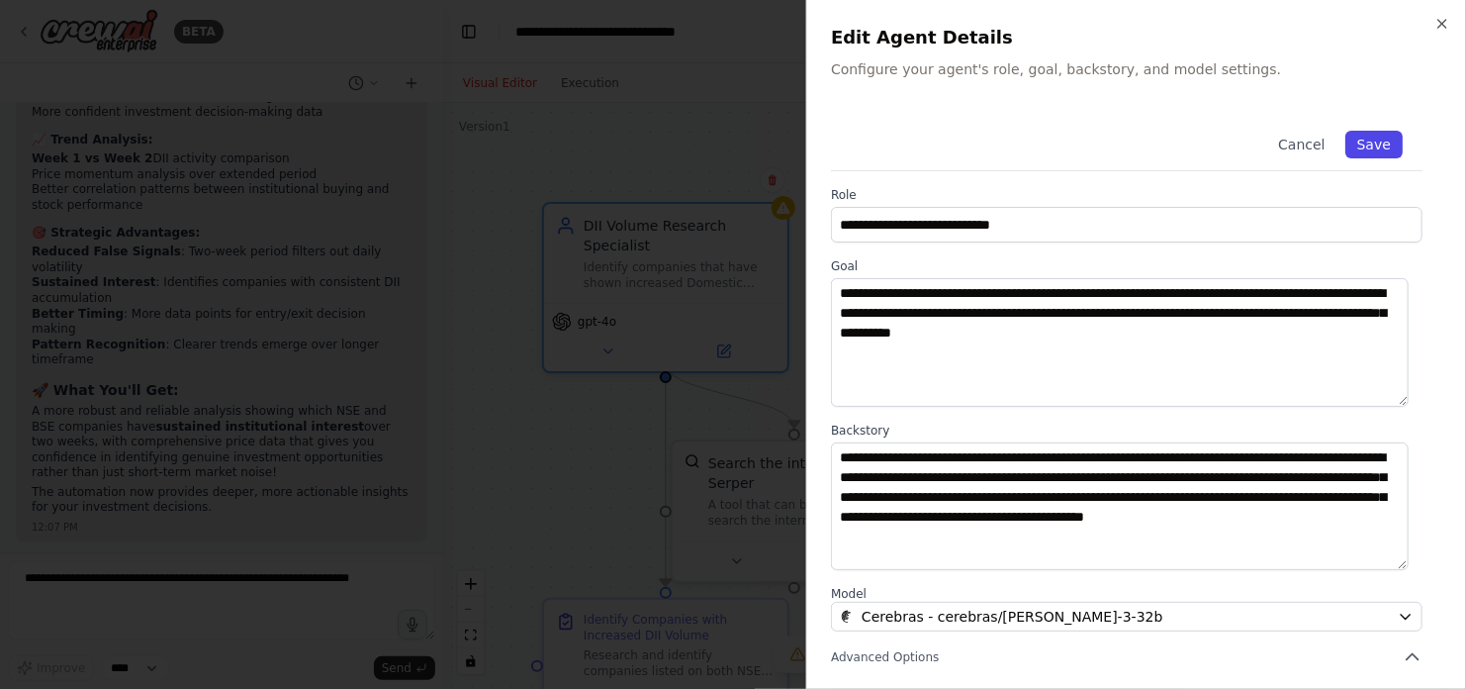
click at [1362, 141] on button "Save" at bounding box center [1373, 145] width 57 height 28
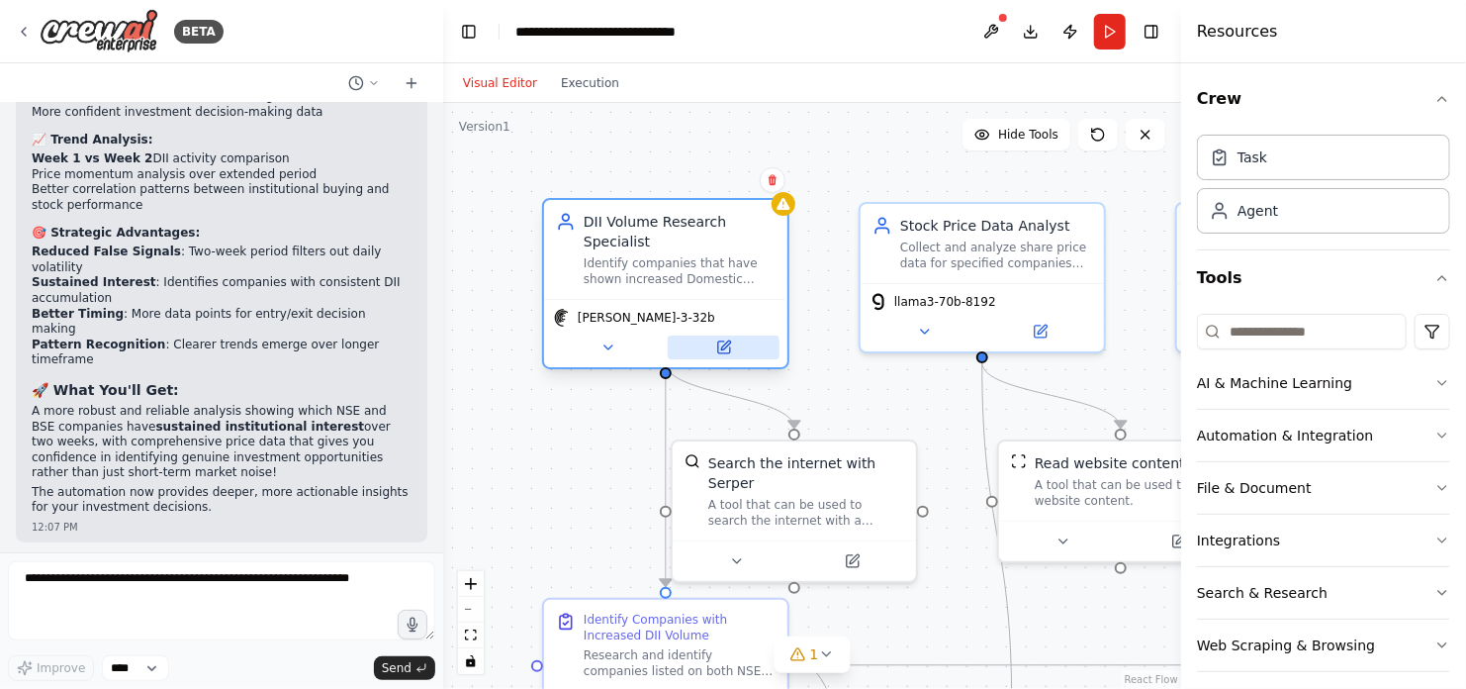
click at [726, 340] on icon at bounding box center [725, 344] width 9 height 9
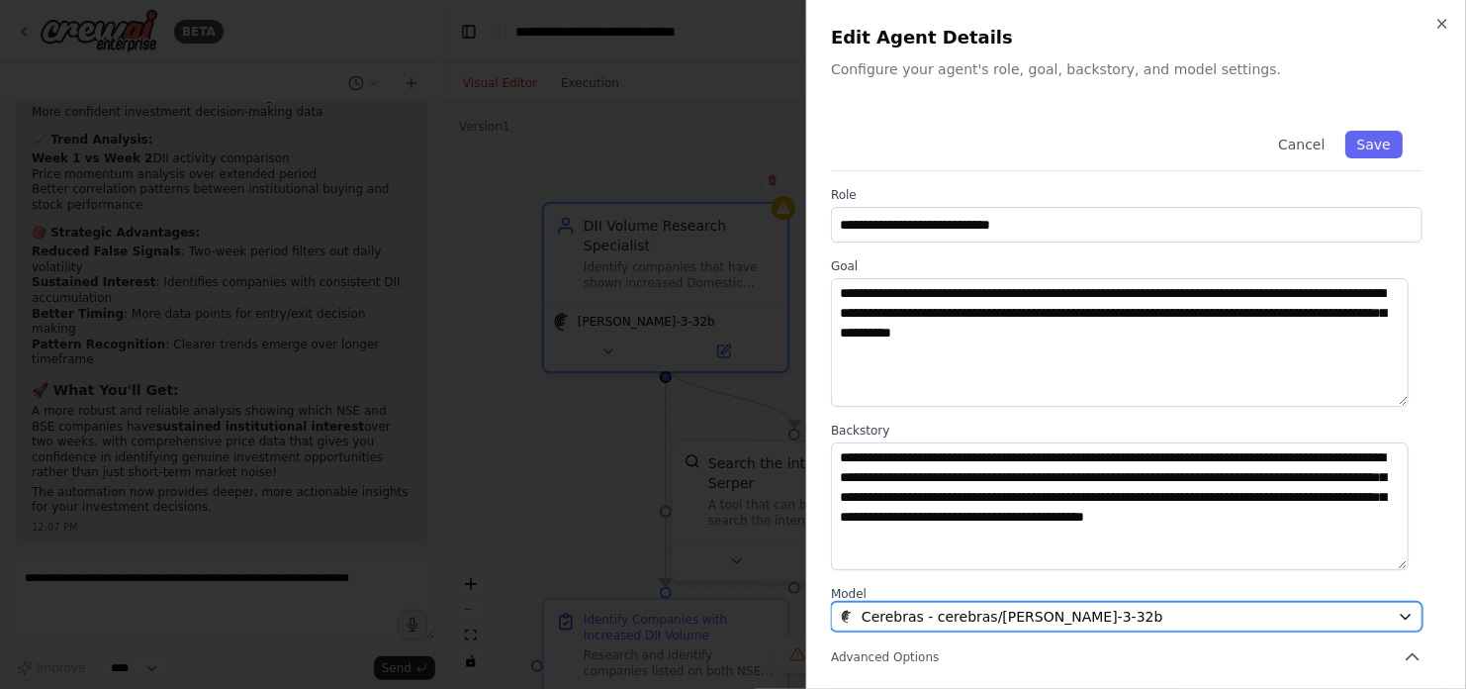
click at [1105, 613] on div "Cerebras - cerebras/qwen-3-32b" at bounding box center [1115, 616] width 550 height 20
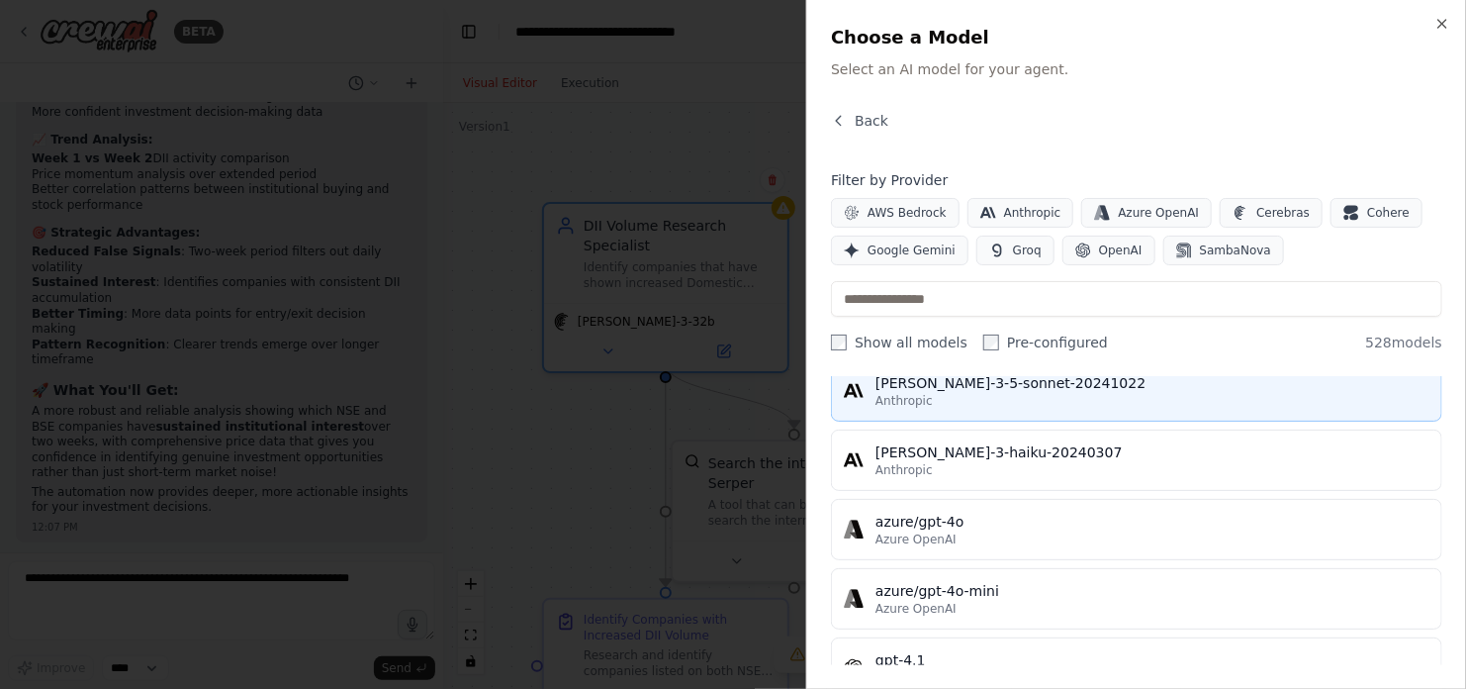
scroll to position [78, 0]
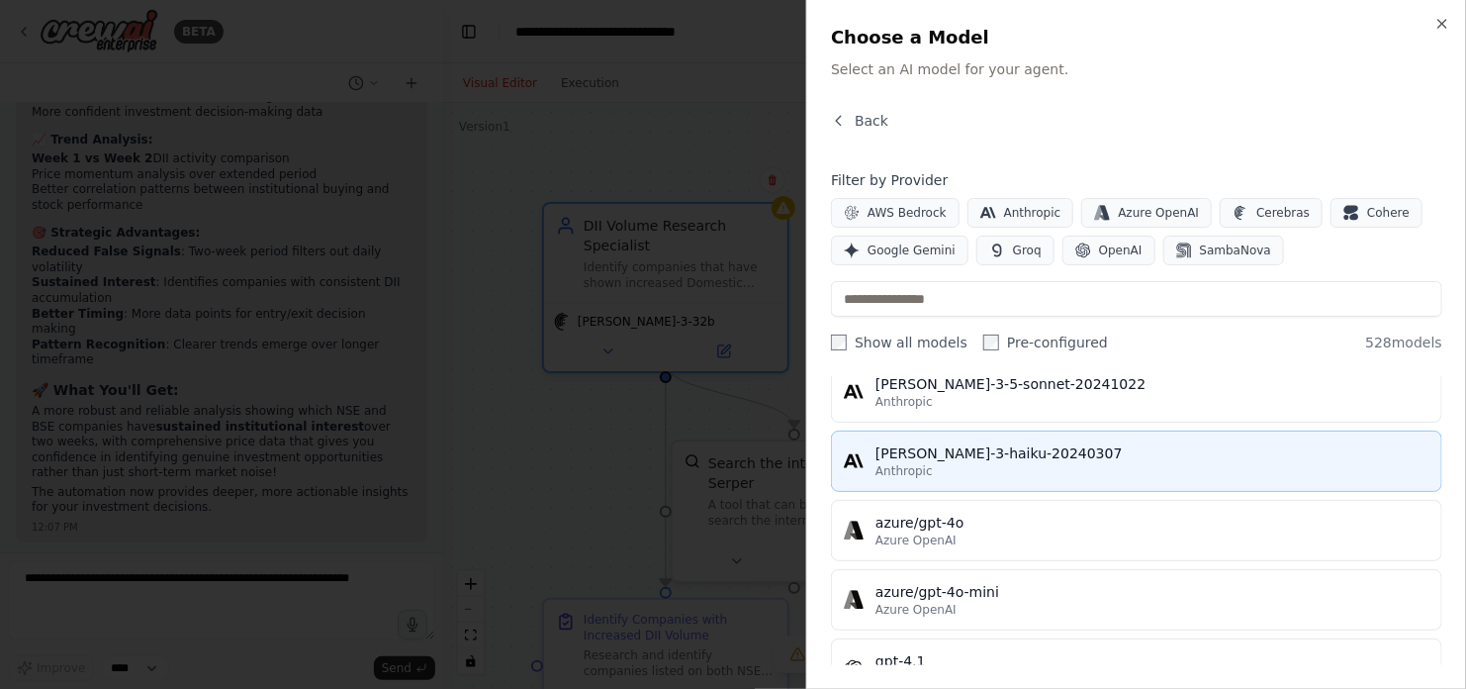
click at [1050, 458] on div "claude-3-haiku-20240307" at bounding box center [1153, 453] width 554 height 20
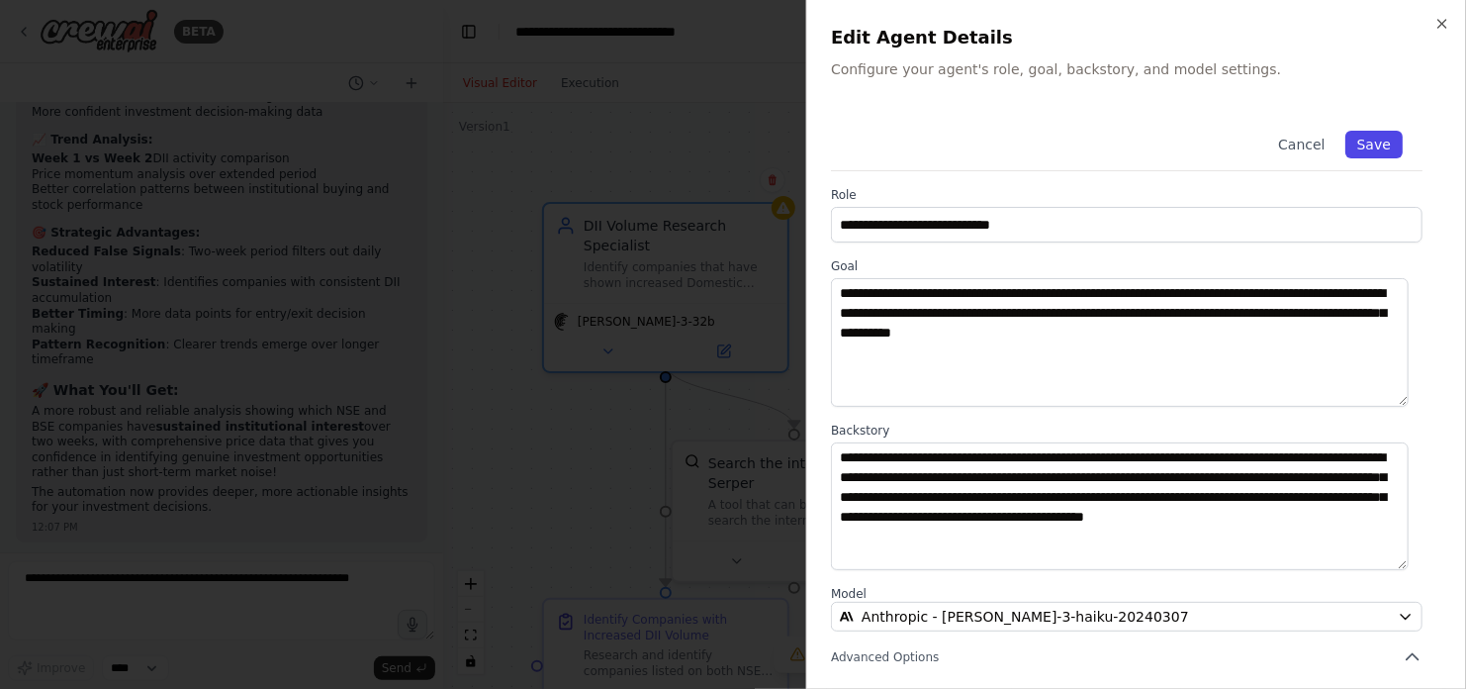
click at [1360, 147] on button "Save" at bounding box center [1373, 145] width 57 height 28
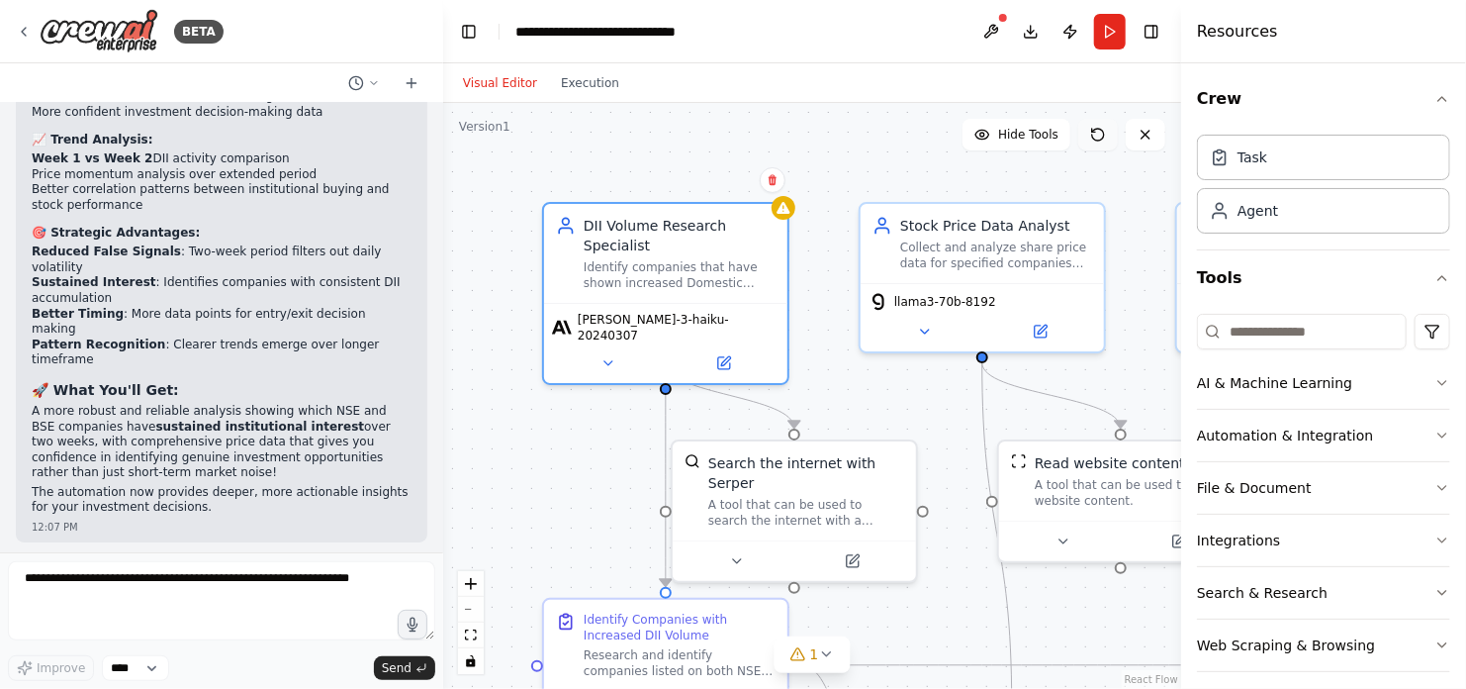
click at [1100, 133] on icon at bounding box center [1098, 135] width 16 height 16
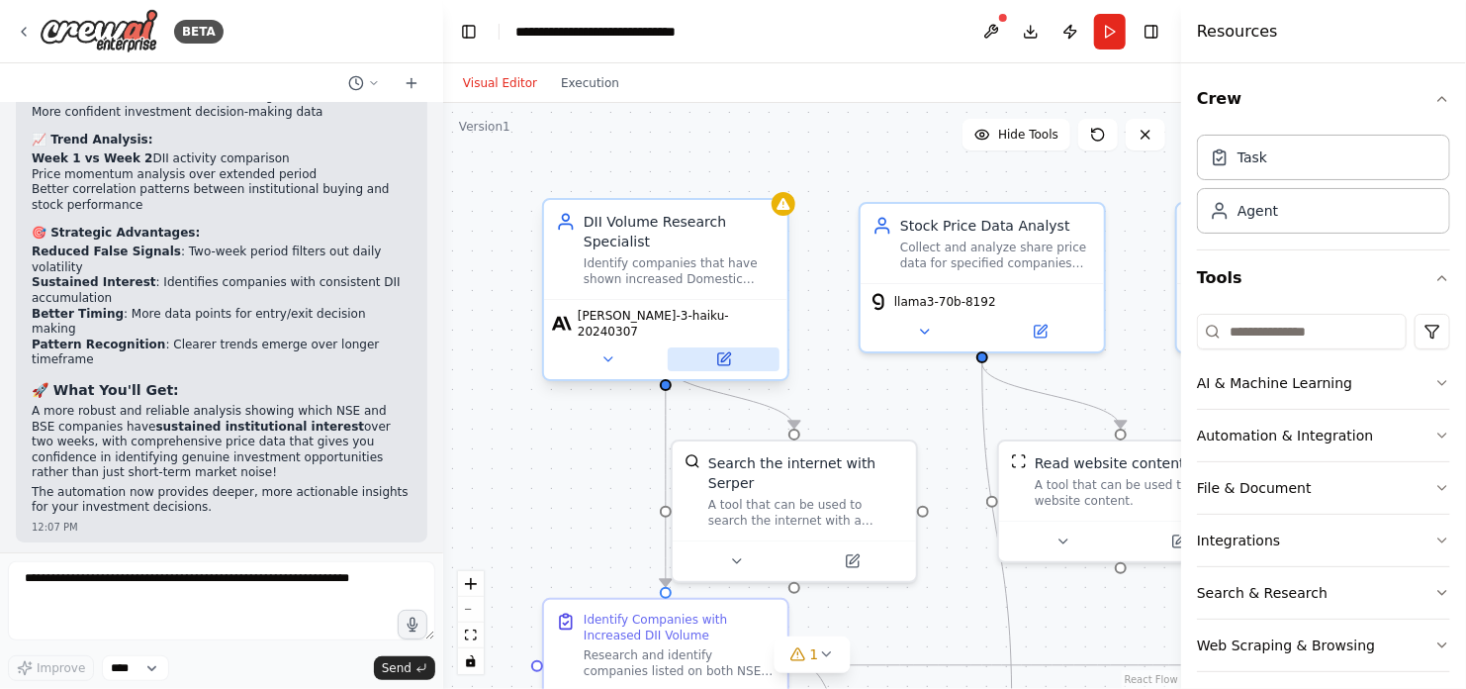
click at [718, 353] on icon at bounding box center [724, 359] width 12 height 12
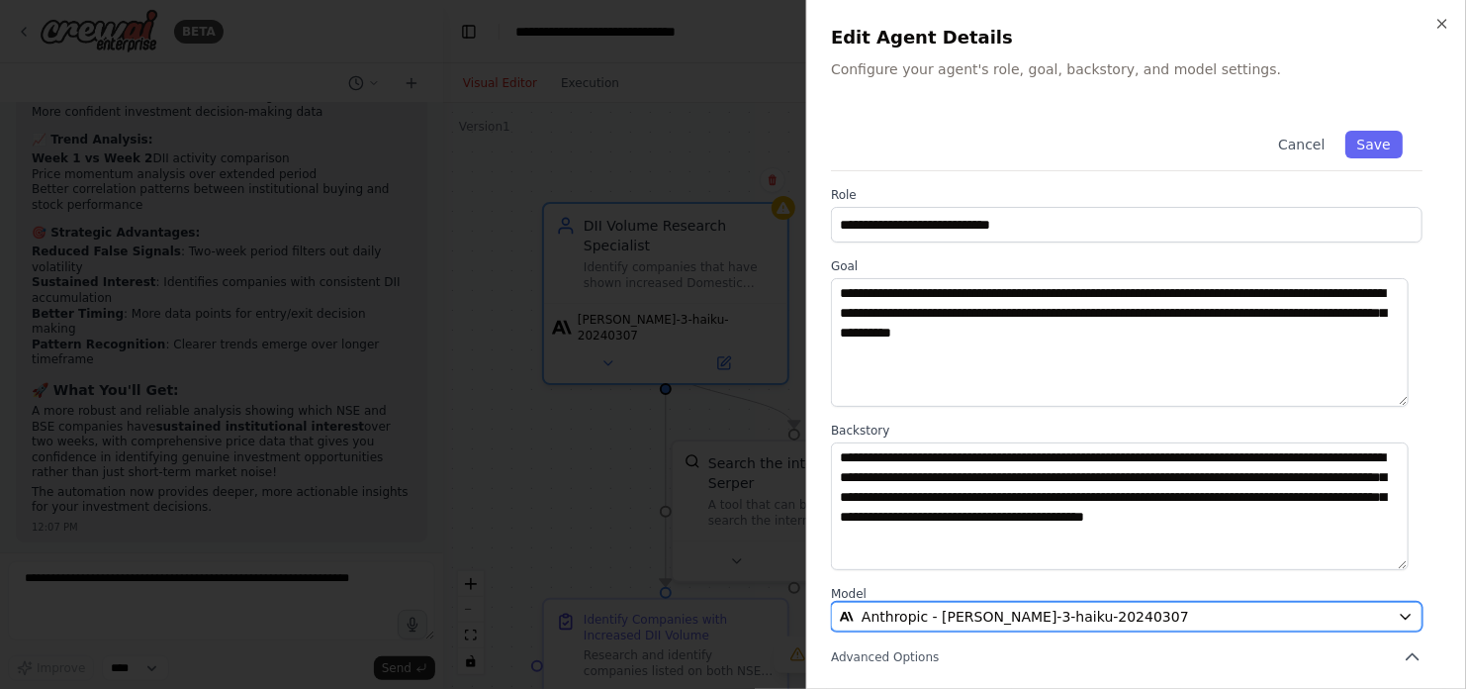
click at [1102, 614] on div "Anthropic - claude-3-haiku-20240307" at bounding box center [1115, 616] width 550 height 20
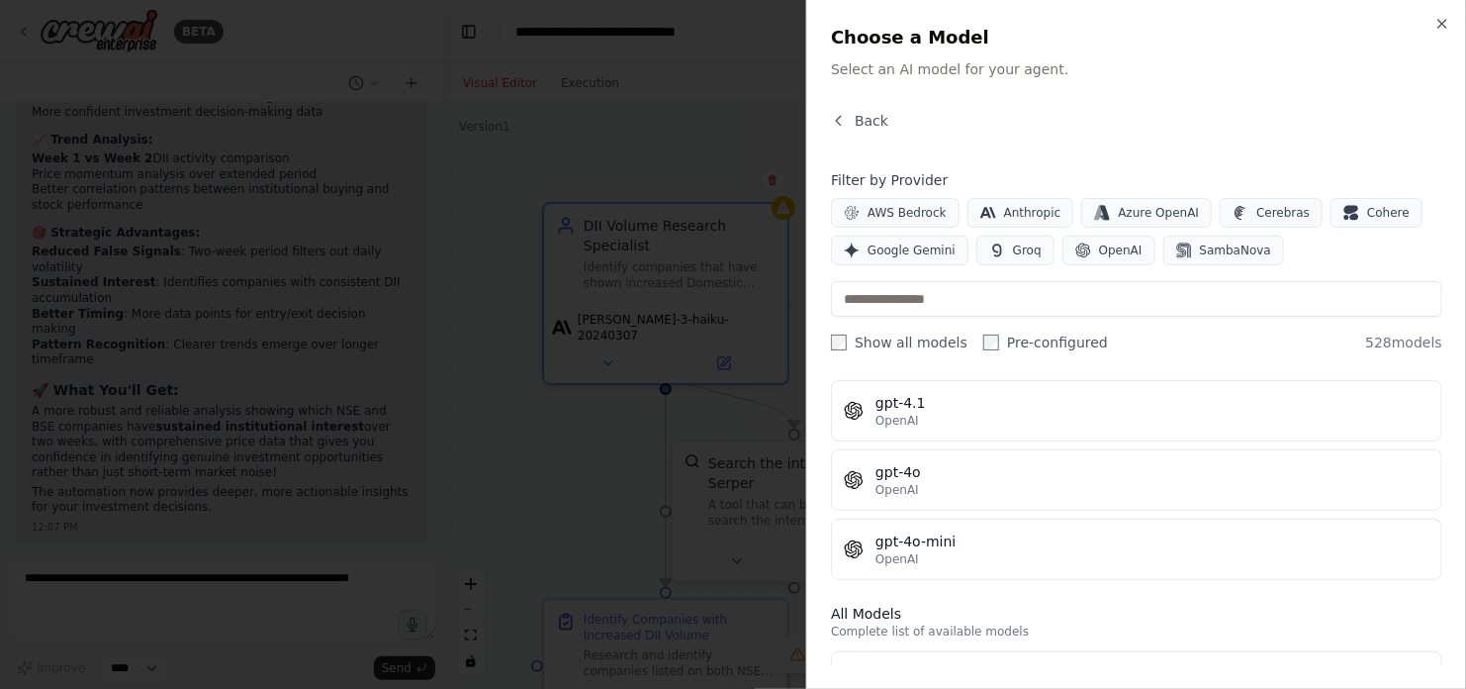
scroll to position [336, 0]
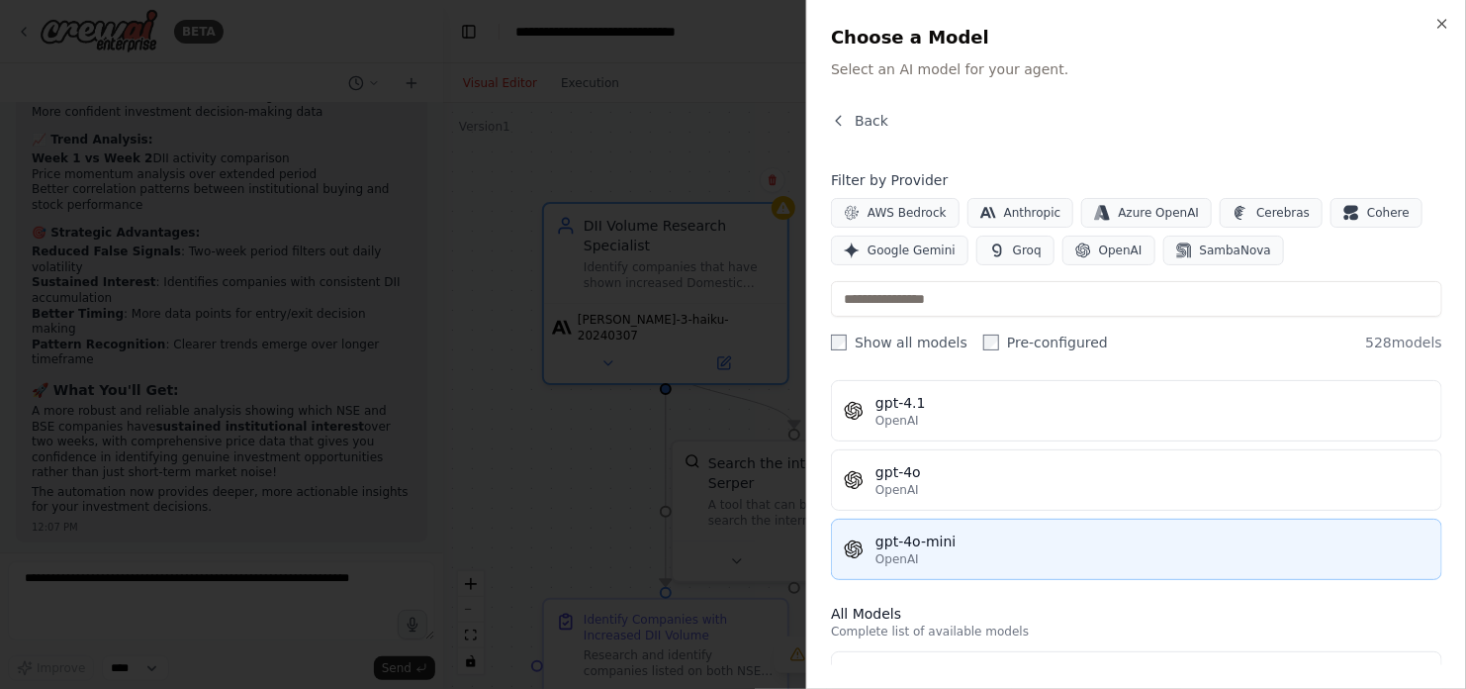
click at [996, 538] on div "gpt-4o-mini" at bounding box center [1153, 541] width 554 height 20
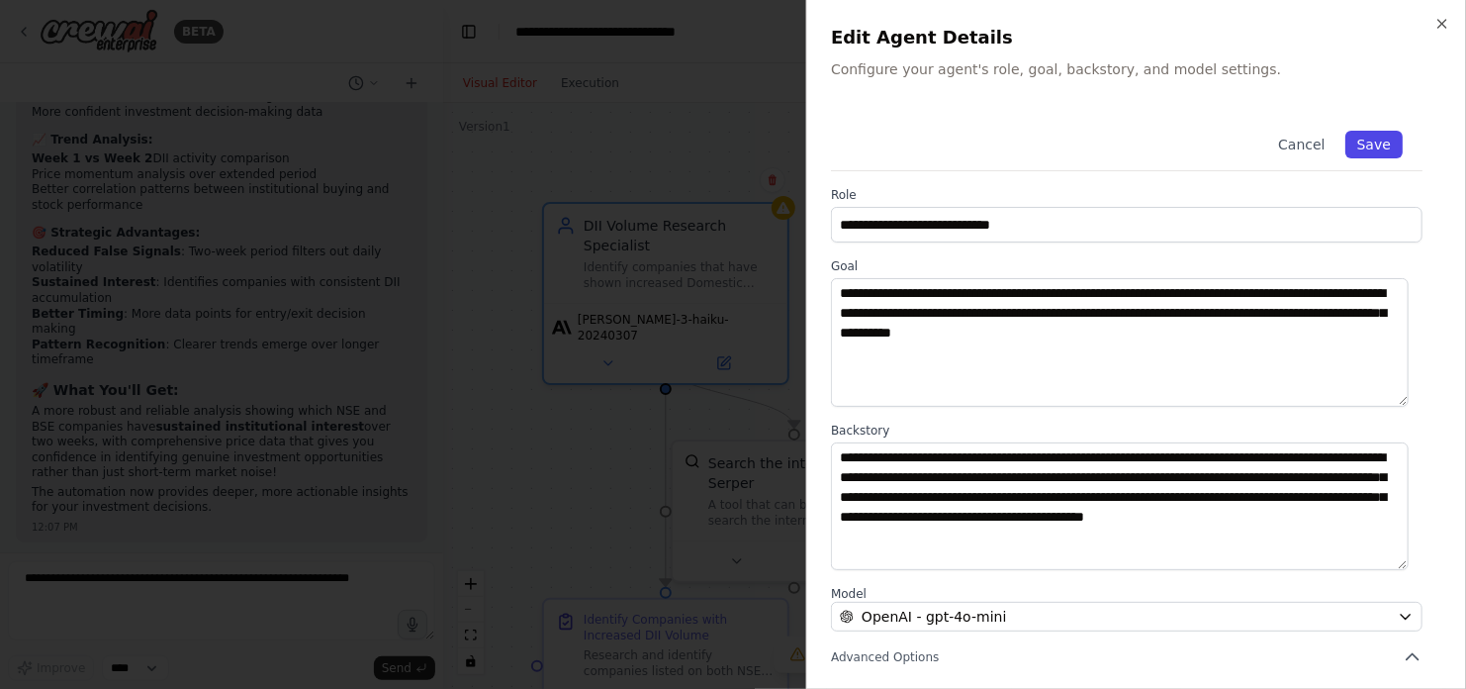
click at [1371, 143] on button "Save" at bounding box center [1373, 145] width 57 height 28
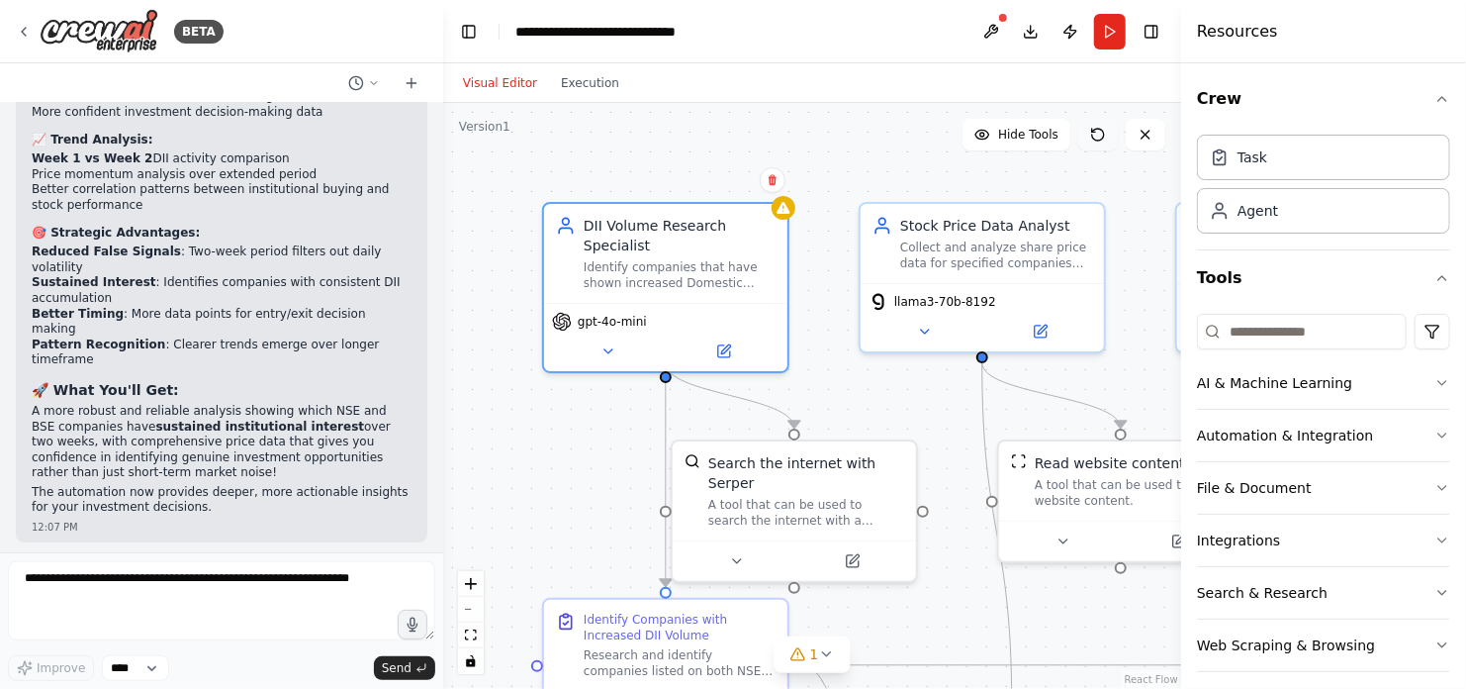
click at [1097, 132] on icon at bounding box center [1098, 135] width 16 height 16
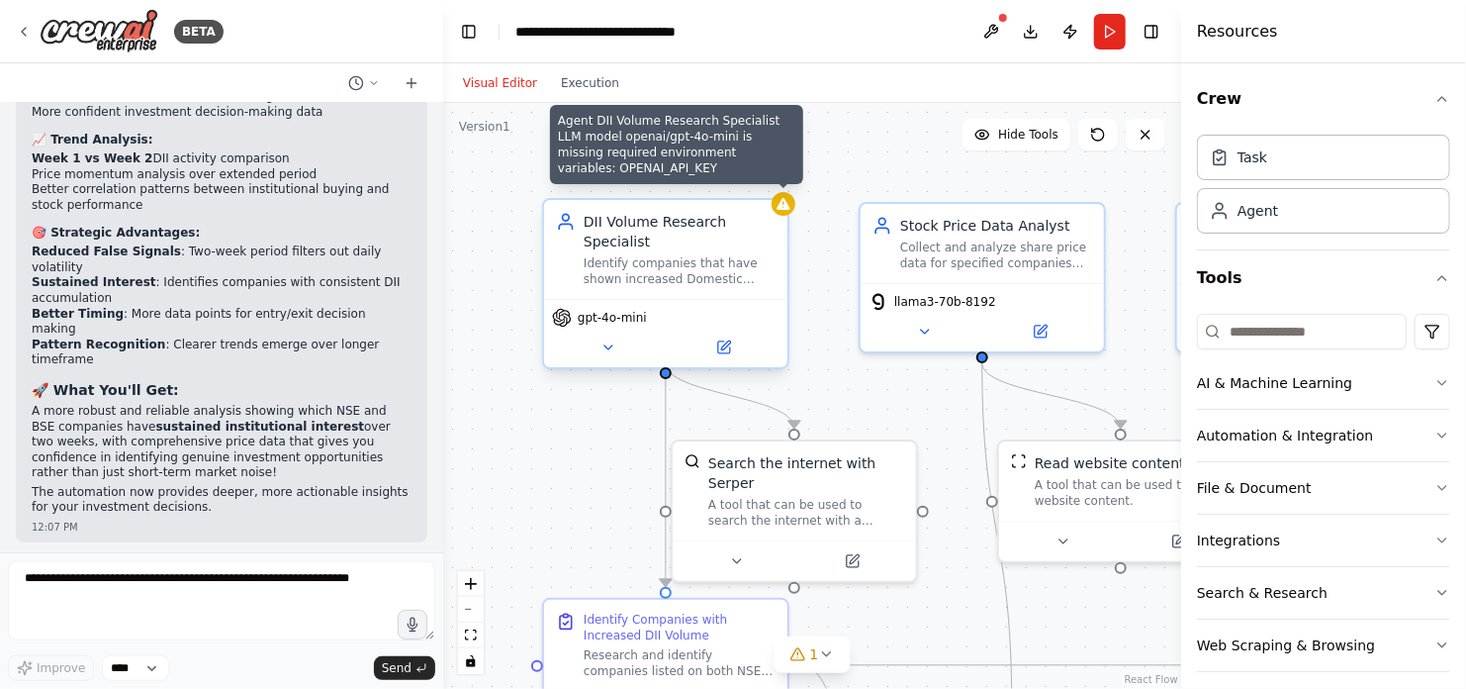
click at [786, 213] on div at bounding box center [784, 204] width 24 height 24
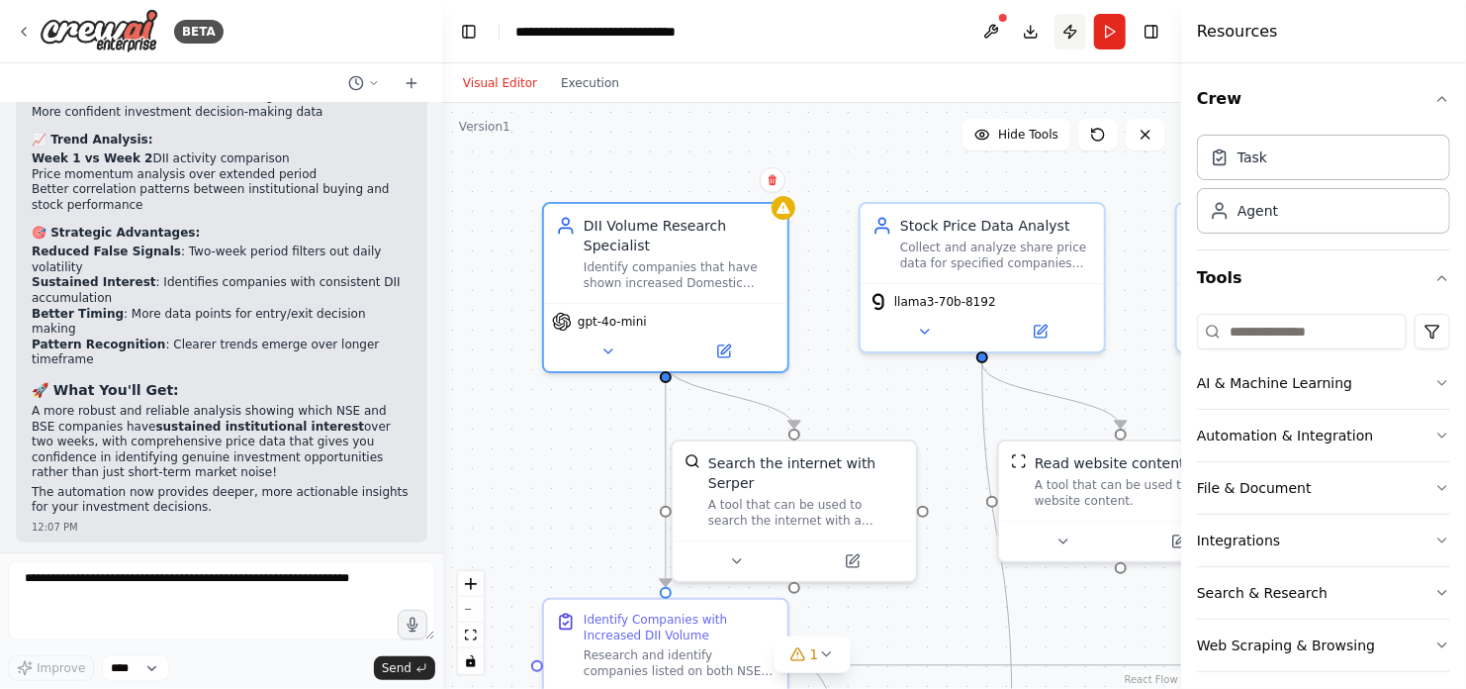
click at [1071, 29] on button "Publish" at bounding box center [1071, 32] width 32 height 36
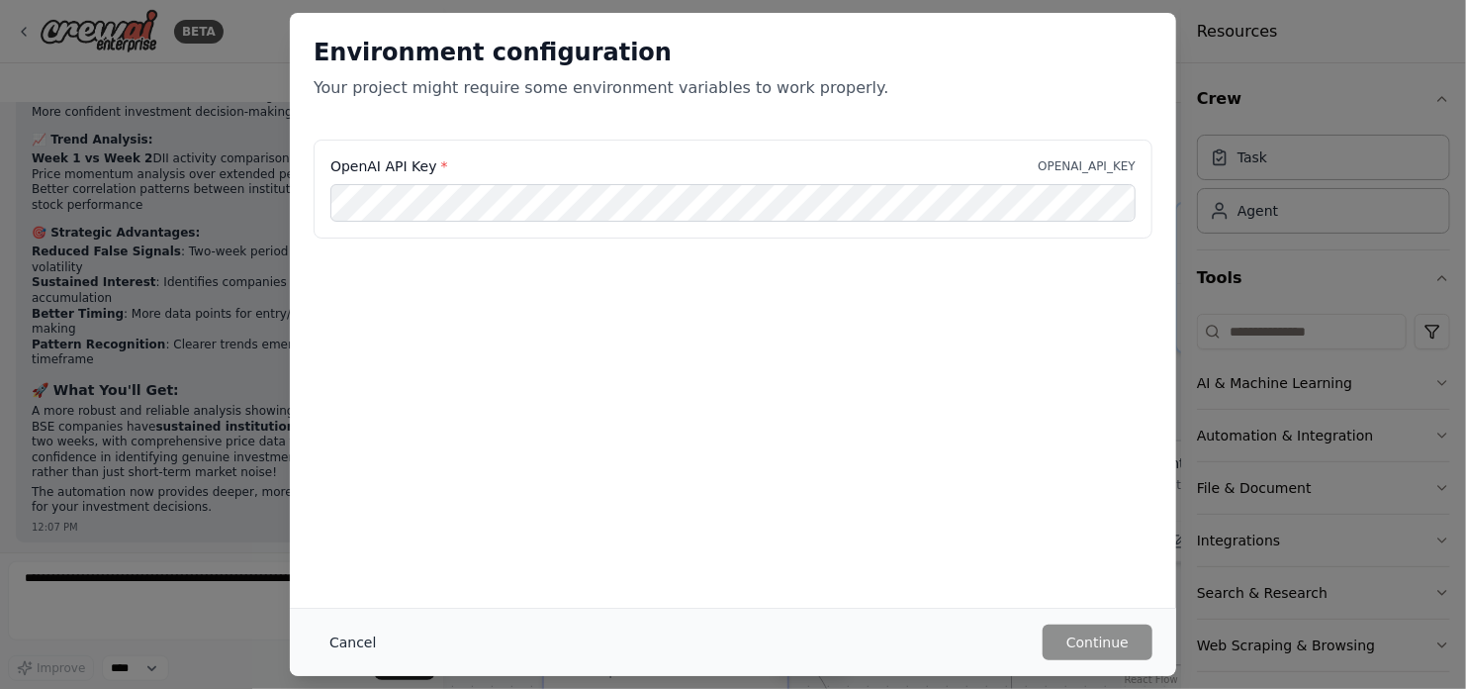
click at [353, 640] on button "Cancel" at bounding box center [353, 642] width 78 height 36
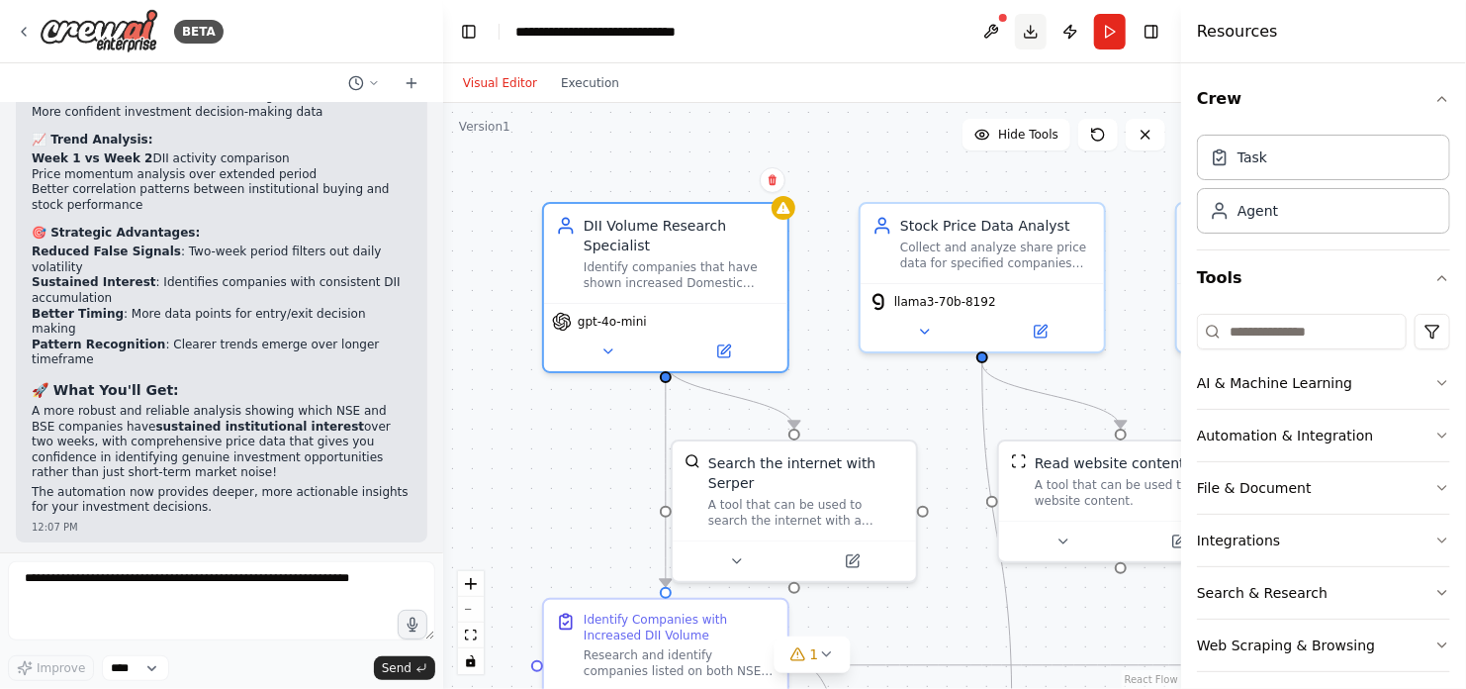
click at [1028, 34] on button "Download" at bounding box center [1031, 32] width 32 height 36
click at [412, 84] on icon at bounding box center [412, 82] width 0 height 9
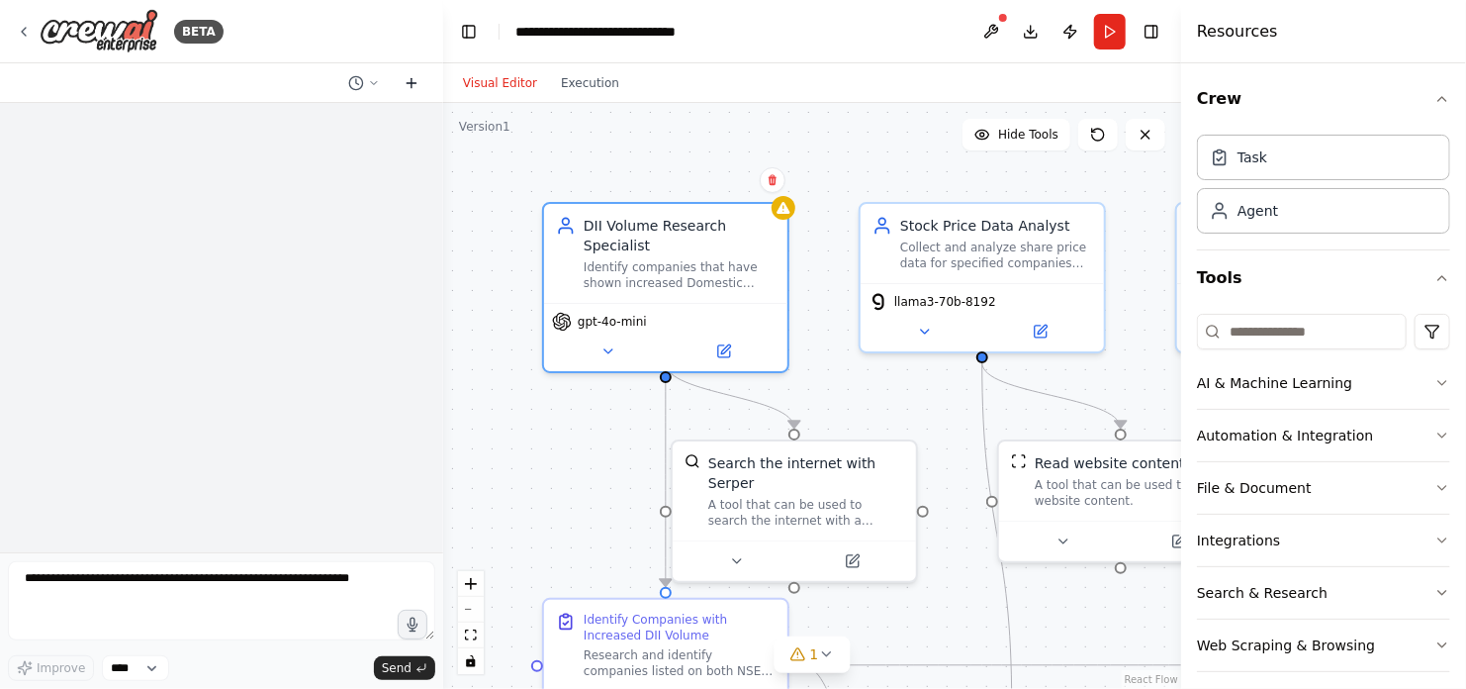
scroll to position [0, 0]
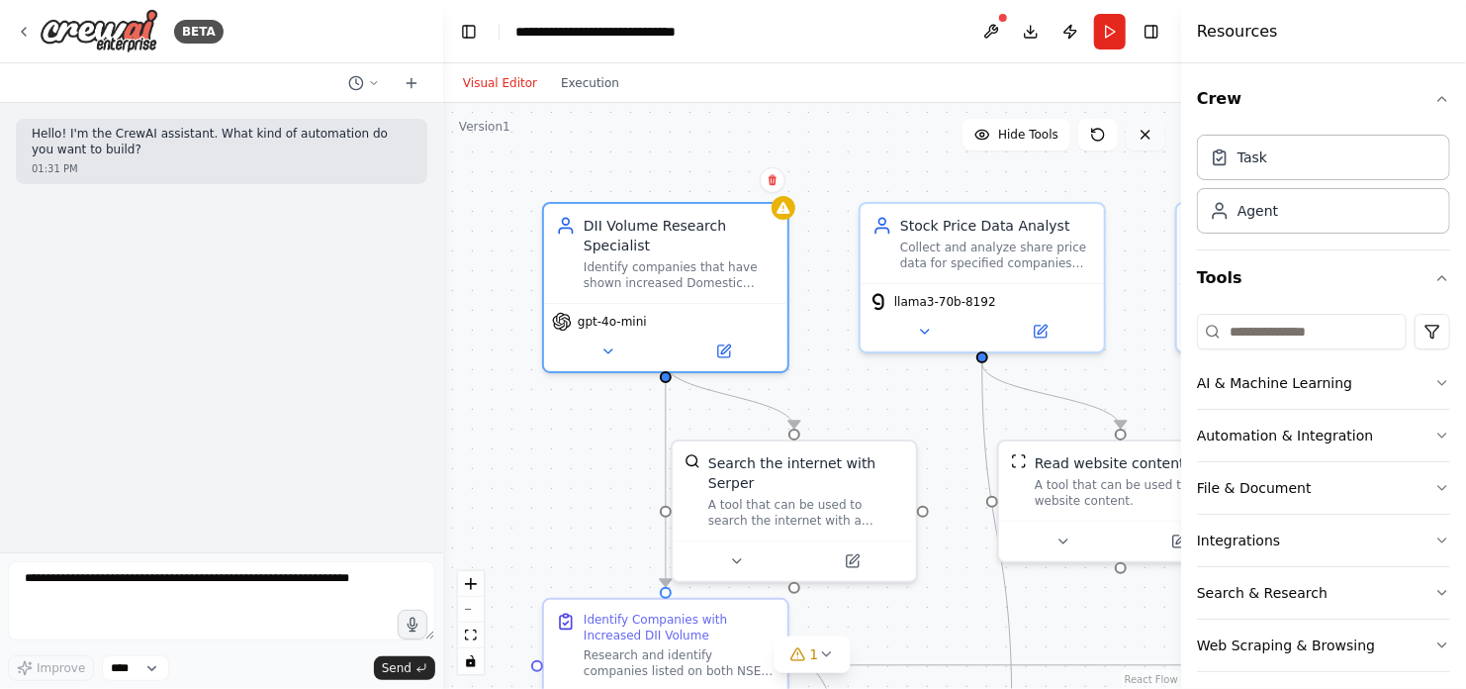
click at [1145, 134] on icon at bounding box center [1146, 135] width 8 height 8
click at [1144, 136] on icon at bounding box center [1146, 135] width 8 height 8
click at [26, 32] on icon at bounding box center [24, 32] width 16 height 16
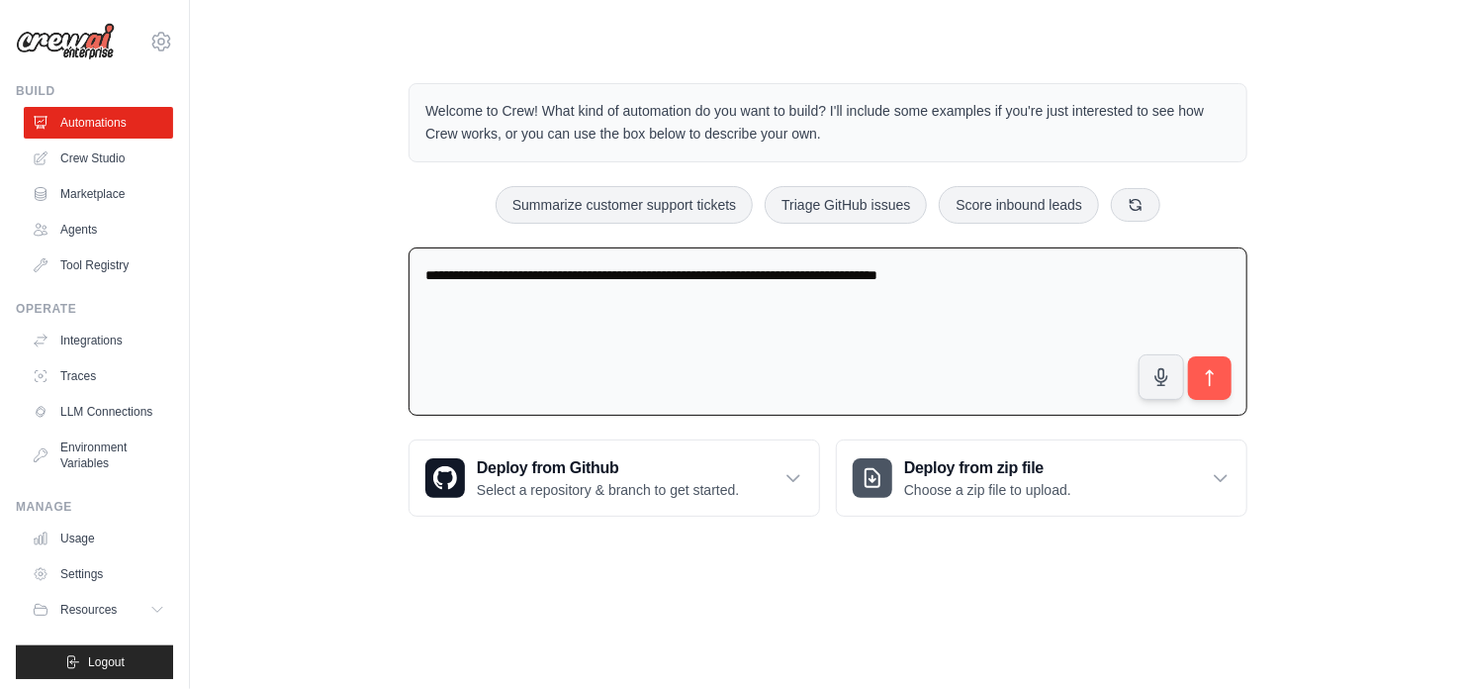
drag, startPoint x: 1017, startPoint y: 270, endPoint x: 407, endPoint y: 250, distance: 610.7
click at [407, 250] on div "**********" at bounding box center [828, 299] width 886 height 497
paste textarea "**********"
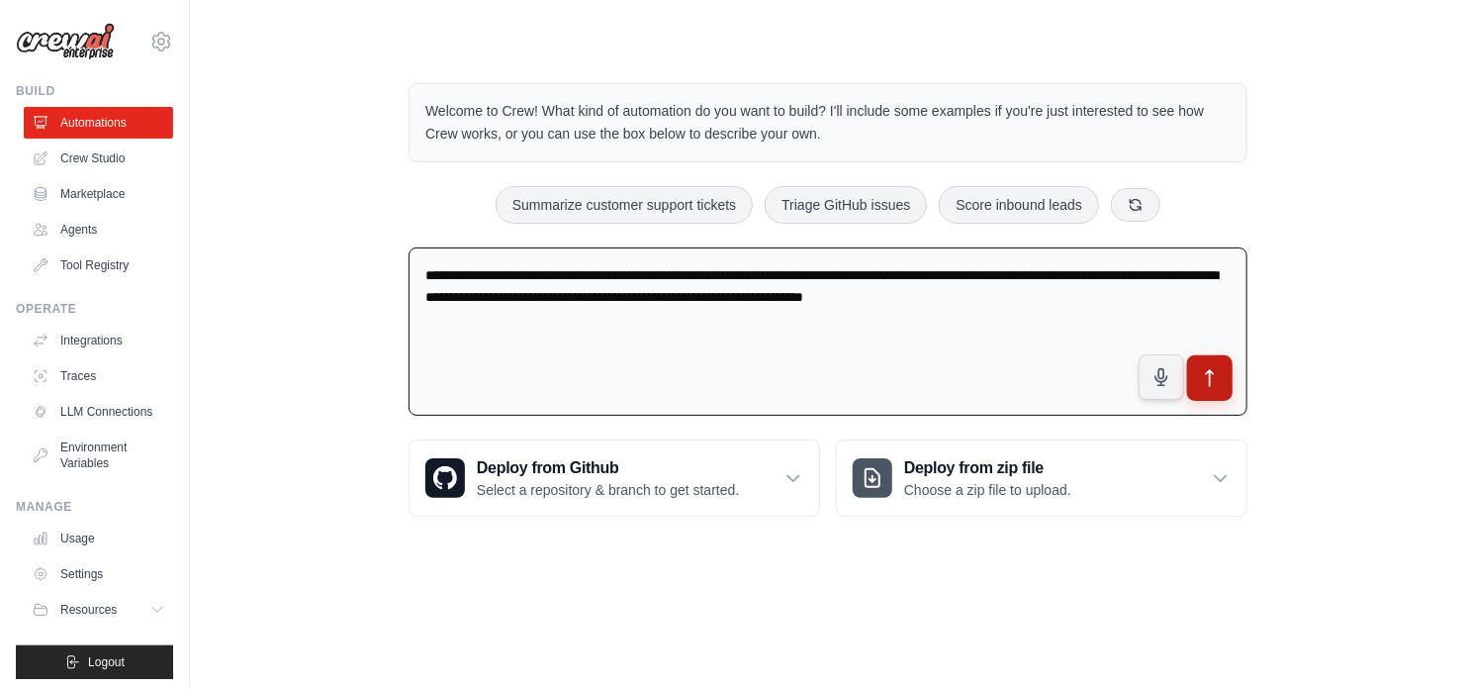
type textarea "**********"
click at [1209, 376] on icon "submit" at bounding box center [1210, 378] width 21 height 21
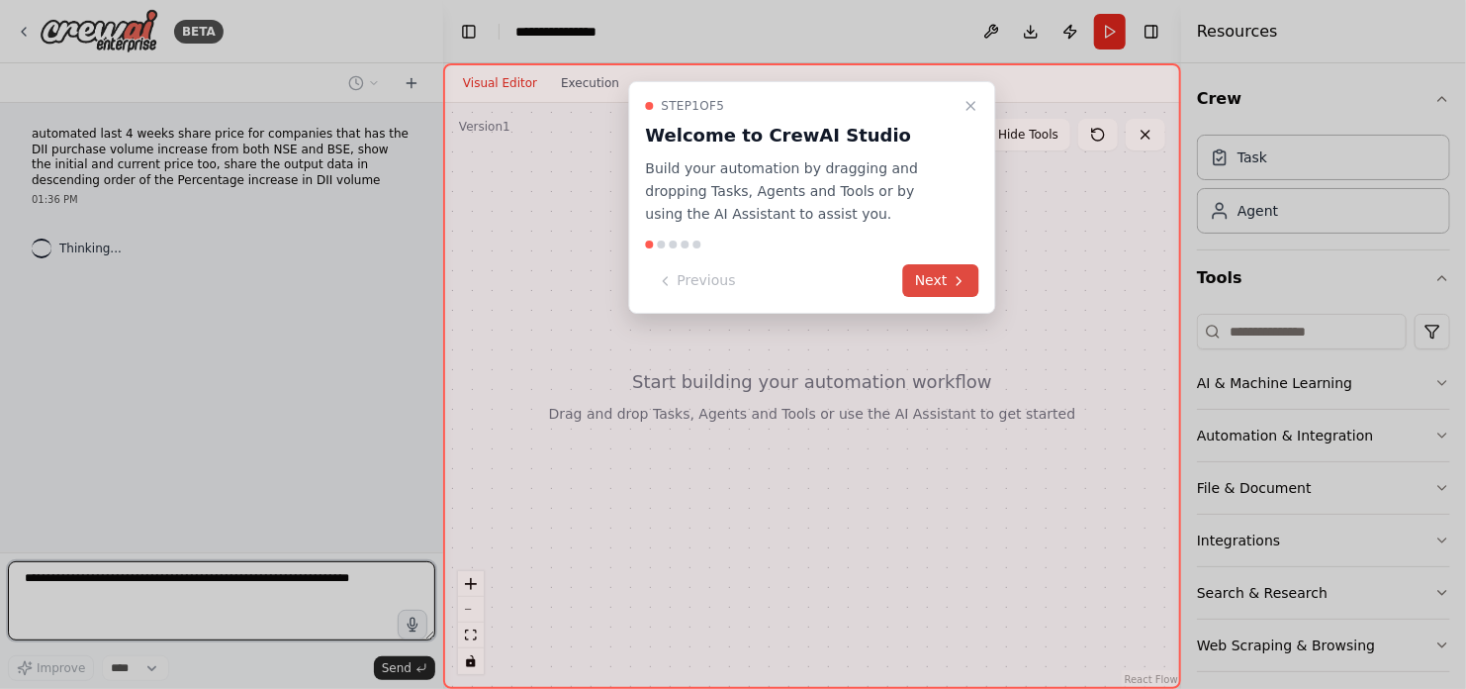
click at [942, 278] on button "Next" at bounding box center [941, 280] width 76 height 33
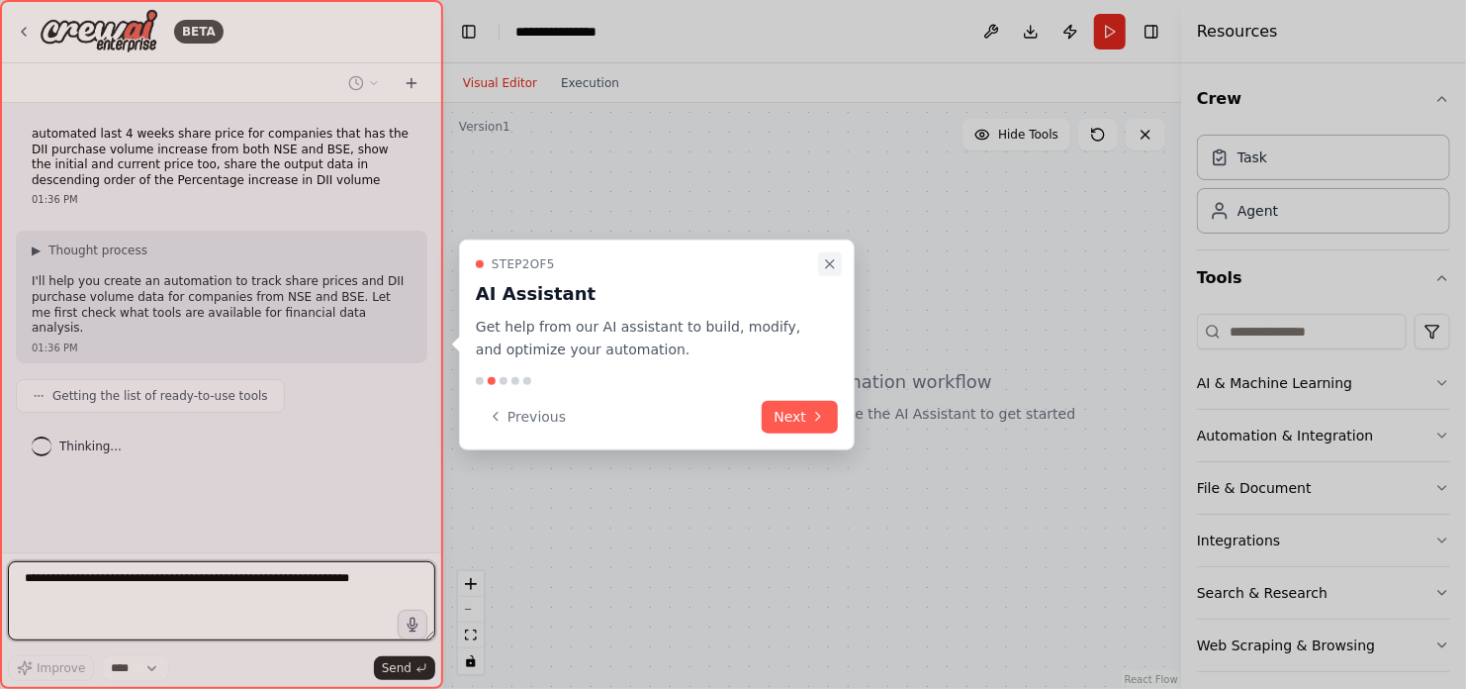
click at [831, 262] on icon "Close walkthrough" at bounding box center [830, 264] width 8 height 8
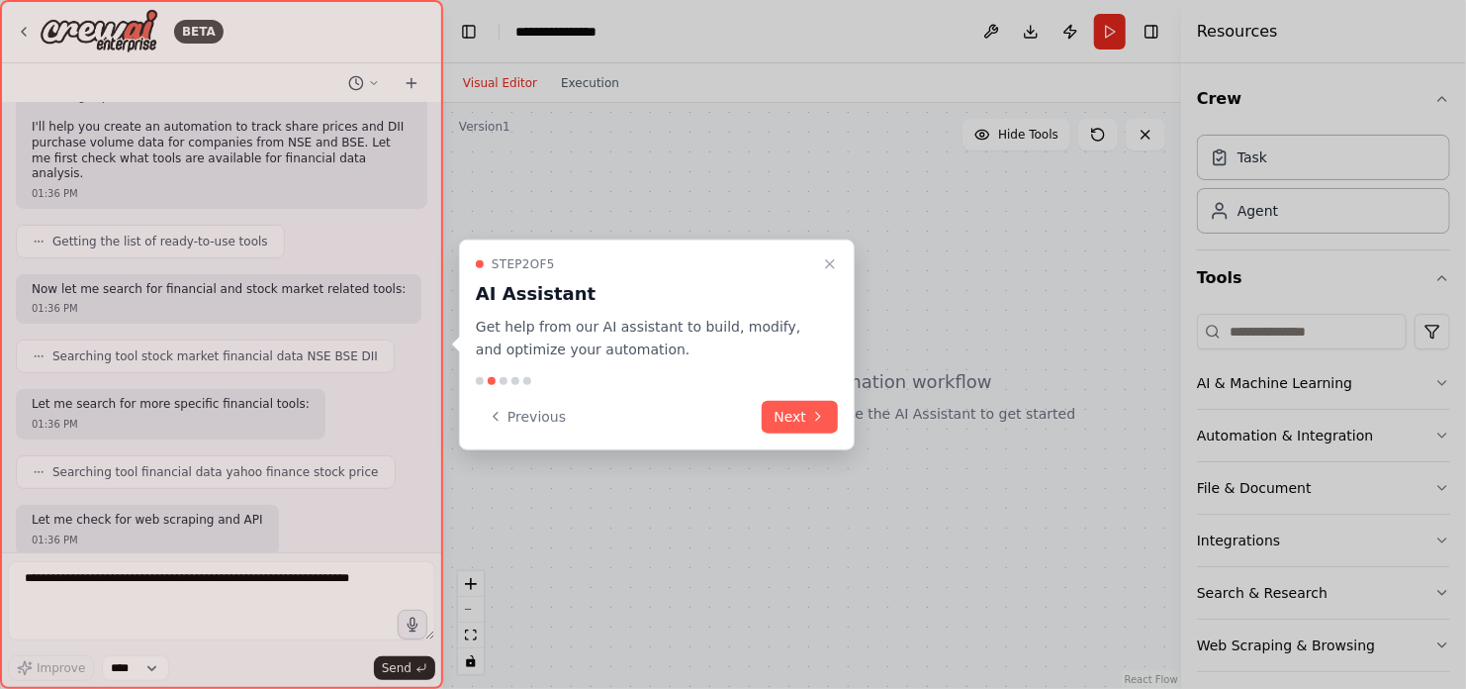
scroll to position [254, 0]
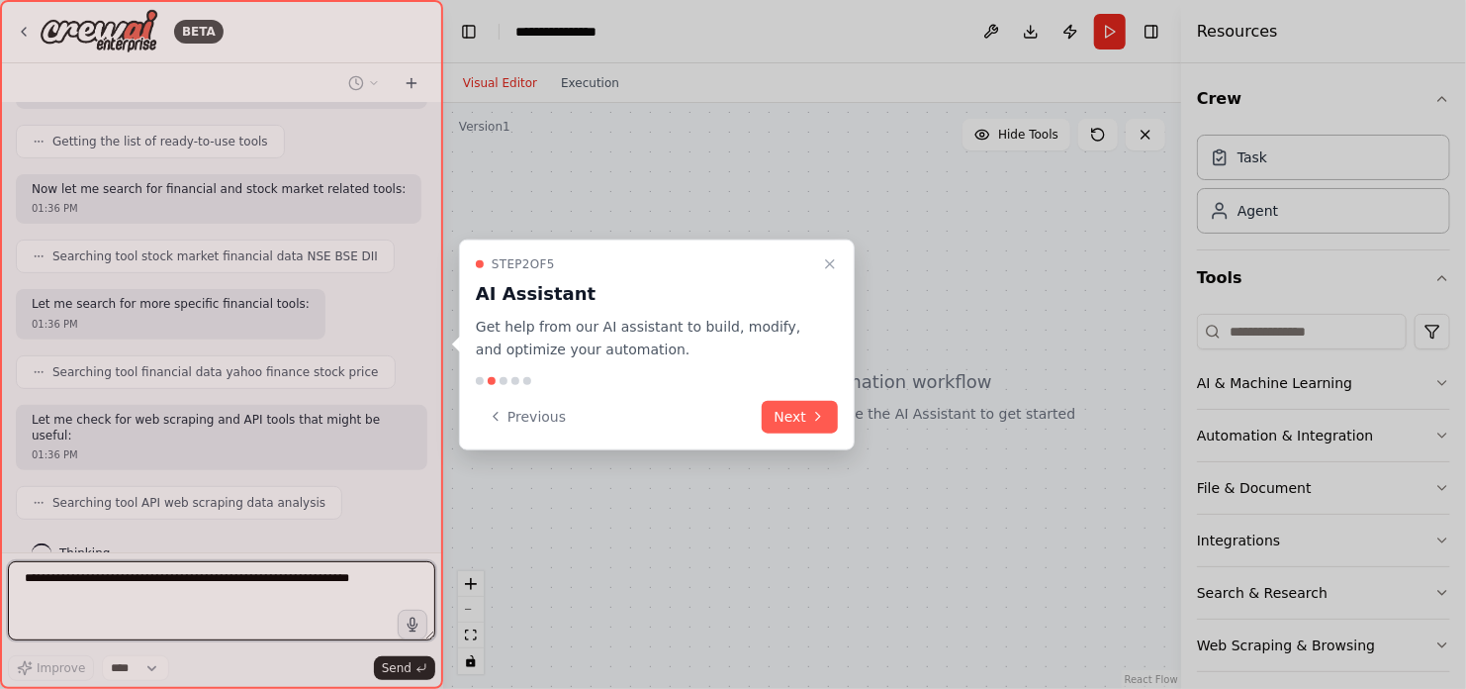
click at [831, 262] on icon "Close walkthrough" at bounding box center [830, 264] width 8 height 8
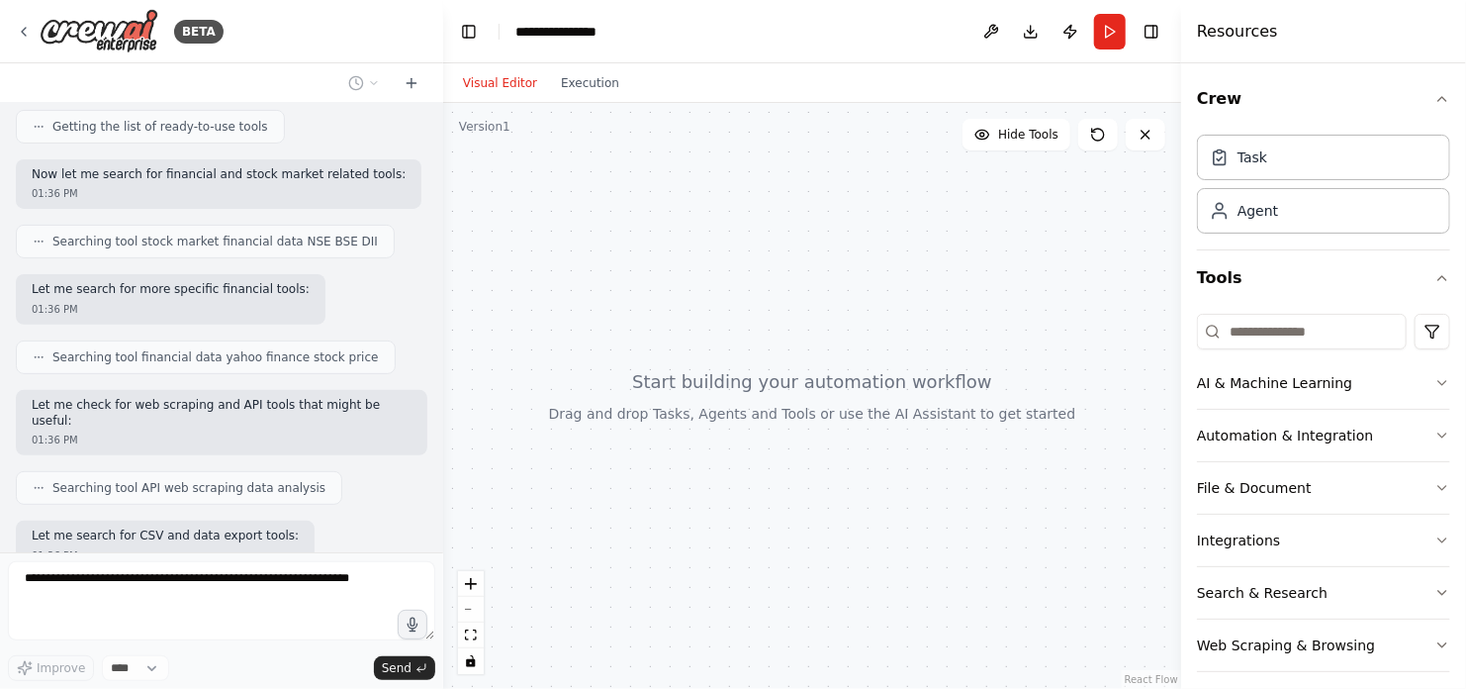
scroll to position [369, 0]
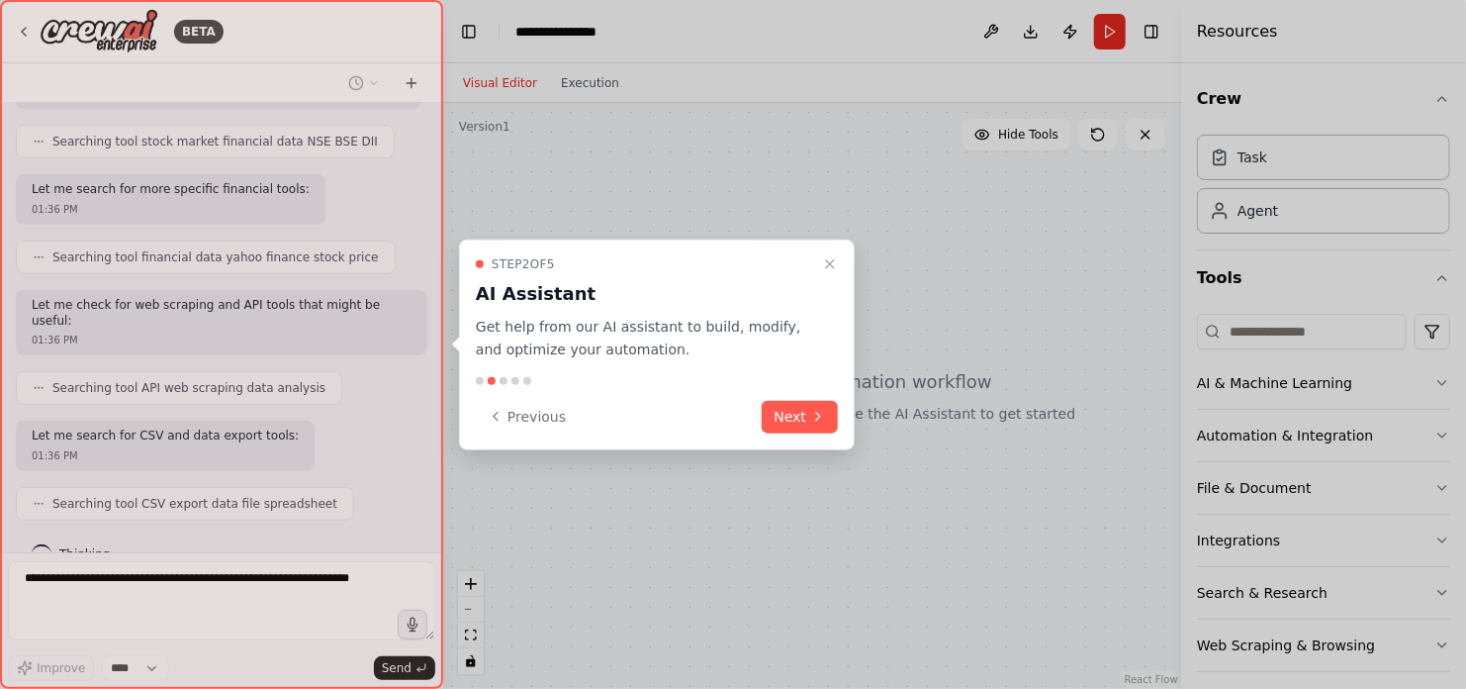
click at [831, 262] on icon "Close walkthrough" at bounding box center [830, 264] width 8 height 8
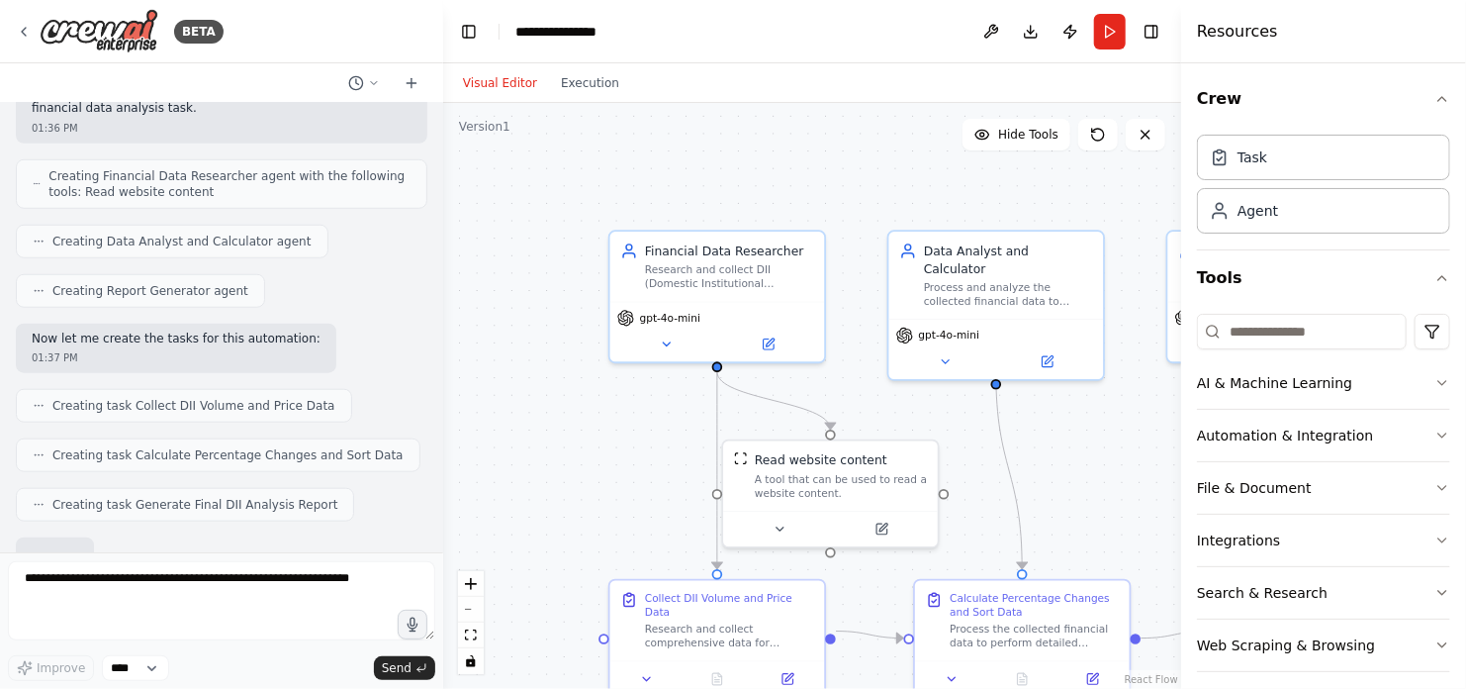
scroll to position [958, 0]
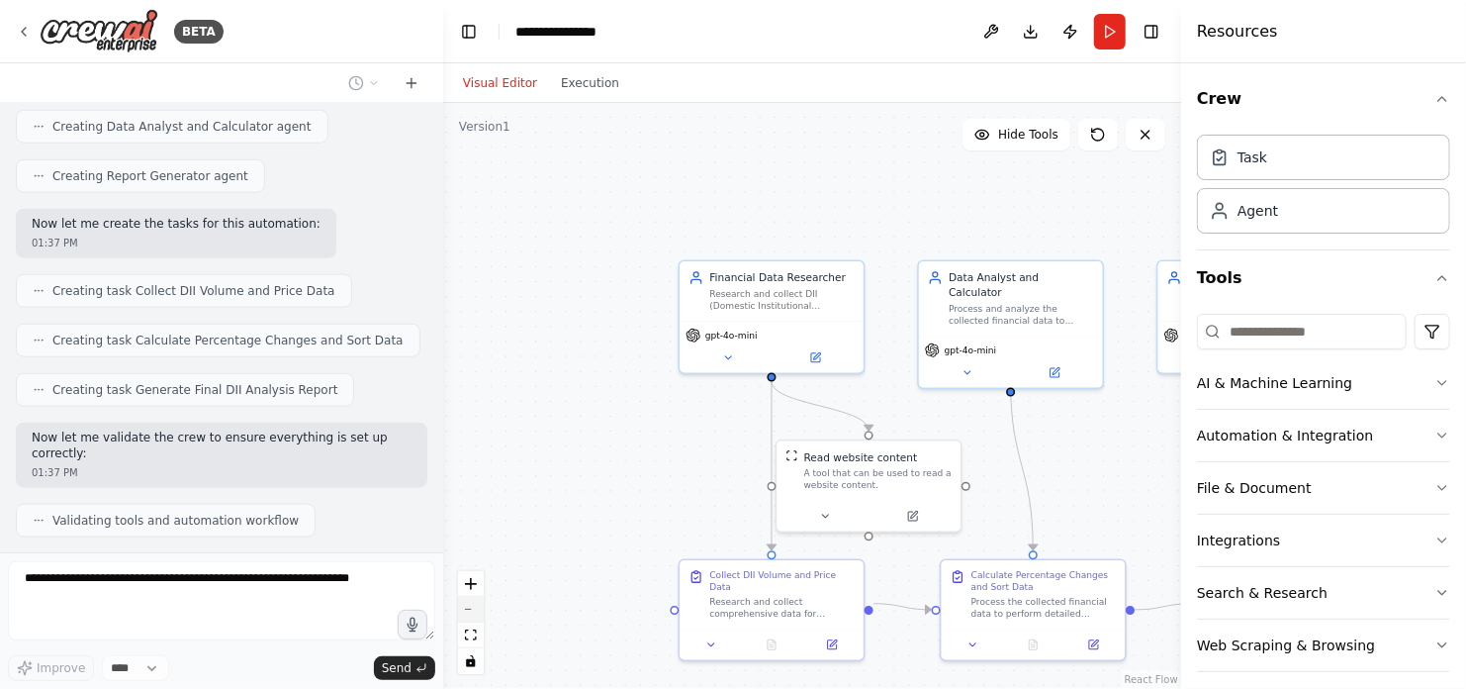
click at [469, 615] on button "zoom out" at bounding box center [471, 610] width 26 height 26
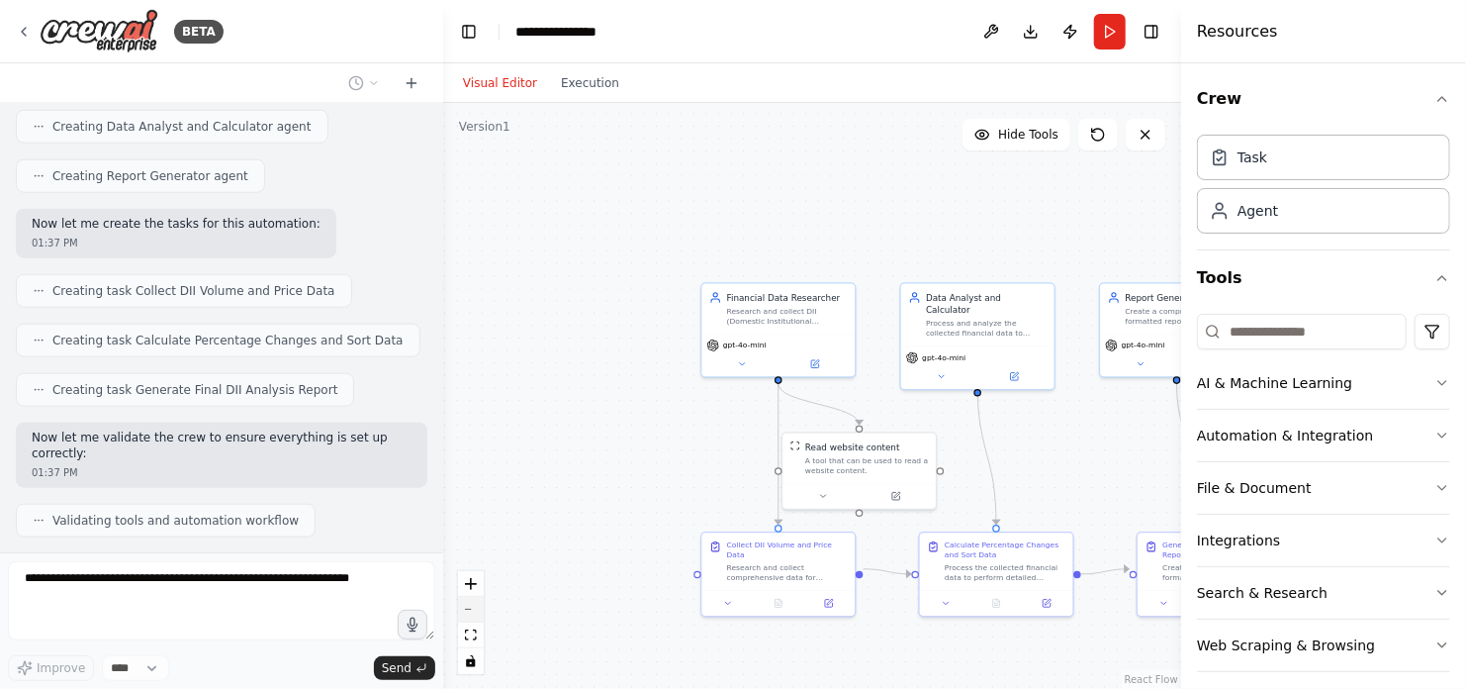
click at [469, 615] on button "zoom out" at bounding box center [471, 610] width 26 height 26
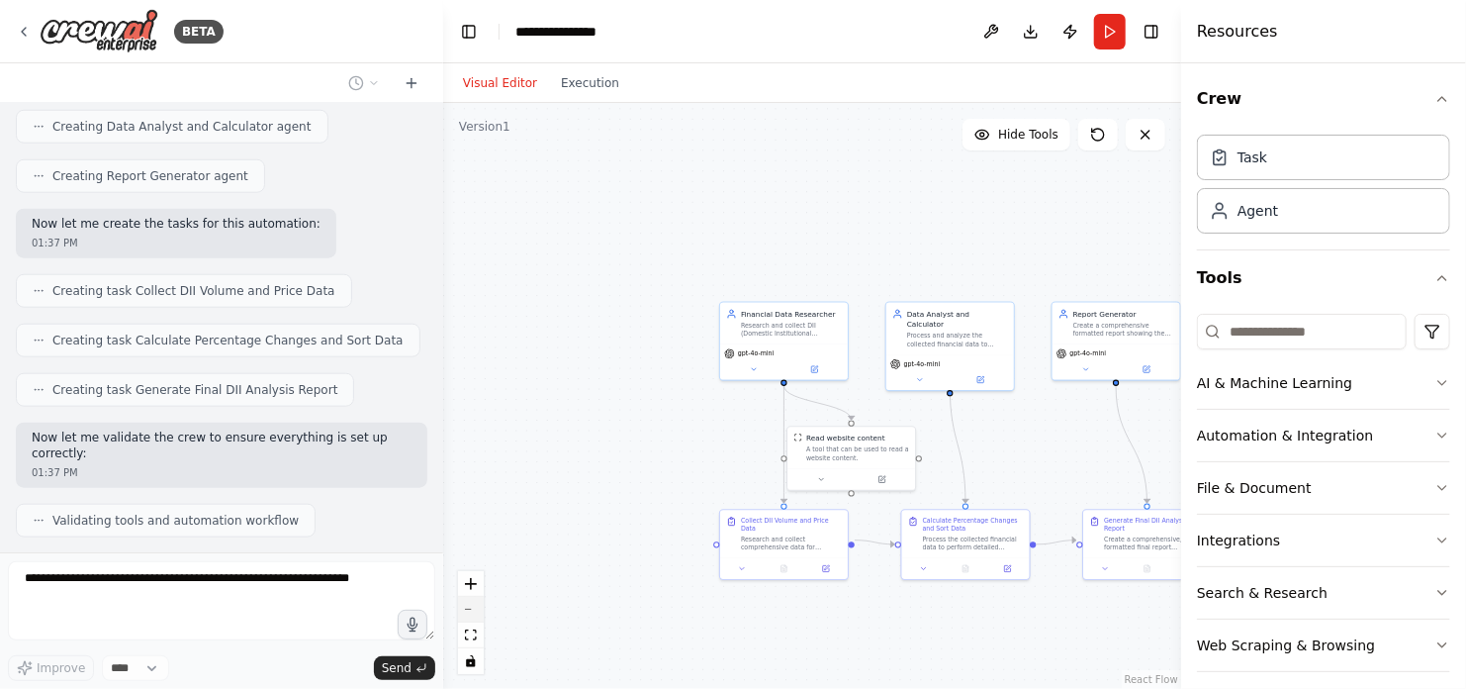
click at [469, 615] on button "zoom out" at bounding box center [471, 610] width 26 height 26
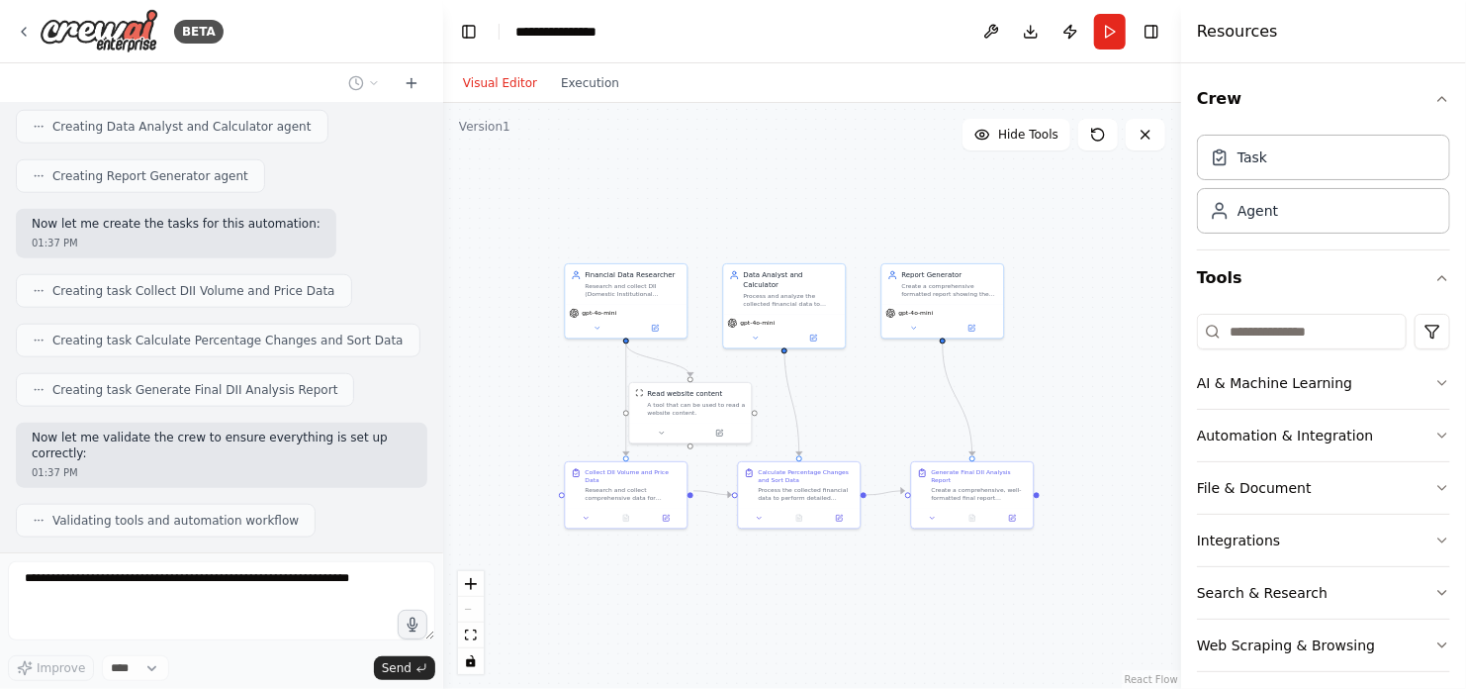
drag, startPoint x: 657, startPoint y: 460, endPoint x: 498, endPoint y: 416, distance: 165.1
click at [498, 416] on div ".deletable-edge-delete-btn { width: 20px; height: 20px; border: 0px solid #ffff…" at bounding box center [812, 396] width 738 height 586
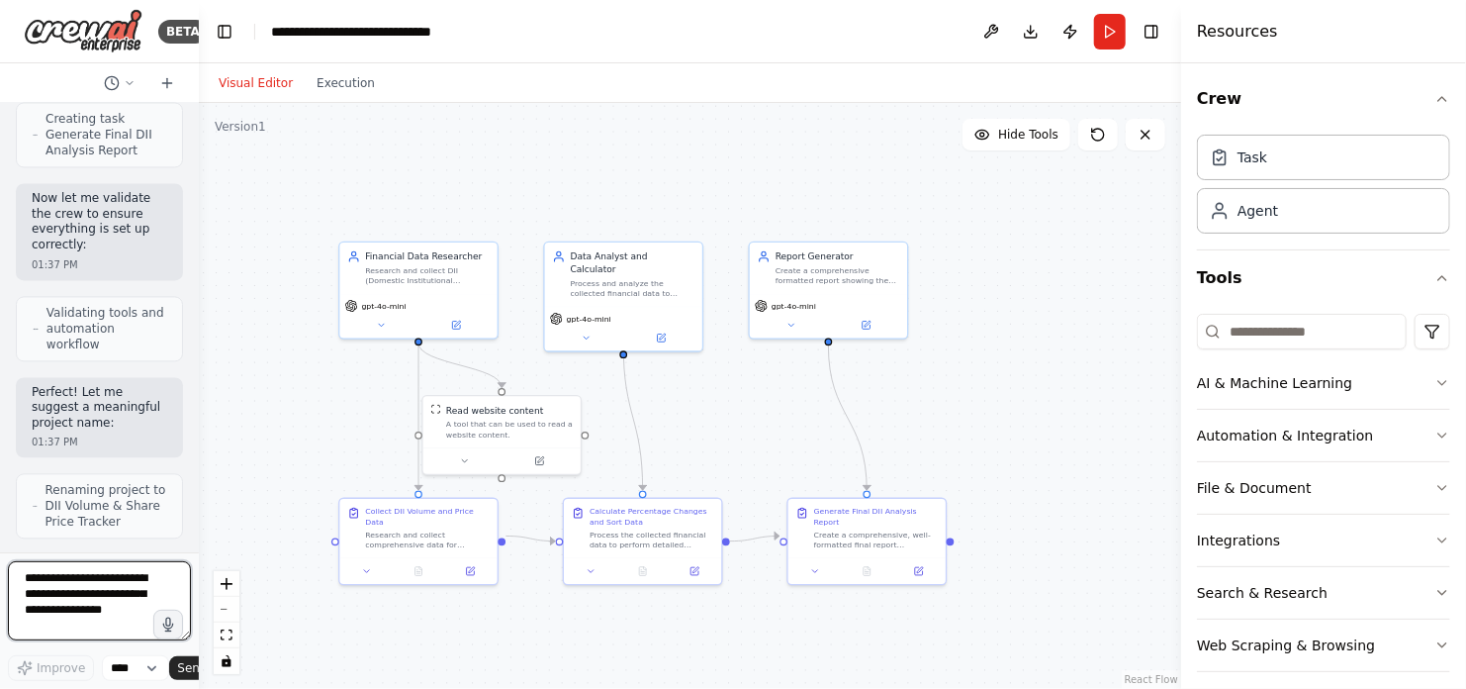
scroll to position [2212, 0]
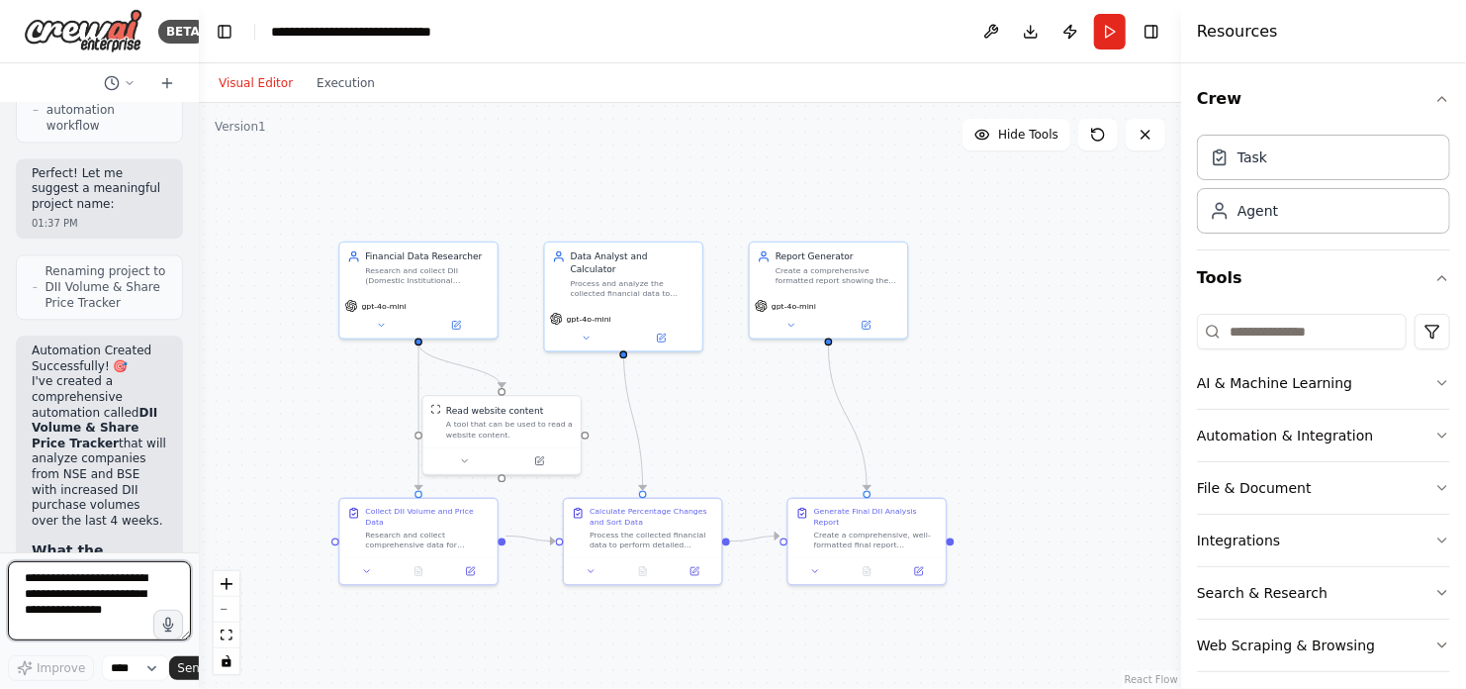
drag, startPoint x: 436, startPoint y: 266, endPoint x: 157, endPoint y: 254, distance: 279.2
click at [157, 254] on div "BETA automated last 4 weeks share price for companies that has the DII purchase…" at bounding box center [99, 344] width 199 height 689
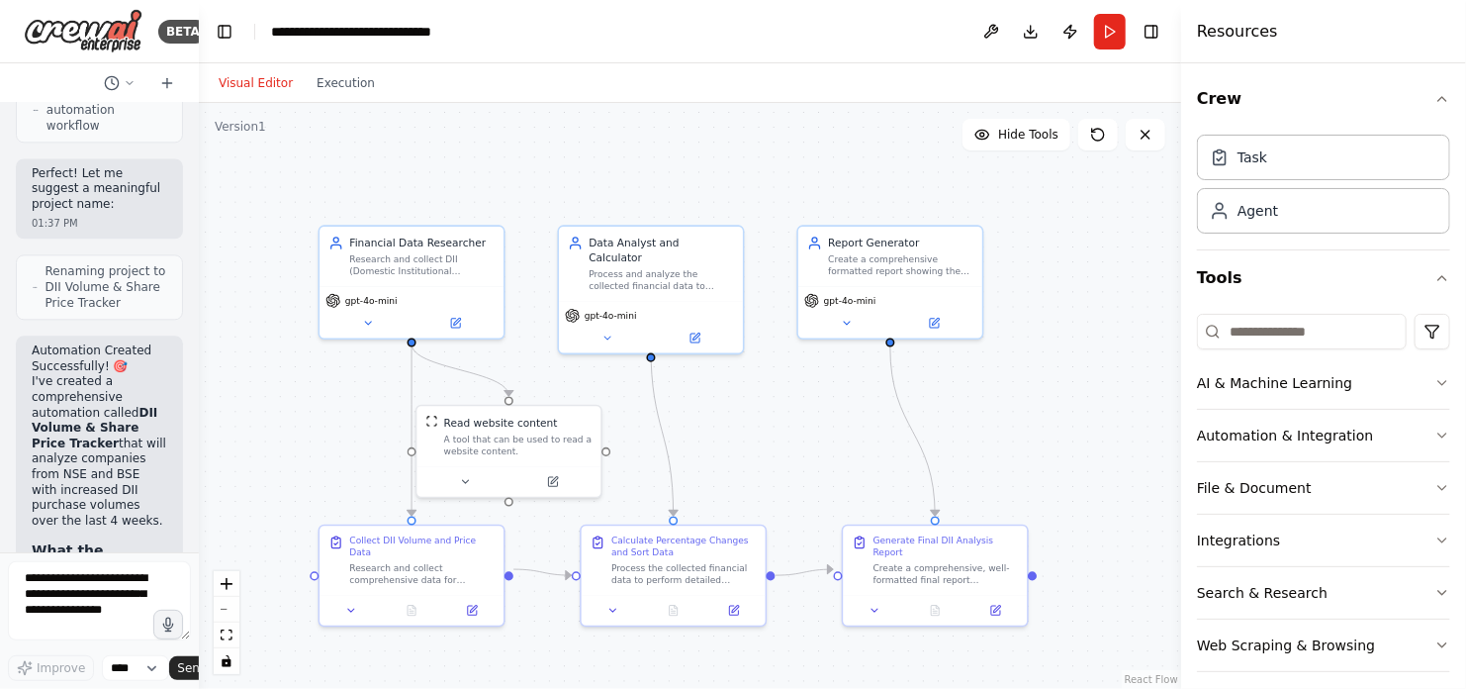
drag, startPoint x: 920, startPoint y: 379, endPoint x: 1008, endPoint y: 373, distance: 88.2
click at [1008, 373] on div ".deletable-edge-delete-btn { width: 20px; height: 20px; border: 0px solid #ffff…" at bounding box center [690, 396] width 982 height 586
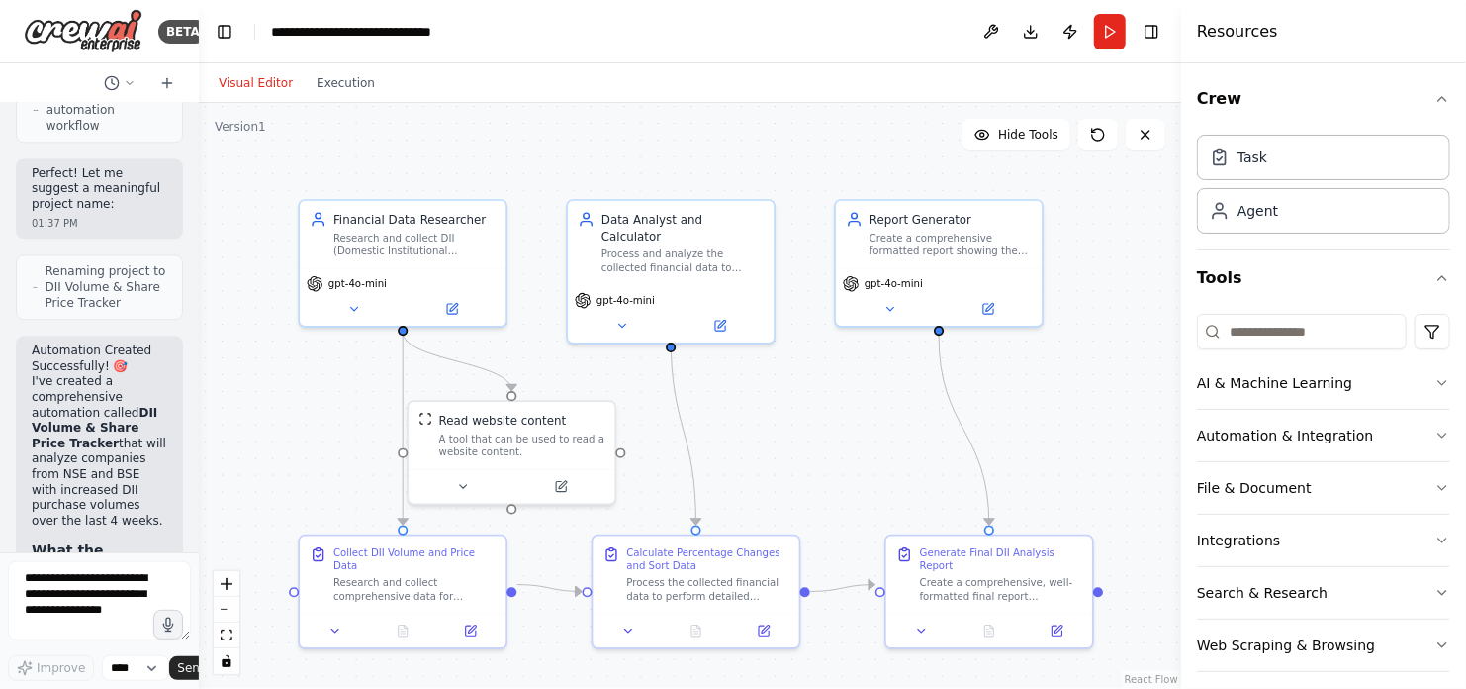
drag, startPoint x: 1000, startPoint y: 401, endPoint x: 1071, endPoint y: 390, distance: 72.1
click at [1071, 390] on div ".deletable-edge-delete-btn { width: 20px; height: 20px; border: 0px solid #ffff…" at bounding box center [690, 396] width 982 height 586
click at [1109, 33] on button "Run" at bounding box center [1110, 32] width 32 height 36
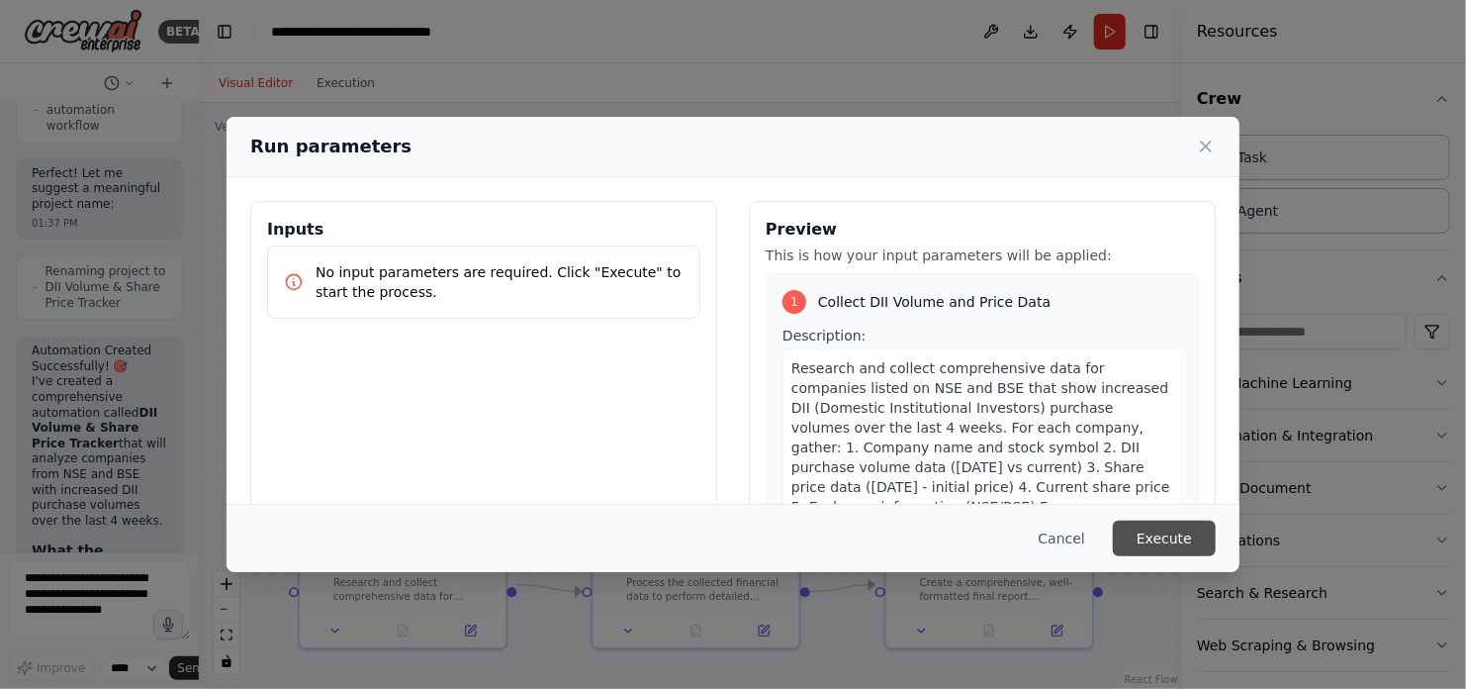
click at [1158, 534] on button "Execute" at bounding box center [1164, 538] width 103 height 36
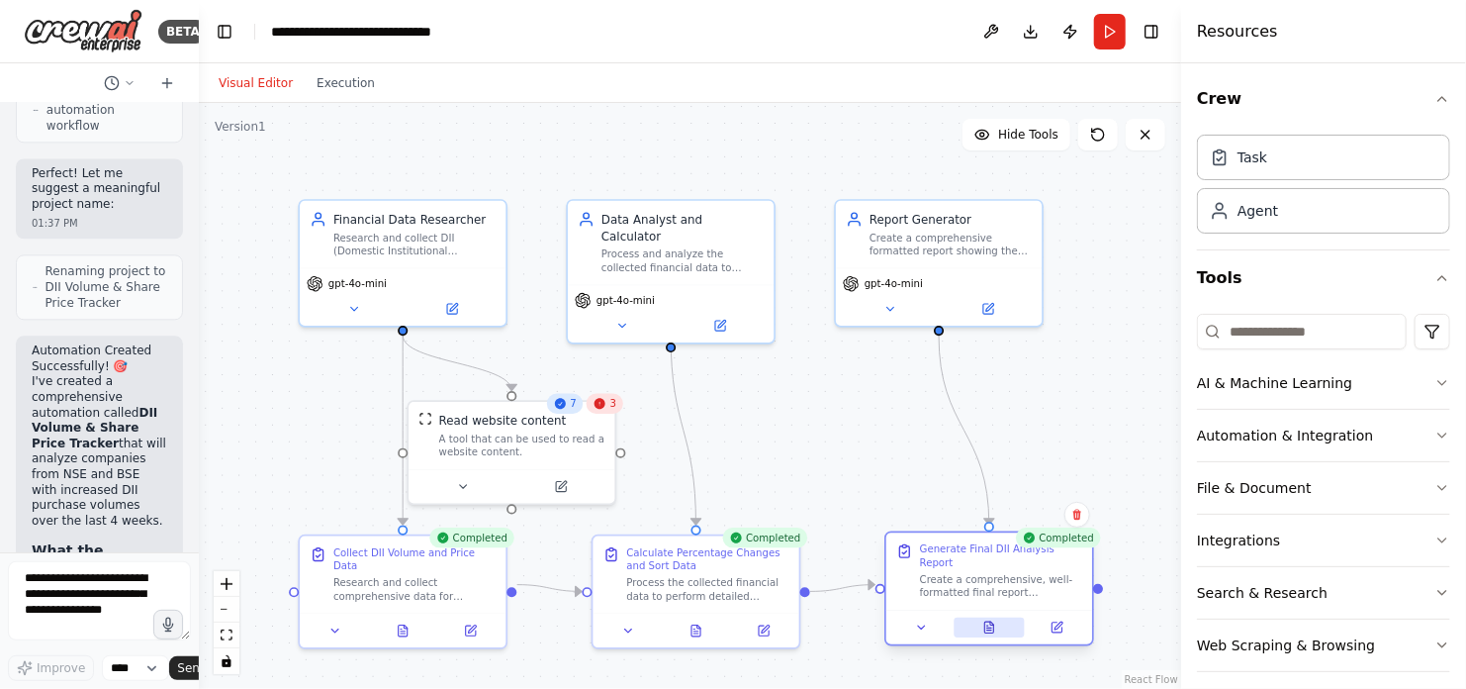
click at [987, 630] on icon at bounding box center [989, 630] width 5 height 0
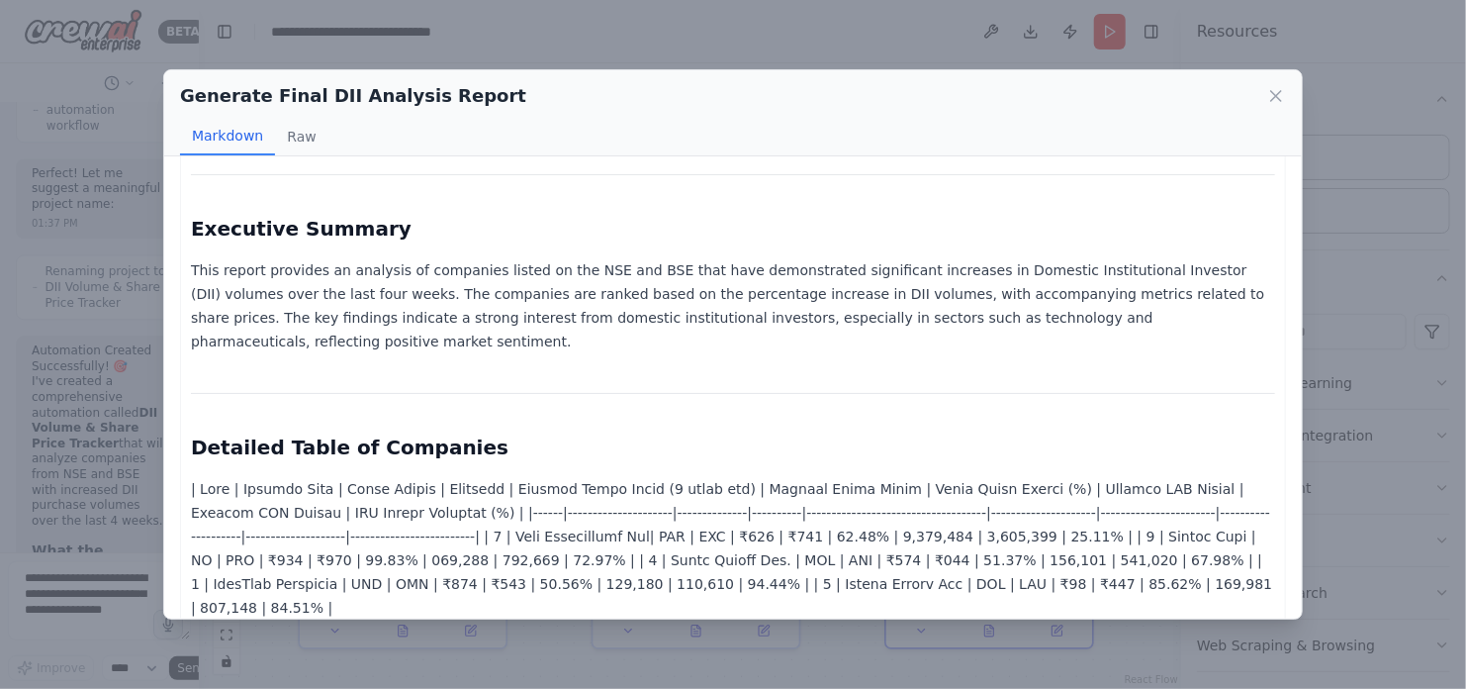
scroll to position [90, 0]
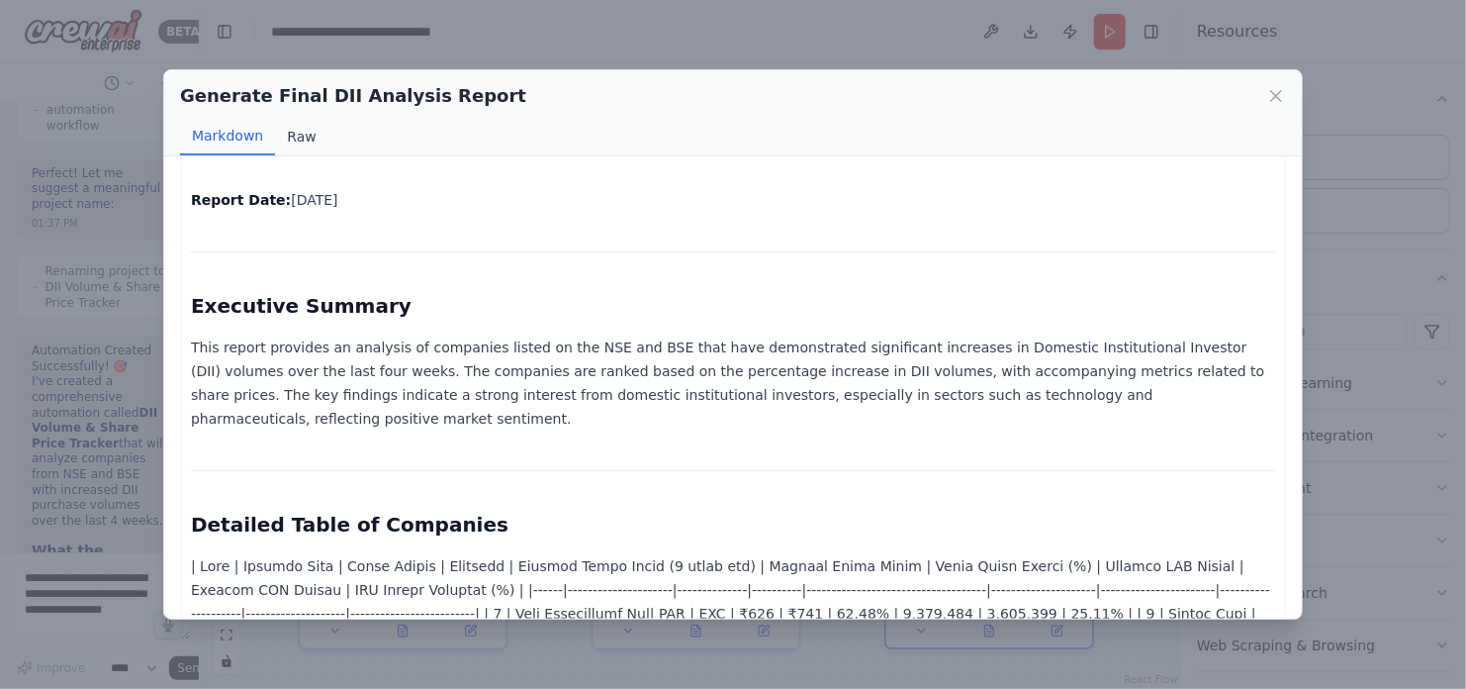
click at [293, 137] on button "Raw" at bounding box center [301, 137] width 52 height 38
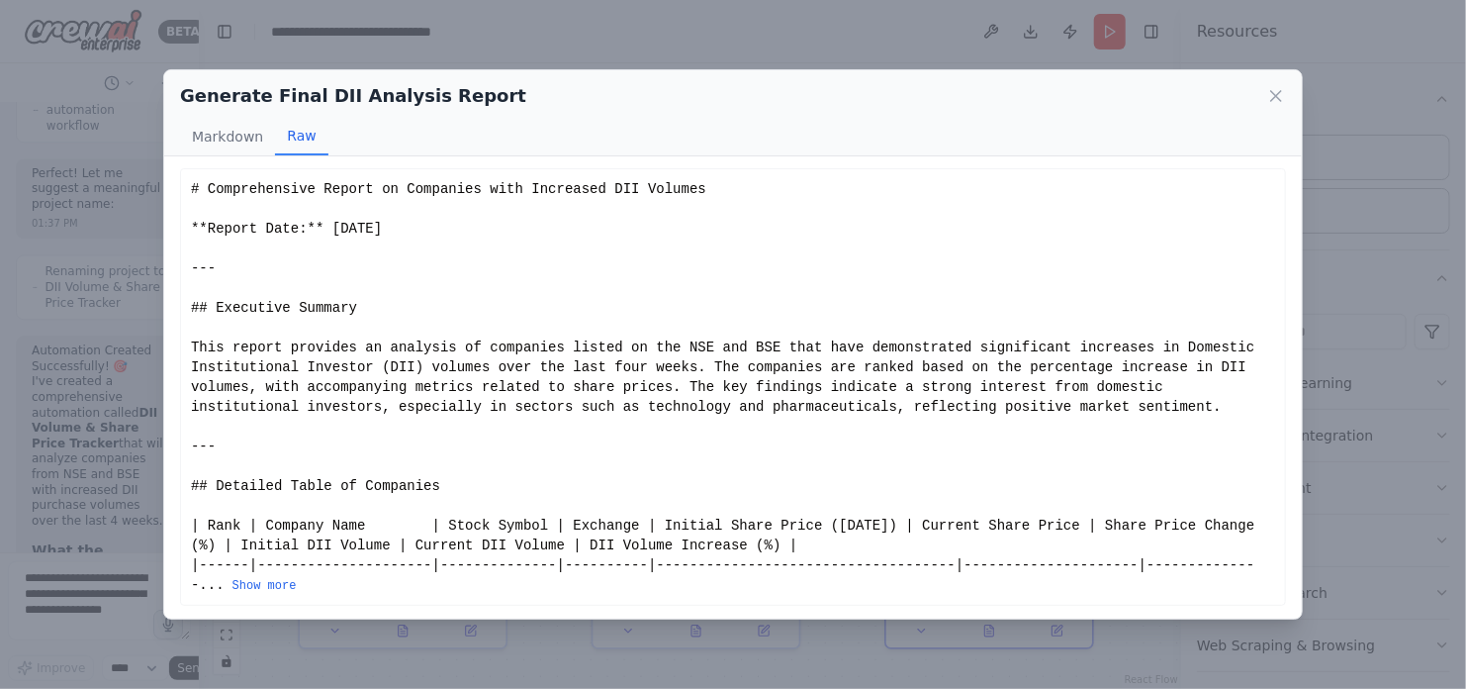
scroll to position [0, 0]
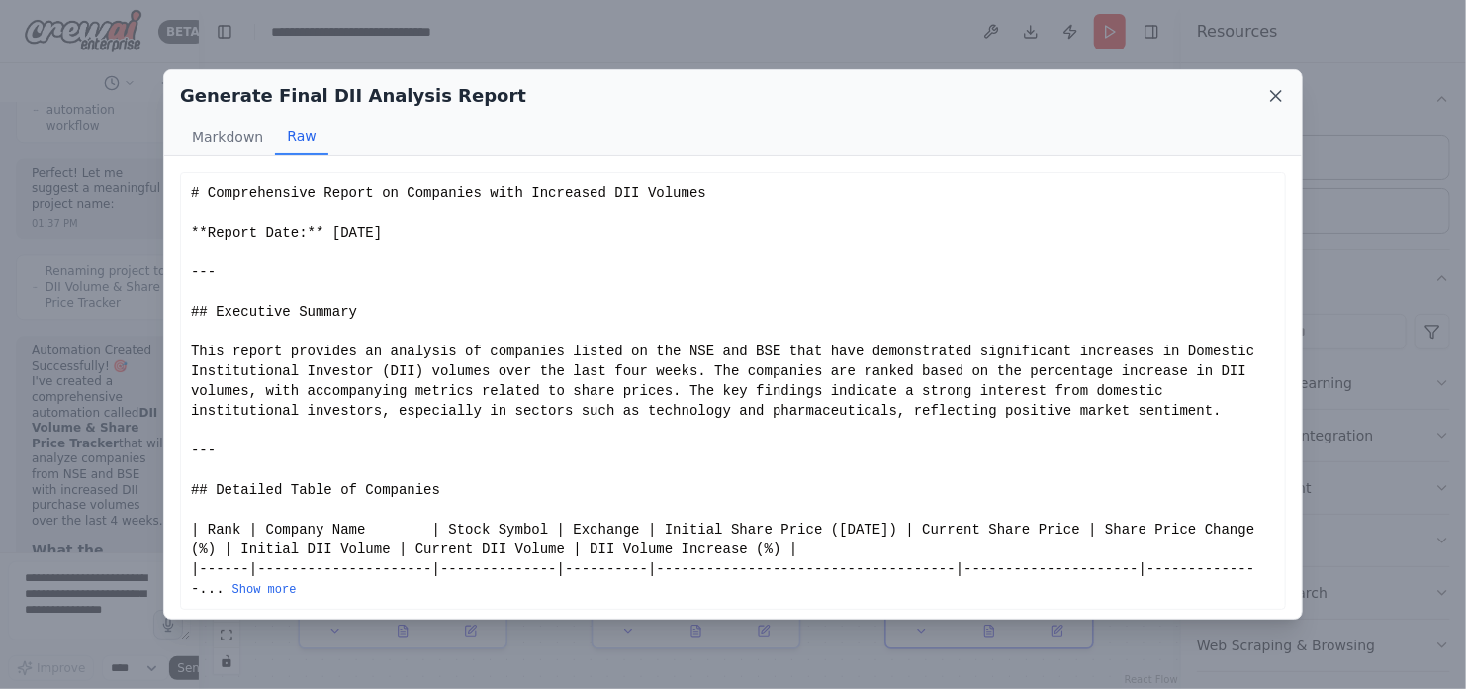
click at [1279, 95] on icon at bounding box center [1276, 96] width 20 height 20
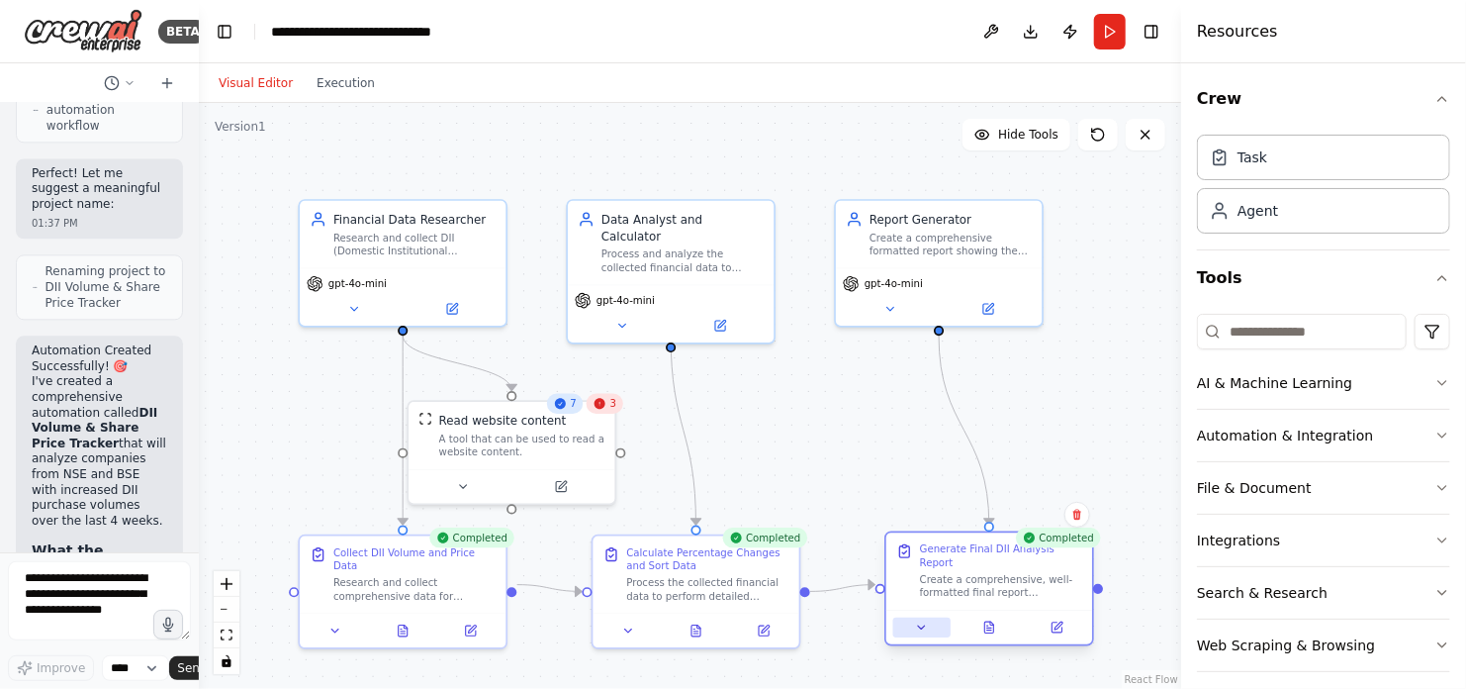
click at [921, 620] on icon at bounding box center [922, 627] width 14 height 14
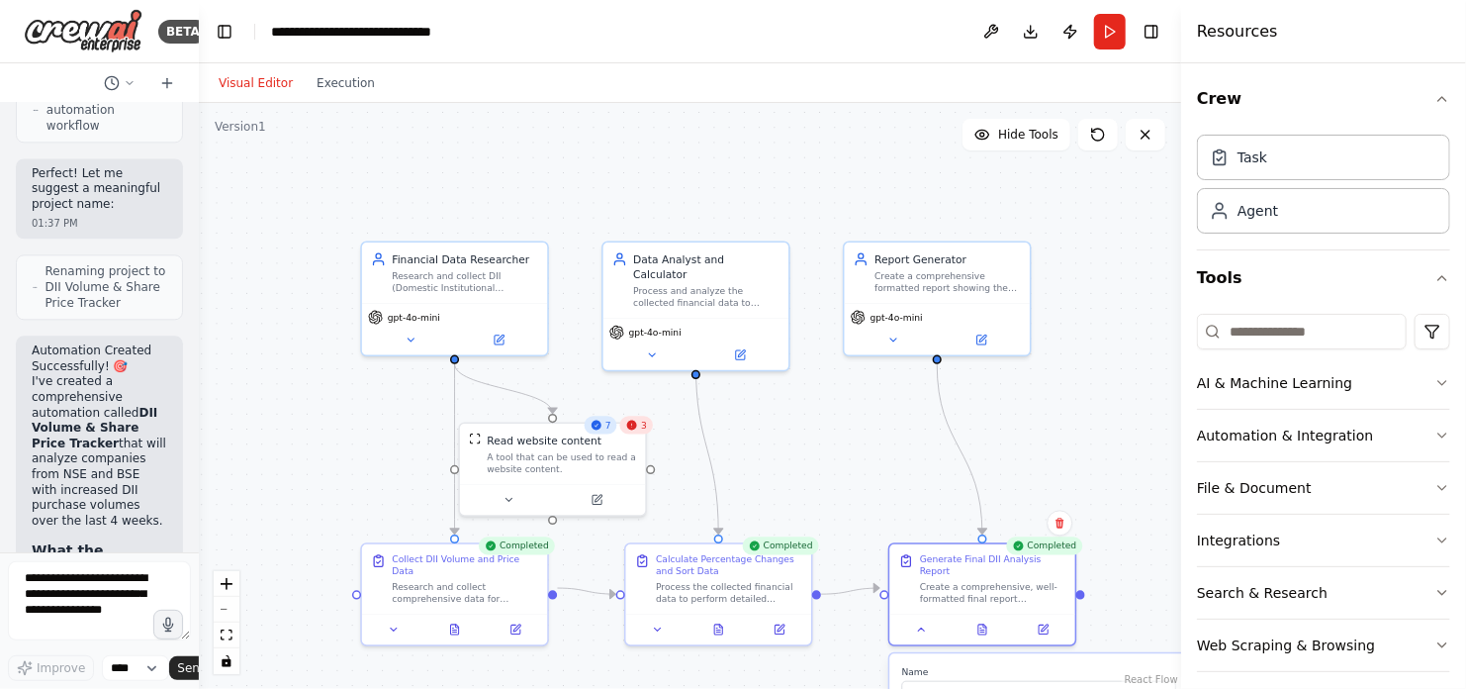
click at [640, 427] on div "3" at bounding box center [636, 425] width 33 height 18
click at [849, 421] on div ".deletable-edge-delete-btn { width: 20px; height: 20px; border: 0px solid #ffff…" at bounding box center [690, 396] width 982 height 586
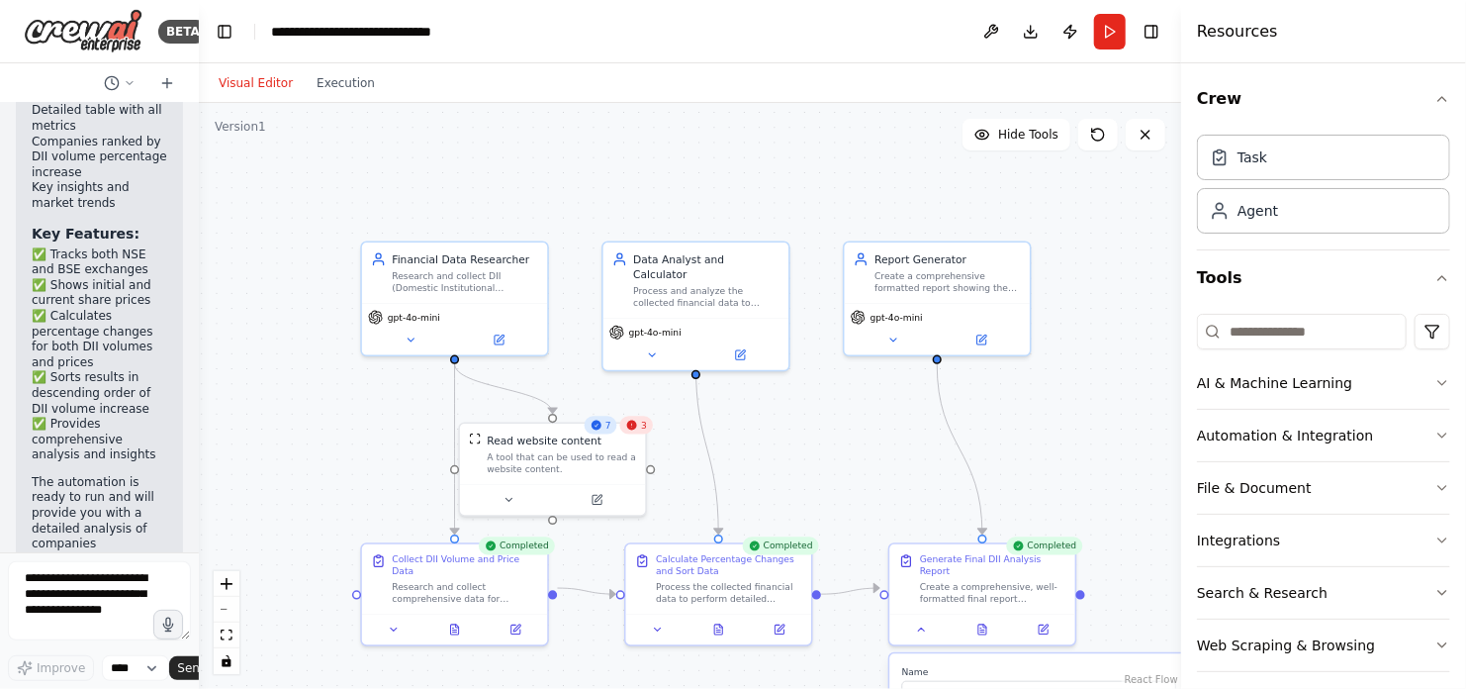
scroll to position [3308, 0]
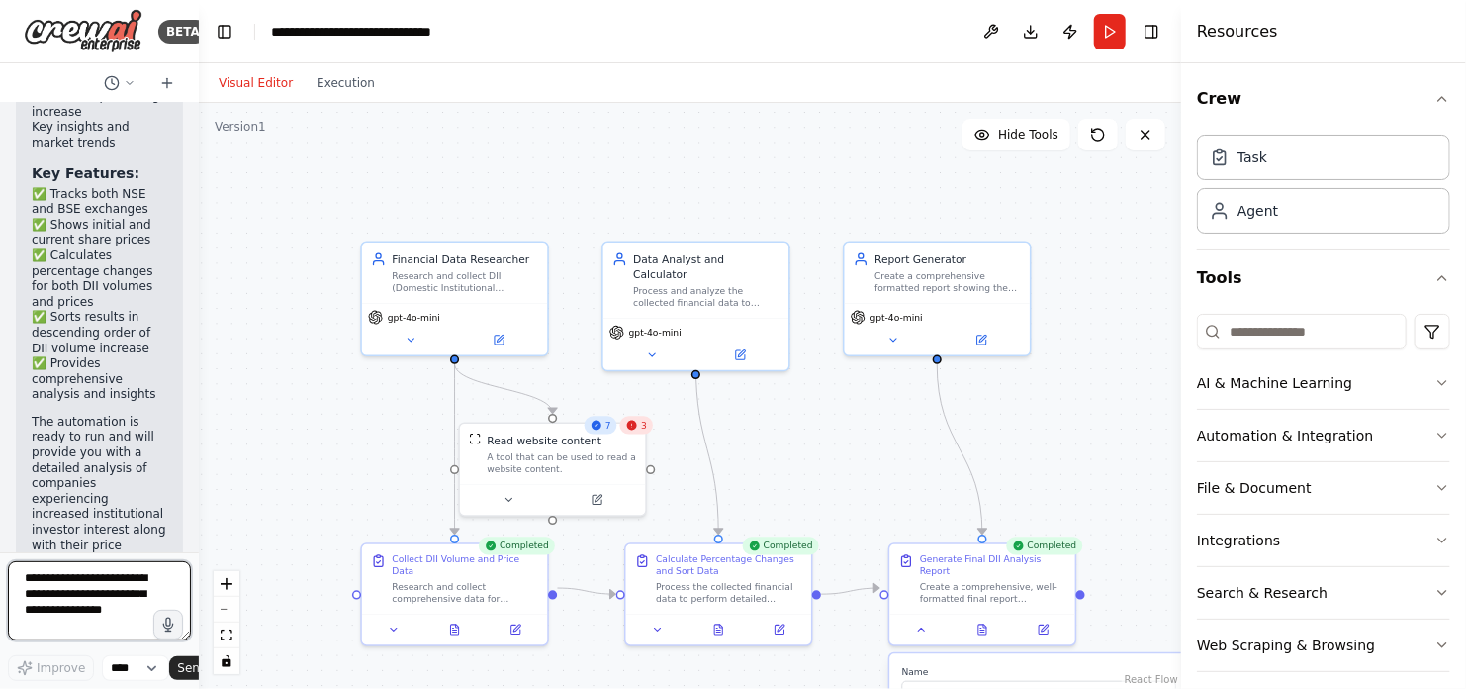
click at [126, 608] on textarea at bounding box center [99, 600] width 183 height 79
drag, startPoint x: 126, startPoint y: 608, endPoint x: 25, endPoint y: 560, distance: 111.9
click at [25, 560] on form "Improve **** Send" at bounding box center [99, 620] width 199 height 137
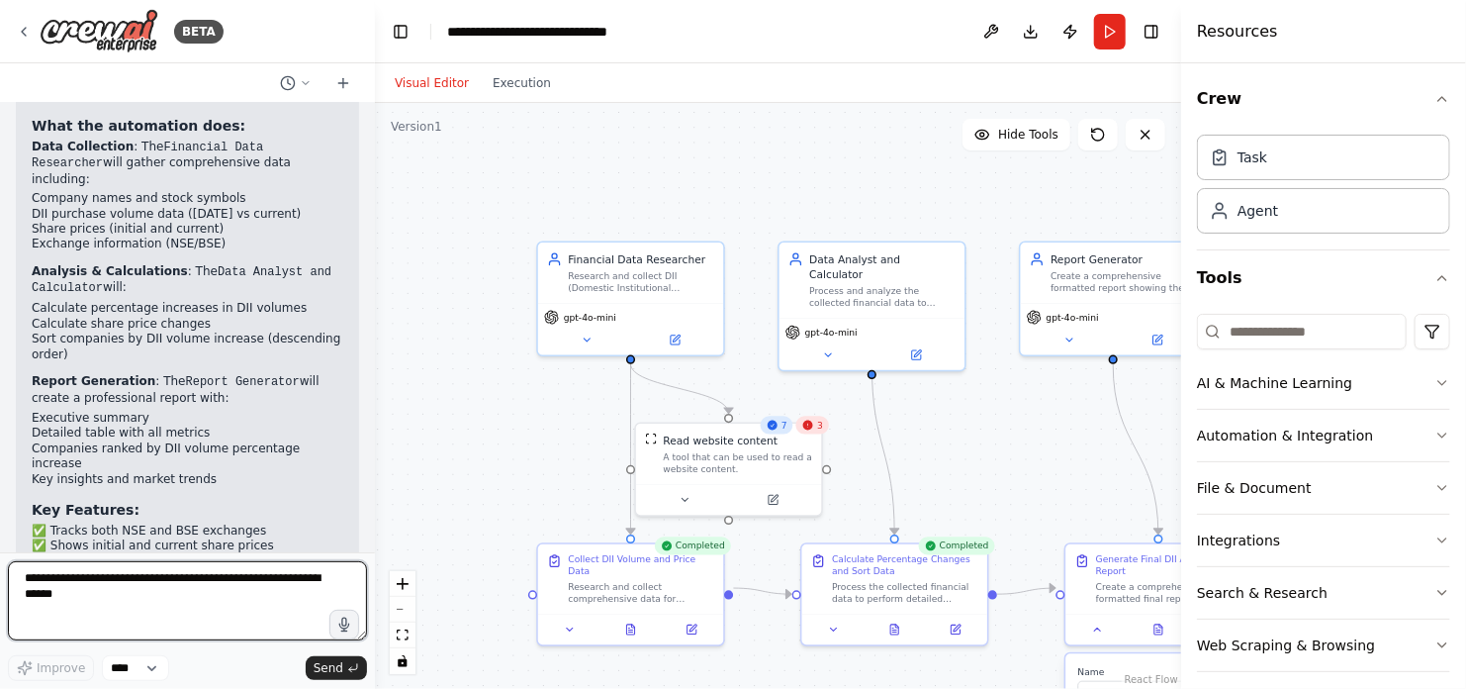
scroll to position [1702, 0]
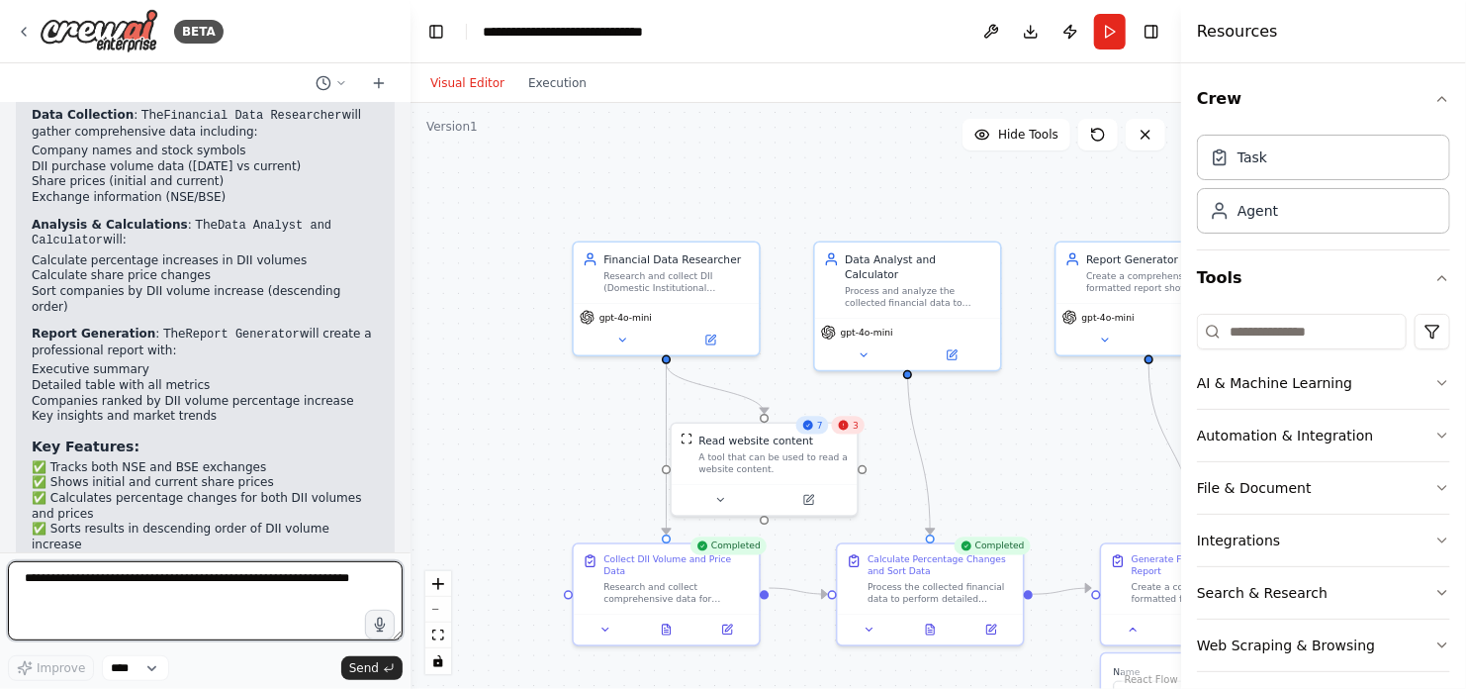
drag, startPoint x: 198, startPoint y: 295, endPoint x: 411, endPoint y: 327, distance: 215.2
click at [411, 327] on div "BETA automated last 4 weeks share price for companies that has the DII purchase…" at bounding box center [733, 344] width 1466 height 689
drag, startPoint x: 352, startPoint y: 579, endPoint x: 65, endPoint y: 568, distance: 287.1
click at [65, 568] on textarea at bounding box center [205, 600] width 395 height 79
type textarea "**********"
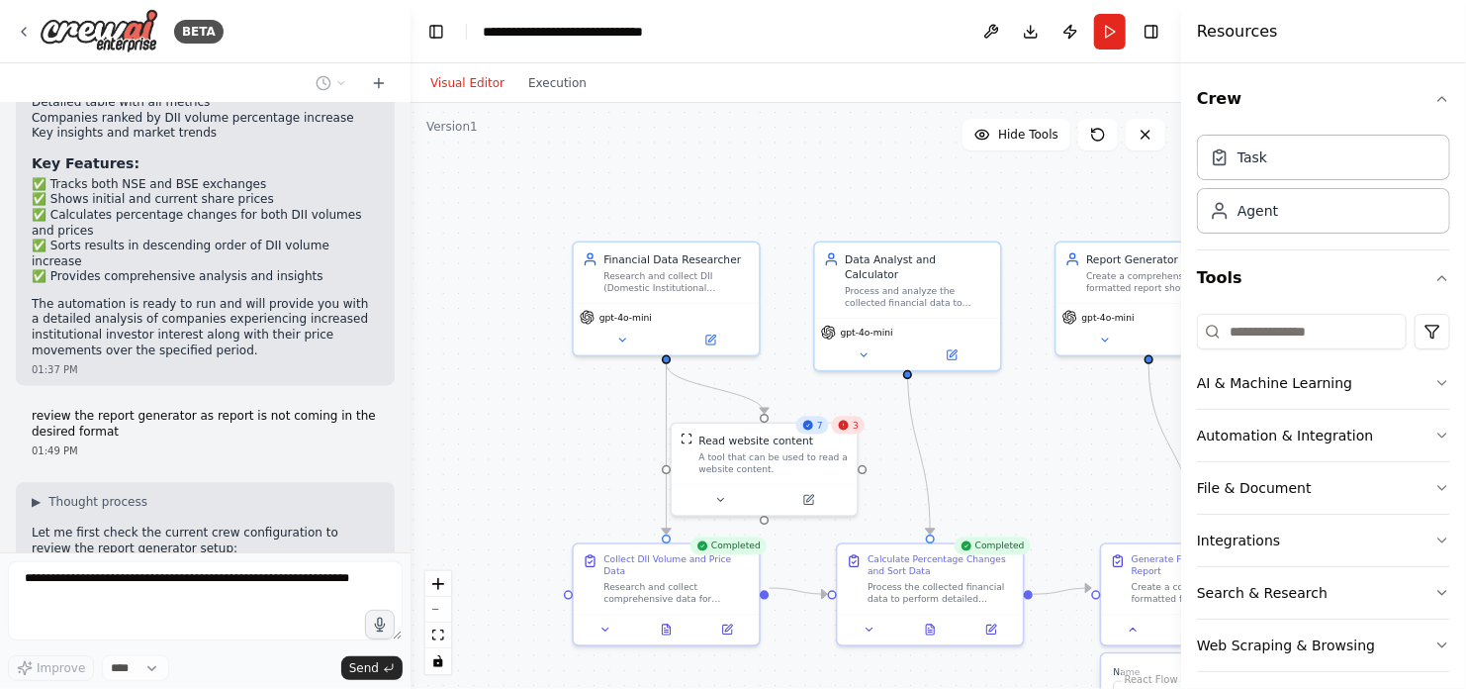
scroll to position [2001, 0]
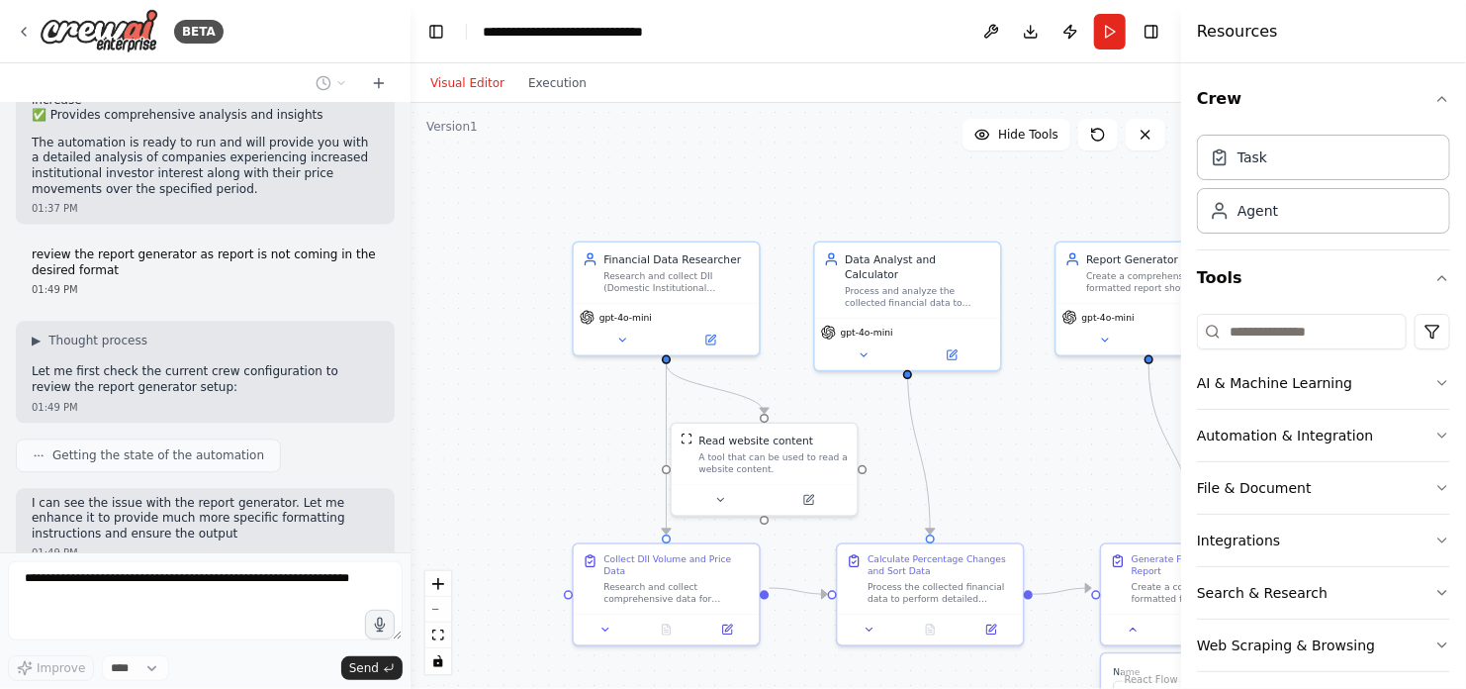
type textarea "**********"
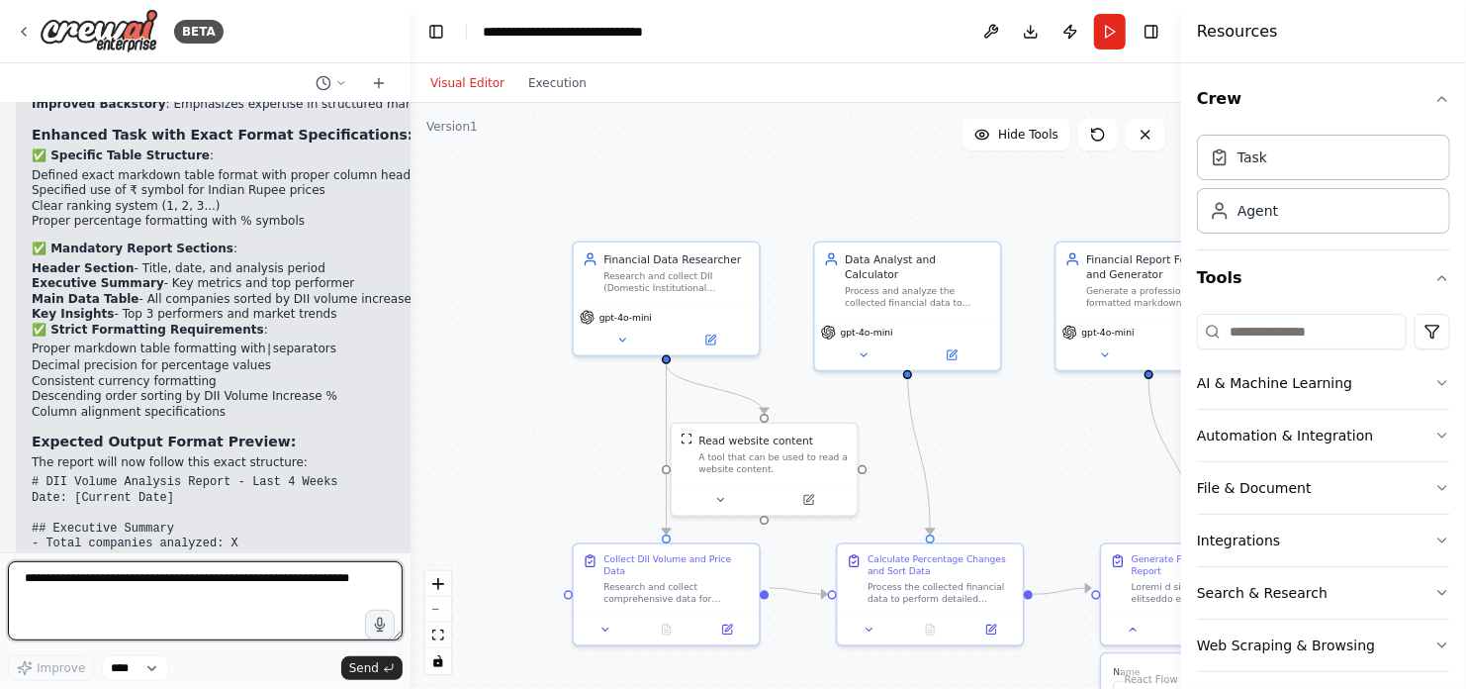
scroll to position [3114, 0]
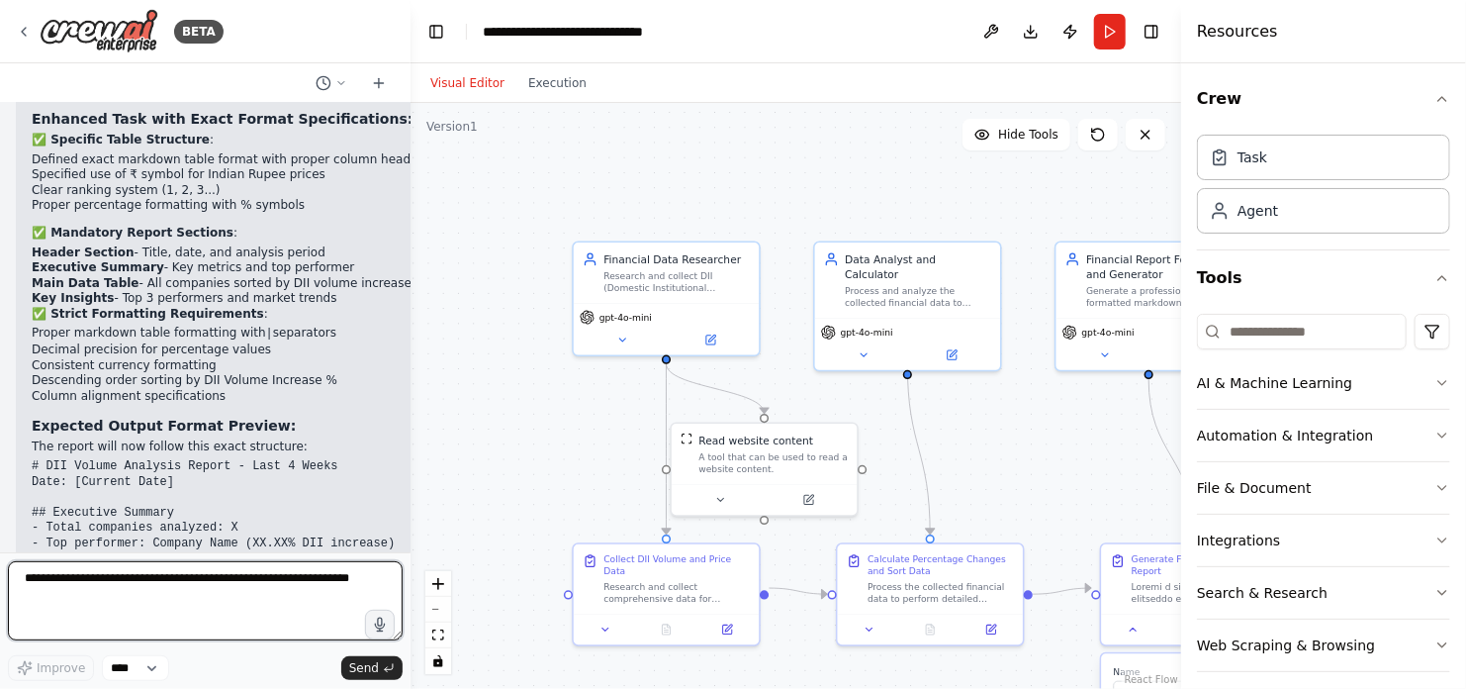
click at [191, 587] on textarea at bounding box center [205, 600] width 395 height 79
paste textarea "**********"
type textarea "**********"
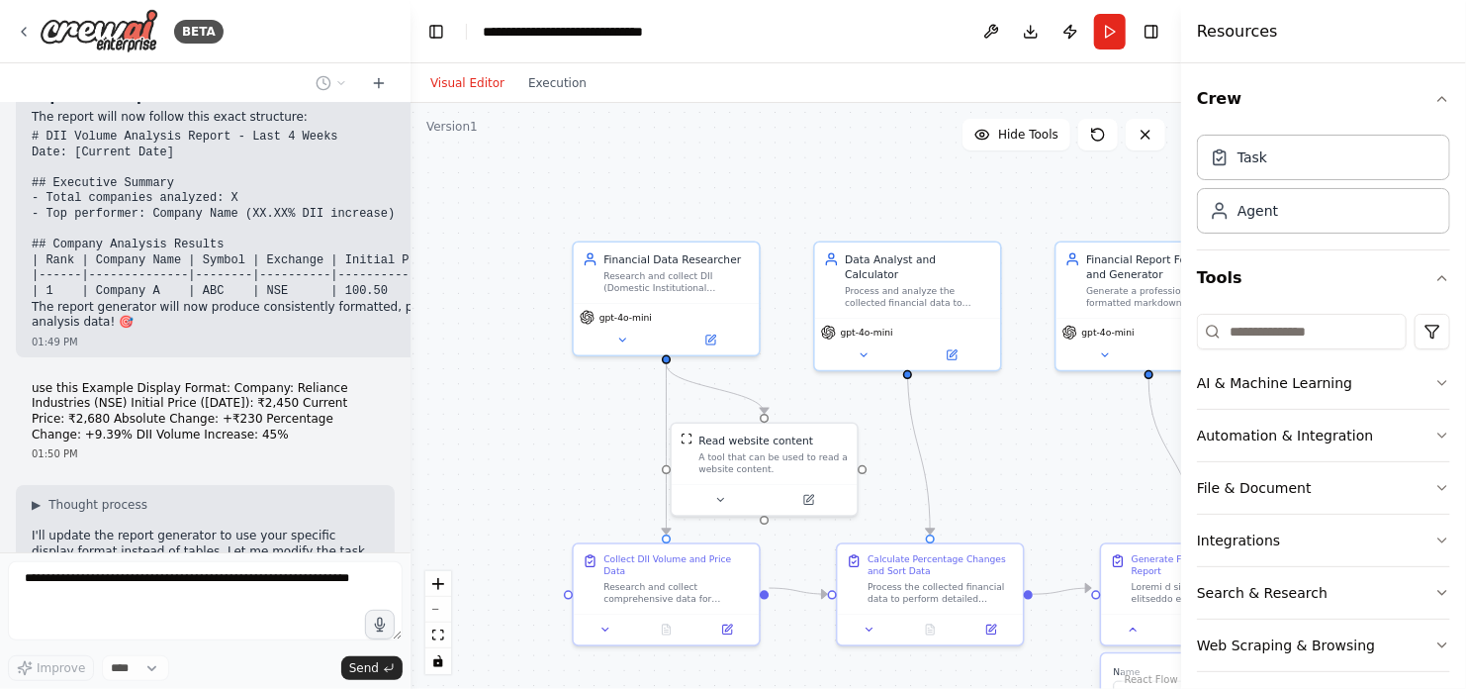
scroll to position [3460, 0]
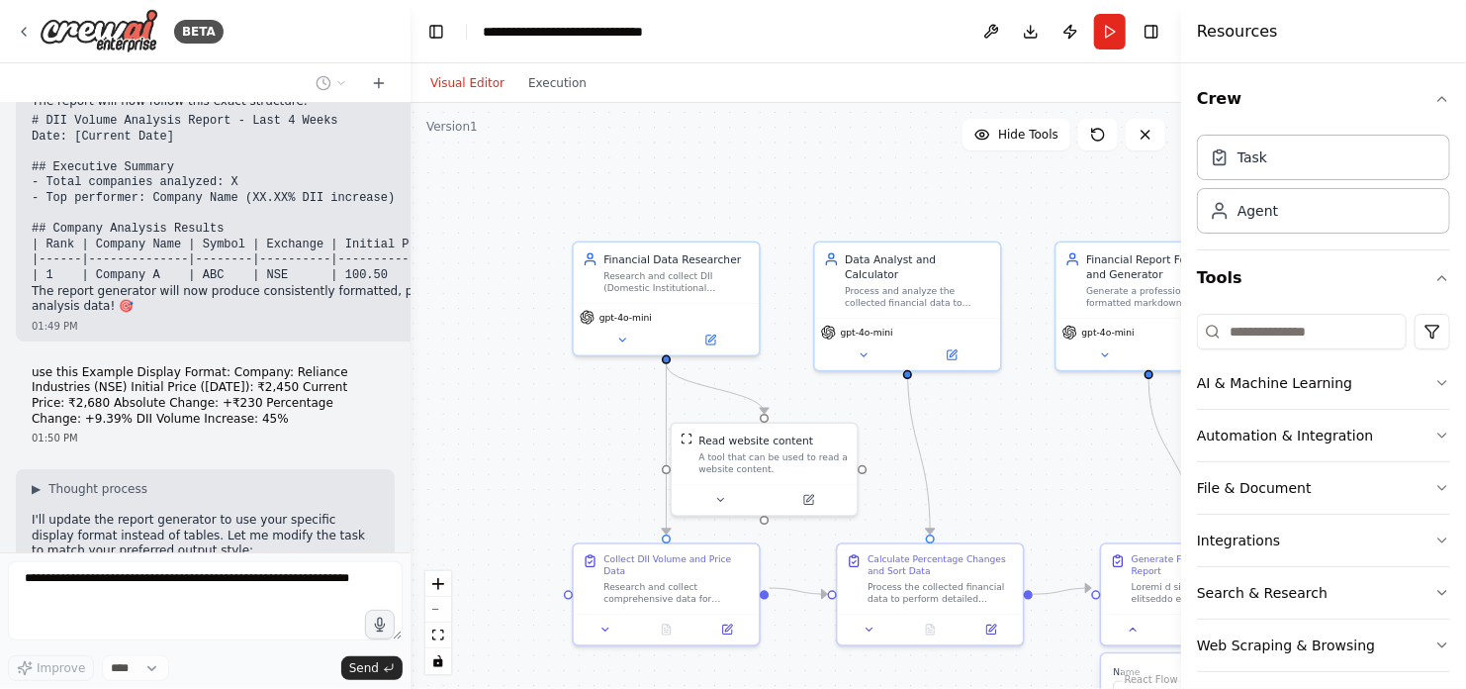
type textarea "**********"
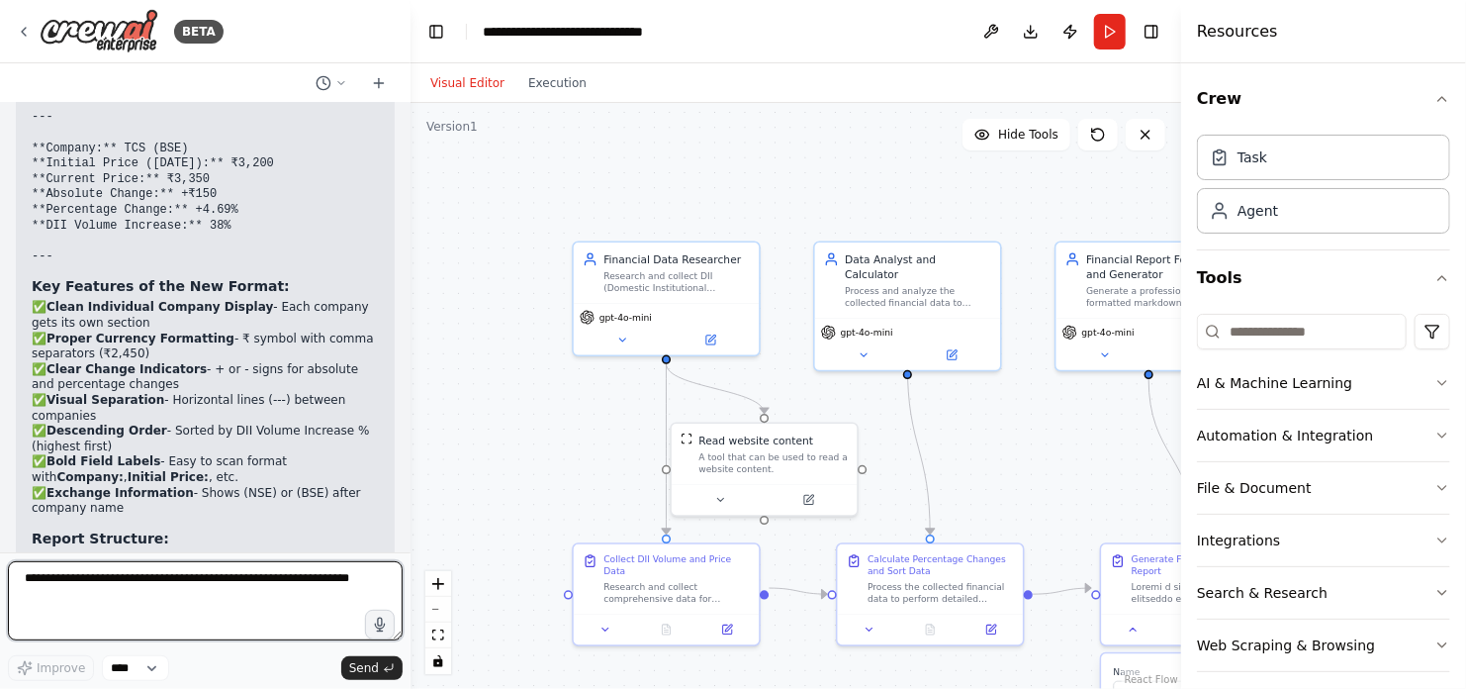
scroll to position [4278, 0]
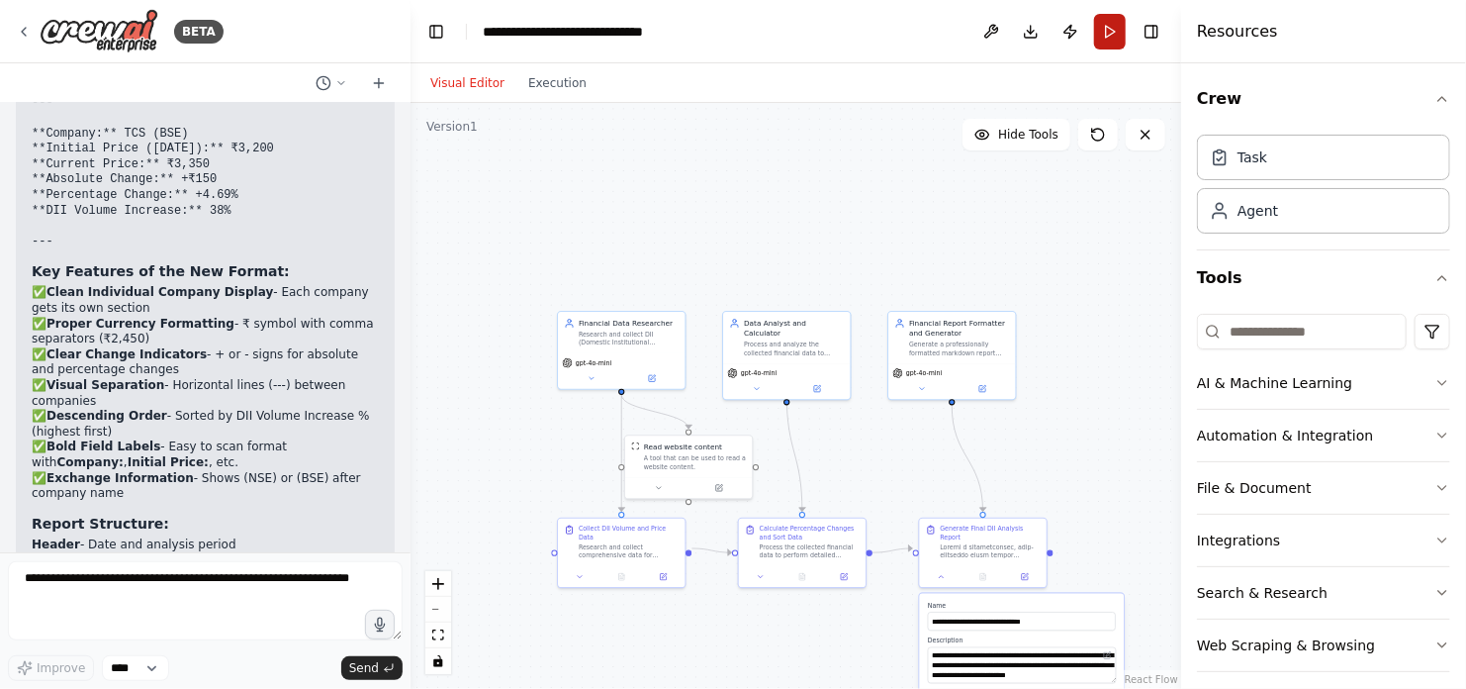
click at [1111, 29] on button "Run" at bounding box center [1110, 32] width 32 height 36
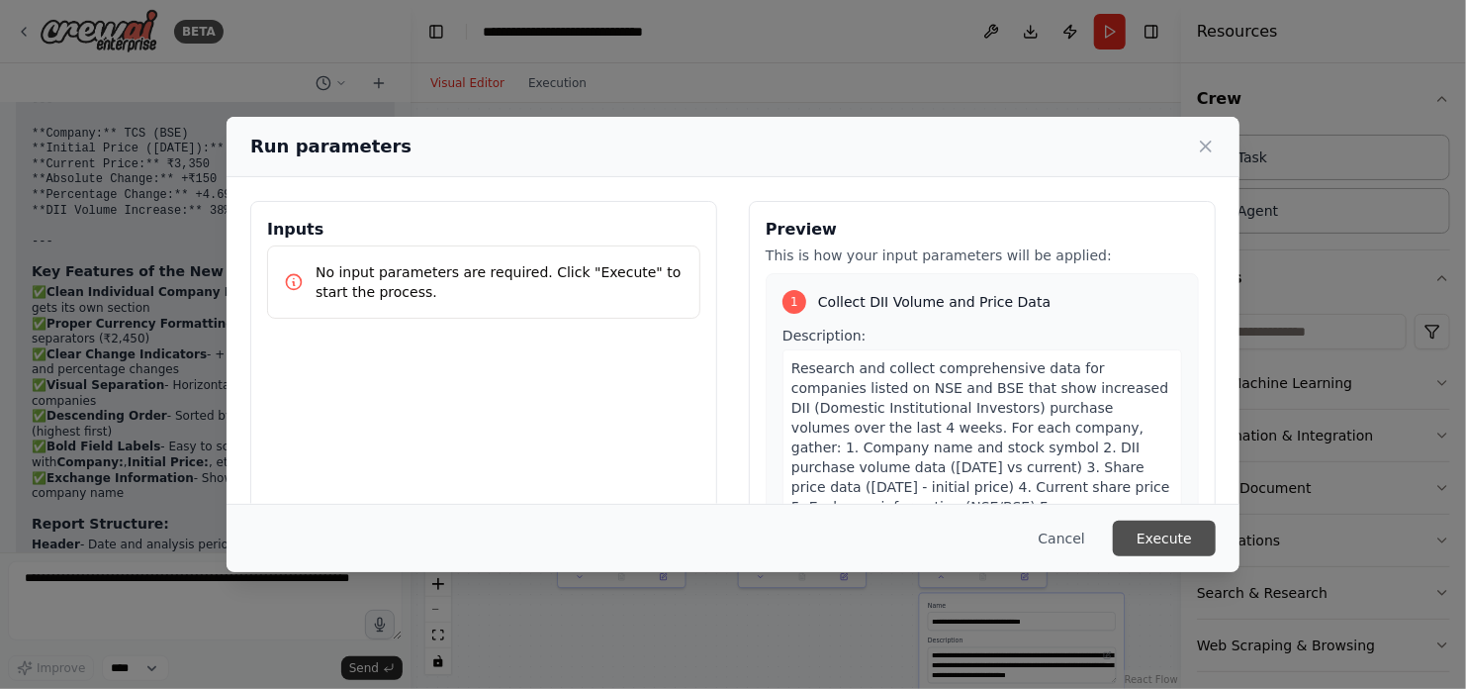
click at [1155, 534] on button "Execute" at bounding box center [1164, 538] width 103 height 36
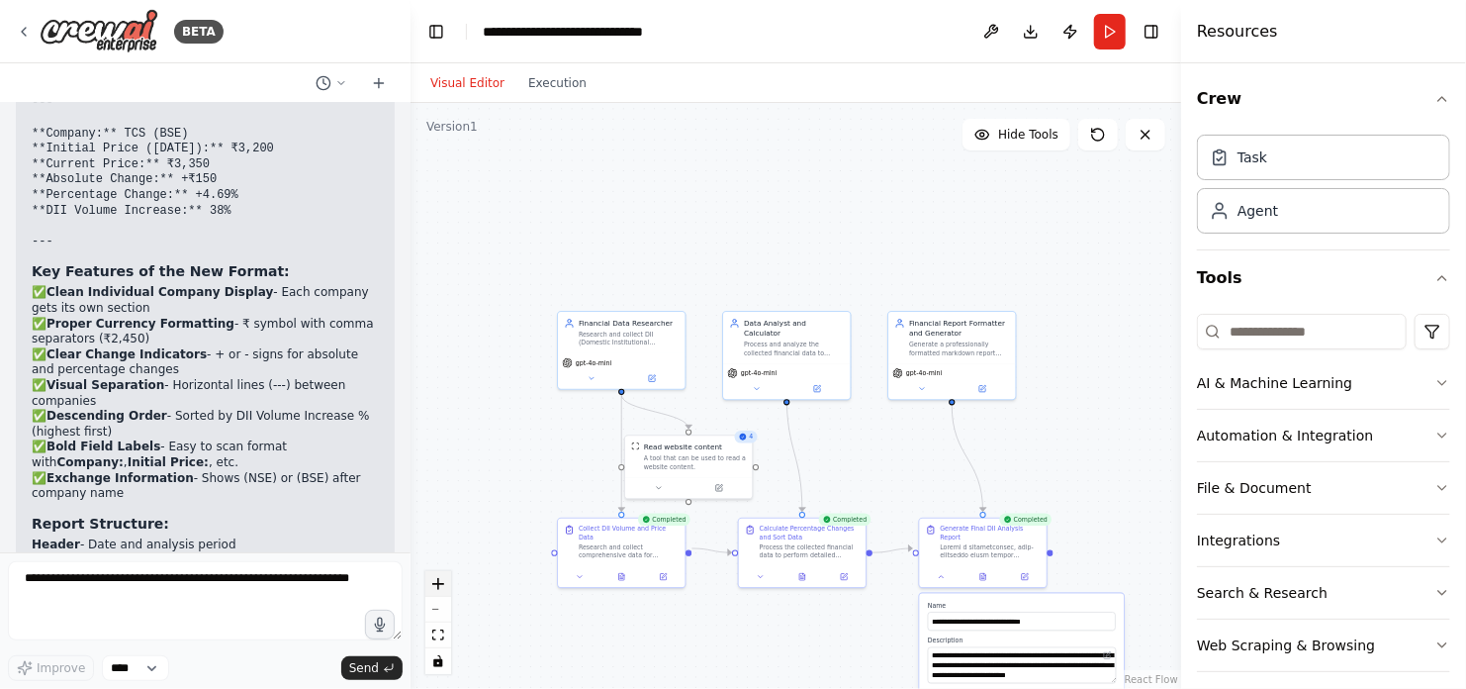
click at [437, 579] on icon "zoom in" at bounding box center [438, 584] width 12 height 12
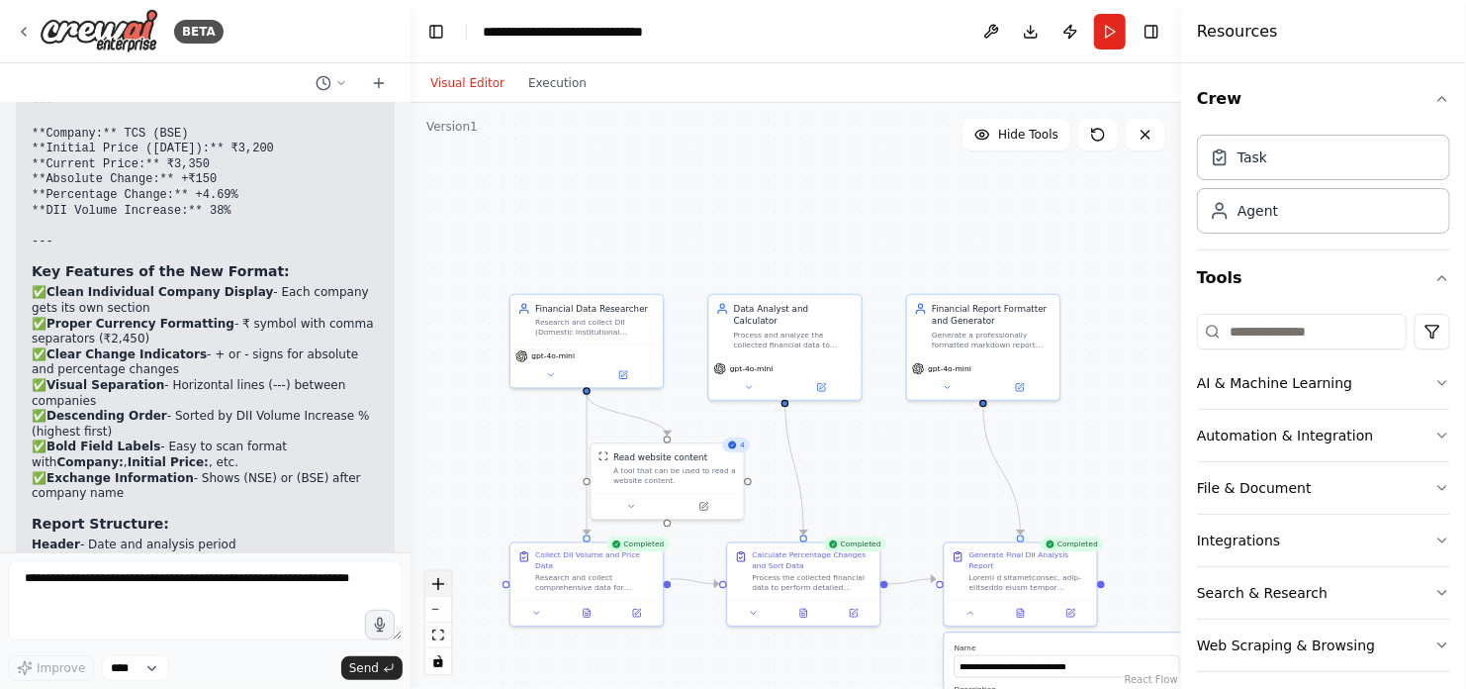
click at [437, 579] on icon "zoom in" at bounding box center [438, 584] width 12 height 12
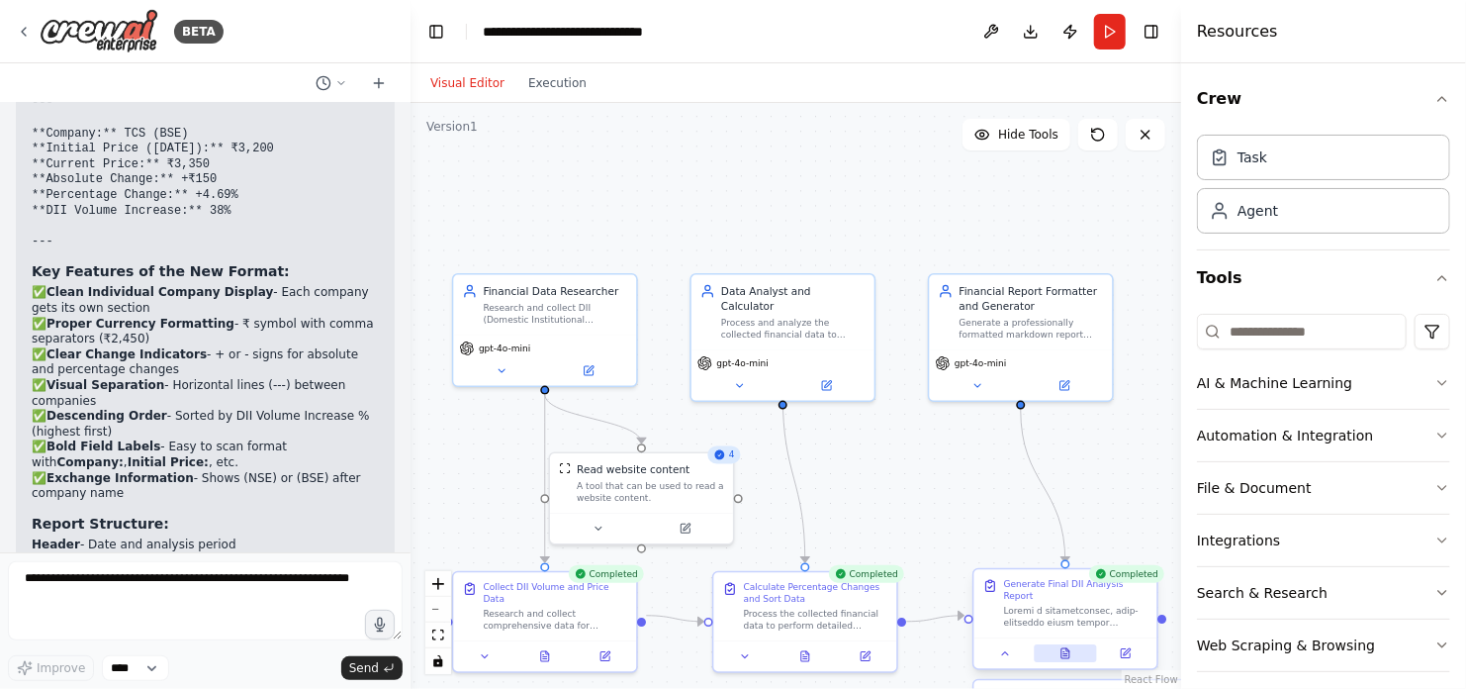
click at [1064, 648] on icon at bounding box center [1066, 653] width 8 height 10
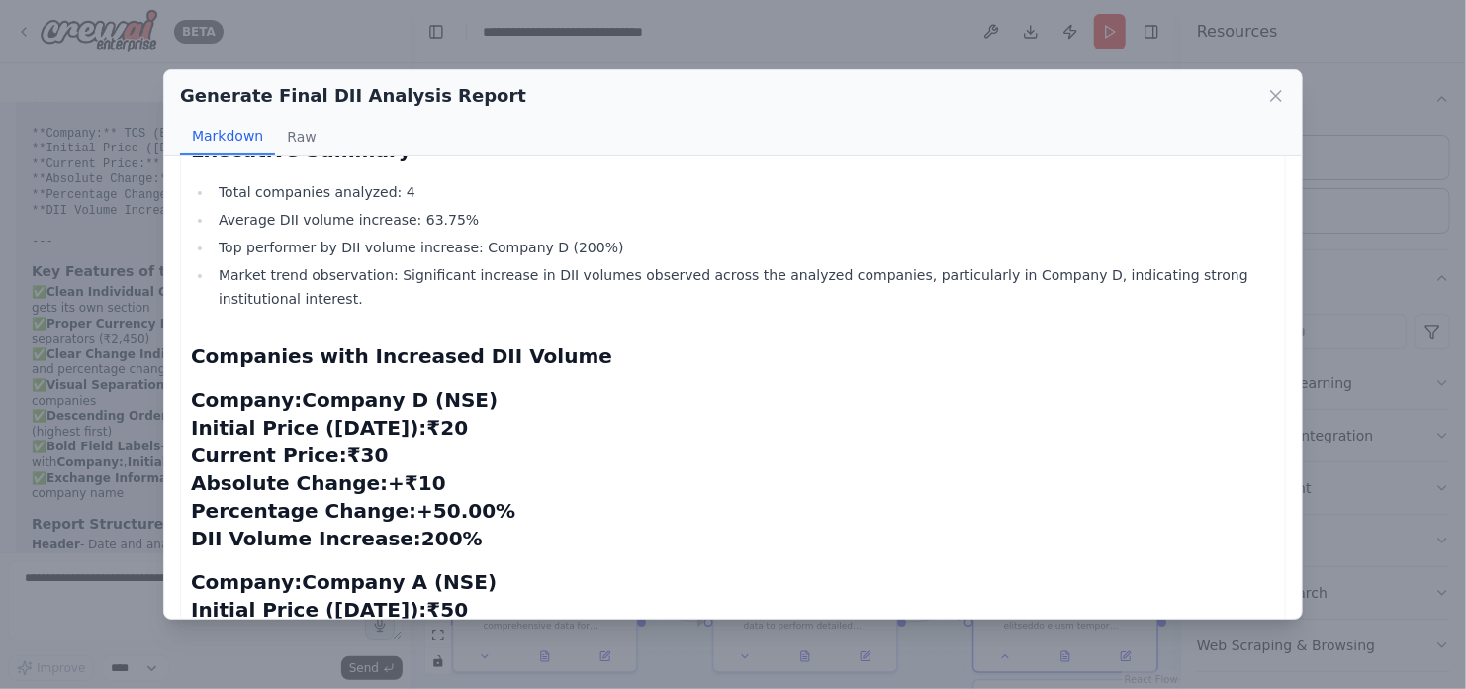
scroll to position [309, 0]
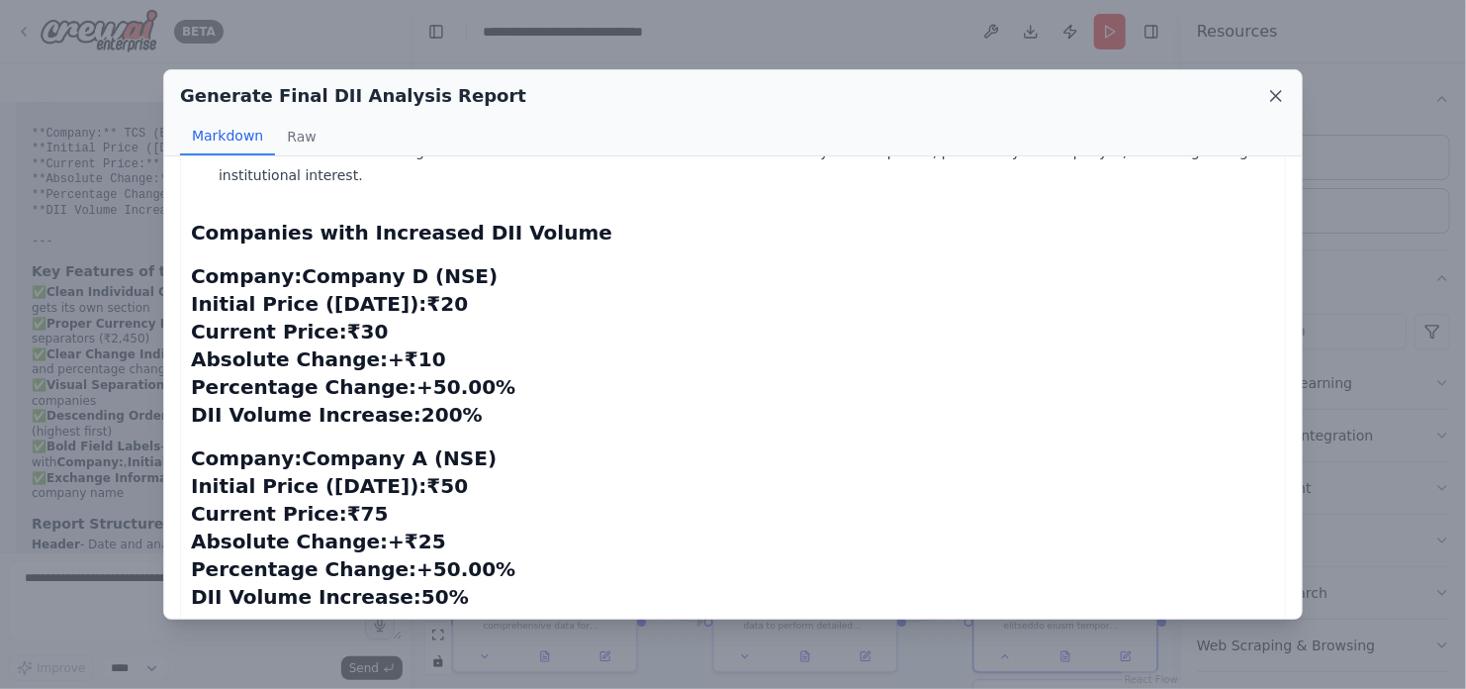
click at [1275, 96] on icon at bounding box center [1276, 96] width 10 height 10
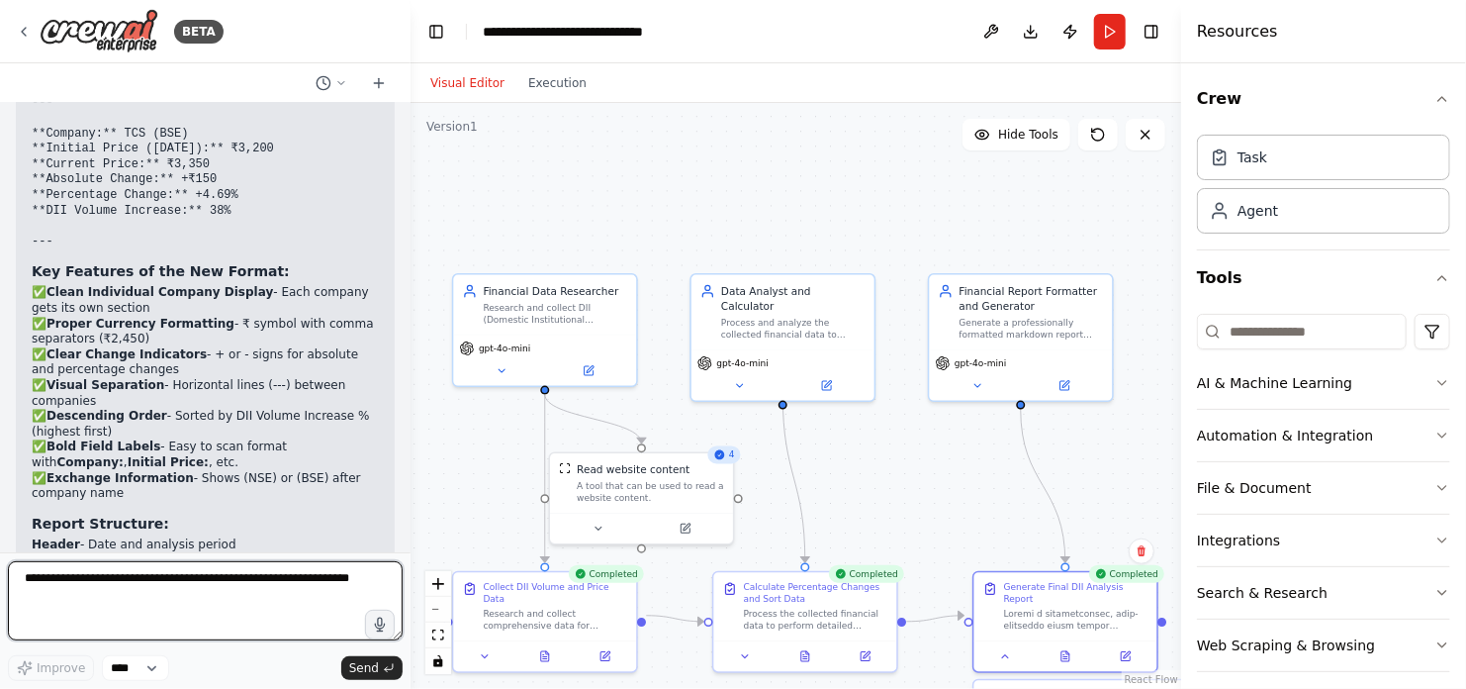
click at [346, 583] on textarea at bounding box center [205, 600] width 395 height 79
type textarea "**********"
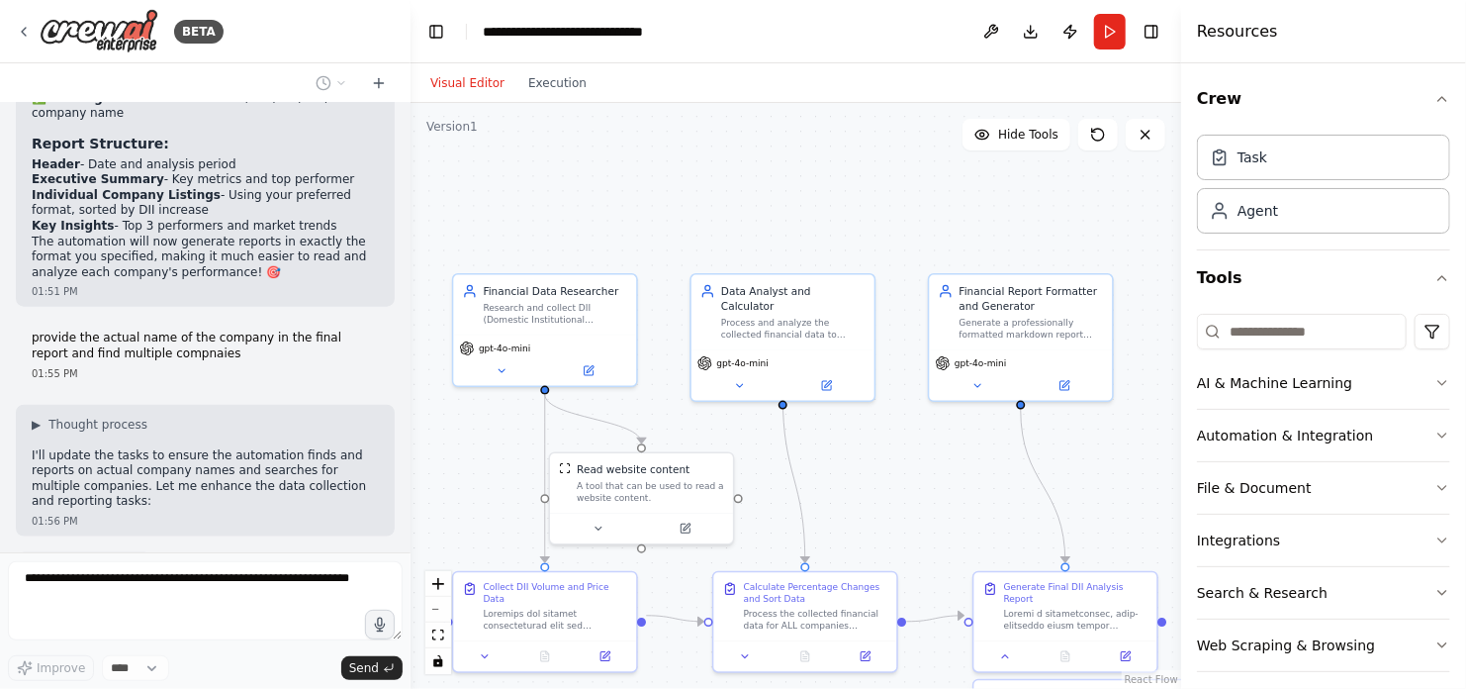
scroll to position [4706, 0]
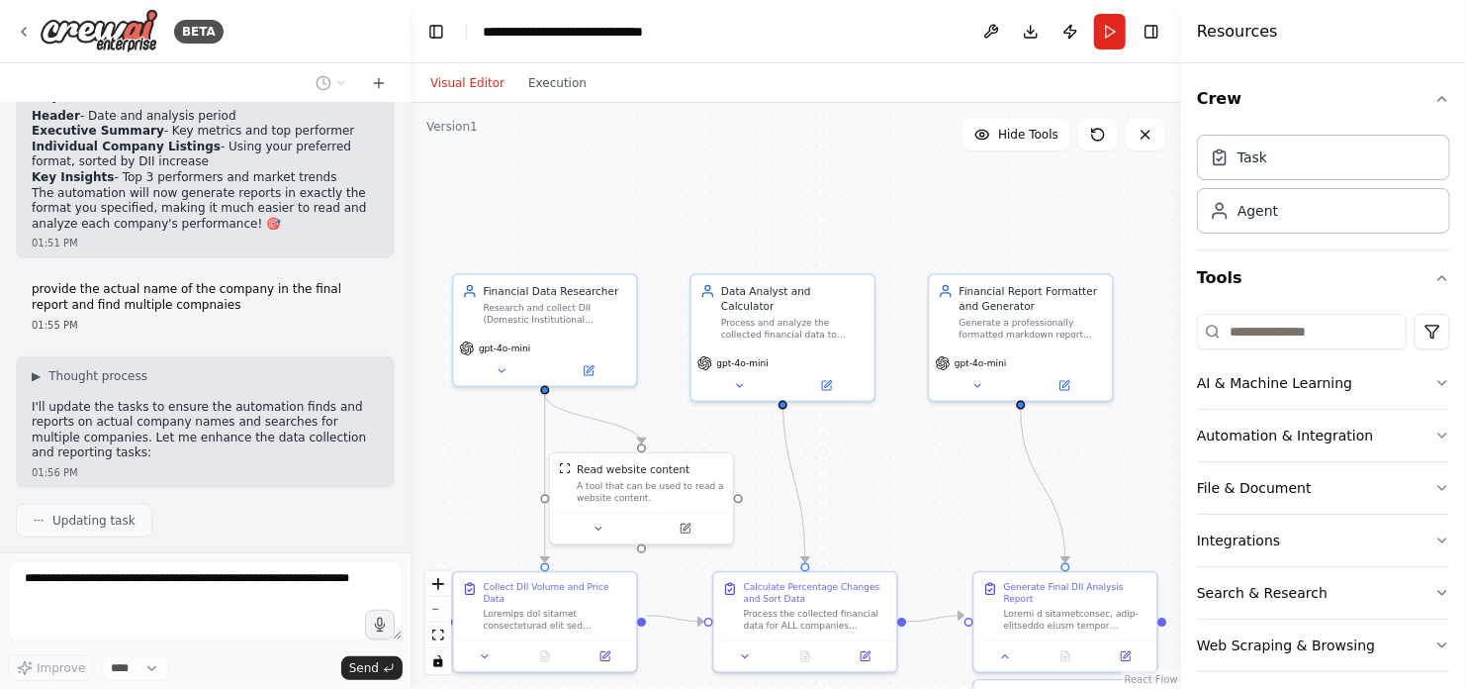
type textarea "**********"
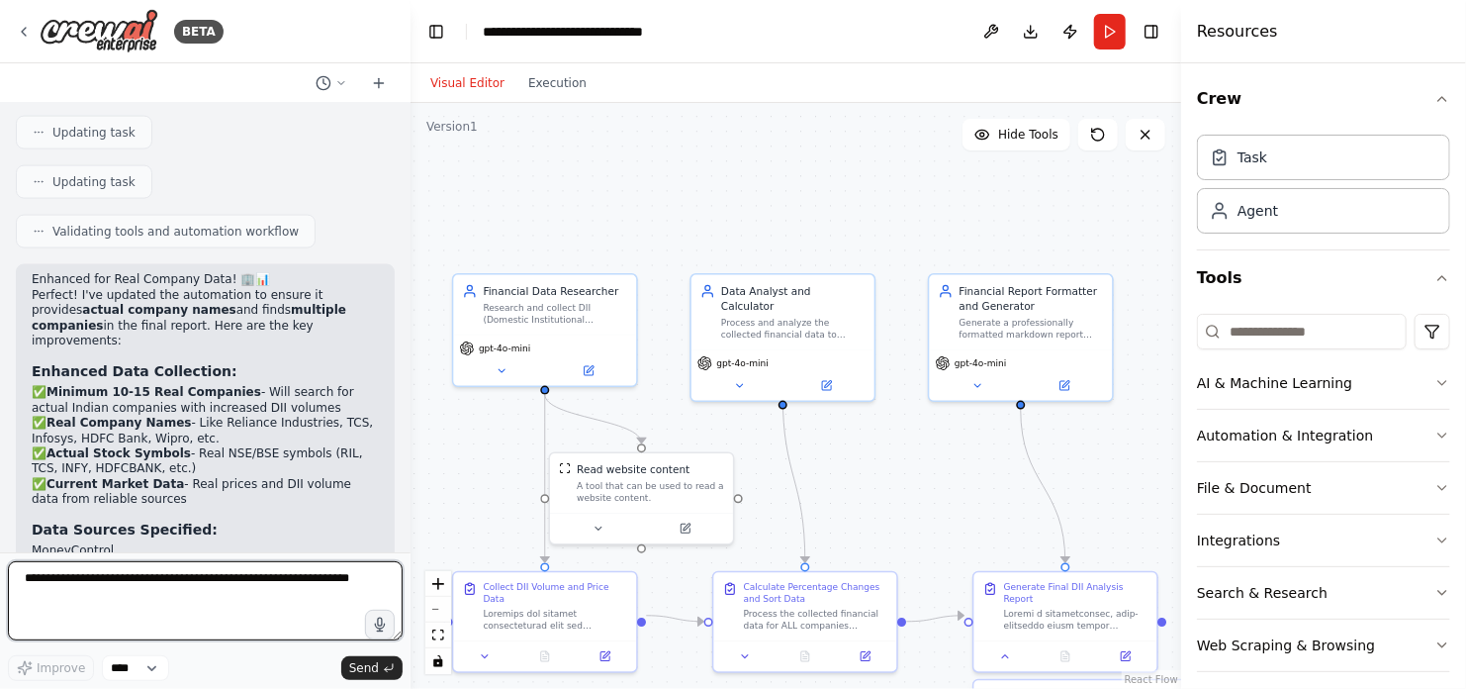
scroll to position [5142, 0]
click at [343, 576] on textarea at bounding box center [205, 600] width 395 height 79
paste textarea "**********"
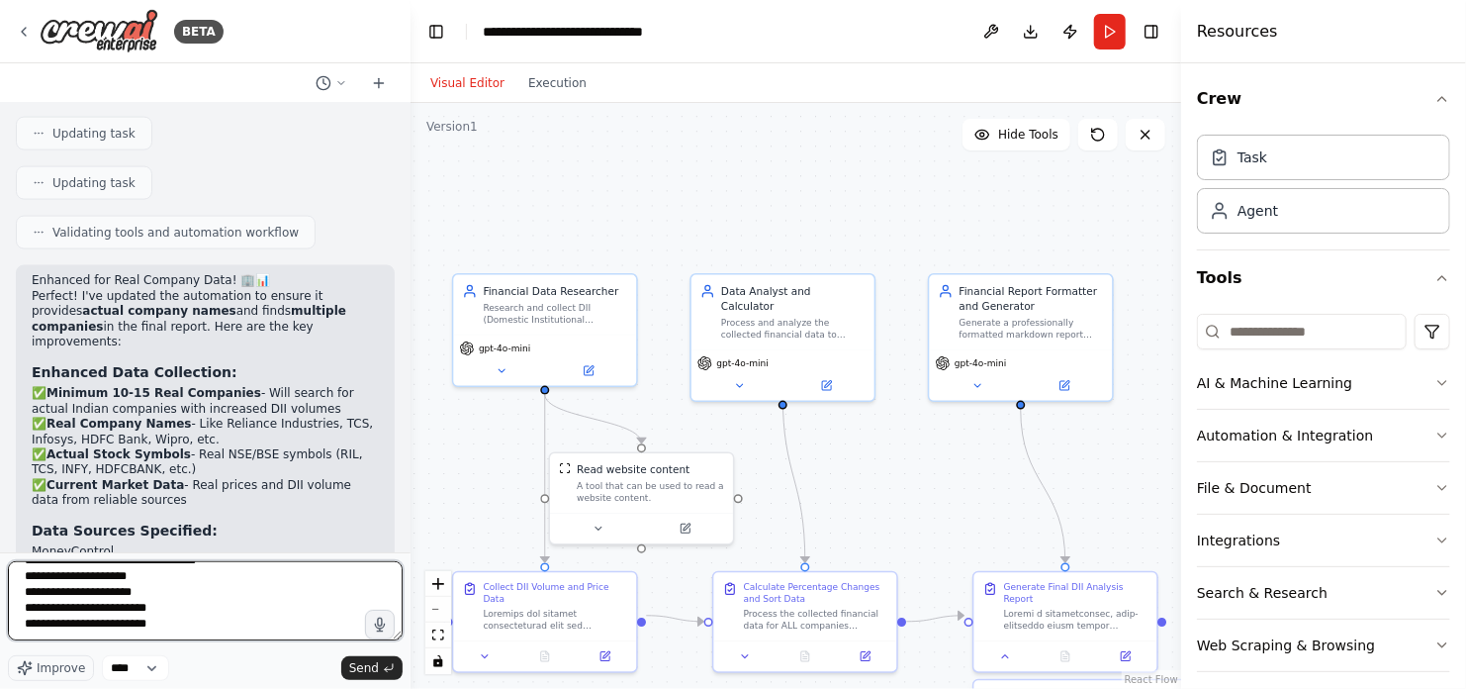
scroll to position [0, 0]
type textarea "**********"
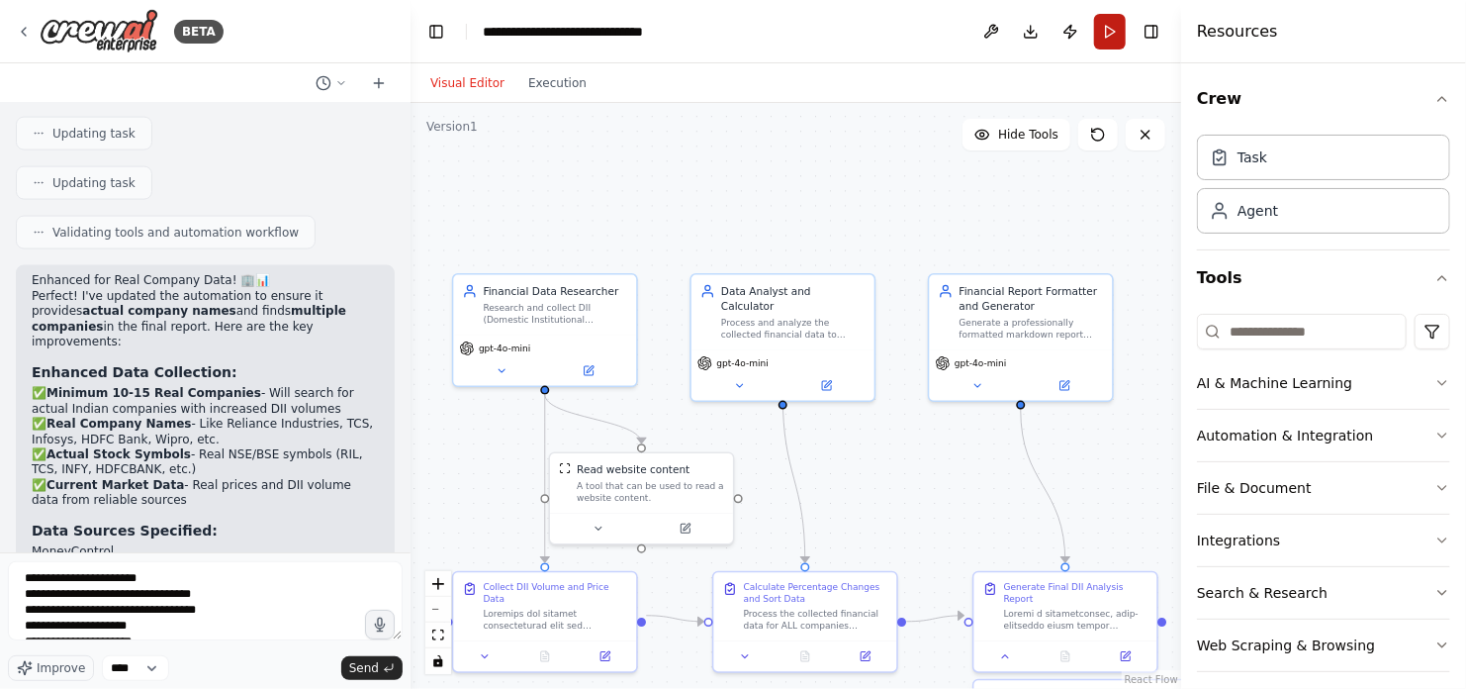
click at [1106, 32] on button "Run" at bounding box center [1110, 32] width 32 height 36
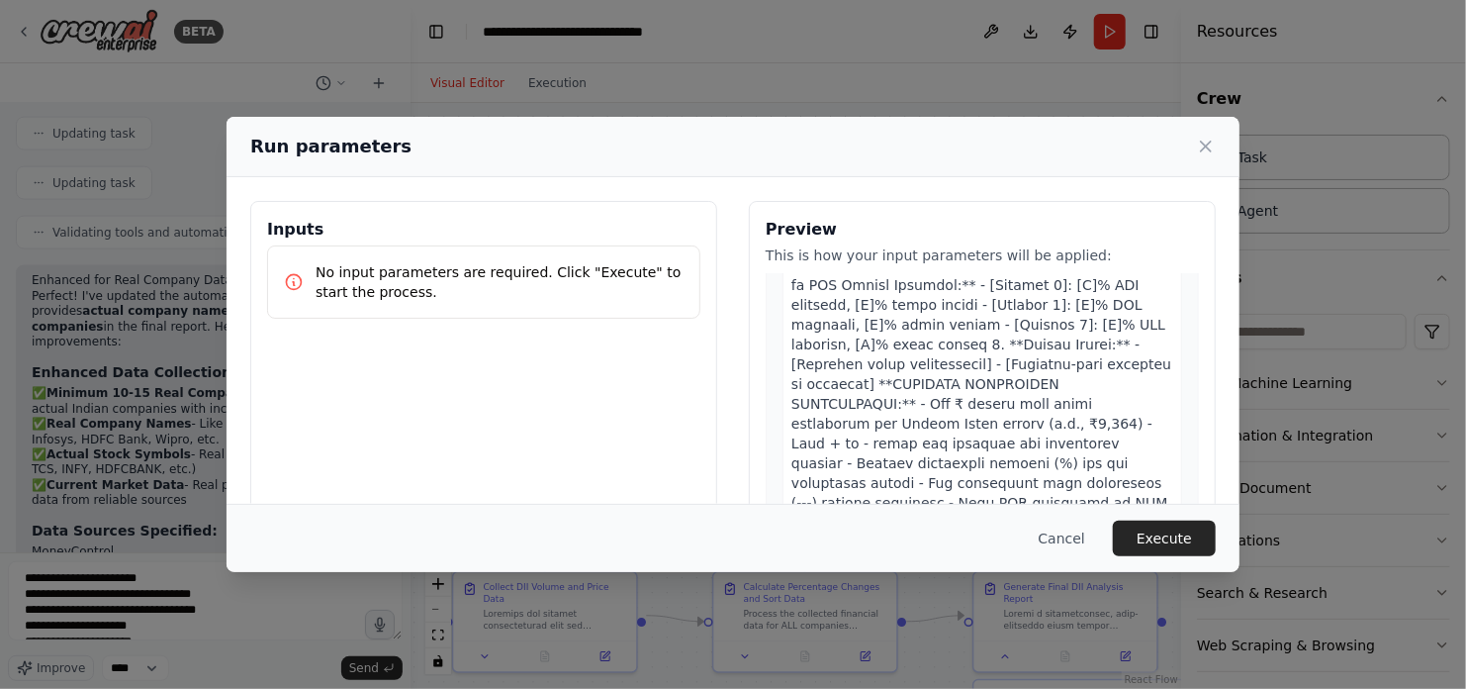
scroll to position [1941, 0]
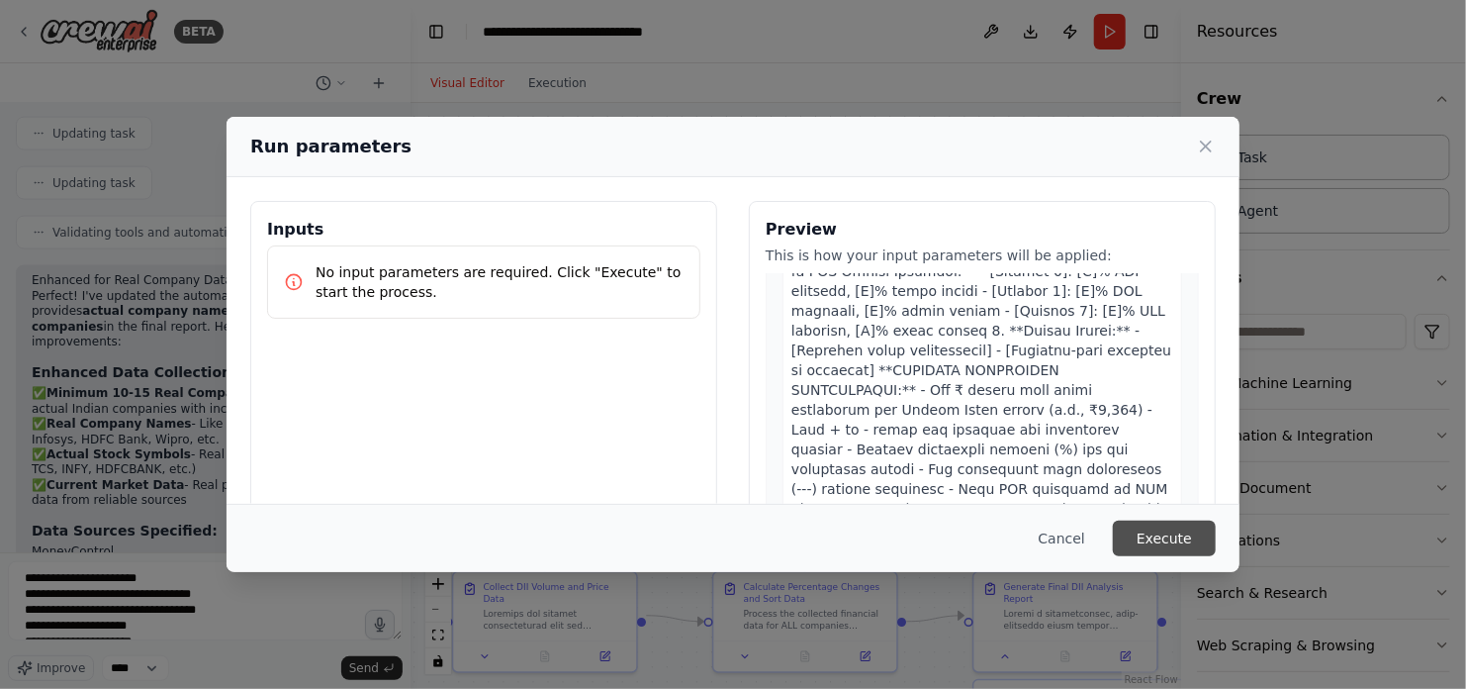
click at [1162, 537] on button "Execute" at bounding box center [1164, 538] width 103 height 36
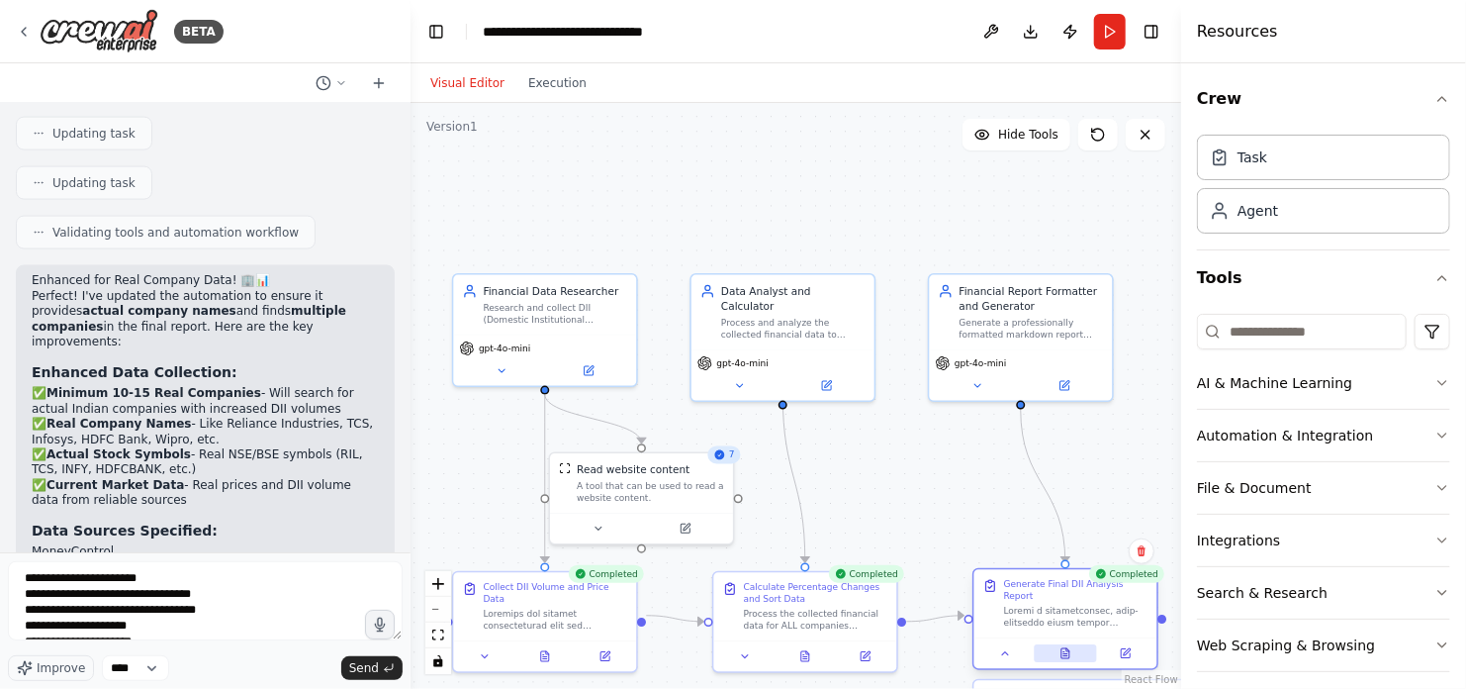
click at [1065, 648] on icon at bounding box center [1066, 653] width 8 height 10
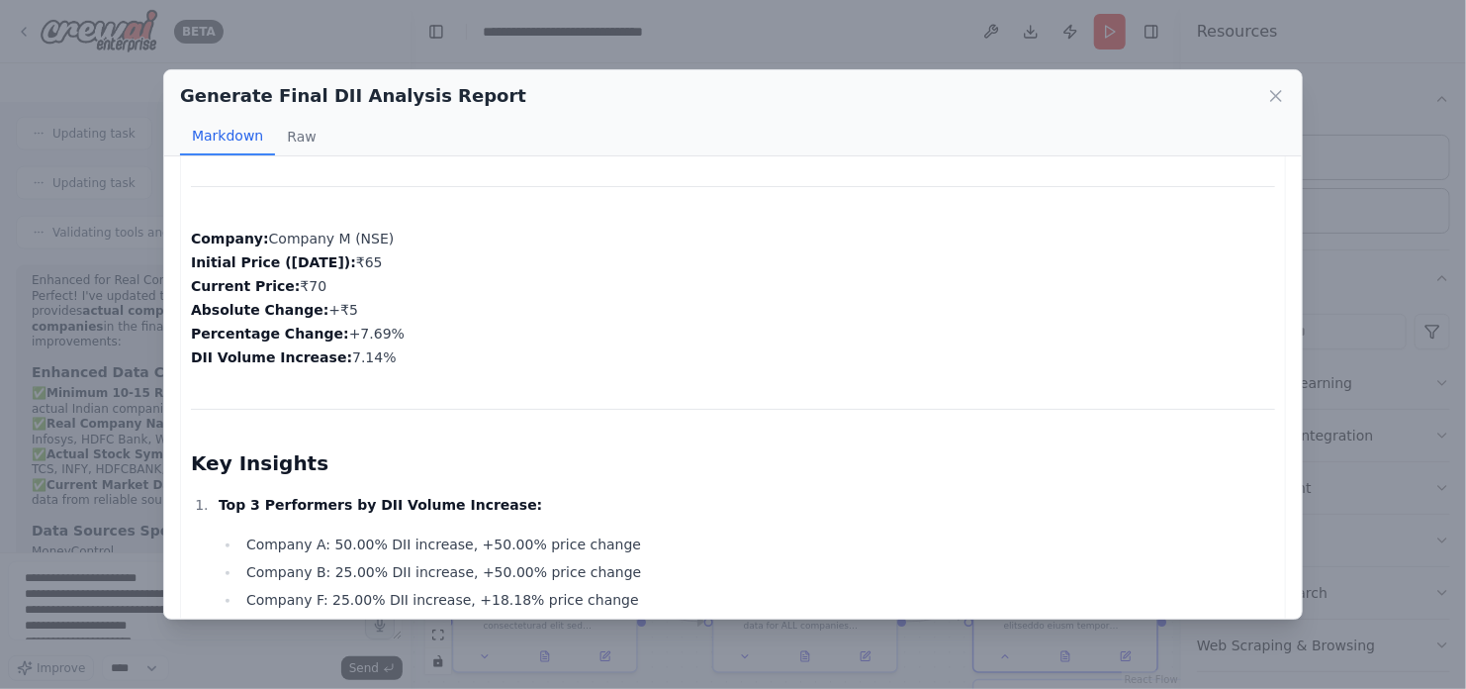
scroll to position [3565, 0]
